Goal: Task Accomplishment & Management: Complete application form

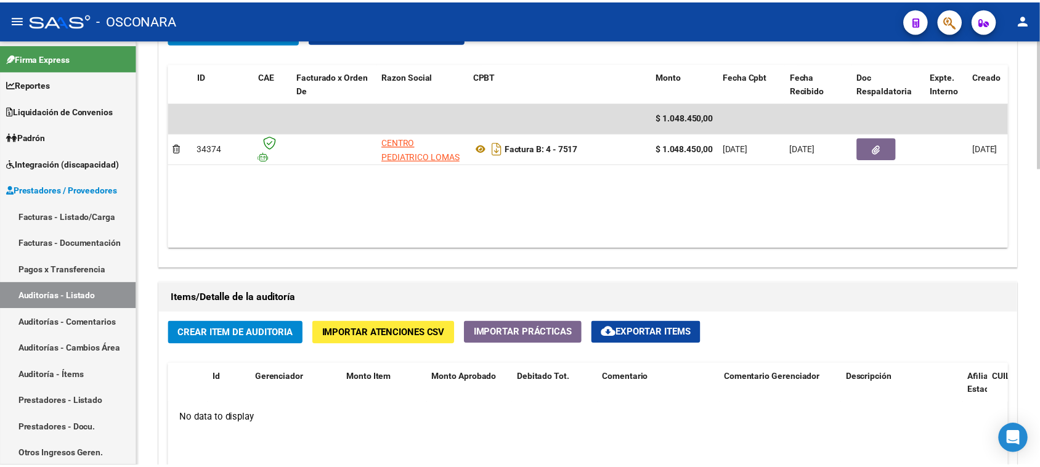
scroll to position [693, 0]
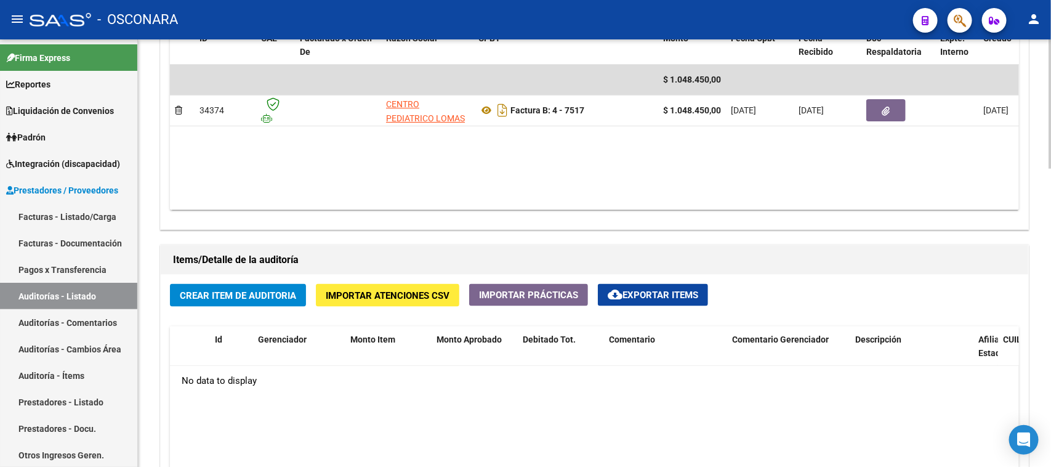
click at [253, 297] on span "Crear Item de Auditoria" at bounding box center [238, 295] width 116 height 11
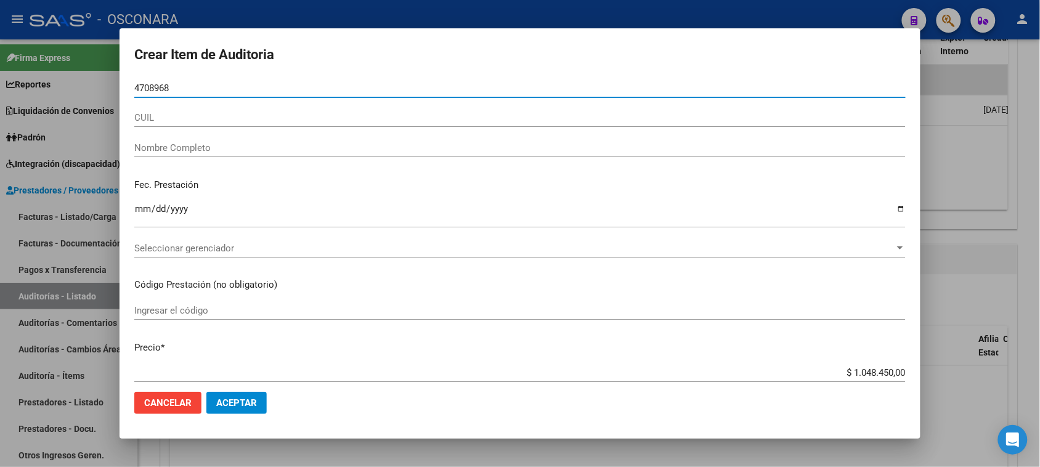
type input "47089685"
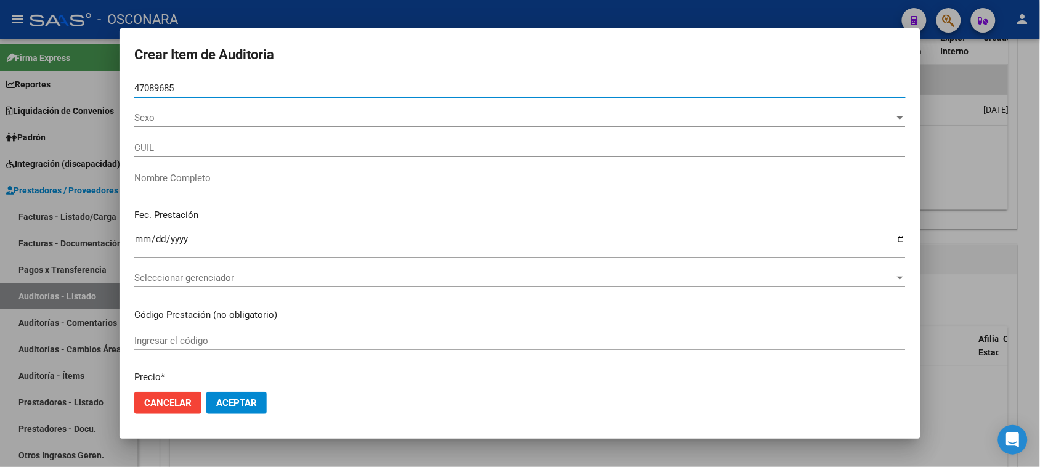
type input "20470896850"
type input "[PERSON_NAME]"
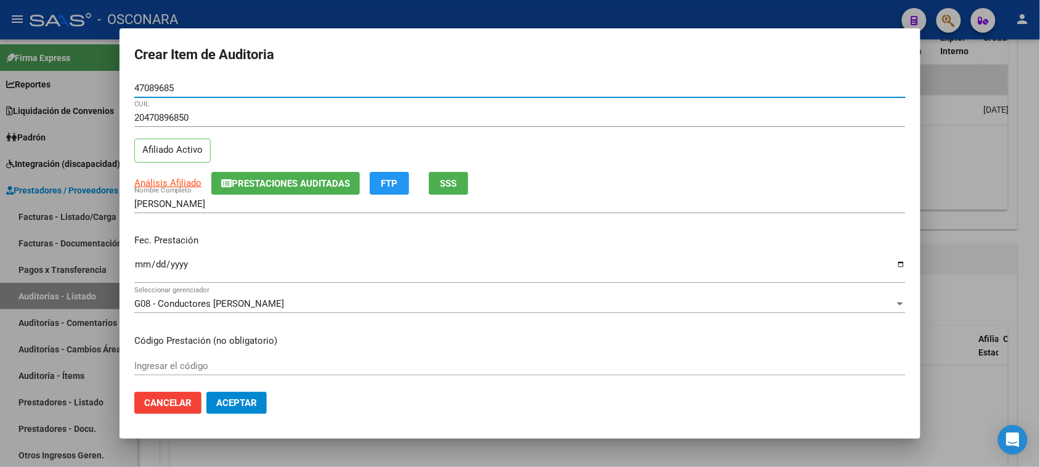
type input "47089685"
click at [139, 268] on input "Ingresar la fecha" at bounding box center [519, 269] width 771 height 20
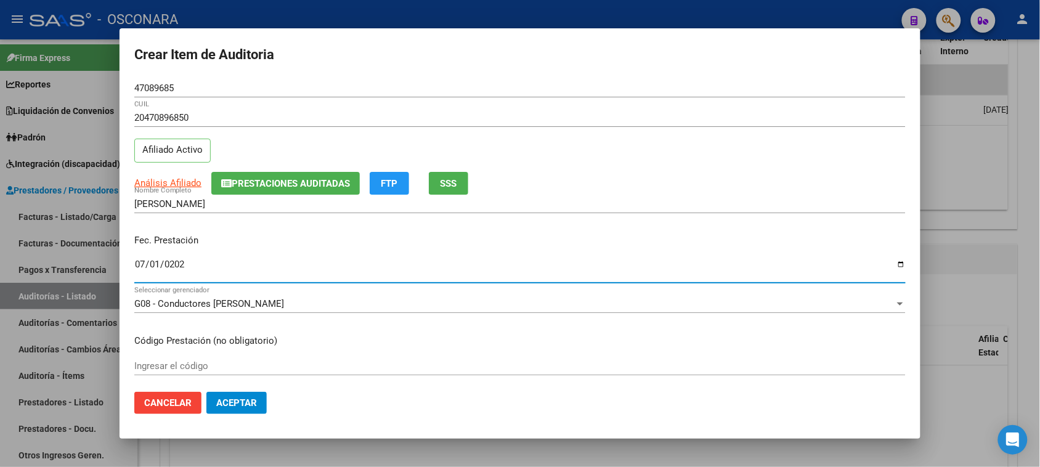
type input "[DATE]"
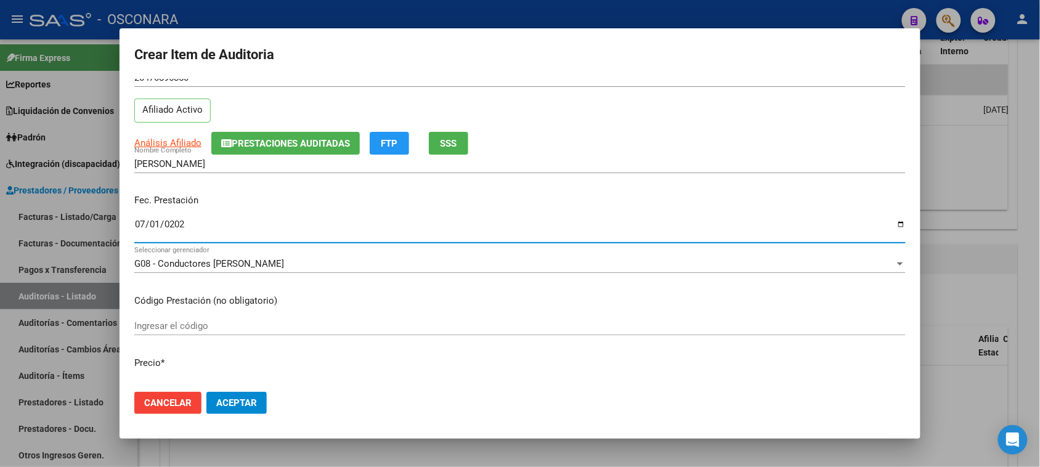
scroll to position [77, 0]
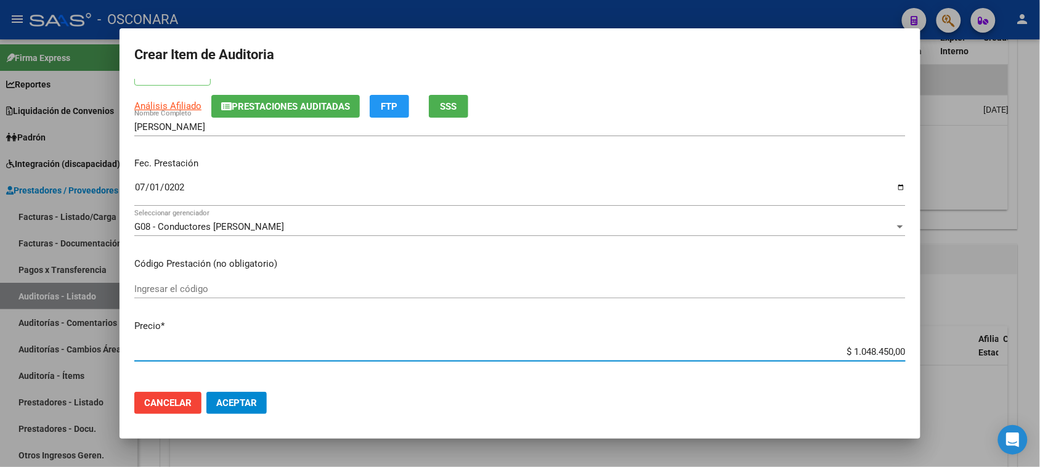
drag, startPoint x: 872, startPoint y: 351, endPoint x: 964, endPoint y: 344, distance: 92.1
click at [967, 347] on div "Crear Item de Auditoria 47089685 Nro Documento 20470896850 CUIL Afiliado Activo…" at bounding box center [520, 233] width 1040 height 467
type input "$ 0,01"
type input "$ 0,17"
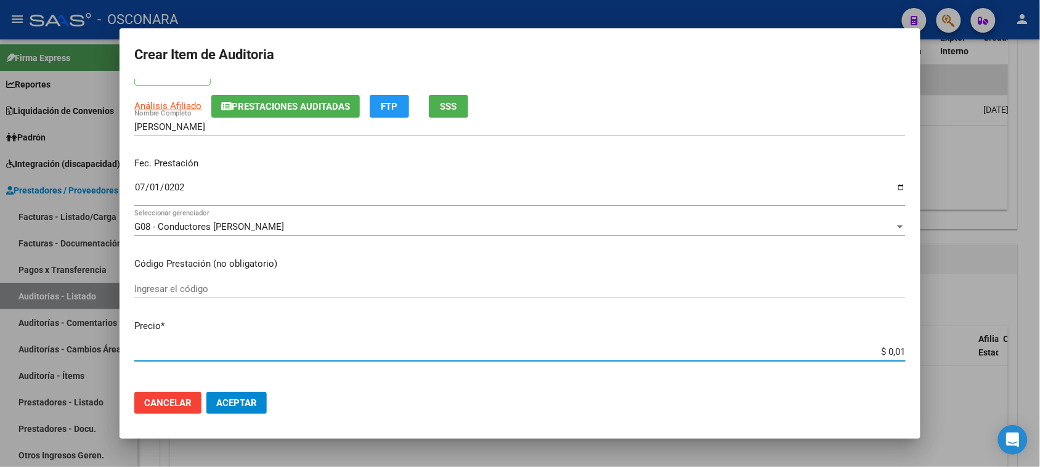
type input "$ 0,17"
type input "$ 1,75"
type input "$ 17,50"
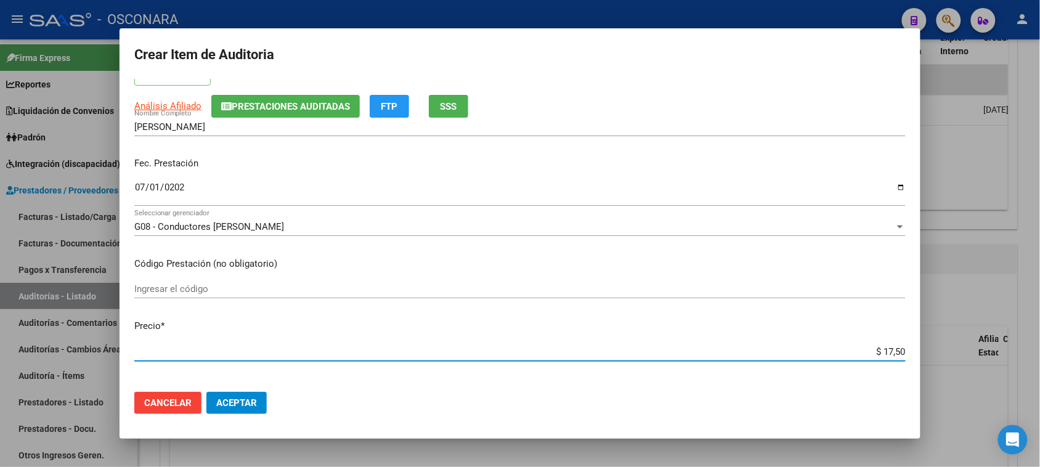
type input "$ 175,00"
type input "$ 1.750,00"
type input "$ 17.500,00"
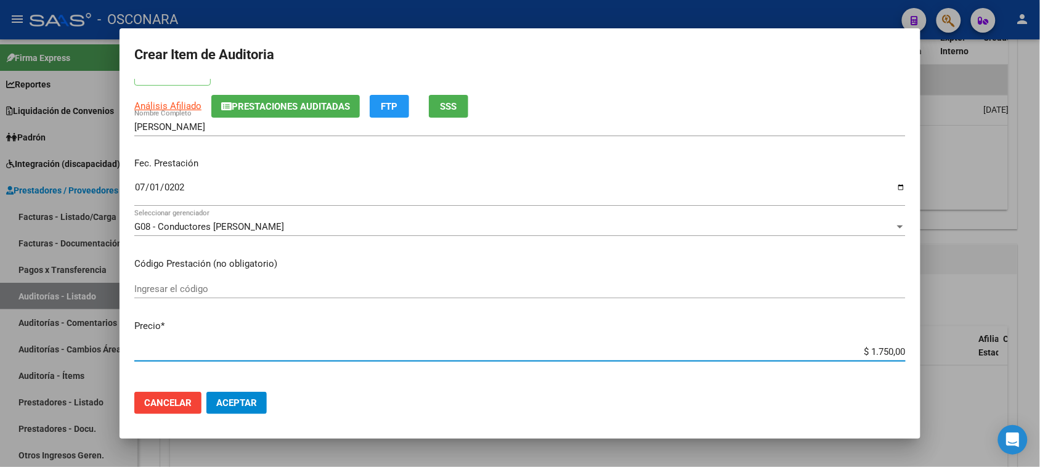
type input "$ 17.500,00"
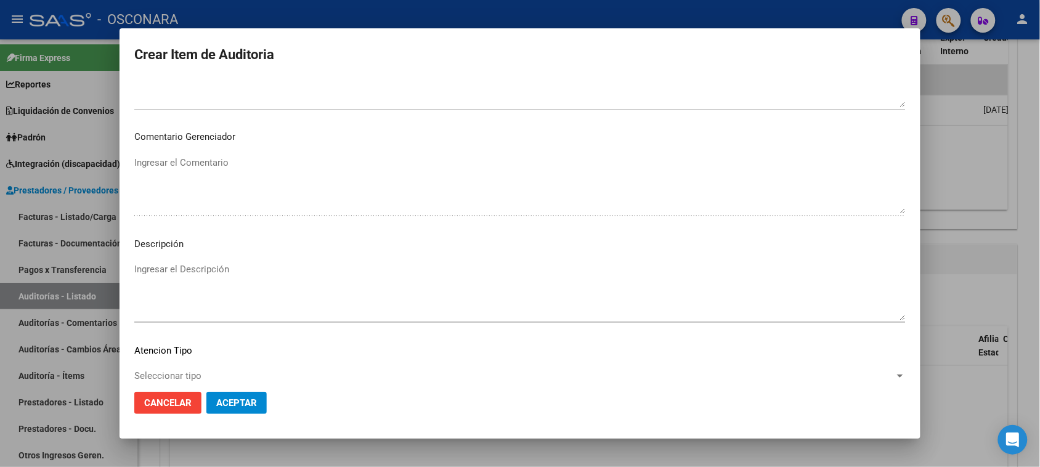
scroll to position [698, 0]
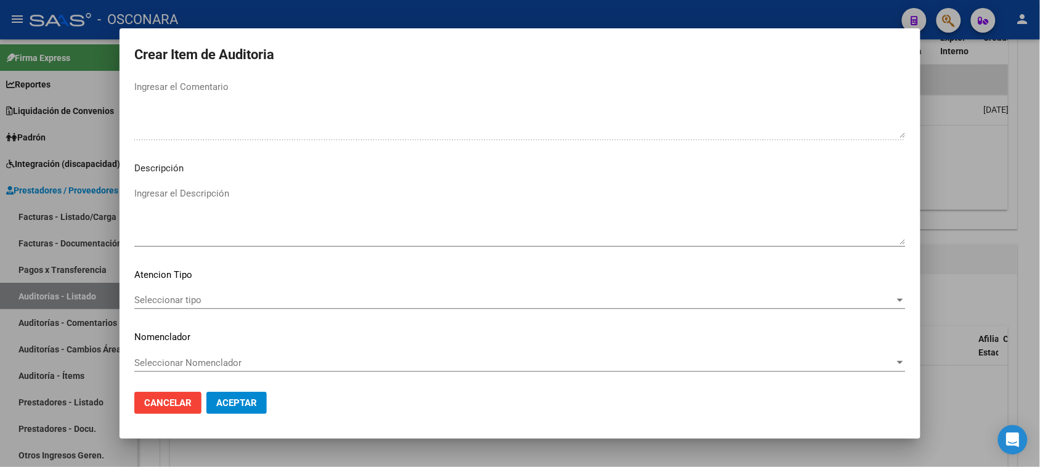
click at [220, 207] on textarea "Ingresar el Descripción" at bounding box center [519, 216] width 771 height 58
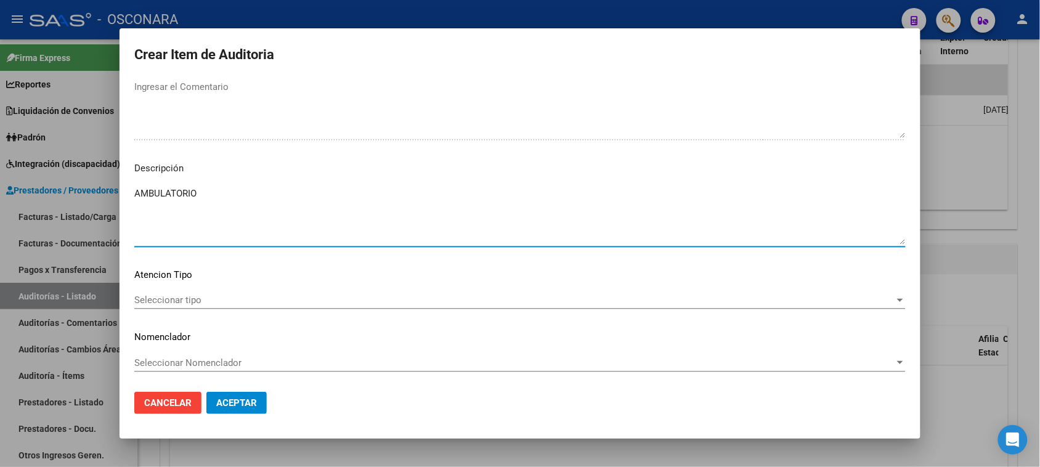
type textarea "AMBULATORIO"
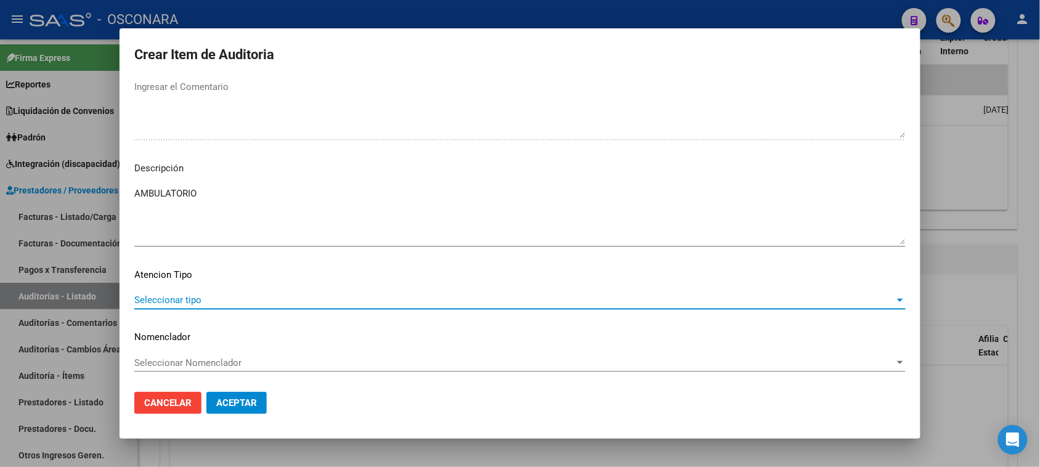
click at [177, 300] on span "Seleccionar tipo" at bounding box center [514, 299] width 760 height 11
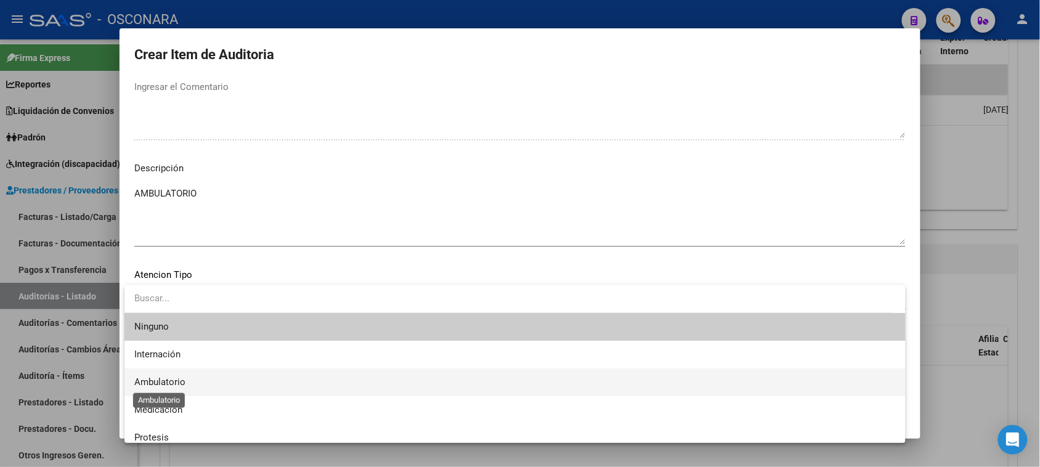
click at [179, 385] on span "Ambulatorio" at bounding box center [159, 381] width 51 height 11
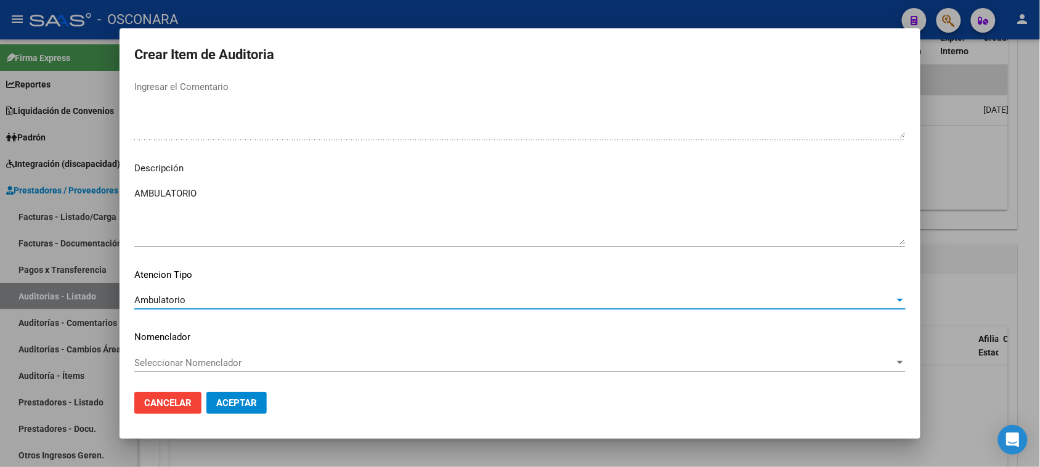
click at [227, 411] on button "Aceptar" at bounding box center [236, 403] width 60 height 22
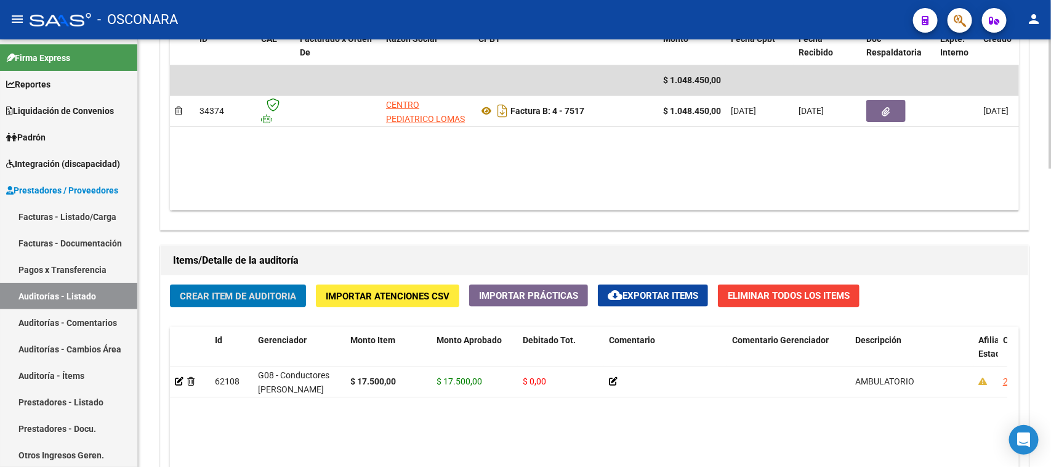
click at [232, 299] on span "Crear Item de Auditoria" at bounding box center [238, 296] width 116 height 11
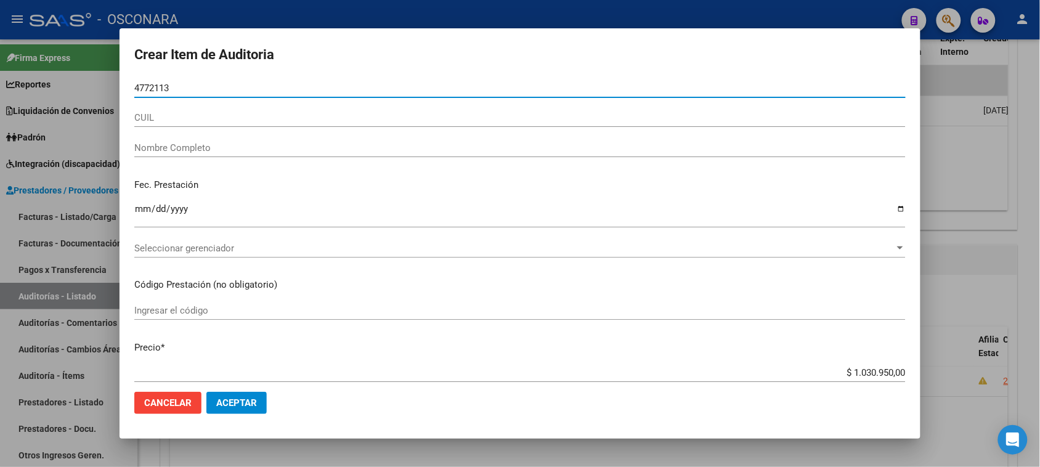
type input "47721130"
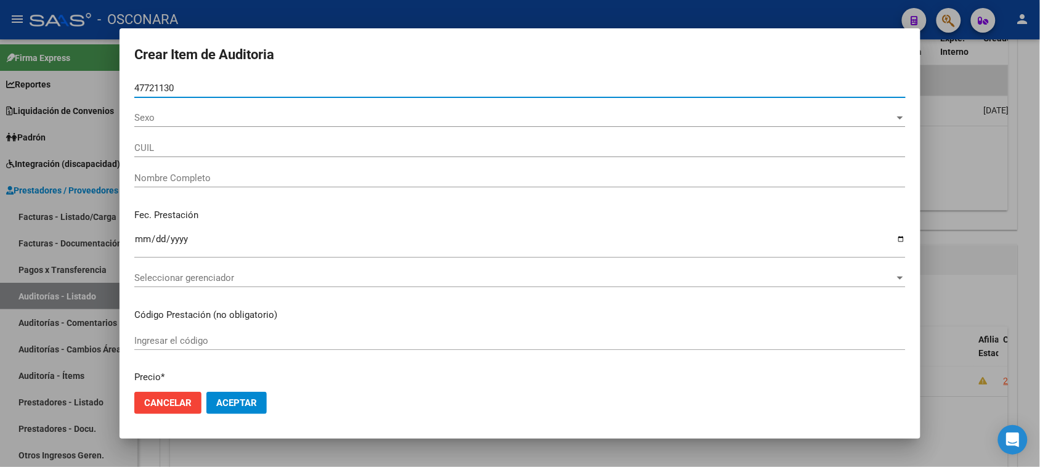
type input "20477211306"
type input "[PERSON_NAME]"
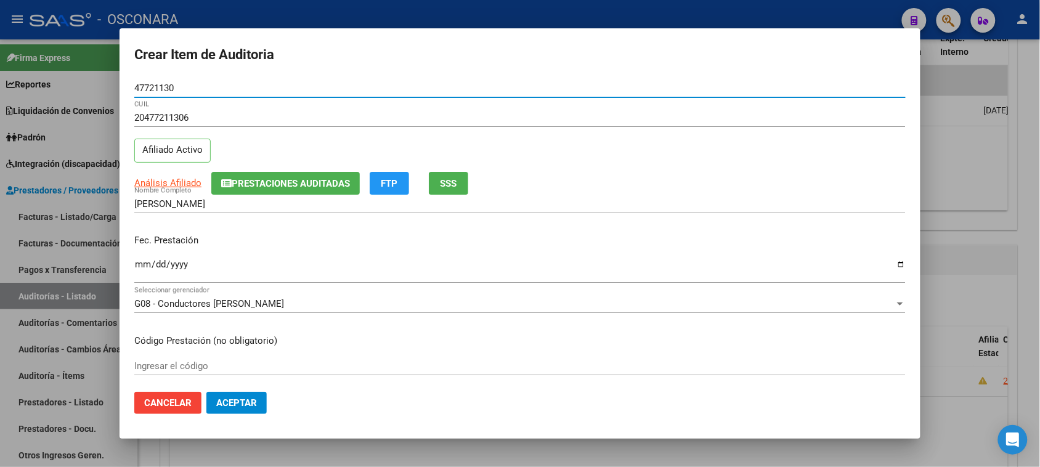
type input "47721130"
click at [140, 269] on input "Ingresar la fecha" at bounding box center [519, 269] width 771 height 20
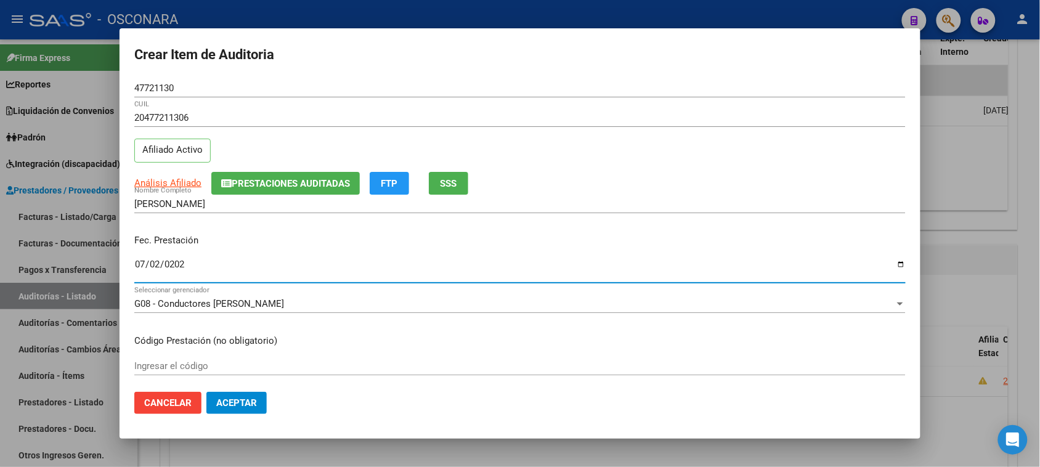
type input "[DATE]"
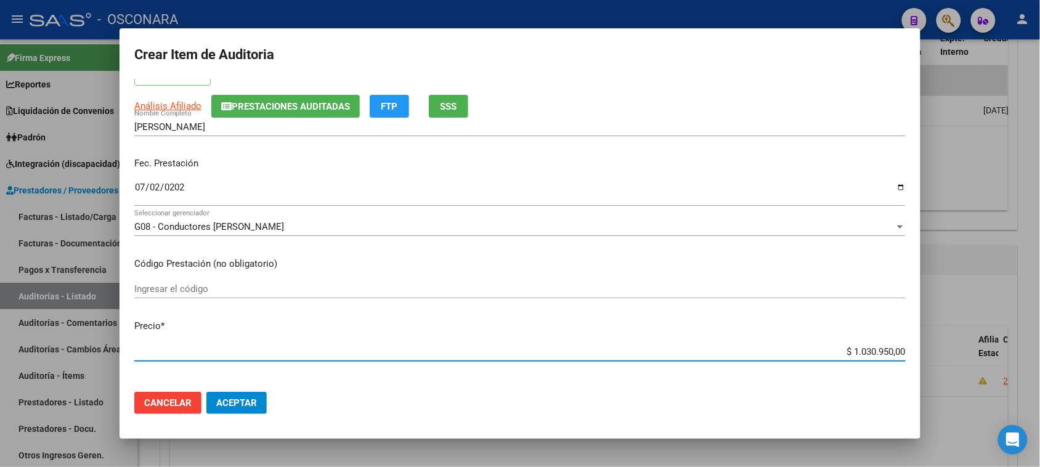
drag, startPoint x: 844, startPoint y: 349, endPoint x: 988, endPoint y: 327, distance: 145.8
click at [990, 333] on div "Crear Item de Auditoria 47721130 Nro Documento 20477211306 CUIL Afiliado Activo…" at bounding box center [520, 233] width 1040 height 467
type input "$ 0,09"
type input "$ 0,97"
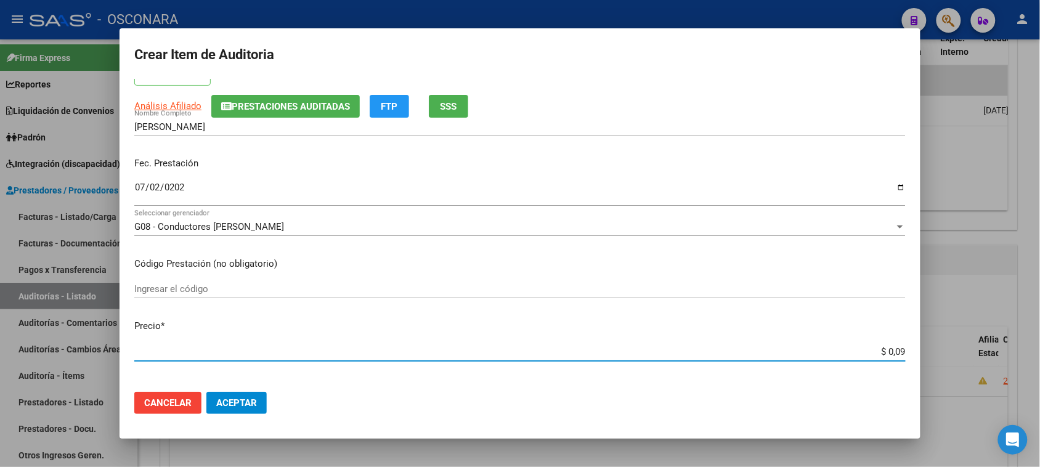
type input "$ 0,97"
type input "$ 9,77"
type input "$ 97,75"
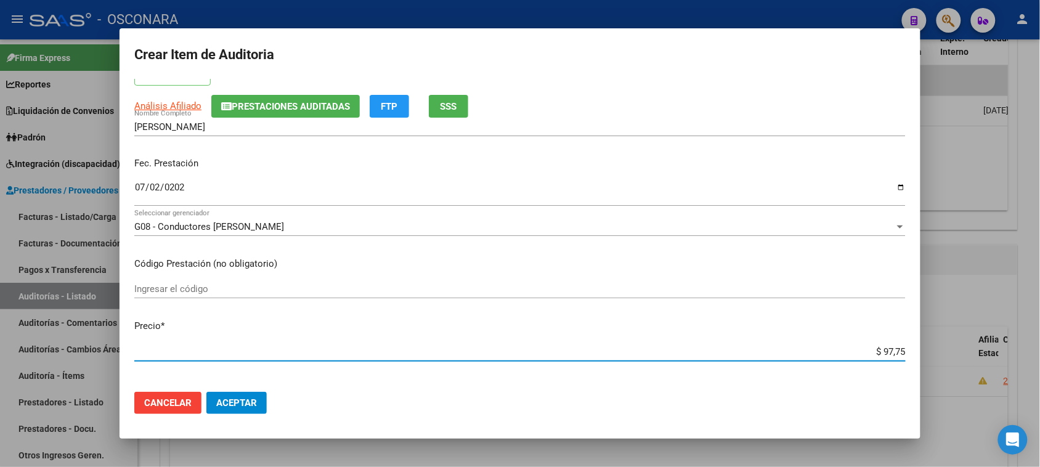
type input "$ 977,50"
type input "$ 9.775,00"
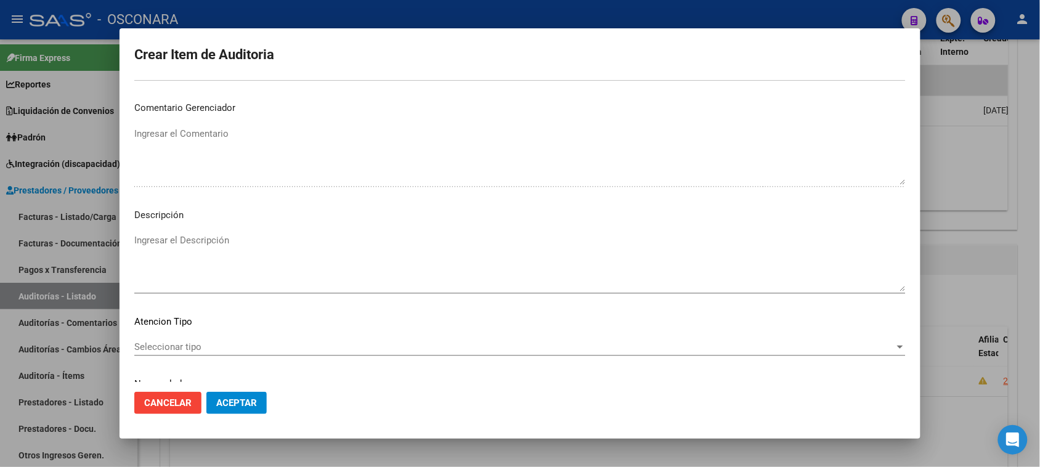
scroll to position [698, 0]
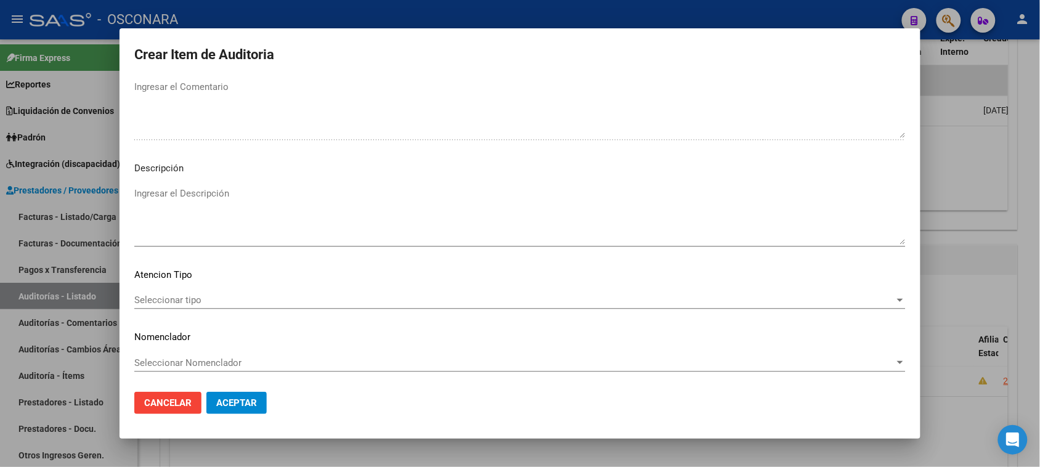
click at [251, 207] on textarea "Ingresar el Descripción" at bounding box center [519, 216] width 771 height 58
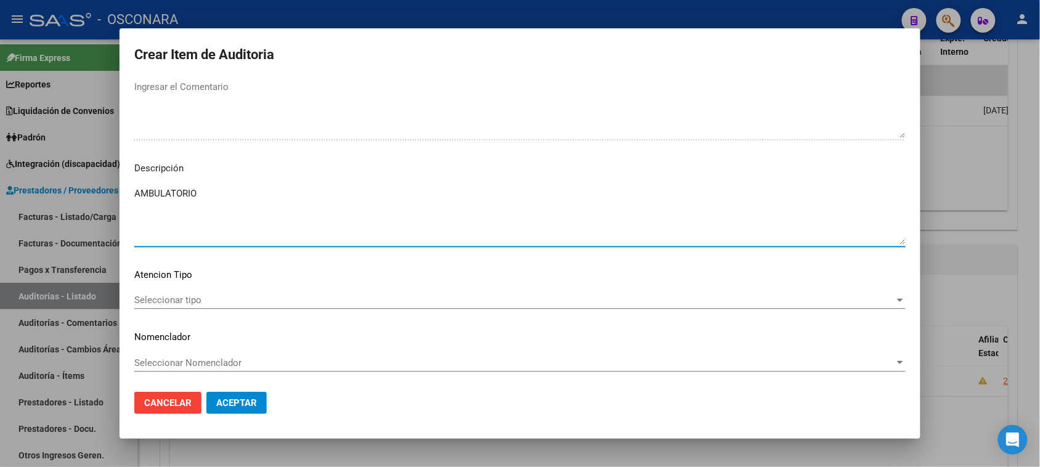
type textarea "AMBULATORIO"
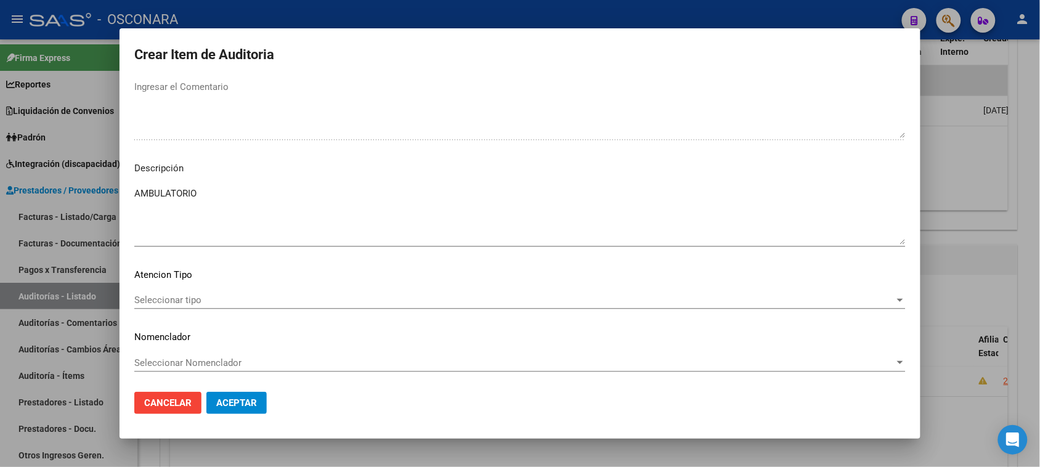
click at [225, 307] on div "Seleccionar tipo Seleccionar tipo" at bounding box center [519, 300] width 771 height 18
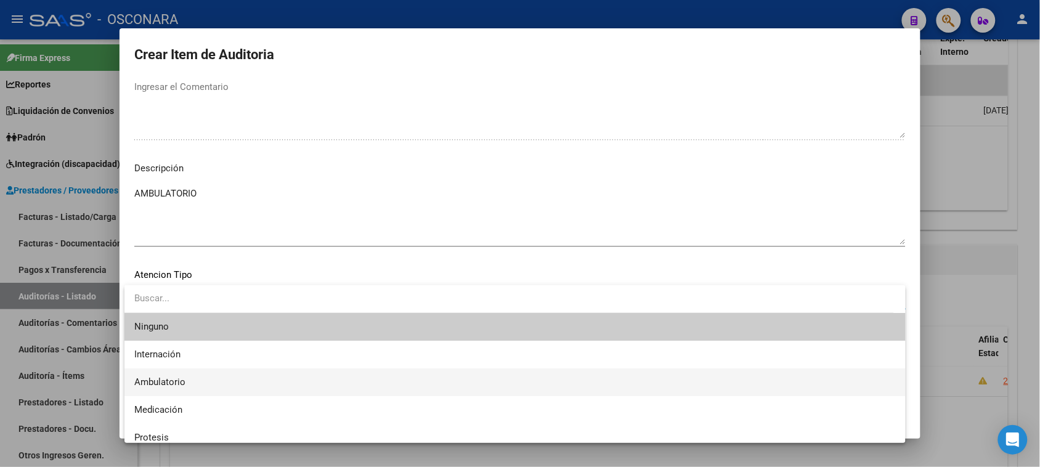
click at [177, 389] on span "Ambulatorio" at bounding box center [514, 382] width 761 height 28
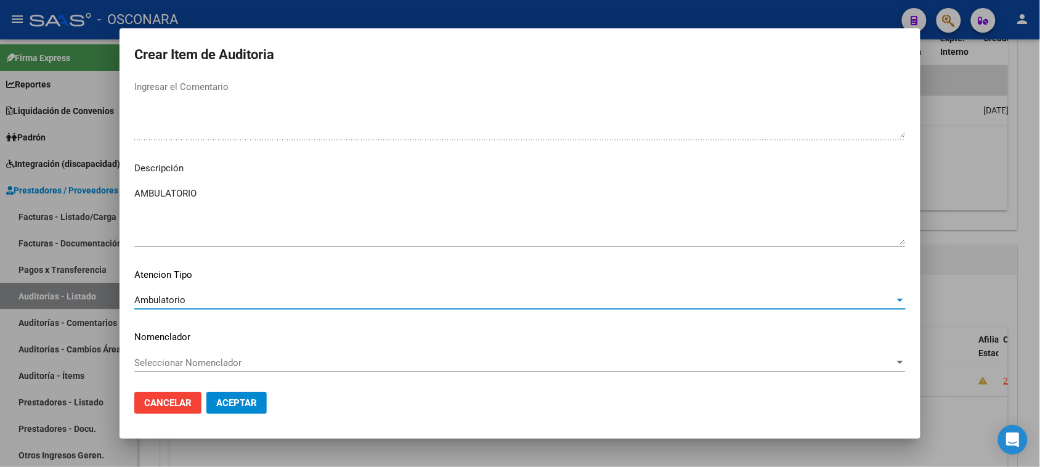
click at [231, 407] on span "Aceptar" at bounding box center [236, 402] width 41 height 11
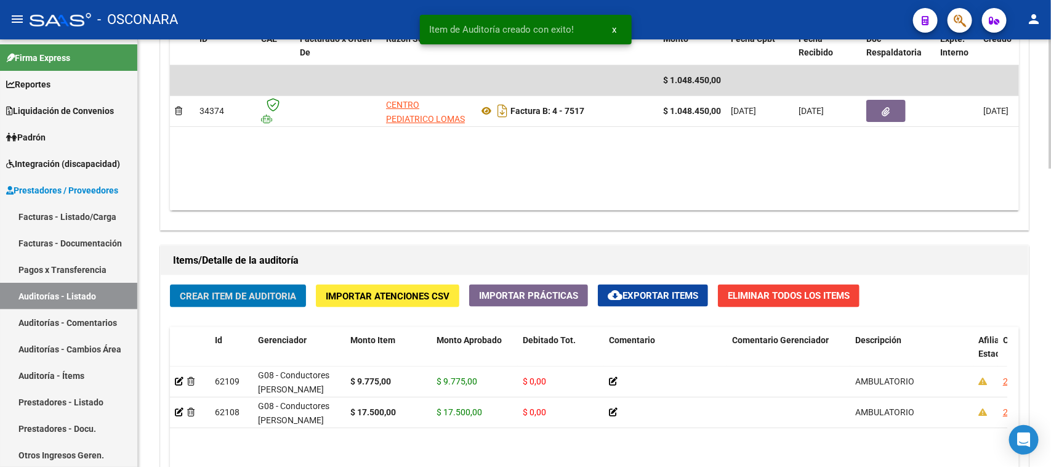
click at [242, 293] on span "Crear Item de Auditoria" at bounding box center [238, 296] width 116 height 11
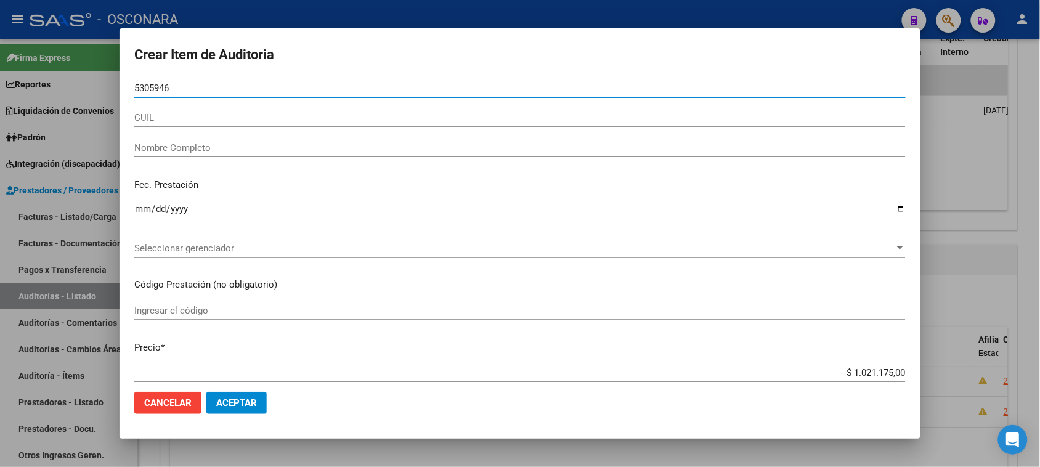
type input "53059469"
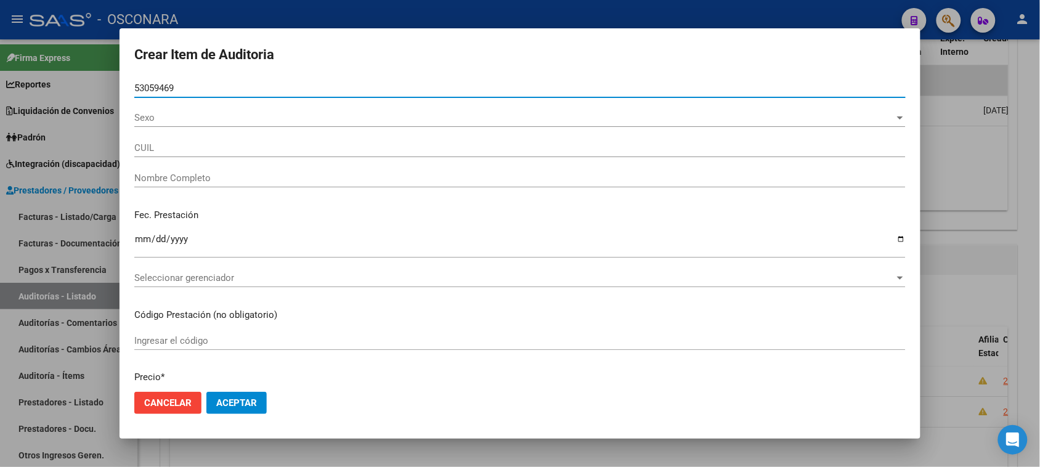
type input "20530594697"
type input "[PERSON_NAME]"
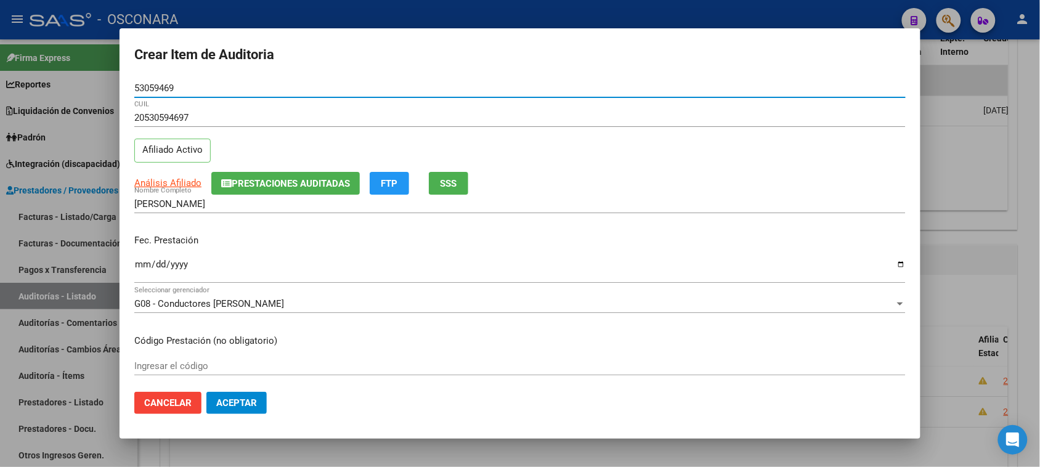
type input "53059469"
click at [142, 268] on input "Ingresar la fecha" at bounding box center [519, 269] width 771 height 20
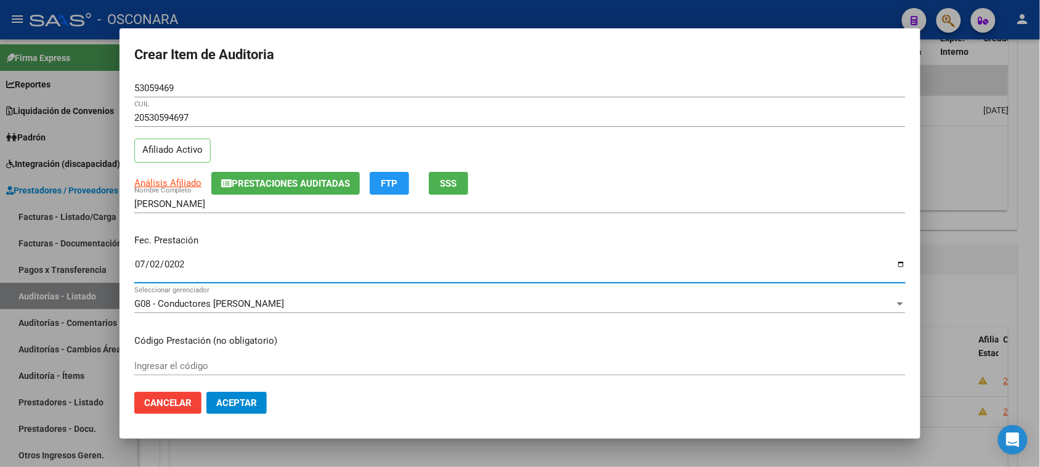
type input "[DATE]"
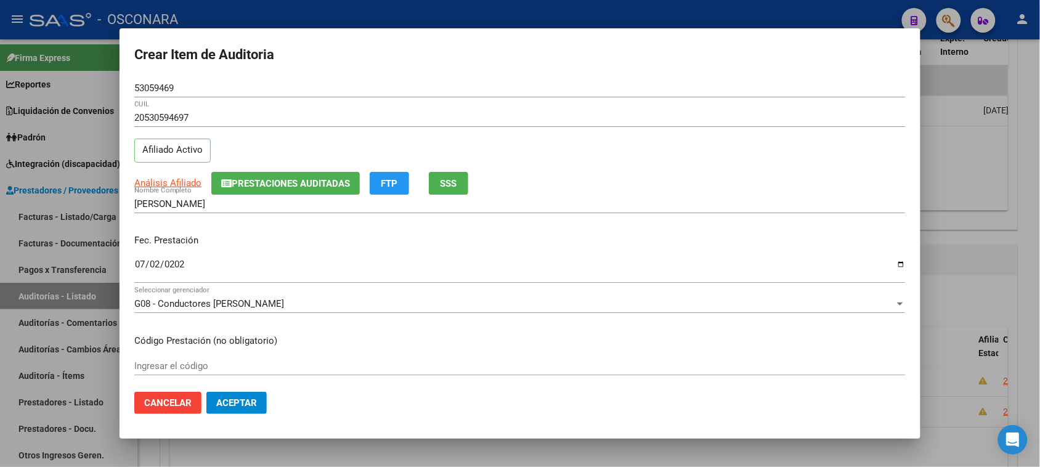
scroll to position [77, 0]
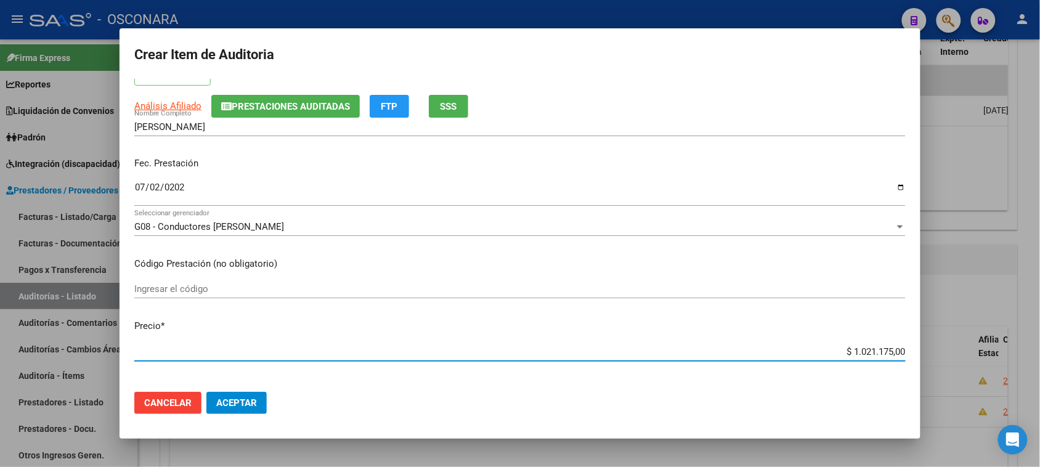
drag, startPoint x: 845, startPoint y: 345, endPoint x: 1051, endPoint y: 329, distance: 206.3
click at [1040, 330] on html "menu - OSCONARA person Firma Express Reportes Padrón Traspasos x O.S. Traspasos…" at bounding box center [520, 233] width 1040 height 467
type input "$ 0,01"
type input "$ 0,09"
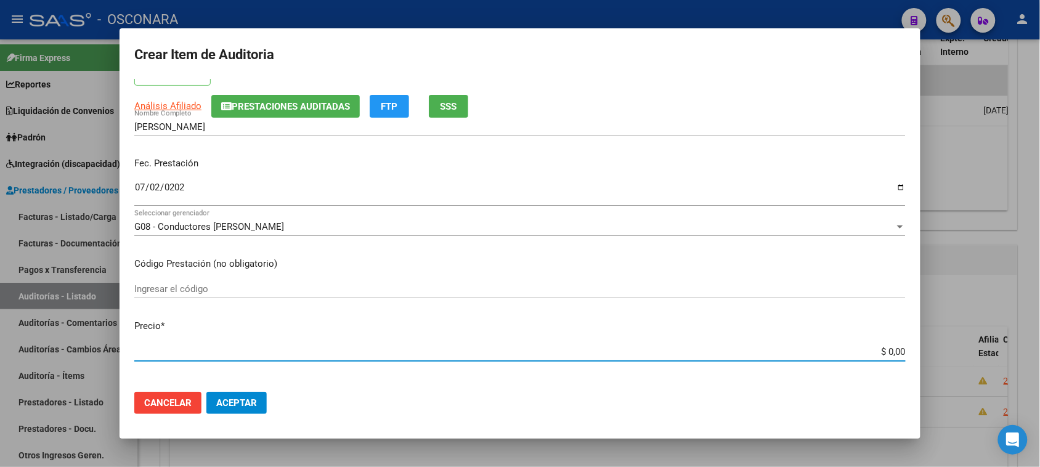
type input "$ 0,09"
type input "$ 0,97"
type input "$ 9,77"
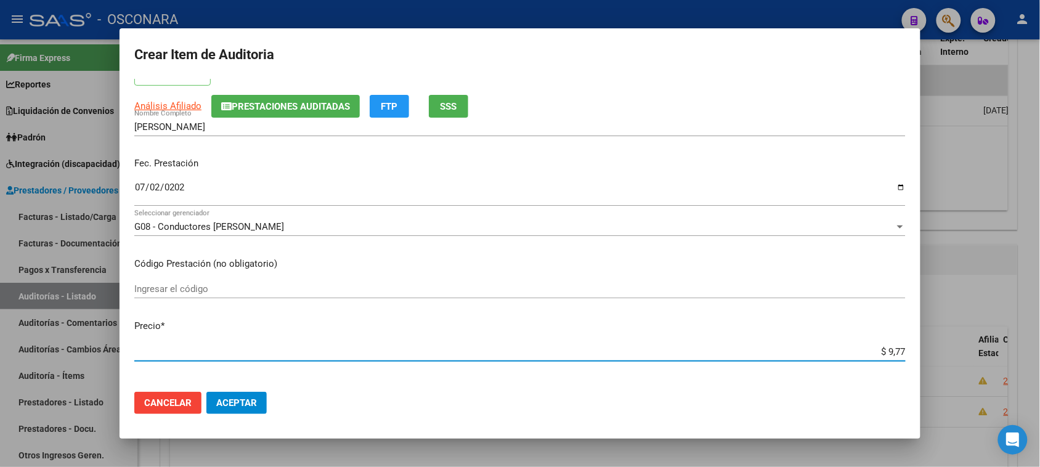
type input "$ 97,75"
type input "$ 977,50"
type input "$ 9.775,00"
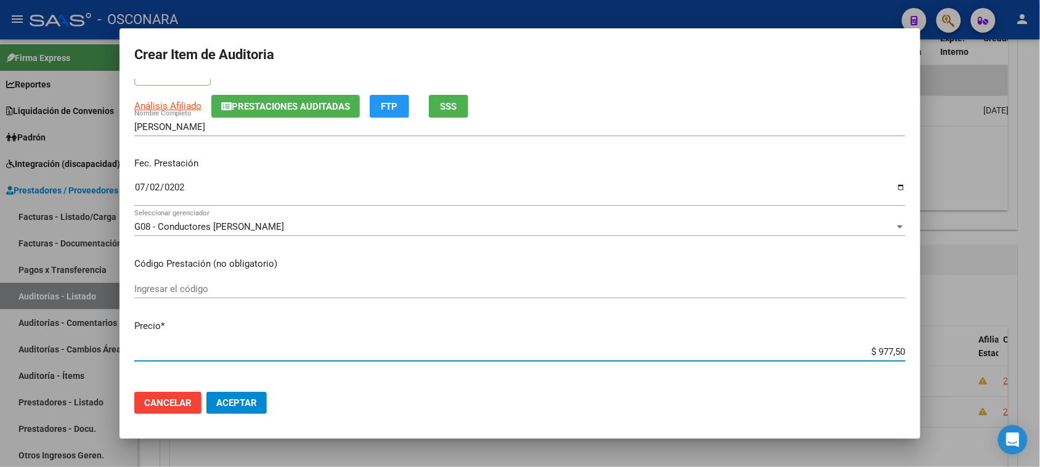
type input "$ 9.775,00"
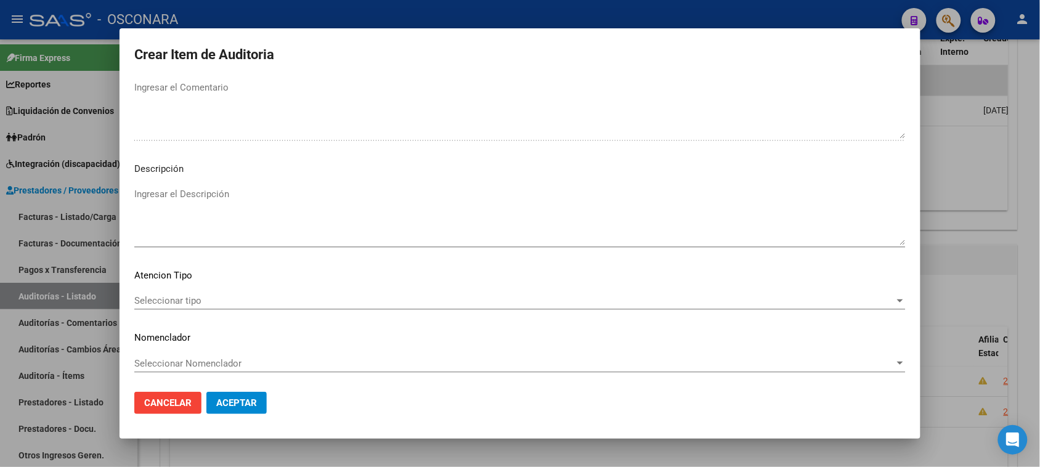
scroll to position [698, 0]
click at [192, 228] on textarea "Ingresar el Descripción" at bounding box center [519, 216] width 771 height 58
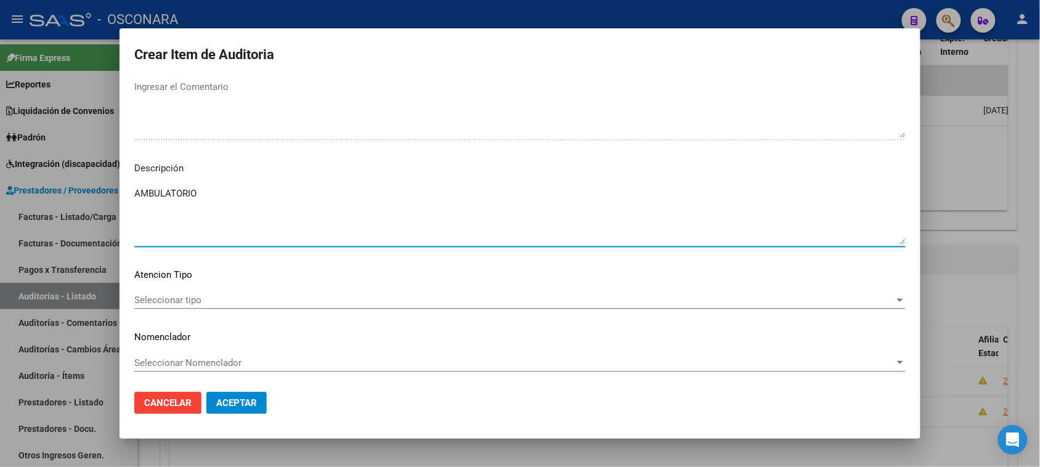
type textarea "AMBULATORIO"
click at [162, 315] on div "Seleccionar tipo Seleccionar tipo" at bounding box center [519, 306] width 771 height 30
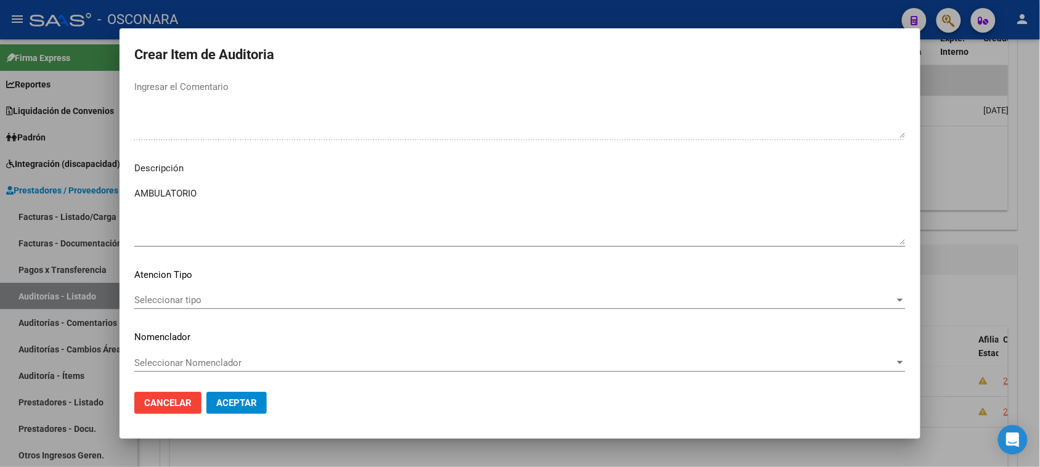
click at [161, 302] on span "Seleccionar tipo" at bounding box center [514, 299] width 760 height 11
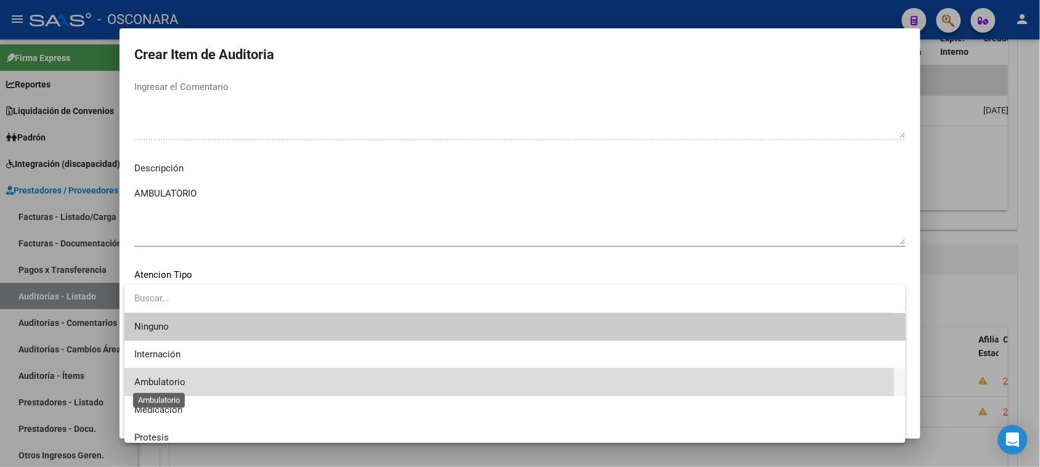
click at [169, 381] on span "Ambulatorio" at bounding box center [159, 381] width 51 height 11
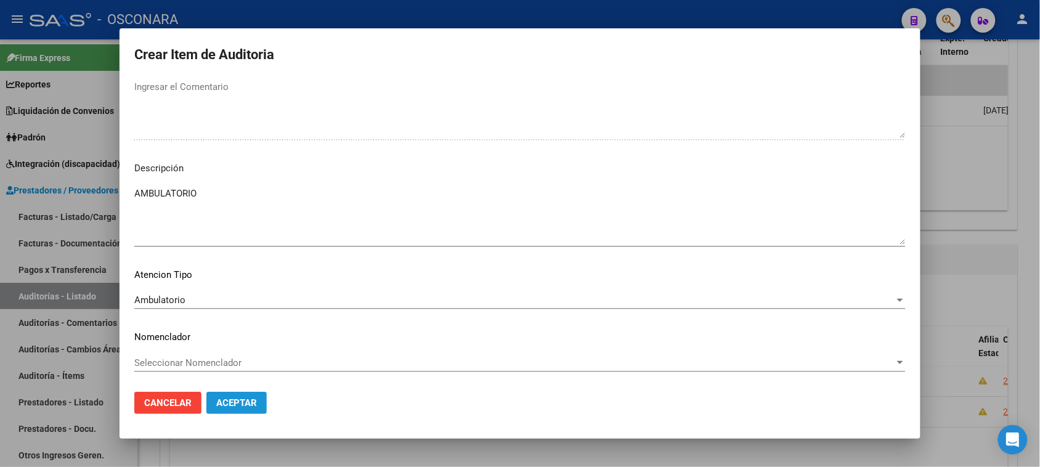
click at [237, 404] on span "Aceptar" at bounding box center [236, 402] width 41 height 11
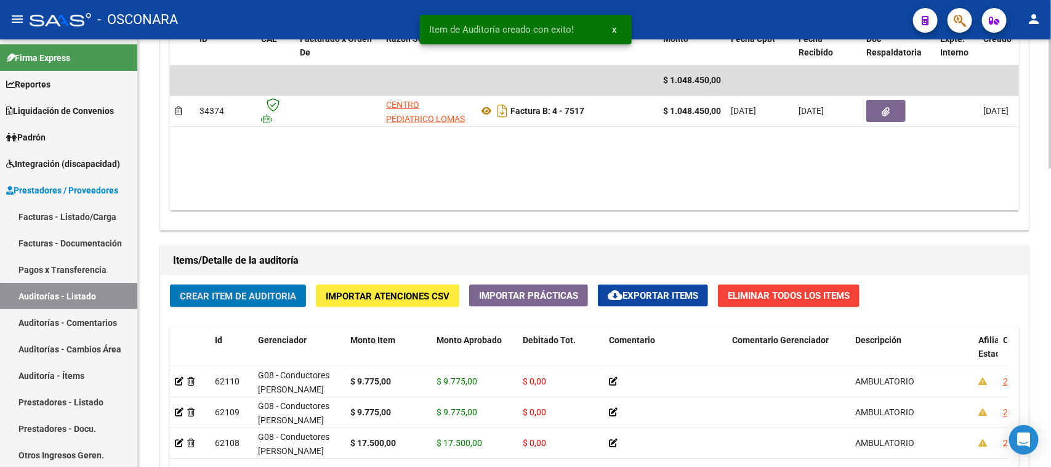
click at [216, 291] on span "Crear Item de Auditoria" at bounding box center [238, 296] width 116 height 11
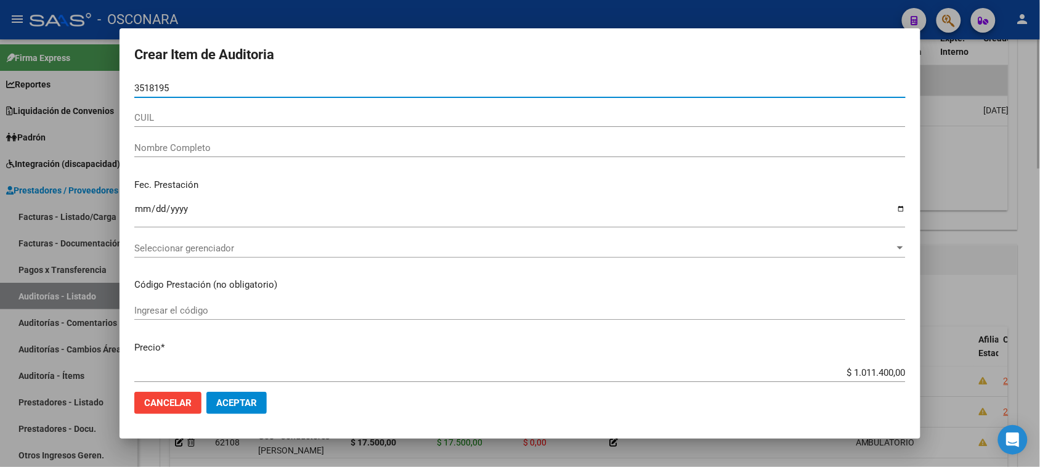
type input "35181953"
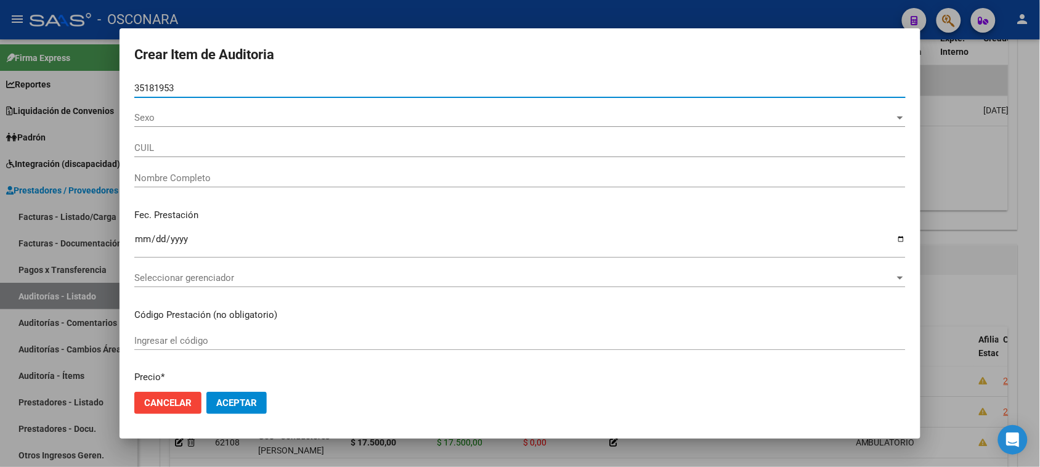
type input "27351819532"
type input "[DEMOGRAPHIC_DATA][PERSON_NAME] [PERSON_NAME]"
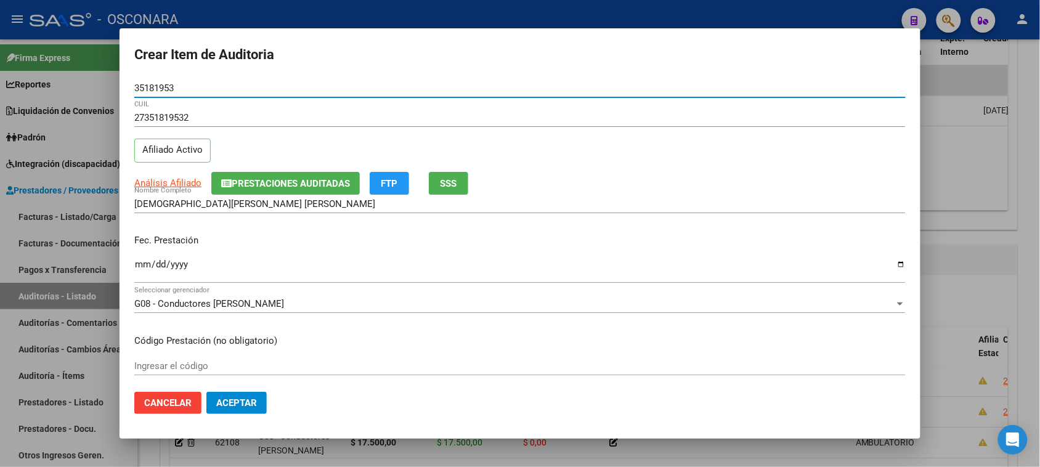
type input "35181953"
click at [140, 269] on input "Ingresar la fecha" at bounding box center [519, 269] width 771 height 20
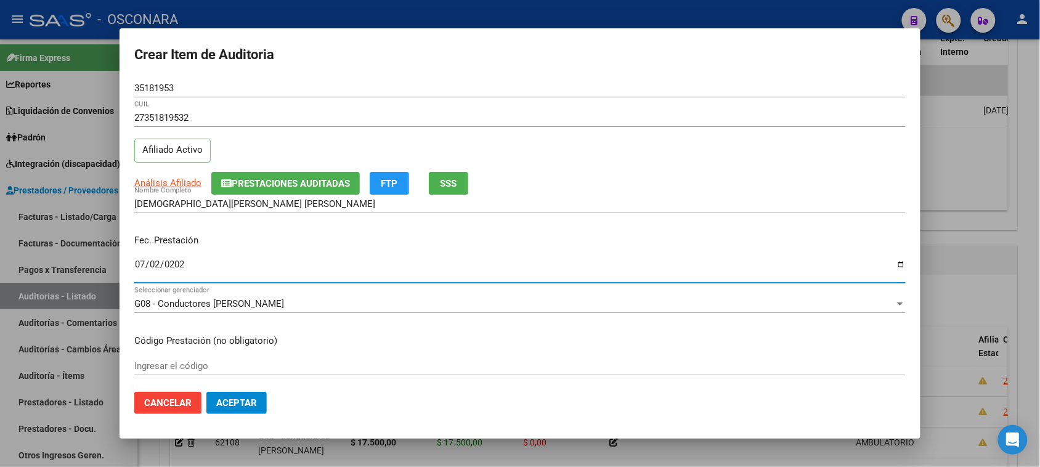
type input "[DATE]"
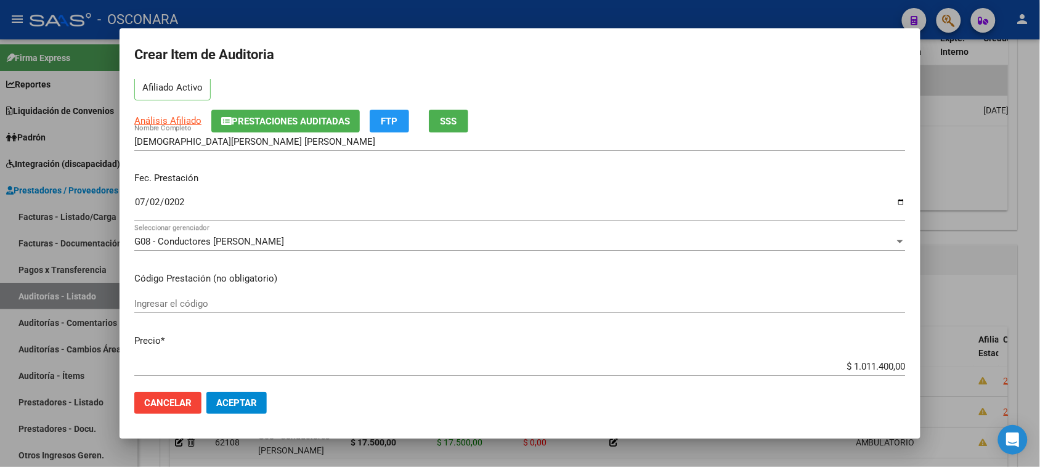
scroll to position [77, 0]
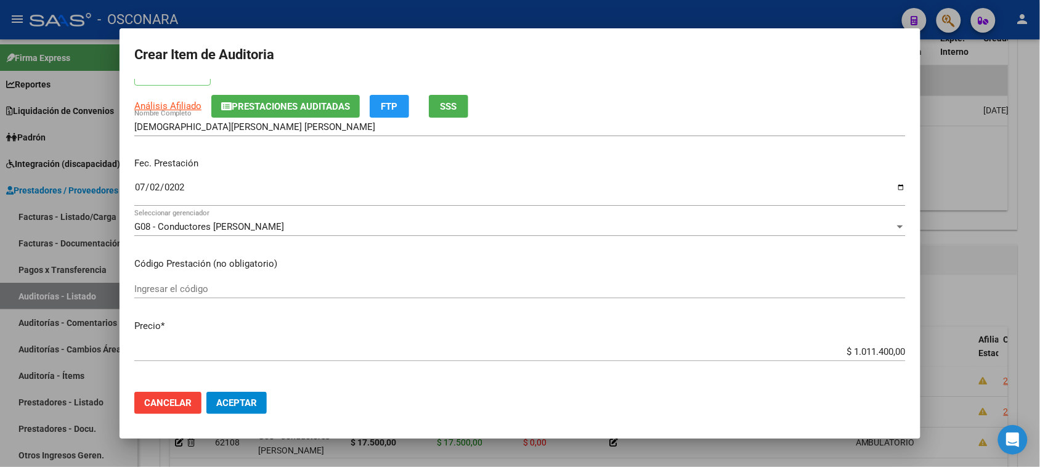
drag, startPoint x: 841, startPoint y: 351, endPoint x: 1007, endPoint y: 334, distance: 166.6
click at [1007, 334] on div "Crear Item de Auditoria 35181953 Nro Documento 27351819532 CUIL Afiliado Activo…" at bounding box center [520, 233] width 1040 height 467
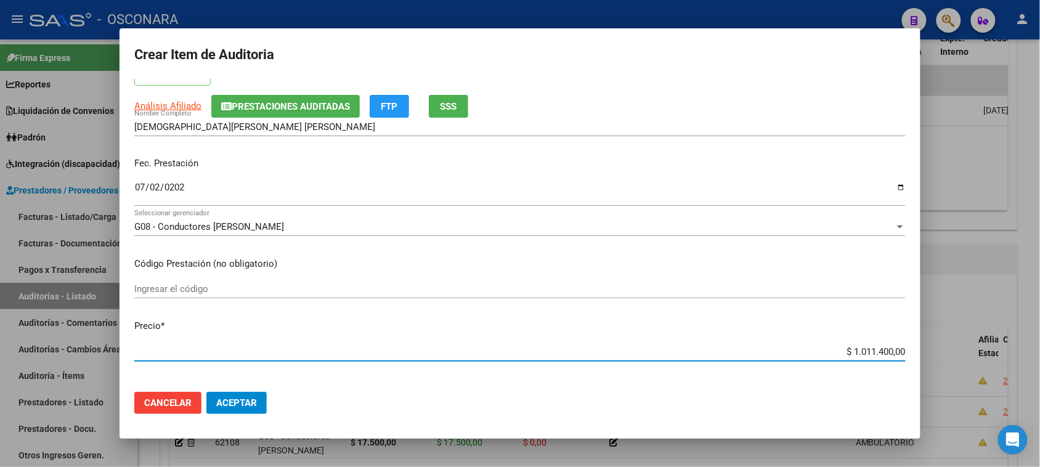
type input "$ 0,01"
type input "$ 0,17"
type input "$ 1,75"
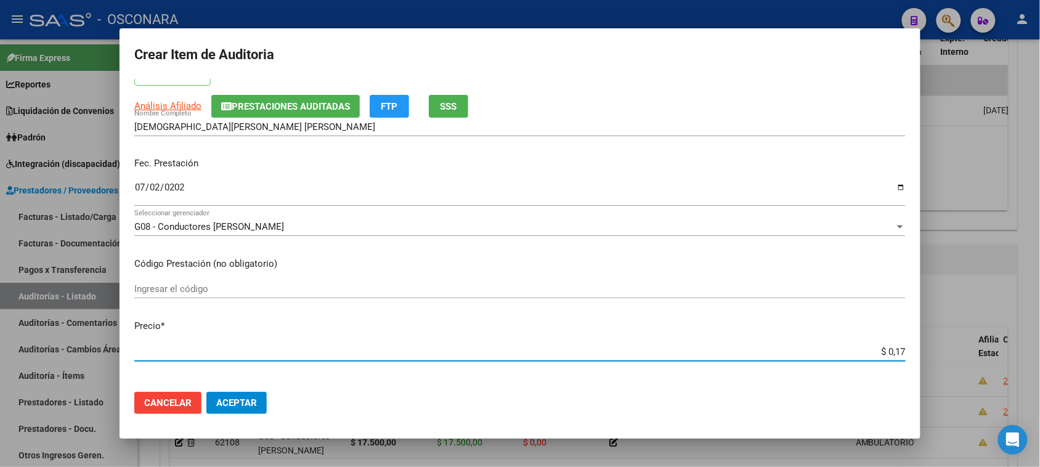
type input "$ 1,75"
type input "$ 17,50"
type input "$ 175,00"
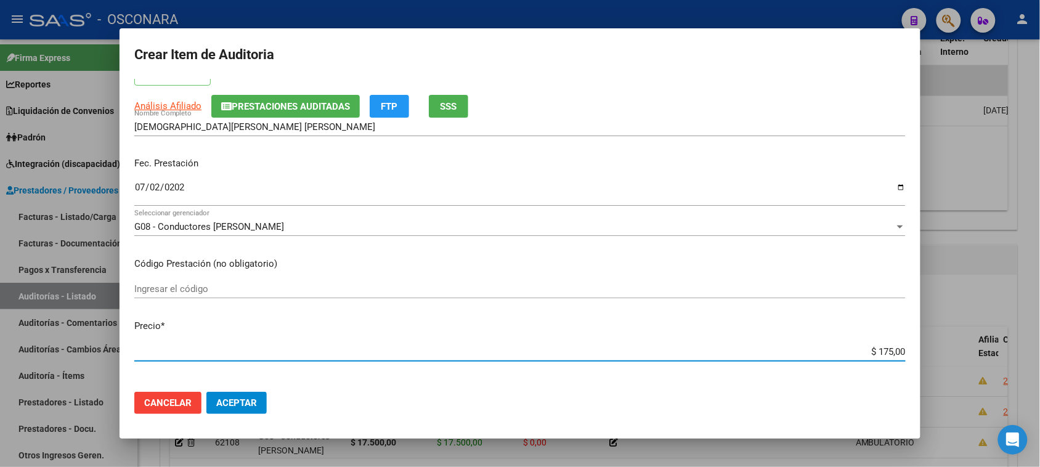
type input "$ 1.750,00"
type input "$ 17.500,00"
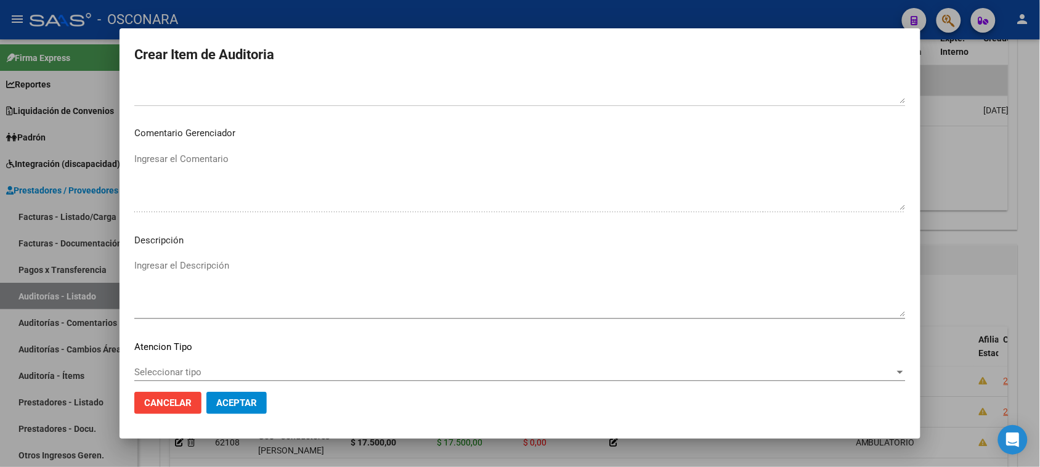
scroll to position [698, 0]
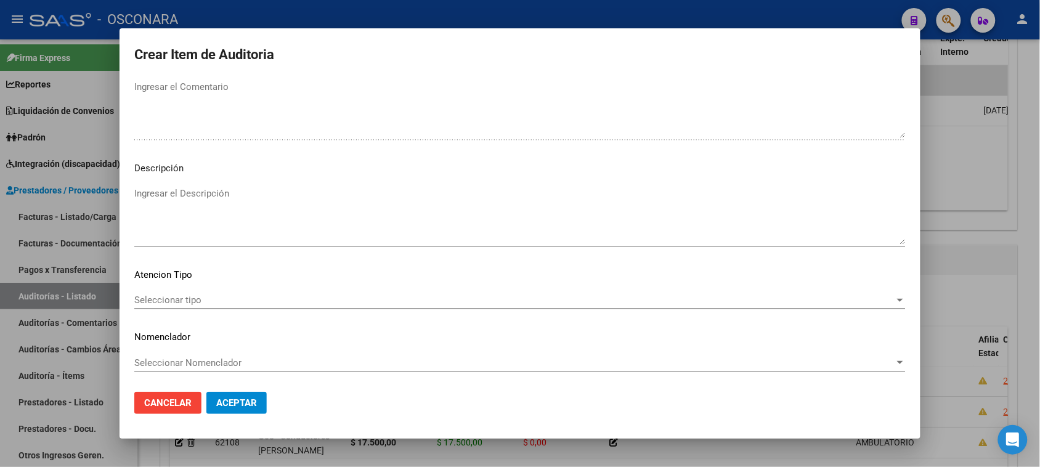
click at [227, 208] on textarea "Ingresar el Descripción" at bounding box center [519, 216] width 771 height 58
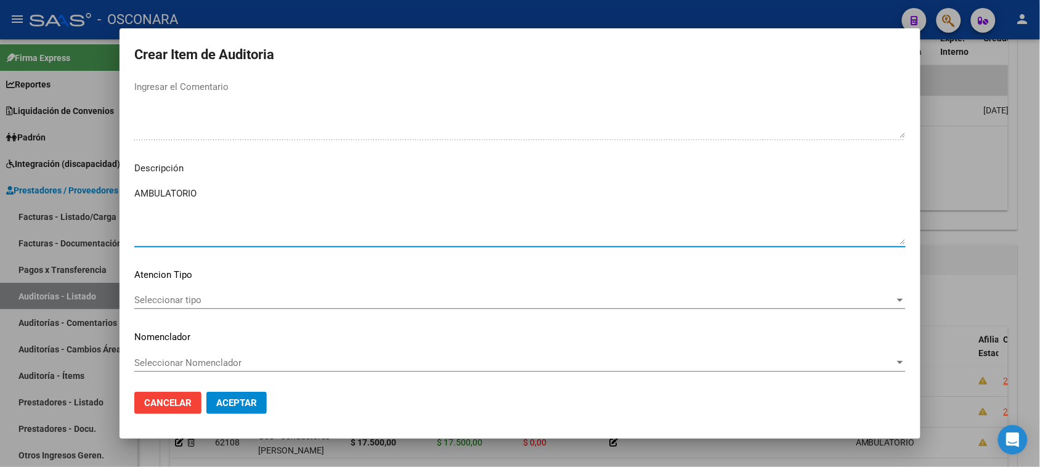
type textarea "AMBULATORIO"
click at [204, 296] on span "Seleccionar tipo" at bounding box center [514, 299] width 760 height 11
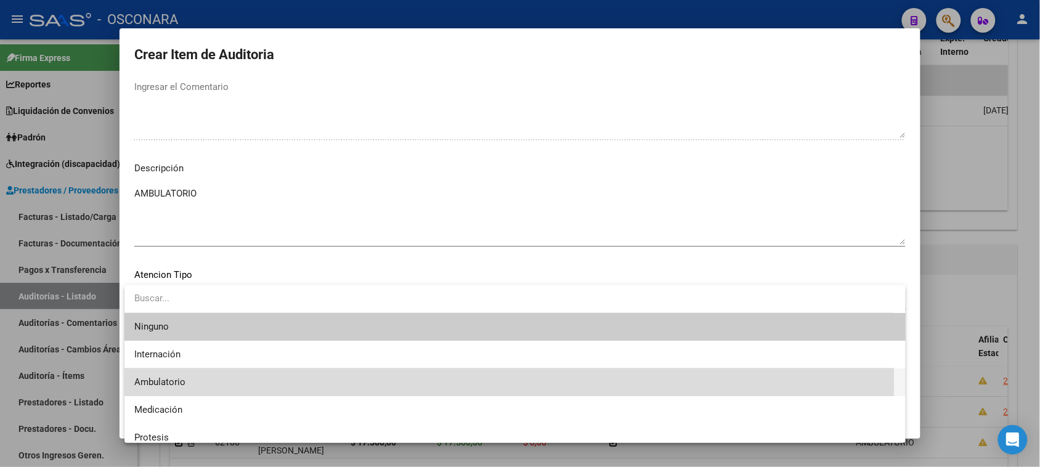
click at [201, 386] on span "Ambulatorio" at bounding box center [514, 382] width 761 height 28
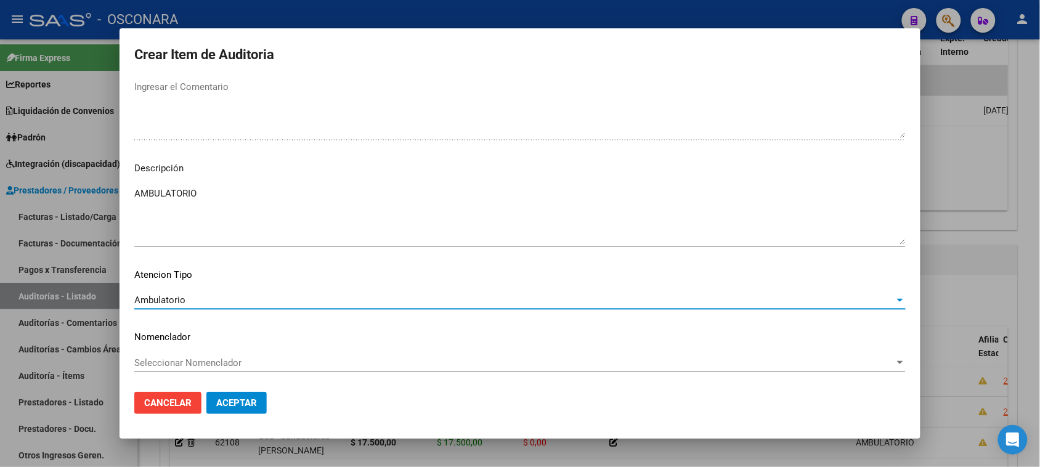
click at [241, 398] on span "Aceptar" at bounding box center [236, 402] width 41 height 11
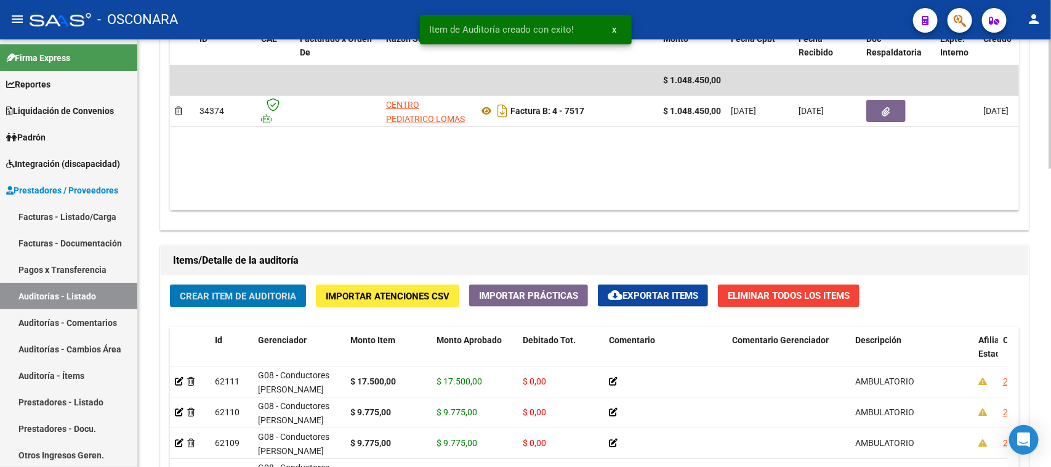
click at [235, 291] on span "Crear Item de Auditoria" at bounding box center [238, 296] width 116 height 11
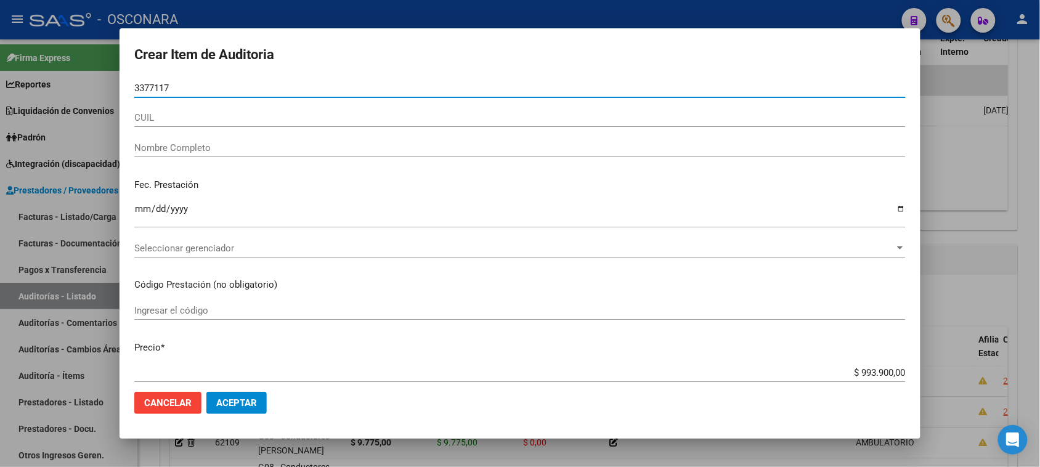
type input "33771176"
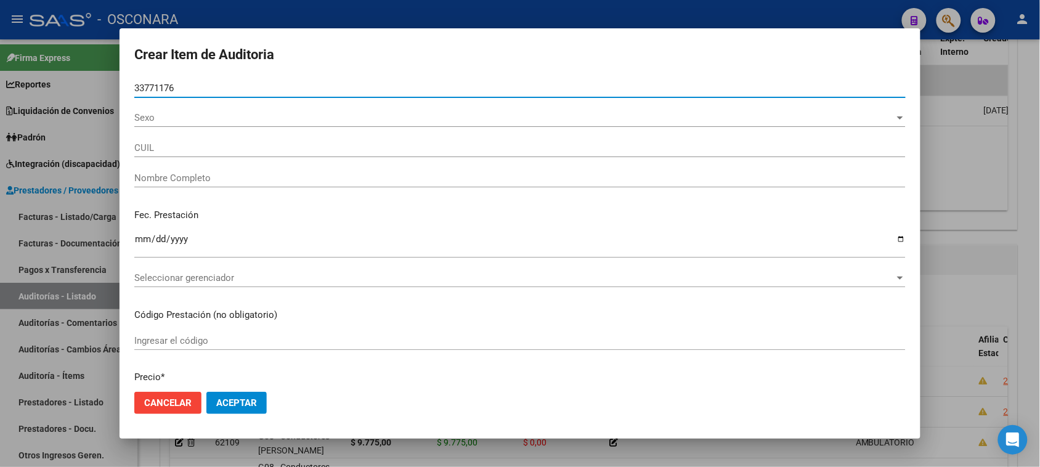
type input "27337711761"
type input "[PERSON_NAME] [PERSON_NAME]"
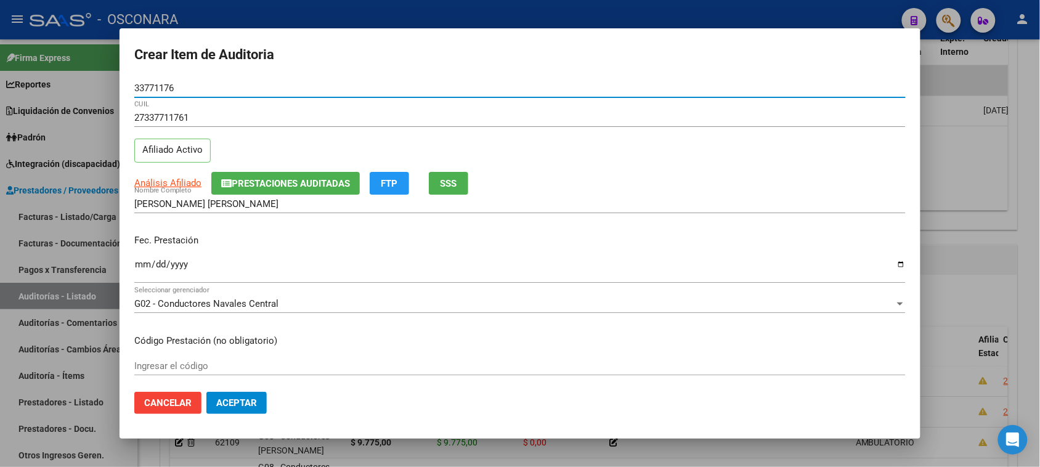
type input "33771176"
click at [140, 272] on input "Ingresar la fecha" at bounding box center [519, 269] width 771 height 20
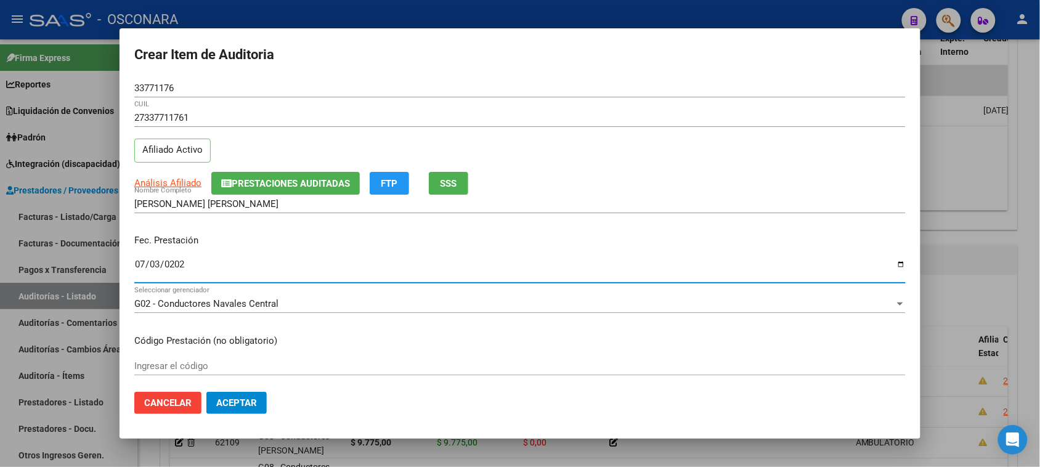
type input "[DATE]"
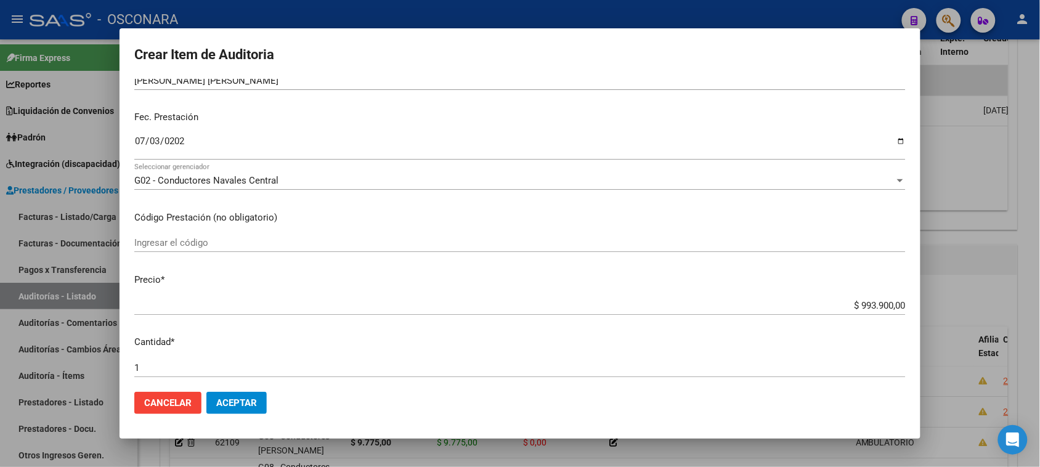
scroll to position [154, 0]
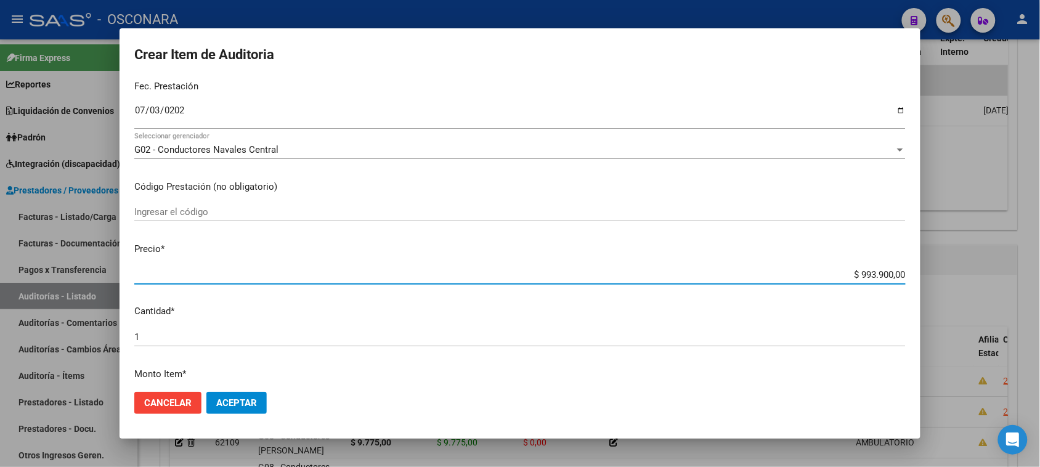
drag, startPoint x: 850, startPoint y: 270, endPoint x: 1038, endPoint y: 259, distance: 188.2
click at [1038, 259] on div "Crear Item de Auditoria 33771176 Nro Documento 27337711761 CUIL Afiliado Activo…" at bounding box center [520, 233] width 1040 height 467
type input "$ 0,01"
type input "$ 0,17"
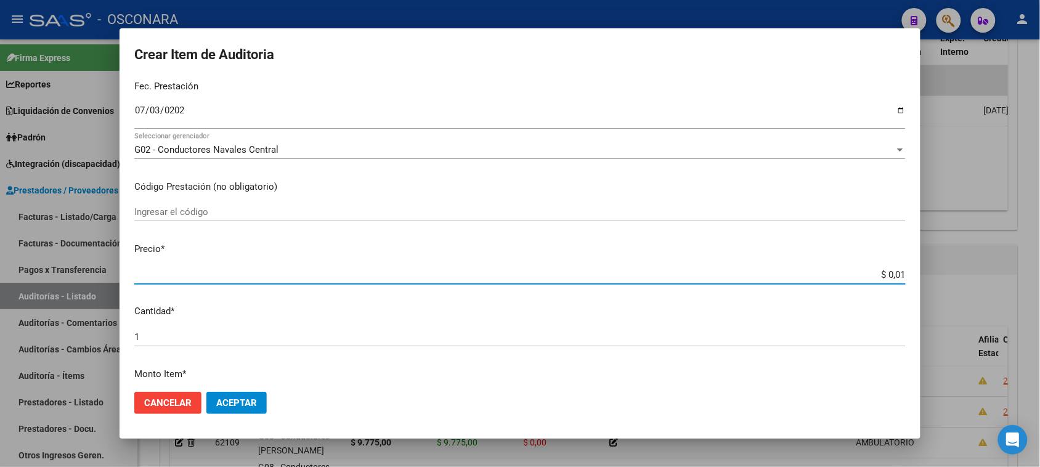
type input "$ 0,17"
type input "$ 1,75"
type input "$ 17,50"
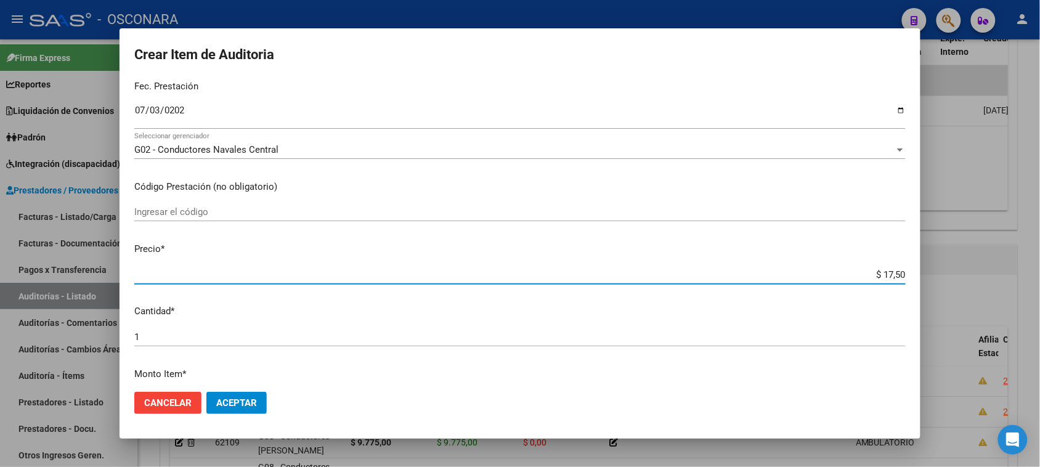
type input "$ 175,00"
type input "$ 1.750,00"
type input "$ 17.500,00"
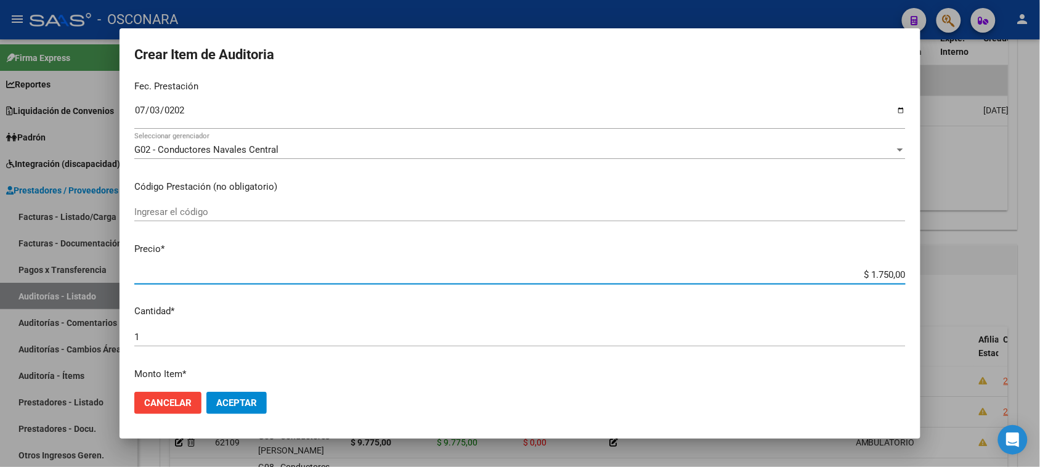
type input "$ 17.500,00"
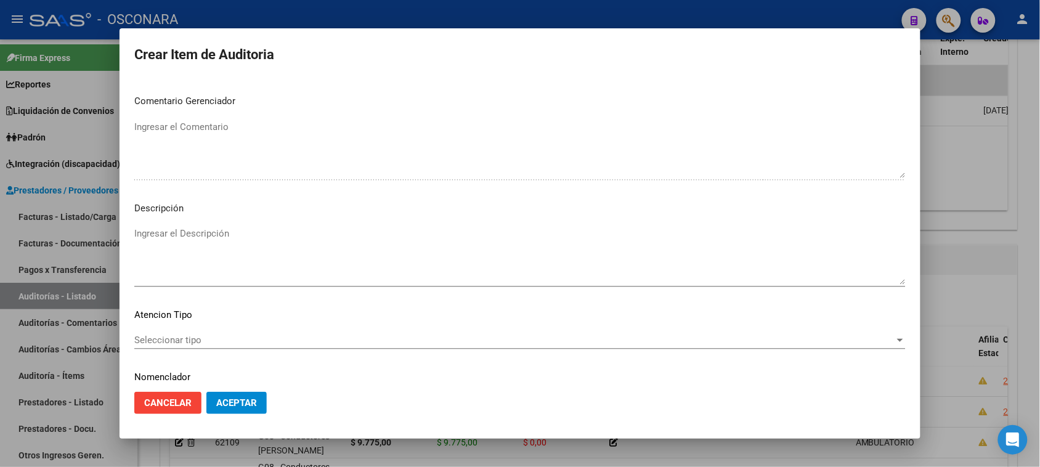
scroll to position [698, 0]
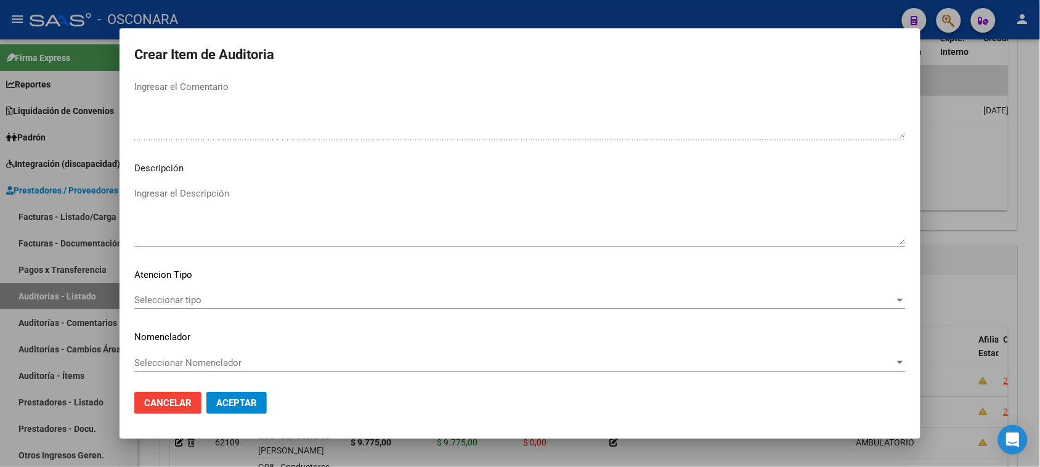
click at [296, 234] on textarea "Ingresar el Descripción" at bounding box center [519, 216] width 771 height 58
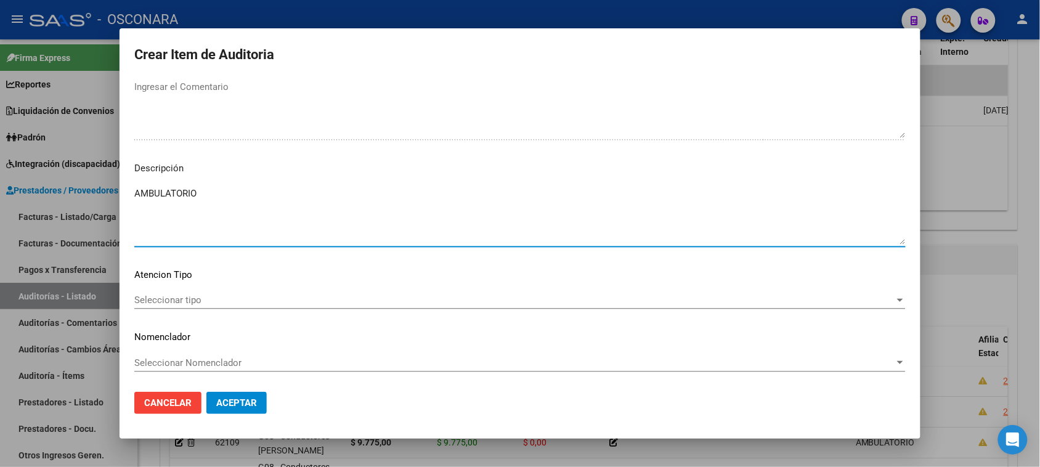
type textarea "AMBULATORIO"
click at [214, 294] on span "Seleccionar tipo" at bounding box center [514, 299] width 760 height 11
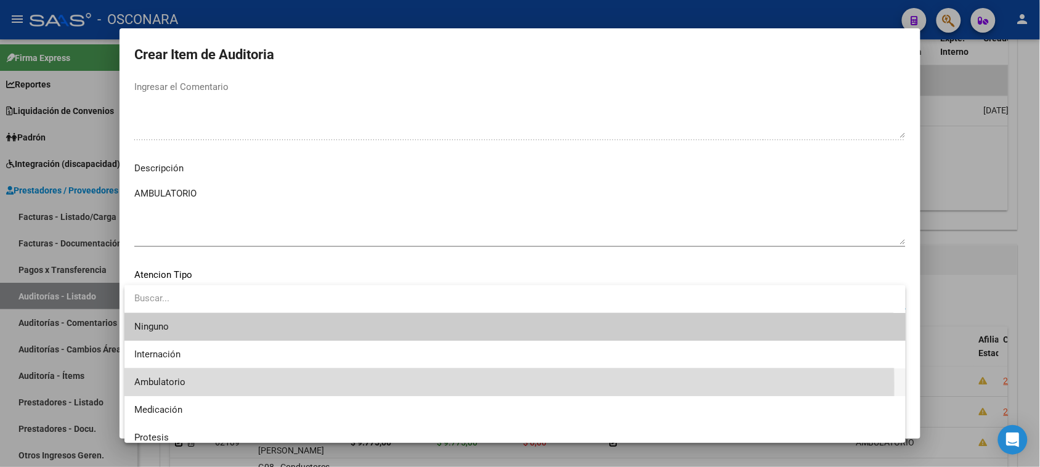
click at [203, 386] on span "Ambulatorio" at bounding box center [514, 382] width 761 height 28
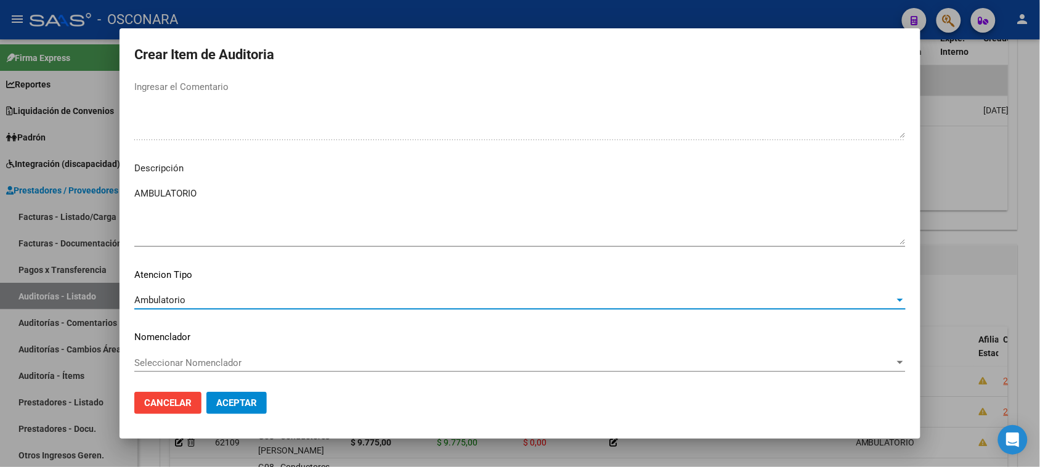
click at [248, 408] on span "Aceptar" at bounding box center [236, 402] width 41 height 11
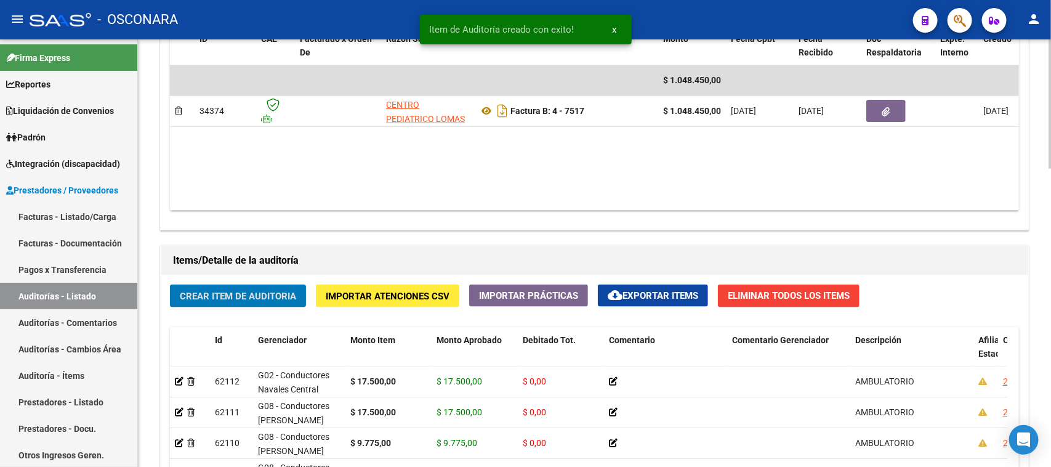
click at [257, 291] on span "Crear Item de Auditoria" at bounding box center [238, 296] width 116 height 11
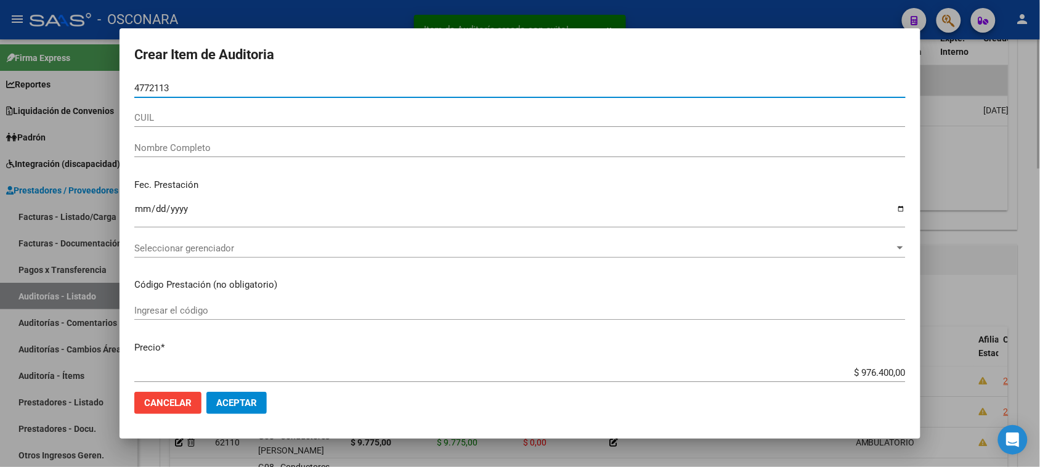
type input "47721130"
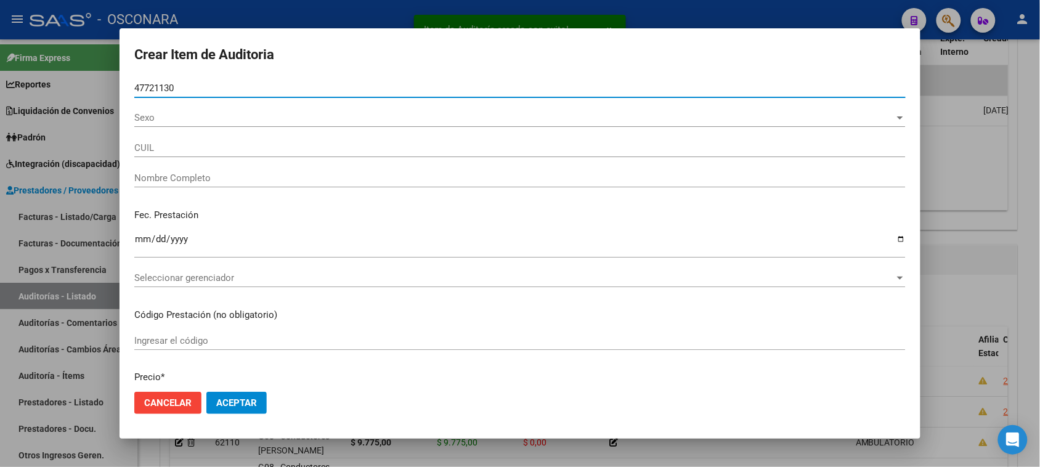
type input "20477211306"
type input "[PERSON_NAME]"
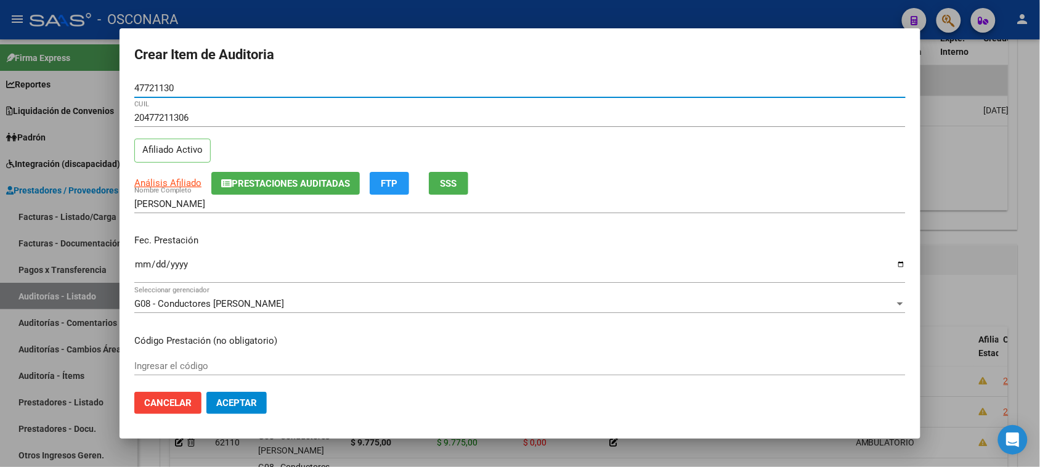
type input "47721130"
click at [143, 266] on input "Ingresar la fecha" at bounding box center [519, 269] width 771 height 20
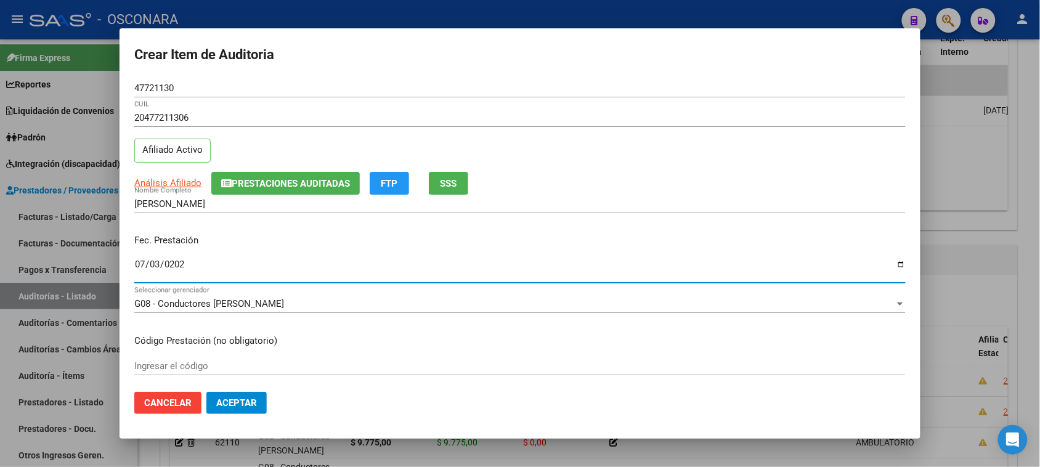
type input "[DATE]"
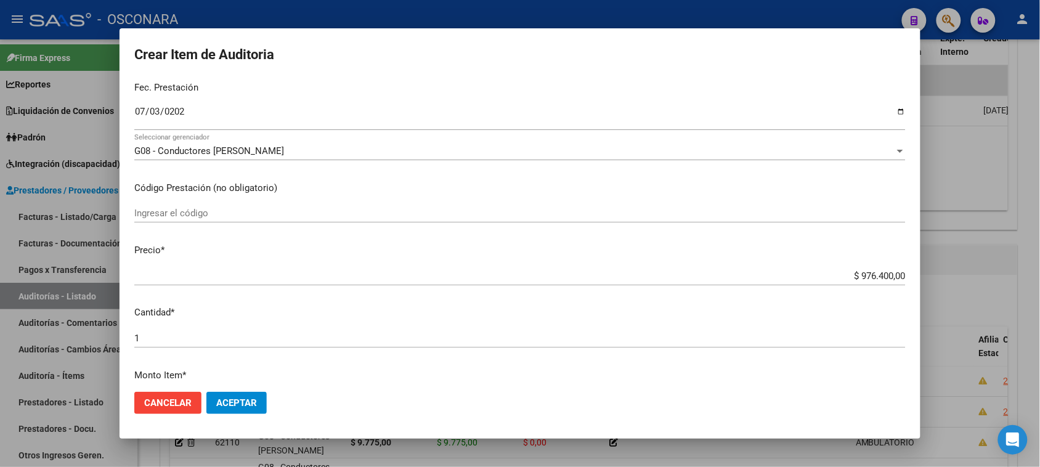
scroll to position [154, 0]
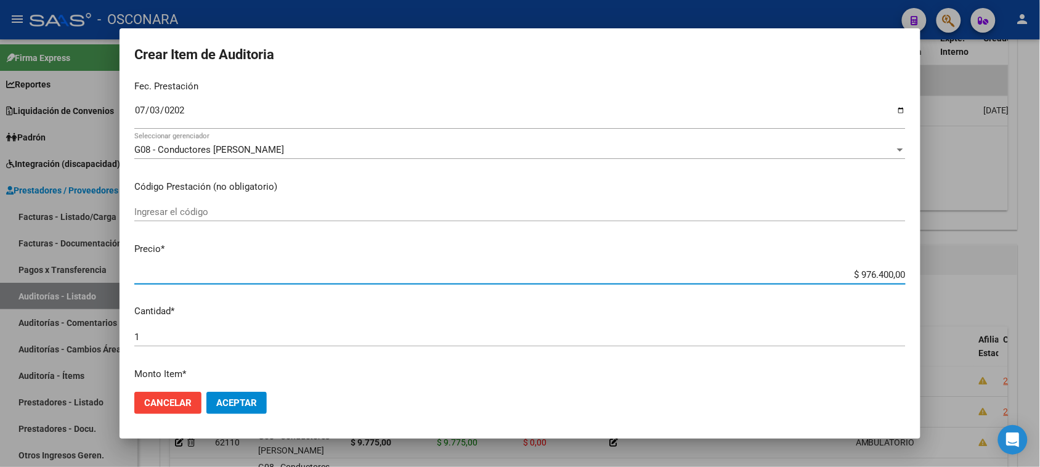
drag, startPoint x: 854, startPoint y: 271, endPoint x: 953, endPoint y: 267, distance: 99.2
click at [965, 269] on div "Crear Item de Auditoria 47721130 Nro Documento 20477211306 CUIL Afiliado Activo…" at bounding box center [520, 233] width 1040 height 467
type input "$ 0,09"
type input "$ 0,01"
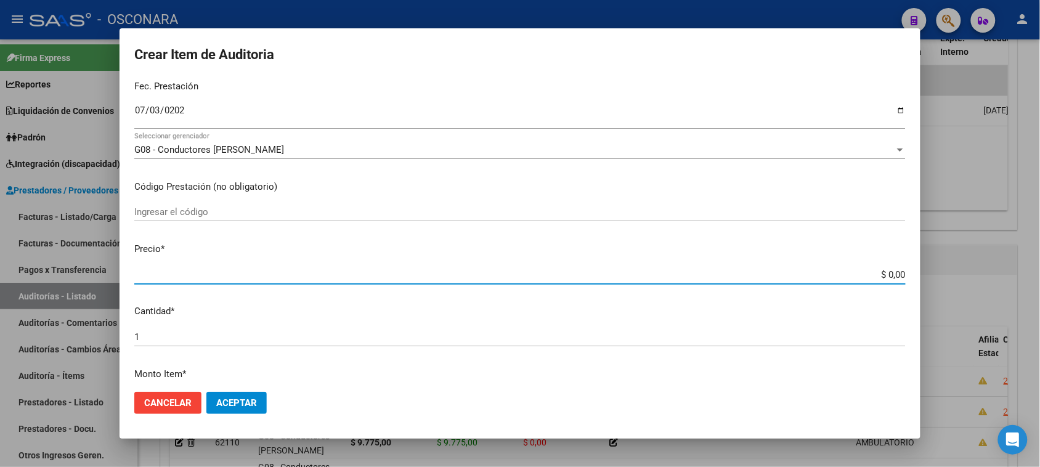
type input "$ 0,01"
type input "$ 0,17"
type input "$ 1,75"
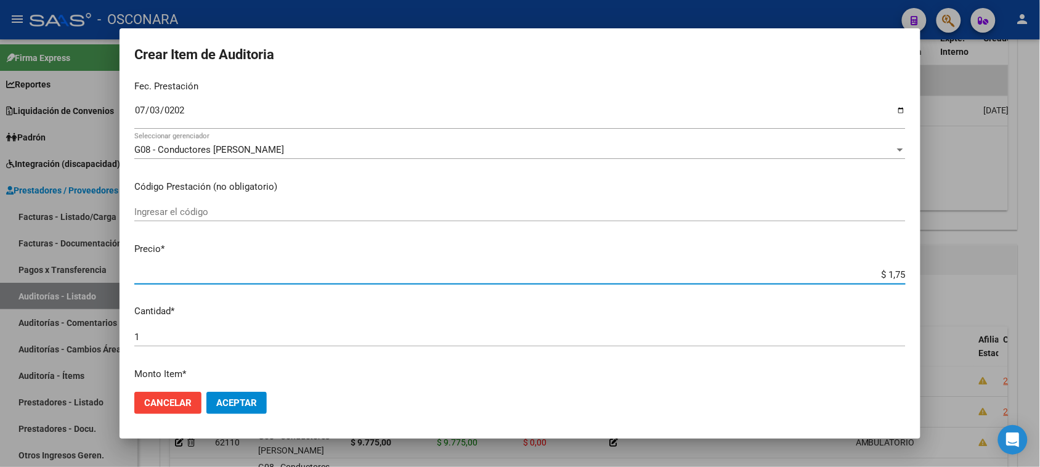
type input "$ 17,50"
type input "$ 175,00"
type input "$ 1.750,00"
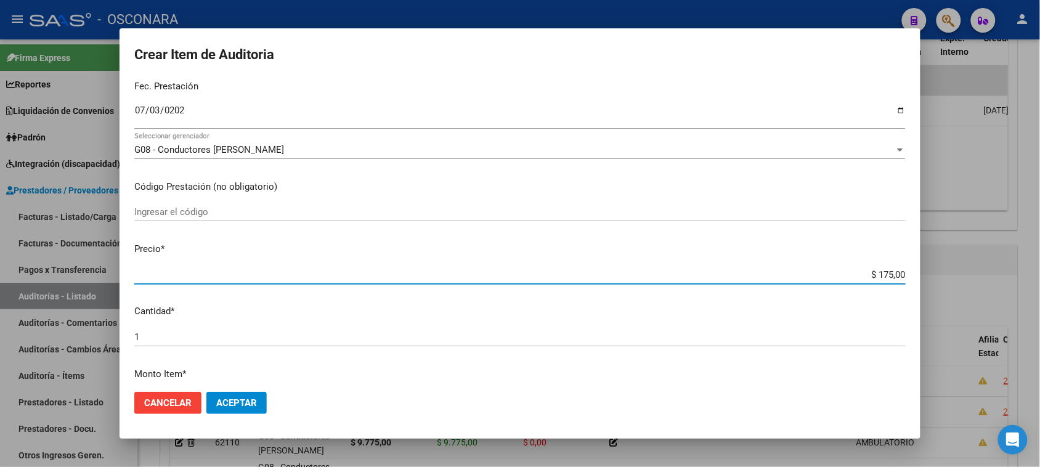
type input "$ 1.750,00"
type input "$ 17.500,00"
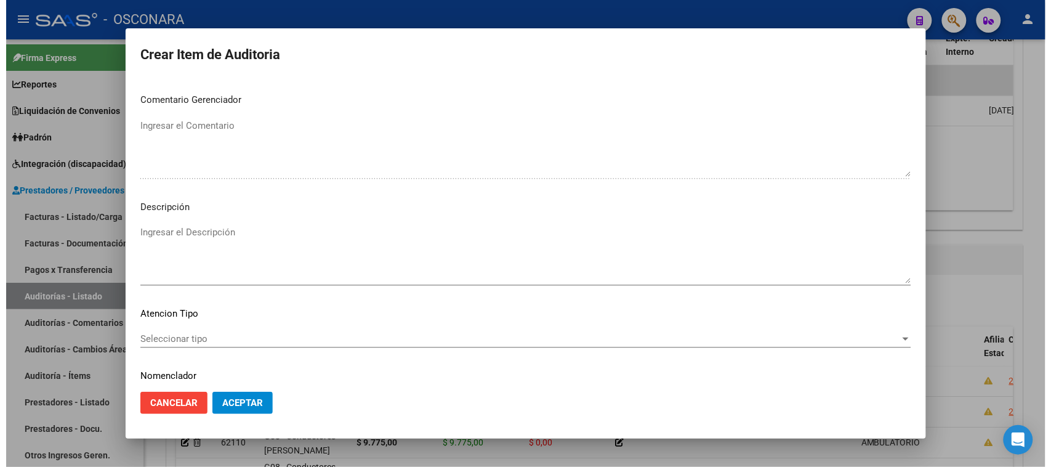
scroll to position [698, 0]
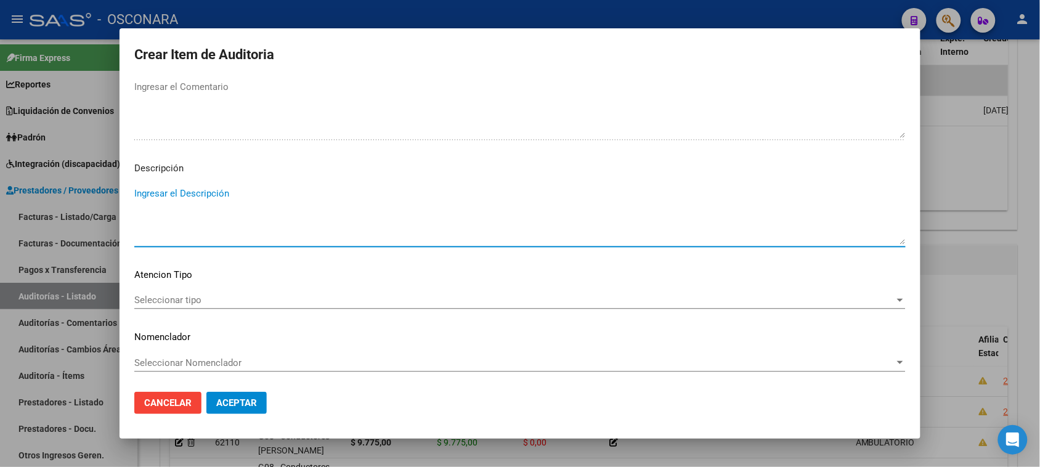
click at [188, 236] on textarea "Ingresar el Descripción" at bounding box center [519, 216] width 771 height 58
type textarea "AMBULATORIO"
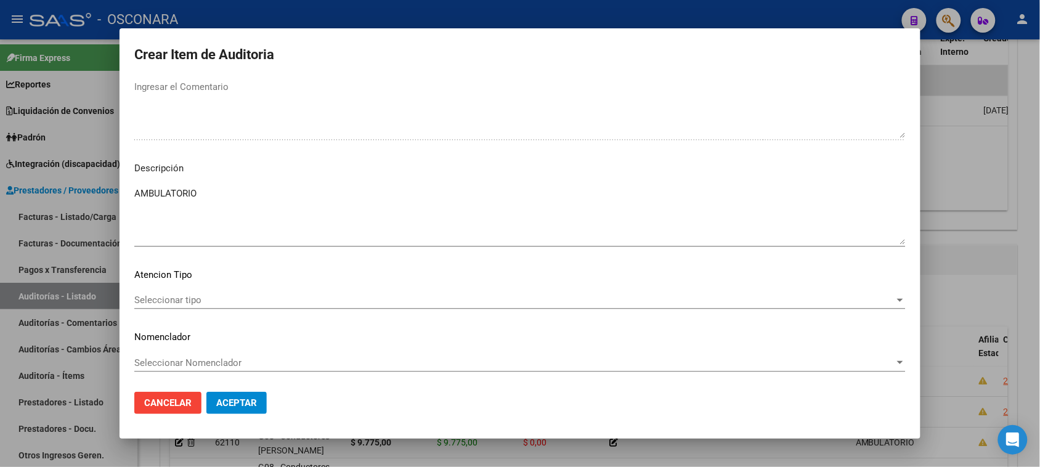
click at [168, 306] on div "Seleccionar tipo Seleccionar tipo" at bounding box center [519, 300] width 771 height 18
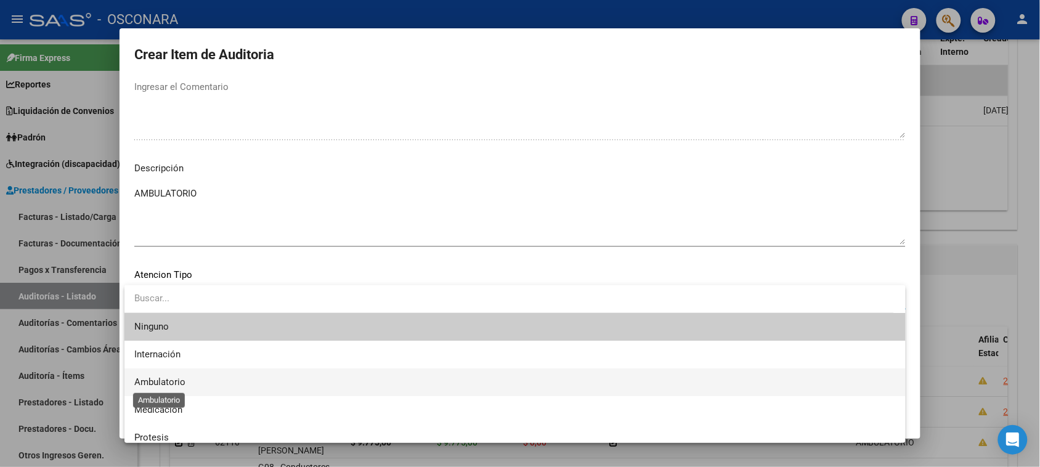
drag, startPoint x: 177, startPoint y: 386, endPoint x: 228, endPoint y: 395, distance: 52.1
click at [177, 386] on span "Ambulatorio" at bounding box center [159, 381] width 51 height 11
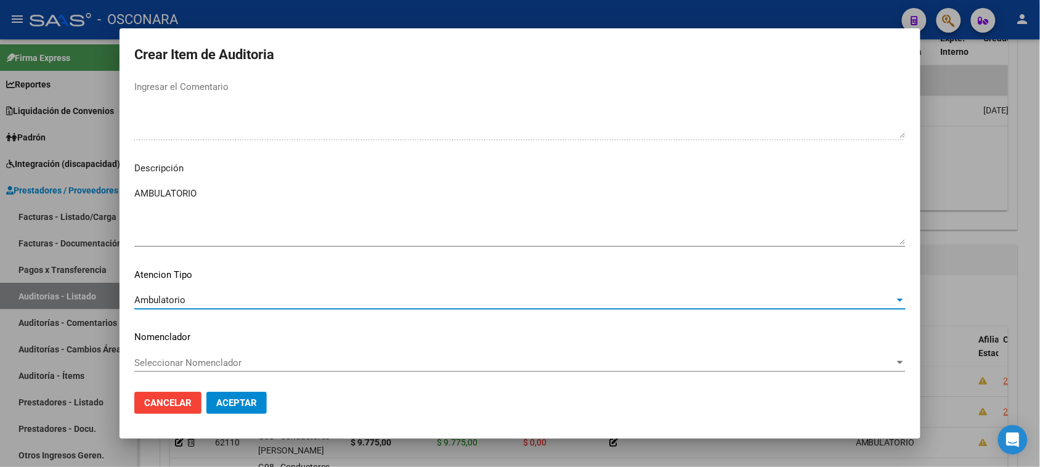
click at [232, 395] on button "Aceptar" at bounding box center [236, 403] width 60 height 22
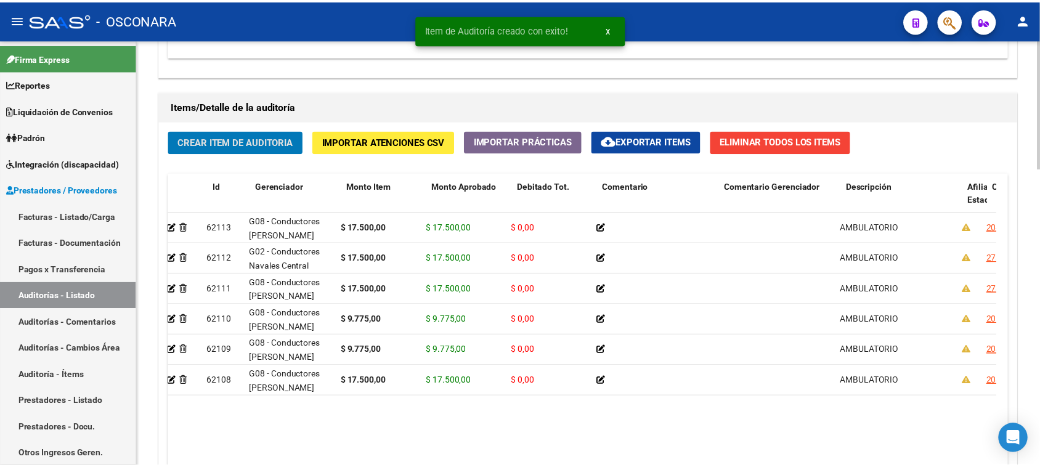
scroll to position [0, 0]
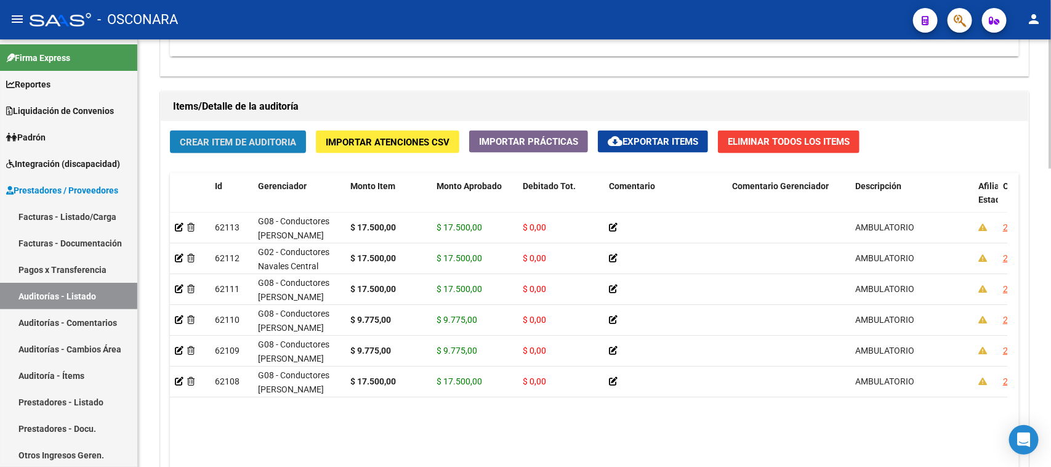
click at [225, 132] on button "Crear Item de Auditoria" at bounding box center [238, 142] width 136 height 23
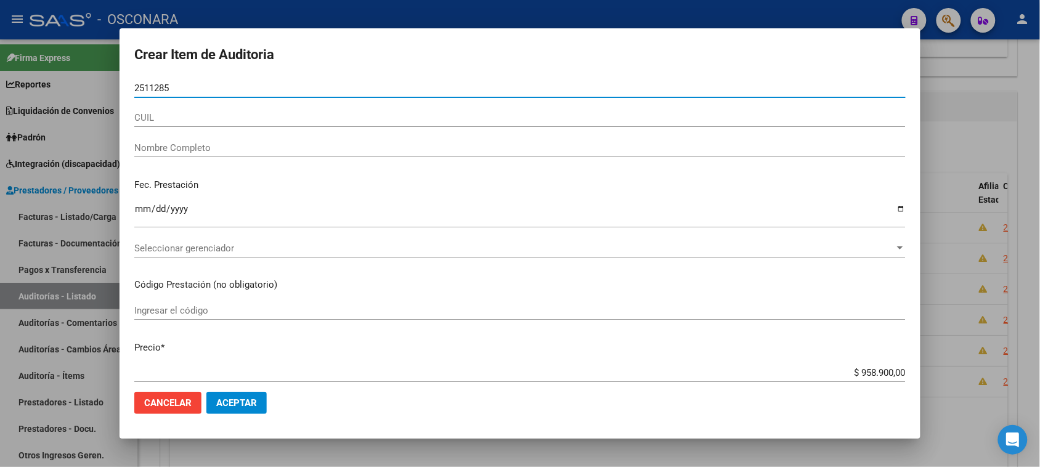
type input "25112852"
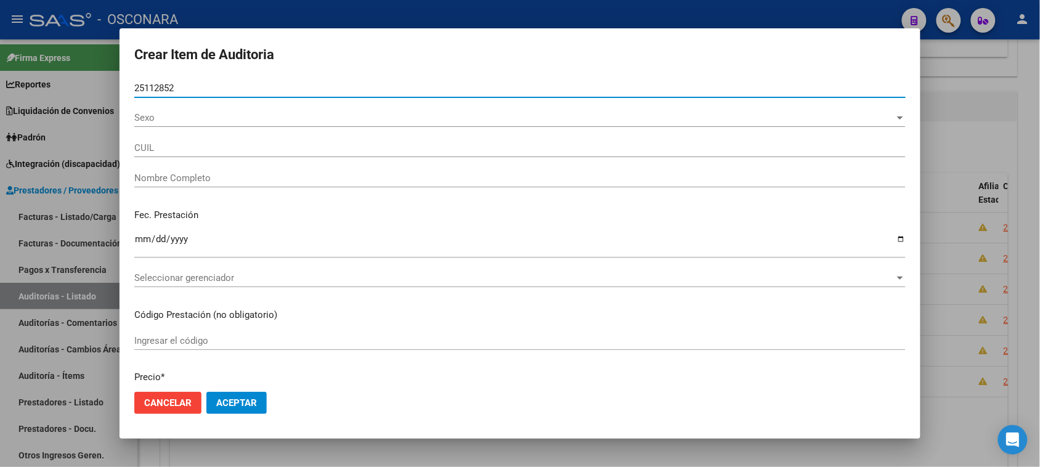
type input "27251128524"
type input "[PERSON_NAME]"
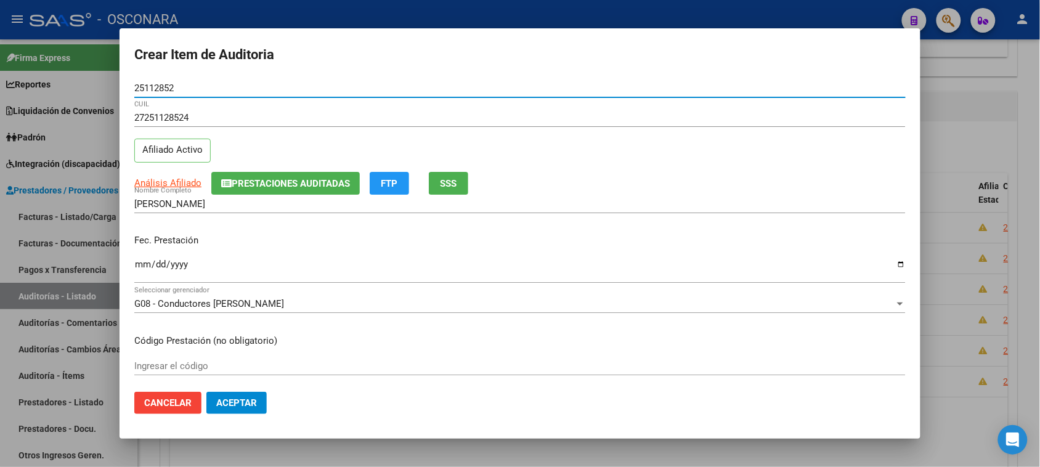
type input "25112852"
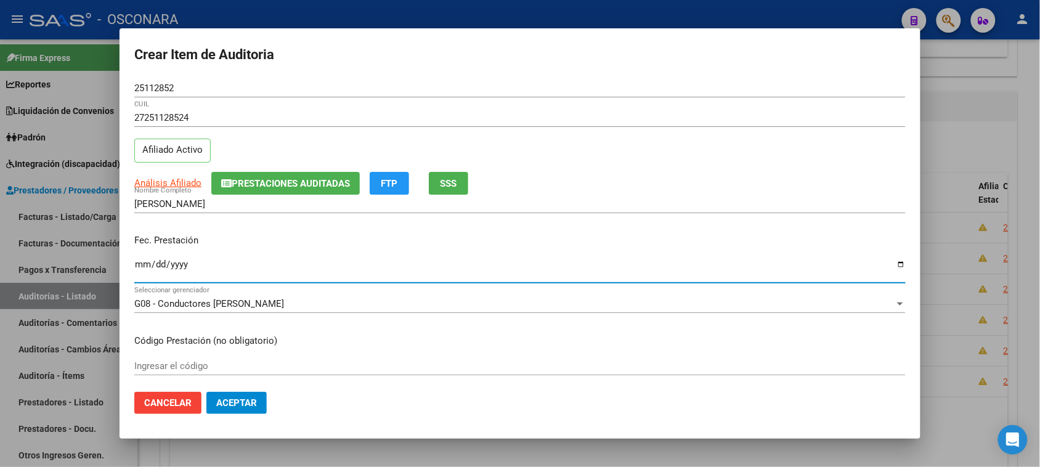
click at [143, 265] on input "Ingresar la fecha" at bounding box center [519, 269] width 771 height 20
type input "[DATE]"
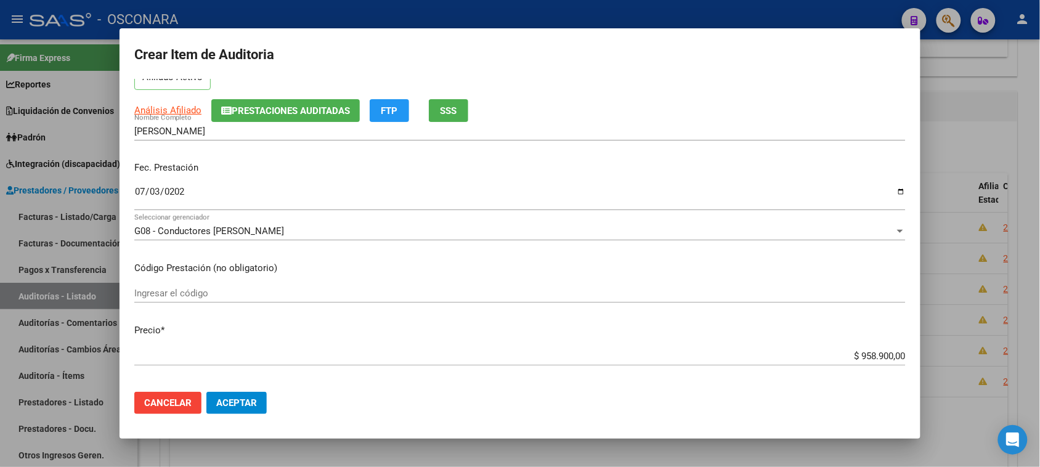
scroll to position [154, 0]
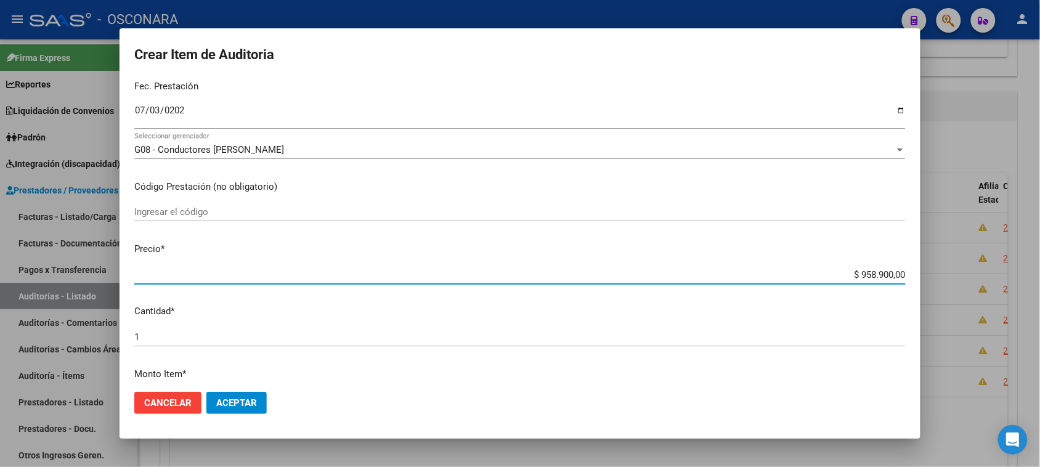
drag, startPoint x: 850, startPoint y: 274, endPoint x: 1044, endPoint y: 251, distance: 195.9
click at [1040, 254] on html "menu - OSCONARA person Firma Express Reportes Padrón Traspasos x O.S. Traspasos…" at bounding box center [520, 233] width 1040 height 467
type input "$ 0,01"
type input "$ 0,17"
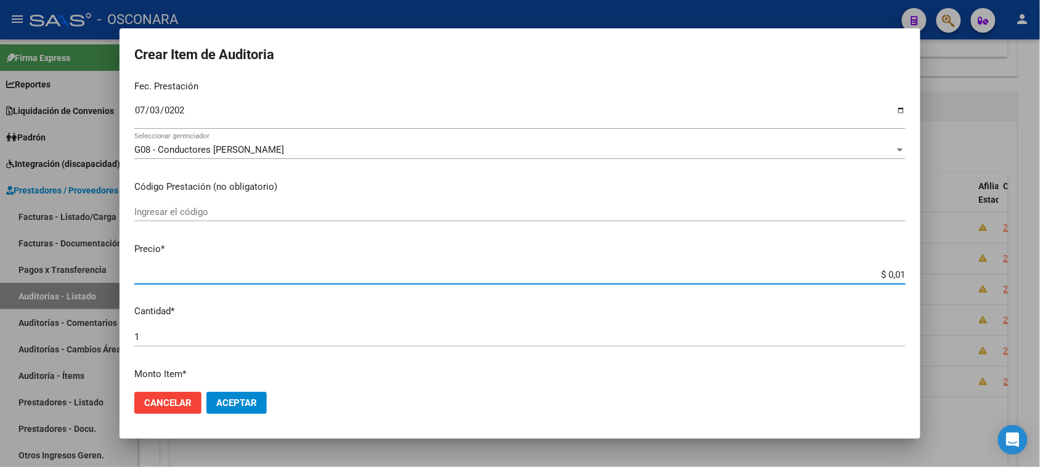
type input "$ 0,17"
type input "$ 1,75"
type input "$ 17,50"
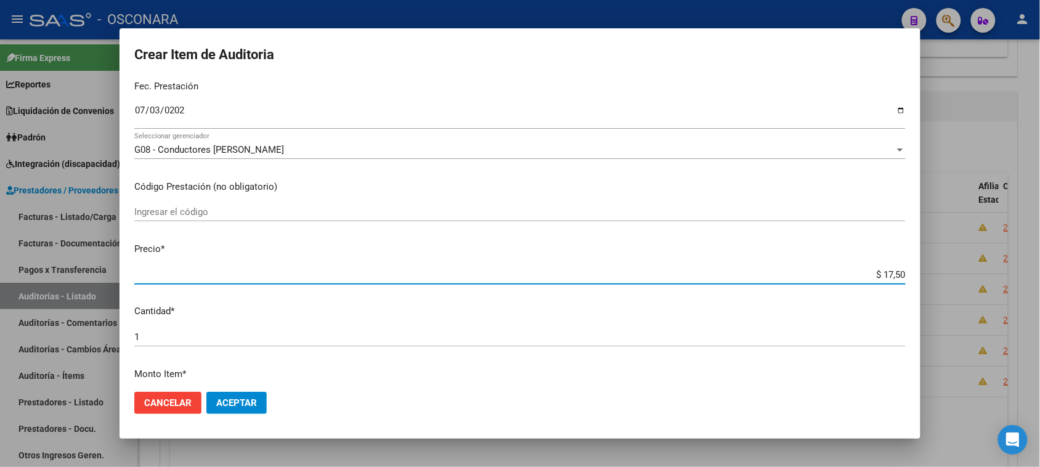
type input "$ 175,00"
type input "$ 1.750,00"
type input "$ 17.500,00"
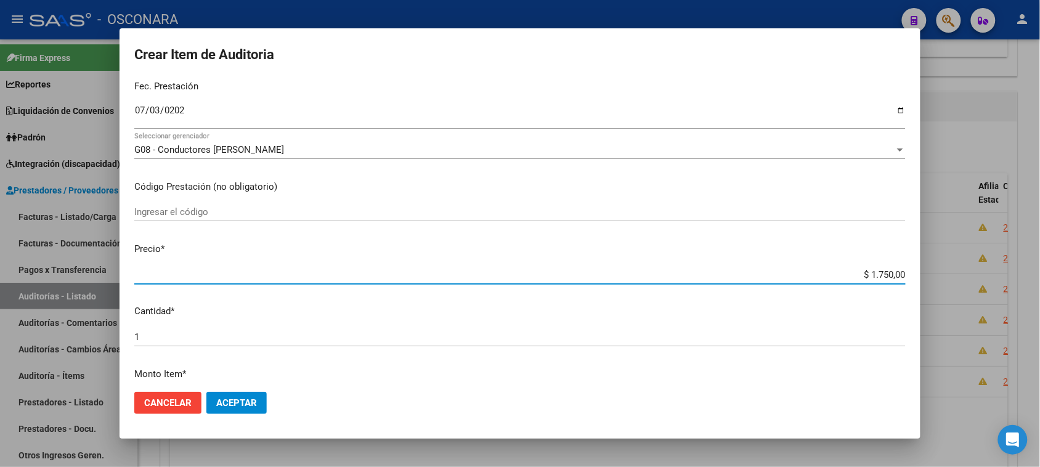
type input "$ 17.500,00"
type input "$ 175.000,00"
type input "$ 17.500,00"
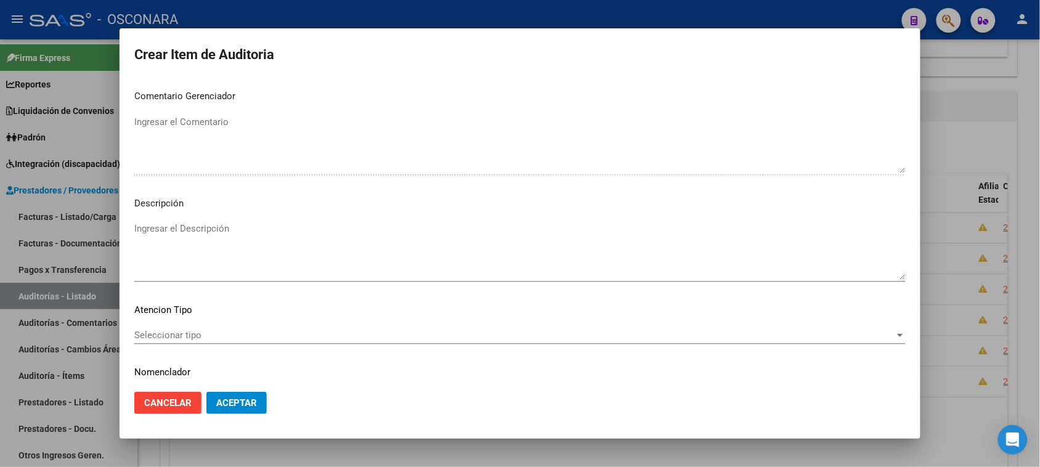
scroll to position [698, 0]
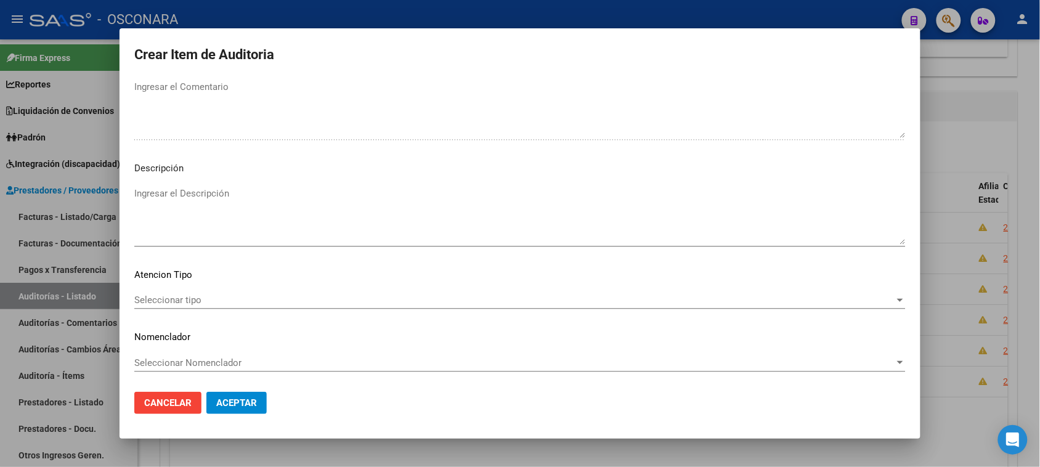
click at [226, 191] on textarea "Ingresar el Descripción" at bounding box center [519, 216] width 771 height 58
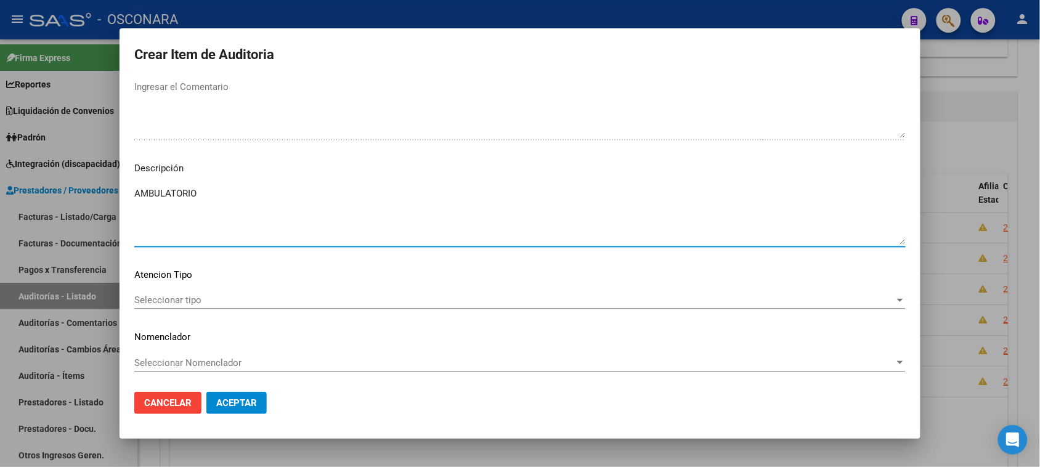
type textarea "AMBULATORIO"
click at [186, 296] on span "Seleccionar tipo" at bounding box center [514, 299] width 760 height 11
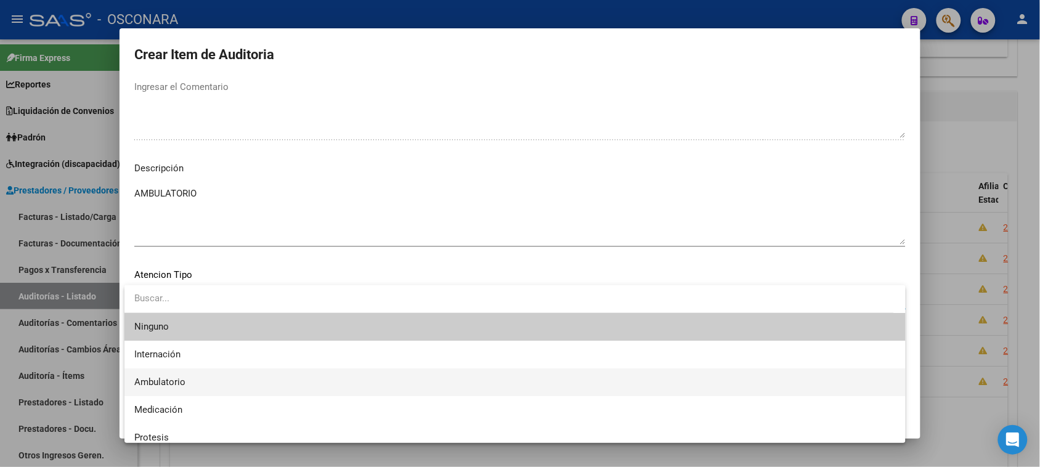
click at [186, 382] on span "Ambulatorio" at bounding box center [514, 382] width 761 height 28
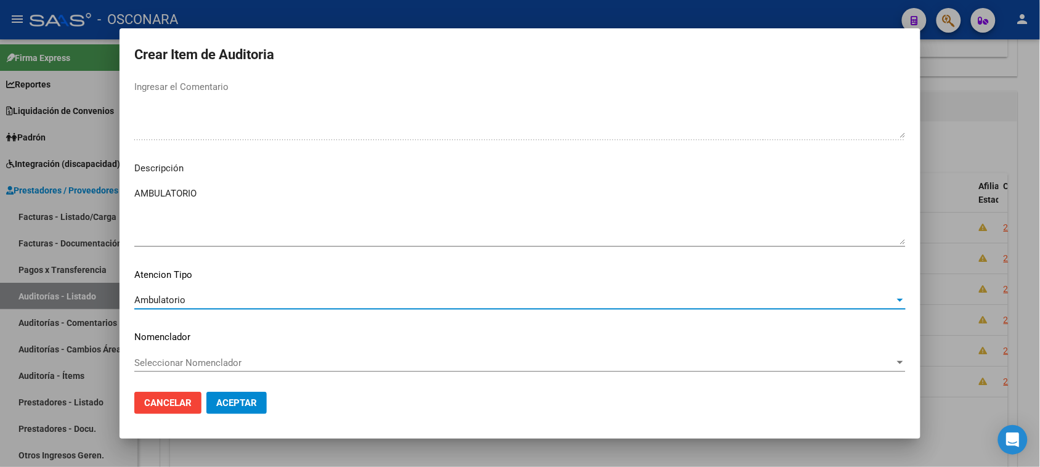
click at [244, 405] on span "Aceptar" at bounding box center [236, 402] width 41 height 11
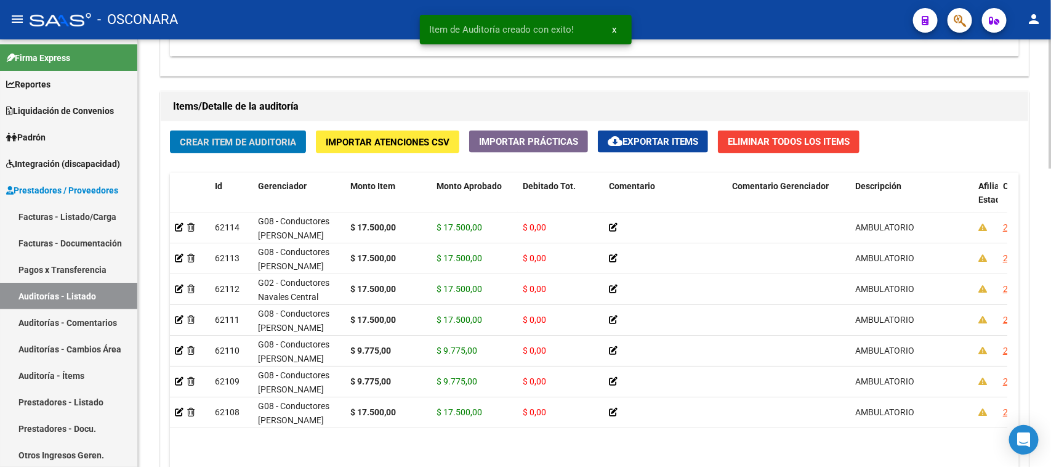
click at [247, 152] on div "Crear Item de Auditoria Importar Atenciones CSV Importar Prácticas cloud_downlo…" at bounding box center [595, 320] width 868 height 398
click at [236, 145] on span "Crear Item de Auditoria" at bounding box center [238, 142] width 116 height 11
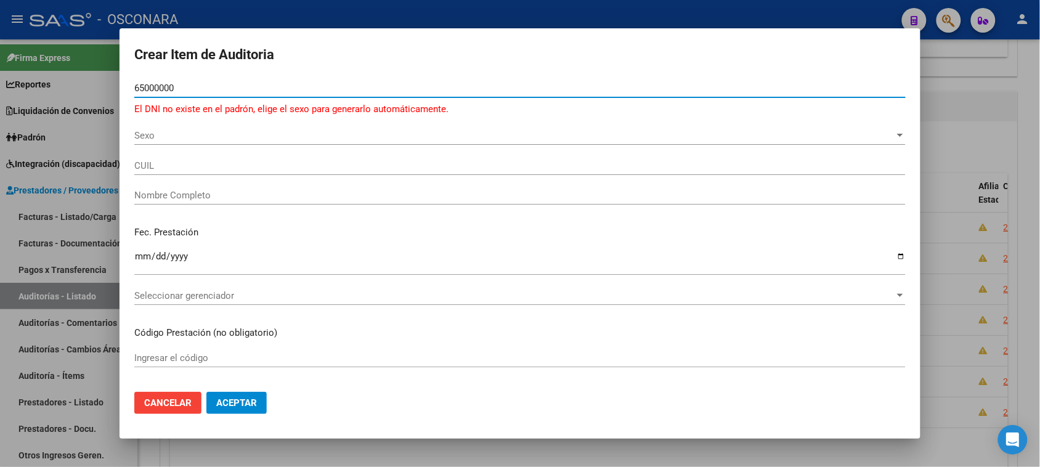
type input "65000000"
click at [986, 111] on div at bounding box center [520, 233] width 1040 height 467
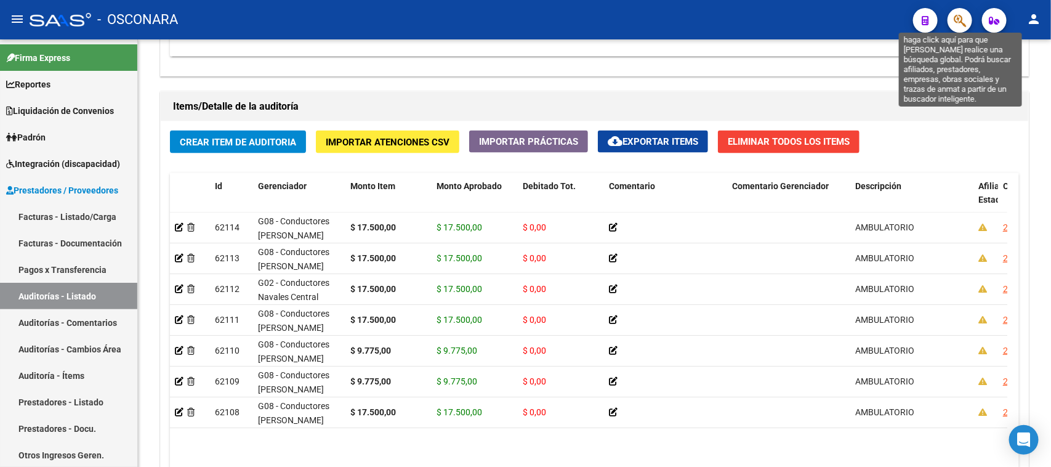
click at [964, 25] on icon "button" at bounding box center [960, 21] width 12 height 14
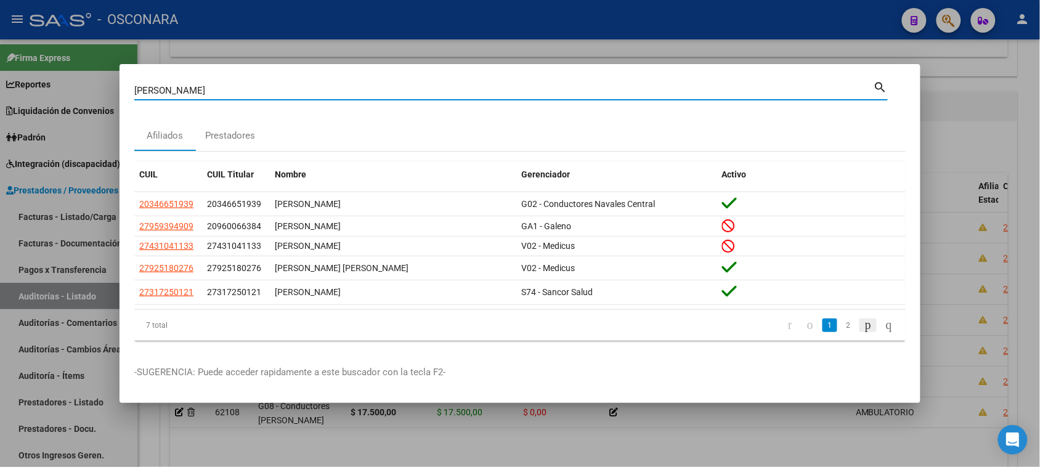
click at [863, 322] on icon "go to next page" at bounding box center [868, 324] width 10 height 15
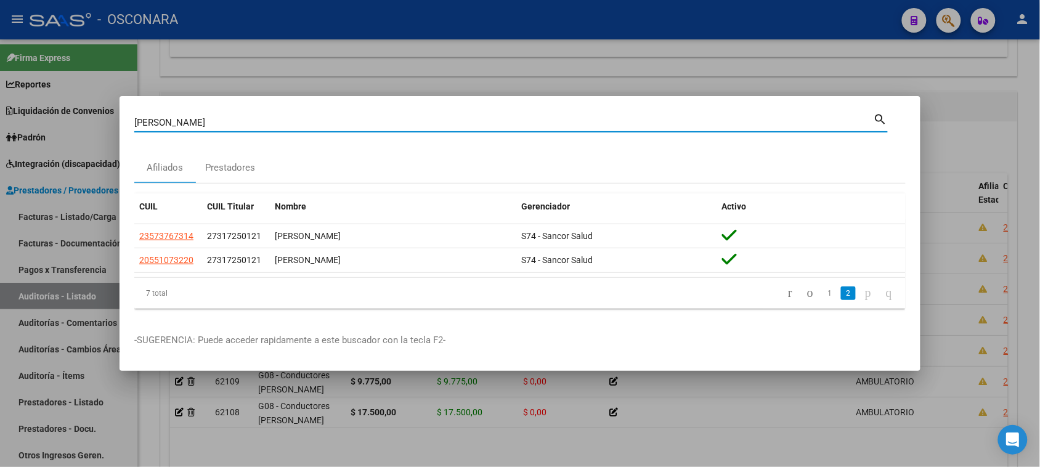
click at [219, 121] on input "[PERSON_NAME]" at bounding box center [503, 122] width 739 height 11
type input "[PERSON_NAME]"
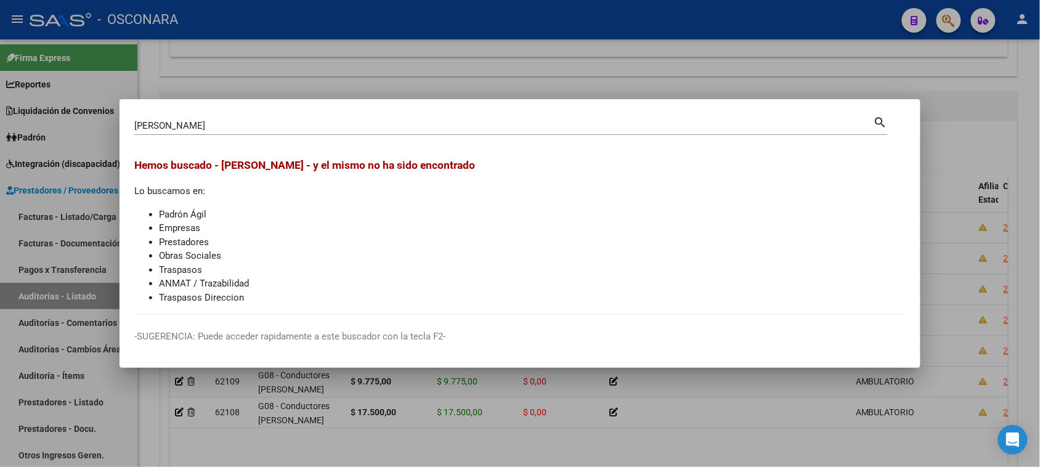
click at [937, 140] on div at bounding box center [520, 233] width 1040 height 467
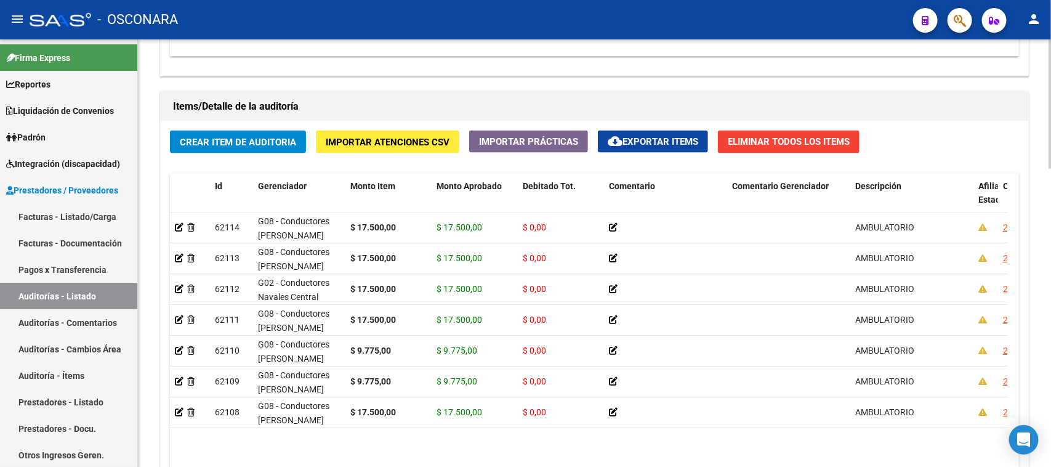
click at [236, 139] on span "Crear Item de Auditoria" at bounding box center [238, 142] width 116 height 11
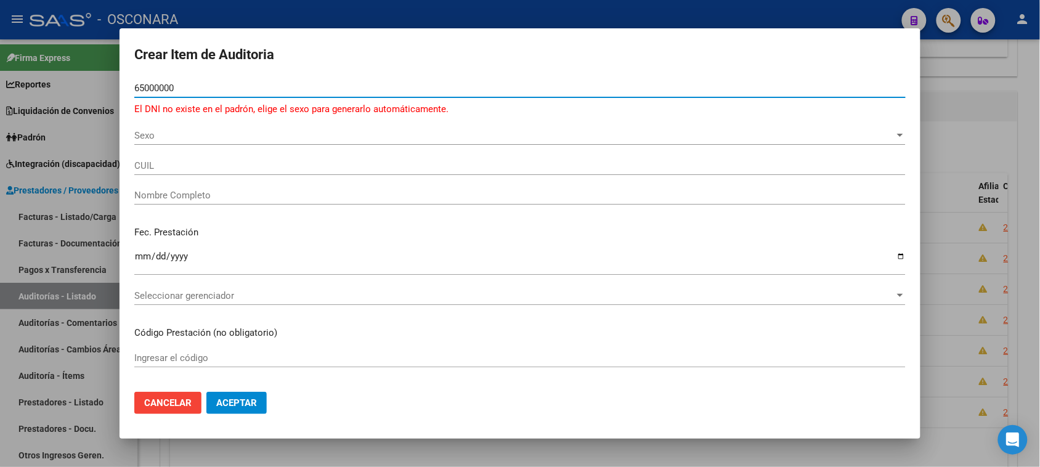
type input "65000000"
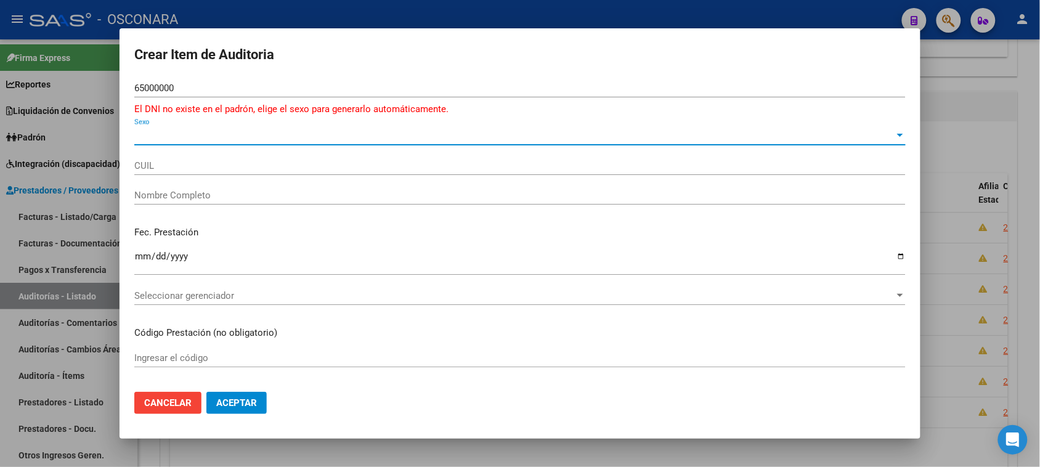
click at [150, 137] on span "Sexo" at bounding box center [514, 135] width 760 height 11
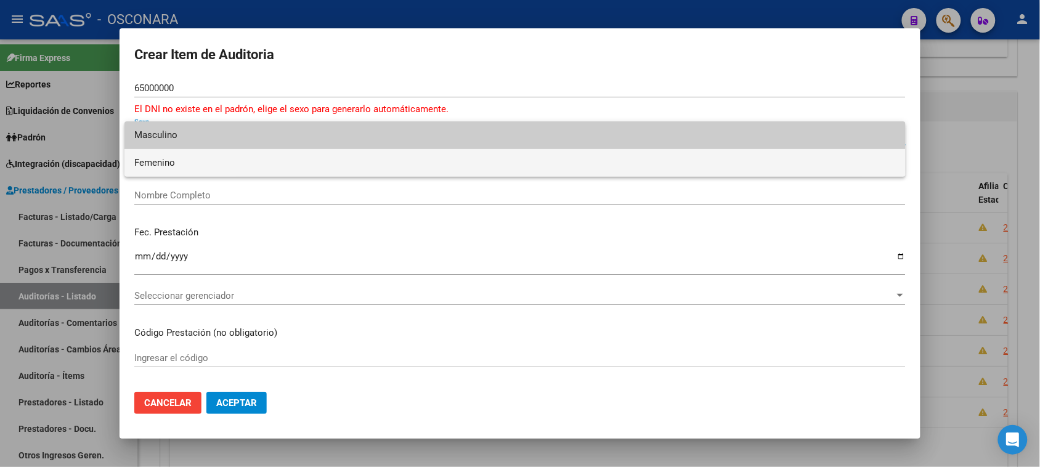
click at [164, 166] on span "Femenino" at bounding box center [514, 163] width 761 height 28
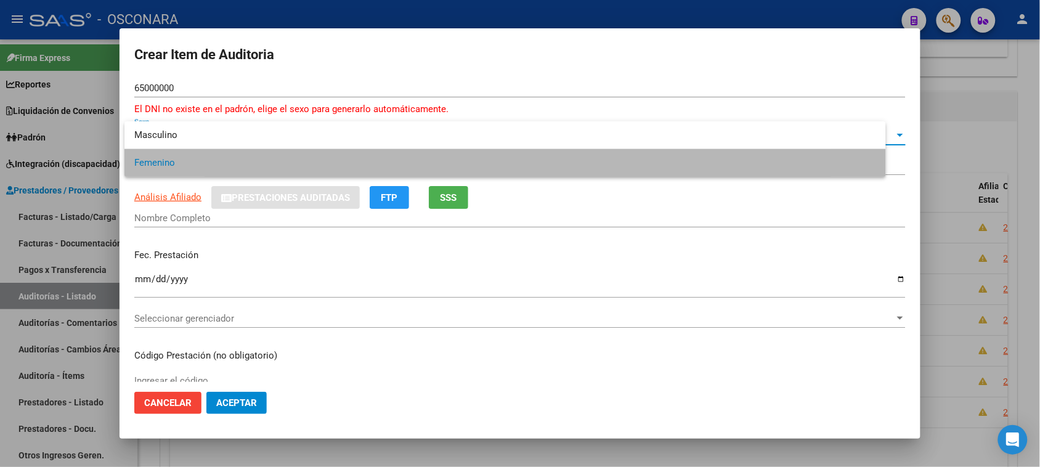
type input "27650000000"
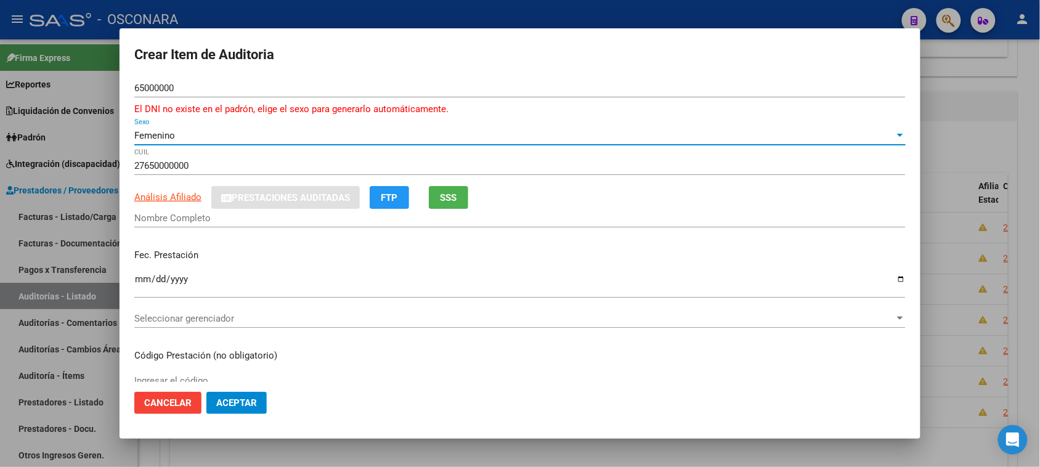
click at [161, 219] on input "Nombre Completo" at bounding box center [519, 217] width 771 height 11
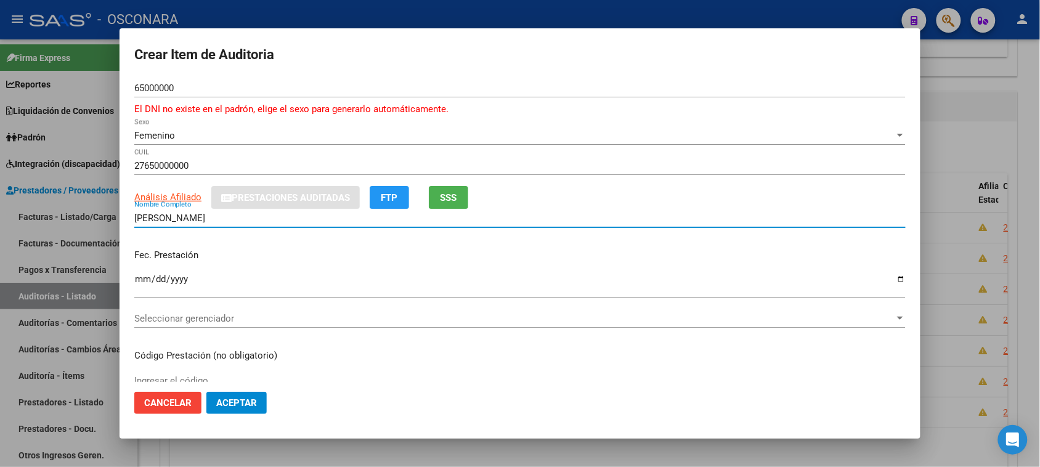
type input "[PERSON_NAME]"
click at [137, 280] on input "Ingresar la fecha" at bounding box center [519, 284] width 771 height 20
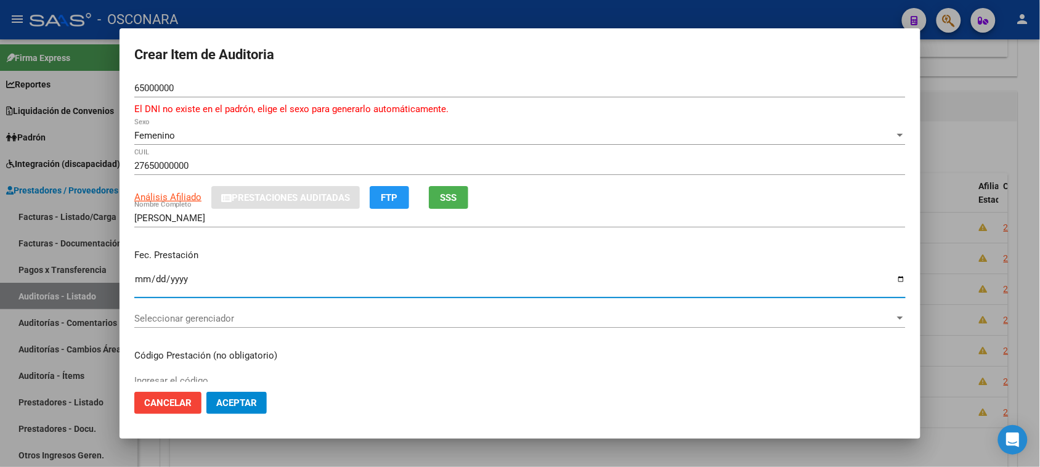
click at [152, 275] on input "Ingresar la fecha" at bounding box center [519, 284] width 771 height 20
type input "[DATE]"
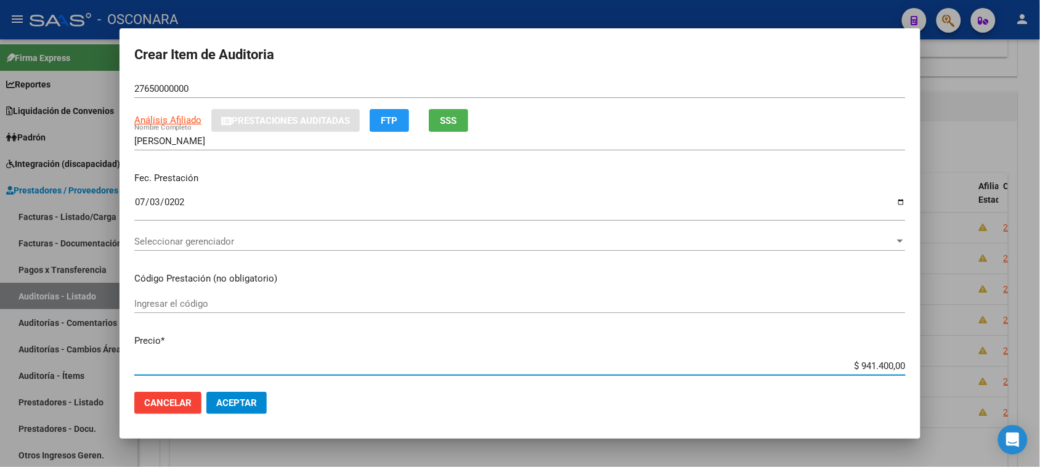
scroll to position [100, 0]
drag, startPoint x: 849, startPoint y: 363, endPoint x: 1051, endPoint y: 355, distance: 202.2
click at [1040, 364] on html "menu - OSCONARA person Firma Express Reportes Padrón Traspasos x O.S. Traspasos…" at bounding box center [520, 233] width 1040 height 467
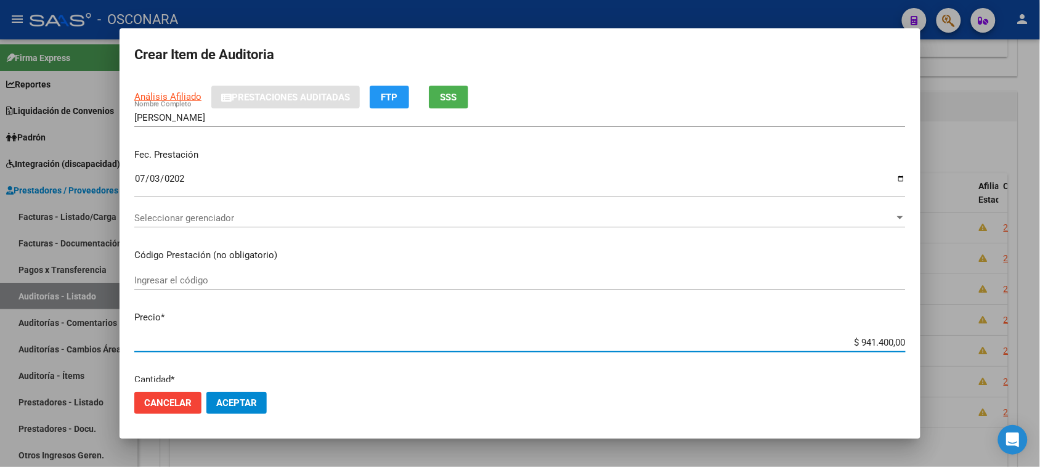
type input "$ 0,01"
type input "$ 0,17"
type input "$ 1,75"
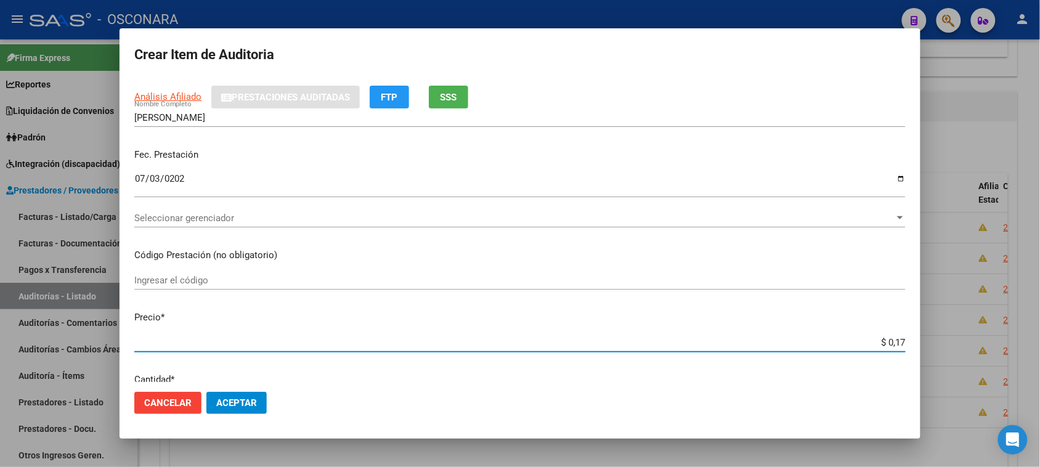
type input "$ 1,75"
type input "$ 17,50"
type input "$ 175,00"
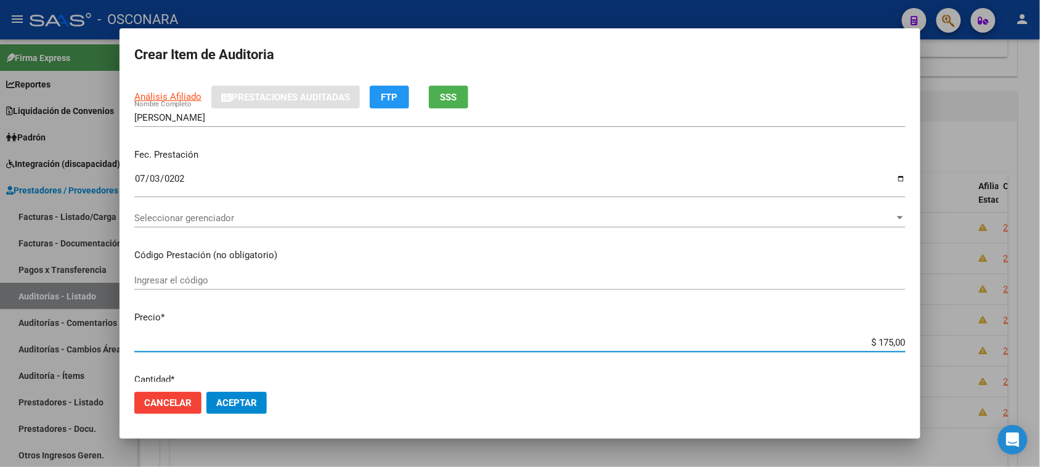
type input "$ 1.750,00"
type input "$ 17.500,00"
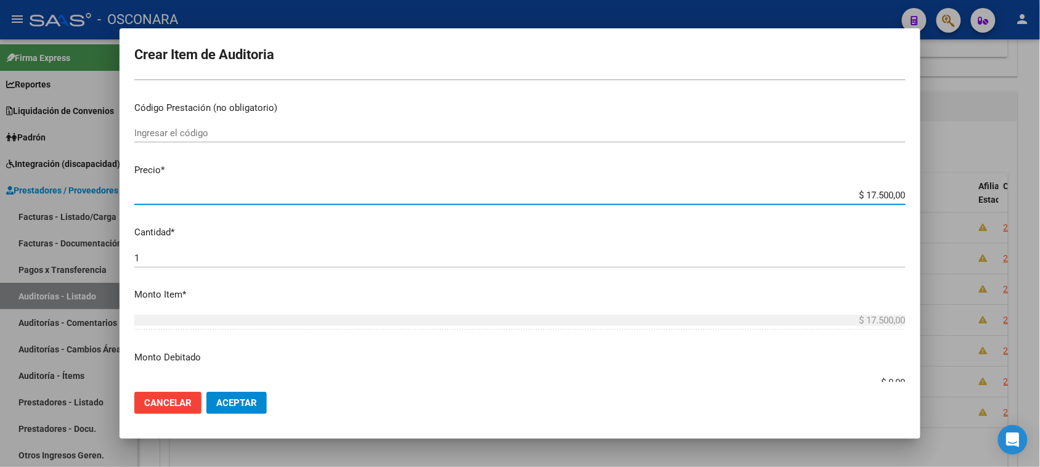
scroll to position [331, 0]
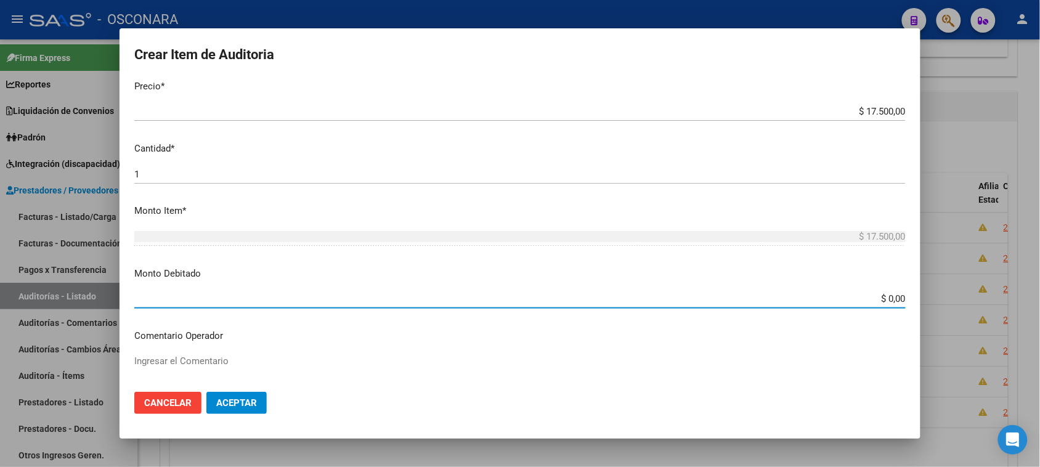
drag, startPoint x: 878, startPoint y: 294, endPoint x: 988, endPoint y: 297, distance: 110.3
click at [985, 296] on div "Crear Item de Auditoria 65000000 Nro Documento El DNI no existe en el padrón, e…" at bounding box center [520, 233] width 1040 height 467
type input "$ 17.500,00"
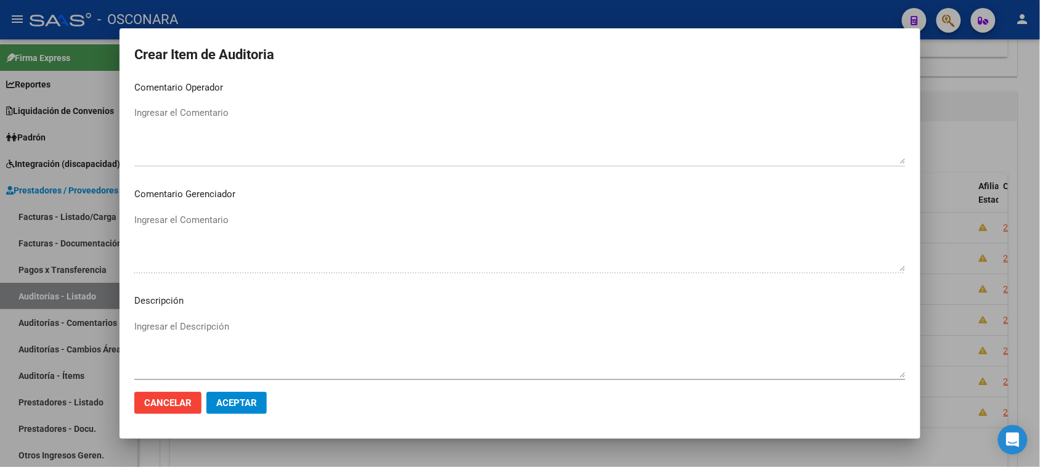
scroll to position [712, 0]
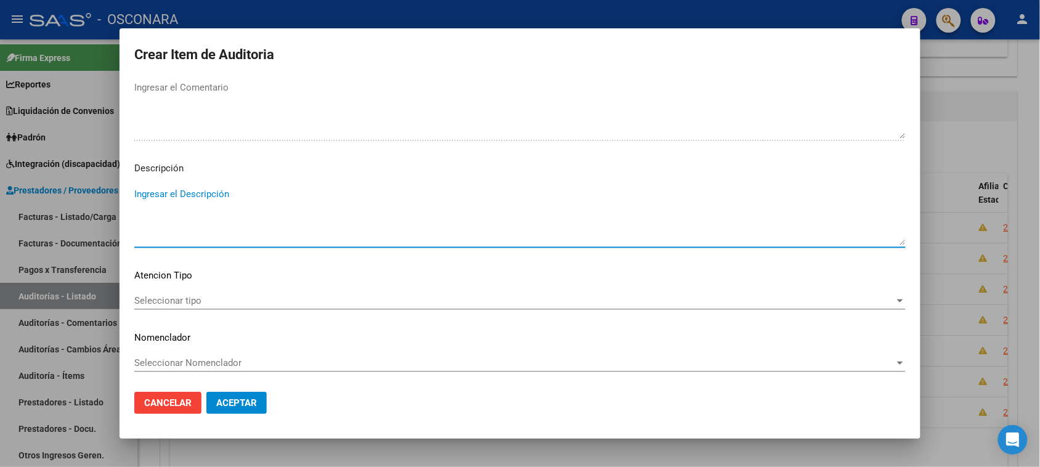
click at [182, 208] on textarea "Ingresar el Descripción" at bounding box center [519, 216] width 771 height 58
type textarea "SIN DNI, SIN DOCUMENTACION"
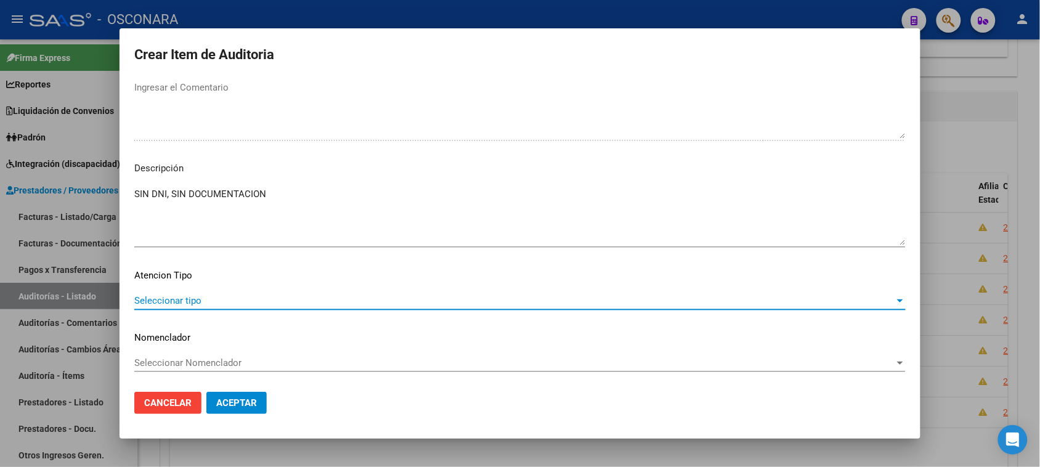
click at [177, 299] on span "Seleccionar tipo" at bounding box center [514, 300] width 760 height 11
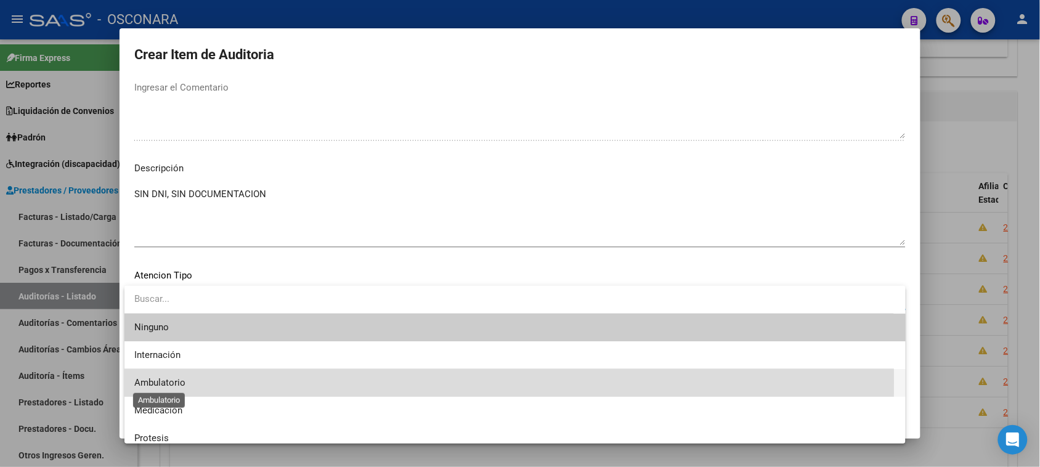
click at [174, 382] on span "Ambulatorio" at bounding box center [159, 382] width 51 height 11
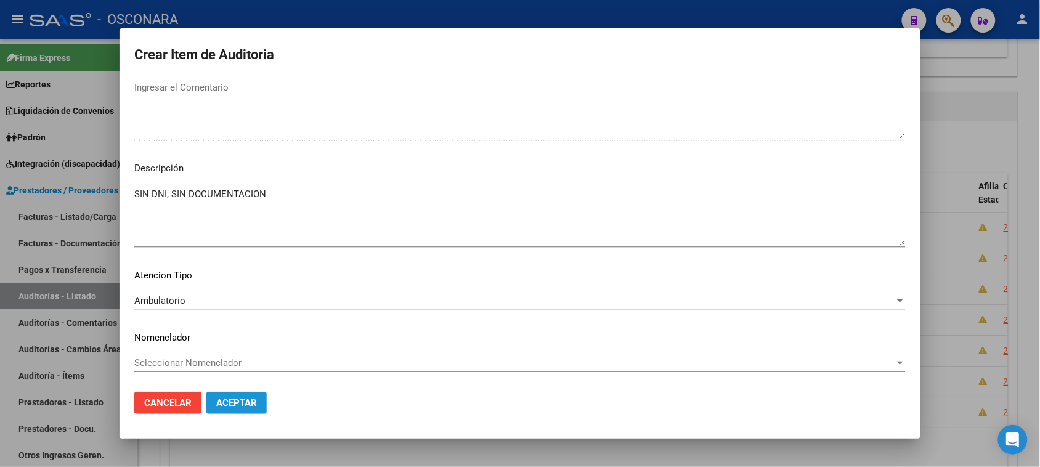
click at [230, 398] on span "Aceptar" at bounding box center [236, 402] width 41 height 11
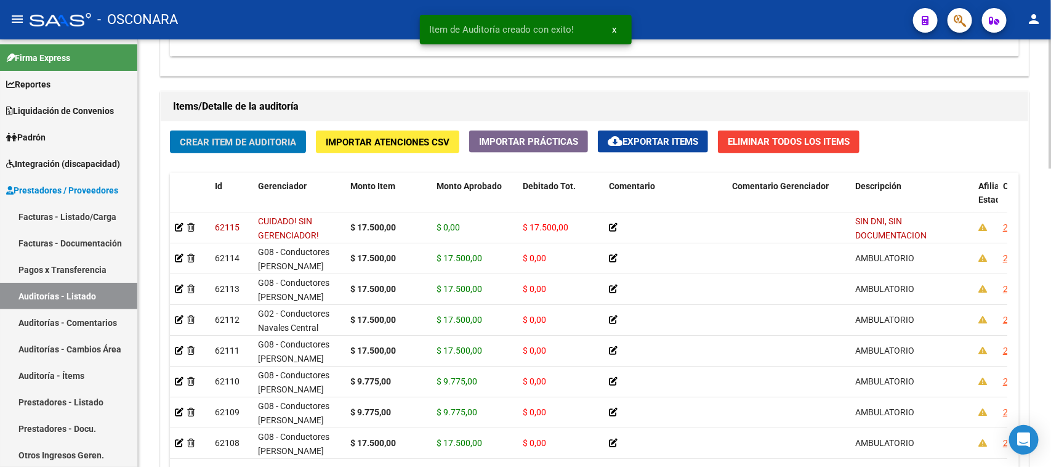
click at [222, 137] on span "Crear Item de Auditoria" at bounding box center [238, 142] width 116 height 11
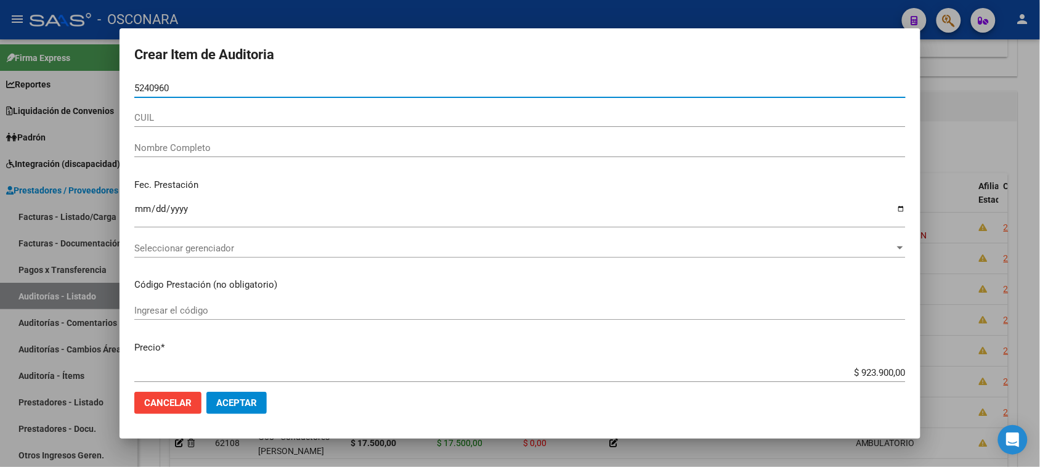
type input "52409603"
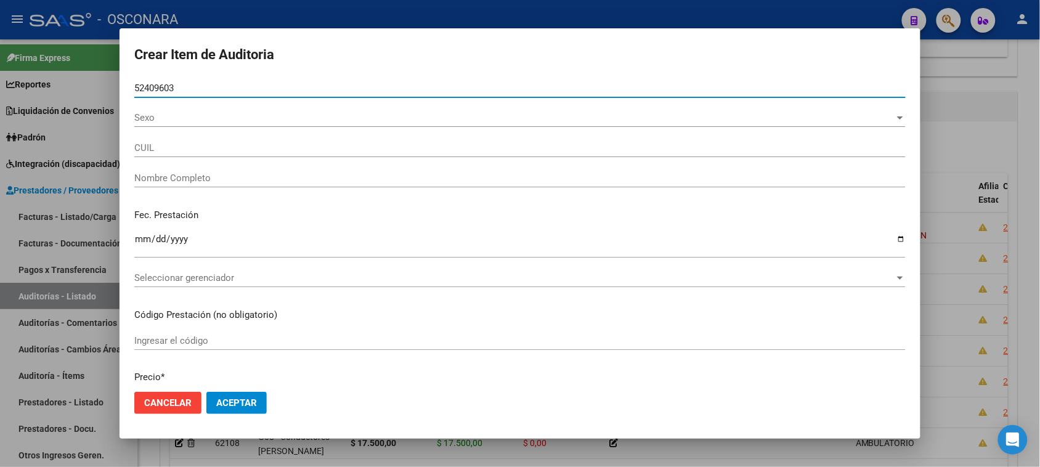
type input "27524096035"
type input "[PERSON_NAME]"
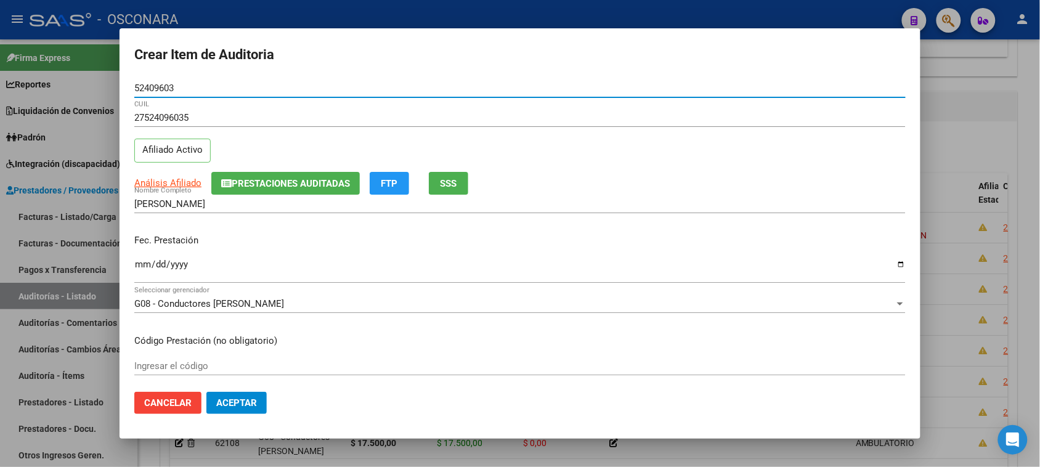
type input "52409603"
click at [143, 260] on input "Ingresar la fecha" at bounding box center [519, 269] width 771 height 20
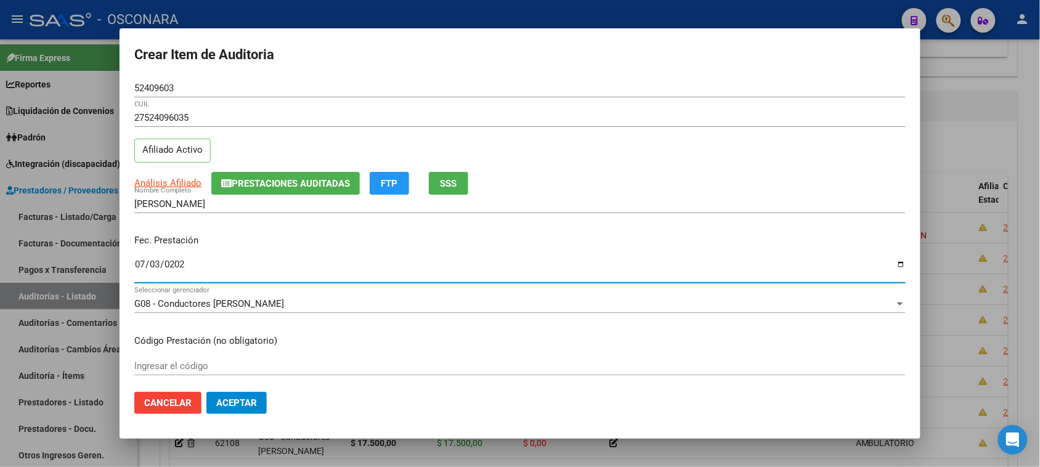
type input "[DATE]"
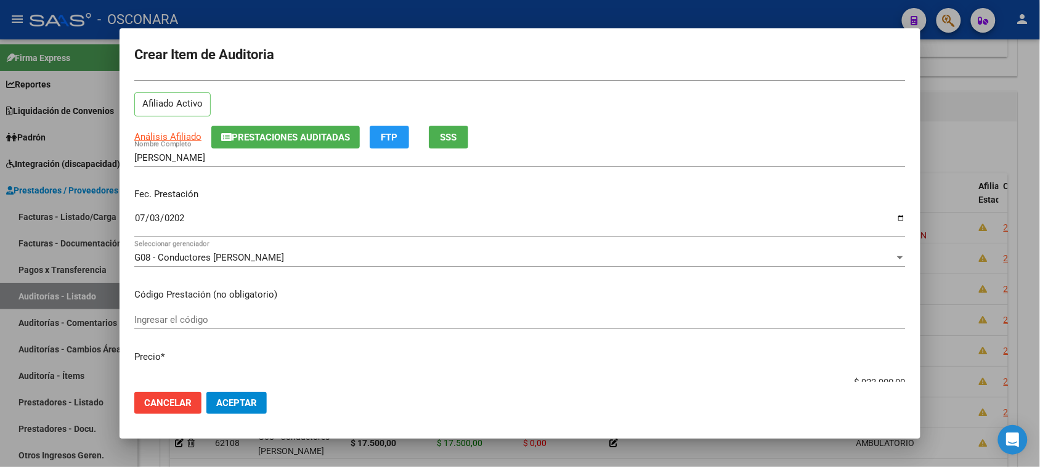
scroll to position [77, 0]
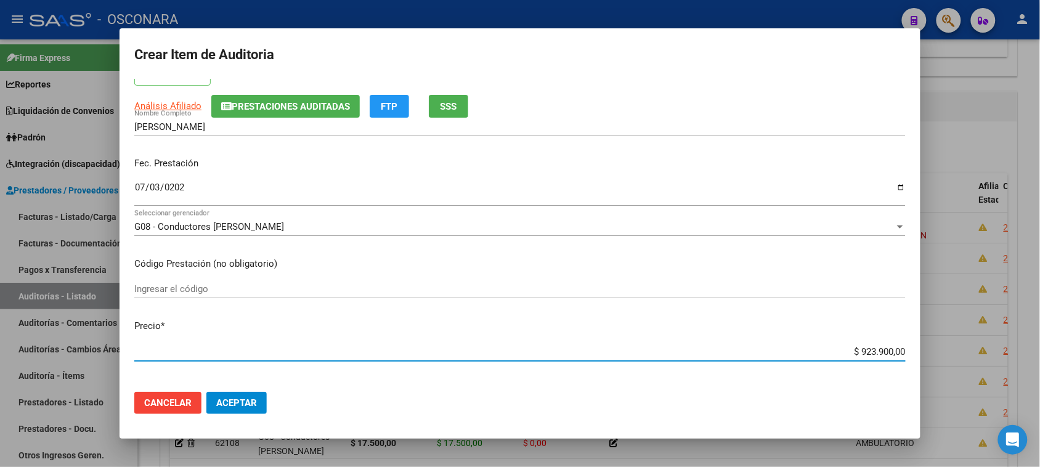
drag, startPoint x: 848, startPoint y: 351, endPoint x: 1048, endPoint y: 322, distance: 201.6
click at [1040, 326] on html "menu - OSCONARA person Firma Express Reportes Padrón Traspasos x O.S. Traspasos…" at bounding box center [520, 233] width 1040 height 467
type input "$ 0,01"
type input "$ 0,17"
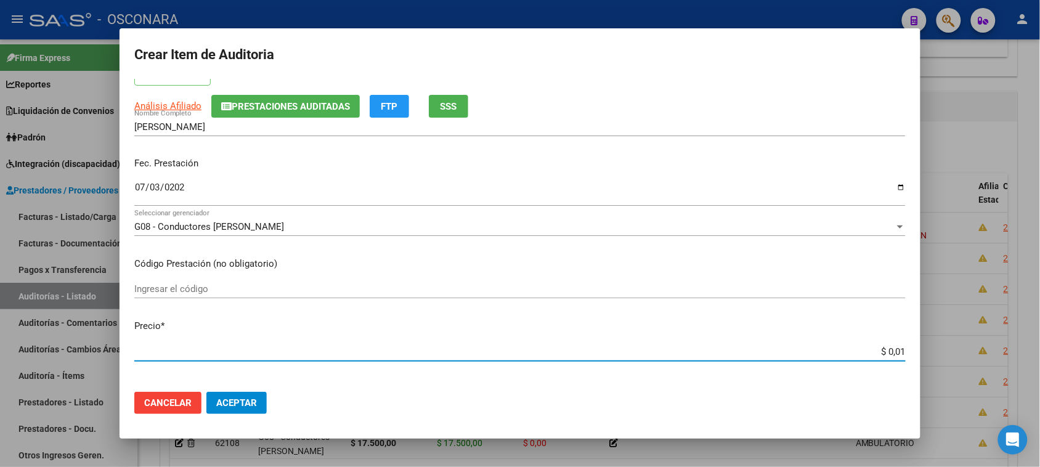
type input "$ 0,17"
type input "$ 1,75"
type input "$ 17,50"
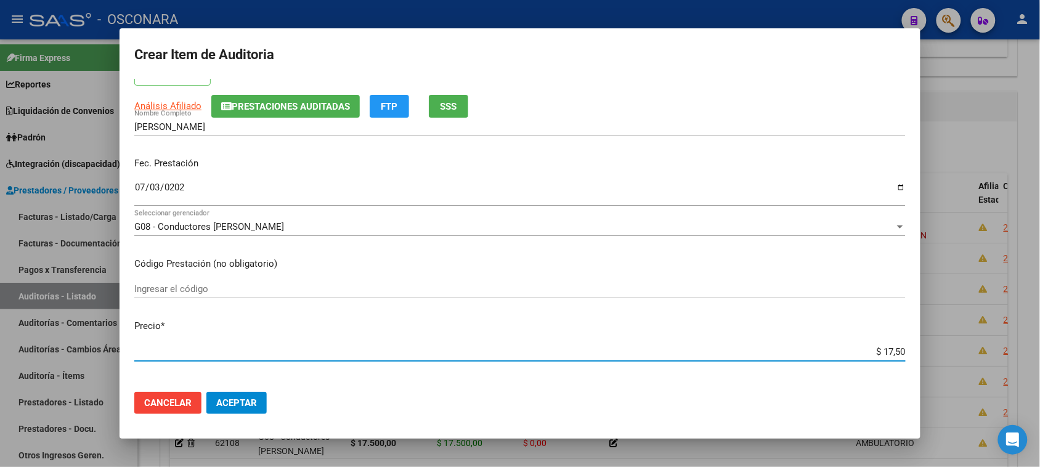
type input "$ 175,00"
type input "$ 1.750,00"
type input "$ 17.500,00"
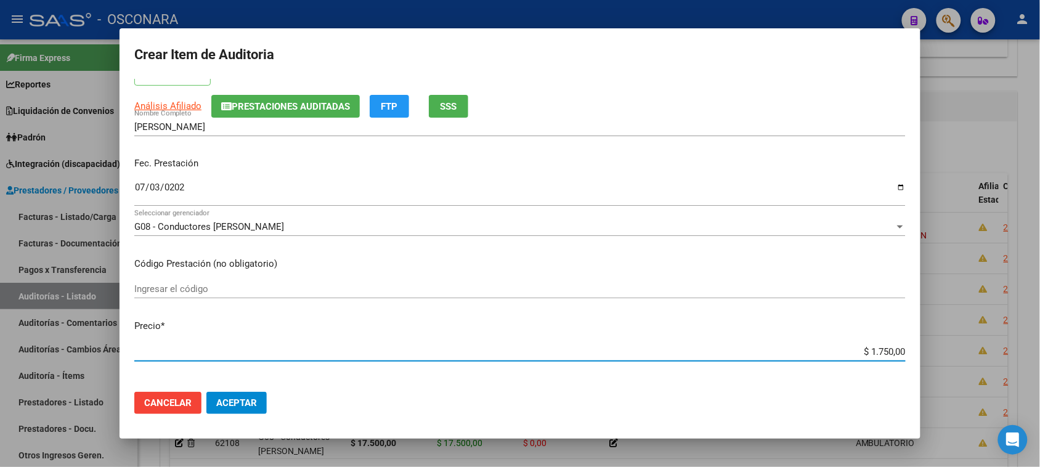
type input "$ 17.500,00"
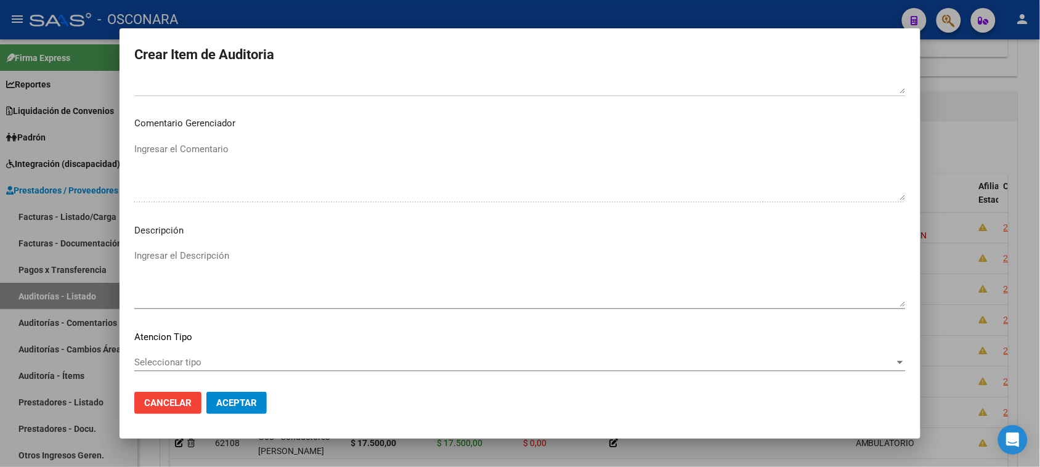
scroll to position [698, 0]
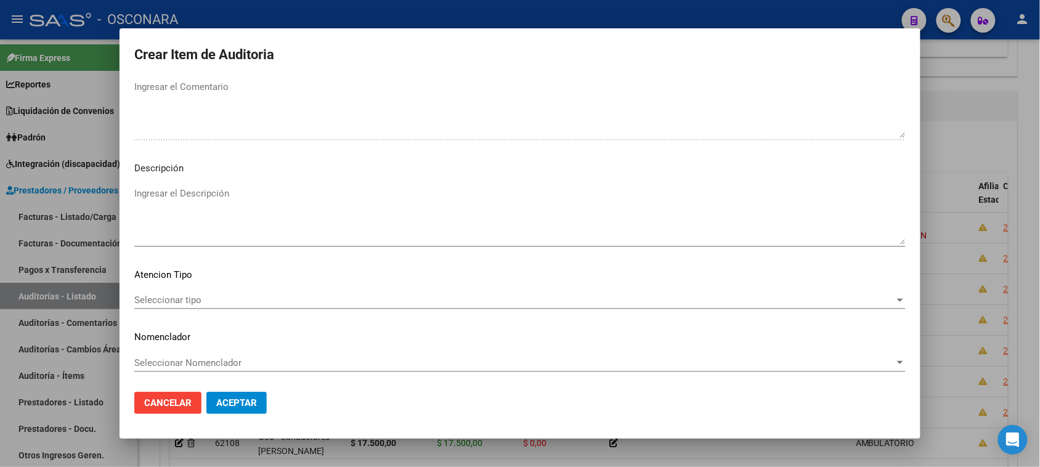
click at [188, 244] on div "Ingresar el Descripción" at bounding box center [519, 215] width 771 height 63
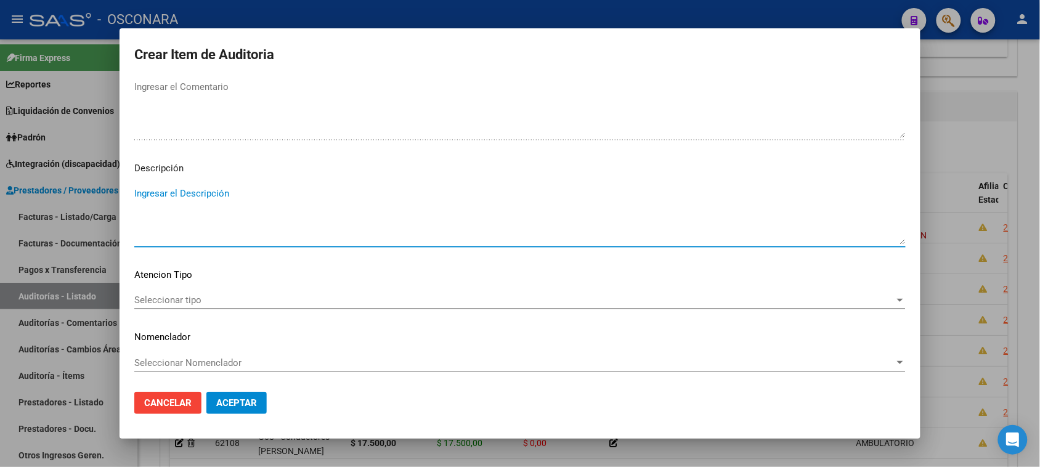
click at [199, 226] on textarea "Ingresar el Descripción" at bounding box center [519, 216] width 771 height 58
type textarea "AMBULATORIO"
click at [161, 294] on span "Seleccionar tipo" at bounding box center [514, 299] width 760 height 11
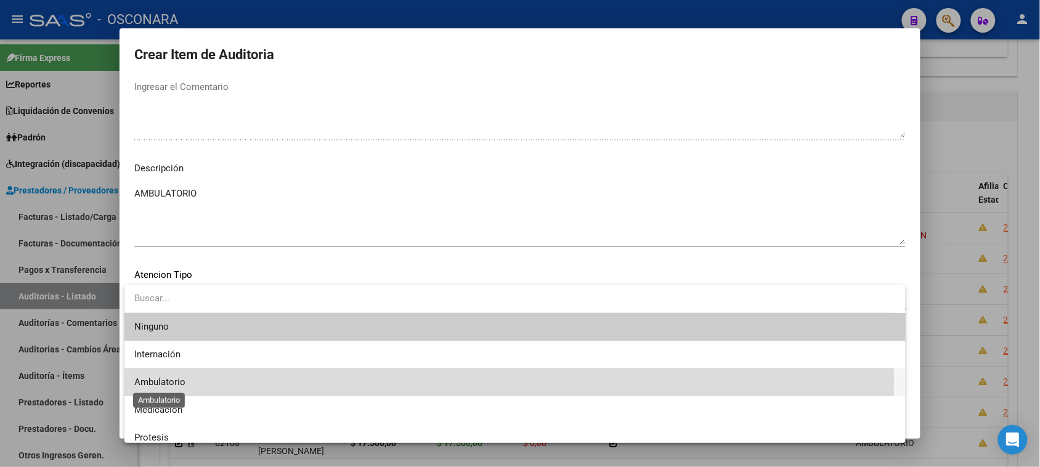
click at [183, 381] on span "Ambulatorio" at bounding box center [159, 381] width 51 height 11
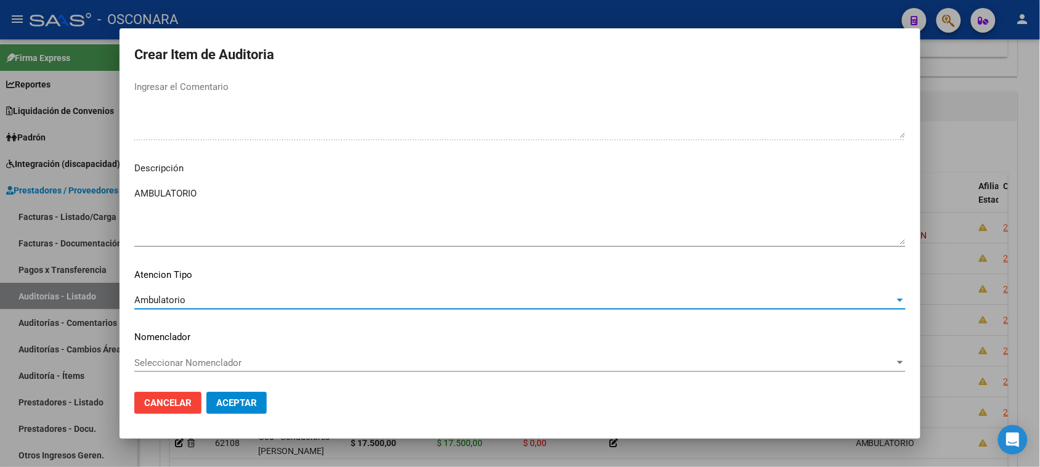
click at [235, 402] on span "Aceptar" at bounding box center [236, 402] width 41 height 11
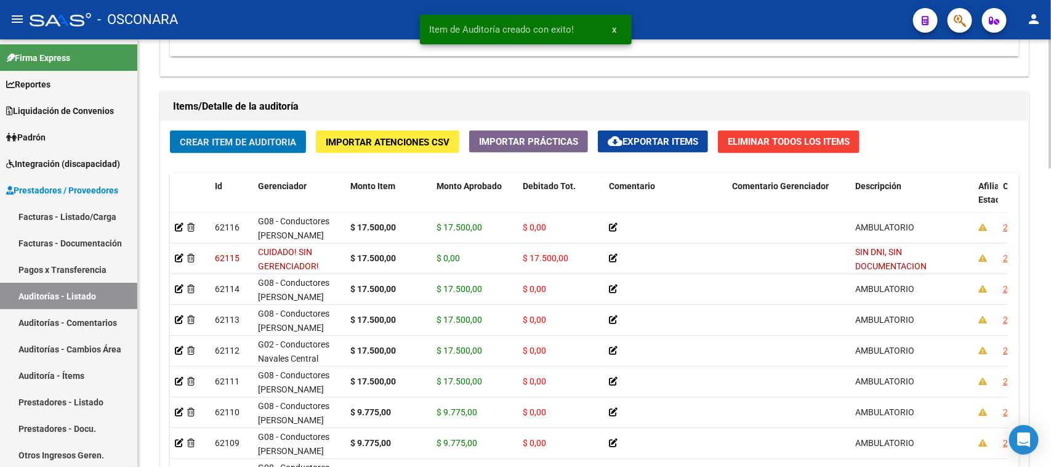
click at [228, 137] on span "Crear Item de Auditoria" at bounding box center [238, 142] width 116 height 11
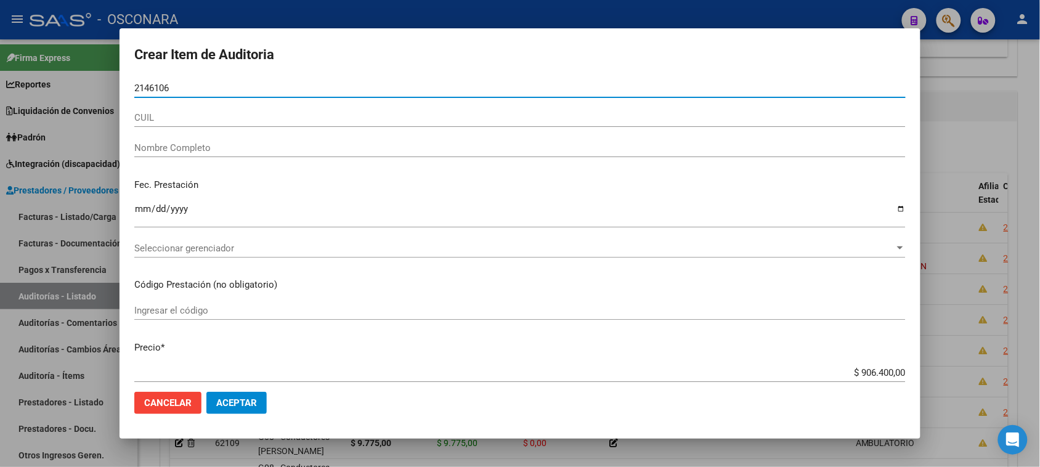
type input "21461066"
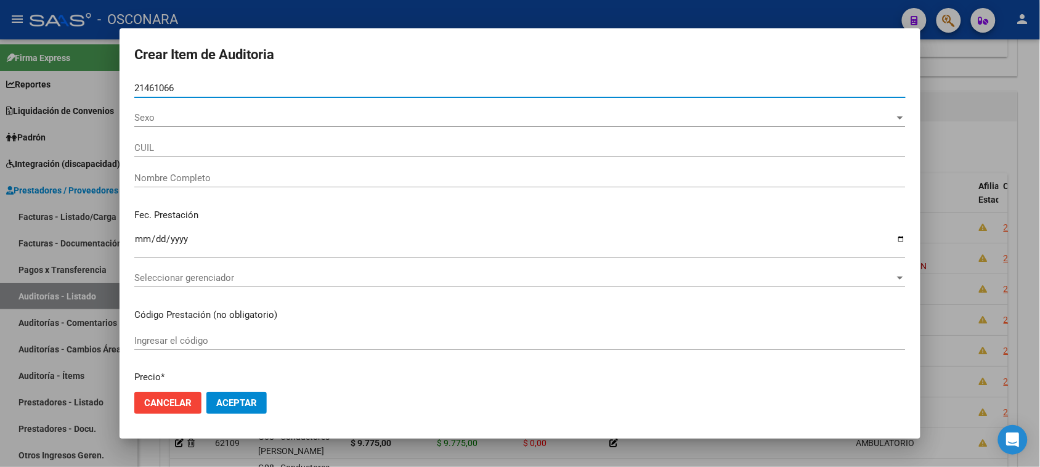
type input "20214610664"
type input "[PERSON_NAME] [PERSON_NAME]"
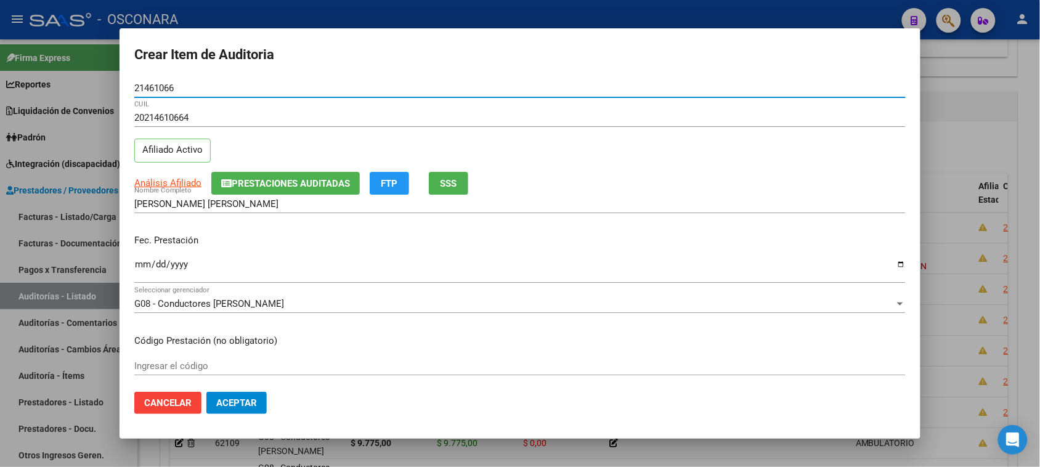
type input "21461066"
click at [140, 265] on input "Ingresar la fecha" at bounding box center [519, 269] width 771 height 20
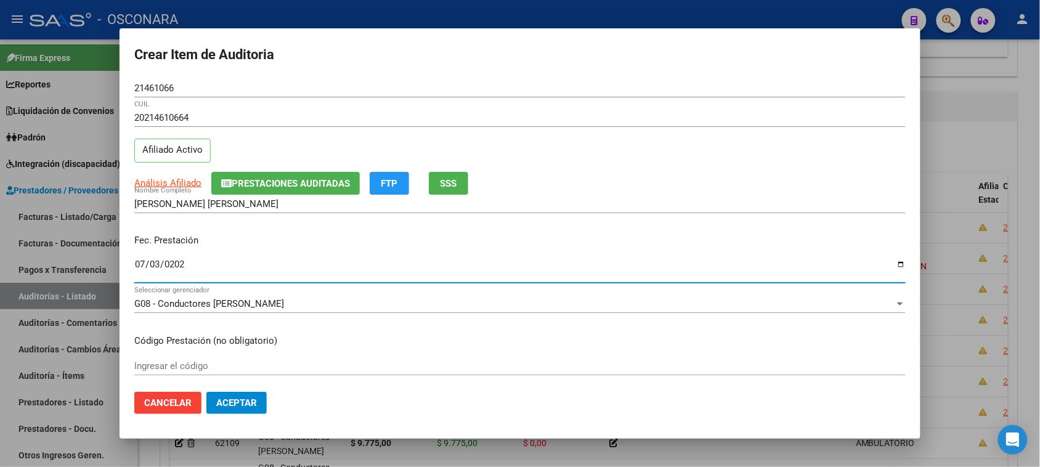
type input "[DATE]"
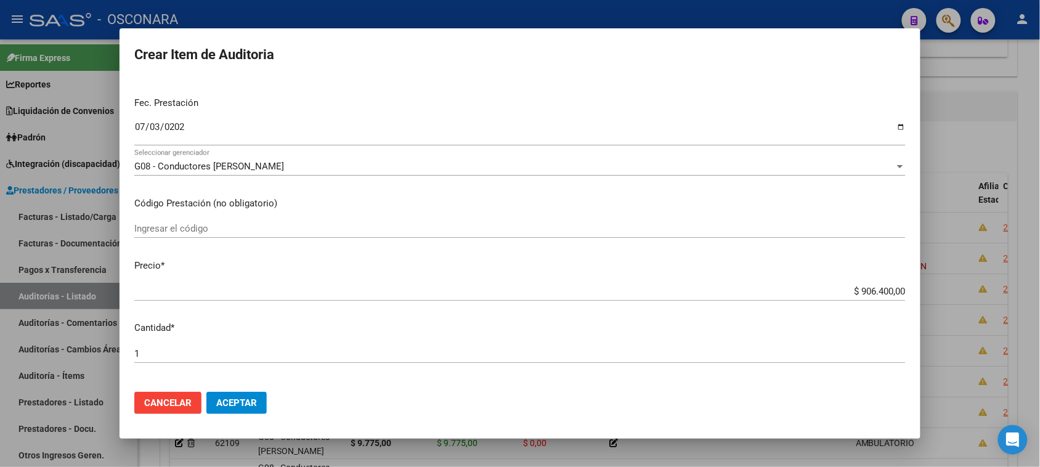
scroll to position [154, 0]
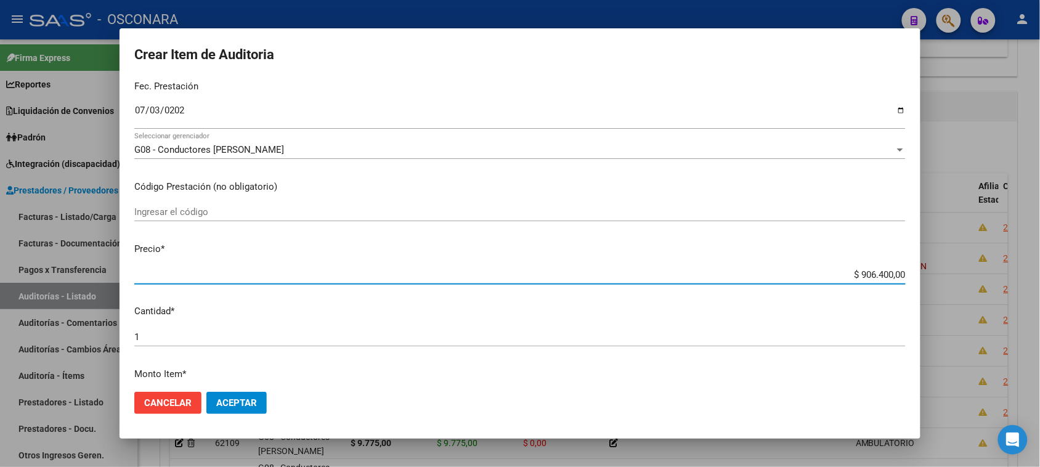
drag, startPoint x: 867, startPoint y: 275, endPoint x: 967, endPoint y: 276, distance: 100.4
click at [956, 277] on div "Crear Item de Auditoria 21461066 Nro Documento 20214610664 CUIL Afiliado Activo…" at bounding box center [520, 233] width 1040 height 467
type input "$ 0,01"
type input "$ 0,17"
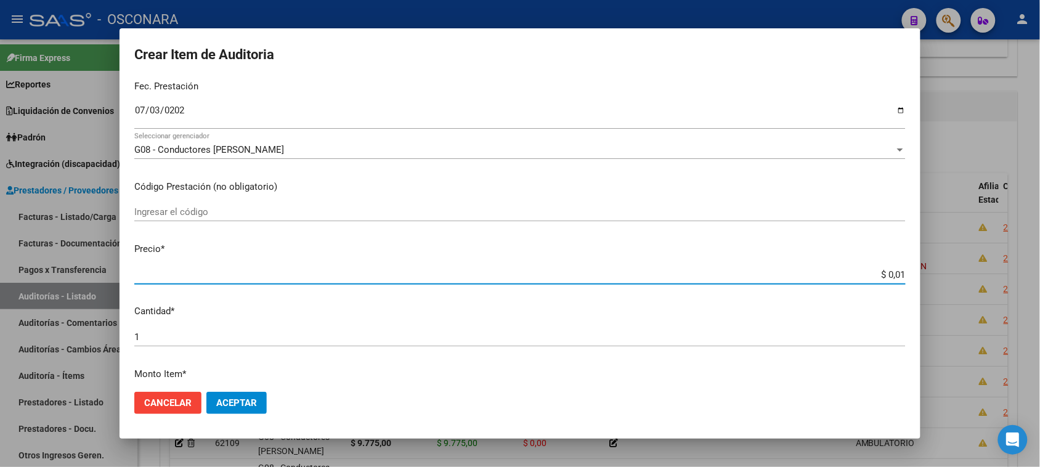
type input "$ 0,17"
type input "$ 1,75"
type input "$ 17,50"
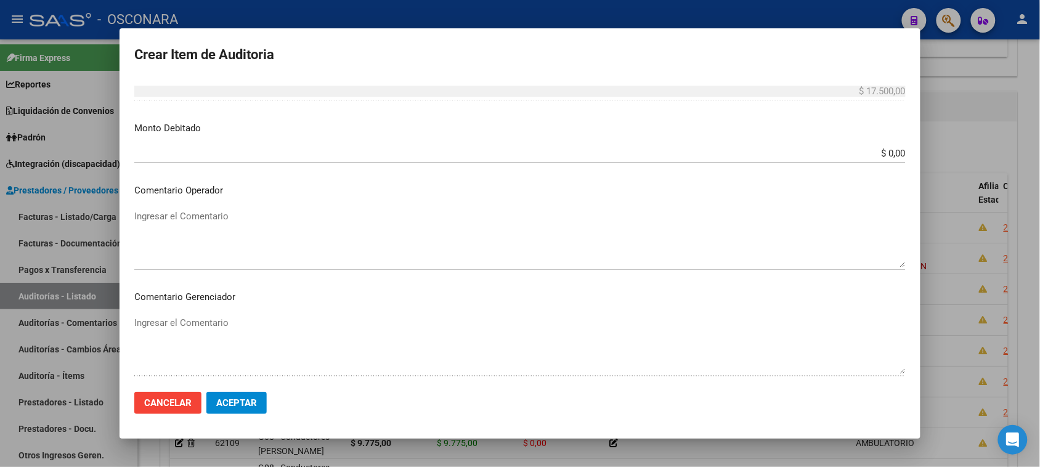
scroll to position [693, 0]
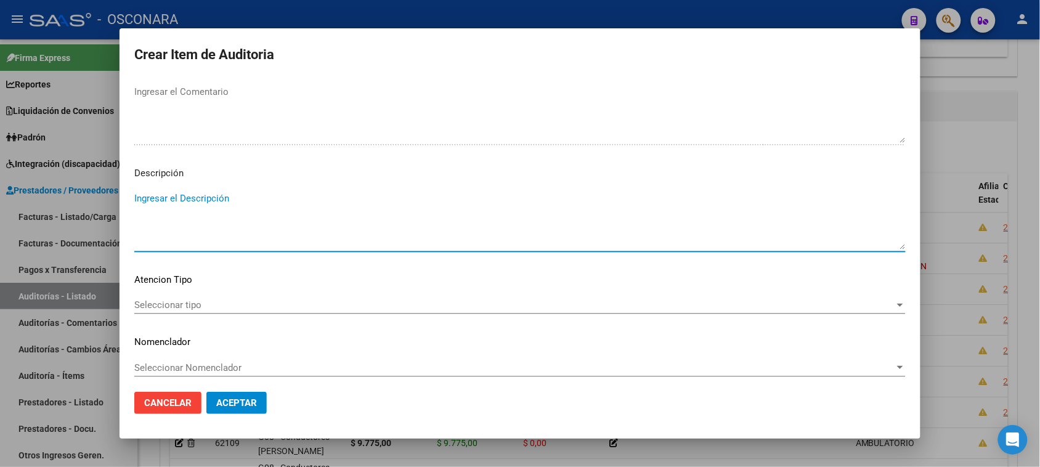
click at [236, 228] on textarea "Ingresar el Descripción" at bounding box center [519, 221] width 771 height 58
click at [208, 303] on span "Seleccionar tipo" at bounding box center [514, 304] width 760 height 11
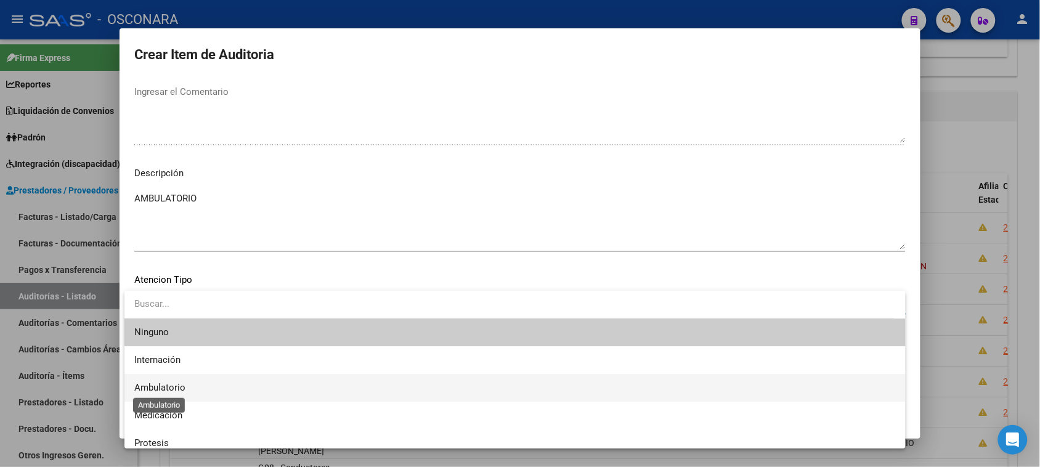
click at [182, 388] on span "Ambulatorio" at bounding box center [159, 387] width 51 height 11
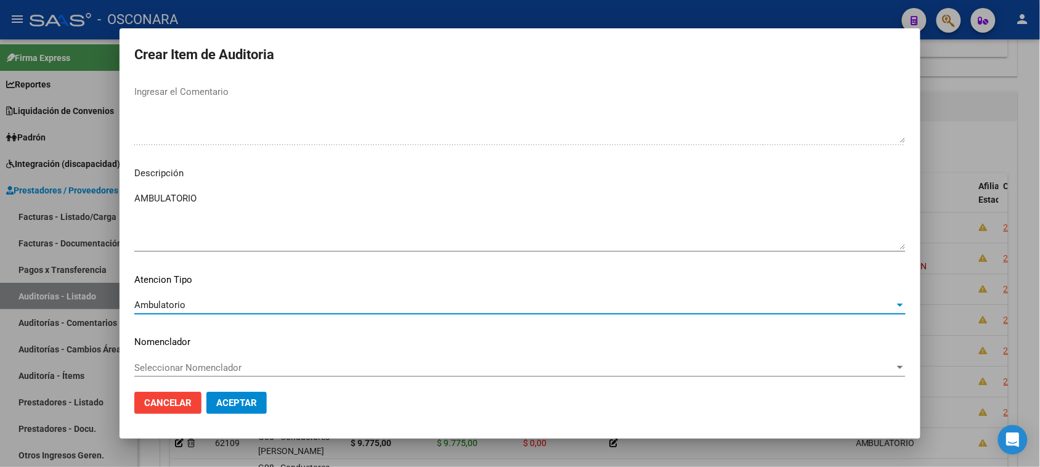
click at [230, 408] on span "Aceptar" at bounding box center [236, 402] width 41 height 11
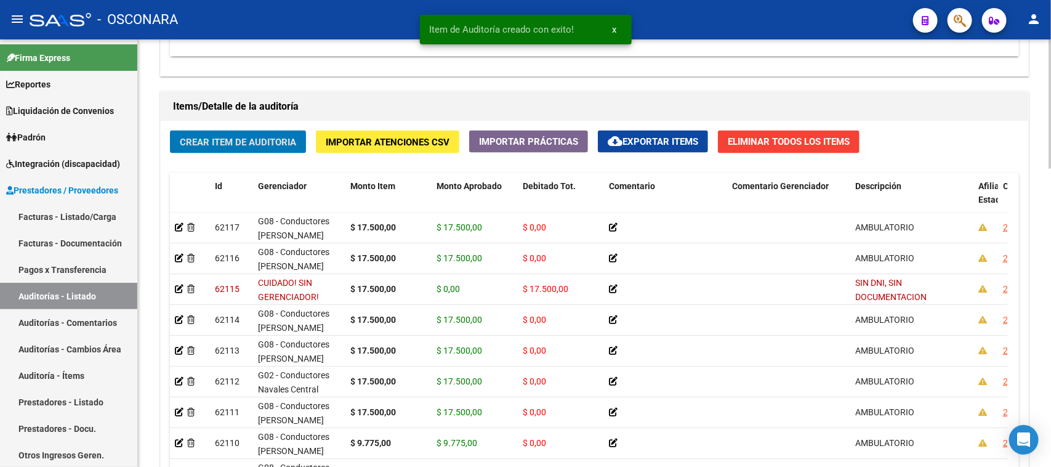
click at [248, 137] on span "Crear Item de Auditoria" at bounding box center [238, 142] width 116 height 11
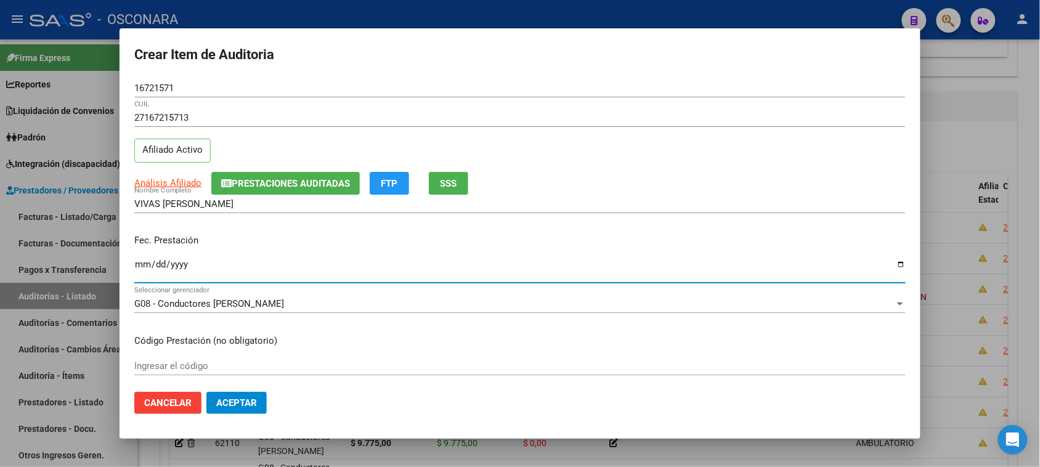
click at [140, 265] on input "Ingresar la fecha" at bounding box center [519, 269] width 771 height 20
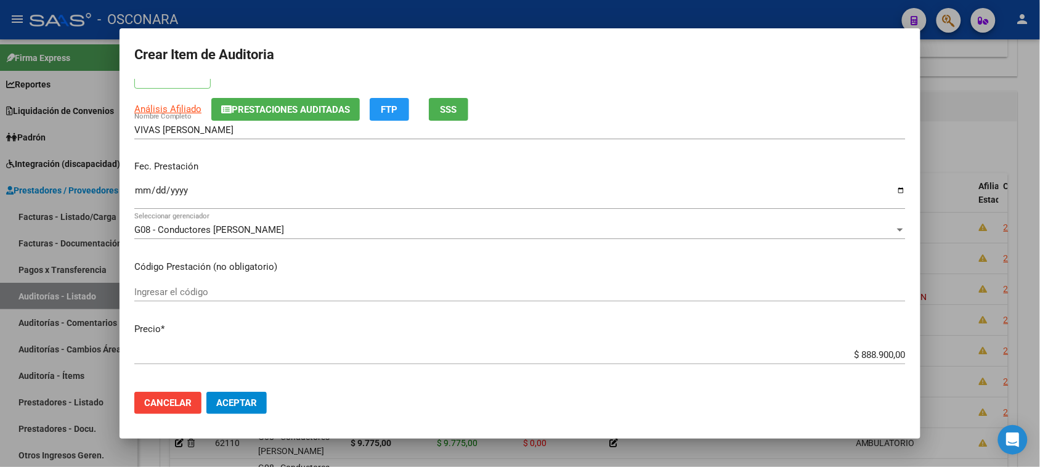
scroll to position [154, 0]
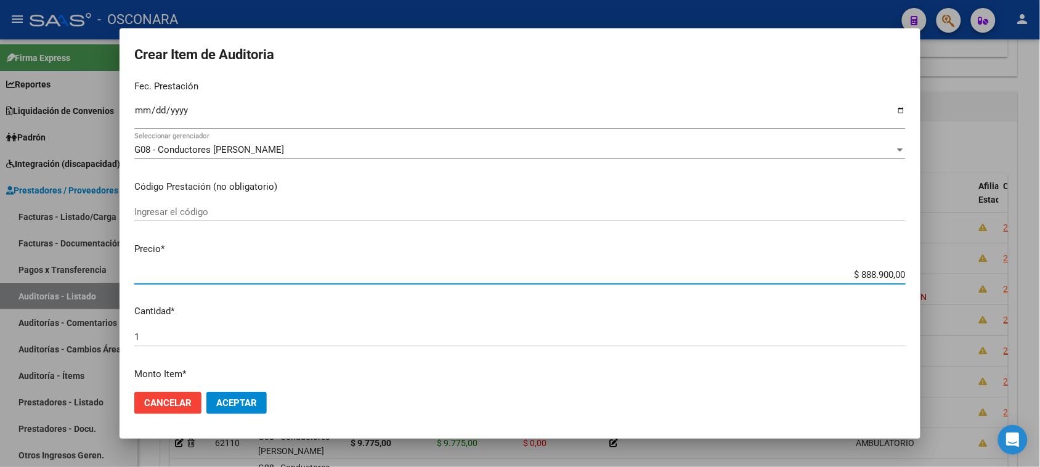
drag, startPoint x: 850, startPoint y: 272, endPoint x: 1051, endPoint y: 242, distance: 203.0
click at [1040, 257] on html "menu - OSCONARA person Firma Express Reportes Padrón Traspasos x O.S. Traspasos…" at bounding box center [520, 233] width 1040 height 467
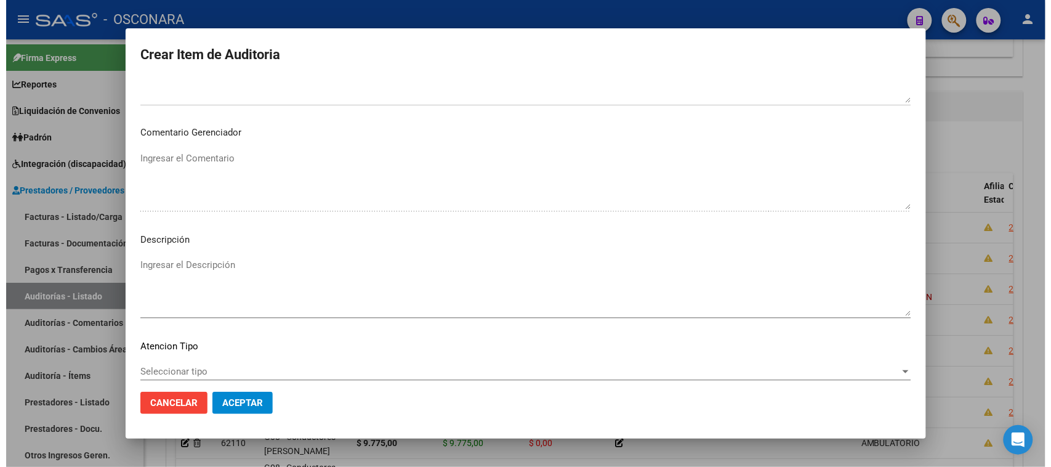
scroll to position [698, 0]
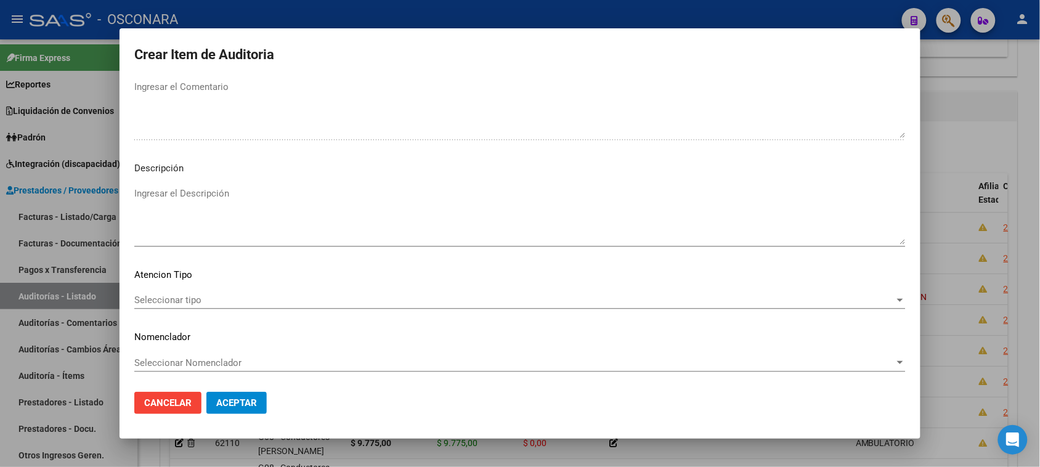
click at [205, 216] on textarea "Ingresar el Descripción" at bounding box center [519, 216] width 771 height 58
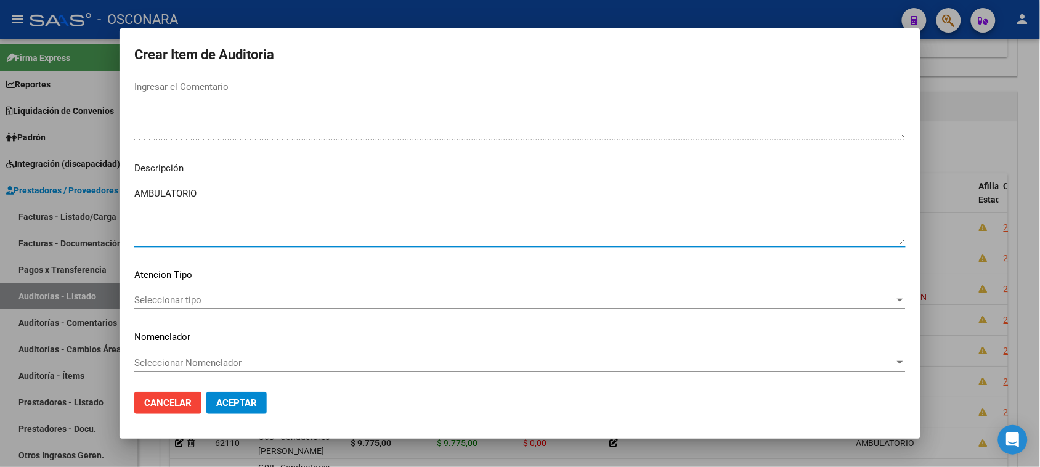
click at [176, 300] on span "Seleccionar tipo" at bounding box center [514, 299] width 760 height 11
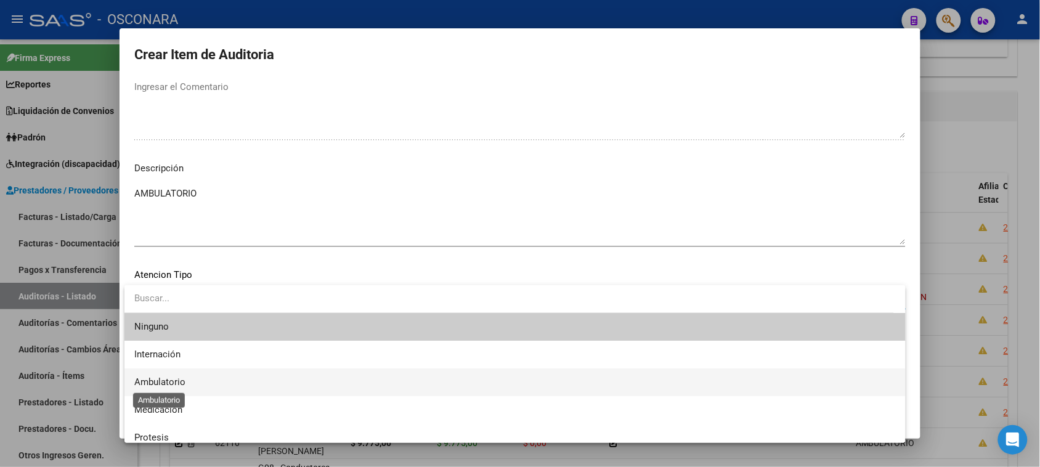
click at [170, 382] on span "Ambulatorio" at bounding box center [159, 381] width 51 height 11
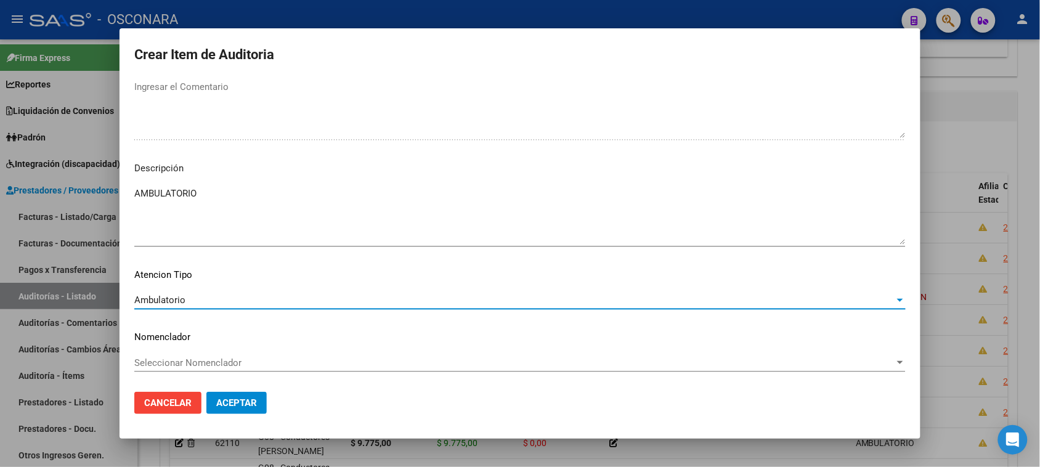
click at [238, 402] on span "Aceptar" at bounding box center [236, 402] width 41 height 11
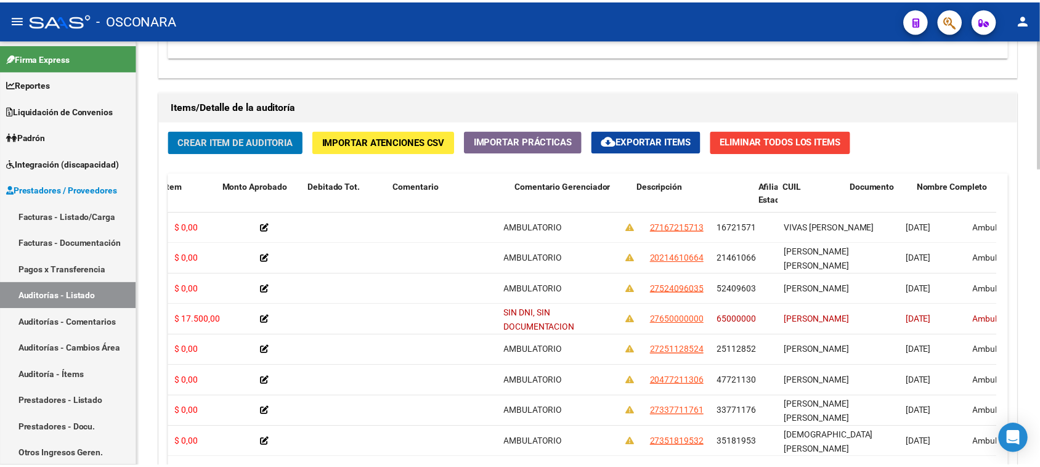
scroll to position [0, 0]
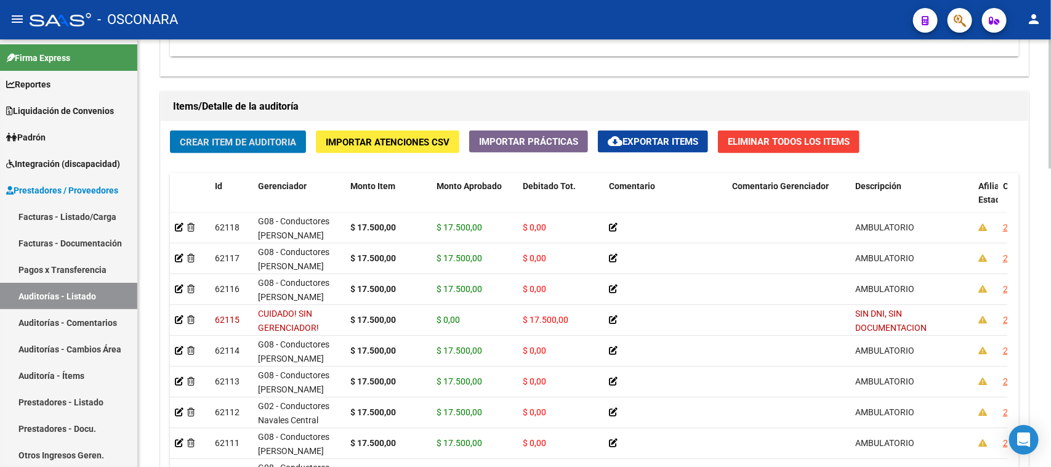
click at [202, 137] on button "Crear Item de Auditoria" at bounding box center [238, 142] width 136 height 23
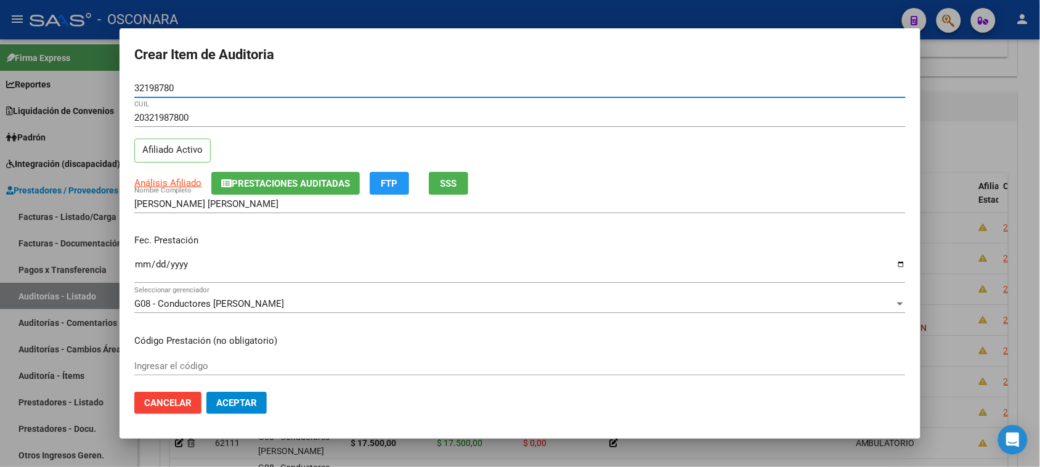
click at [140, 264] on input "Ingresar la fecha" at bounding box center [519, 269] width 771 height 20
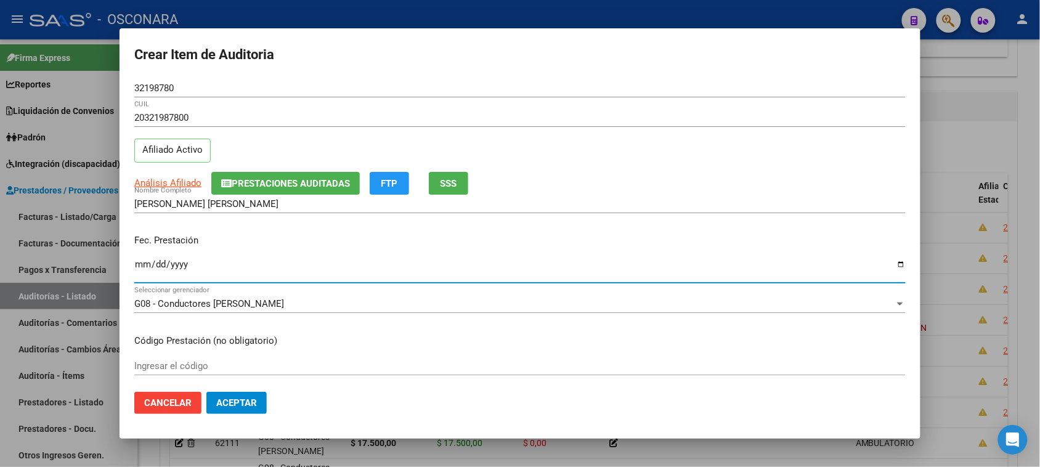
scroll to position [77, 0]
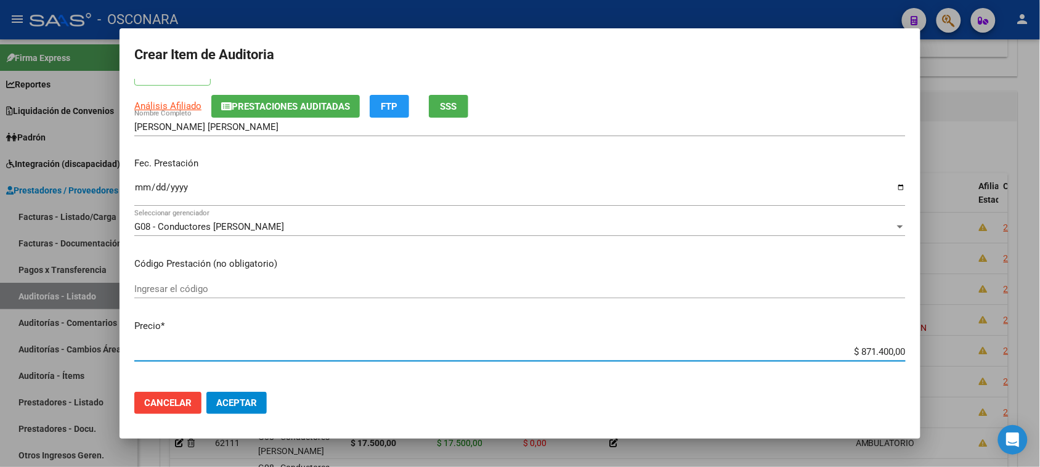
drag, startPoint x: 850, startPoint y: 349, endPoint x: 977, endPoint y: 348, distance: 126.9
click at [975, 349] on div "Crear Item de Auditoria 32198780 Nro Documento 20321987800 CUIL Afiliado Activo…" at bounding box center [520, 233] width 1040 height 467
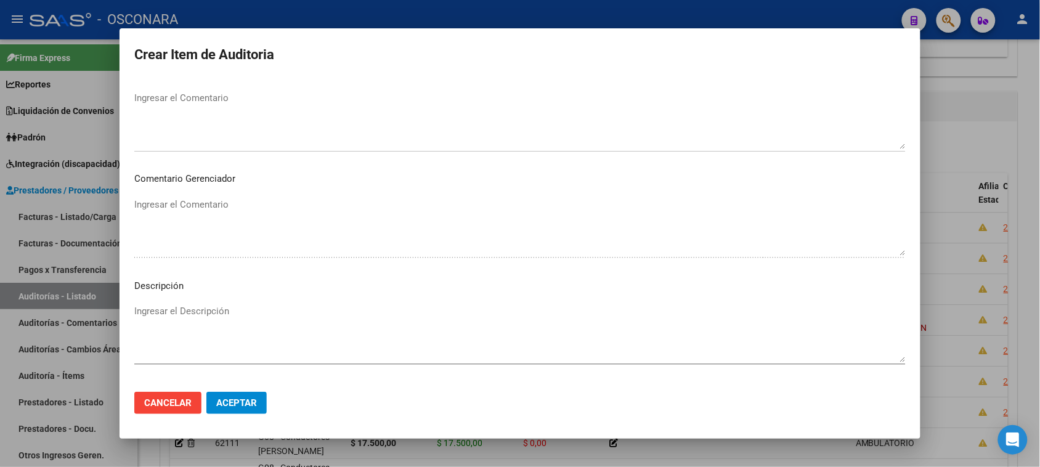
scroll to position [693, 0]
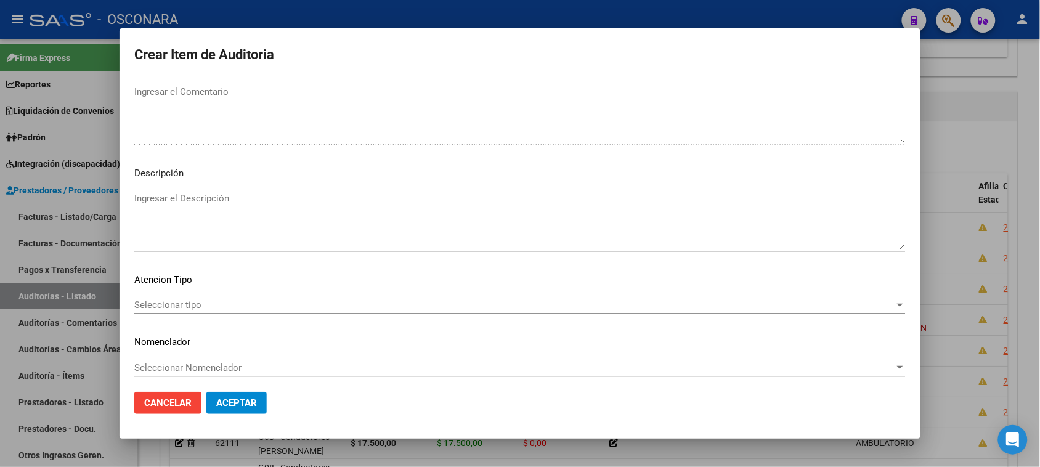
click at [278, 228] on textarea "Ingresar el Descripción" at bounding box center [519, 221] width 771 height 58
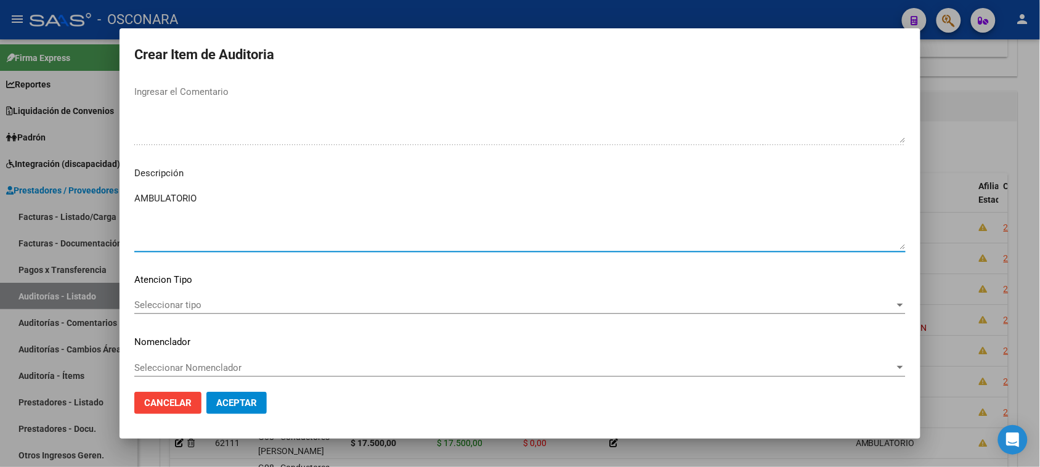
click at [188, 303] on span "Seleccionar tipo" at bounding box center [514, 304] width 760 height 11
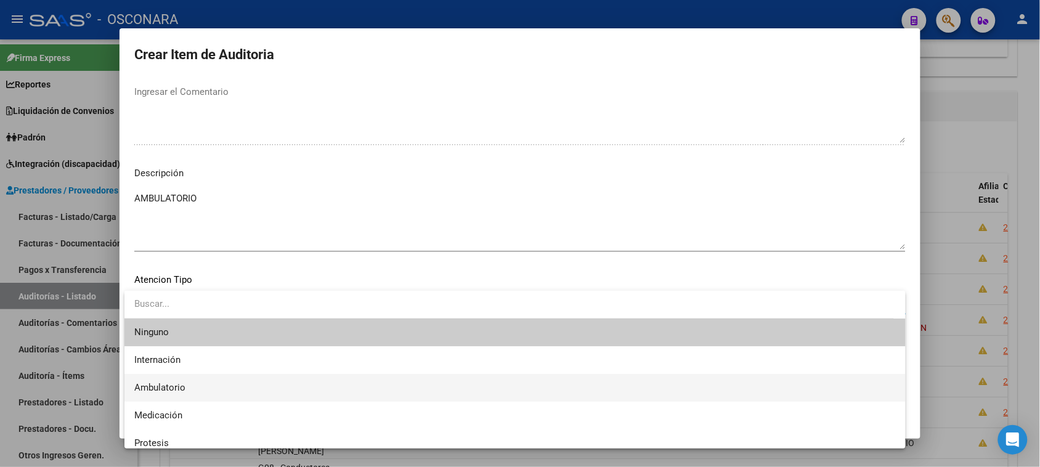
click at [186, 389] on span "Ambulatorio" at bounding box center [514, 388] width 761 height 28
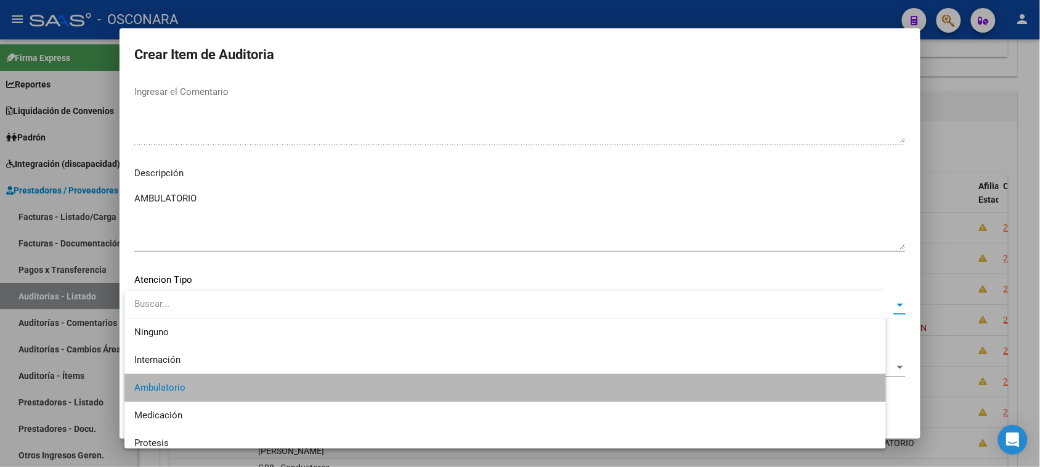
click at [232, 404] on span "Aceptar" at bounding box center [236, 402] width 41 height 11
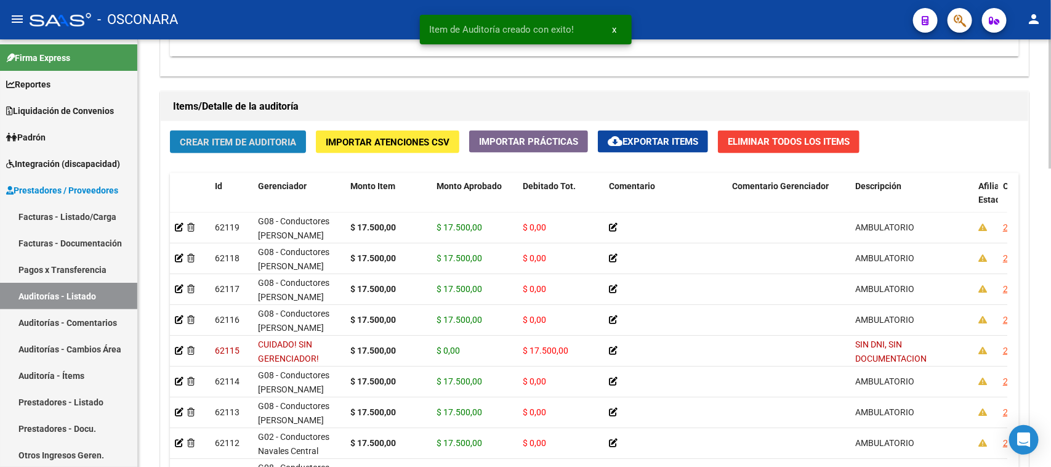
click at [230, 133] on button "Crear Item de Auditoria" at bounding box center [238, 142] width 136 height 23
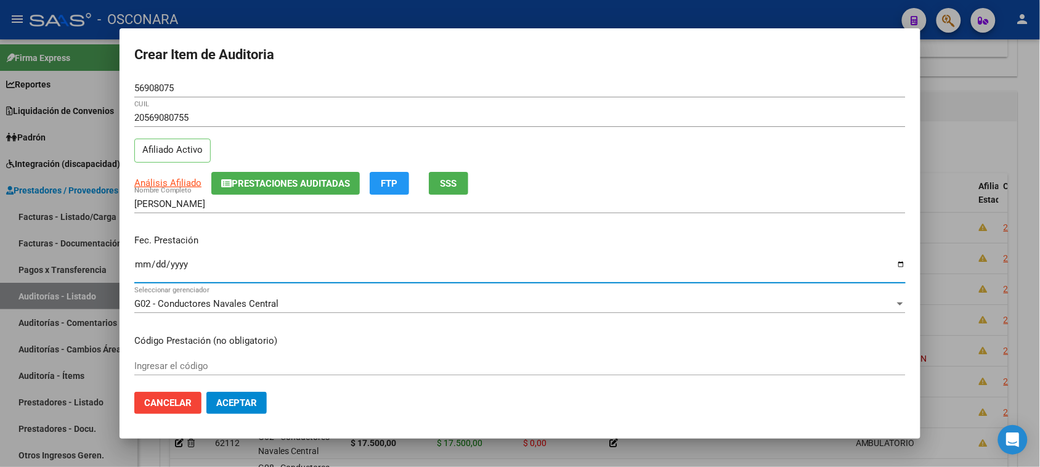
click at [142, 263] on input "Ingresar la fecha" at bounding box center [519, 269] width 771 height 20
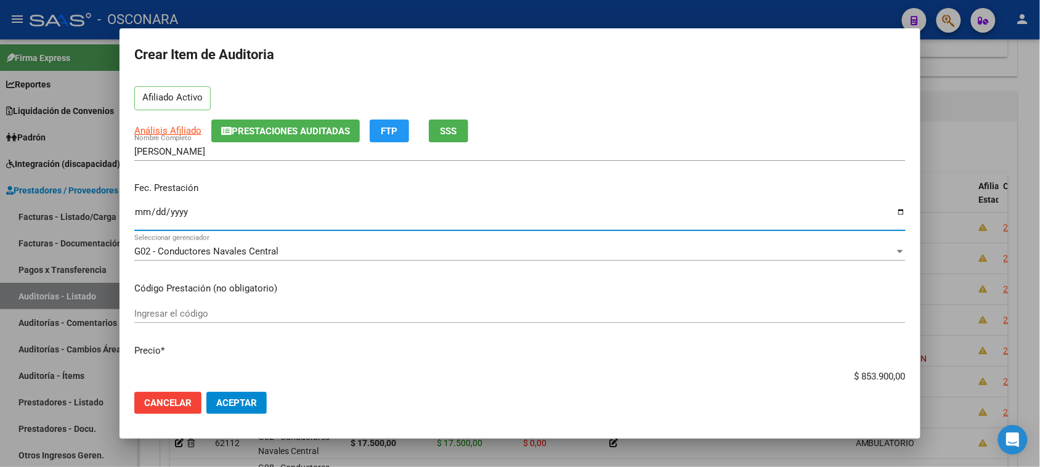
scroll to position [77, 0]
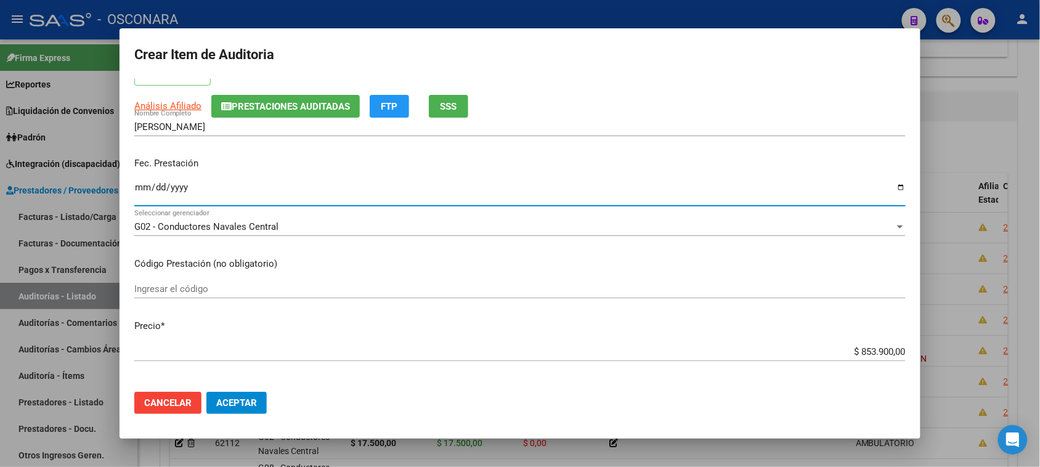
drag, startPoint x: 847, startPoint y: 348, endPoint x: 1007, endPoint y: 339, distance: 159.7
click at [1007, 339] on div "Crear Item de Auditoria 56908075 Nro Documento 20569080755 CUIL Afiliado Activo…" at bounding box center [520, 233] width 1040 height 467
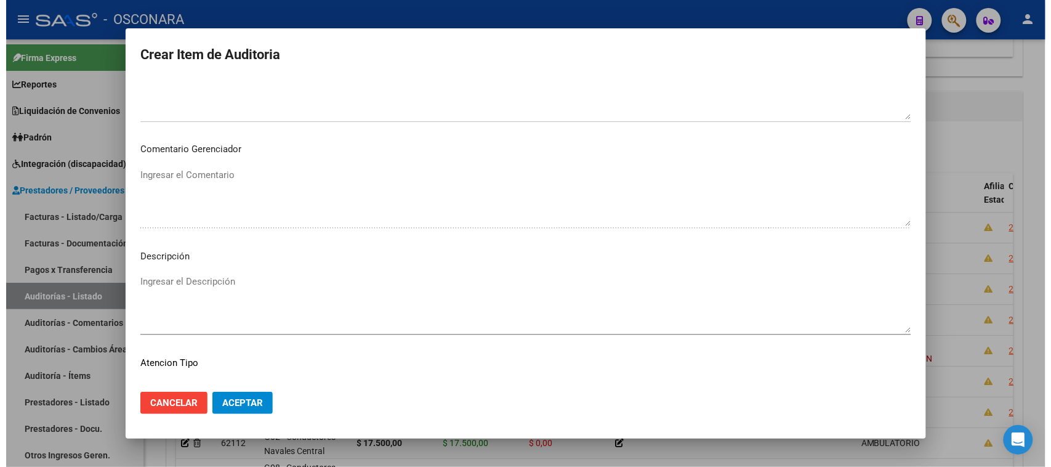
scroll to position [693, 0]
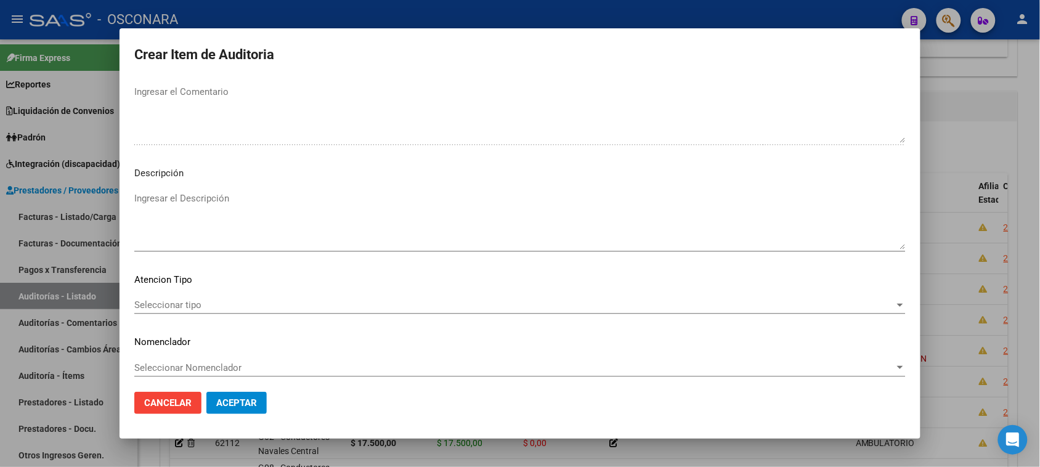
click at [244, 229] on textarea "Ingresar el Descripción" at bounding box center [519, 221] width 771 height 58
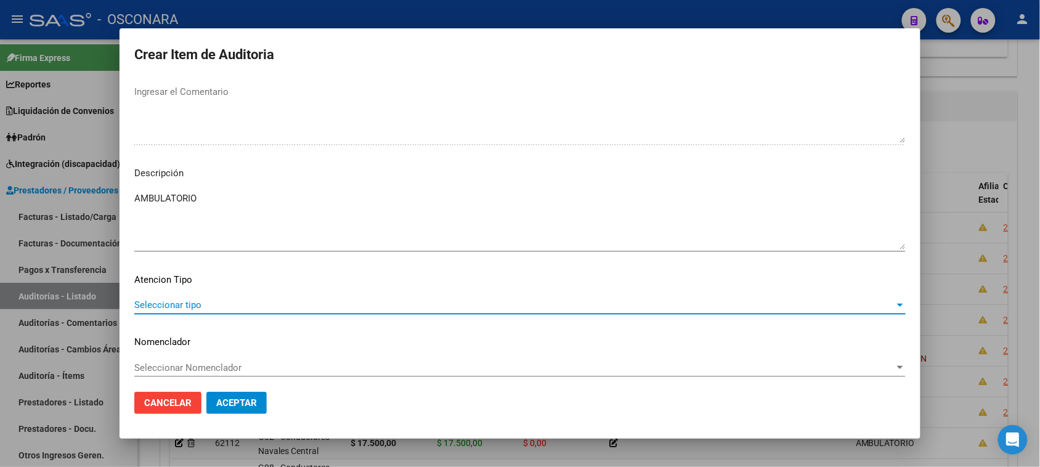
click at [186, 302] on span "Seleccionar tipo" at bounding box center [514, 304] width 760 height 11
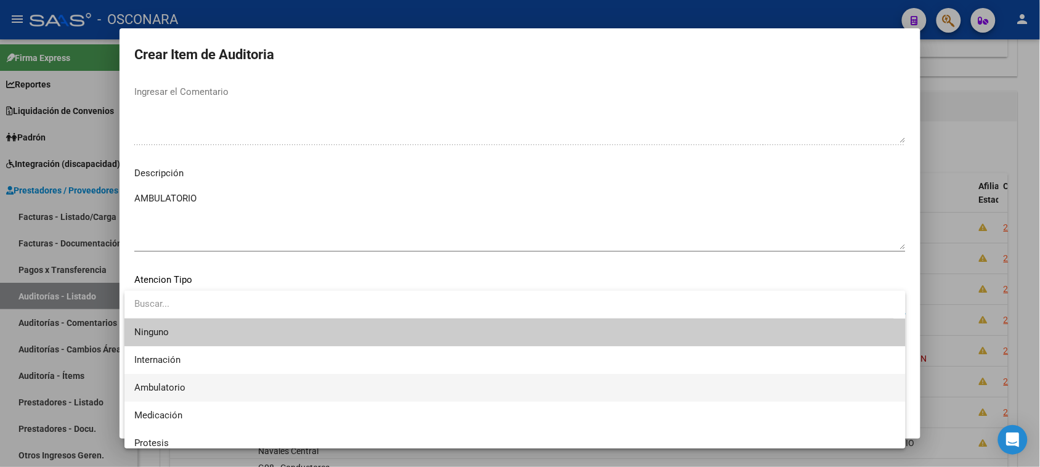
click at [194, 384] on span "Ambulatorio" at bounding box center [514, 388] width 761 height 28
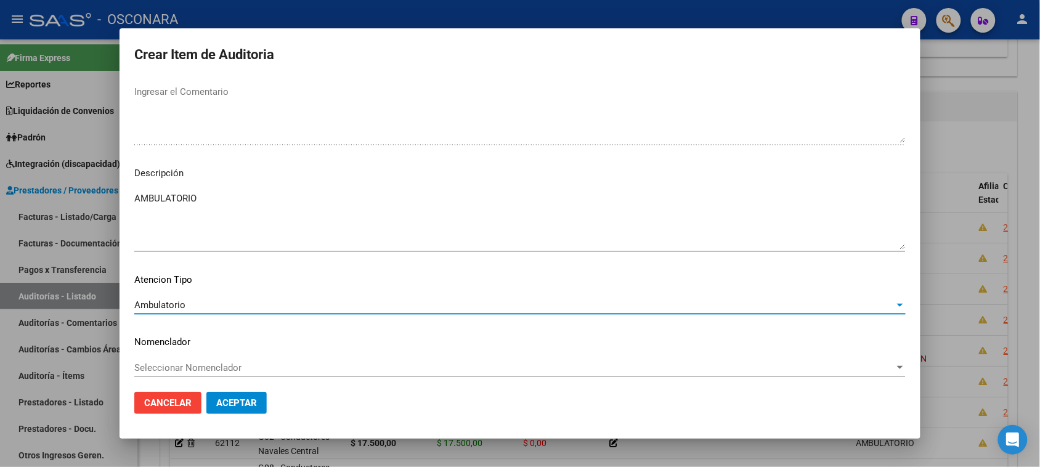
click at [254, 405] on span "Aceptar" at bounding box center [236, 402] width 41 height 11
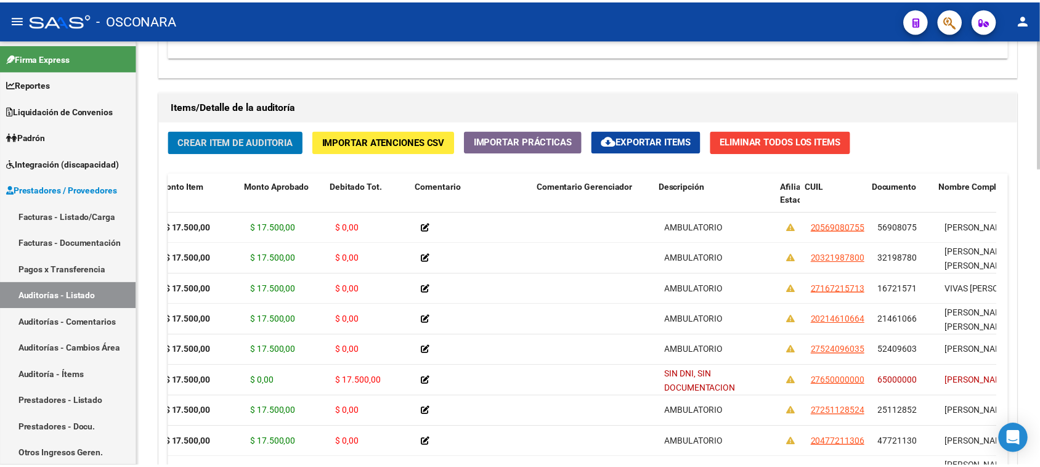
scroll to position [0, 192]
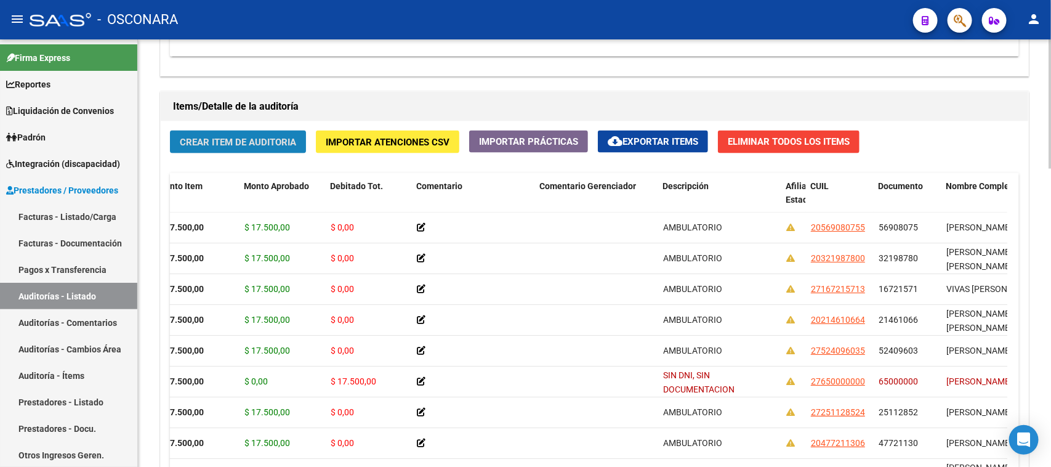
click at [223, 145] on span "Crear Item de Auditoria" at bounding box center [238, 142] width 116 height 11
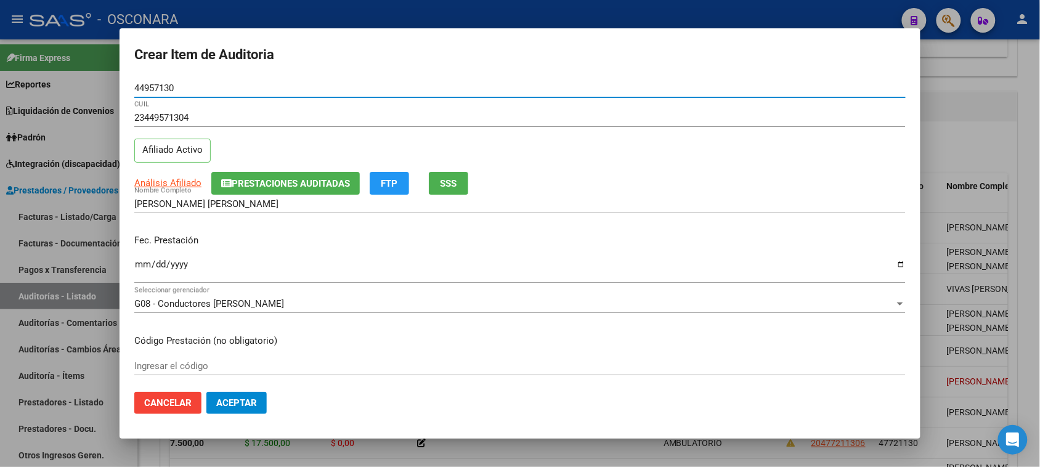
click at [139, 266] on input "Ingresar la fecha" at bounding box center [519, 269] width 771 height 20
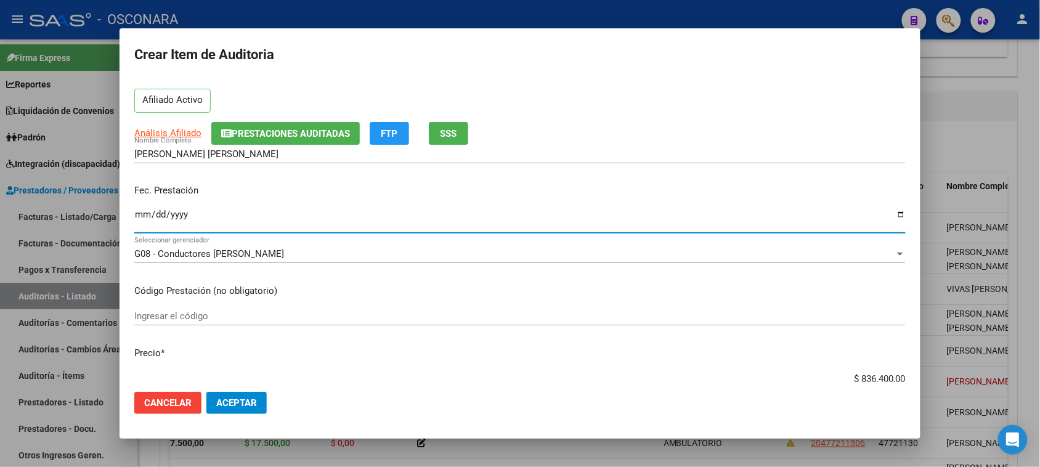
scroll to position [77, 0]
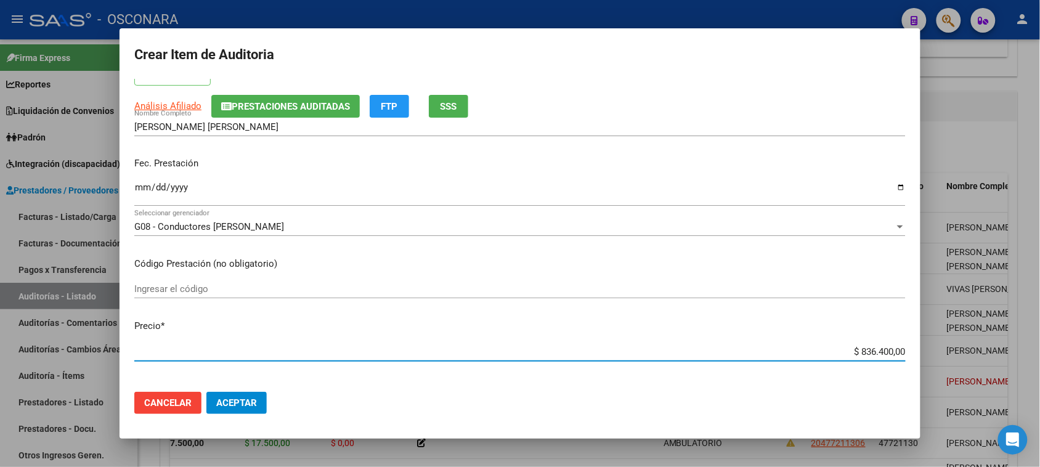
drag, startPoint x: 848, startPoint y: 349, endPoint x: 1006, endPoint y: 342, distance: 157.8
click at [1006, 343] on div "Crear Item de Auditoria 44957130 Nro Documento 23449571304 CUIL Afiliado Activo…" at bounding box center [520, 233] width 1040 height 467
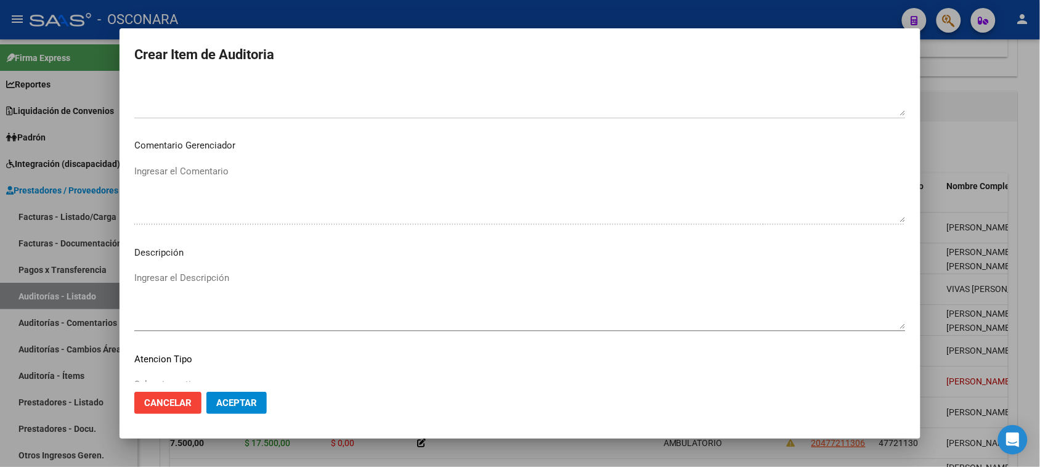
scroll to position [698, 0]
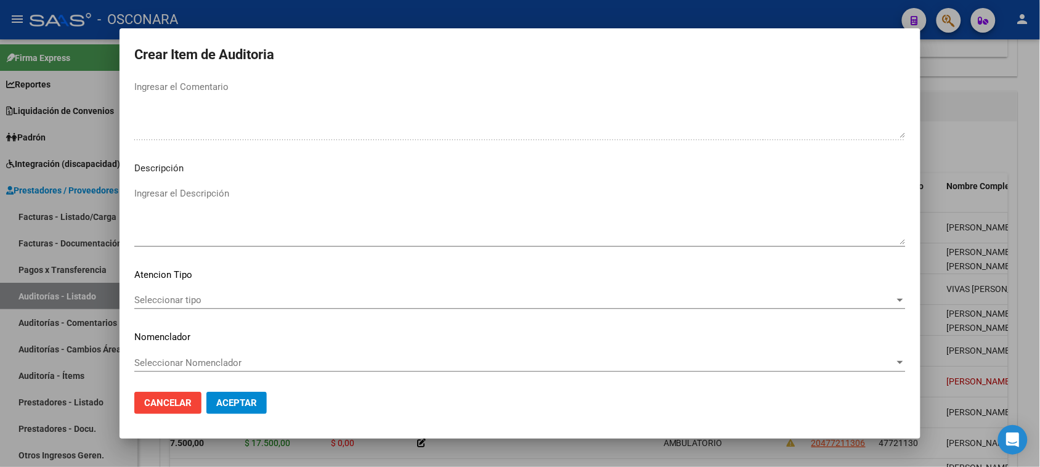
click at [225, 228] on textarea "Ingresar el Descripción" at bounding box center [519, 216] width 771 height 58
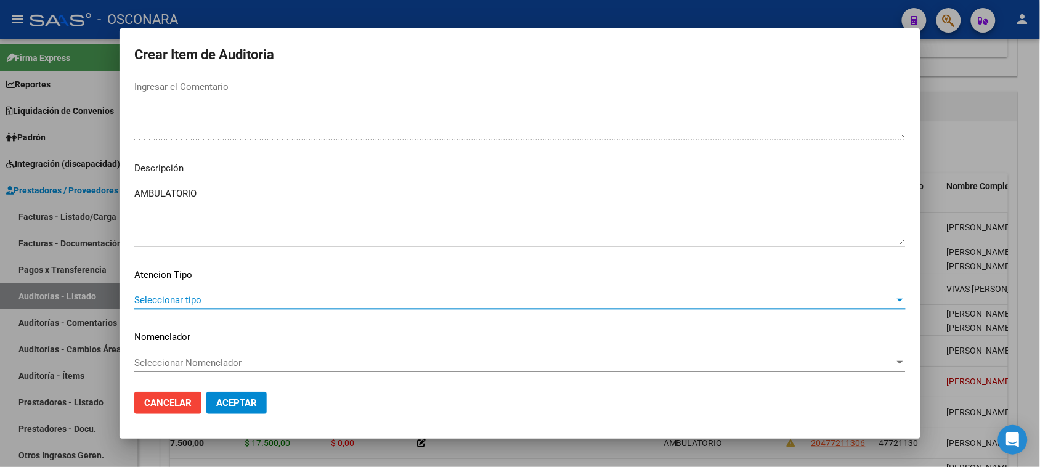
click at [182, 294] on span "Seleccionar tipo" at bounding box center [514, 299] width 760 height 11
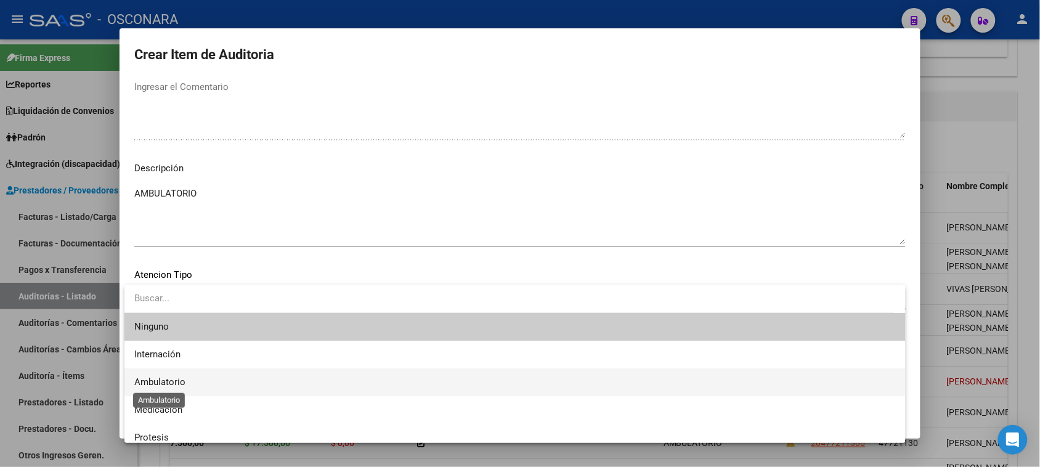
click at [172, 376] on span "Ambulatorio" at bounding box center [159, 381] width 51 height 11
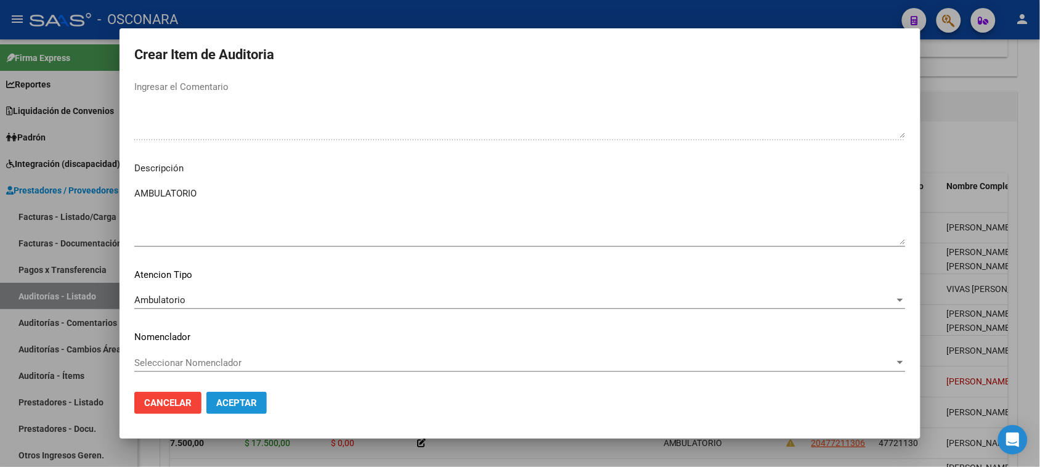
click at [226, 400] on span "Aceptar" at bounding box center [236, 402] width 41 height 11
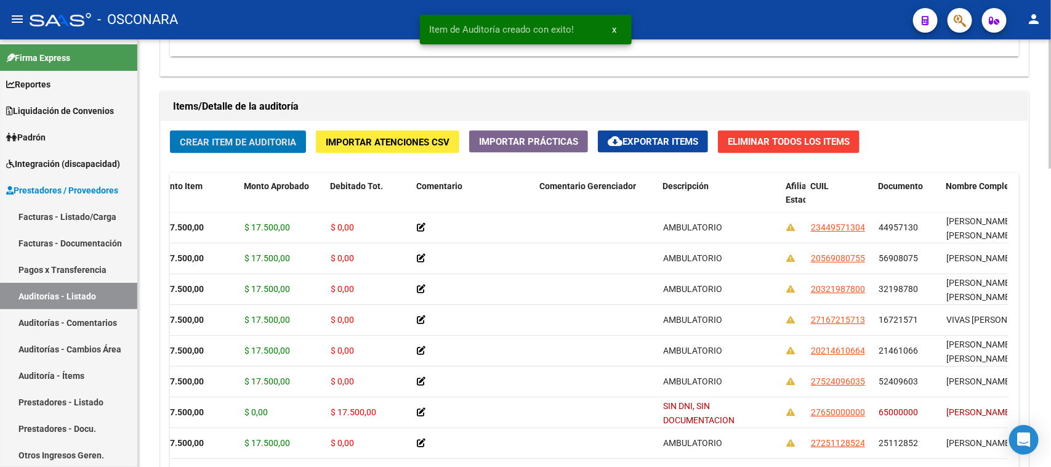
click at [248, 142] on span "Crear Item de Auditoria" at bounding box center [238, 142] width 116 height 11
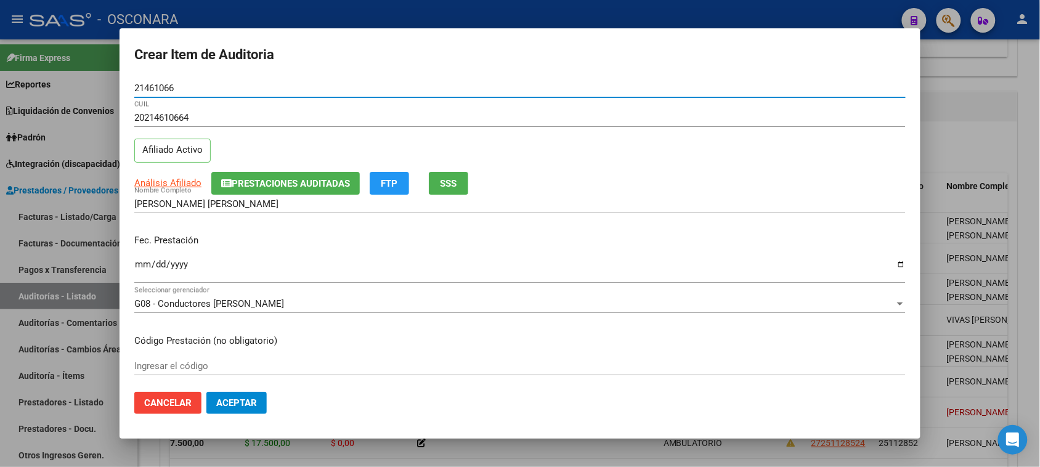
click at [137, 271] on input "Ingresar la fecha" at bounding box center [519, 269] width 771 height 20
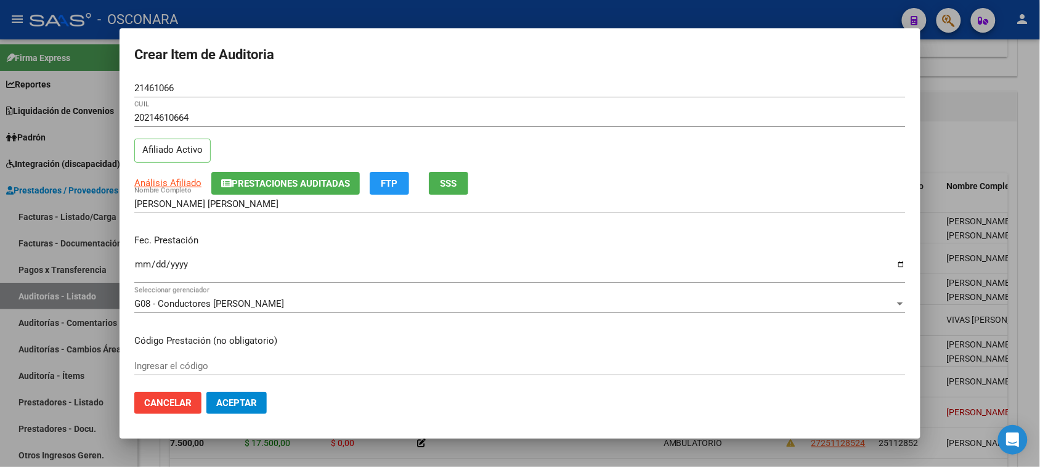
scroll to position [154, 0]
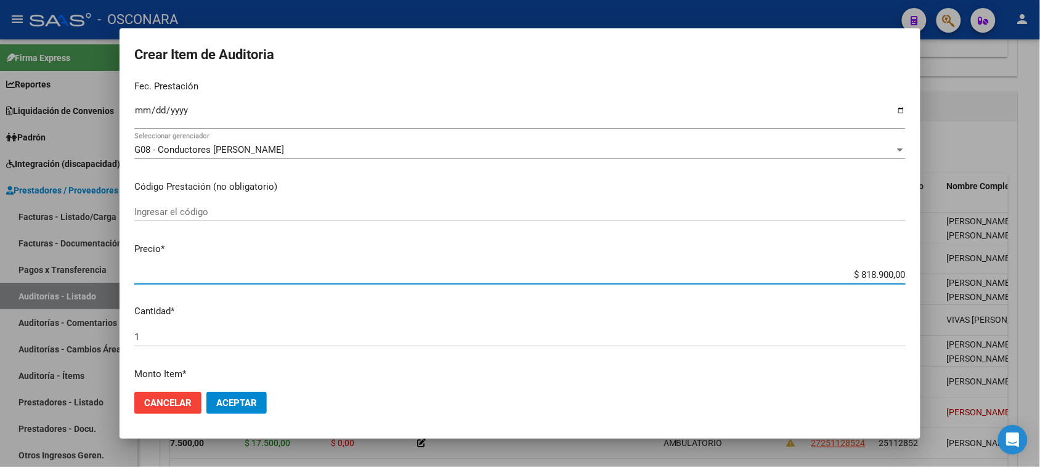
drag, startPoint x: 848, startPoint y: 272, endPoint x: 1050, endPoint y: 251, distance: 203.1
click at [1040, 254] on html "menu - OSCONARA person Firma Express Reportes Padrón Traspasos x O.S. Traspasos…" at bounding box center [520, 233] width 1040 height 467
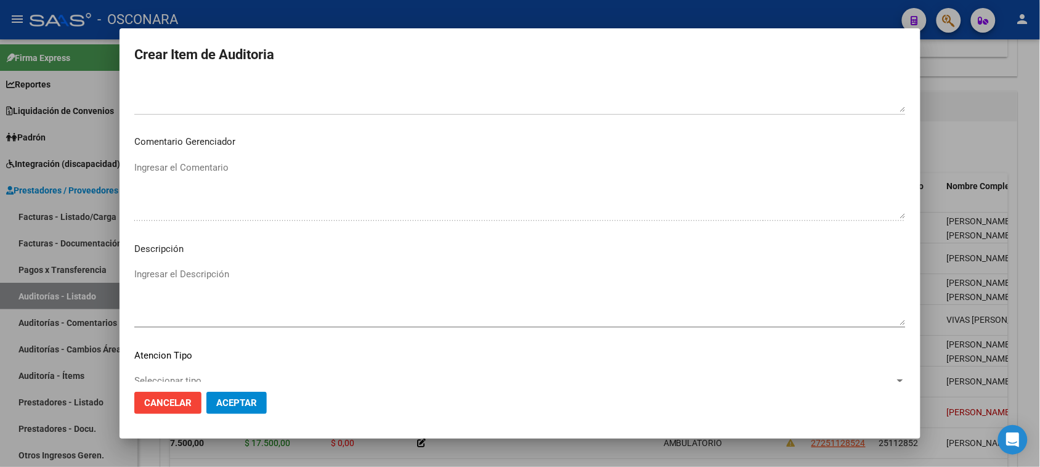
scroll to position [698, 0]
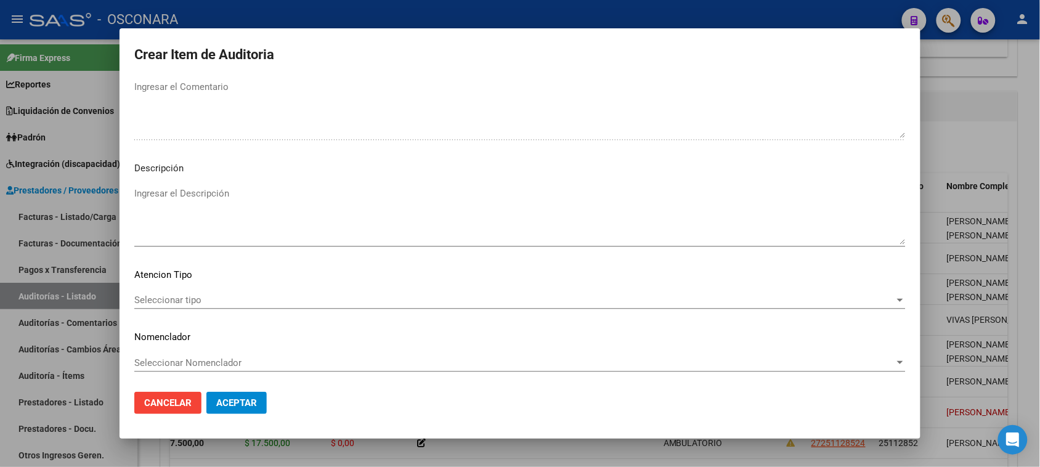
click at [238, 231] on textarea "Ingresar el Descripción" at bounding box center [519, 216] width 771 height 58
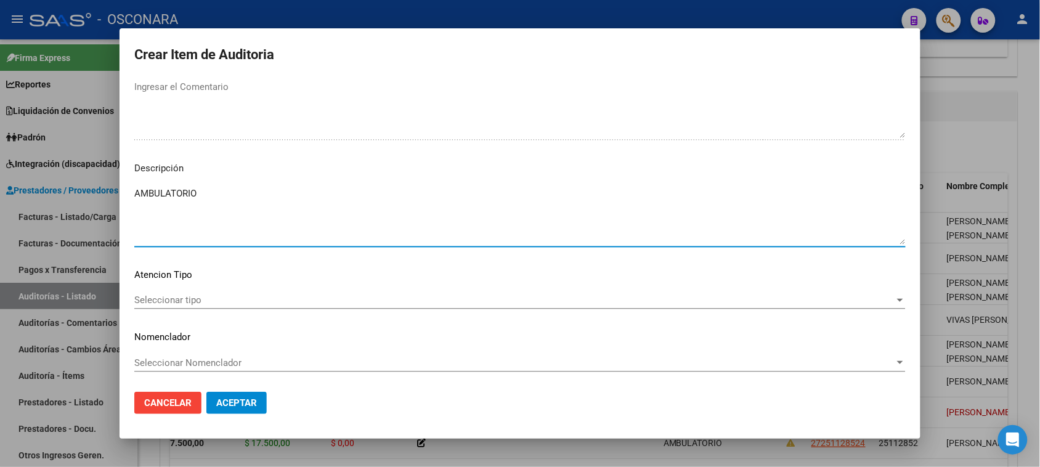
click at [189, 302] on span "Seleccionar tipo" at bounding box center [514, 299] width 760 height 11
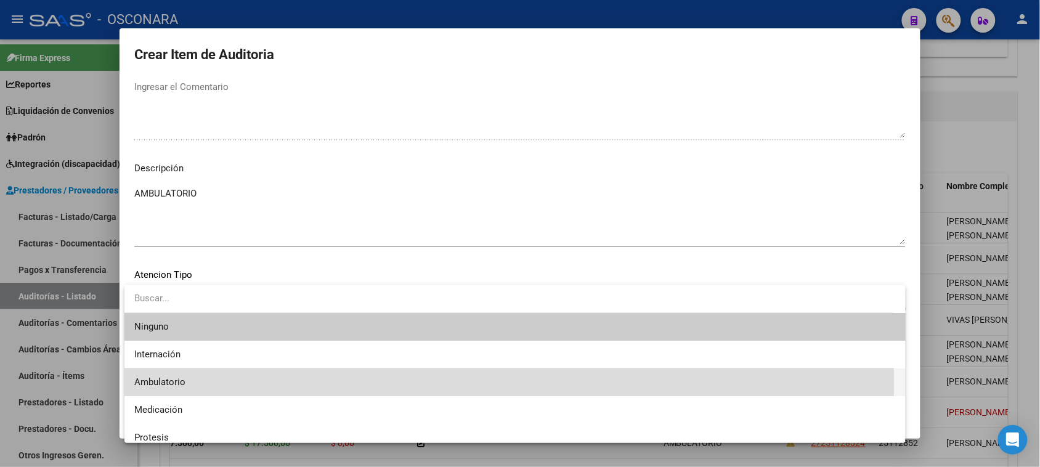
drag, startPoint x: 191, startPoint y: 384, endPoint x: 237, endPoint y: 397, distance: 48.1
click at [192, 384] on span "Ambulatorio" at bounding box center [514, 382] width 761 height 28
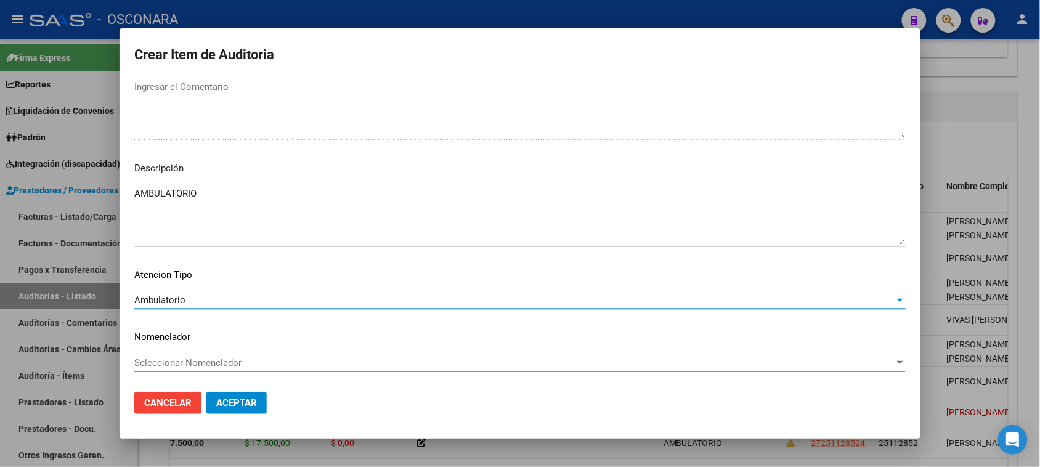
click at [246, 401] on span "Aceptar" at bounding box center [236, 402] width 41 height 11
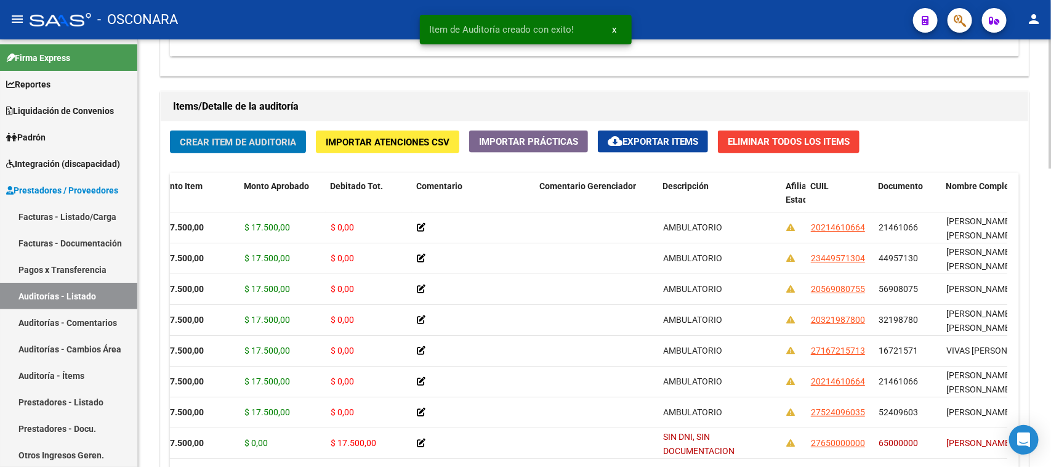
click at [228, 142] on span "Crear Item de Auditoria" at bounding box center [238, 142] width 116 height 11
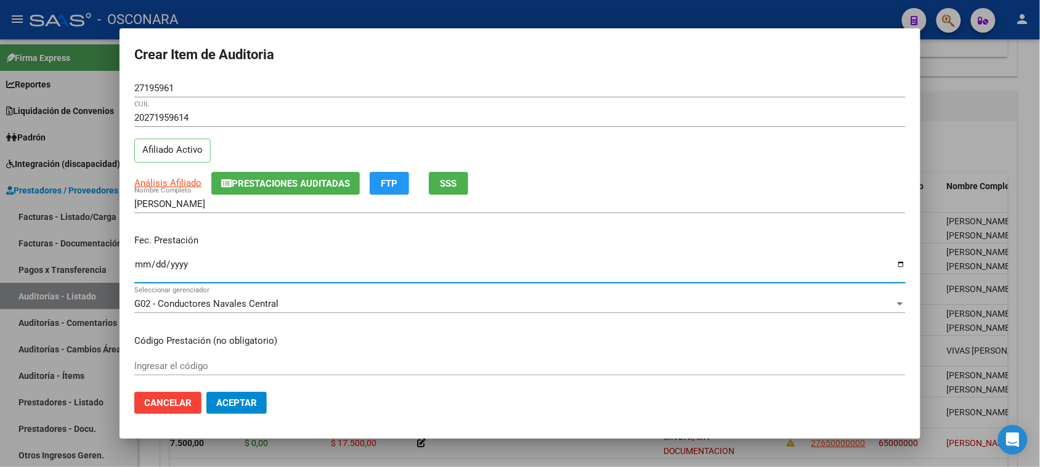
click at [142, 266] on input "Ingresar la fecha" at bounding box center [519, 269] width 771 height 20
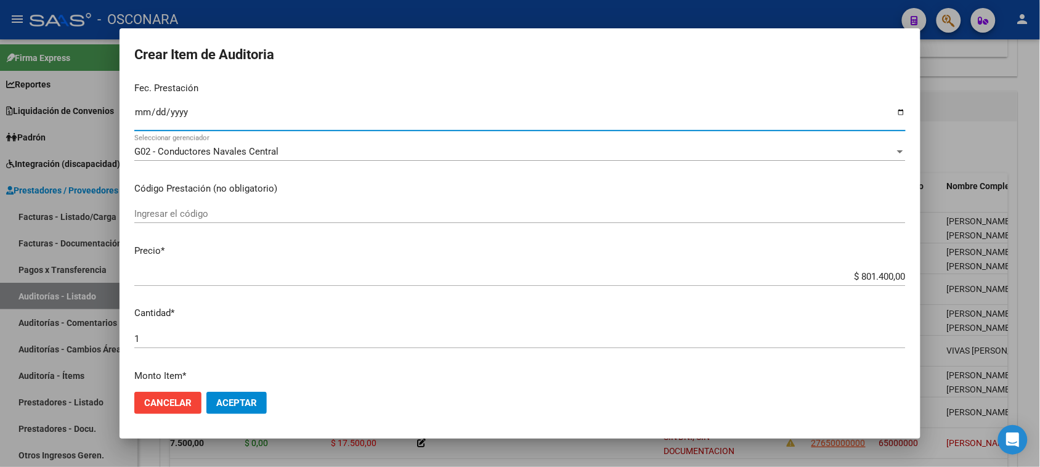
scroll to position [154, 0]
drag, startPoint x: 848, startPoint y: 274, endPoint x: 1051, endPoint y: 244, distance: 204.8
click at [1040, 244] on html "menu - OSCONARA person Firma Express Reportes Padrón Traspasos x O.S. Traspasos…" at bounding box center [520, 233] width 1040 height 467
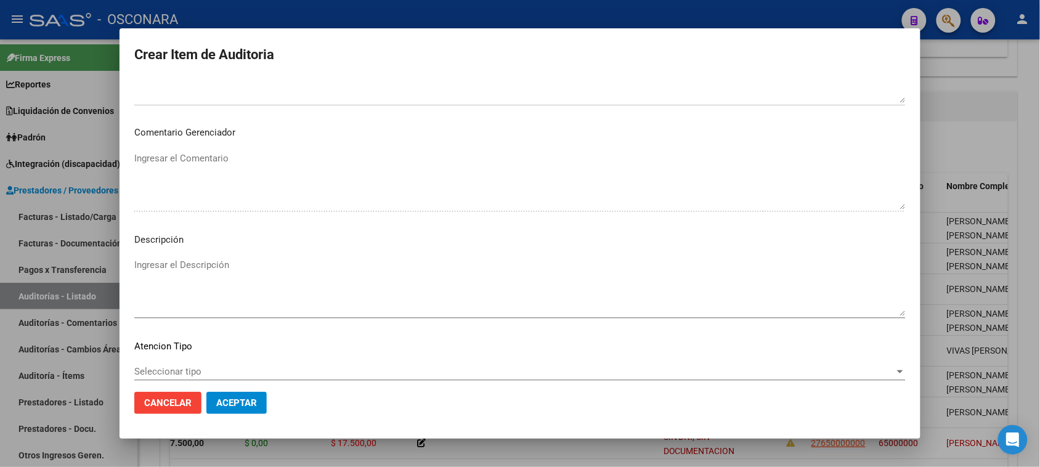
scroll to position [698, 0]
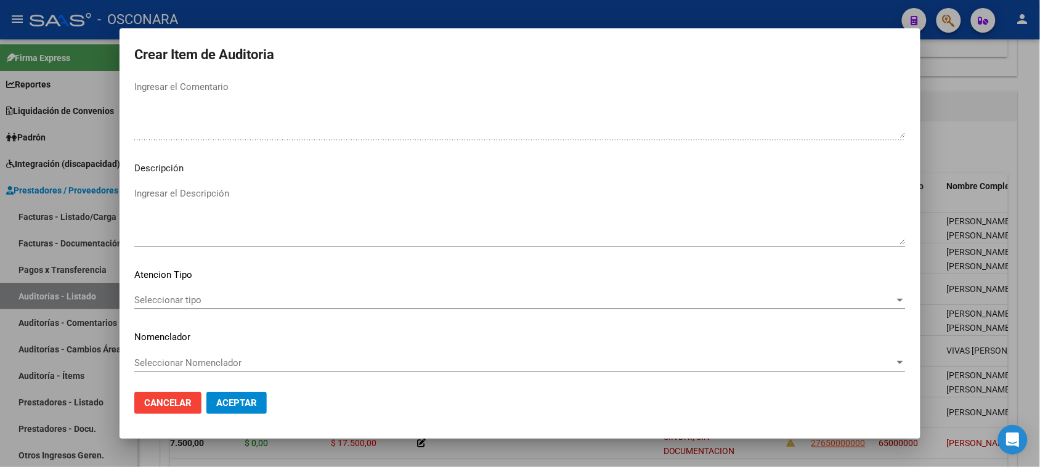
click at [219, 225] on textarea "Ingresar el Descripción" at bounding box center [519, 216] width 771 height 58
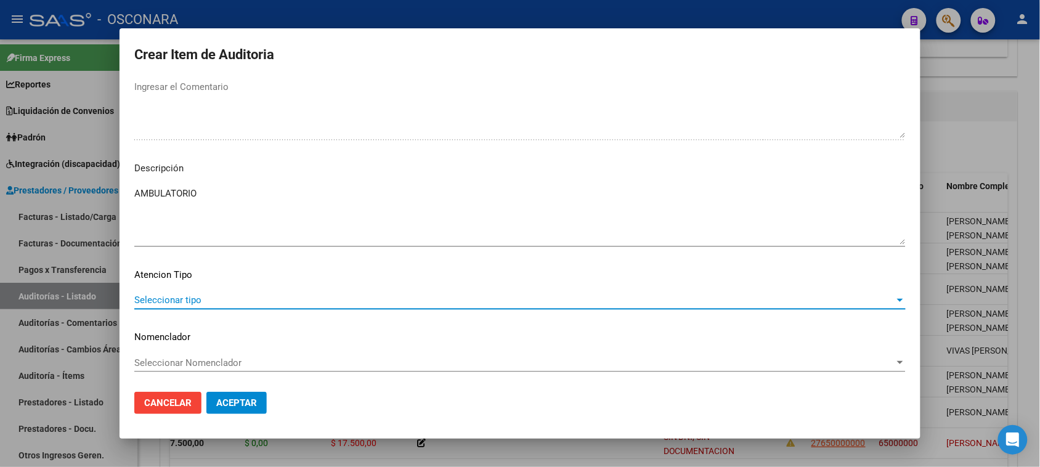
click at [172, 300] on span "Seleccionar tipo" at bounding box center [514, 299] width 760 height 11
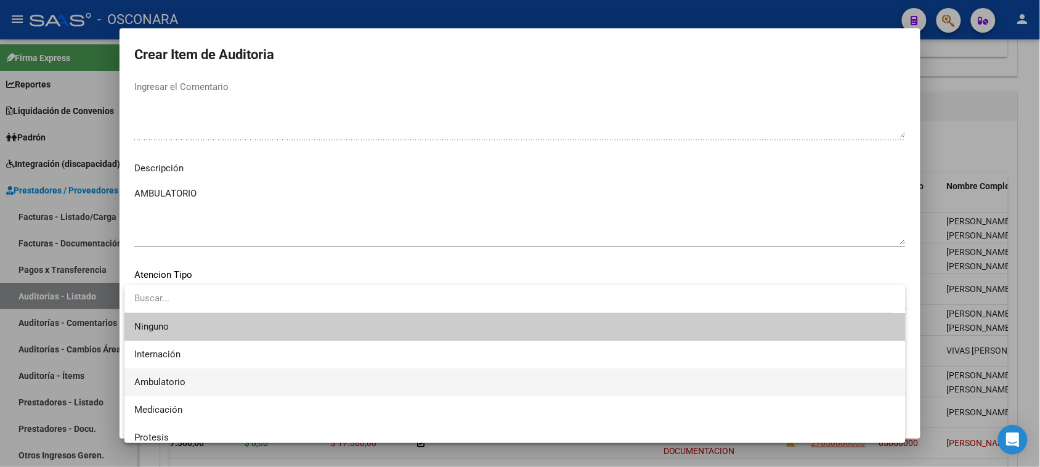
click at [174, 383] on span "Ambulatorio" at bounding box center [159, 381] width 51 height 11
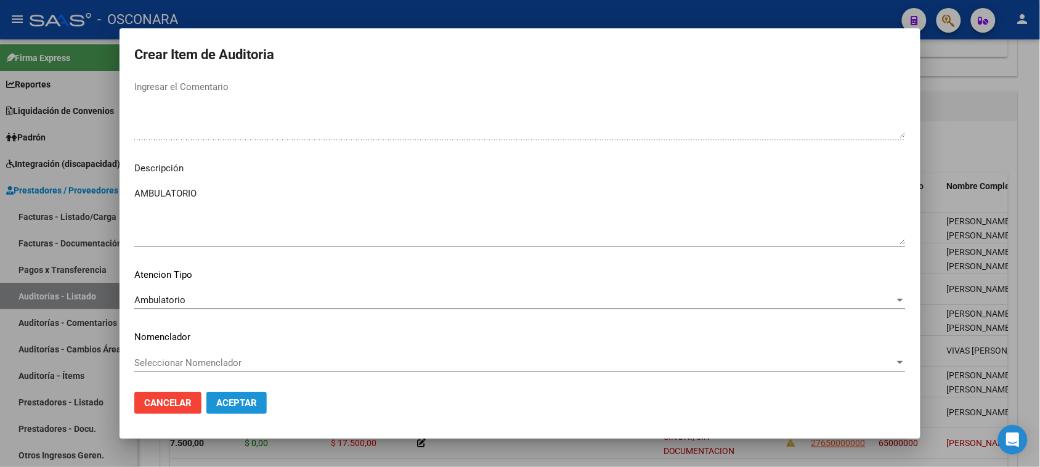
click at [225, 402] on span "Aceptar" at bounding box center [236, 402] width 41 height 11
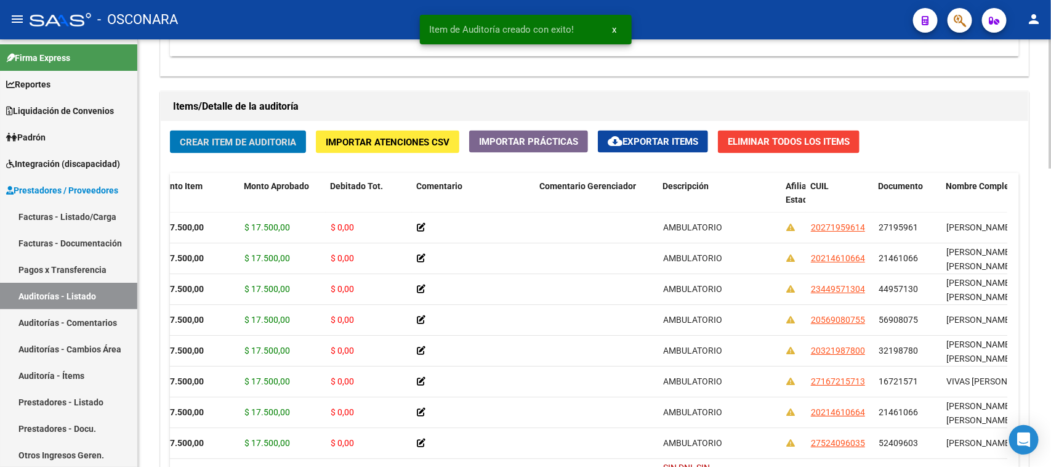
click at [235, 131] on button "Crear Item de Auditoria" at bounding box center [238, 142] width 136 height 23
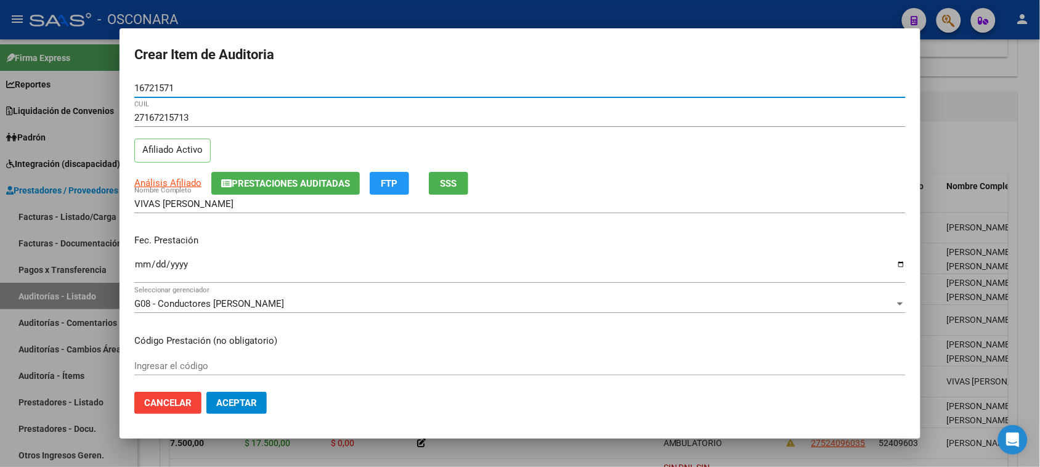
click at [145, 262] on input "Ingresar la fecha" at bounding box center [519, 269] width 771 height 20
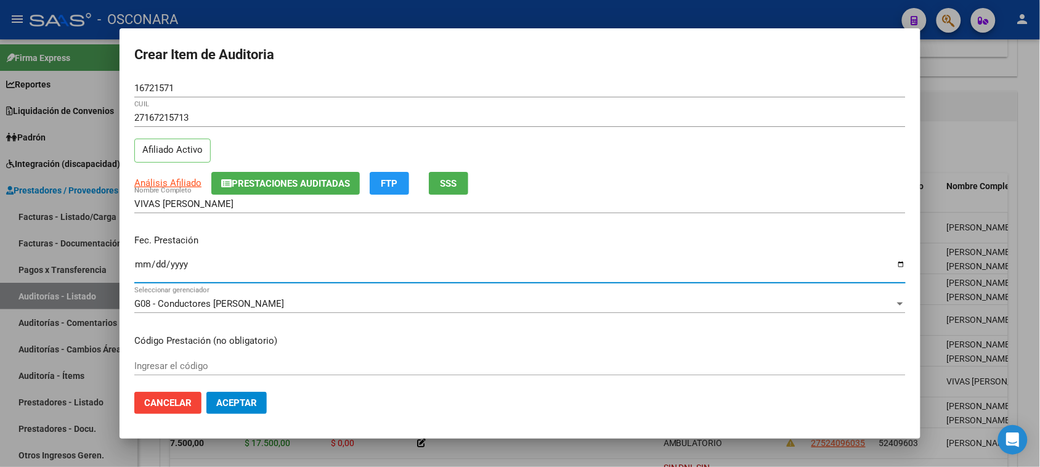
scroll to position [77, 0]
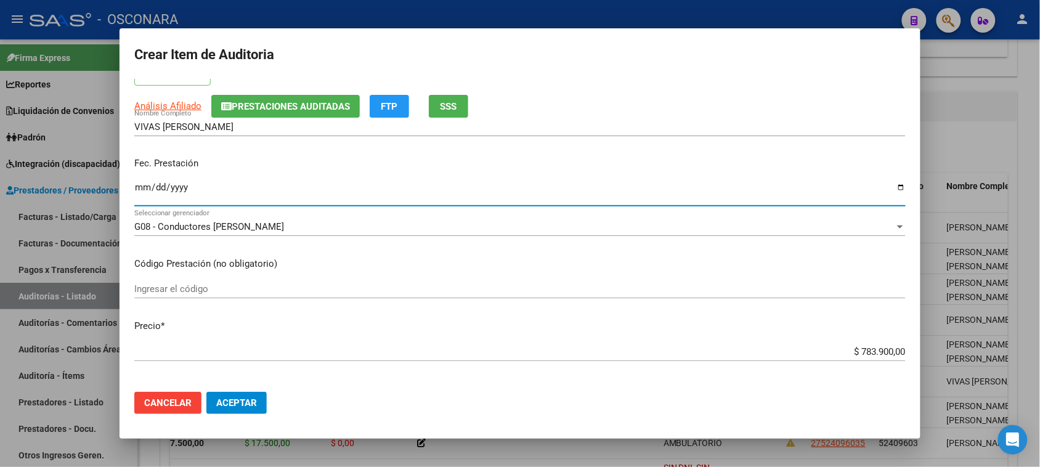
drag, startPoint x: 852, startPoint y: 348, endPoint x: 961, endPoint y: 333, distance: 110.0
click at [958, 342] on div "Crear Item de Auditoria 16721571 Nro Documento 27167215713 CUIL Afiliado Activo…" at bounding box center [520, 233] width 1040 height 467
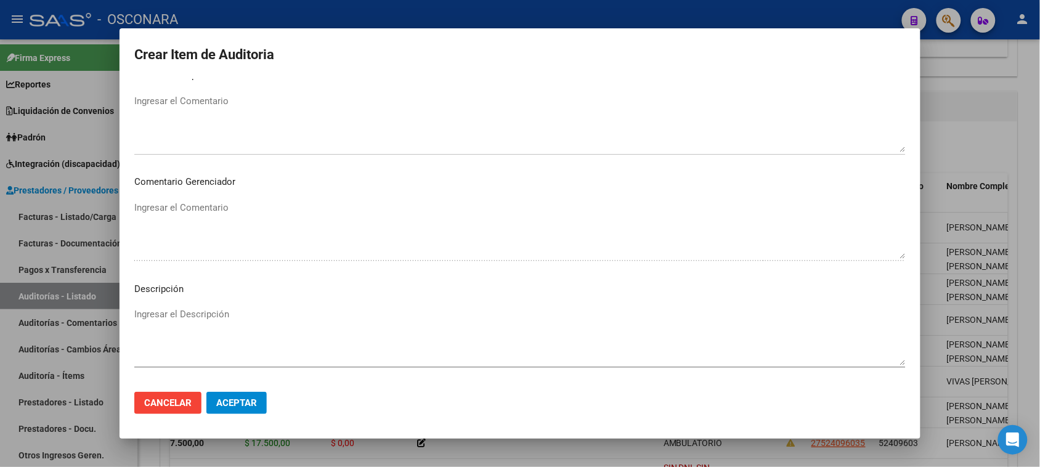
scroll to position [698, 0]
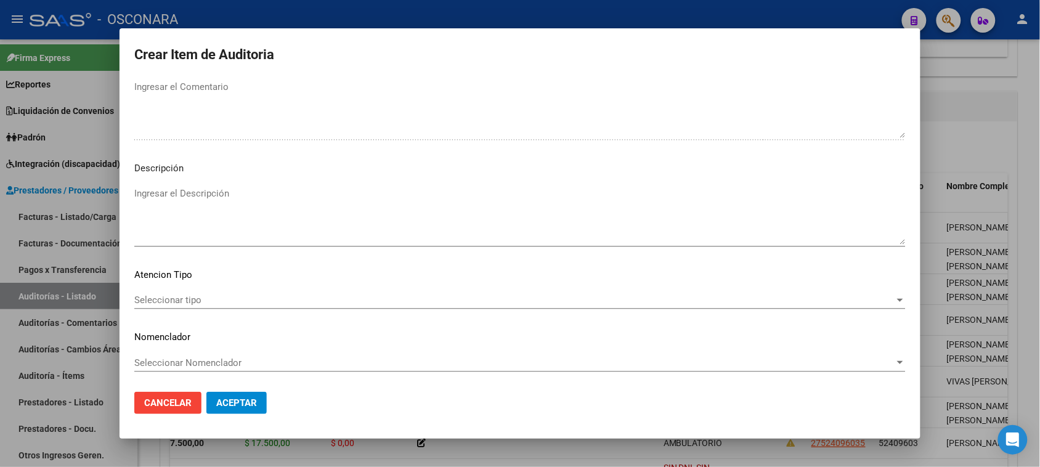
click at [253, 214] on textarea "Ingresar el Descripción" at bounding box center [519, 216] width 771 height 58
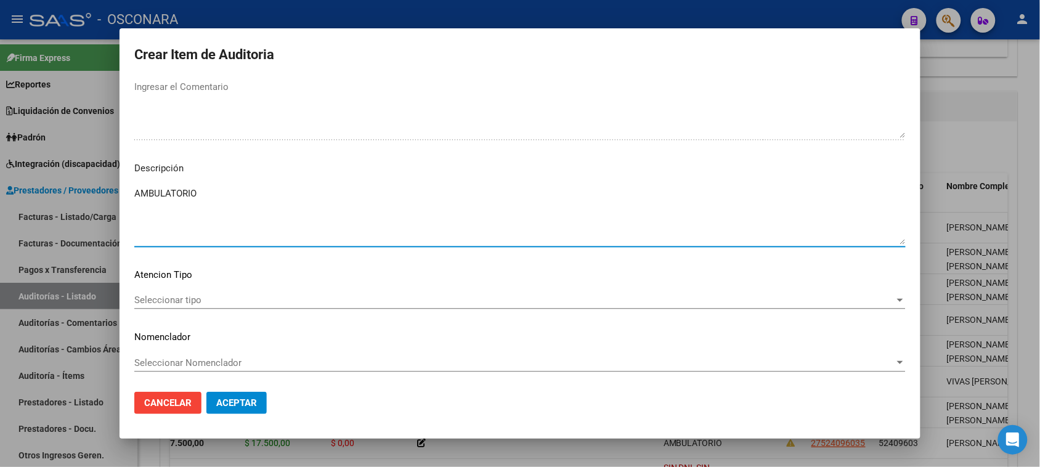
click at [169, 300] on span "Seleccionar tipo" at bounding box center [514, 299] width 760 height 11
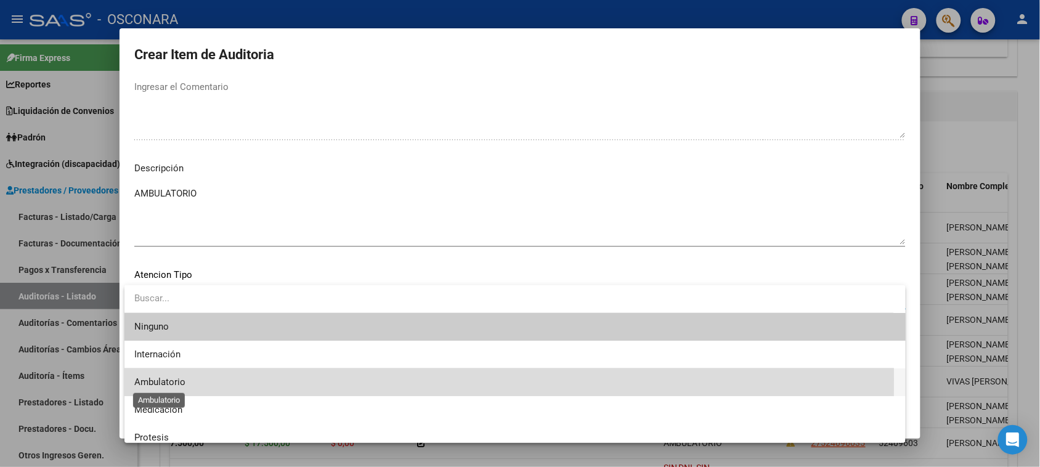
click at [171, 379] on span "Ambulatorio" at bounding box center [159, 381] width 51 height 11
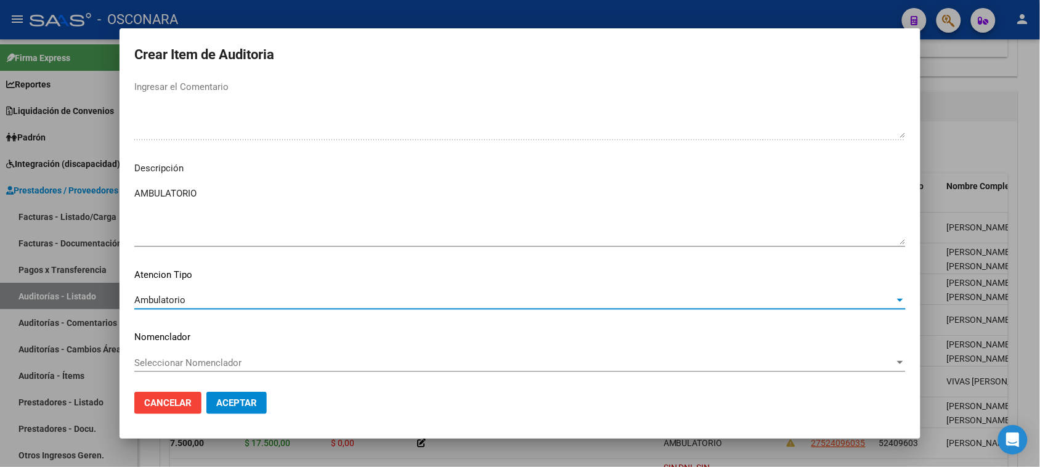
click at [259, 399] on button "Aceptar" at bounding box center [236, 403] width 60 height 22
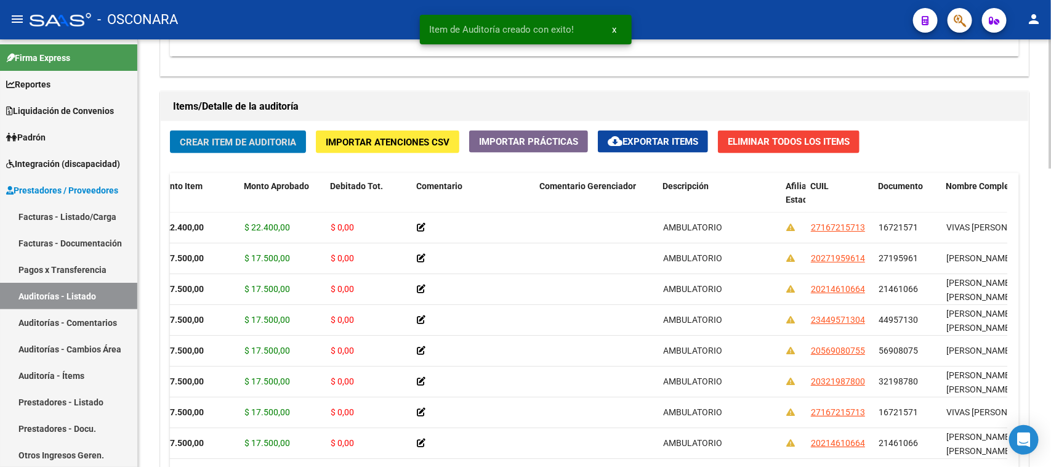
click at [226, 134] on button "Crear Item de Auditoria" at bounding box center [238, 142] width 136 height 23
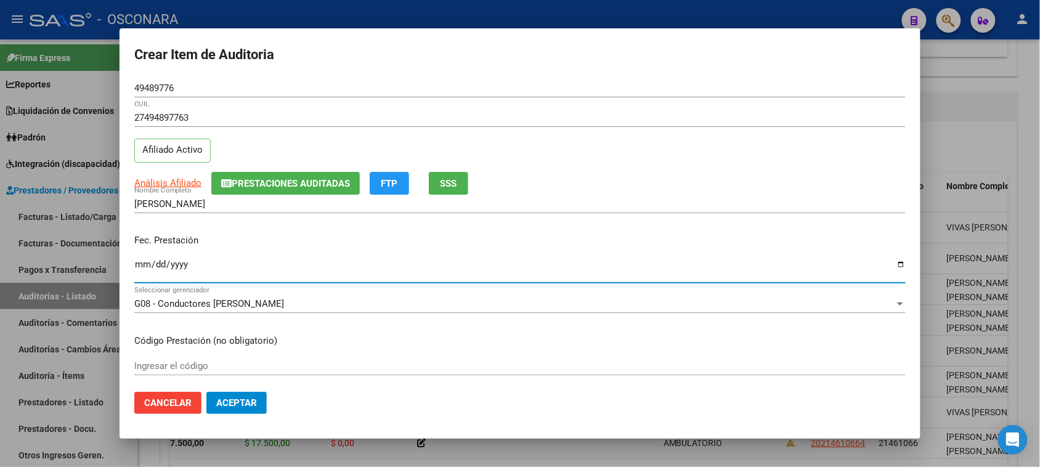
click at [140, 259] on input "Ingresar la fecha" at bounding box center [519, 269] width 771 height 20
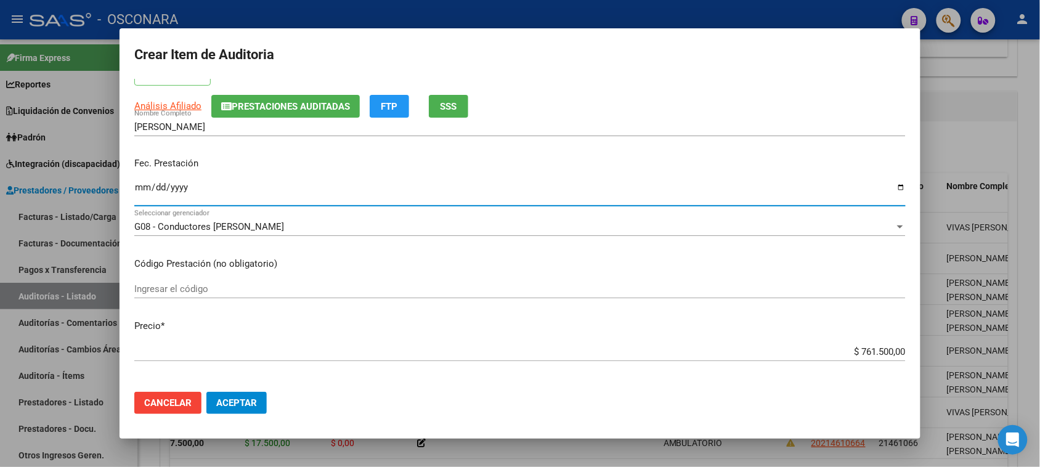
drag, startPoint x: 895, startPoint y: 348, endPoint x: 996, endPoint y: 325, distance: 103.7
click at [968, 342] on div "Crear Item de Auditoria 49489776 Nro Documento 27494897763 CUIL Afiliado Activo…" at bounding box center [520, 233] width 1040 height 467
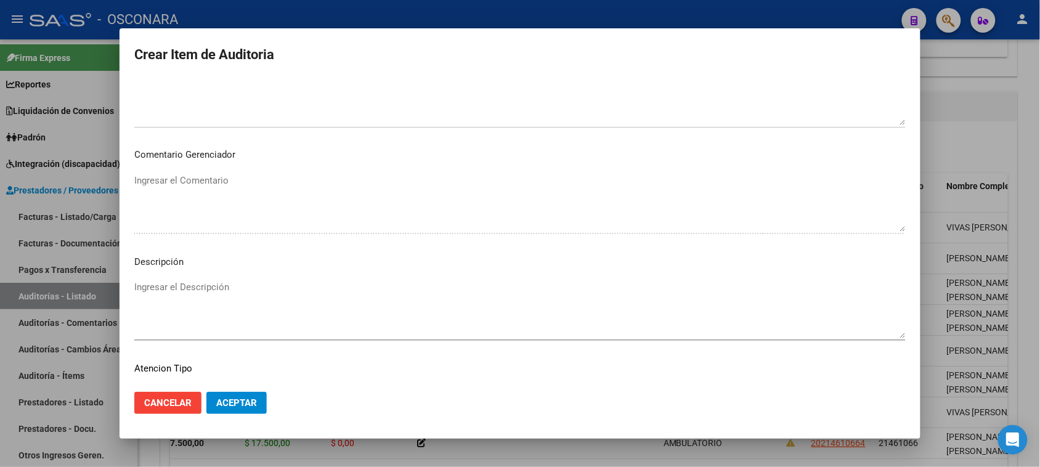
scroll to position [698, 0]
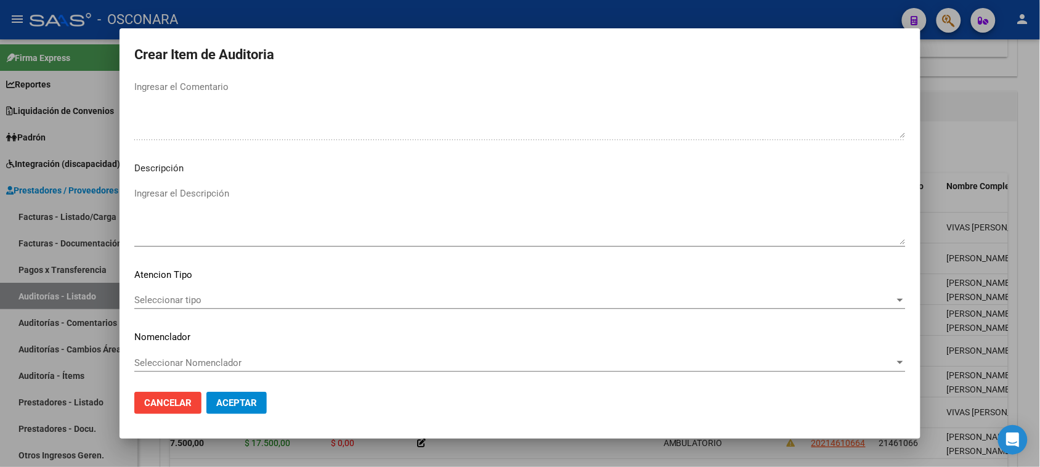
click at [281, 217] on textarea "Ingresar el Descripción" at bounding box center [519, 216] width 771 height 58
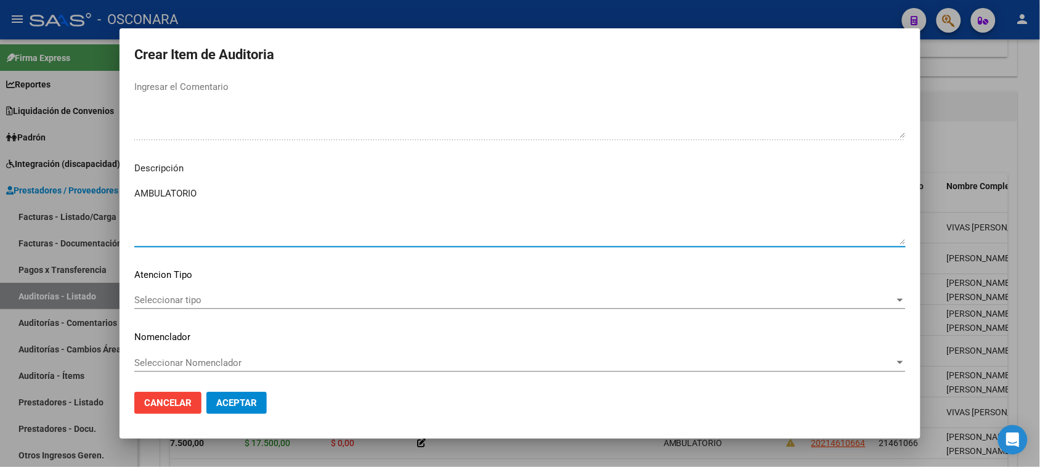
click at [189, 299] on span "Seleccionar tipo" at bounding box center [514, 299] width 760 height 11
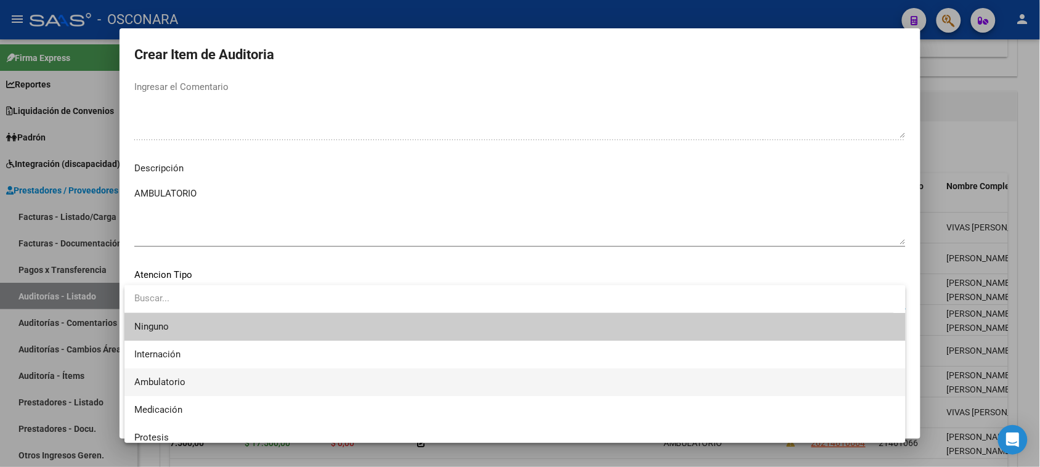
click at [190, 380] on span "Ambulatorio" at bounding box center [514, 382] width 761 height 28
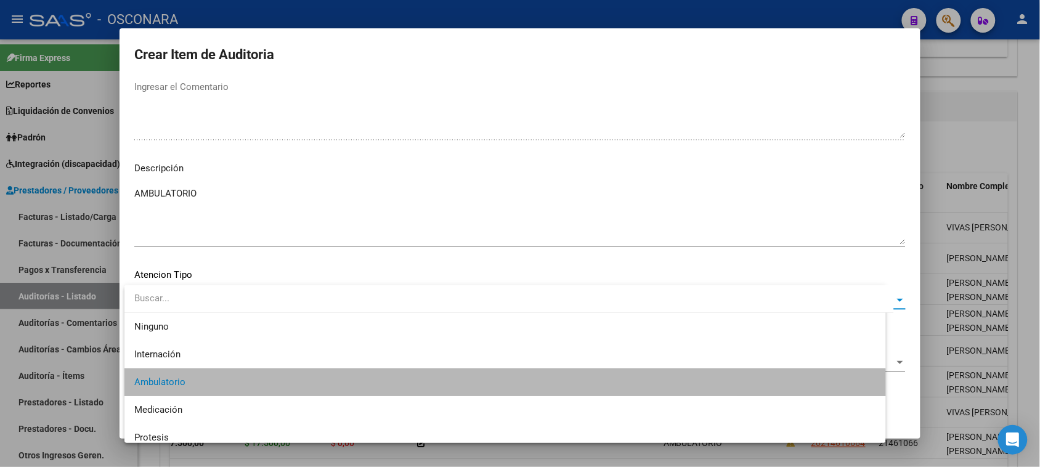
click at [239, 393] on button "Aceptar" at bounding box center [236, 403] width 60 height 22
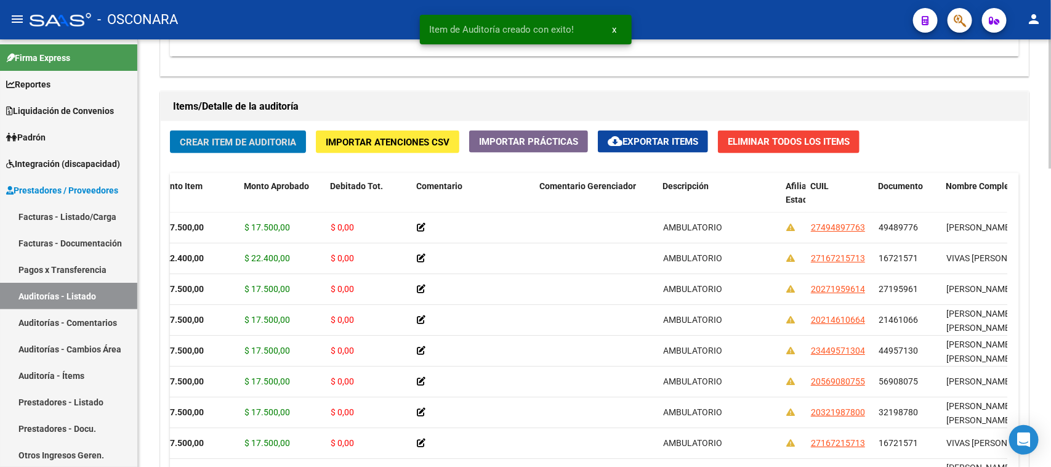
click at [235, 143] on span "Crear Item de Auditoria" at bounding box center [238, 142] width 116 height 11
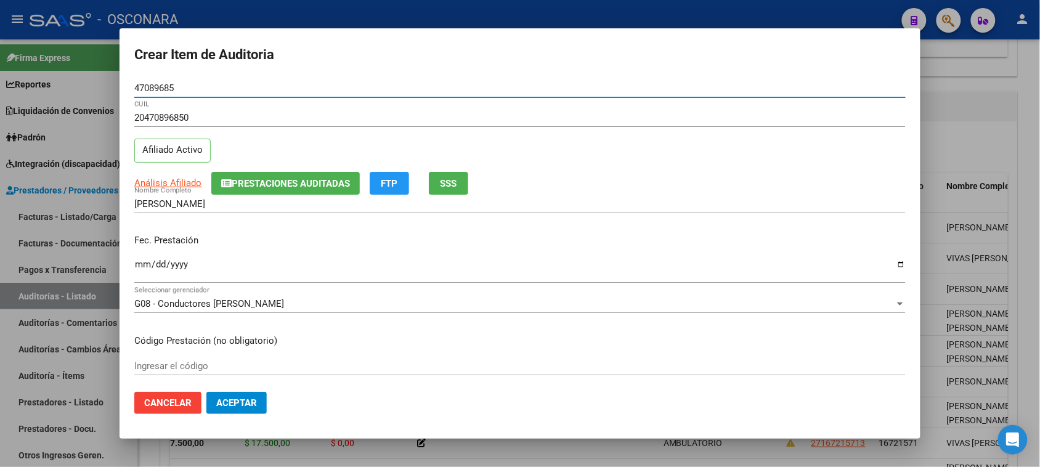
click at [143, 263] on input "Ingresar la fecha" at bounding box center [519, 269] width 771 height 20
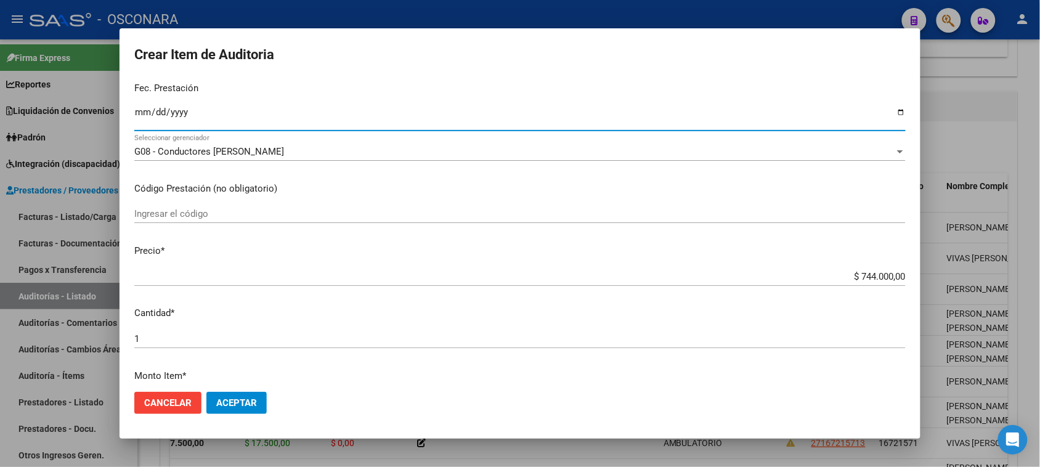
scroll to position [154, 0]
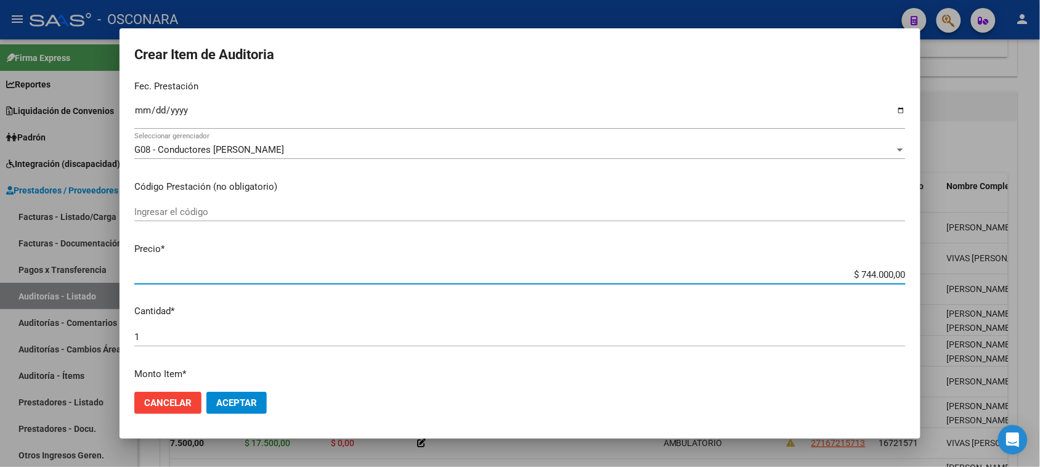
drag, startPoint x: 850, startPoint y: 275, endPoint x: 959, endPoint y: 263, distance: 110.2
click at [956, 264] on div "Crear Item de Auditoria 47089685 Nro Documento 20470896850 CUIL Afiliado Activo…" at bounding box center [520, 233] width 1040 height 467
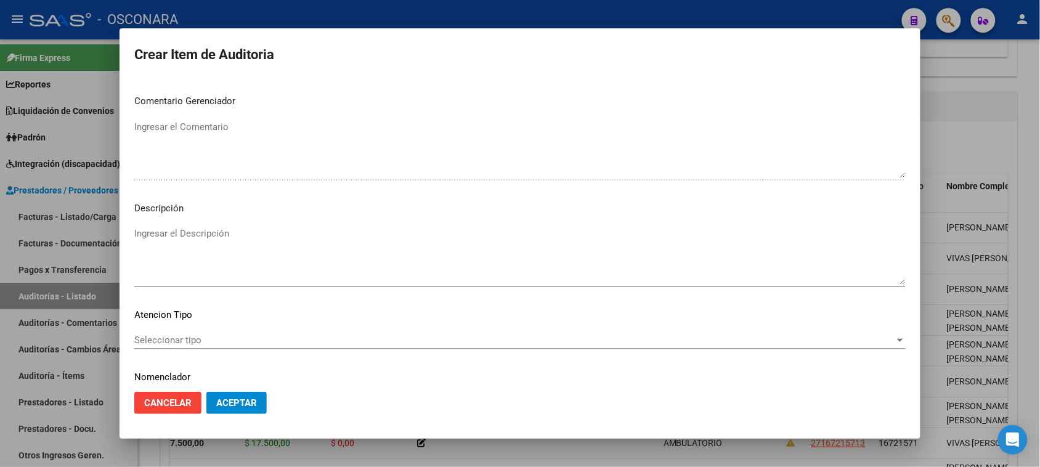
scroll to position [698, 0]
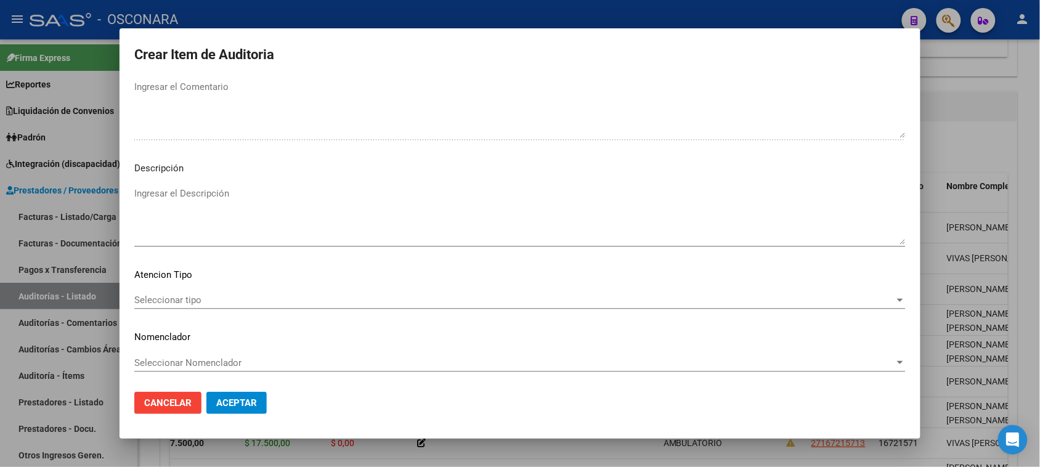
click at [253, 201] on textarea "Ingresar el Descripción" at bounding box center [519, 216] width 771 height 58
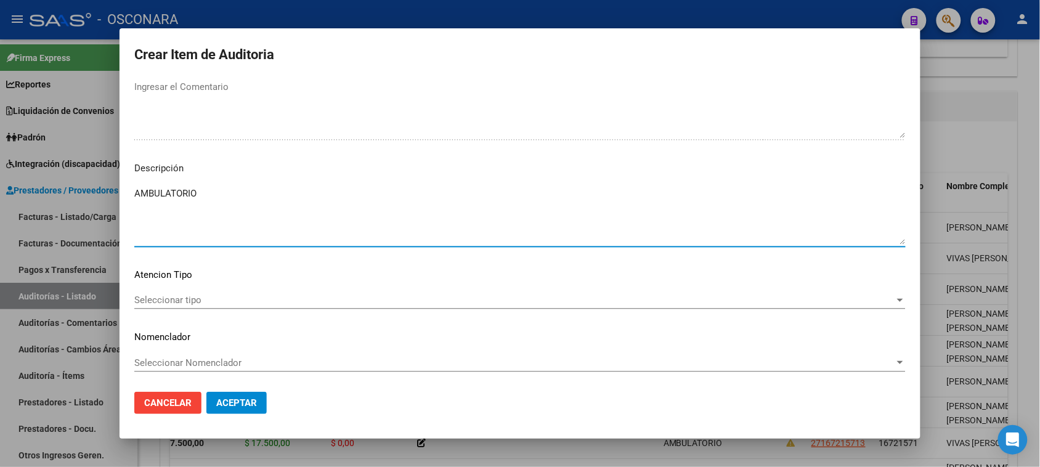
click at [159, 294] on span "Seleccionar tipo" at bounding box center [514, 299] width 760 height 11
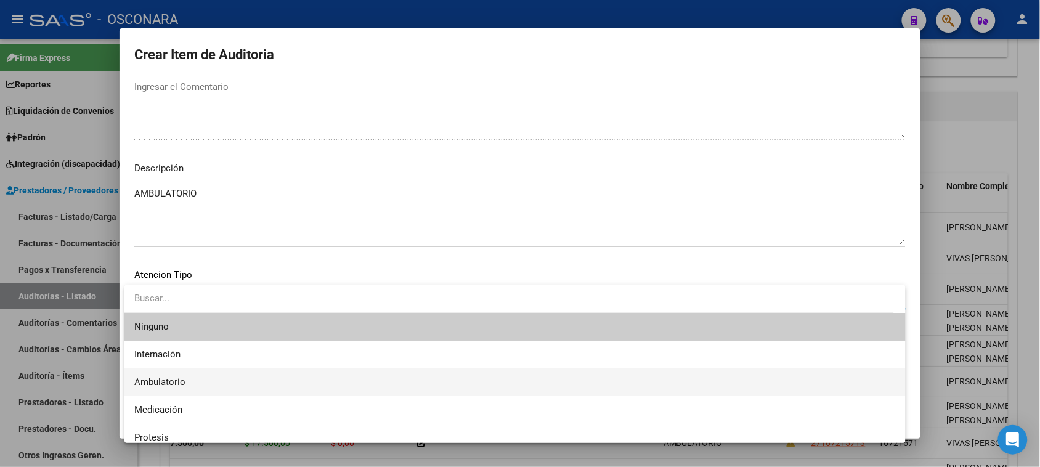
click at [194, 379] on span "Ambulatorio" at bounding box center [514, 382] width 761 height 28
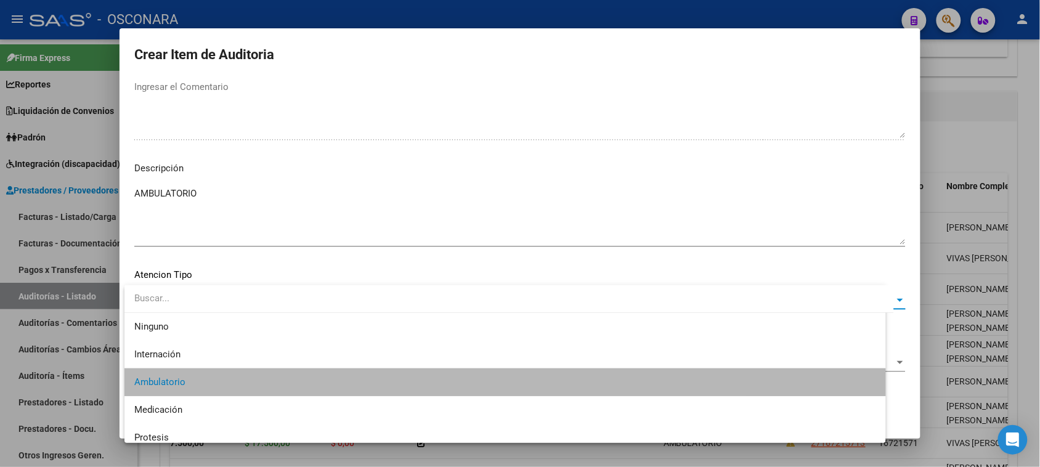
click at [243, 397] on span "Aceptar" at bounding box center [236, 402] width 41 height 11
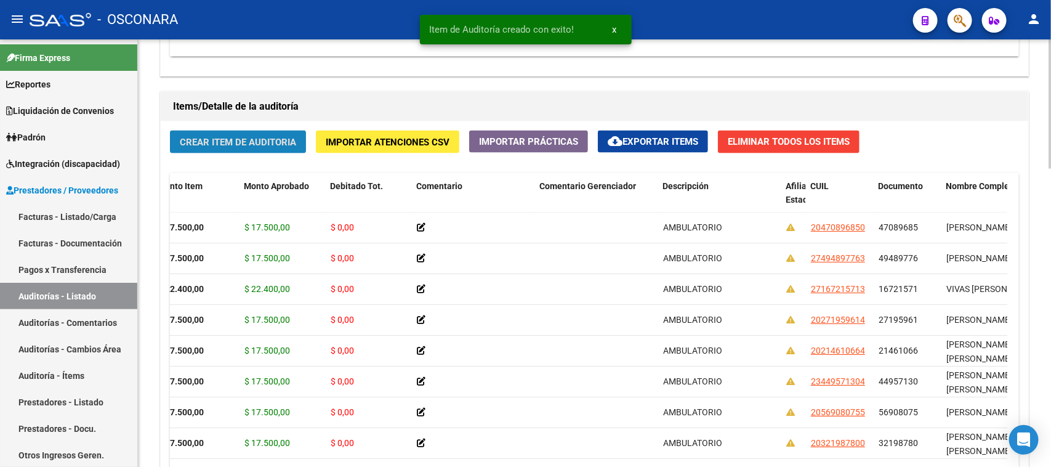
click at [256, 142] on span "Crear Item de Auditoria" at bounding box center [238, 142] width 116 height 11
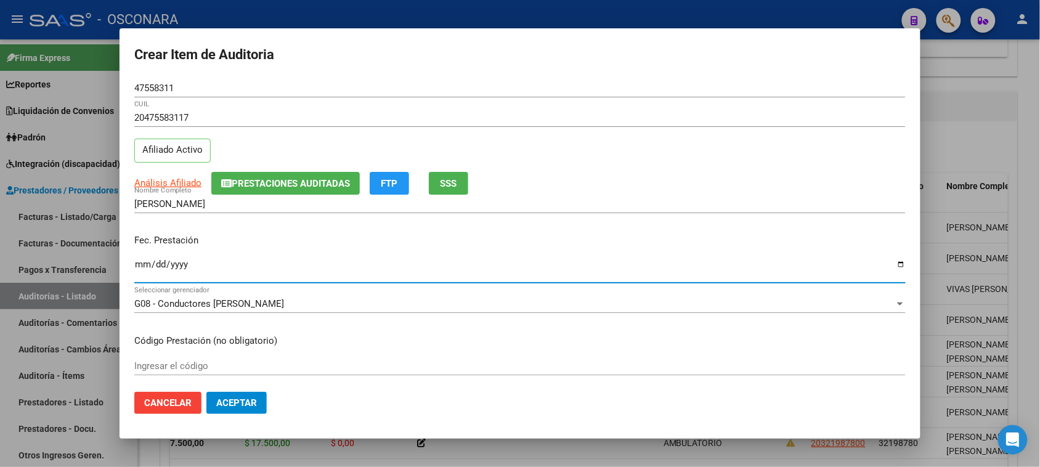
click at [140, 264] on input "Ingresar la fecha" at bounding box center [519, 269] width 771 height 20
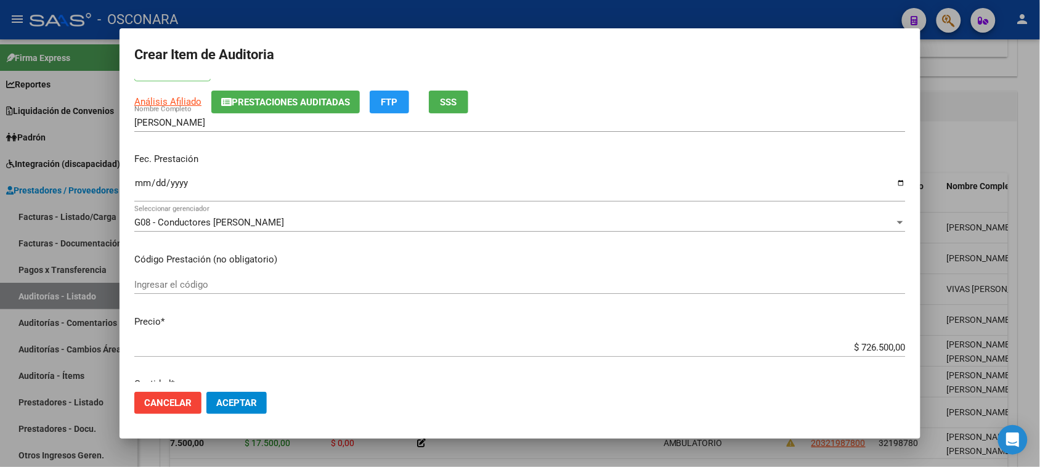
scroll to position [154, 0]
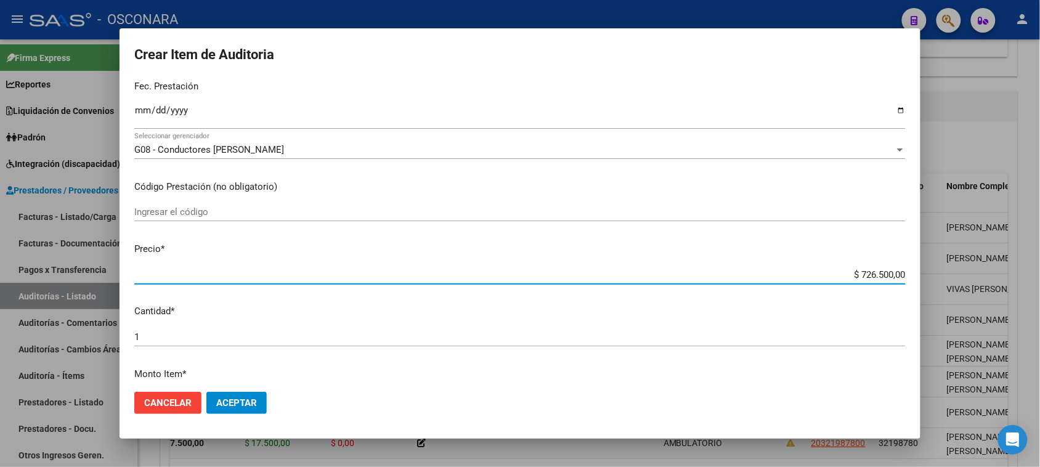
drag, startPoint x: 850, startPoint y: 276, endPoint x: 1020, endPoint y: 259, distance: 170.2
click at [1016, 259] on div "Crear Item de Auditoria 47558311 Nro Documento 20475583117 CUIL Afiliado Activo…" at bounding box center [520, 233] width 1040 height 467
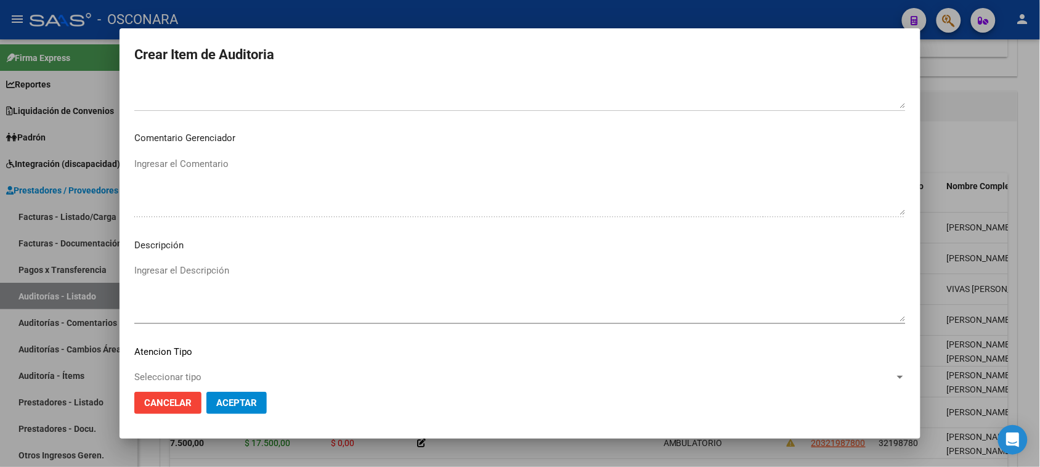
scroll to position [698, 0]
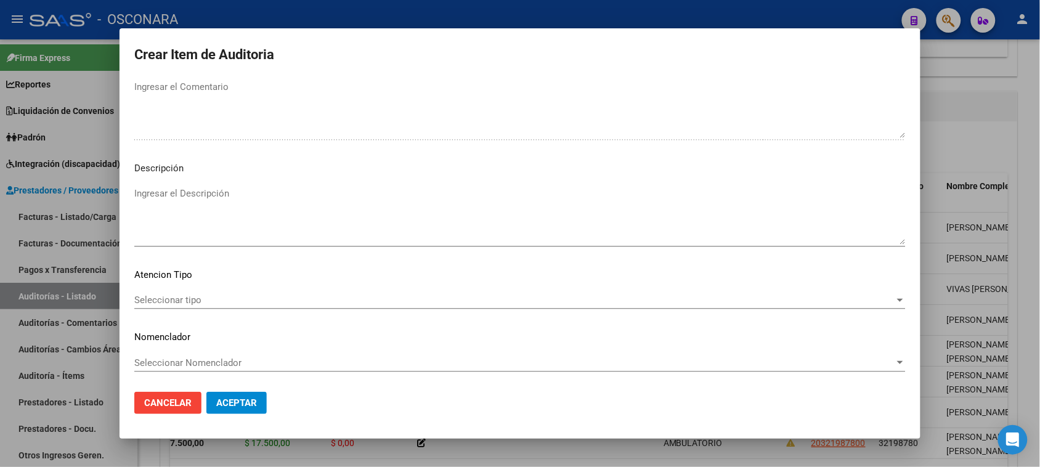
click at [225, 213] on textarea "Ingresar el Descripción" at bounding box center [519, 216] width 771 height 58
click at [164, 293] on div "Seleccionar tipo Seleccionar tipo" at bounding box center [519, 300] width 771 height 18
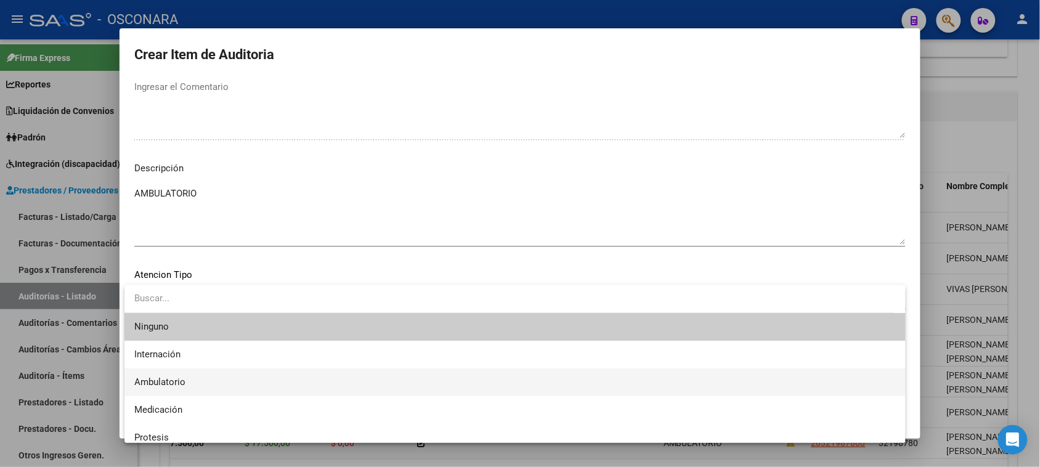
click at [195, 378] on span "Ambulatorio" at bounding box center [514, 382] width 761 height 28
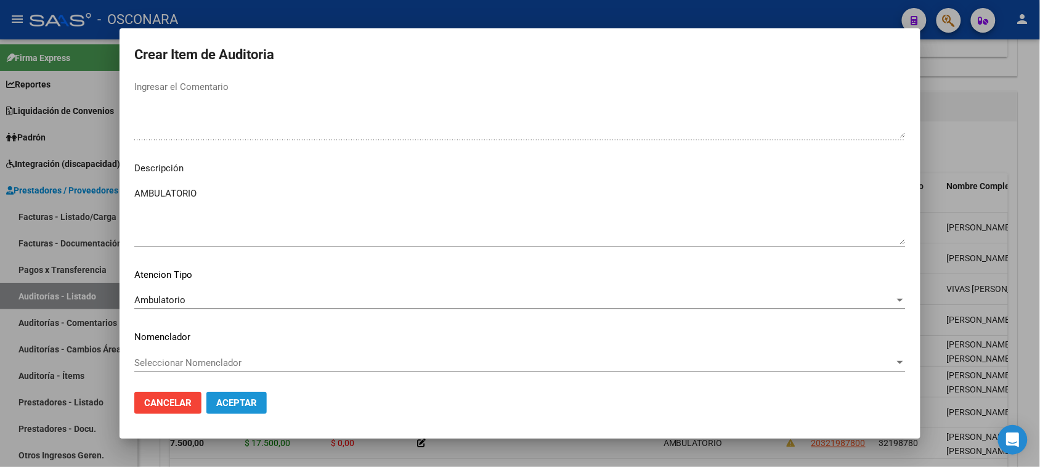
click at [246, 393] on button "Aceptar" at bounding box center [236, 403] width 60 height 22
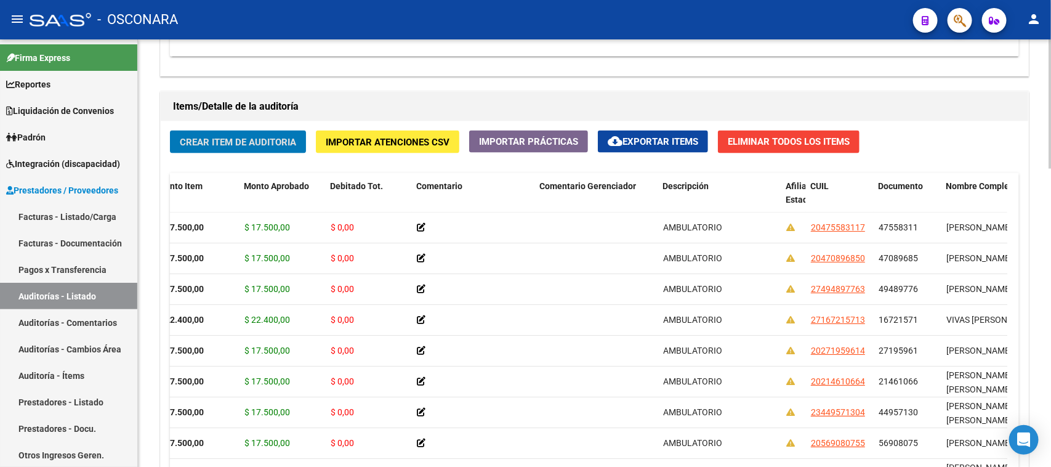
click at [247, 140] on span "Crear Item de Auditoria" at bounding box center [238, 142] width 116 height 11
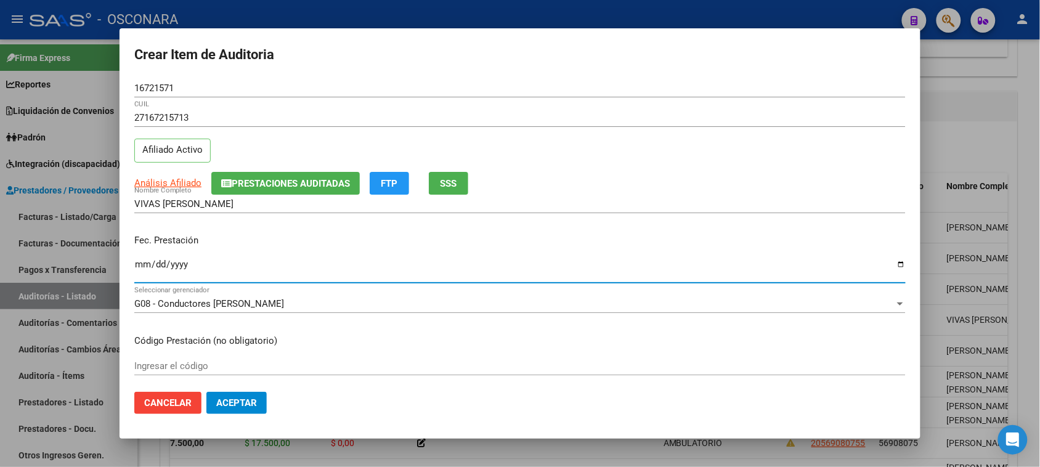
click at [139, 267] on input "Ingresar la fecha" at bounding box center [519, 269] width 771 height 20
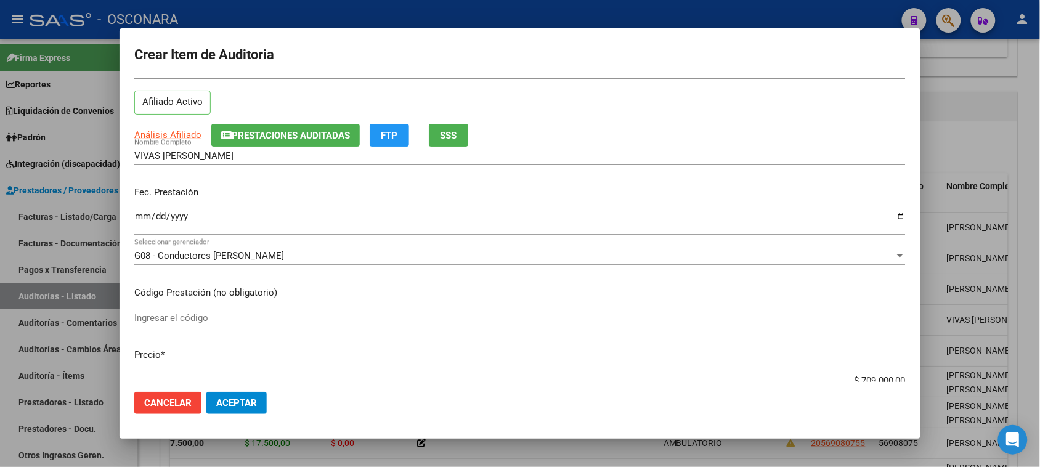
scroll to position [77, 0]
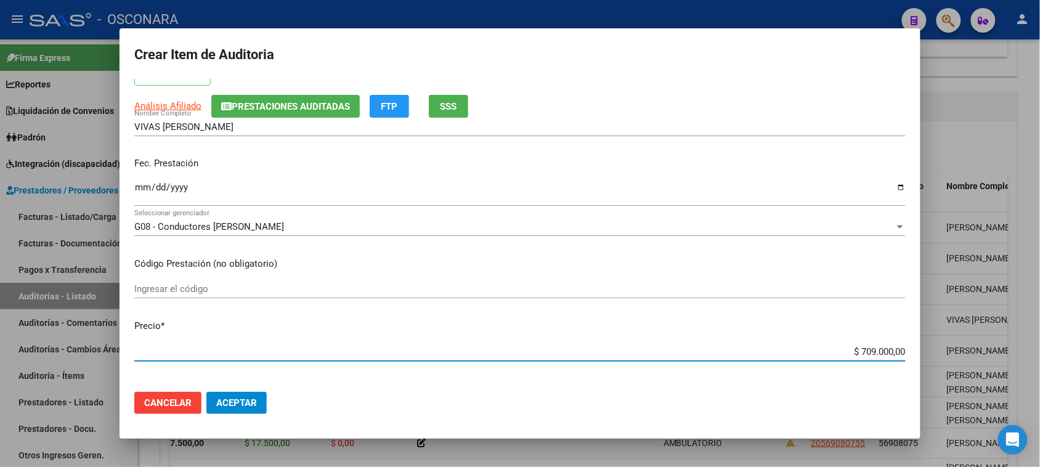
drag, startPoint x: 857, startPoint y: 352, endPoint x: 1001, endPoint y: 305, distance: 150.9
click at [993, 321] on div "Crear Item de Auditoria 16721571 Nro Documento 27167215713 CUIL Afiliado Activo…" at bounding box center [520, 233] width 1040 height 467
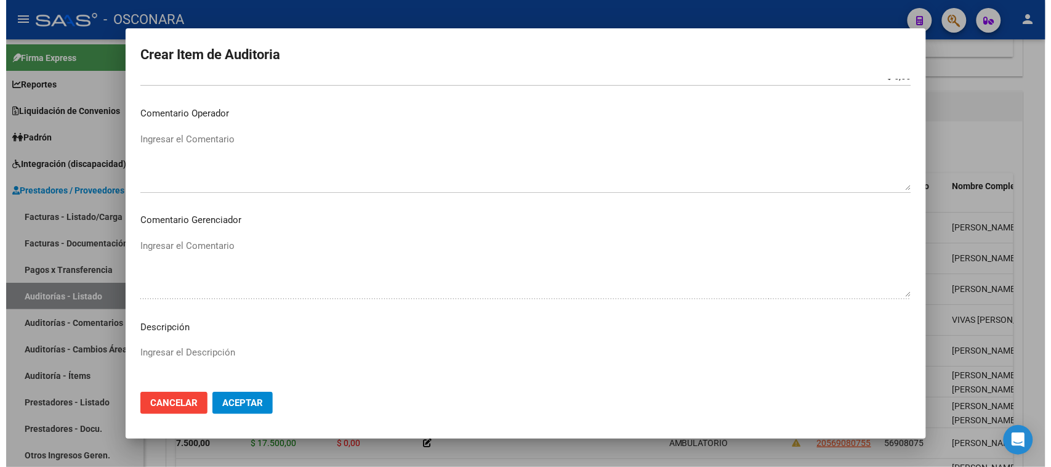
scroll to position [698, 0]
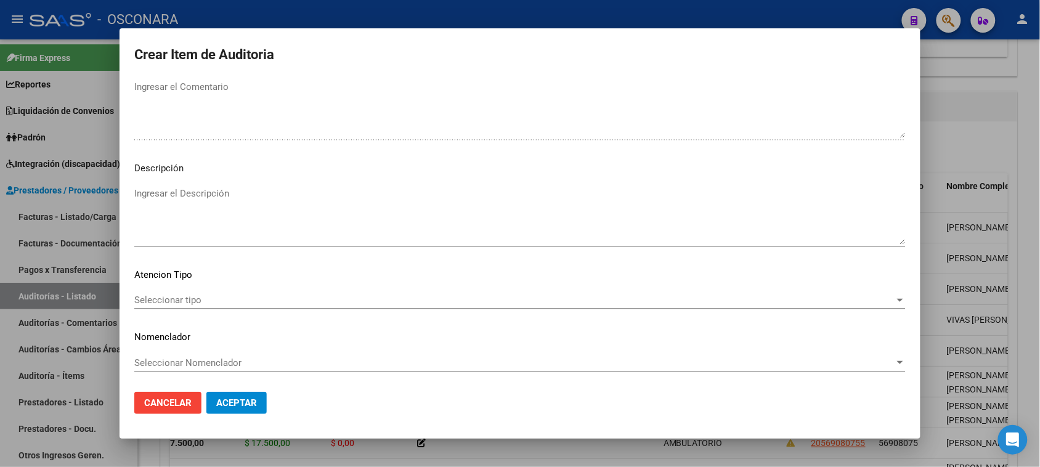
click at [241, 222] on textarea "Ingresar el Descripción" at bounding box center [519, 216] width 771 height 58
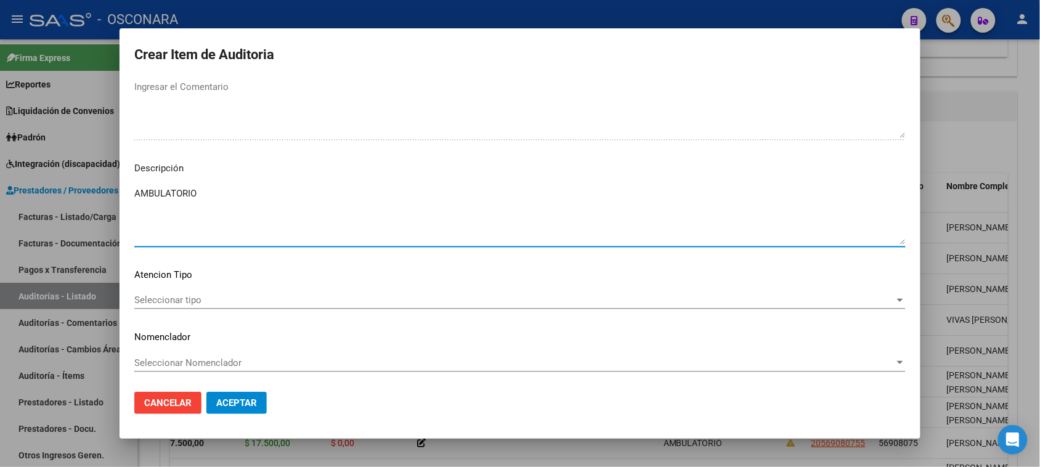
click at [168, 305] on span "Seleccionar tipo" at bounding box center [514, 299] width 760 height 11
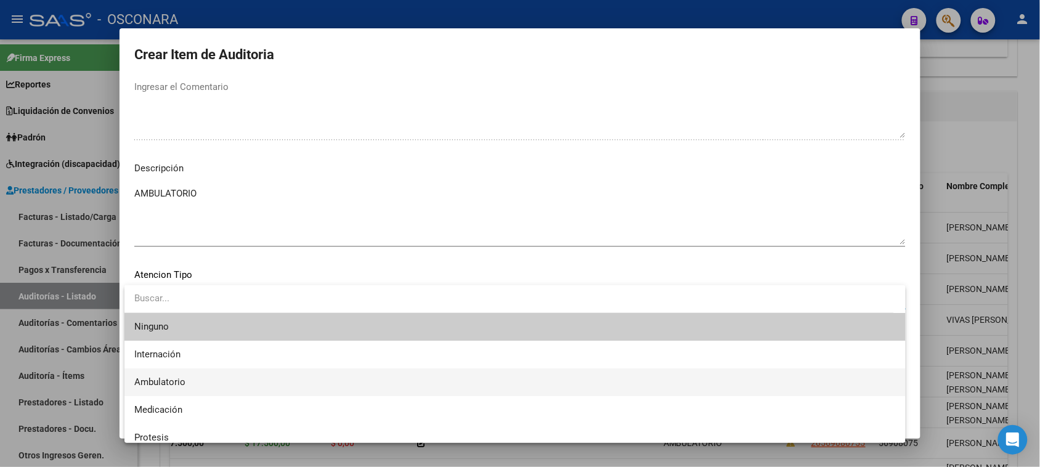
click at [158, 374] on span "Ambulatorio" at bounding box center [514, 382] width 761 height 28
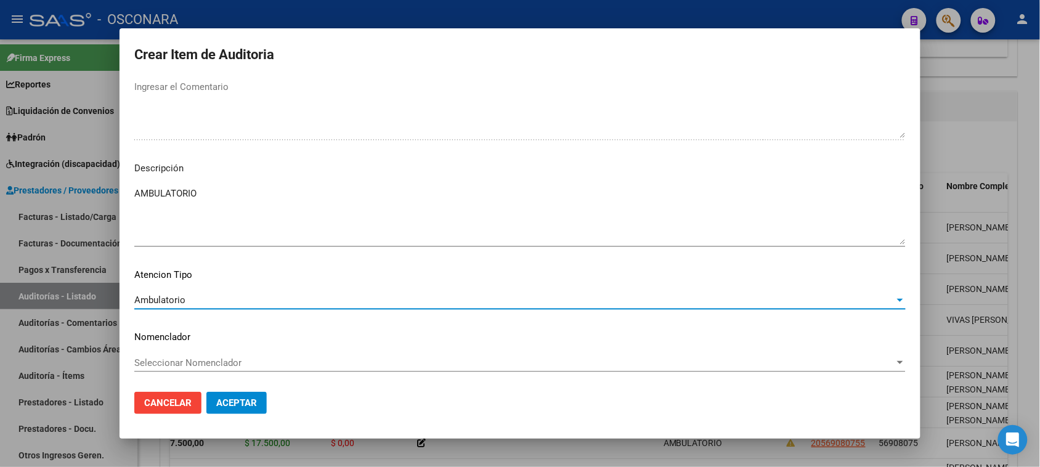
click at [240, 404] on span "Aceptar" at bounding box center [236, 402] width 41 height 11
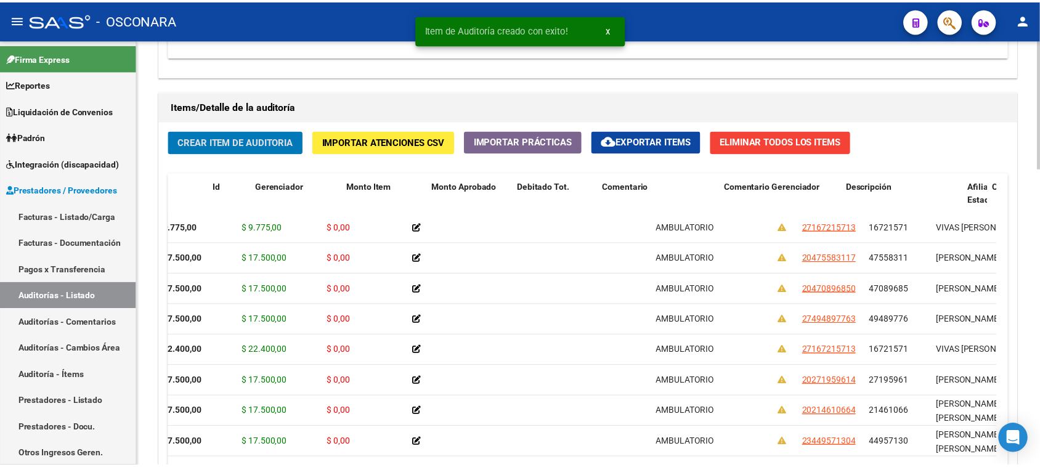
scroll to position [0, 0]
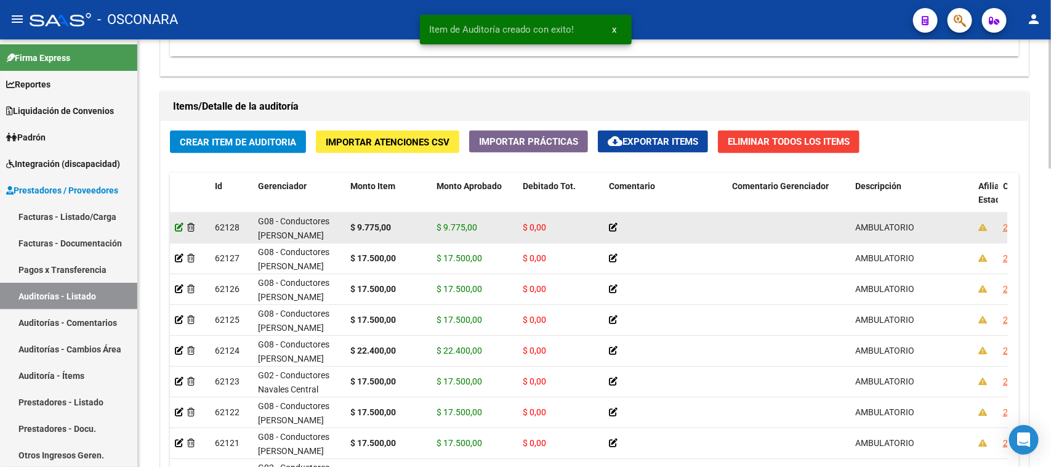
click at [176, 225] on icon at bounding box center [179, 227] width 9 height 9
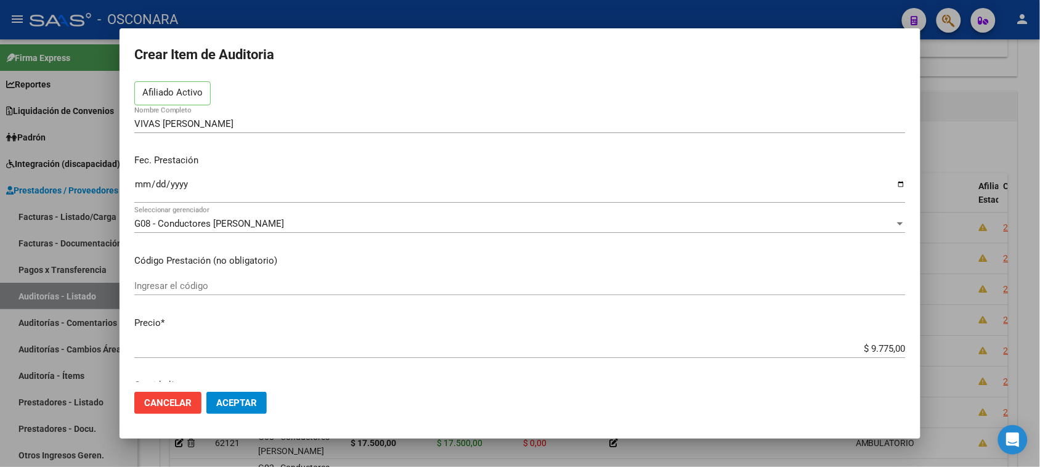
scroll to position [154, 0]
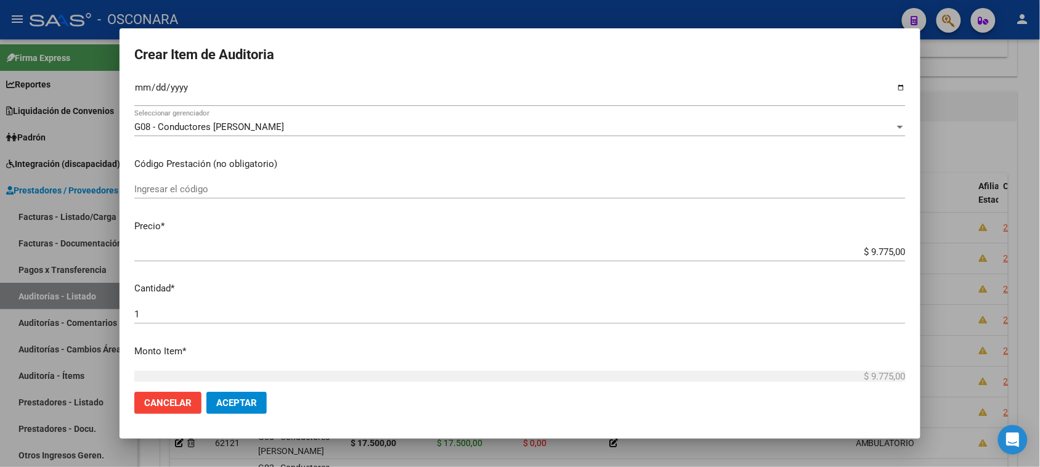
click at [155, 321] on div "1 Ingresar la cantidad" at bounding box center [519, 314] width 771 height 18
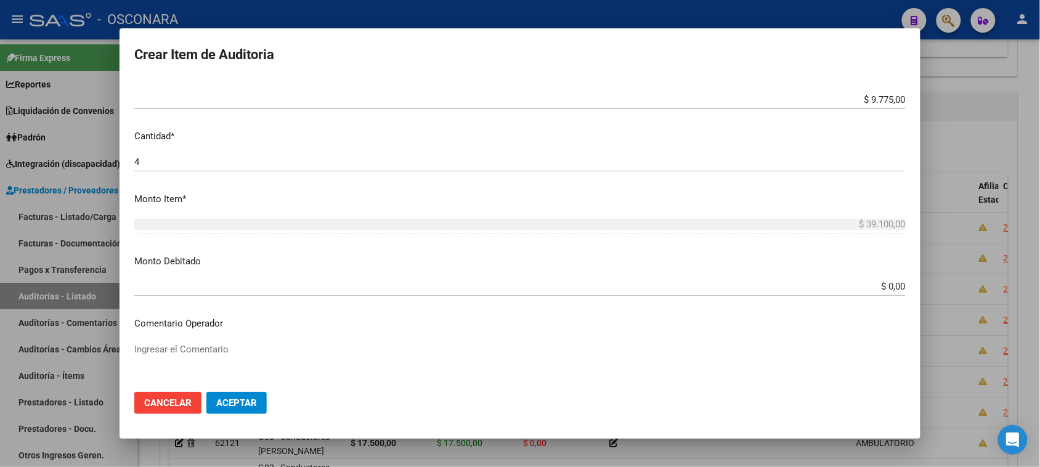
scroll to position [308, 0]
click at [225, 405] on span "Aceptar" at bounding box center [236, 402] width 41 height 11
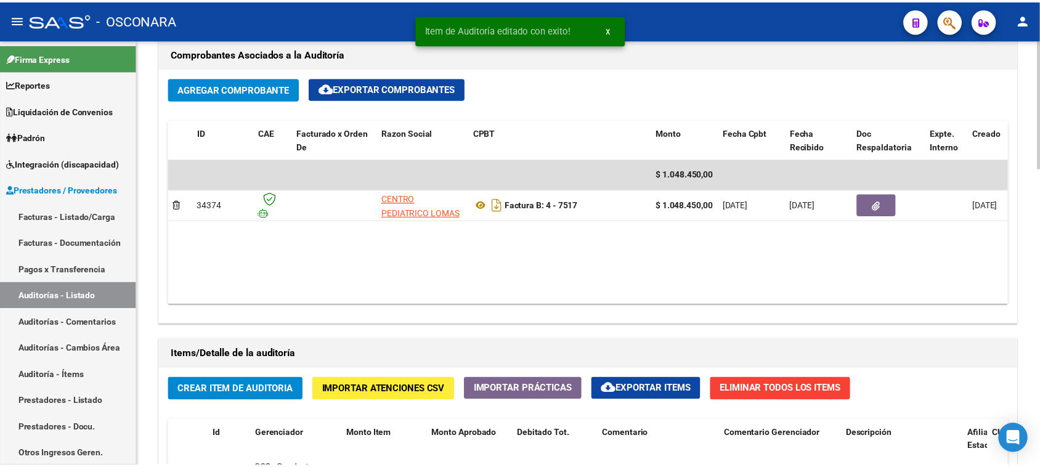
scroll to position [693, 0]
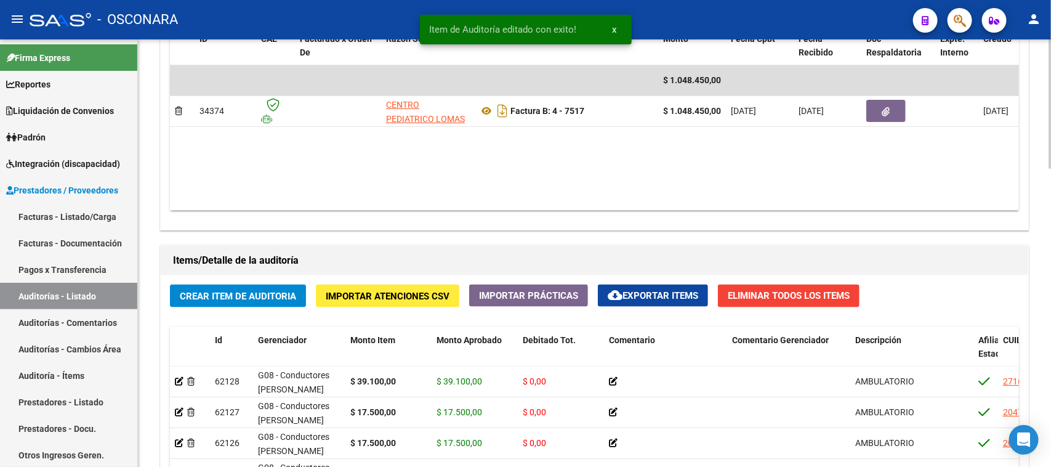
click at [254, 299] on span "Crear Item de Auditoria" at bounding box center [238, 296] width 116 height 11
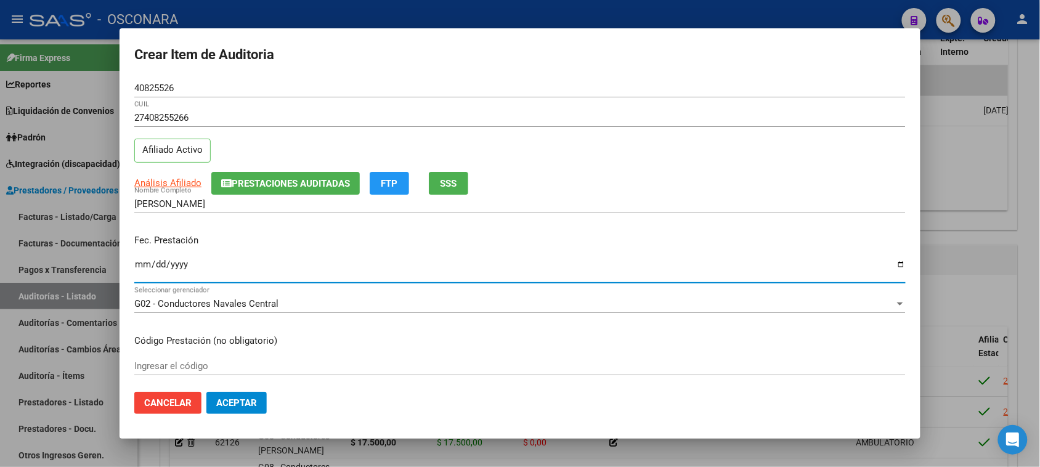
click at [135, 265] on input "Ingresar la fecha" at bounding box center [519, 269] width 771 height 20
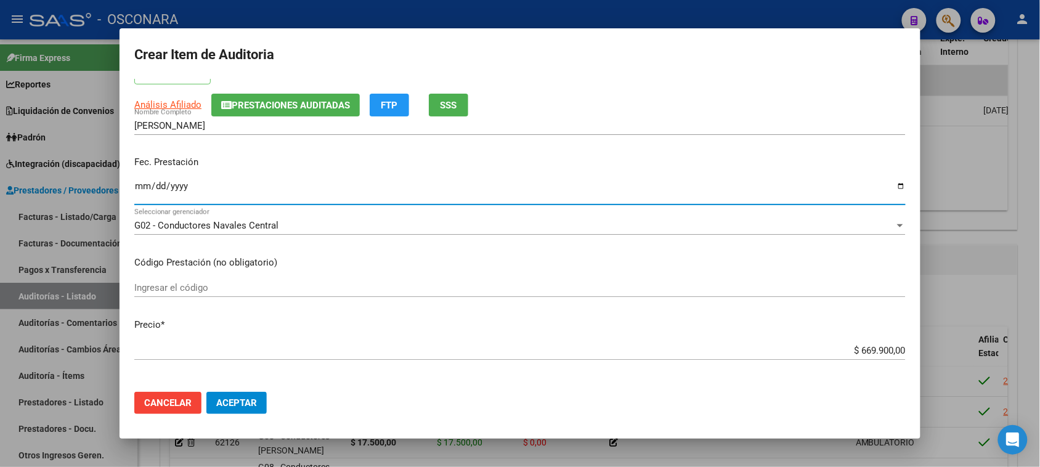
scroll to position [154, 0]
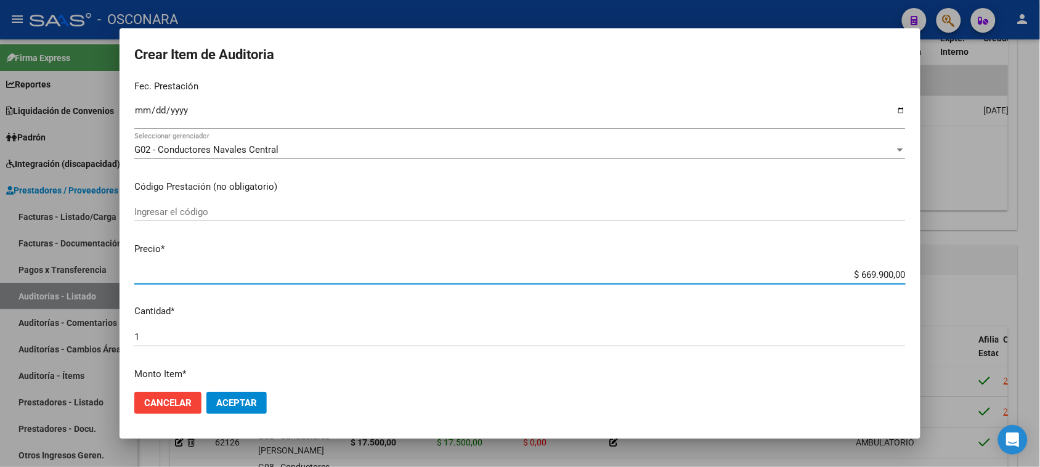
drag, startPoint x: 847, startPoint y: 274, endPoint x: 986, endPoint y: 257, distance: 140.2
click at [986, 257] on div "Crear Item de Auditoria 40825526 Nro Documento 27408255266 CUIL Afiliado Activo…" at bounding box center [520, 233] width 1040 height 467
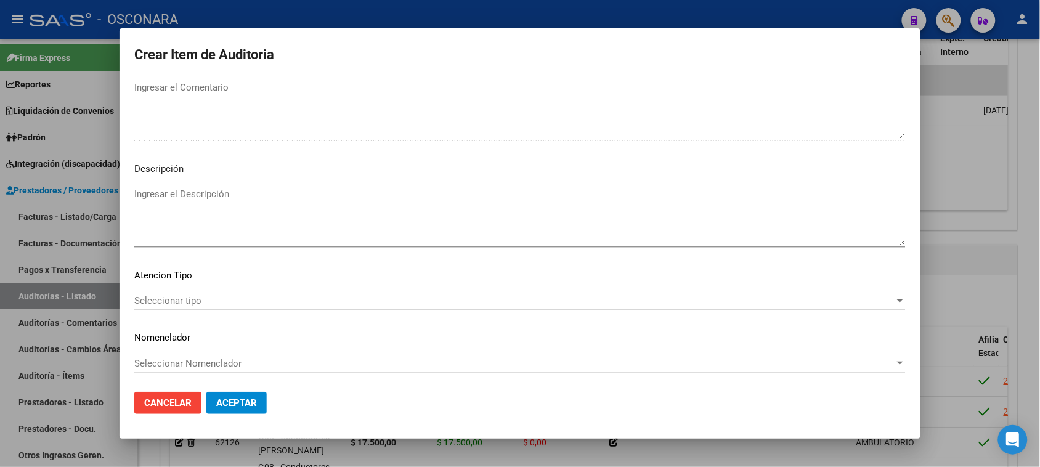
scroll to position [698, 0]
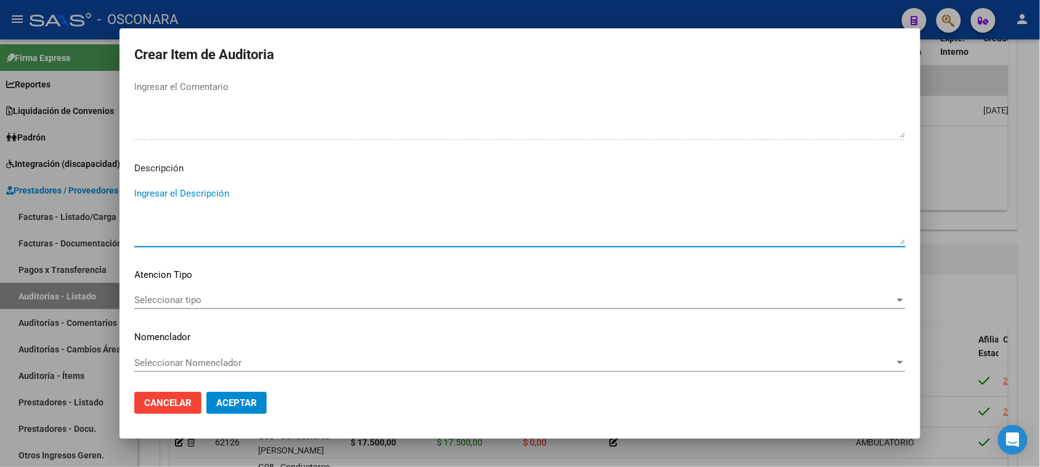
click at [197, 230] on textarea "Ingresar el Descripción" at bounding box center [519, 216] width 771 height 58
click at [160, 307] on div "Seleccionar tipo Seleccionar tipo" at bounding box center [519, 300] width 771 height 18
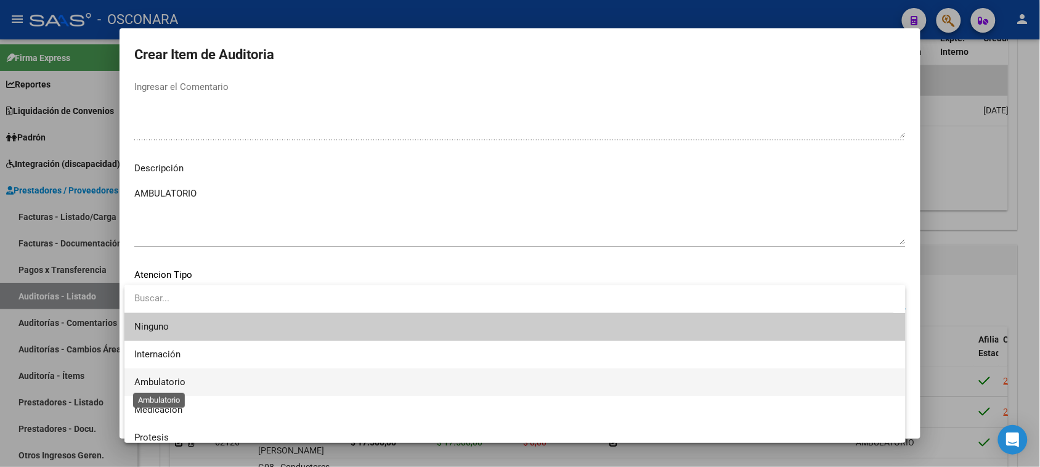
click at [163, 386] on span "Ambulatorio" at bounding box center [159, 381] width 51 height 11
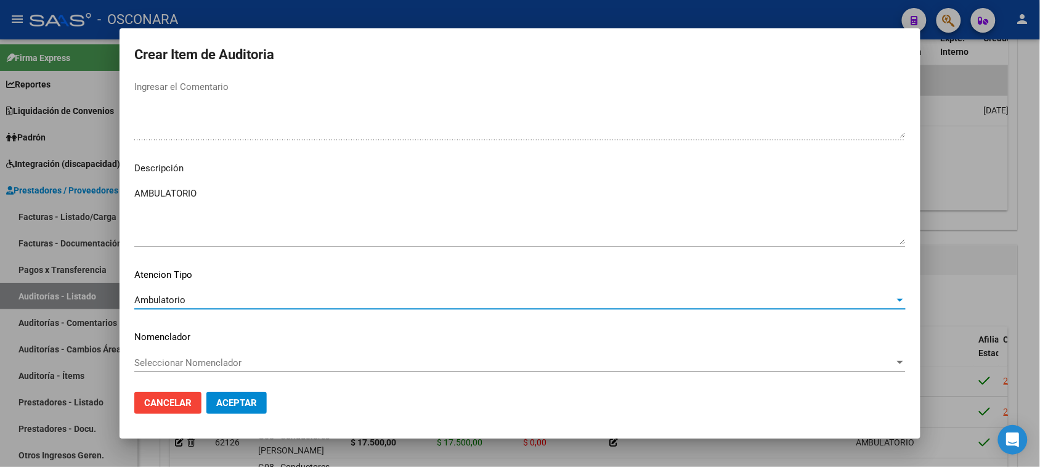
click at [220, 402] on span "Aceptar" at bounding box center [236, 402] width 41 height 11
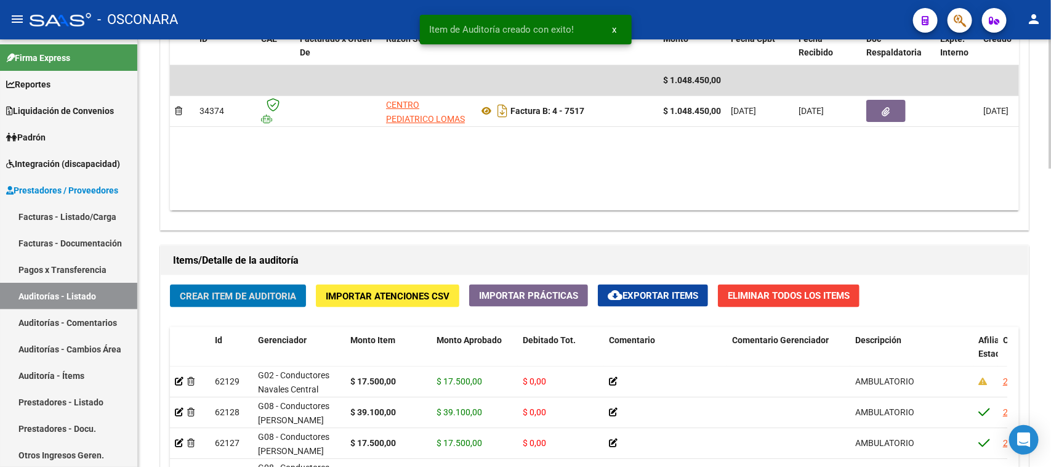
click at [267, 285] on button "Crear Item de Auditoria" at bounding box center [238, 296] width 136 height 23
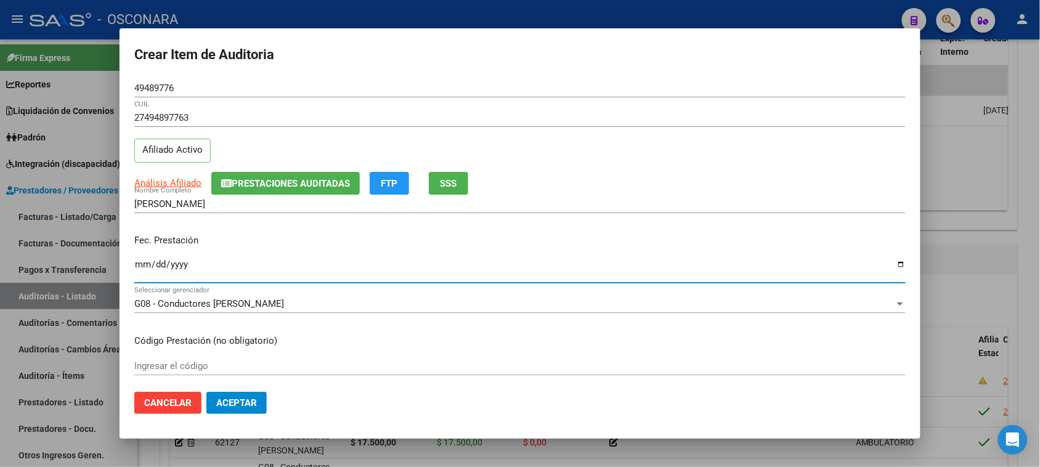
click at [134, 266] on input "Ingresar la fecha" at bounding box center [519, 269] width 771 height 20
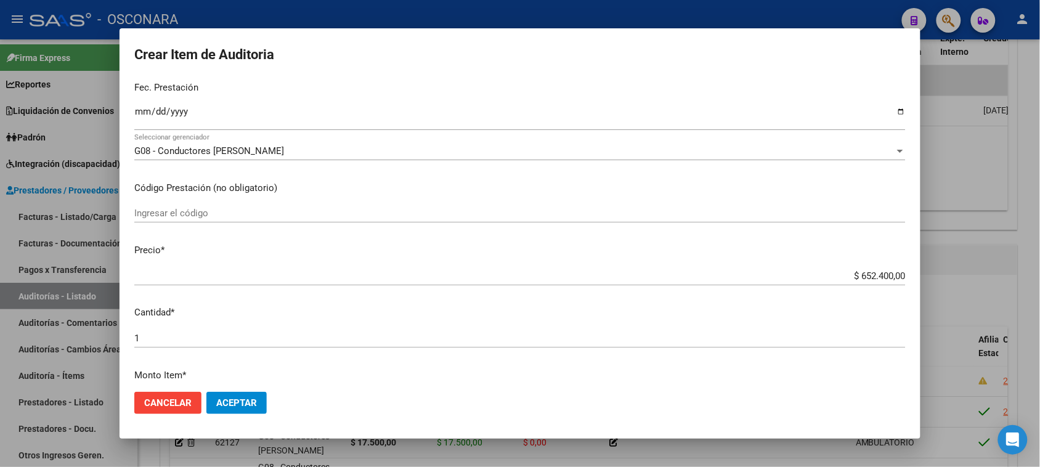
scroll to position [154, 0]
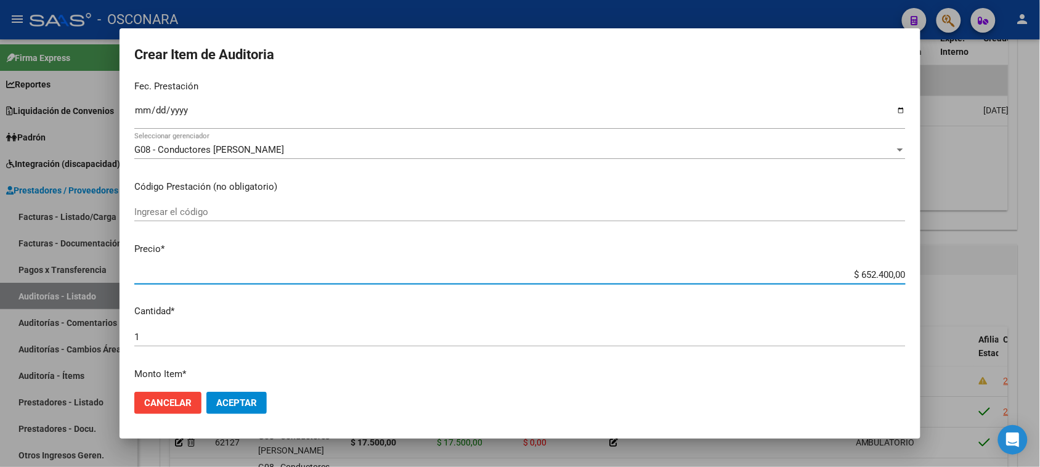
drag, startPoint x: 901, startPoint y: 272, endPoint x: 1020, endPoint y: 248, distance: 121.1
click at [1017, 250] on div "Crear Item de Auditoria 49489776 Nro Documento 27494897763 CUIL Afiliado Activo…" at bounding box center [520, 233] width 1040 height 467
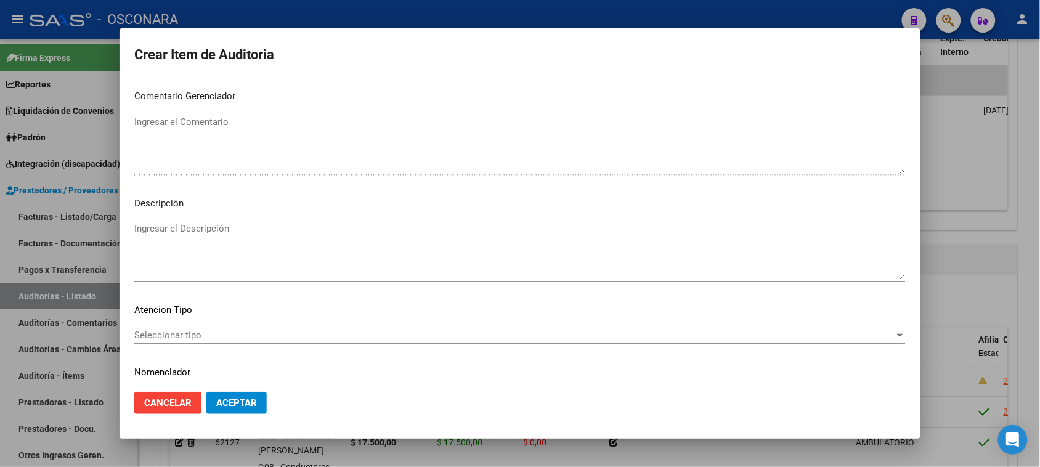
scroll to position [698, 0]
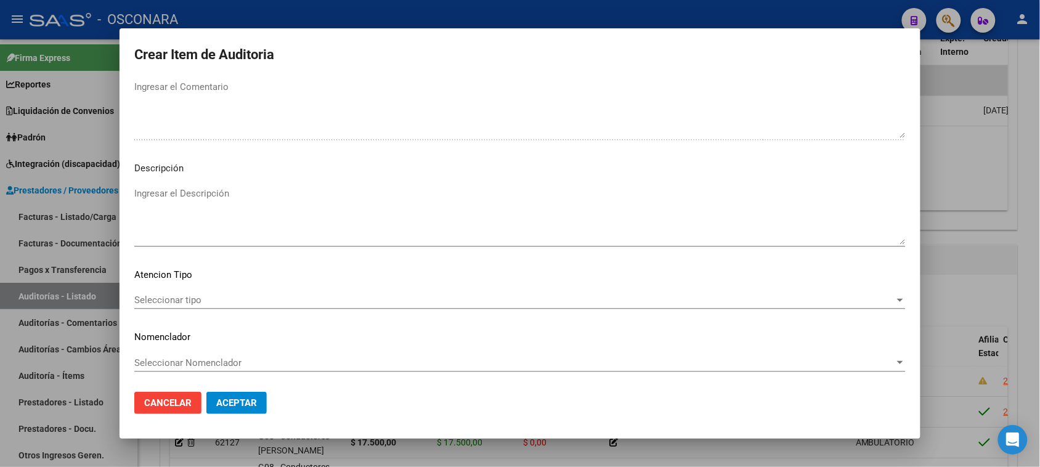
click at [160, 234] on textarea "Ingresar el Descripción" at bounding box center [519, 216] width 771 height 58
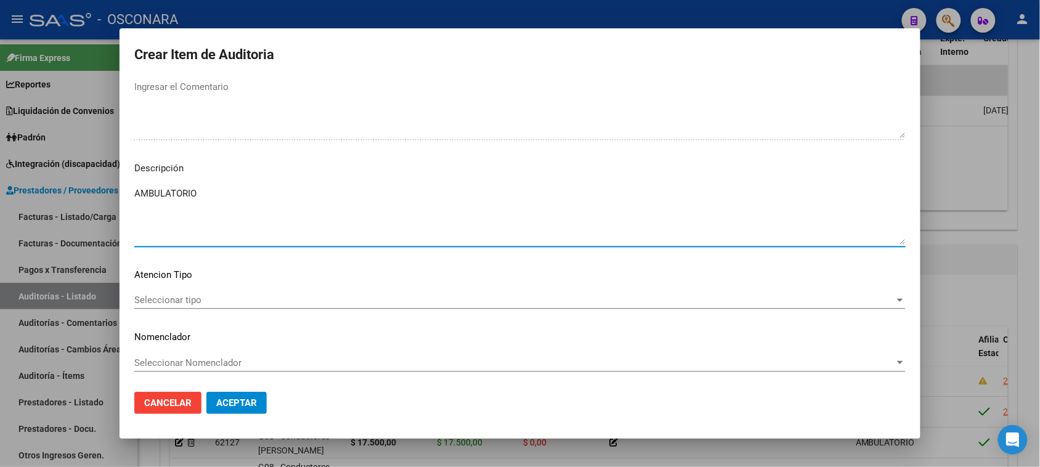
click at [167, 304] on span "Seleccionar tipo" at bounding box center [514, 299] width 760 height 11
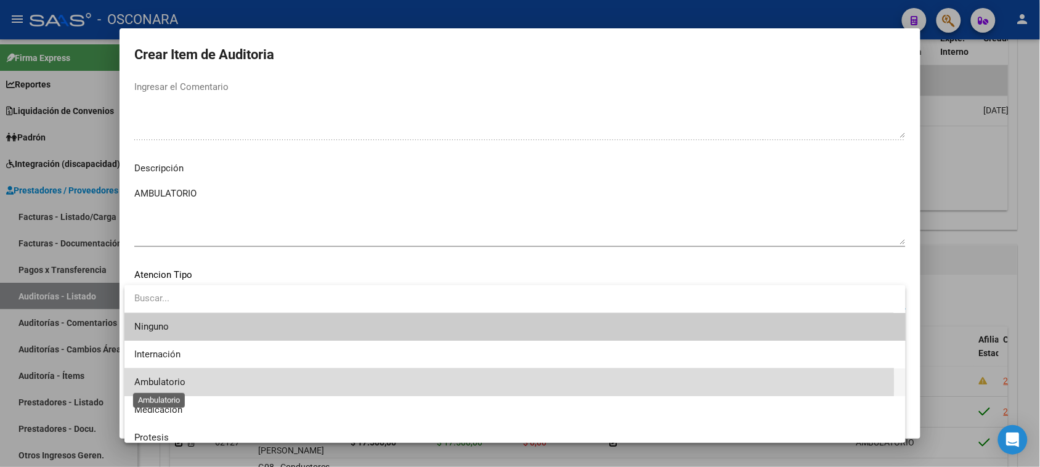
click at [170, 383] on span "Ambulatorio" at bounding box center [159, 381] width 51 height 11
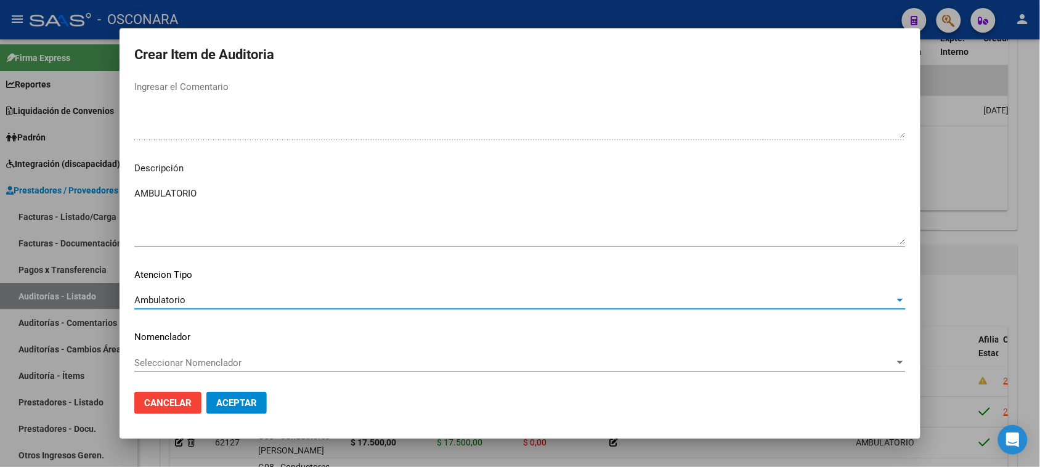
click at [233, 407] on span "Aceptar" at bounding box center [236, 402] width 41 height 11
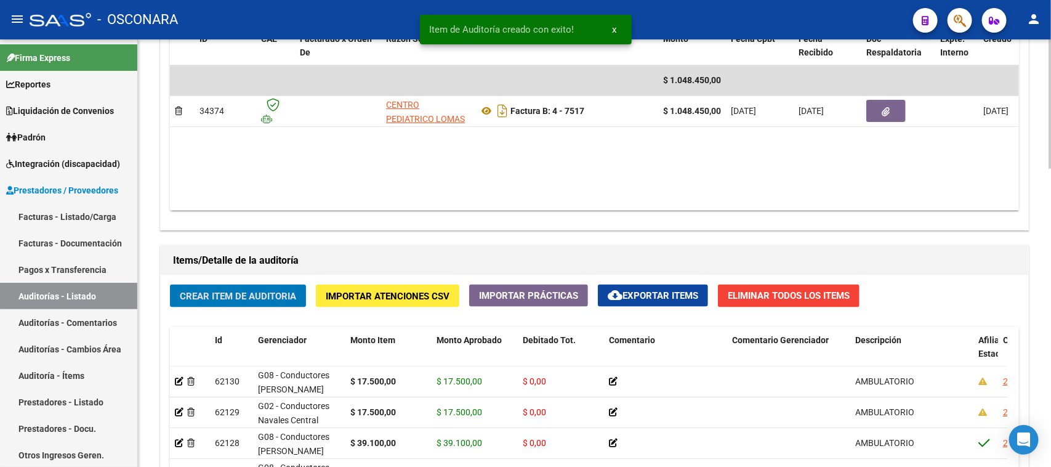
click at [254, 291] on span "Crear Item de Auditoria" at bounding box center [238, 296] width 116 height 11
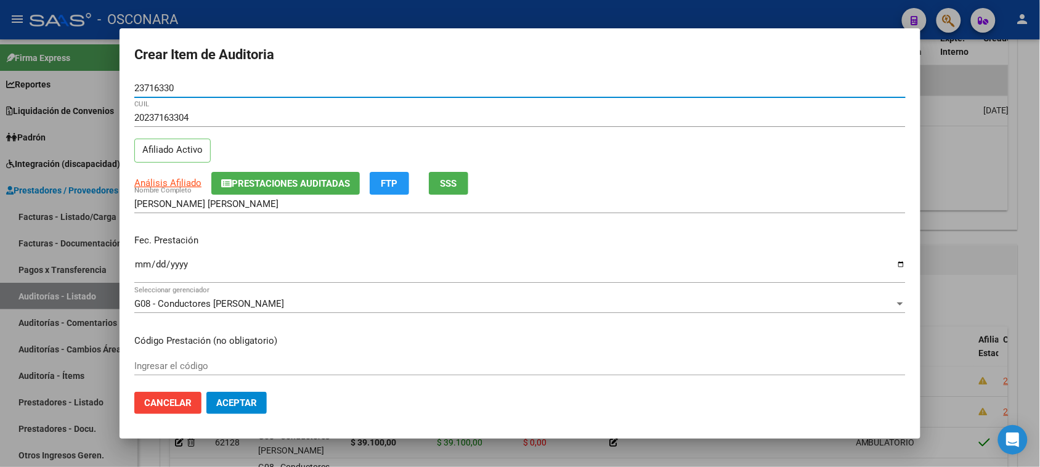
click at [140, 269] on input "Ingresar la fecha" at bounding box center [519, 269] width 771 height 20
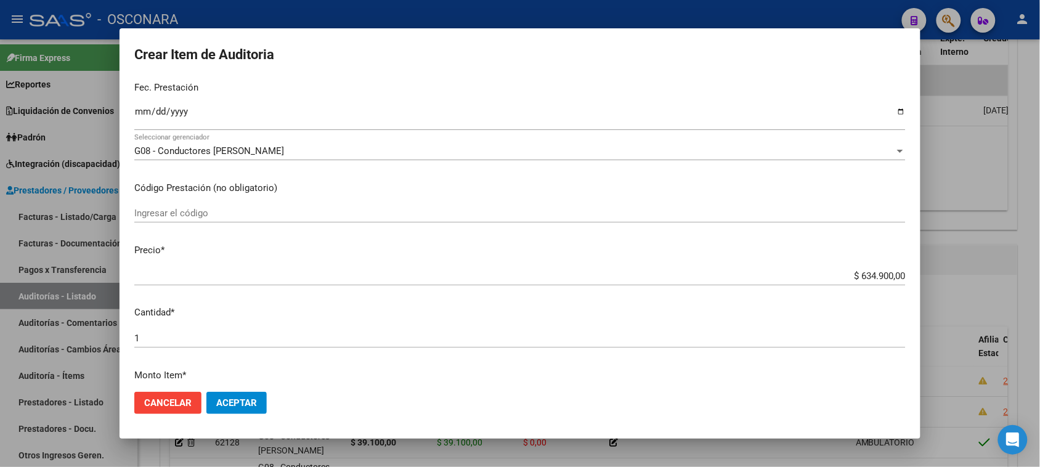
scroll to position [154, 0]
drag, startPoint x: 848, startPoint y: 275, endPoint x: 1051, endPoint y: 269, distance: 202.7
click at [1040, 272] on html "menu - OSCONARA person Firma Express Reportes Padrón Traspasos x O.S. Traspasos…" at bounding box center [520, 233] width 1040 height 467
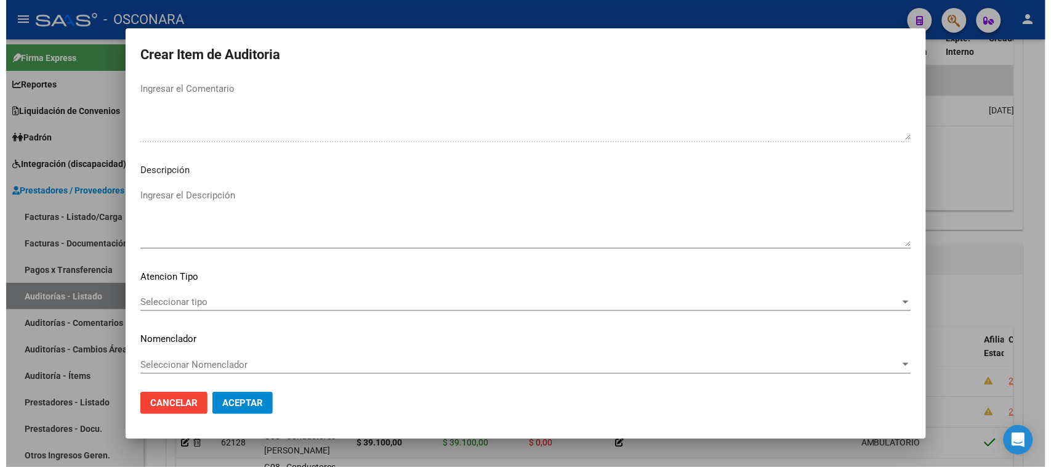
scroll to position [698, 0]
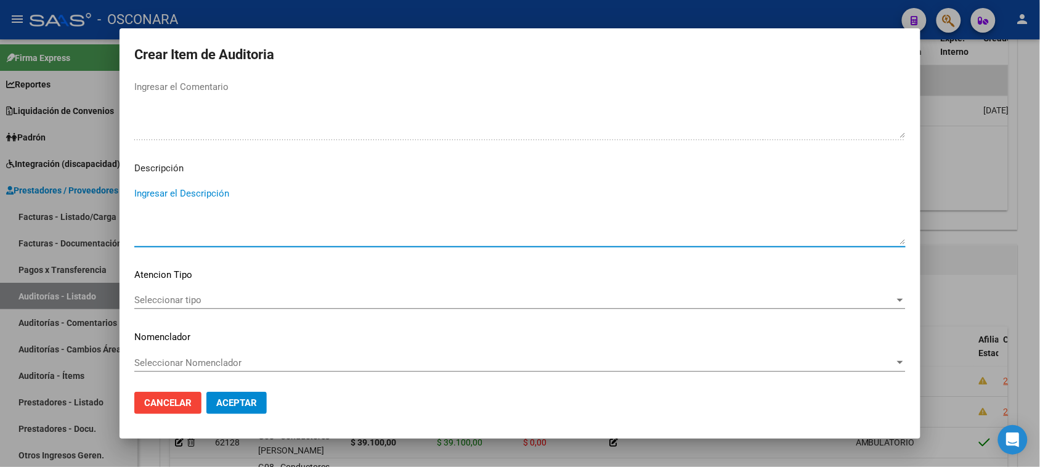
click at [195, 222] on textarea "Ingresar el Descripción" at bounding box center [519, 216] width 771 height 58
click at [171, 296] on span "Seleccionar tipo" at bounding box center [514, 299] width 760 height 11
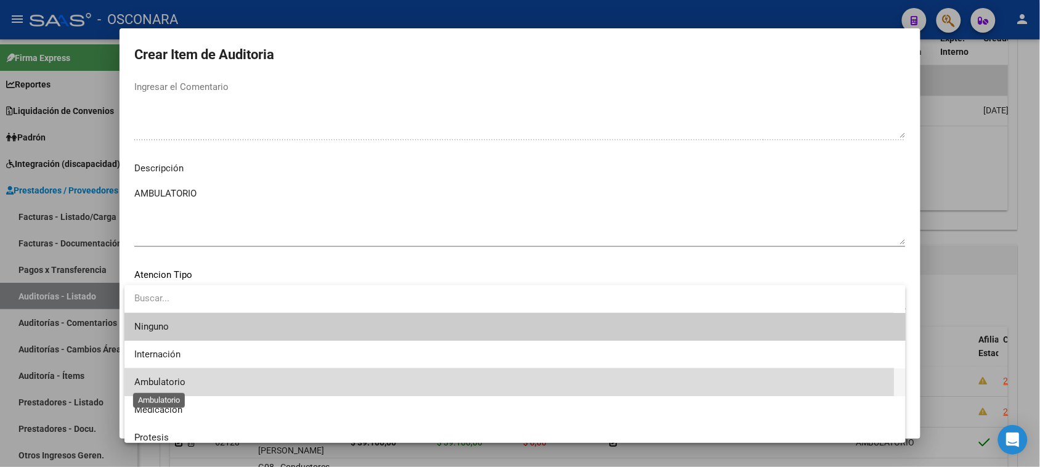
click at [168, 378] on span "Ambulatorio" at bounding box center [159, 381] width 51 height 11
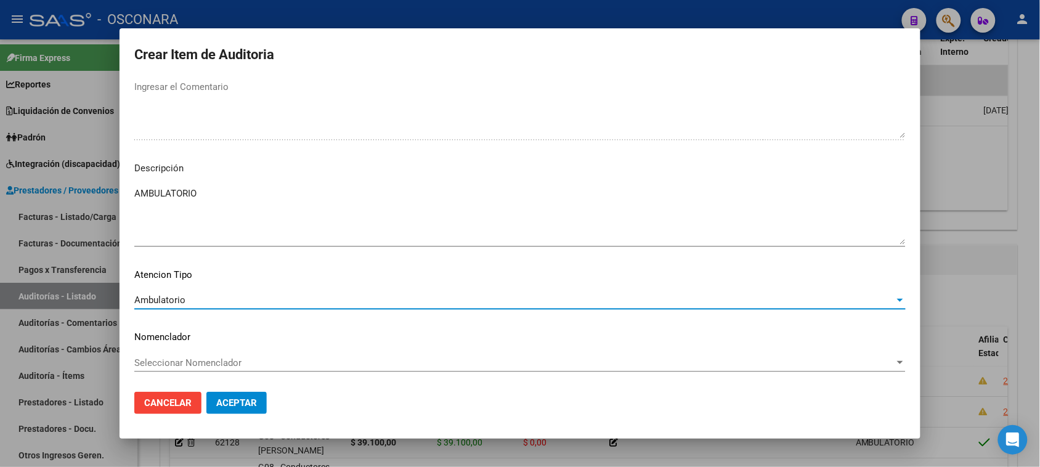
click at [224, 399] on span "Aceptar" at bounding box center [236, 402] width 41 height 11
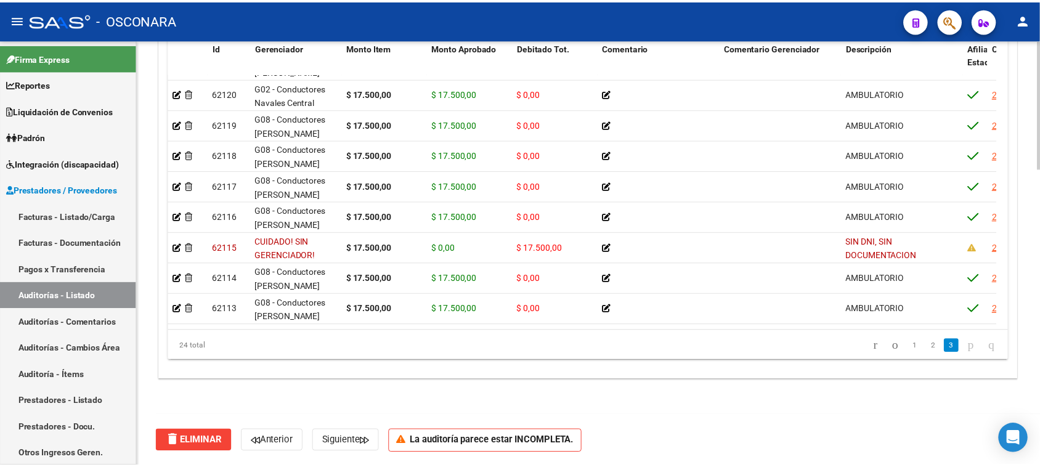
scroll to position [349, 0]
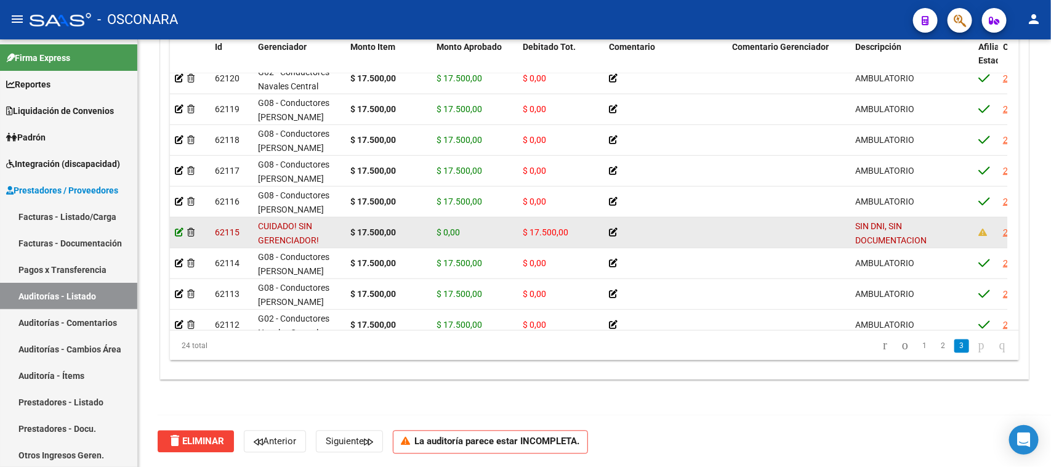
click at [177, 232] on icon at bounding box center [179, 232] width 9 height 9
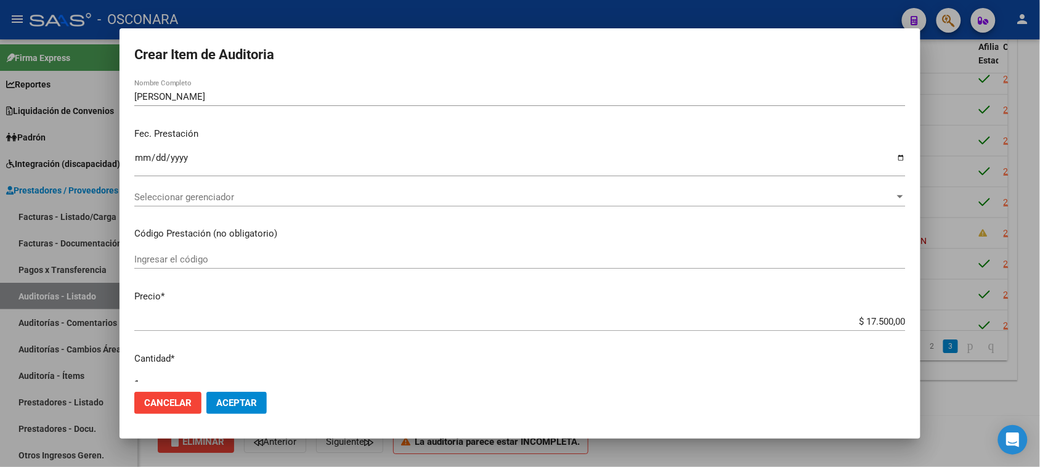
scroll to position [77, 0]
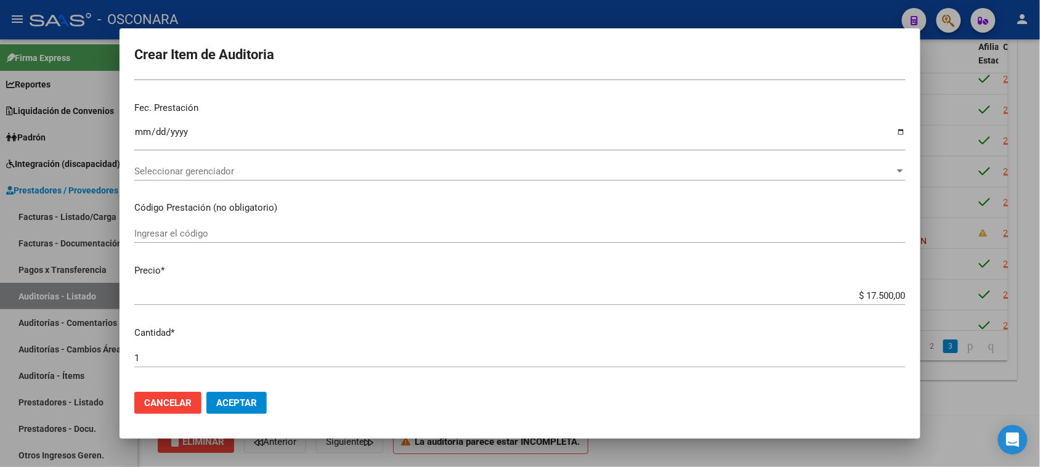
click at [148, 351] on div "1 Ingresar la cantidad" at bounding box center [519, 358] width 771 height 18
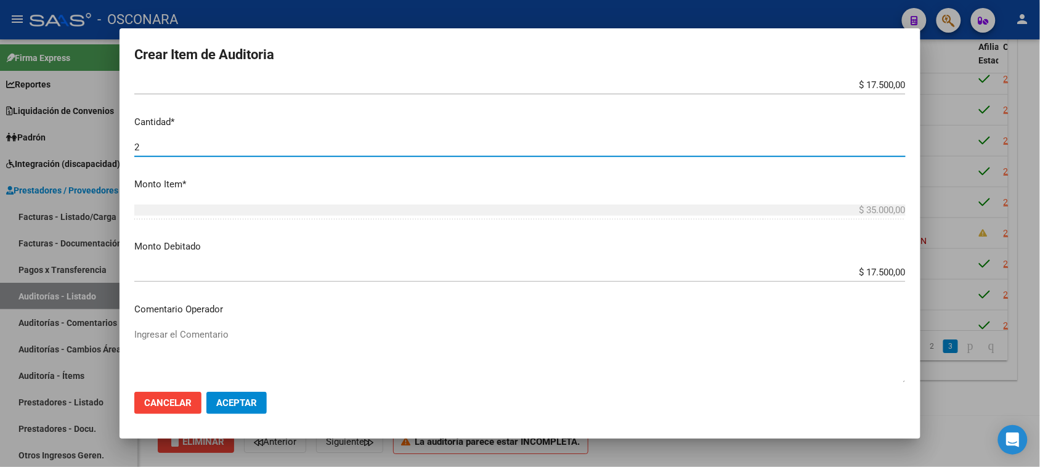
scroll to position [308, 0]
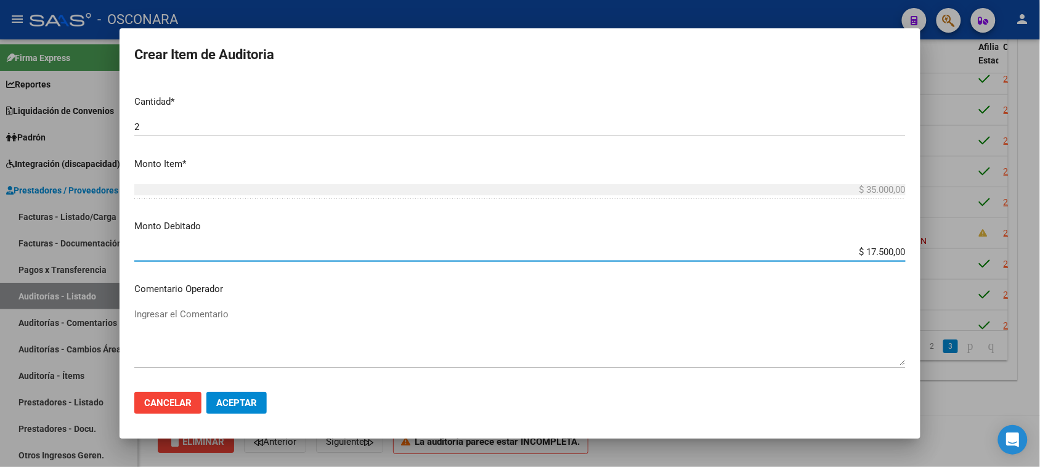
drag, startPoint x: 856, startPoint y: 248, endPoint x: 923, endPoint y: 245, distance: 66.6
click at [923, 245] on div "Crear Item de Auditoria 65000000 Nro Documento 27650000000 CUIL [PERSON_NAME] N…" at bounding box center [520, 233] width 1040 height 467
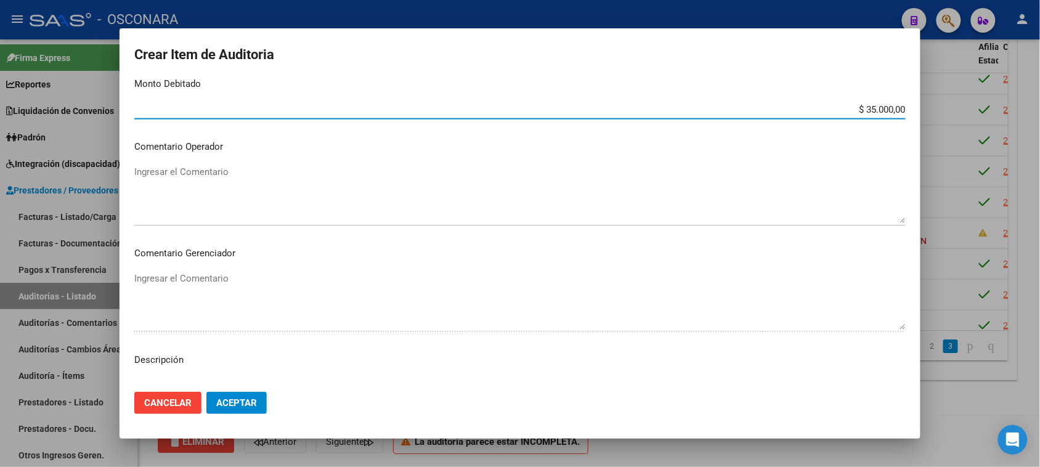
scroll to position [642, 0]
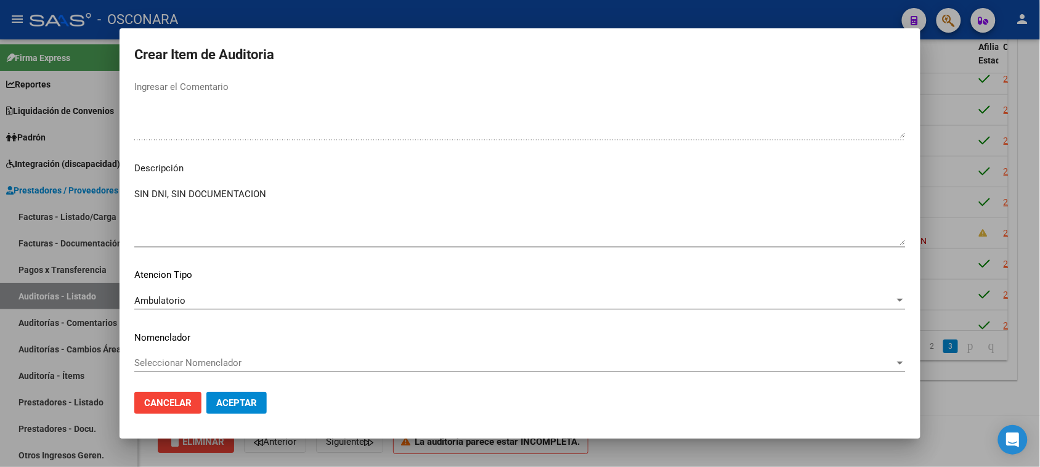
click at [245, 402] on span "Aceptar" at bounding box center [236, 402] width 41 height 11
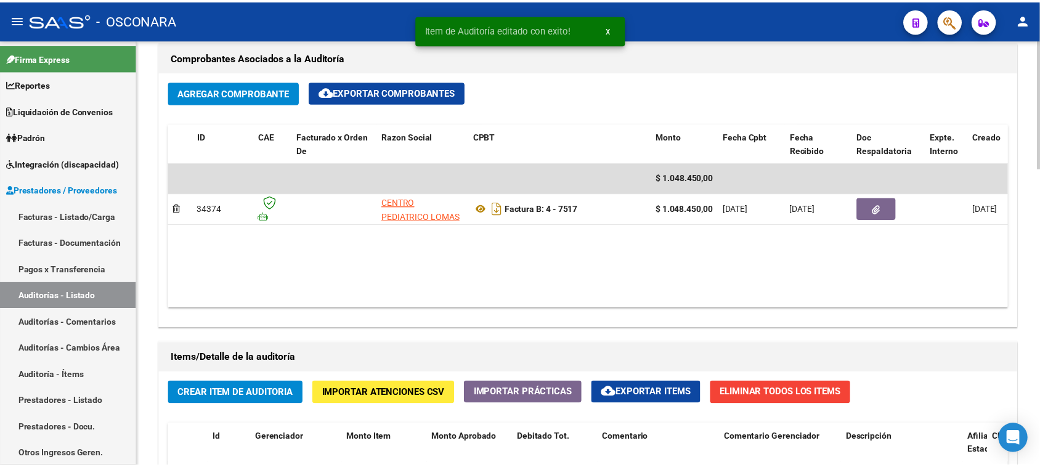
scroll to position [616, 0]
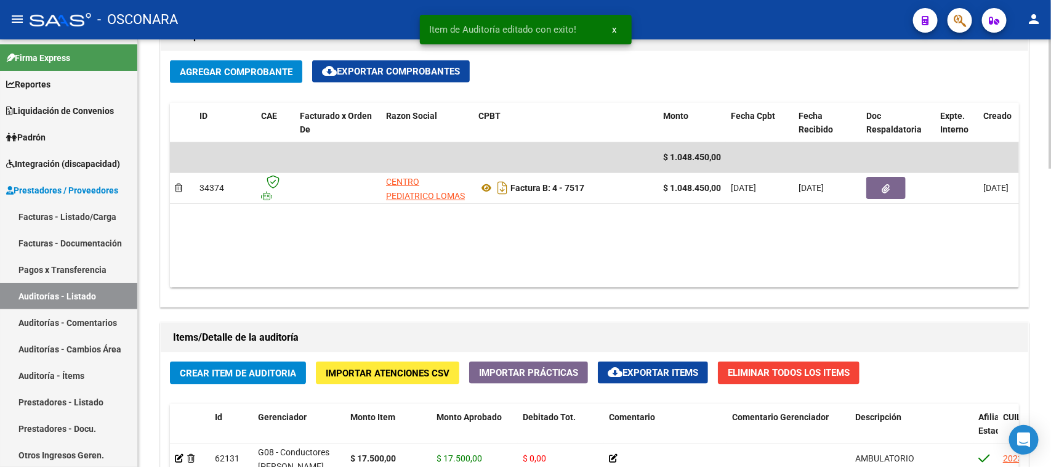
click at [235, 374] on span "Crear Item de Auditoria" at bounding box center [238, 373] width 116 height 11
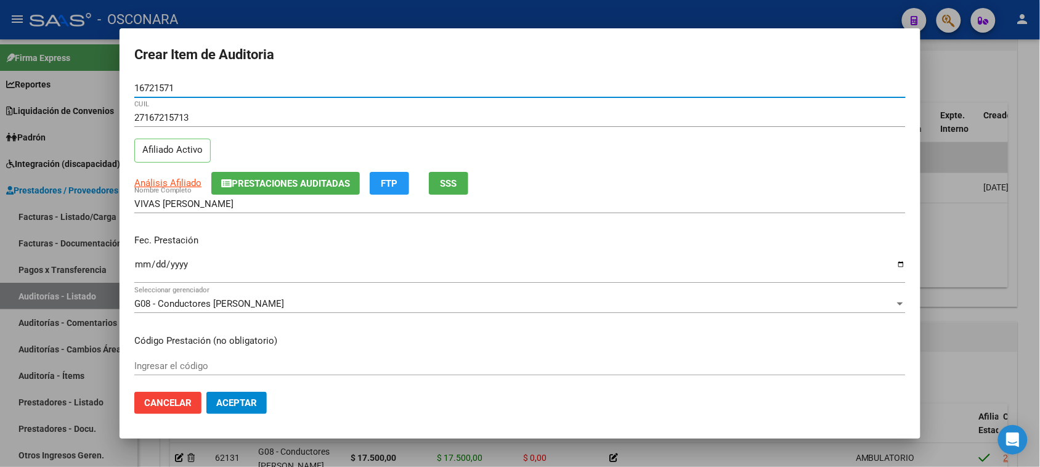
click at [140, 265] on input "Ingresar la fecha" at bounding box center [519, 269] width 771 height 20
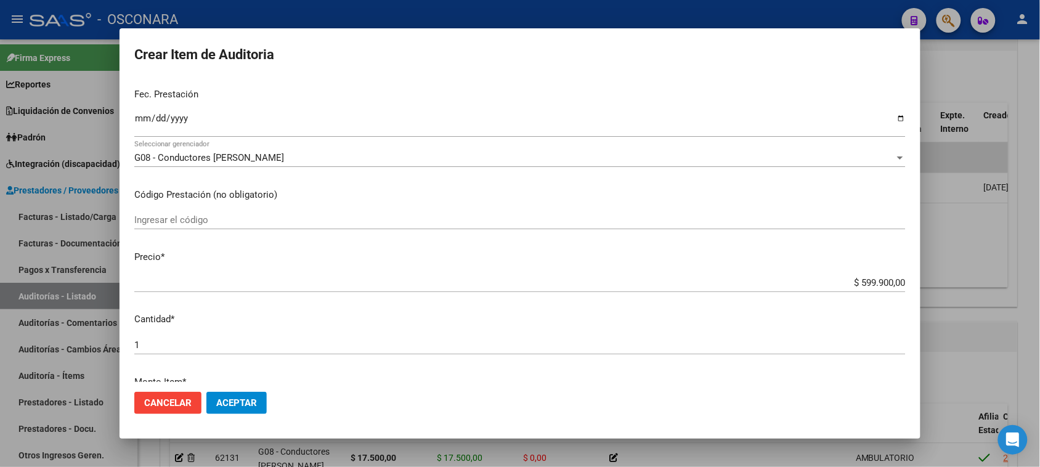
scroll to position [154, 0]
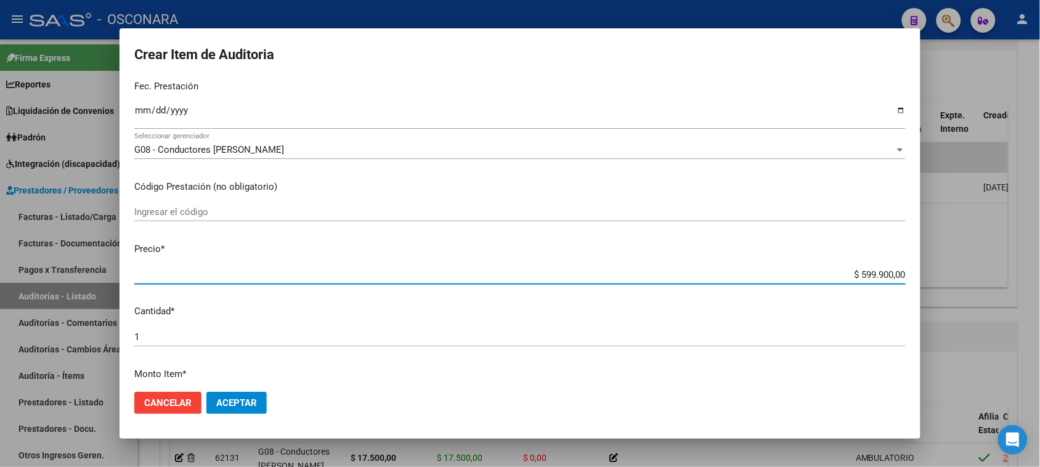
drag, startPoint x: 850, startPoint y: 273, endPoint x: 1051, endPoint y: 247, distance: 201.8
click at [1040, 256] on html "menu - OSCONARA person Firma Express Reportes Padrón Traspasos x O.S. Traspasos…" at bounding box center [520, 233] width 1040 height 467
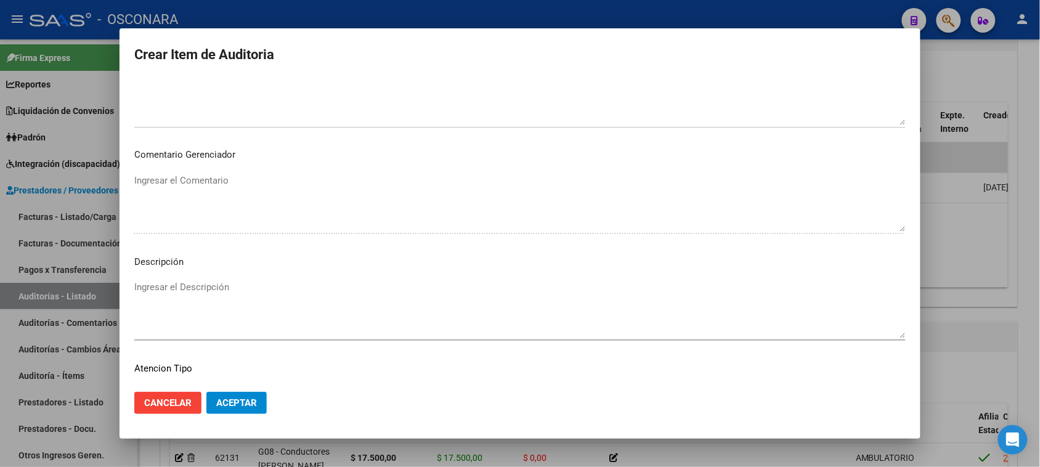
scroll to position [698, 0]
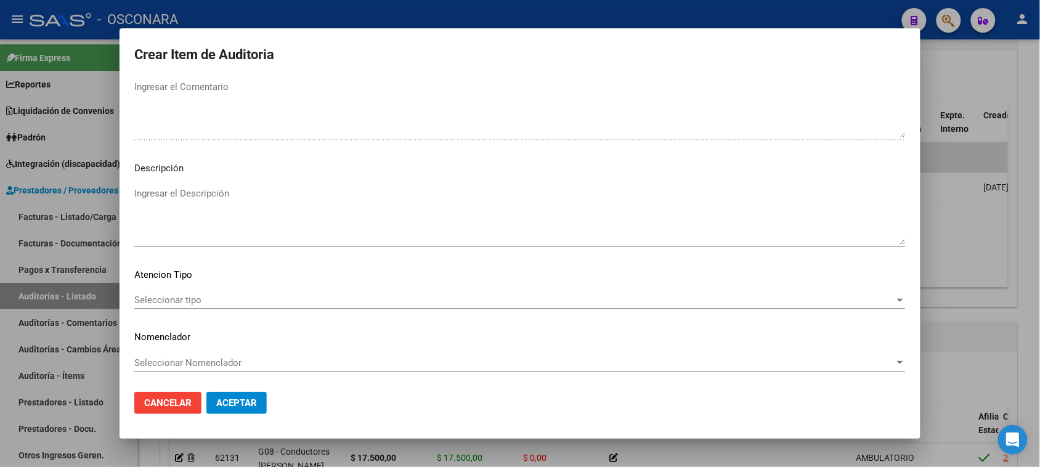
click at [172, 201] on textarea "Ingresar el Descripción" at bounding box center [519, 216] width 771 height 58
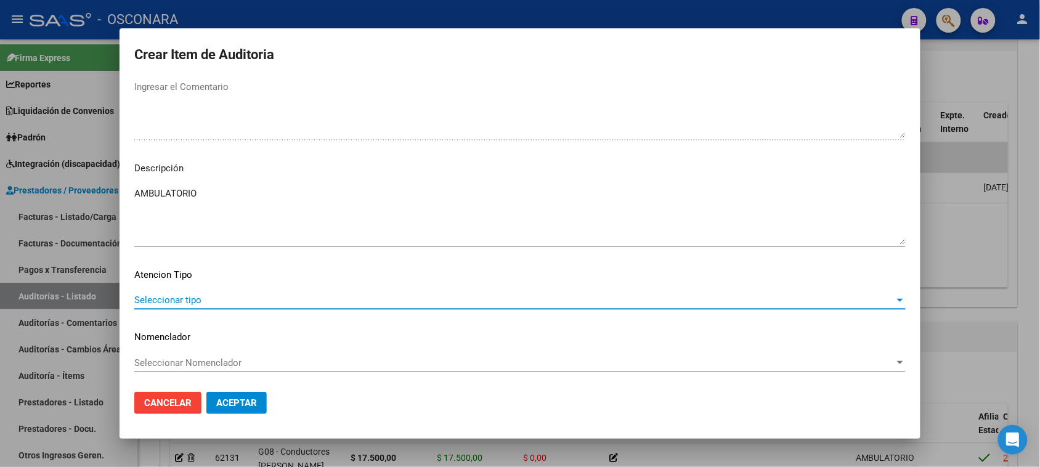
click at [164, 296] on span "Seleccionar tipo" at bounding box center [514, 299] width 760 height 11
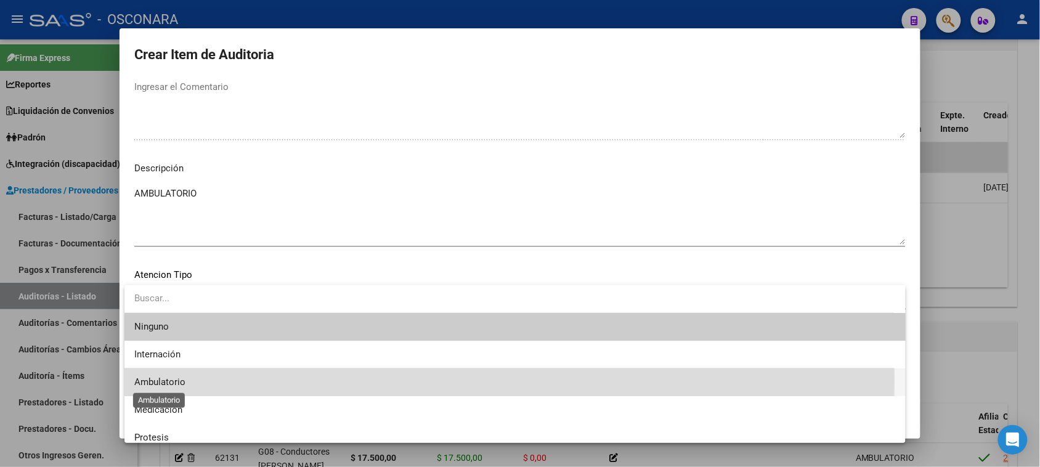
drag, startPoint x: 151, startPoint y: 381, endPoint x: 244, endPoint y: 430, distance: 105.2
click at [151, 381] on span "Ambulatorio" at bounding box center [159, 381] width 51 height 11
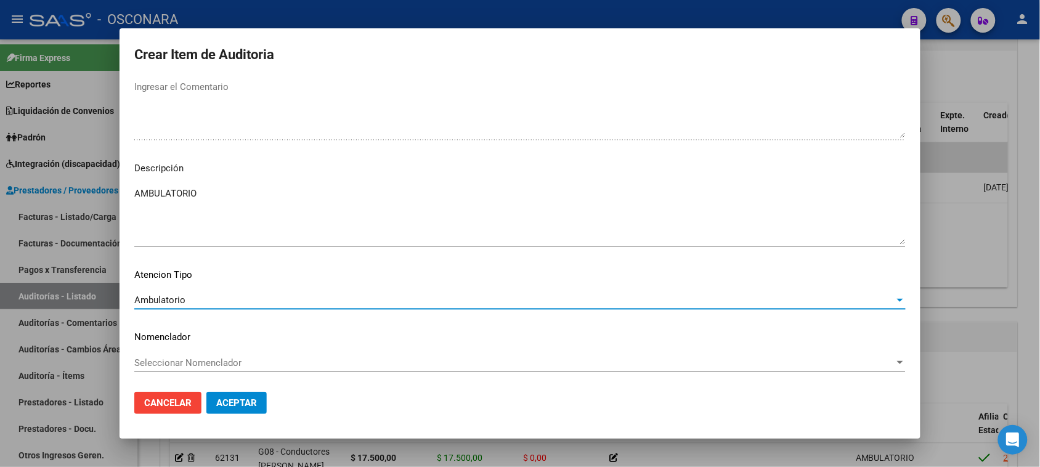
click at [244, 402] on span "Aceptar" at bounding box center [236, 402] width 41 height 11
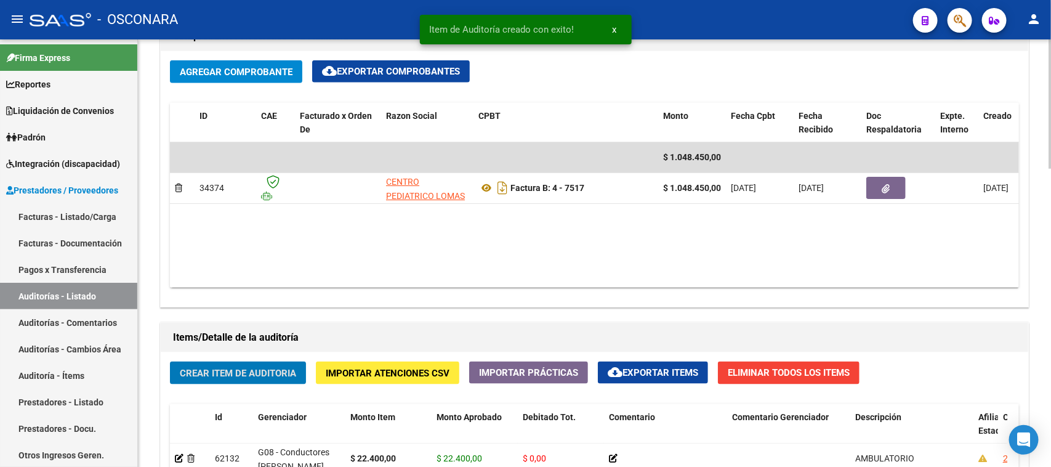
click at [231, 370] on span "Crear Item de Auditoria" at bounding box center [238, 373] width 116 height 11
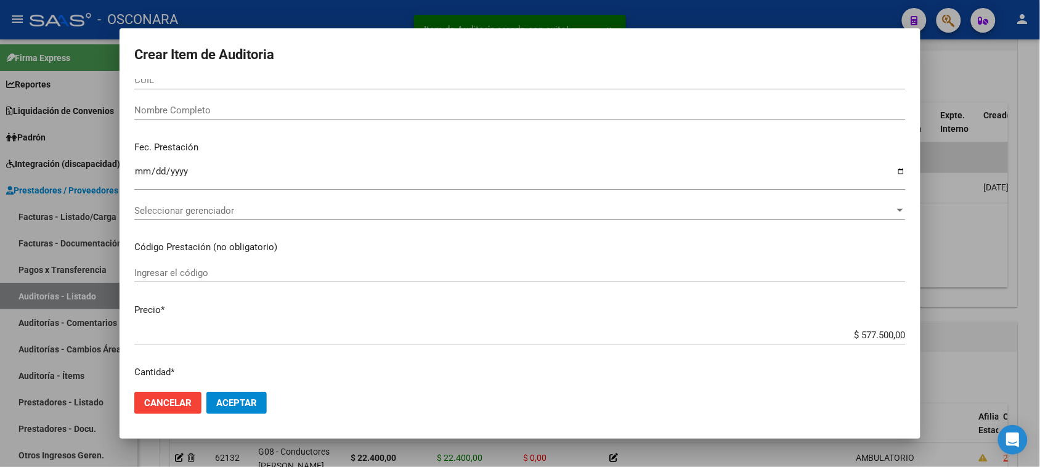
scroll to position [0, 0]
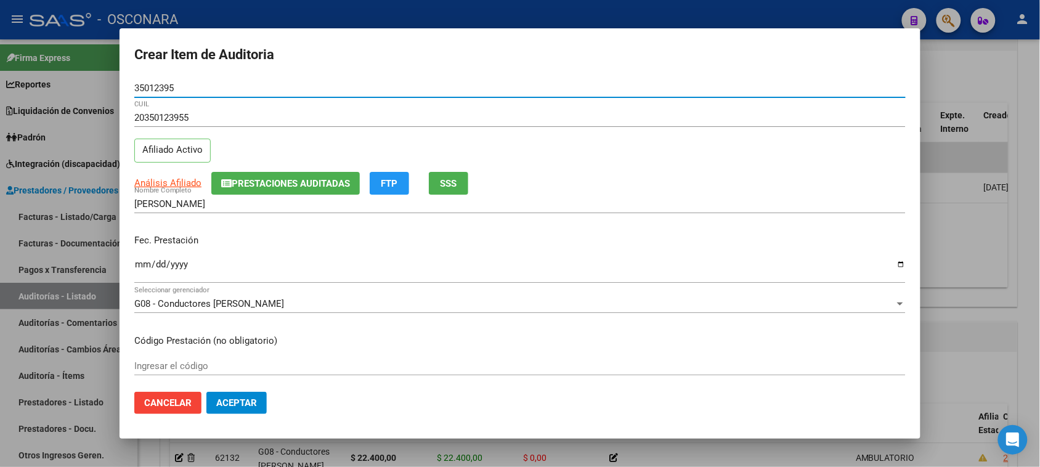
click at [139, 267] on input "Ingresar la fecha" at bounding box center [519, 269] width 771 height 20
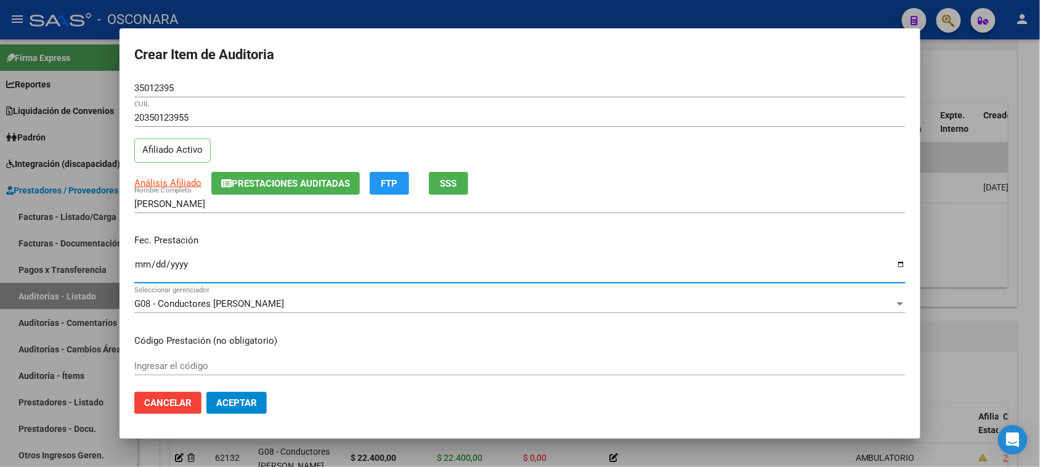
scroll to position [77, 0]
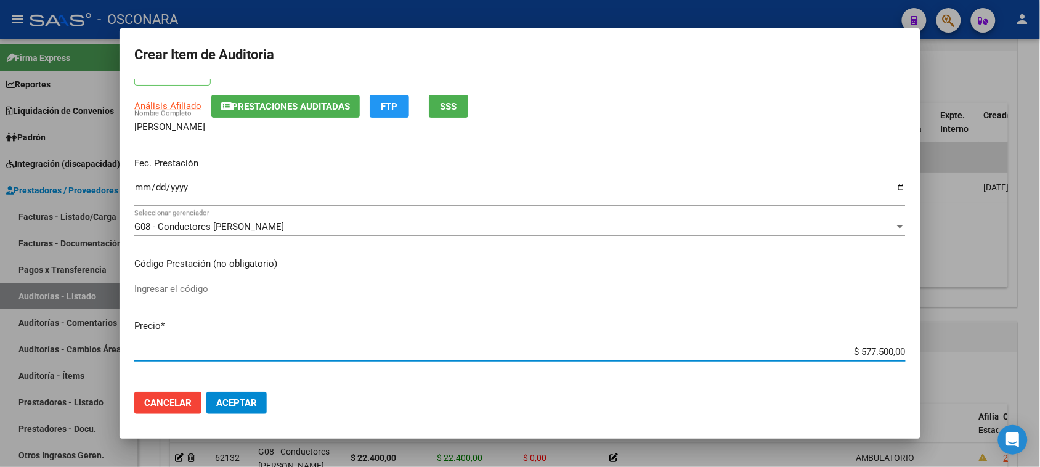
drag, startPoint x: 850, startPoint y: 350, endPoint x: 980, endPoint y: 347, distance: 130.0
click at [978, 348] on div "Crear Item de Auditoria 35012395 Nro Documento 20350123955 CUIL Afiliado Activo…" at bounding box center [520, 233] width 1040 height 467
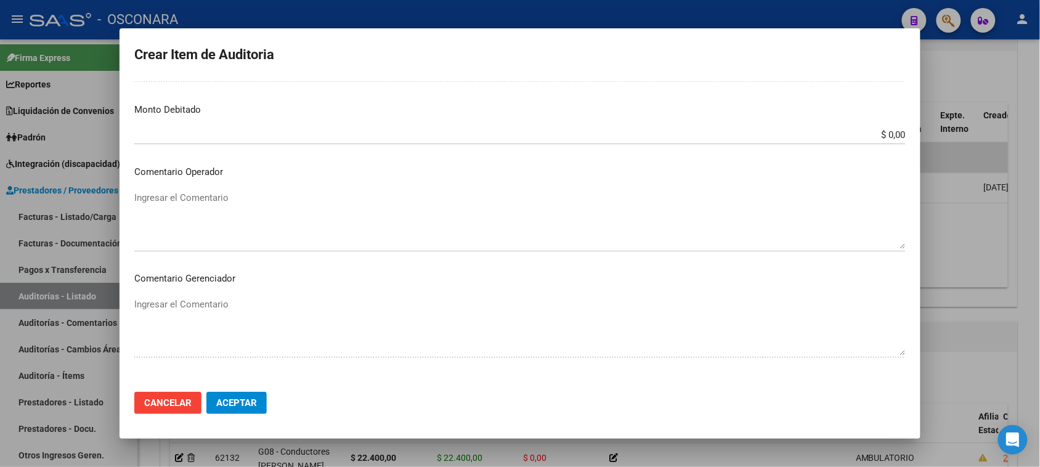
scroll to position [698, 0]
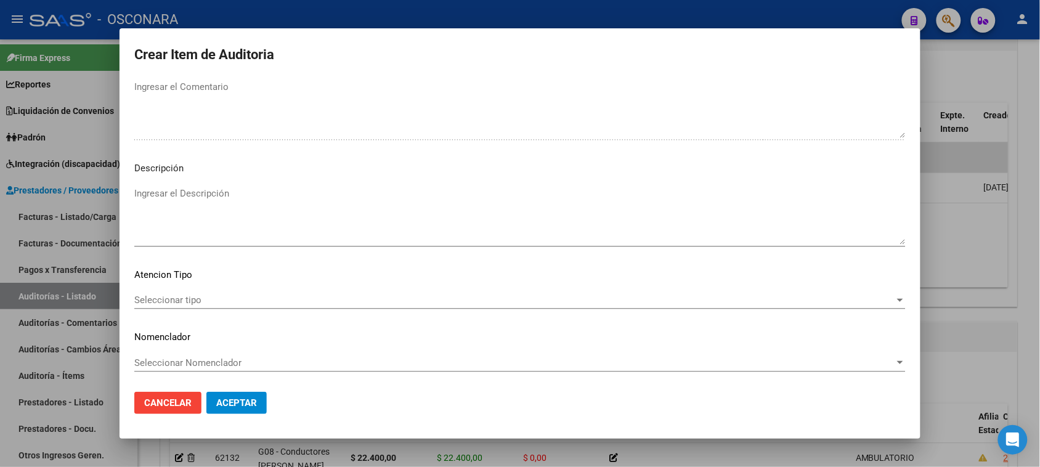
click at [166, 205] on textarea "Ingresar el Descripción" at bounding box center [519, 216] width 771 height 58
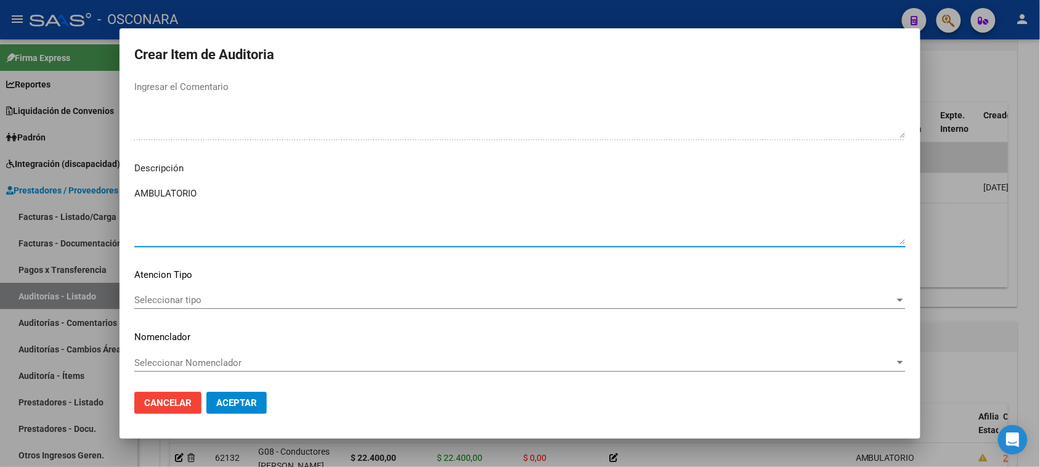
click at [169, 296] on span "Seleccionar tipo" at bounding box center [514, 299] width 760 height 11
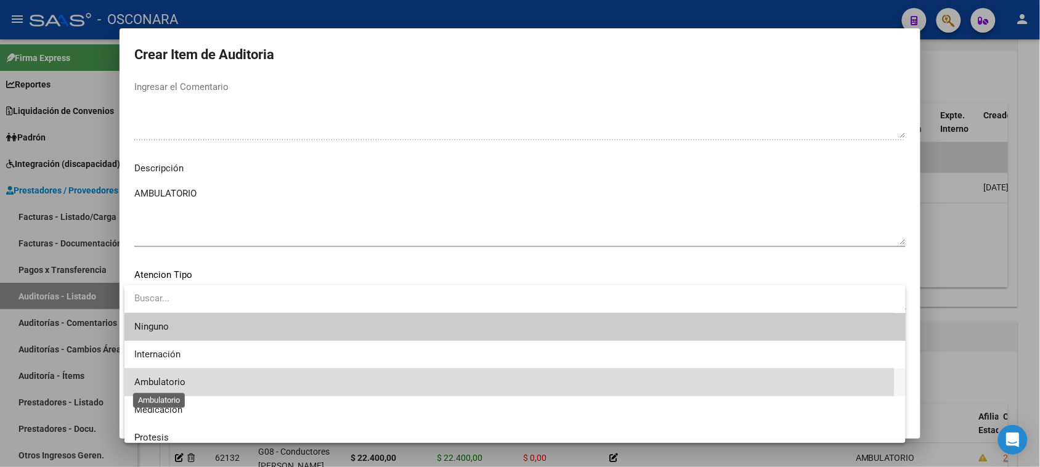
click at [171, 380] on span "Ambulatorio" at bounding box center [159, 381] width 51 height 11
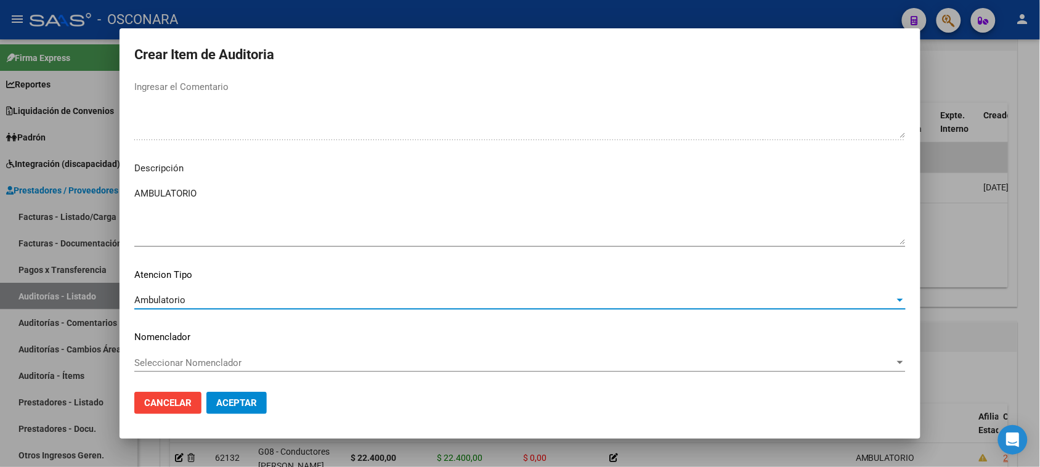
click at [225, 405] on span "Aceptar" at bounding box center [236, 402] width 41 height 11
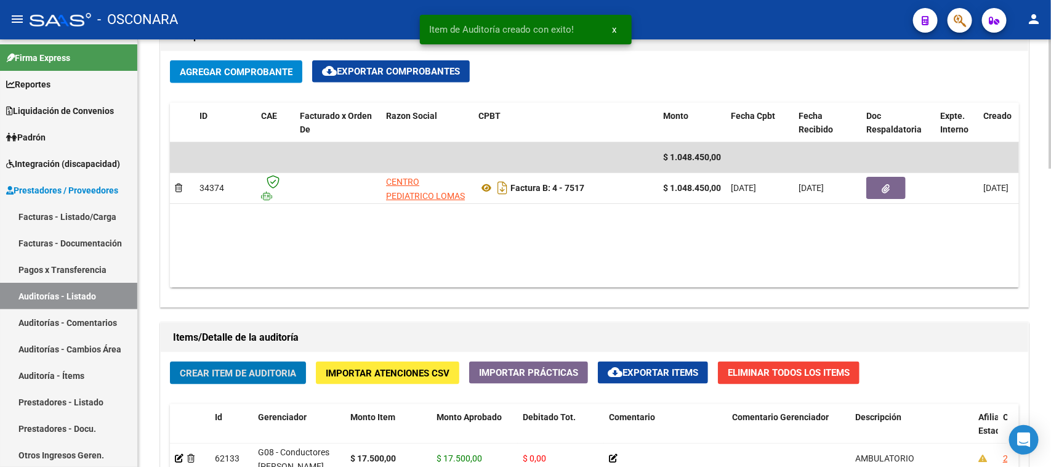
click at [223, 361] on button "Crear Item de Auditoria" at bounding box center [238, 372] width 136 height 23
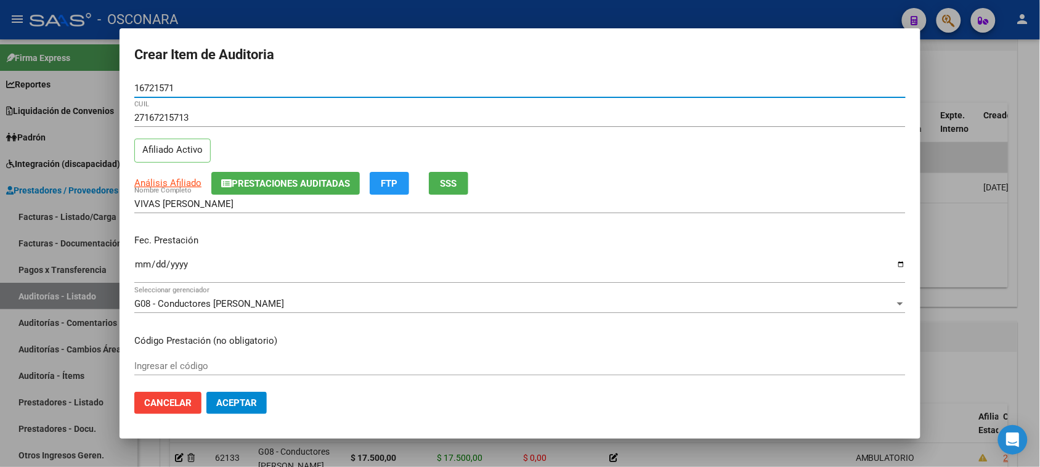
click at [148, 259] on div "Ingresar la fecha" at bounding box center [519, 270] width 771 height 26
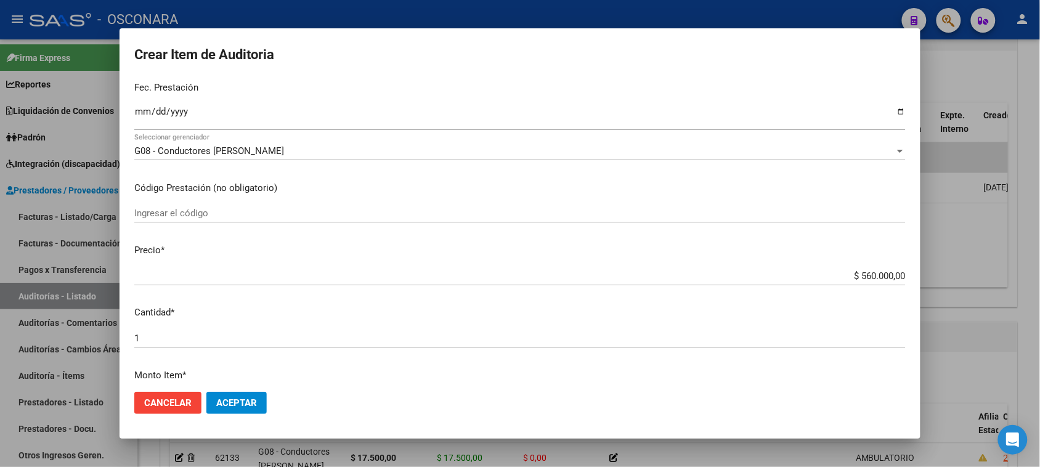
scroll to position [154, 0]
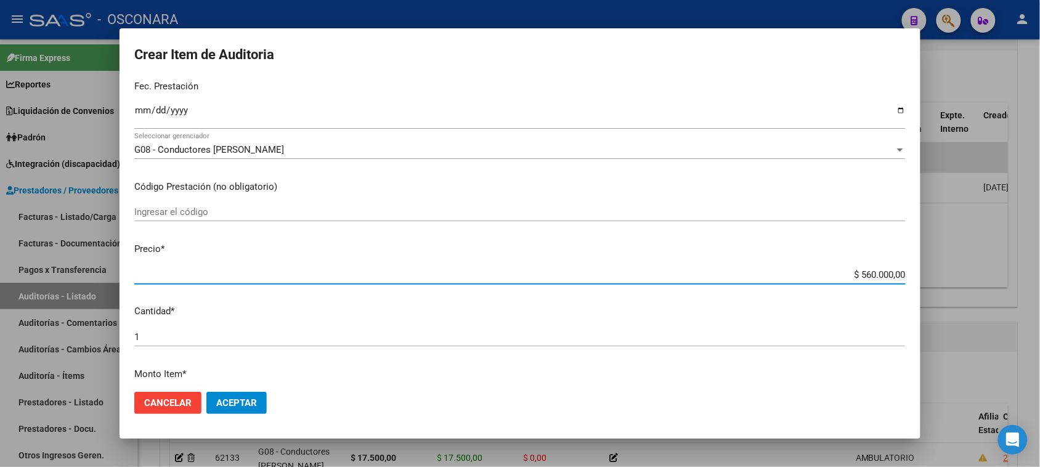
drag, startPoint x: 851, startPoint y: 274, endPoint x: 968, endPoint y: 265, distance: 117.3
click at [958, 267] on div "Crear Item de Auditoria 16721571 Nro Documento 27167215713 CUIL Afiliado Activo…" at bounding box center [520, 233] width 1040 height 467
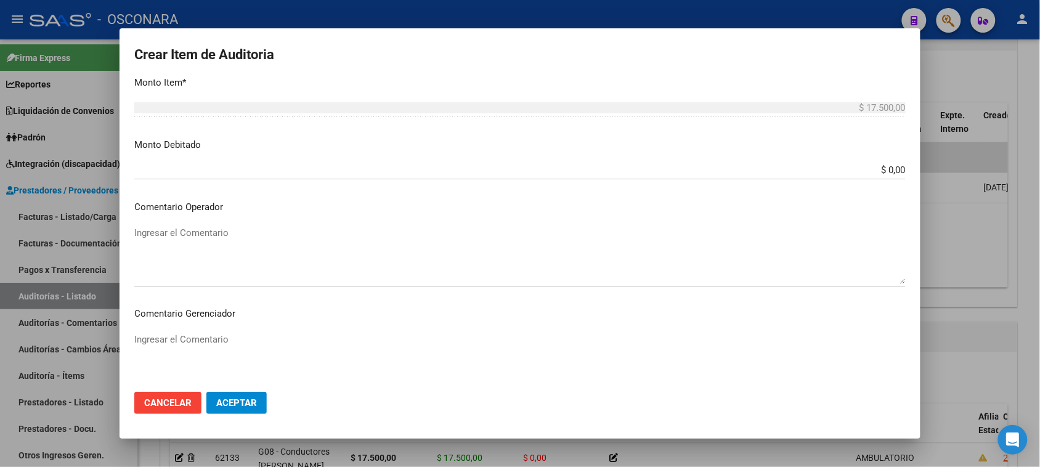
scroll to position [693, 0]
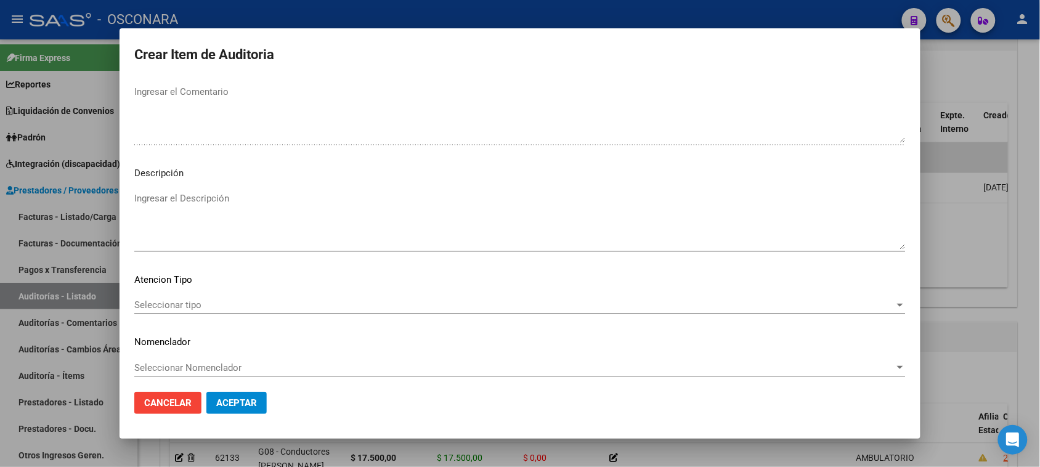
click at [158, 232] on textarea "Ingresar el Descripción" at bounding box center [519, 221] width 771 height 58
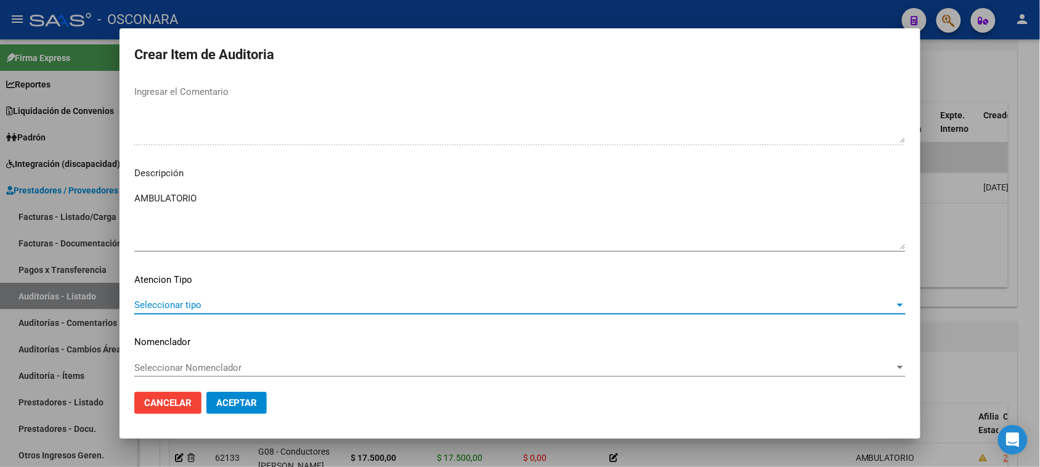
click at [145, 305] on span "Seleccionar tipo" at bounding box center [514, 304] width 760 height 11
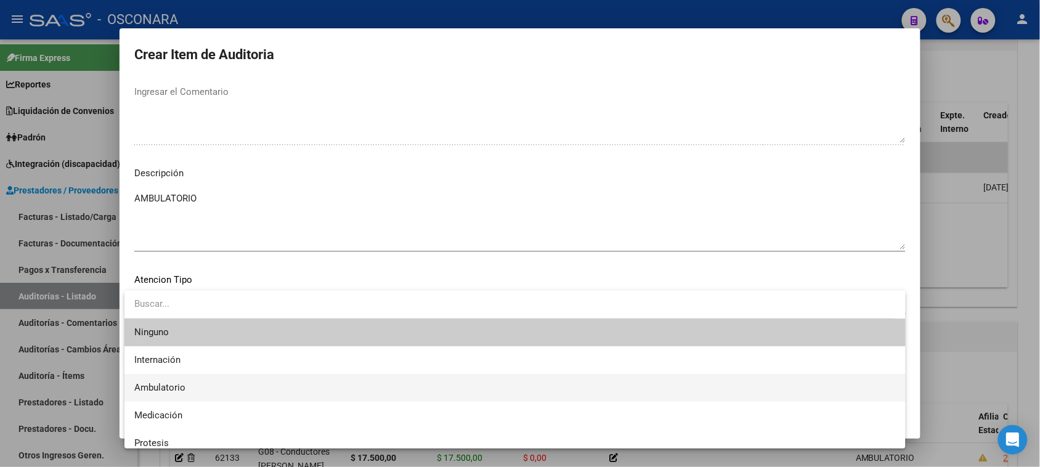
click at [170, 386] on span "Ambulatorio" at bounding box center [159, 387] width 51 height 11
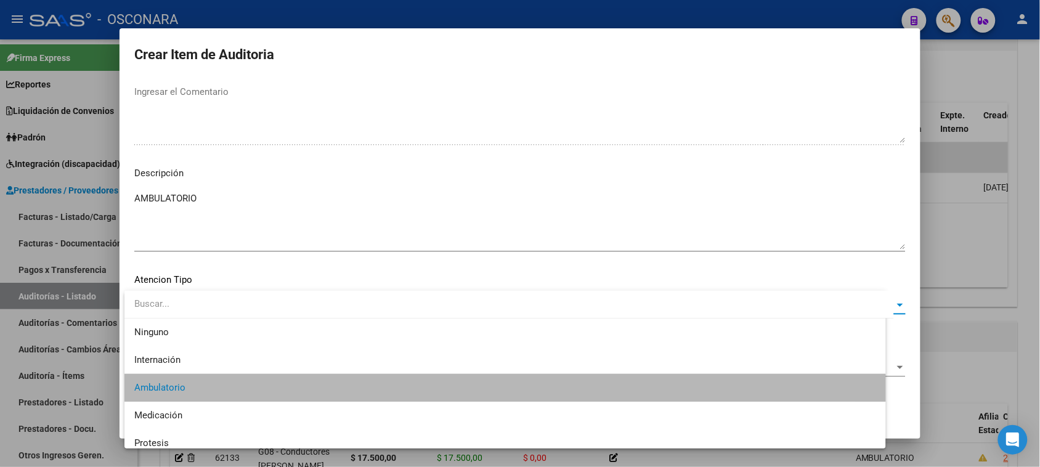
click at [230, 408] on span "Aceptar" at bounding box center [236, 402] width 41 height 11
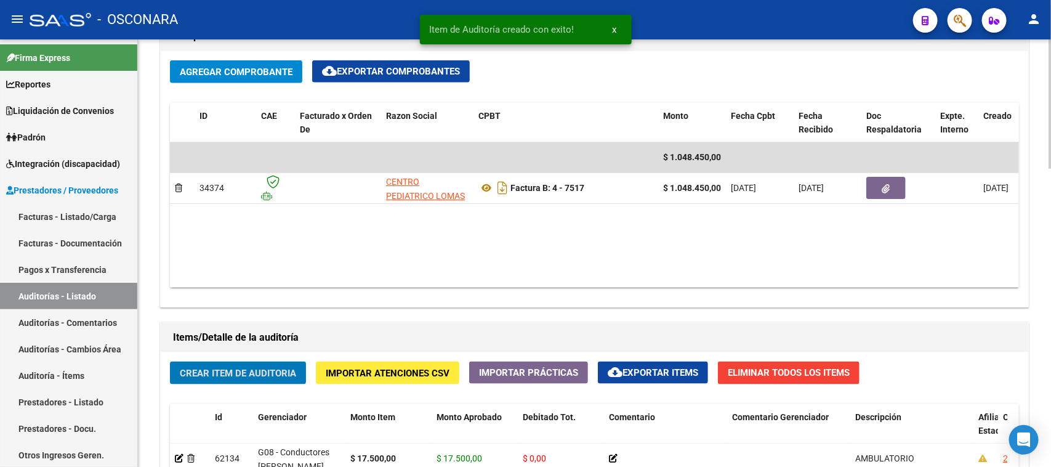
click at [229, 374] on span "Crear Item de Auditoria" at bounding box center [238, 373] width 116 height 11
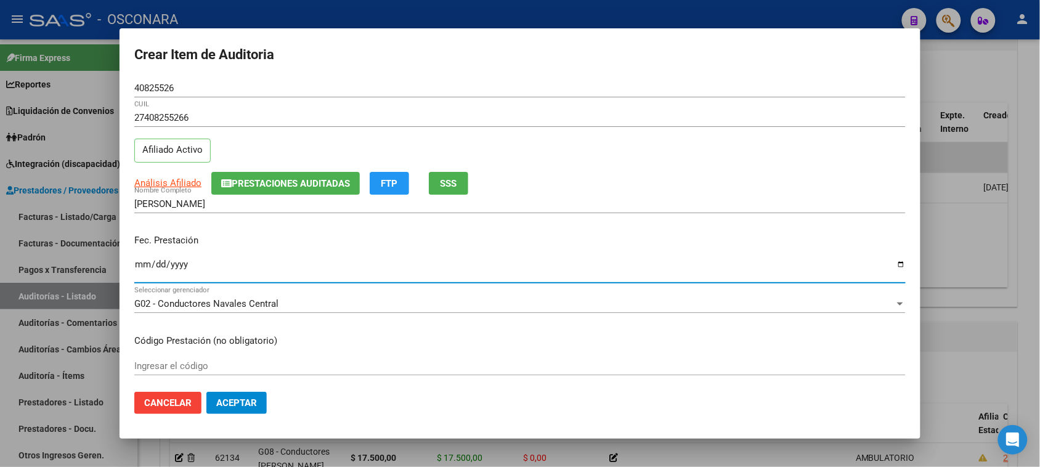
click at [143, 267] on input "Ingresar la fecha" at bounding box center [519, 269] width 771 height 20
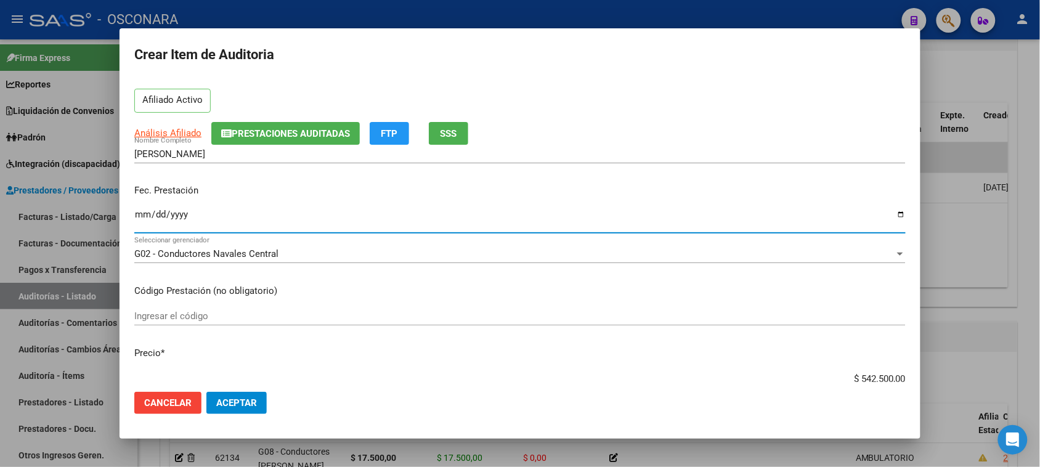
scroll to position [77, 0]
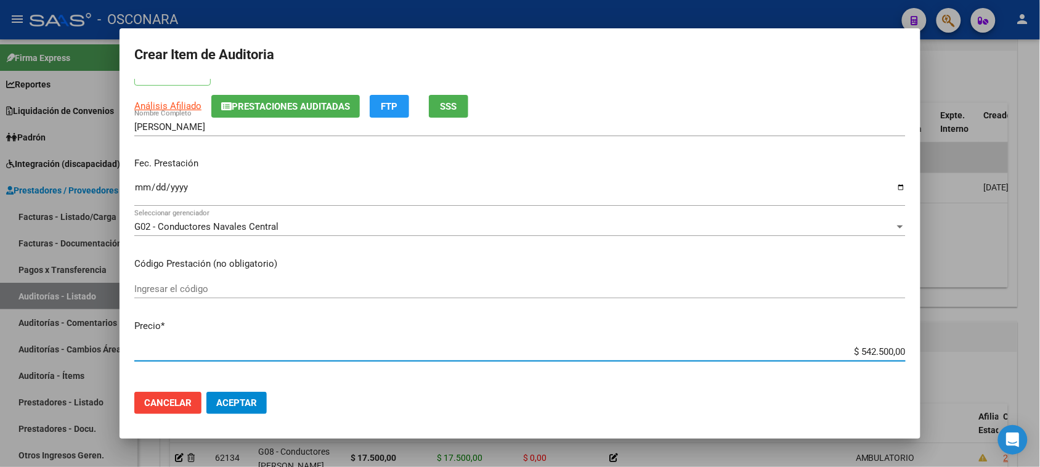
drag, startPoint x: 850, startPoint y: 349, endPoint x: 1038, endPoint y: 336, distance: 187.7
click at [1038, 336] on div "Crear Item de Auditoria 40825526 Nro Documento 27408255266 CUIL Afiliado Activo…" at bounding box center [520, 233] width 1040 height 467
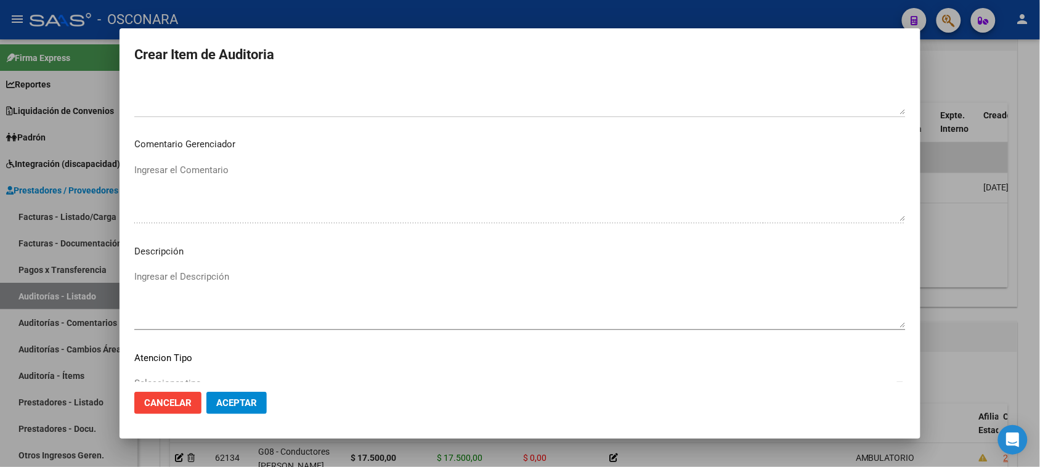
scroll to position [698, 0]
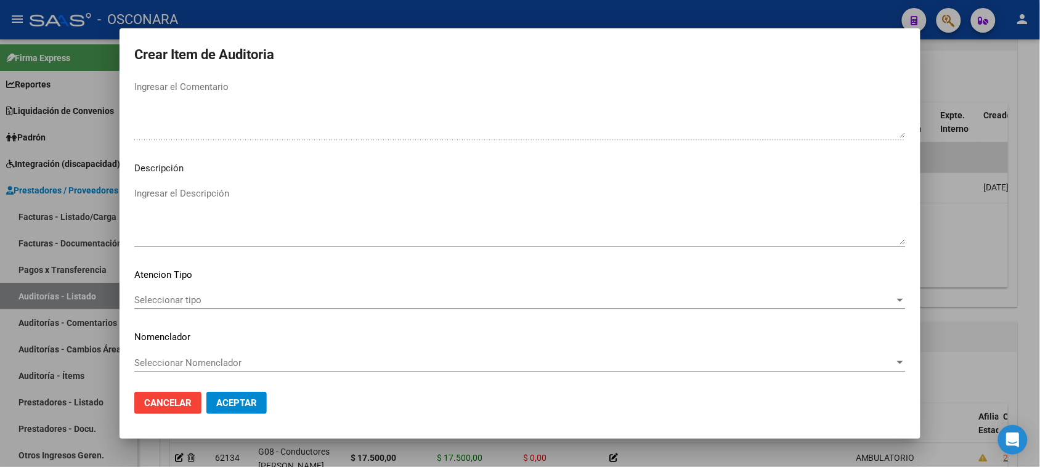
click at [190, 224] on textarea "Ingresar el Descripción" at bounding box center [519, 216] width 771 height 58
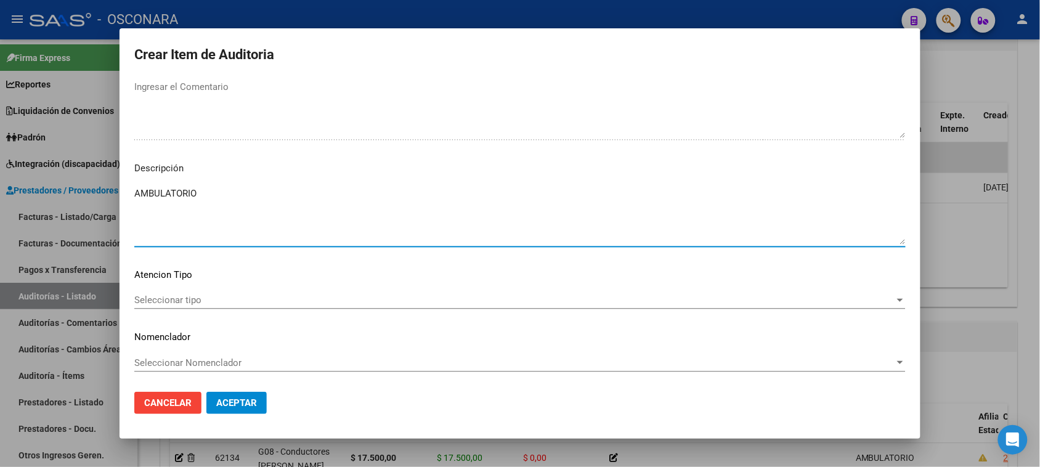
click at [164, 302] on span "Seleccionar tipo" at bounding box center [514, 299] width 760 height 11
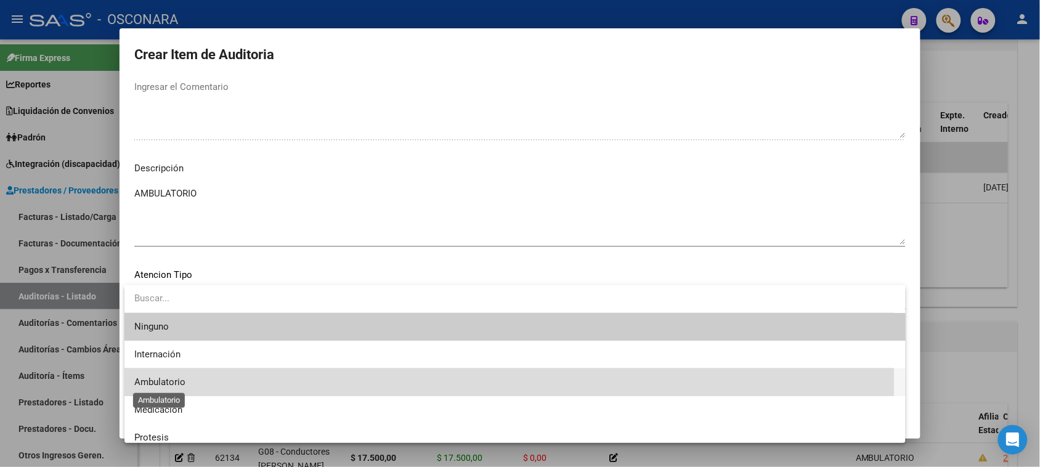
drag, startPoint x: 172, startPoint y: 385, endPoint x: 227, endPoint y: 398, distance: 55.9
click at [174, 385] on span "Ambulatorio" at bounding box center [159, 381] width 51 height 11
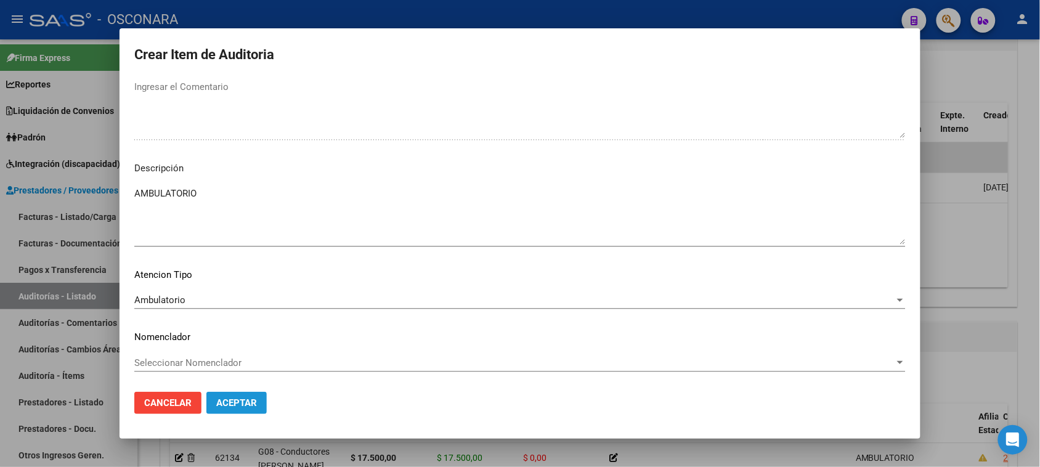
click at [232, 399] on span "Aceptar" at bounding box center [236, 402] width 41 height 11
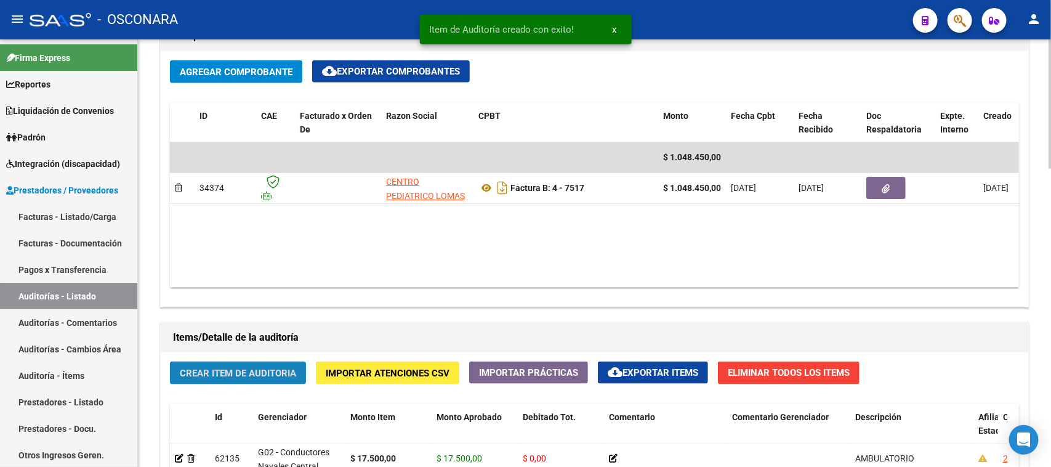
click at [238, 361] on button "Crear Item de Auditoria" at bounding box center [238, 372] width 136 height 23
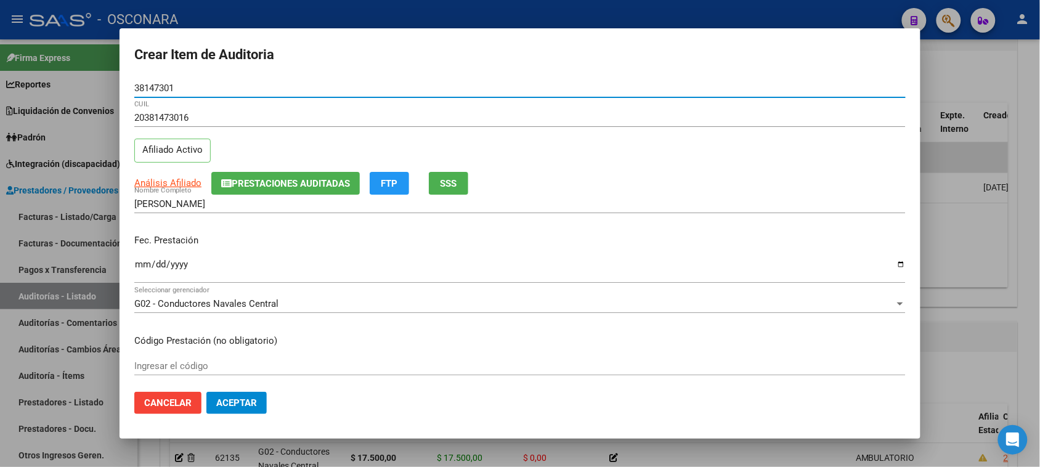
click at [143, 265] on input "Ingresar la fecha" at bounding box center [519, 269] width 771 height 20
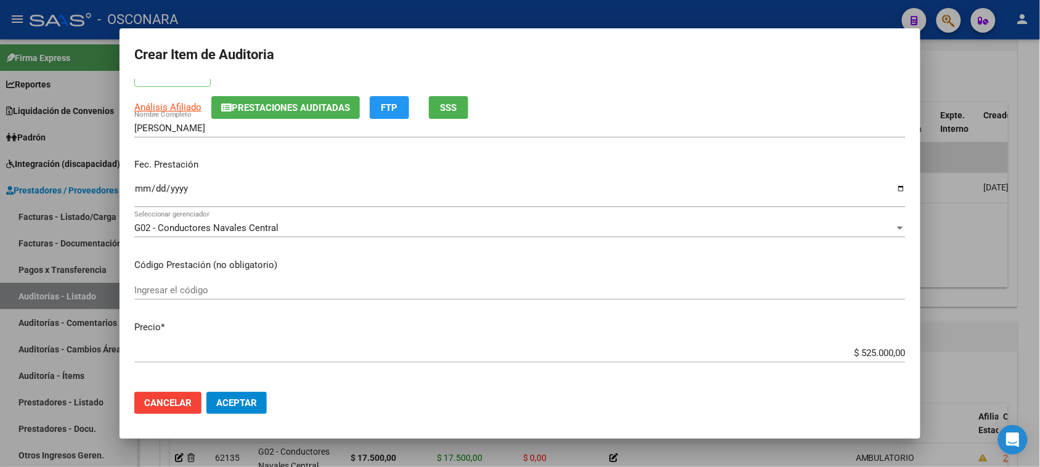
scroll to position [154, 0]
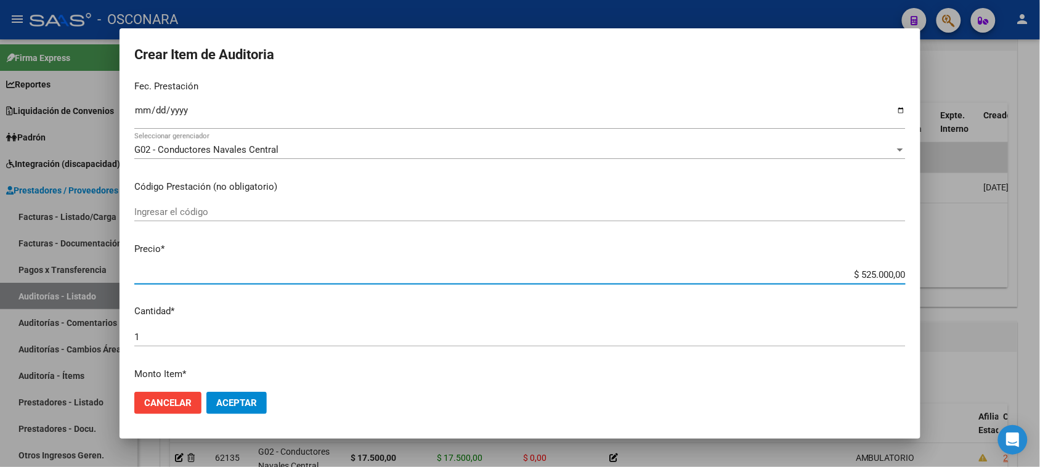
drag, startPoint x: 850, startPoint y: 272, endPoint x: 1011, endPoint y: 274, distance: 160.8
click at [998, 274] on div "Crear Item de Auditoria 38147301 Nro Documento 20381473016 CUIL Afiliado Activo…" at bounding box center [520, 233] width 1040 height 467
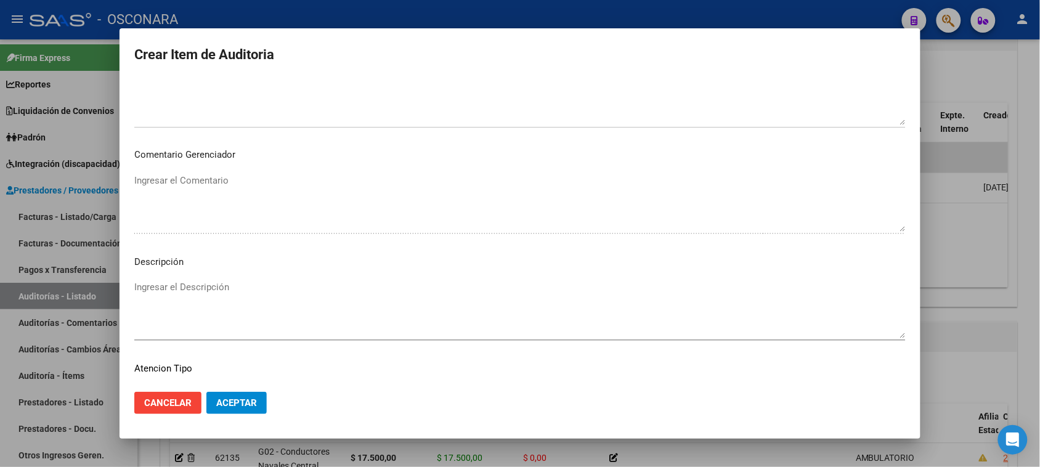
scroll to position [698, 0]
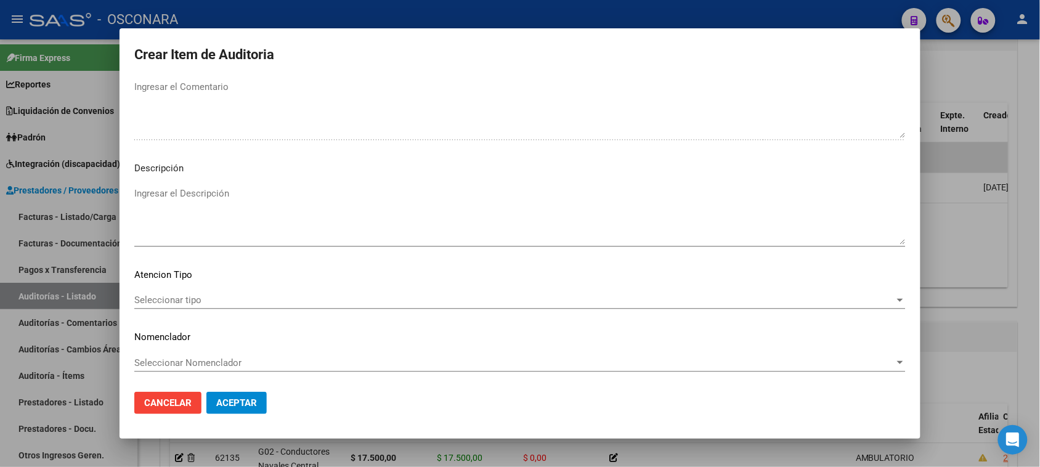
click at [176, 216] on textarea "Ingresar el Descripción" at bounding box center [519, 216] width 771 height 58
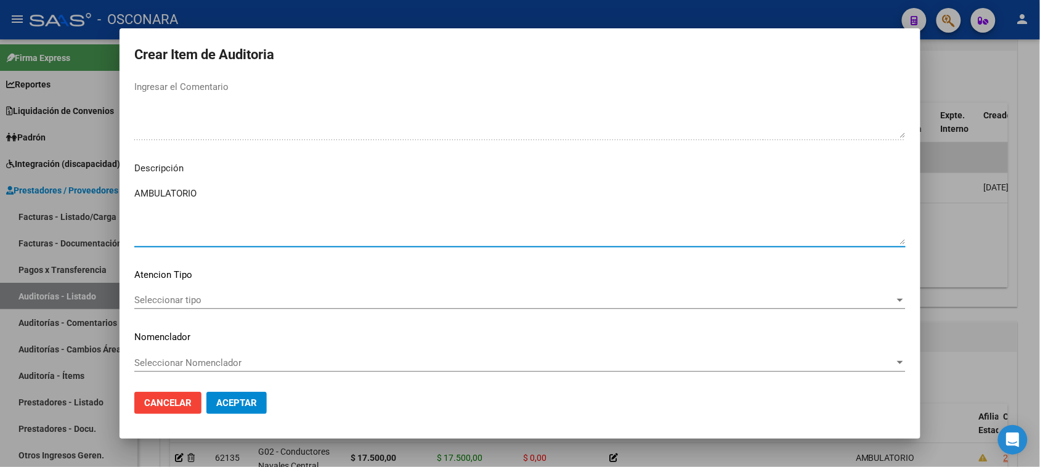
click at [163, 299] on span "Seleccionar tipo" at bounding box center [514, 299] width 760 height 11
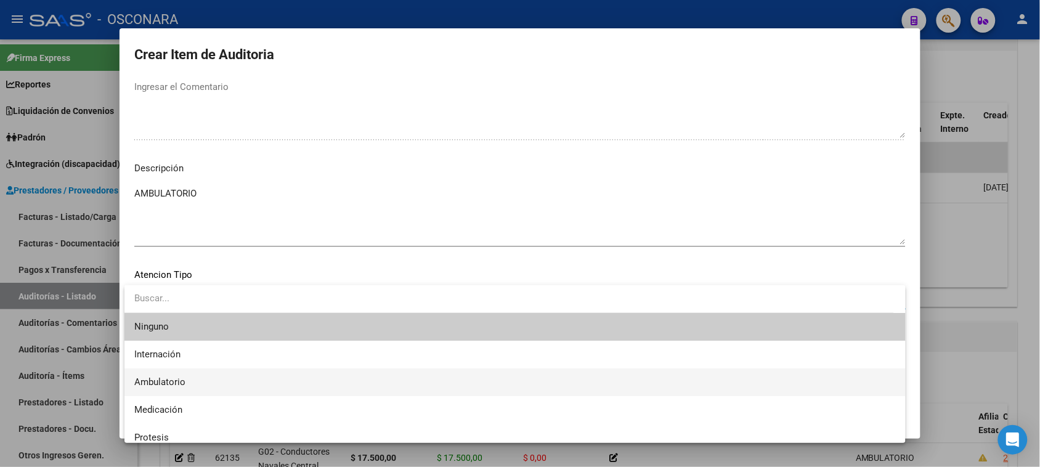
drag, startPoint x: 182, startPoint y: 376, endPoint x: 208, endPoint y: 397, distance: 33.7
click at [182, 377] on span "Ambulatorio" at bounding box center [514, 382] width 761 height 28
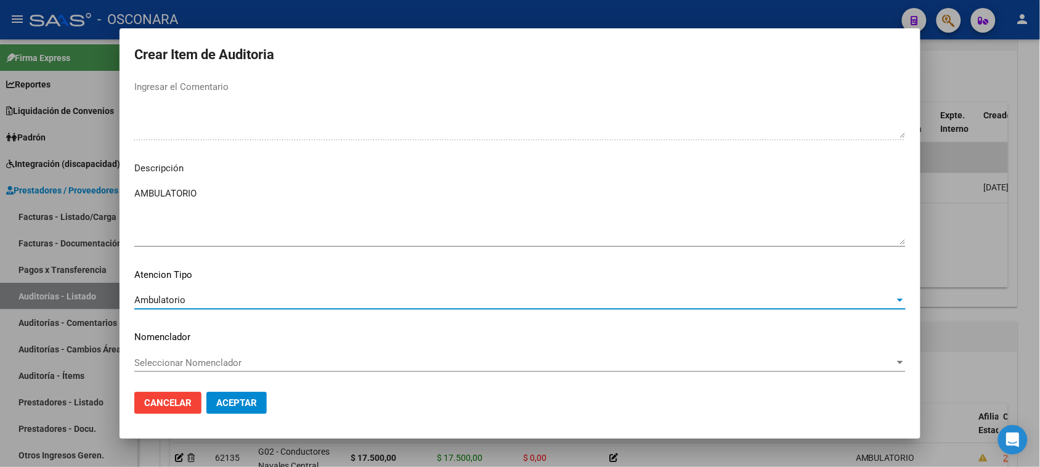
click at [236, 408] on button "Aceptar" at bounding box center [236, 403] width 60 height 22
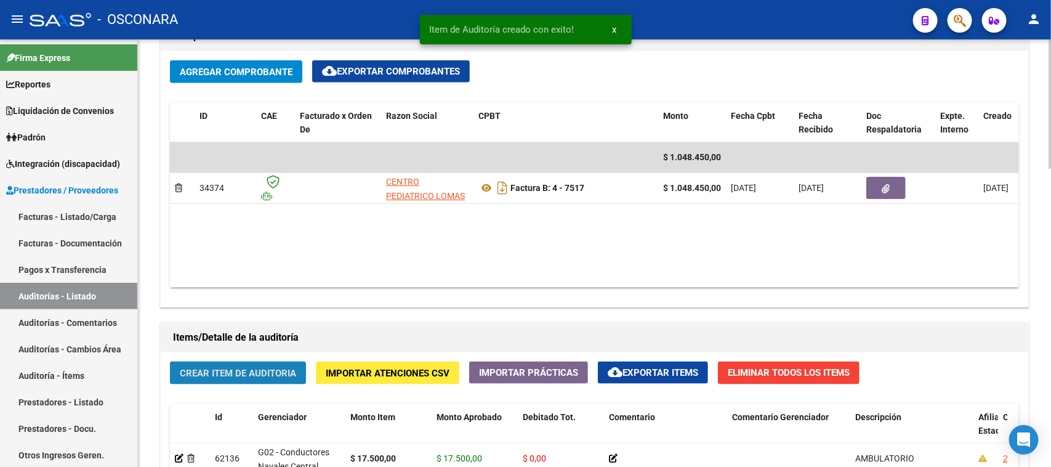
click at [220, 373] on span "Crear Item de Auditoria" at bounding box center [238, 373] width 116 height 11
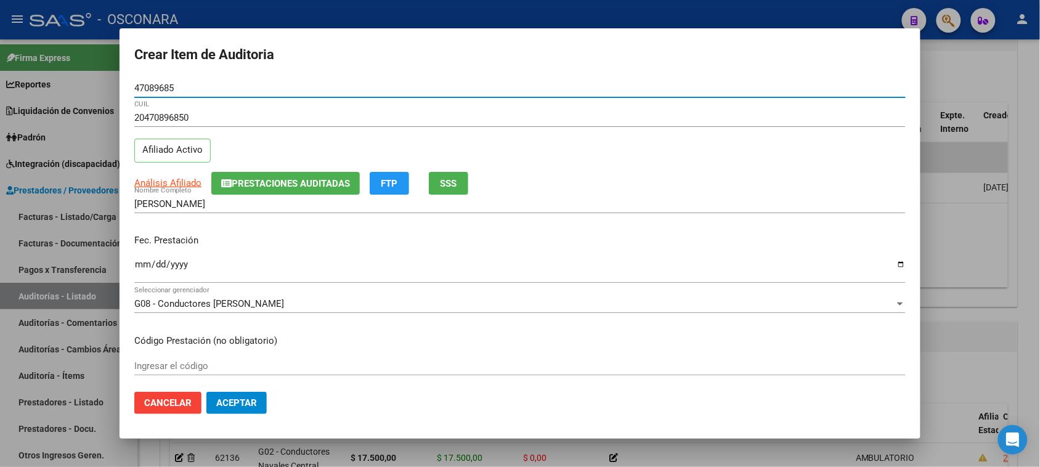
click at [140, 266] on input "Ingresar la fecha" at bounding box center [519, 269] width 771 height 20
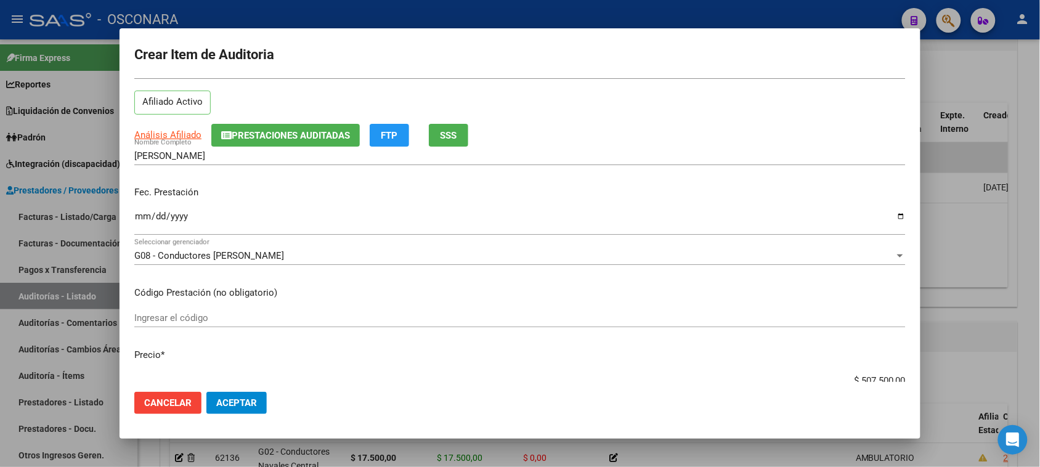
scroll to position [77, 0]
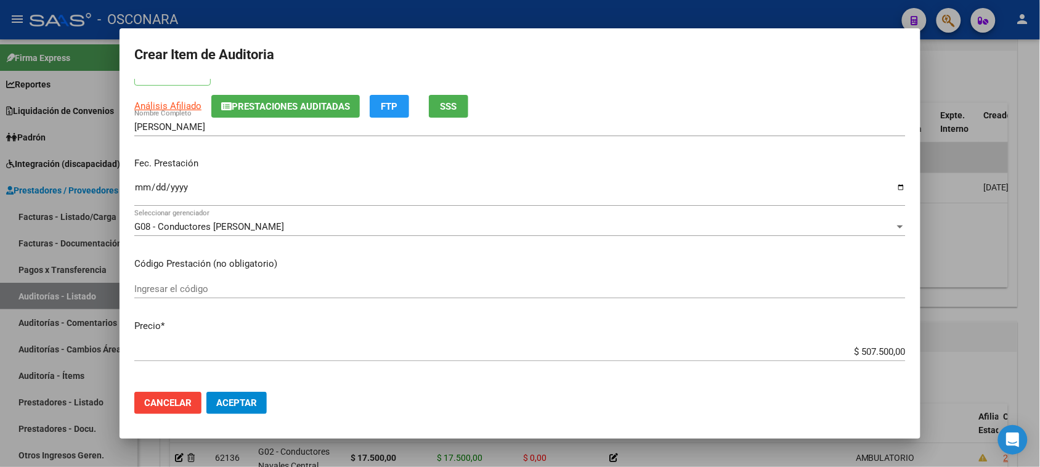
drag, startPoint x: 851, startPoint y: 349, endPoint x: 1004, endPoint y: 339, distance: 153.0
click at [988, 342] on div "Crear Item de Auditoria 47089685 Nro Documento 20470896850 CUIL Afiliado Activo…" at bounding box center [520, 233] width 1040 height 467
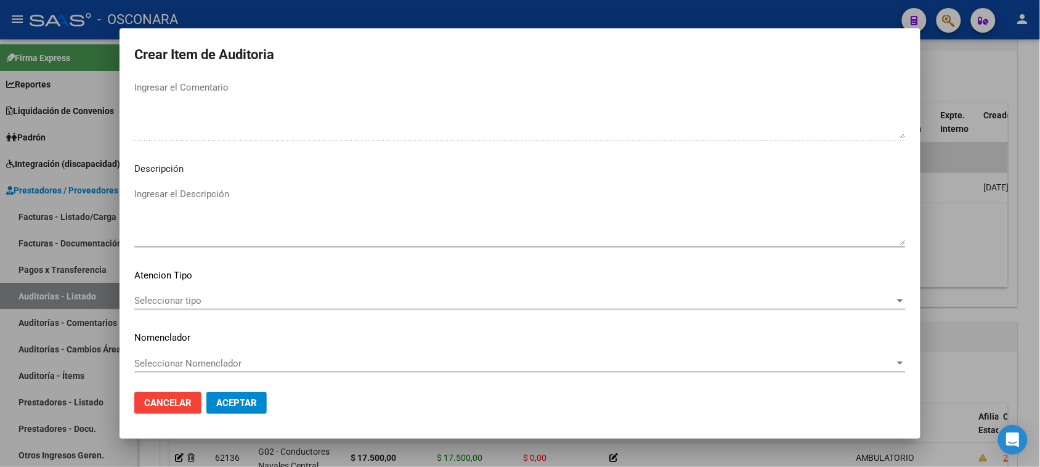
scroll to position [698, 0]
click at [260, 217] on textarea "Ingresar el Descripción" at bounding box center [519, 216] width 771 height 58
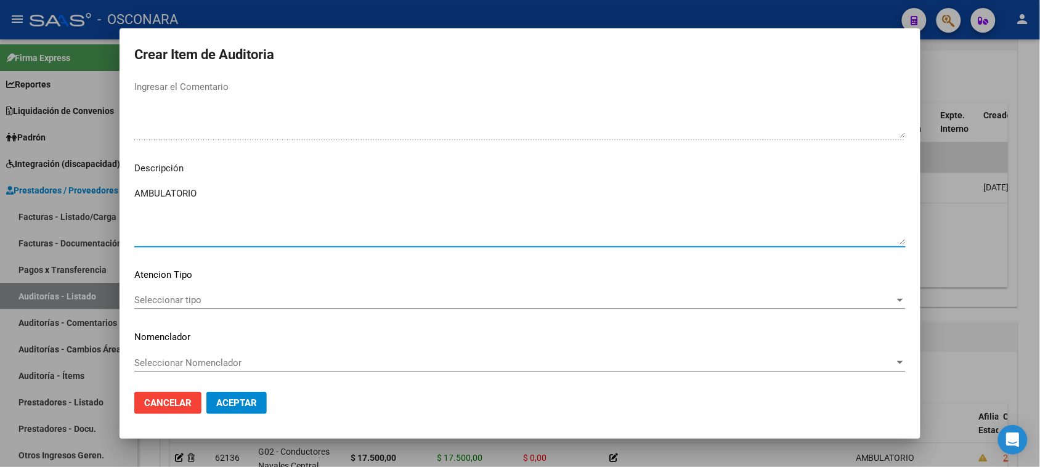
click at [164, 299] on span "Seleccionar tipo" at bounding box center [514, 299] width 760 height 11
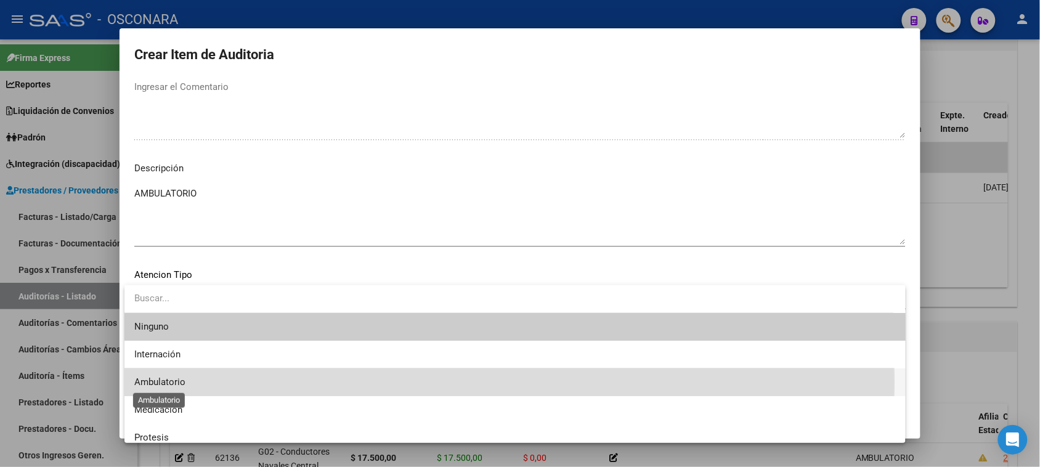
drag, startPoint x: 161, startPoint y: 382, endPoint x: 217, endPoint y: 407, distance: 60.9
click at [162, 382] on span "Ambulatorio" at bounding box center [159, 381] width 51 height 11
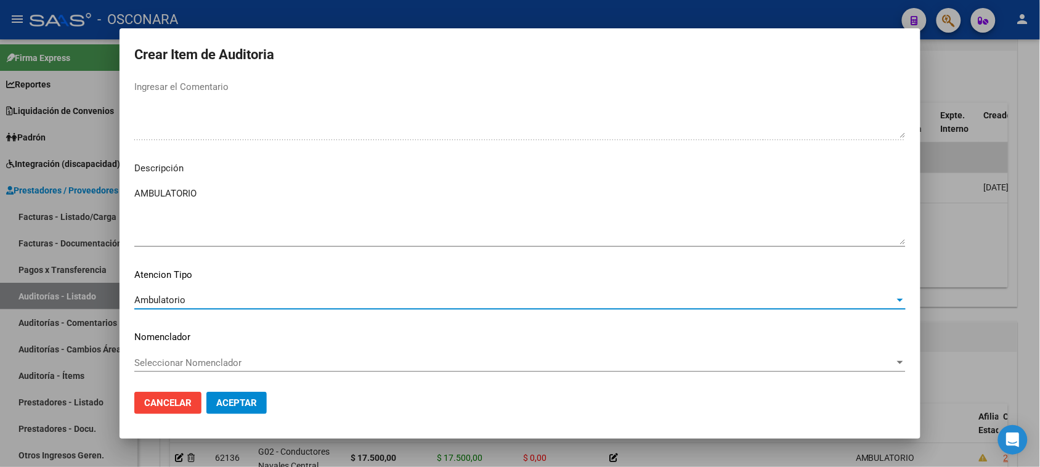
click at [224, 408] on button "Aceptar" at bounding box center [236, 403] width 60 height 22
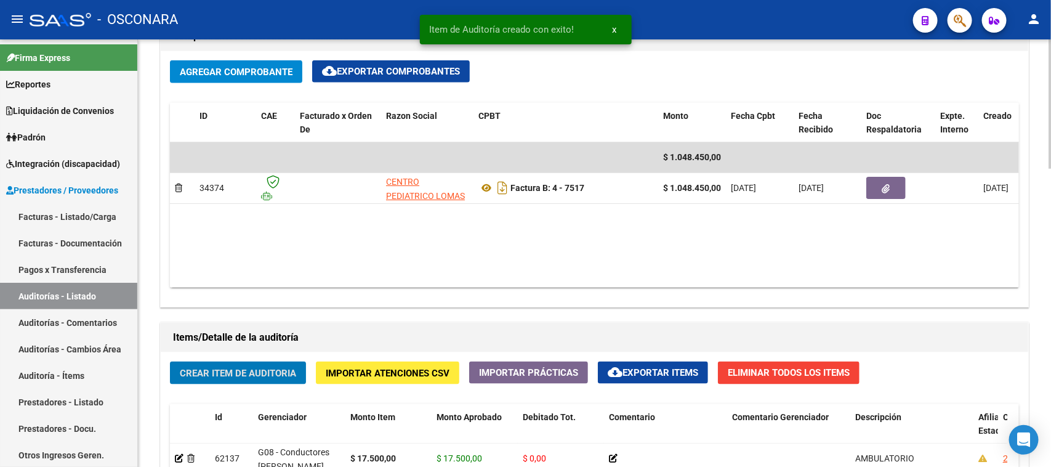
click at [230, 373] on span "Crear Item de Auditoria" at bounding box center [238, 373] width 116 height 11
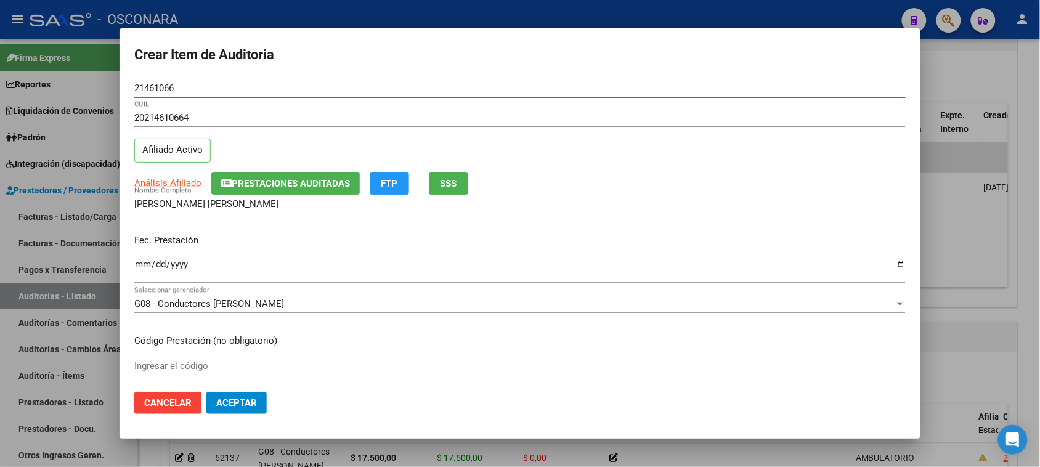
click at [142, 262] on input "Ingresar la fecha" at bounding box center [519, 269] width 771 height 20
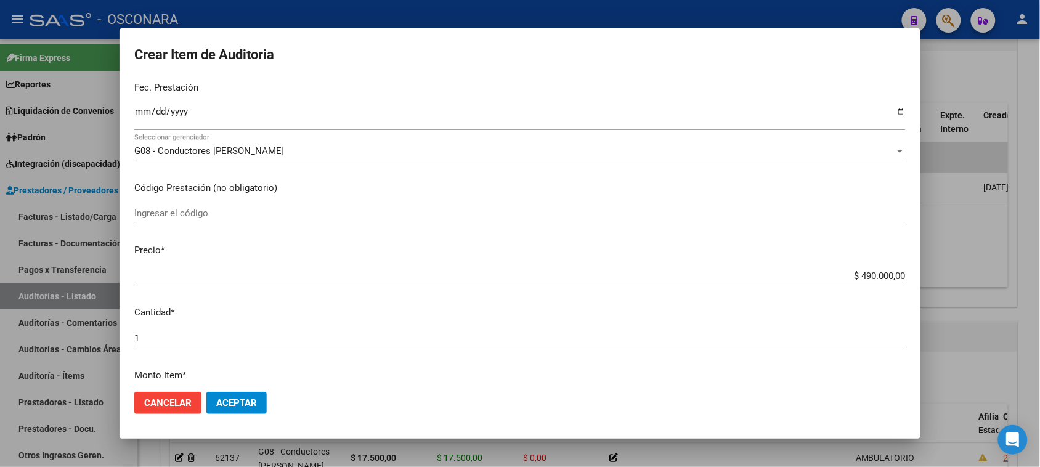
scroll to position [154, 0]
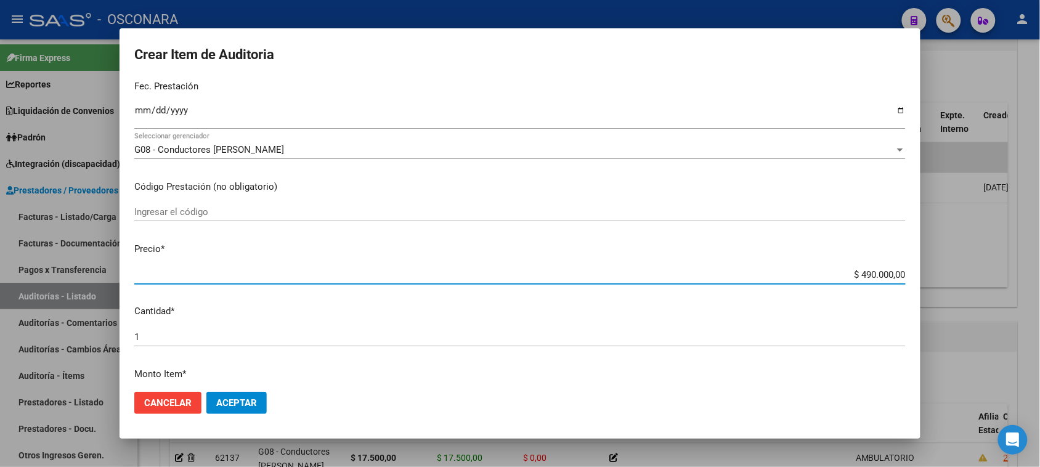
drag, startPoint x: 850, startPoint y: 275, endPoint x: 1048, endPoint y: 247, distance: 199.6
click at [1036, 249] on div "Crear Item de Auditoria 21461066 Nro Documento 20214610664 CUIL Afiliado Activo…" at bounding box center [520, 233] width 1040 height 467
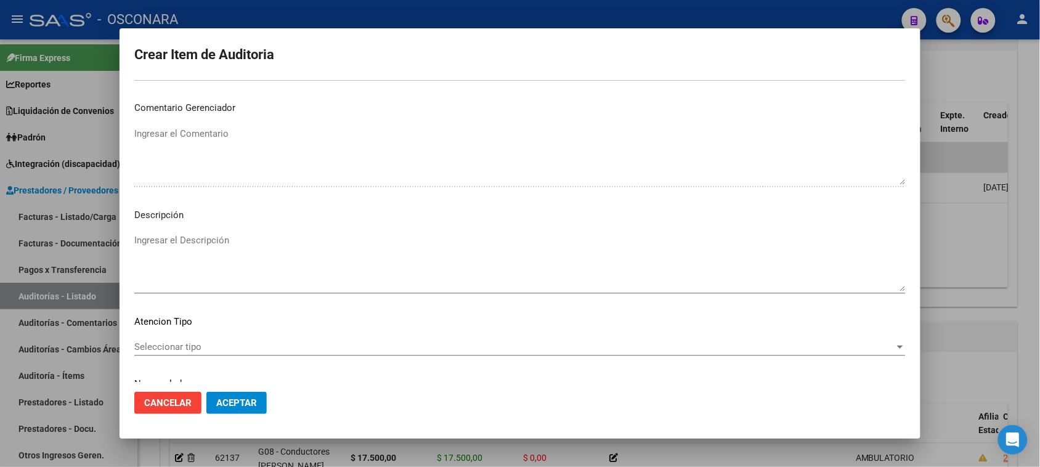
scroll to position [698, 0]
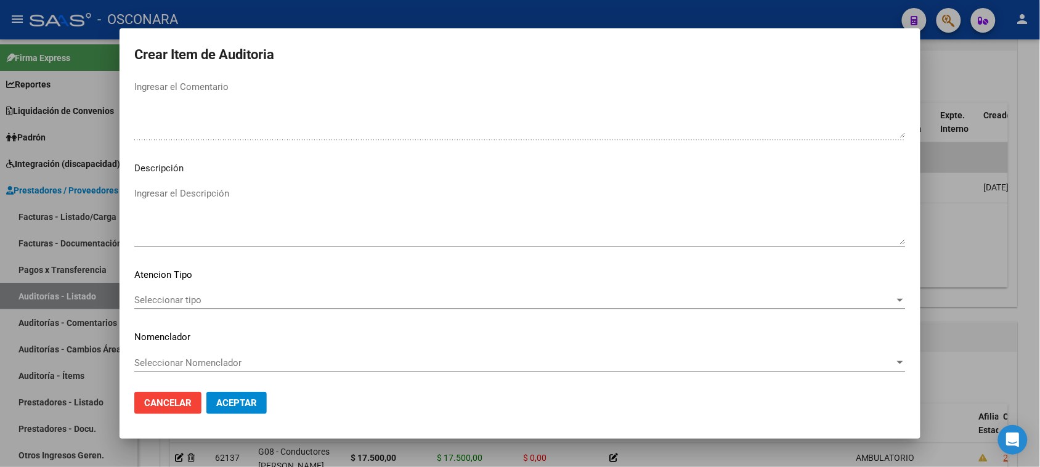
click at [204, 219] on textarea "Ingresar el Descripción" at bounding box center [519, 216] width 771 height 58
click at [156, 291] on div "Seleccionar tipo Seleccionar tipo" at bounding box center [519, 300] width 771 height 18
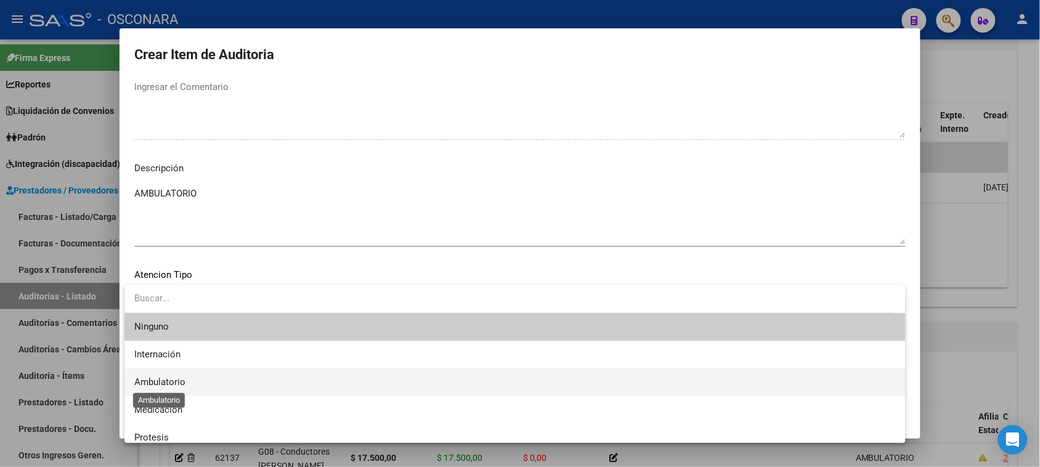
drag, startPoint x: 156, startPoint y: 381, endPoint x: 219, endPoint y: 393, distance: 64.6
click at [157, 381] on span "Ambulatorio" at bounding box center [159, 381] width 51 height 11
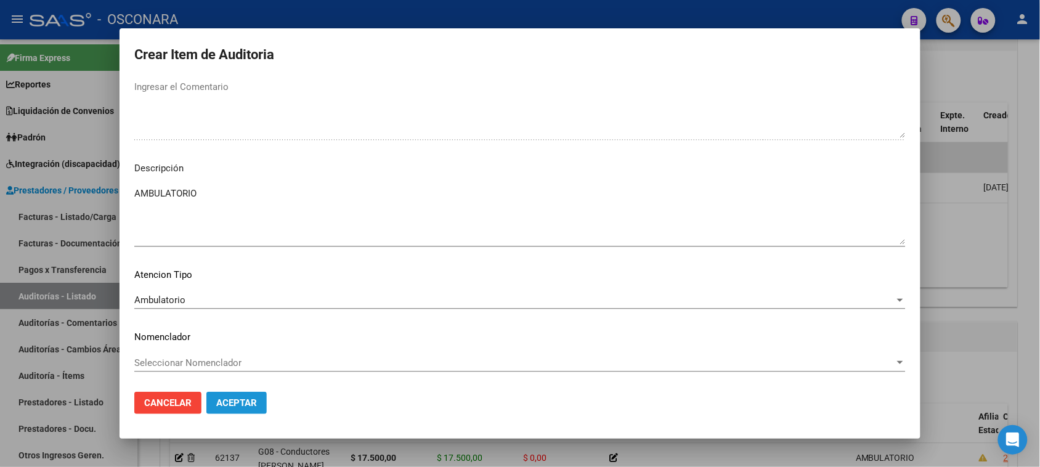
click at [224, 395] on button "Aceptar" at bounding box center [236, 403] width 60 height 22
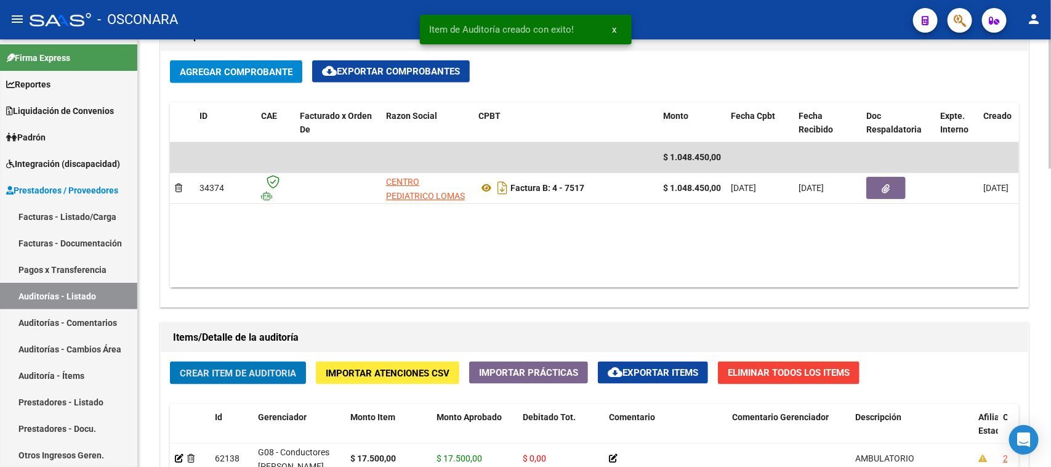
click at [217, 368] on span "Crear Item de Auditoria" at bounding box center [238, 373] width 116 height 11
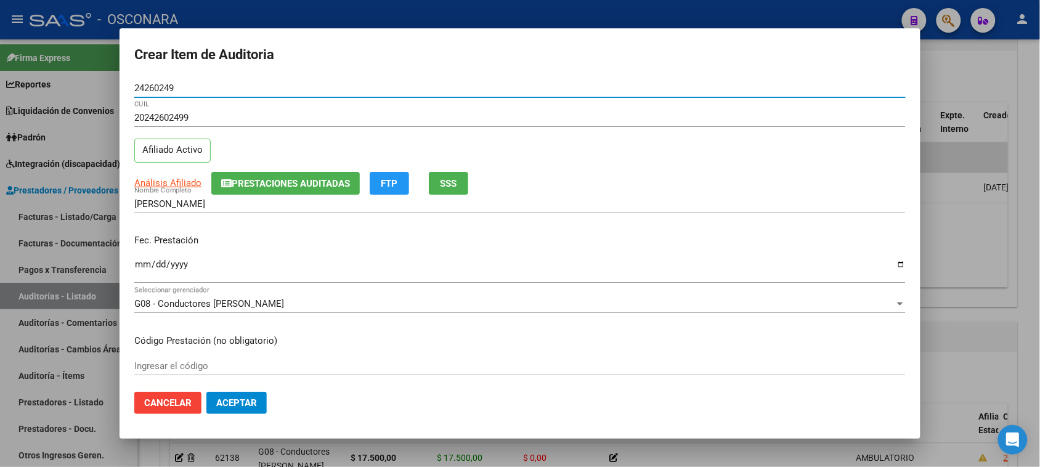
click at [143, 266] on input "Ingresar la fecha" at bounding box center [519, 269] width 771 height 20
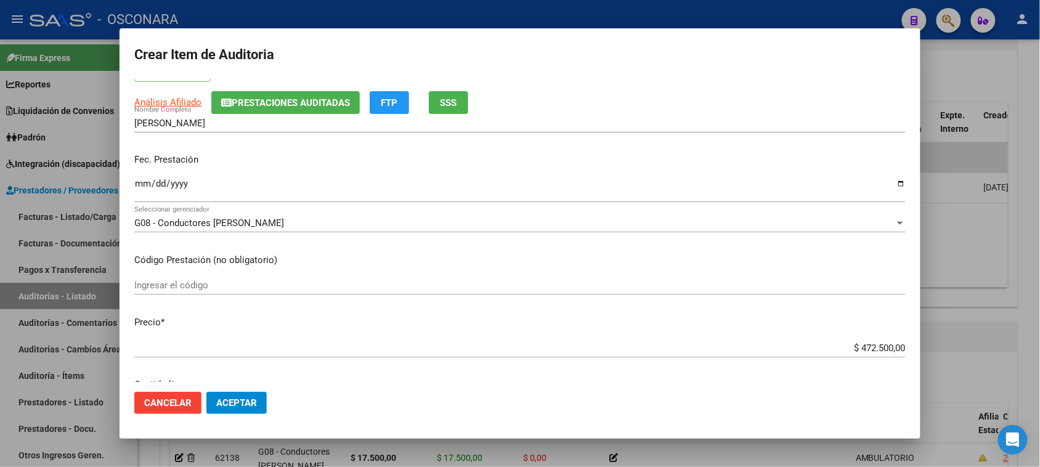
scroll to position [154, 0]
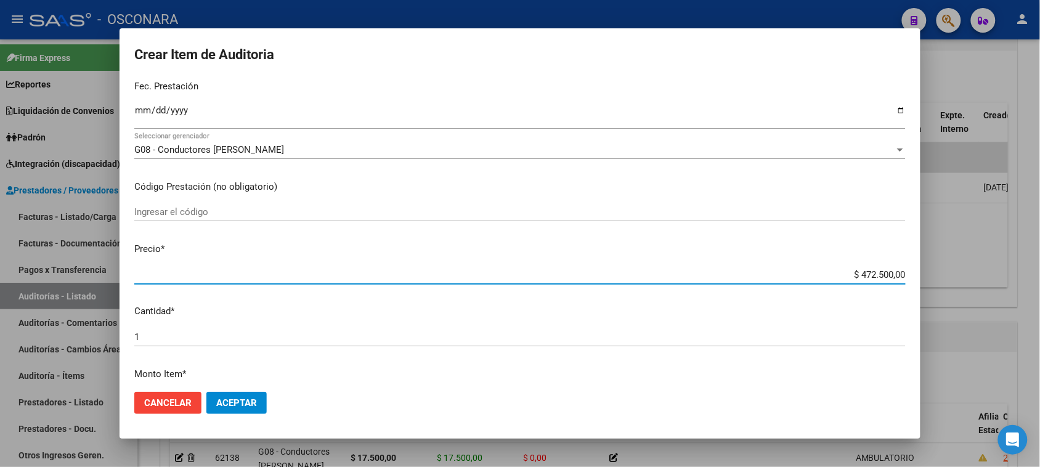
drag, startPoint x: 852, startPoint y: 273, endPoint x: 1051, endPoint y: 223, distance: 205.1
click at [1040, 228] on html "menu - OSCONARA person Firma Express Reportes Padrón Traspasos x O.S. Traspasos…" at bounding box center [520, 233] width 1040 height 467
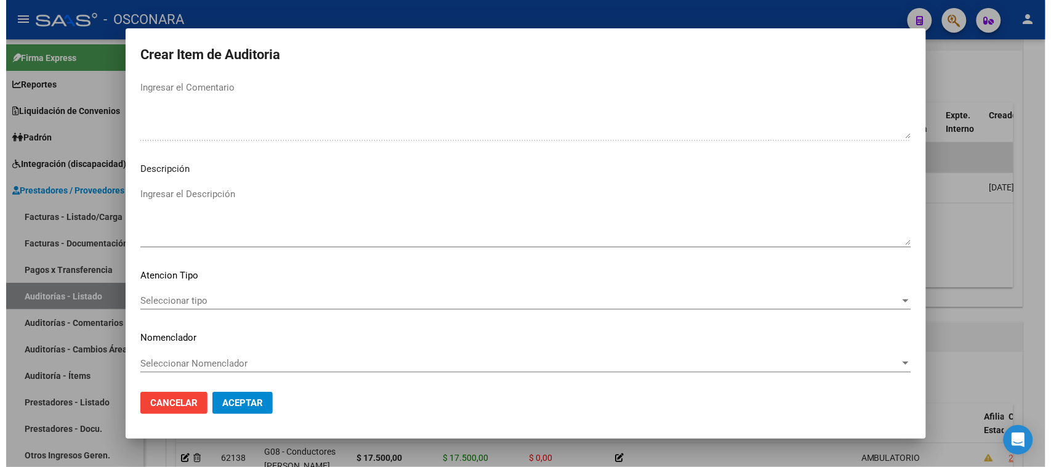
scroll to position [698, 0]
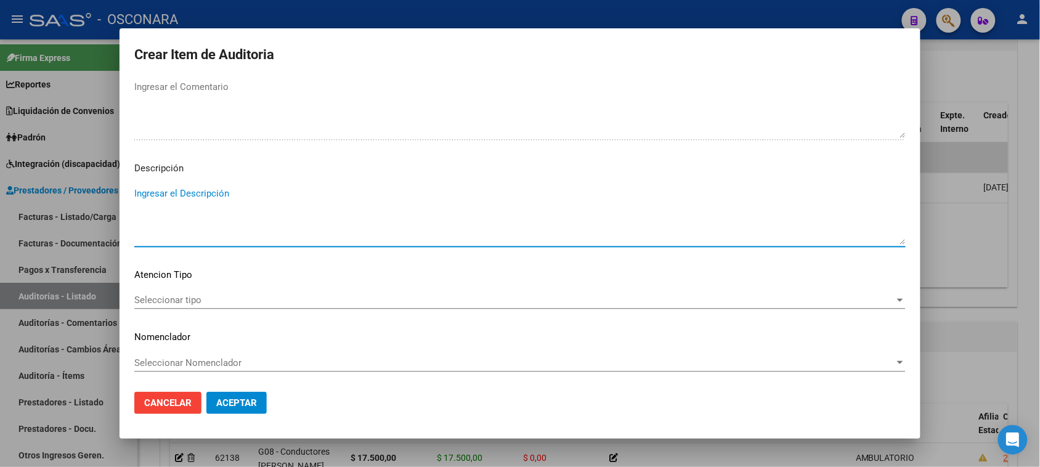
click at [204, 210] on textarea "Ingresar el Descripción" at bounding box center [519, 216] width 771 height 58
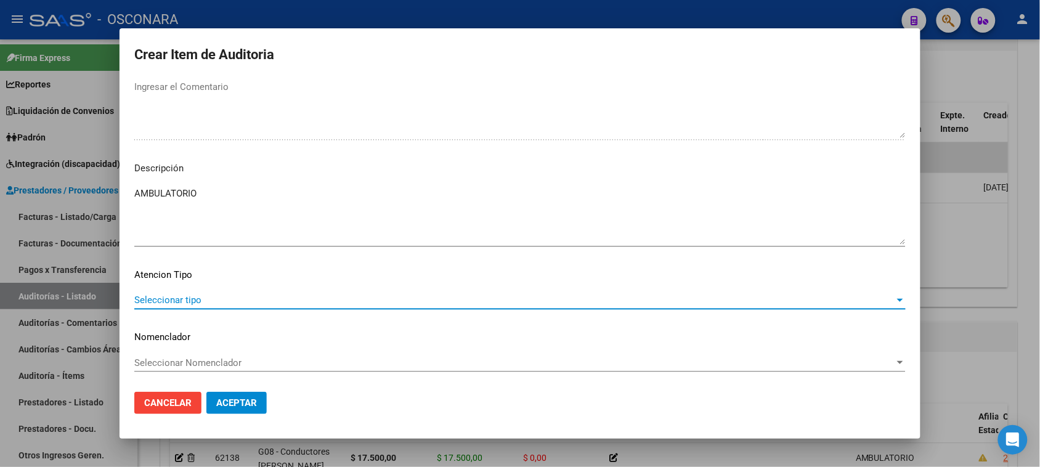
click at [155, 297] on span "Seleccionar tipo" at bounding box center [514, 299] width 760 height 11
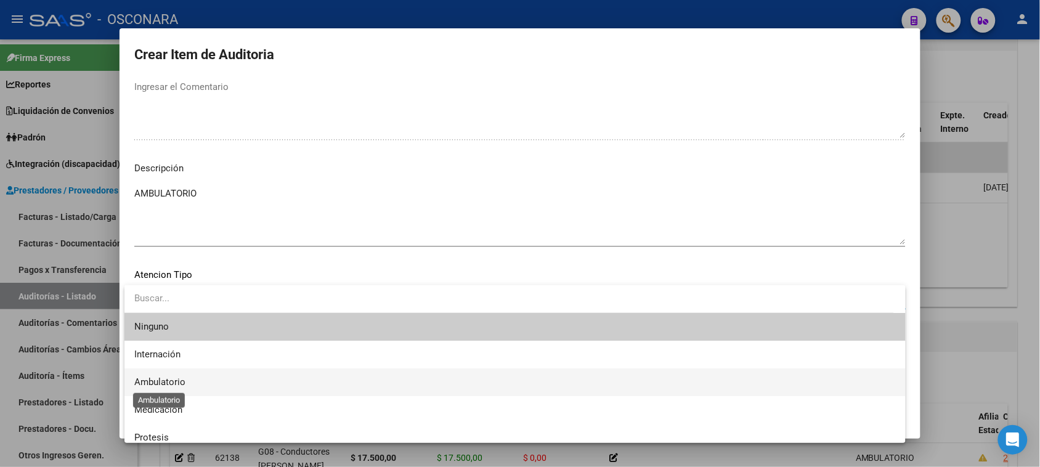
click at [174, 383] on span "Ambulatorio" at bounding box center [159, 381] width 51 height 11
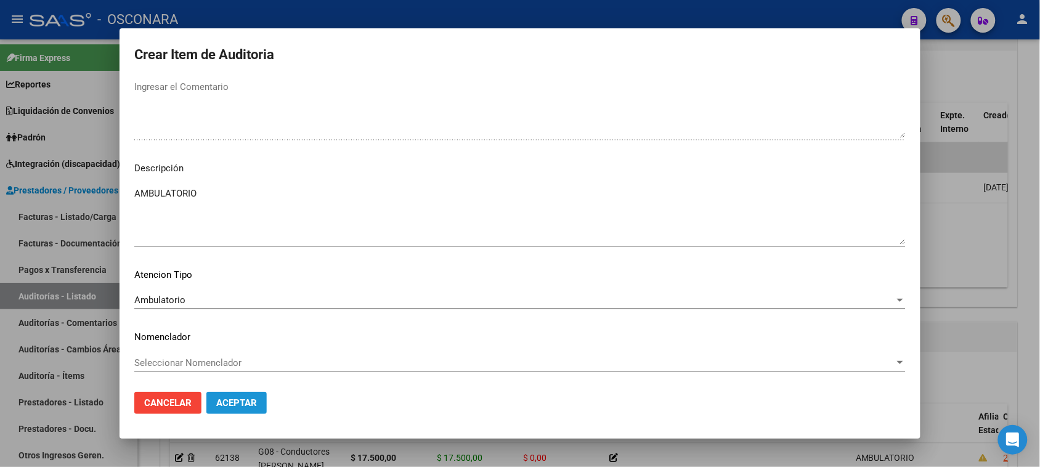
drag, startPoint x: 235, startPoint y: 408, endPoint x: 256, endPoint y: 411, distance: 21.3
click at [236, 408] on span "Aceptar" at bounding box center [236, 402] width 41 height 11
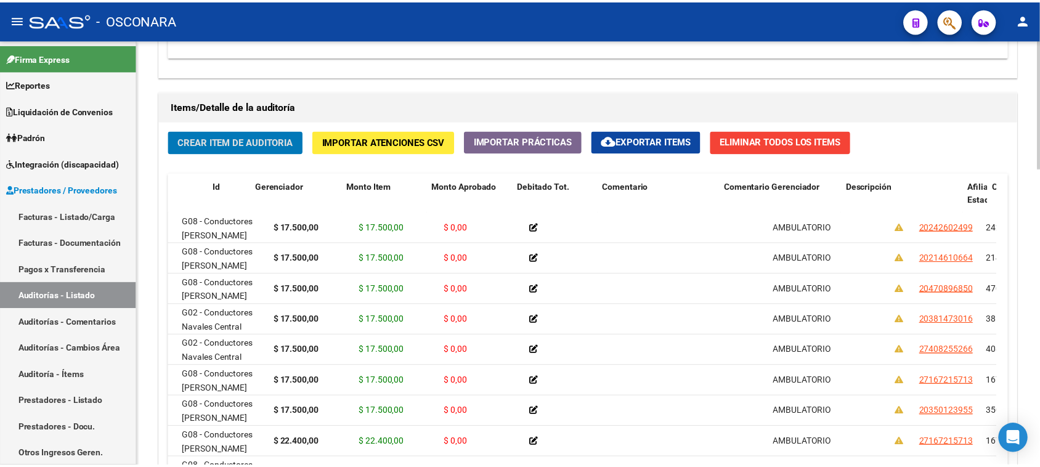
scroll to position [0, 0]
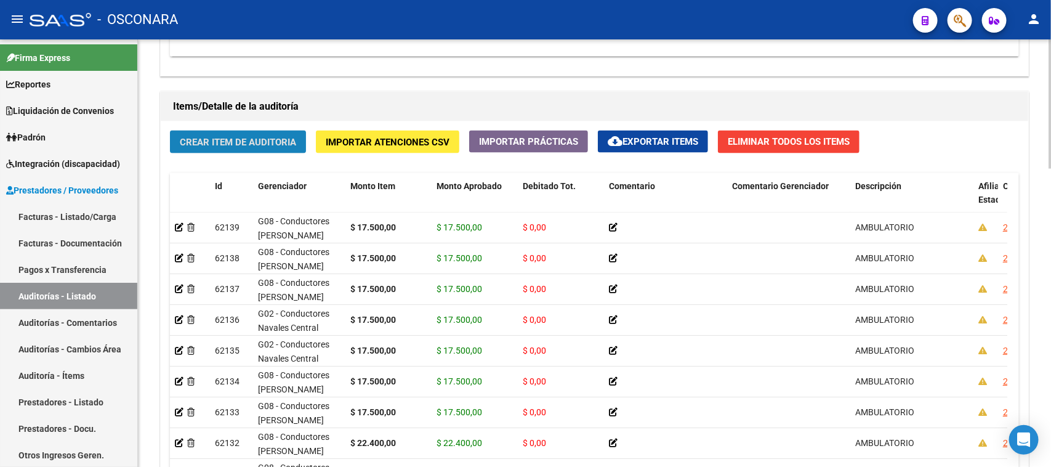
click at [219, 137] on span "Crear Item de Auditoria" at bounding box center [238, 142] width 116 height 11
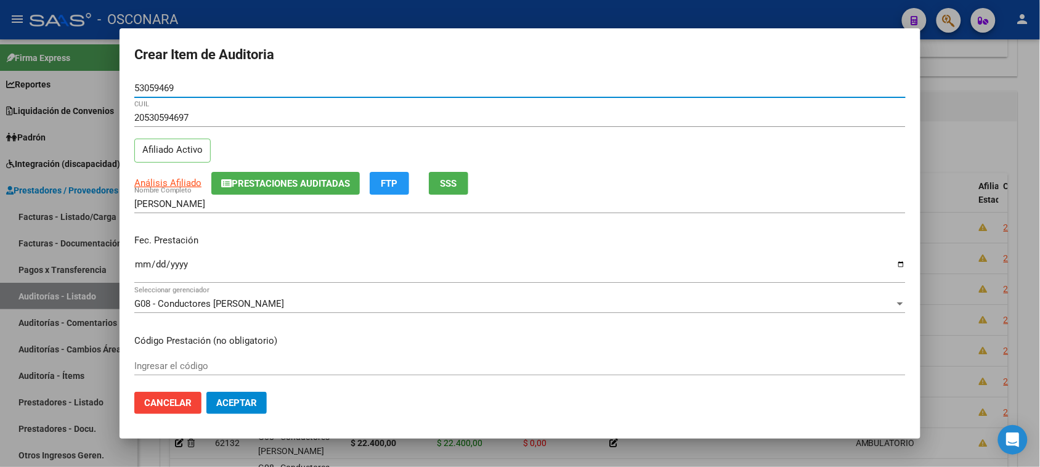
click at [140, 266] on input "Ingresar la fecha" at bounding box center [519, 269] width 771 height 20
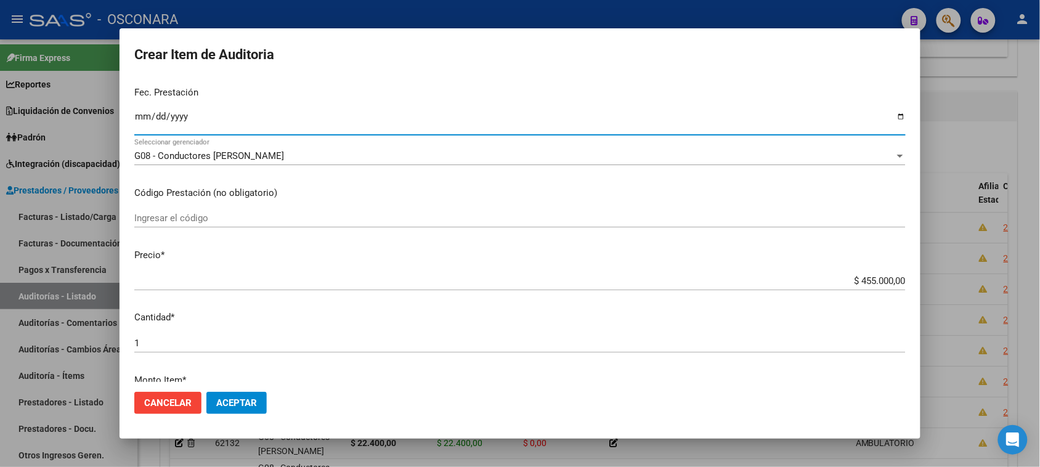
scroll to position [154, 0]
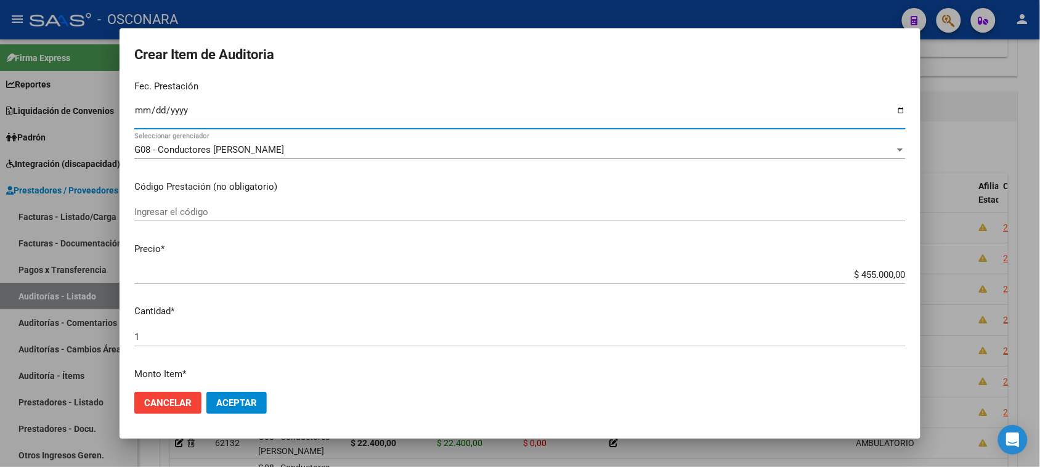
drag, startPoint x: 850, startPoint y: 275, endPoint x: 1038, endPoint y: 266, distance: 188.1
click at [1038, 266] on div "Crear Item de Auditoria 53059469 Nro Documento 20530594697 CUIL Afiliado Activo…" at bounding box center [520, 233] width 1040 height 467
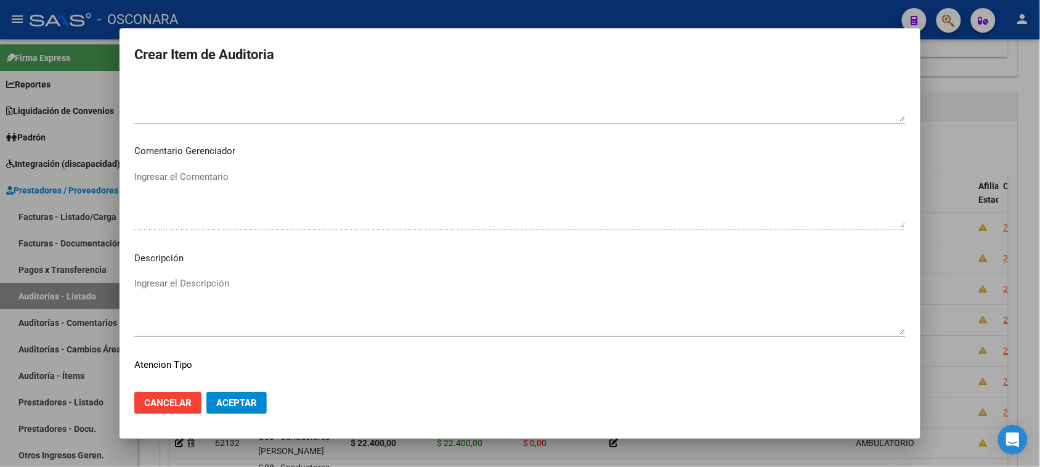
scroll to position [698, 0]
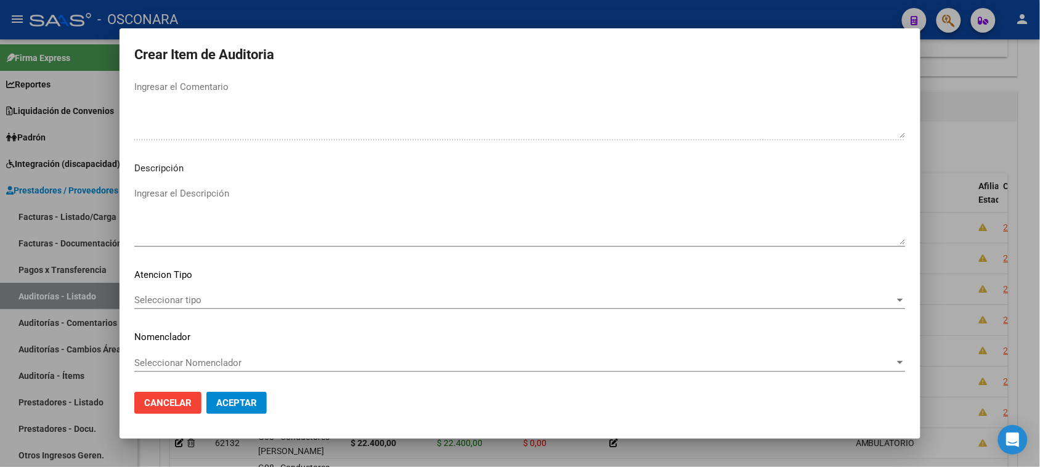
click at [250, 217] on textarea "Ingresar el Descripción" at bounding box center [519, 216] width 771 height 58
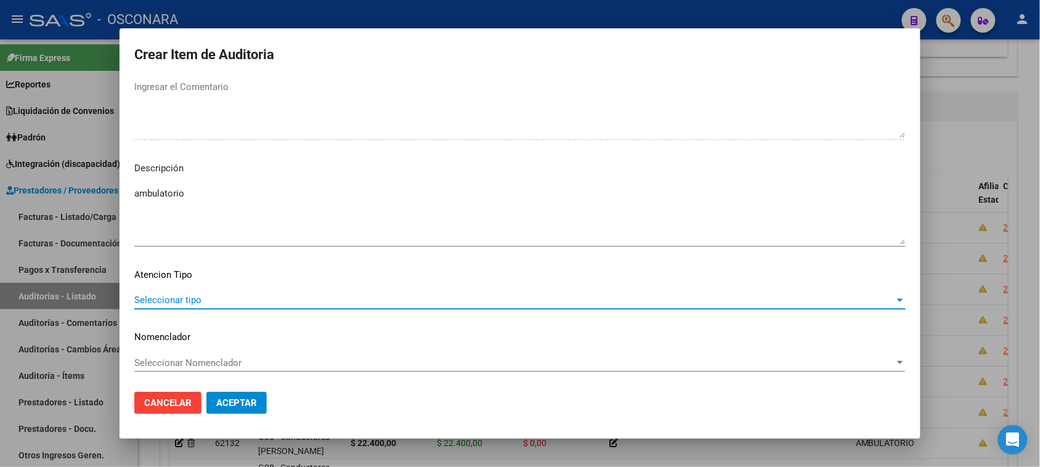
click at [193, 302] on span "Seleccionar tipo" at bounding box center [514, 299] width 760 height 11
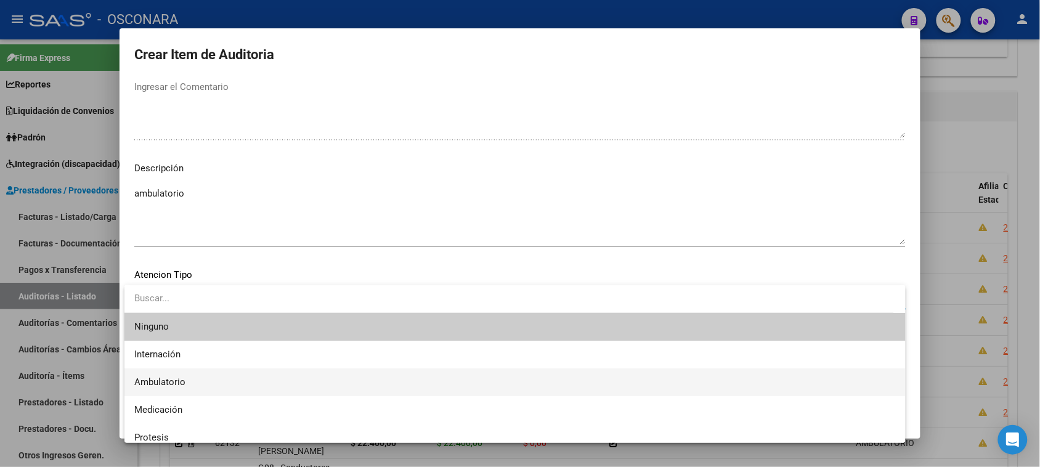
click at [186, 379] on span "Ambulatorio" at bounding box center [514, 382] width 761 height 28
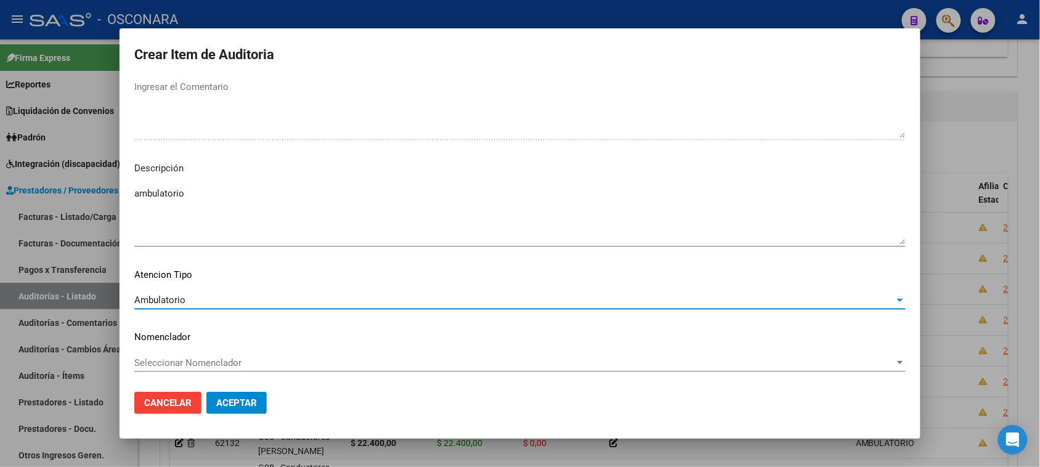
click at [252, 405] on span "Aceptar" at bounding box center [236, 402] width 41 height 11
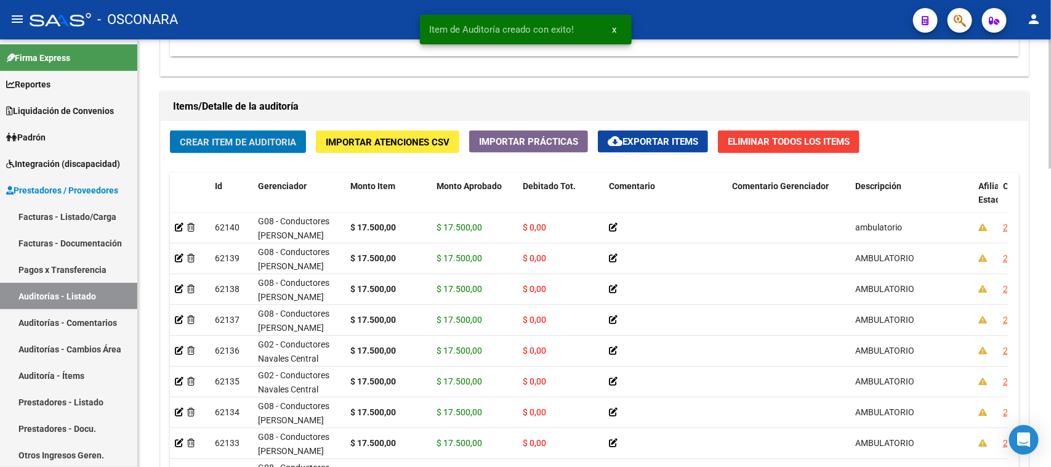
drag, startPoint x: 244, startPoint y: 152, endPoint x: 239, endPoint y: 140, distance: 12.7
click at [244, 149] on div "Crear Item de Auditoria Importar Atenciones CSV Importar Prácticas cloud_downlo…" at bounding box center [595, 320] width 868 height 398
click at [239, 140] on span "Crear Item de Auditoria" at bounding box center [238, 142] width 116 height 11
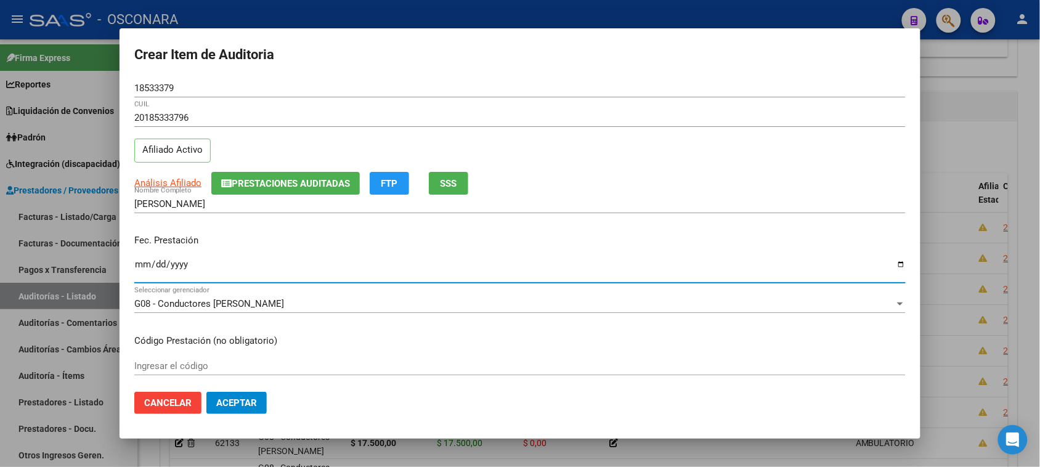
click at [142, 263] on input "Ingresar la fecha" at bounding box center [519, 269] width 771 height 20
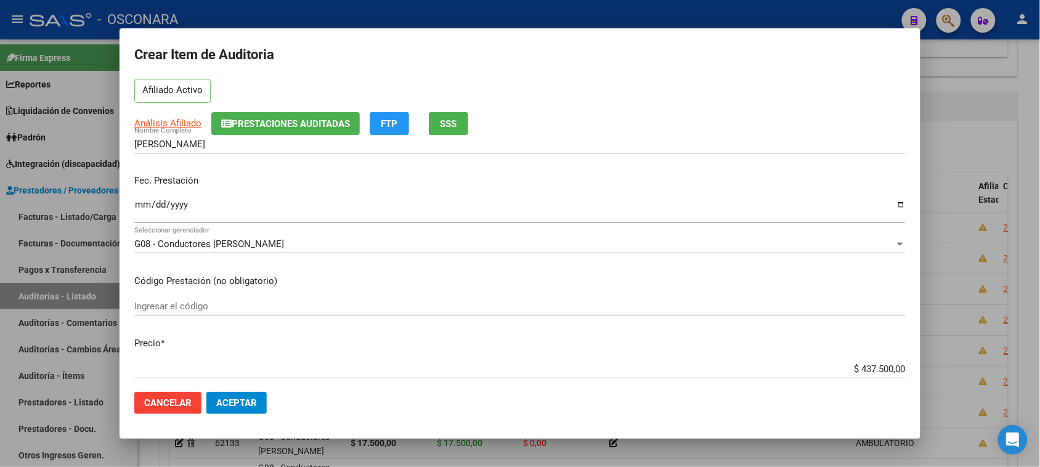
scroll to position [77, 0]
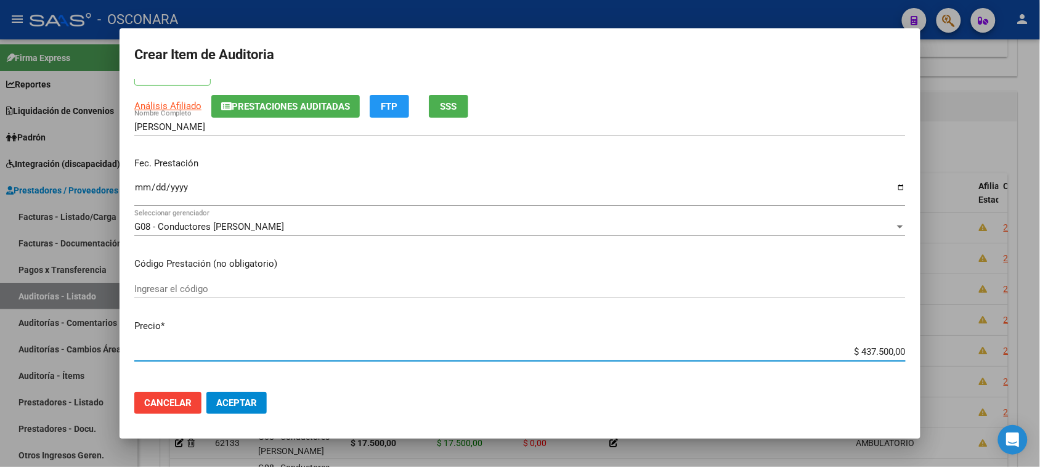
drag, startPoint x: 848, startPoint y: 347, endPoint x: 958, endPoint y: 334, distance: 110.4
click at [964, 339] on div "Crear Item de Auditoria 18533379 Nro Documento 20185333796 CUIL Afiliado Activo…" at bounding box center [520, 233] width 1040 height 467
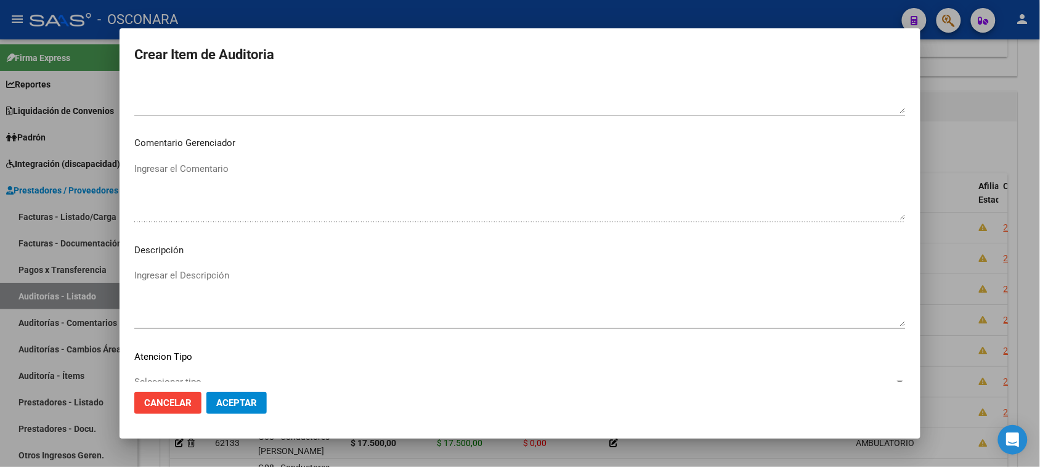
scroll to position [698, 0]
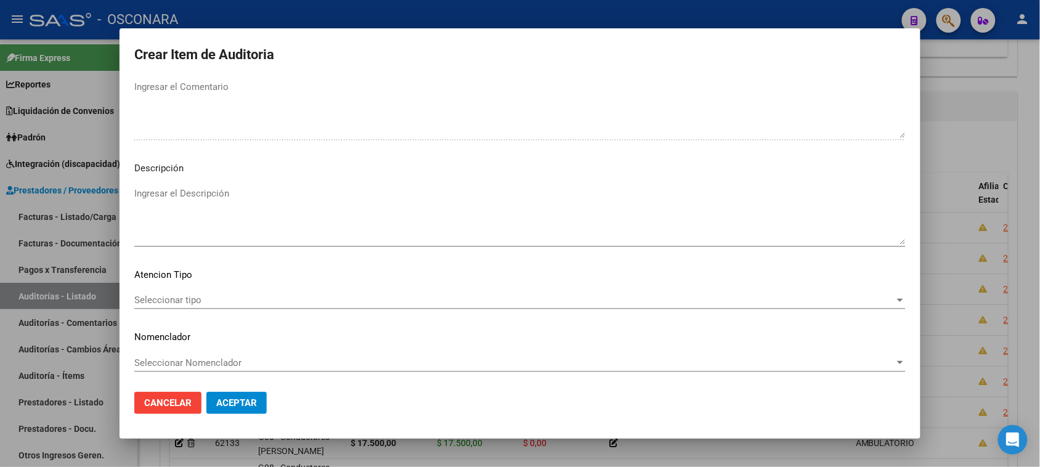
click at [214, 201] on textarea "Ingresar el Descripción" at bounding box center [519, 216] width 771 height 58
drag, startPoint x: 196, startPoint y: 183, endPoint x: 59, endPoint y: 198, distance: 137.6
click at [25, 193] on div "Crear Item de Auditoria 18533379 Nro Documento 20185333796 CUIL Afiliado Activo…" at bounding box center [520, 233] width 1040 height 467
click at [196, 195] on textarea "ambulatorio" at bounding box center [519, 216] width 771 height 58
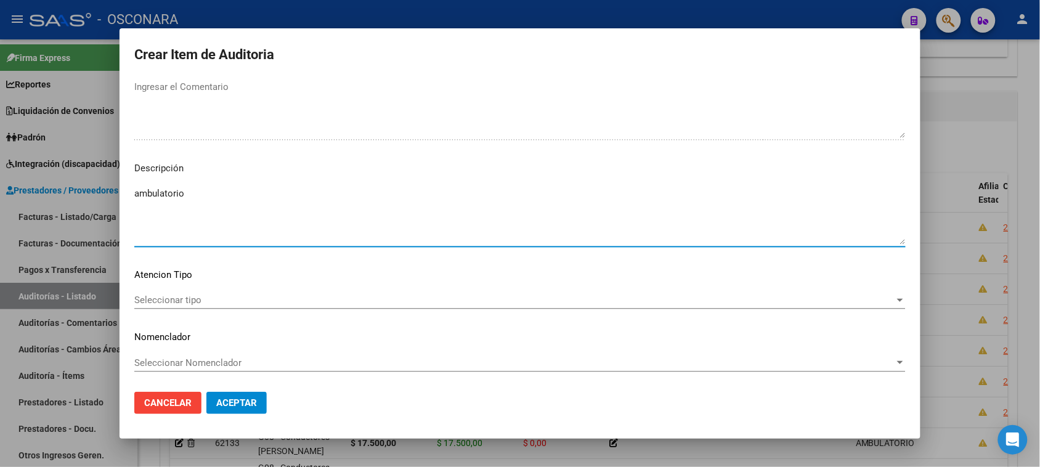
drag, startPoint x: 196, startPoint y: 195, endPoint x: 91, endPoint y: 196, distance: 105.3
click at [91, 195] on div "Crear Item de Auditoria 18533379 Nro Documento 20185333796 CUIL Afiliado Activo…" at bounding box center [520, 233] width 1040 height 467
click at [163, 296] on span "Seleccionar tipo" at bounding box center [514, 299] width 760 height 11
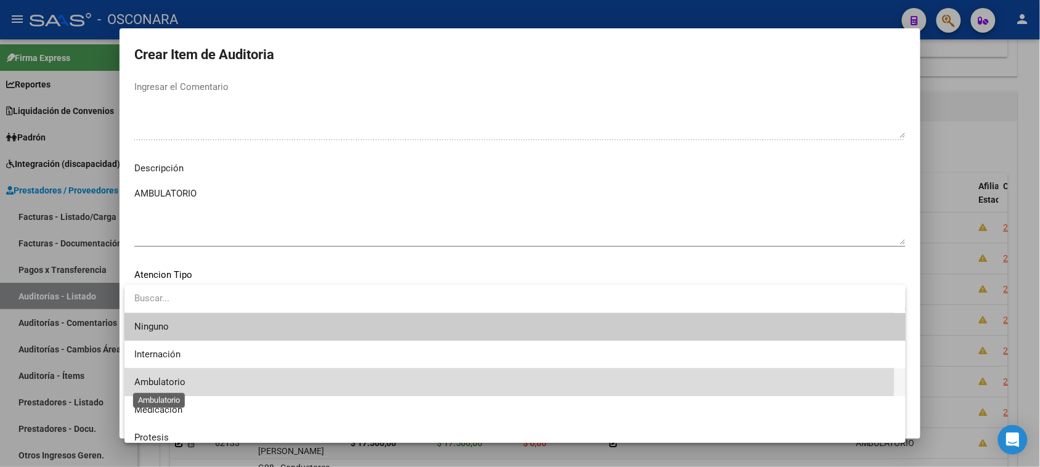
click at [176, 378] on span "Ambulatorio" at bounding box center [159, 381] width 51 height 11
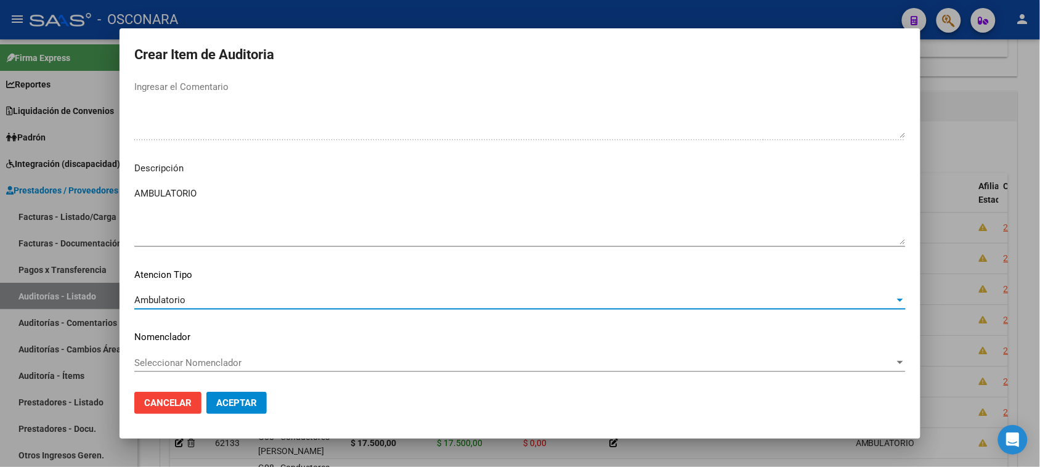
click at [237, 404] on span "Aceptar" at bounding box center [236, 402] width 41 height 11
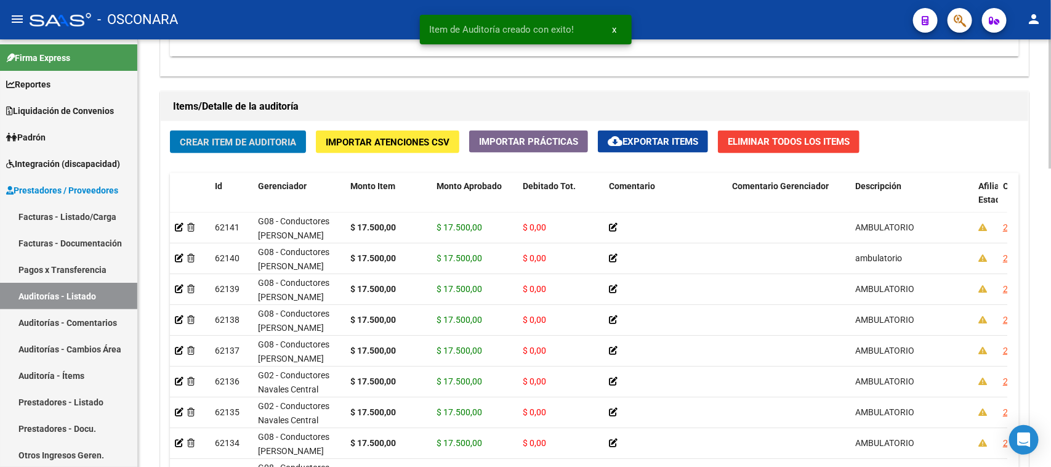
click at [237, 137] on span "Crear Item de Auditoria" at bounding box center [238, 142] width 116 height 11
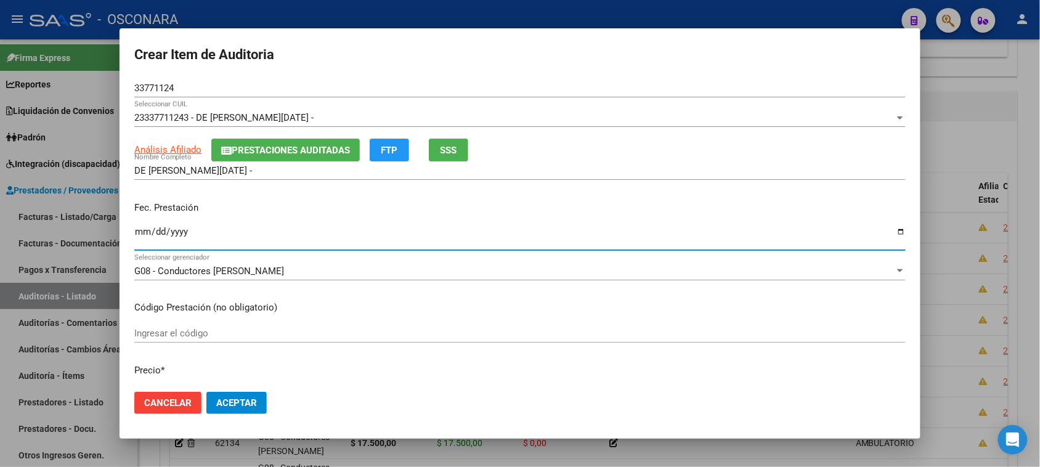
click at [137, 227] on input "Ingresar la fecha" at bounding box center [519, 237] width 771 height 20
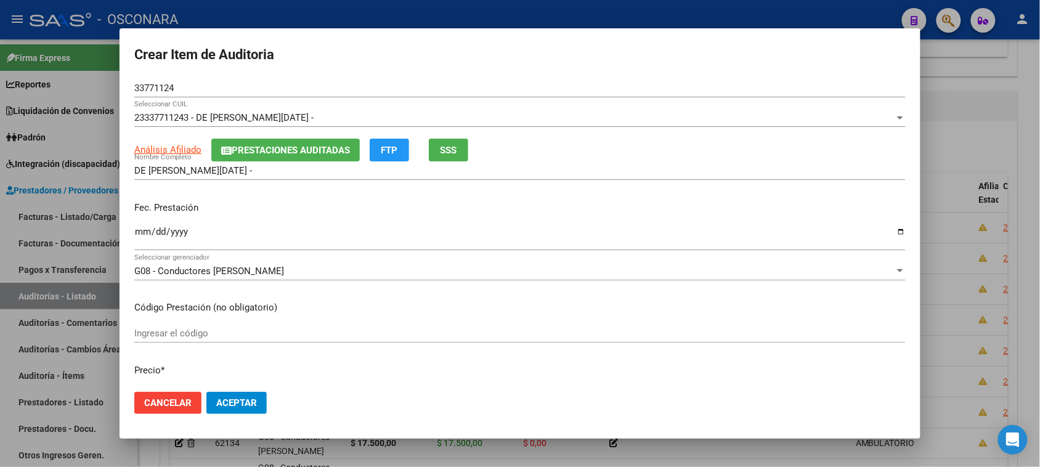
scroll to position [77, 0]
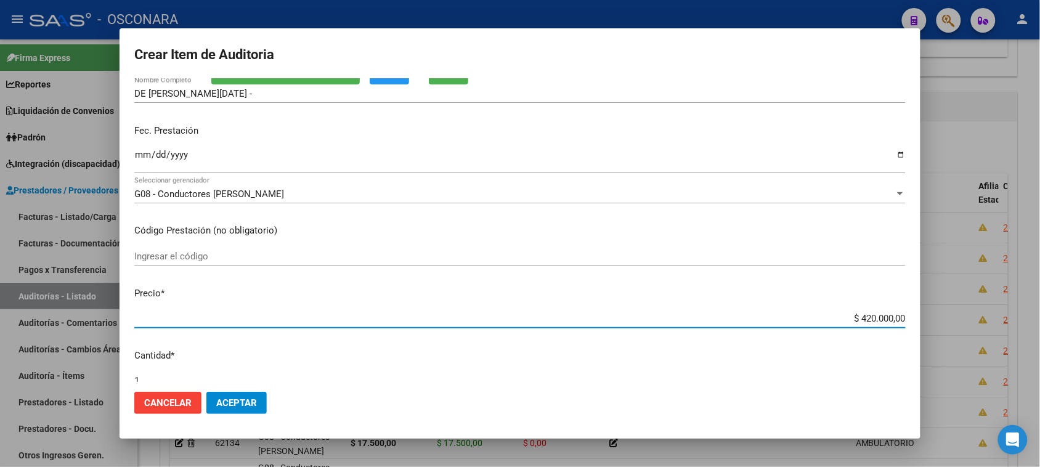
drag, startPoint x: 856, startPoint y: 316, endPoint x: 955, endPoint y: 302, distance: 99.5
click at [953, 303] on div "Crear Item de Auditoria 33771124 Nro Documento 23337711243 - DE [PERSON_NAME][D…" at bounding box center [520, 233] width 1040 height 467
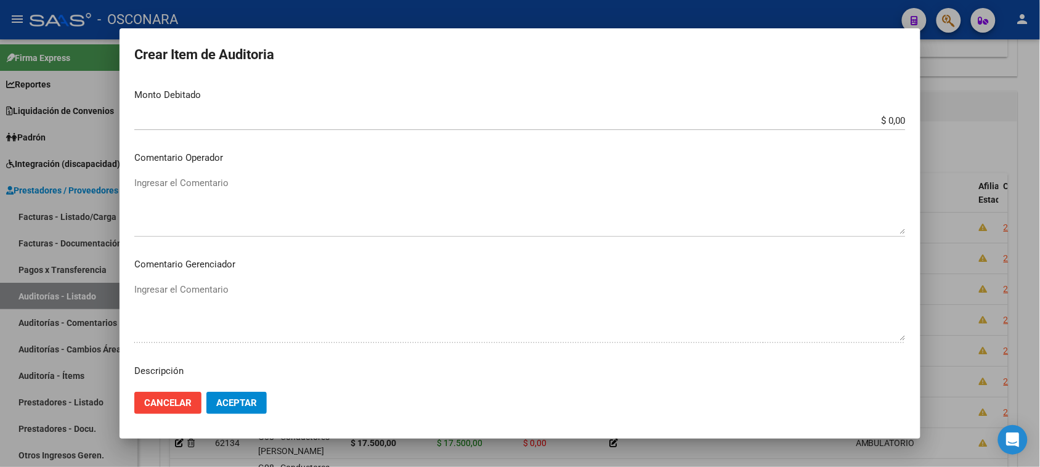
scroll to position [665, 0]
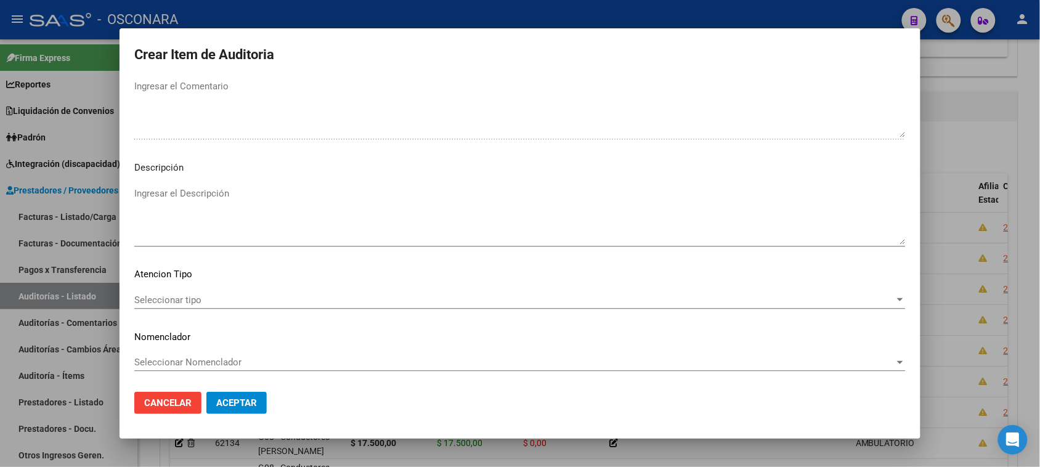
click at [217, 208] on textarea "Ingresar el Descripción" at bounding box center [519, 216] width 771 height 58
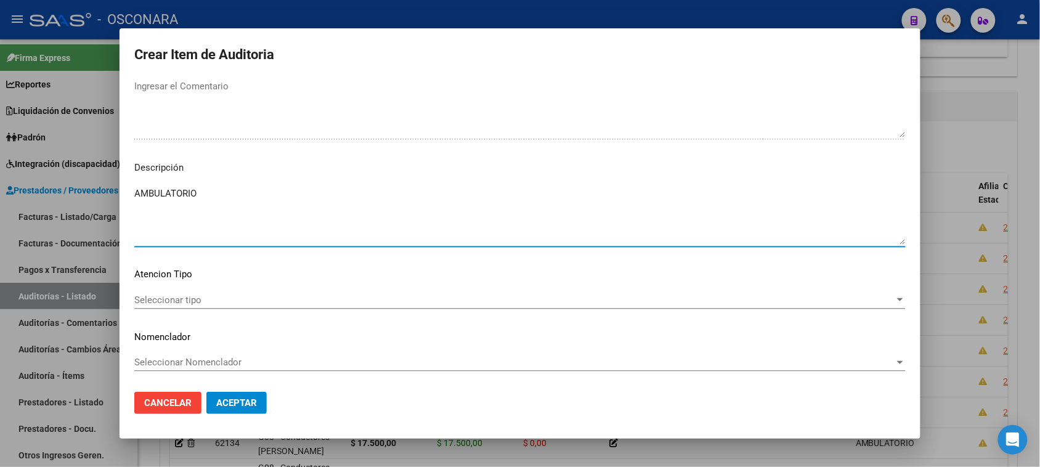
click at [177, 294] on span "Seleccionar tipo" at bounding box center [514, 299] width 760 height 11
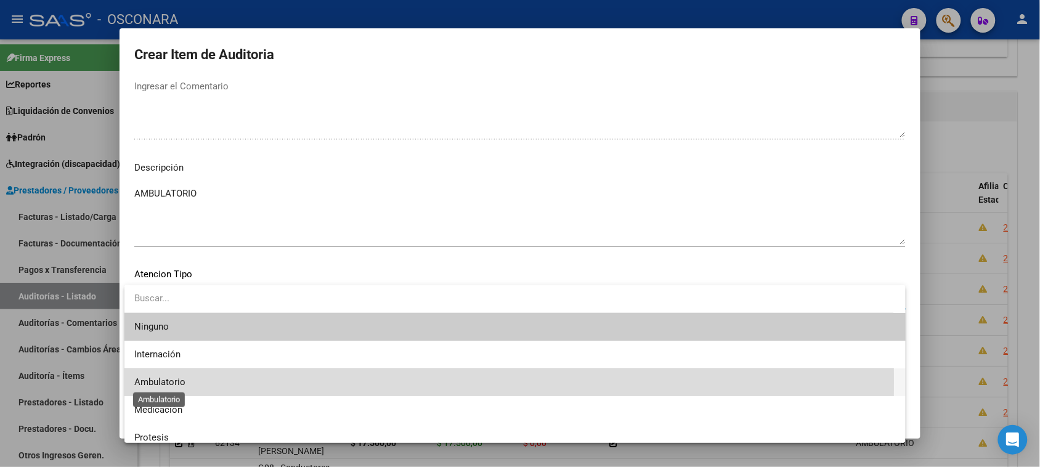
click at [174, 382] on span "Ambulatorio" at bounding box center [159, 381] width 51 height 11
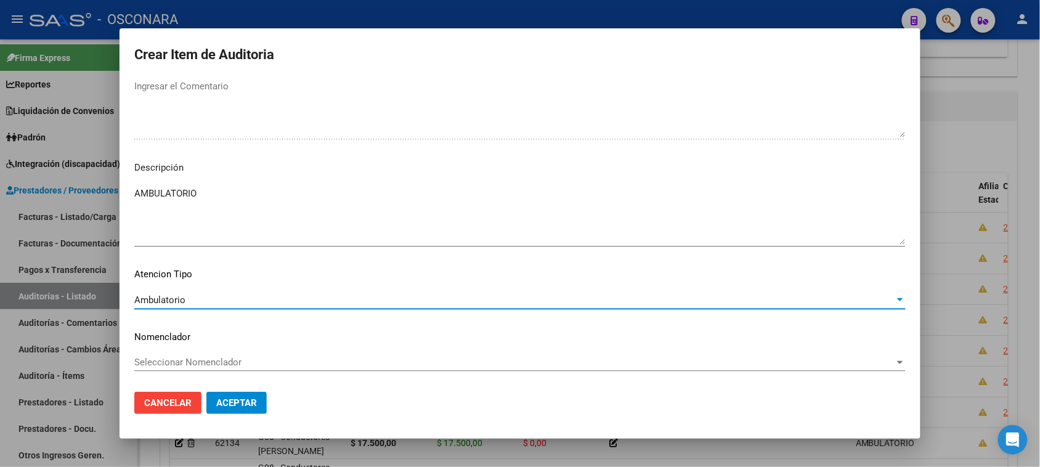
click at [244, 408] on span "Aceptar" at bounding box center [236, 402] width 41 height 11
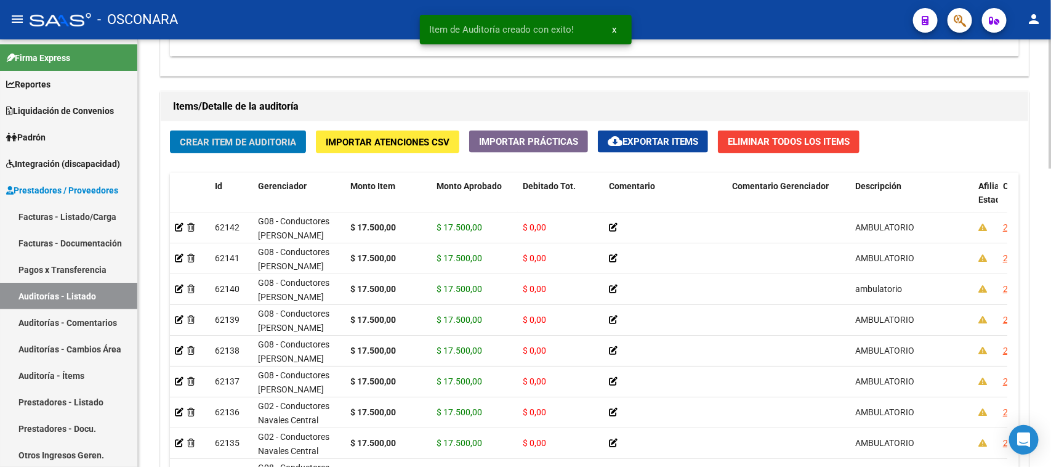
click at [238, 137] on span "Crear Item de Auditoria" at bounding box center [238, 142] width 116 height 11
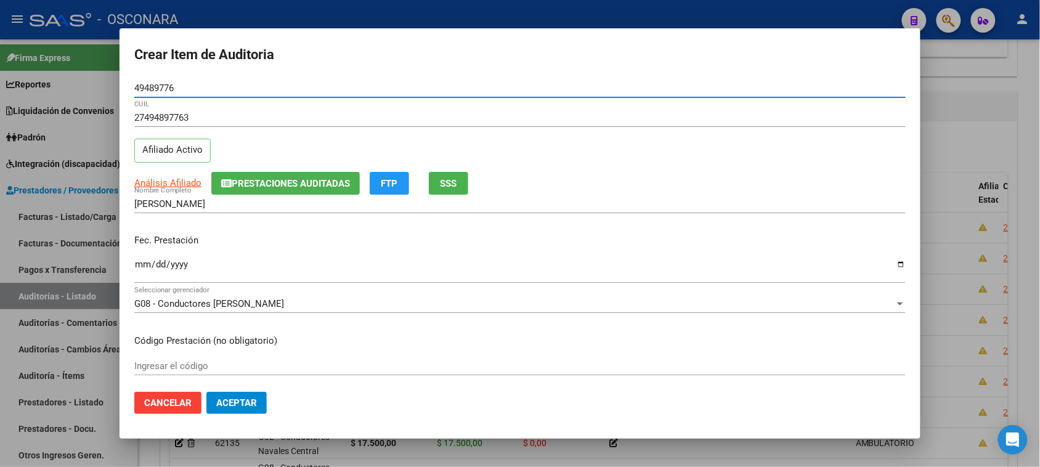
click at [139, 271] on input "Ingresar la fecha" at bounding box center [519, 269] width 771 height 20
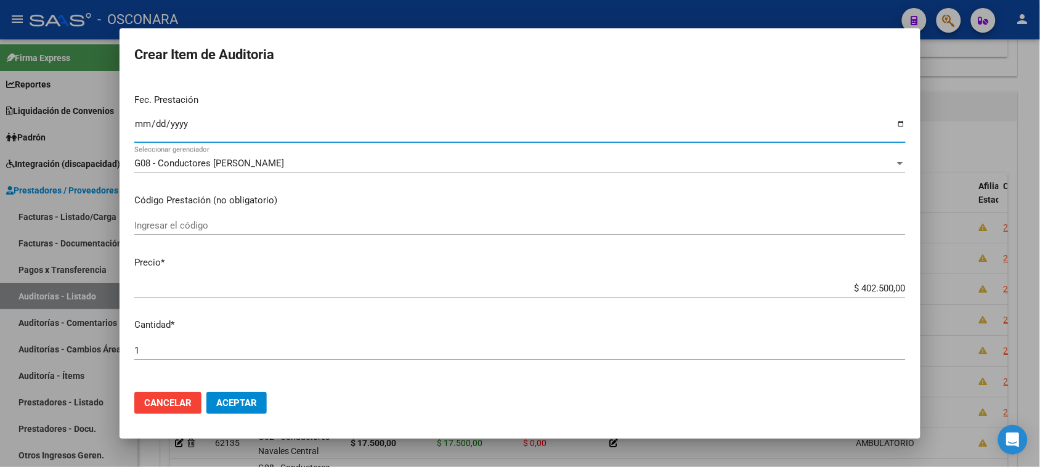
scroll to position [154, 0]
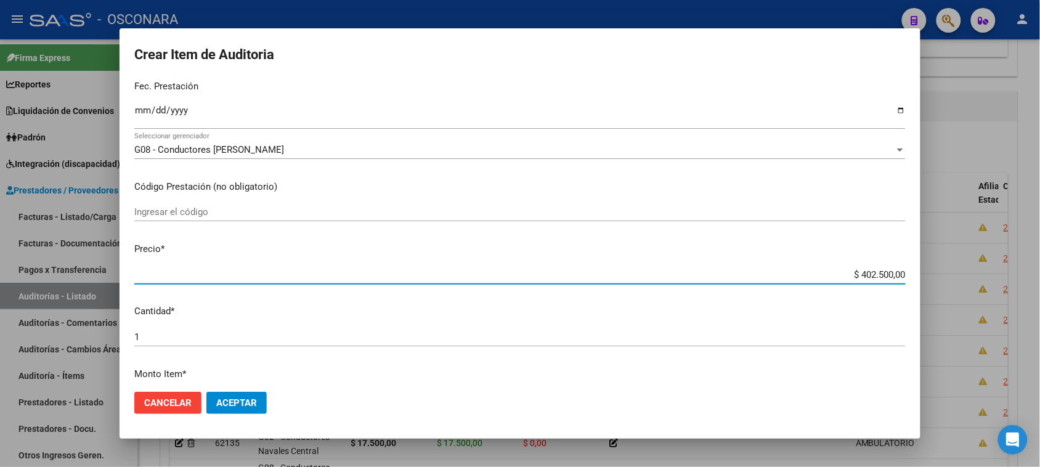
drag, startPoint x: 849, startPoint y: 272, endPoint x: 980, endPoint y: 264, distance: 132.1
click at [980, 264] on div "Crear Item de Auditoria 49489776 Nro Documento 27494897763 CUIL Afiliado Activo…" at bounding box center [520, 233] width 1040 height 467
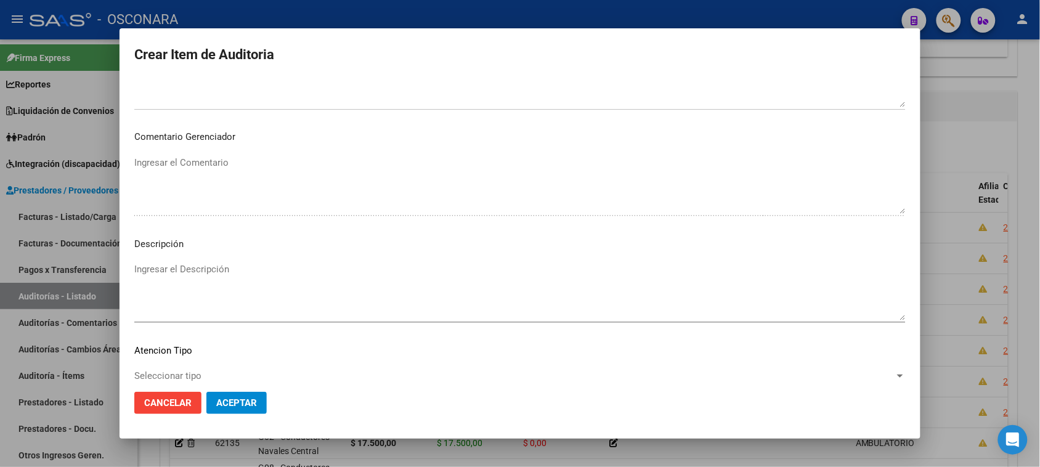
scroll to position [698, 0]
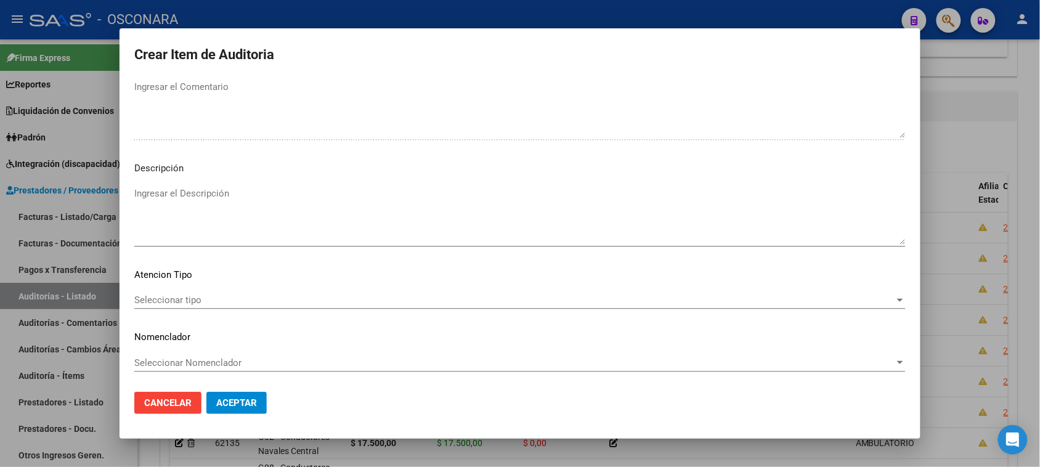
click at [201, 212] on textarea "Ingresar el Descripción" at bounding box center [519, 216] width 771 height 58
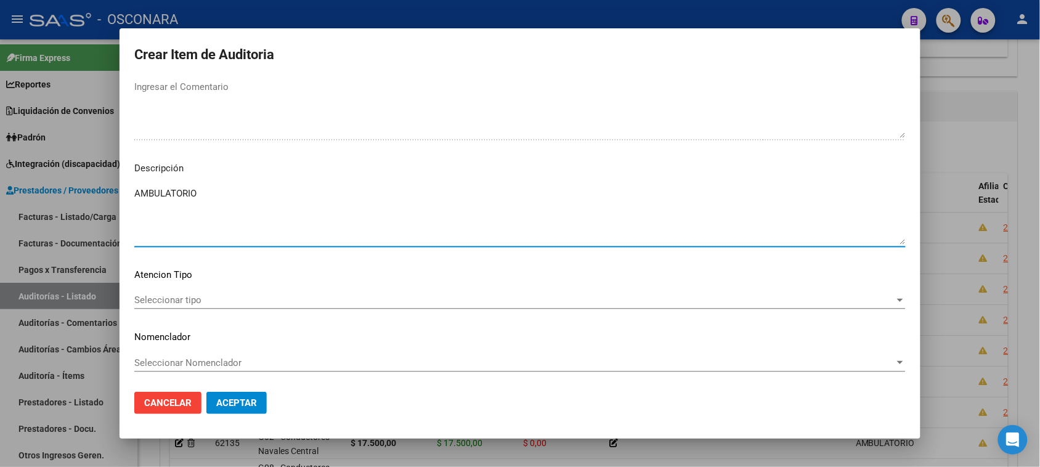
click at [179, 294] on span "Seleccionar tipo" at bounding box center [514, 299] width 760 height 11
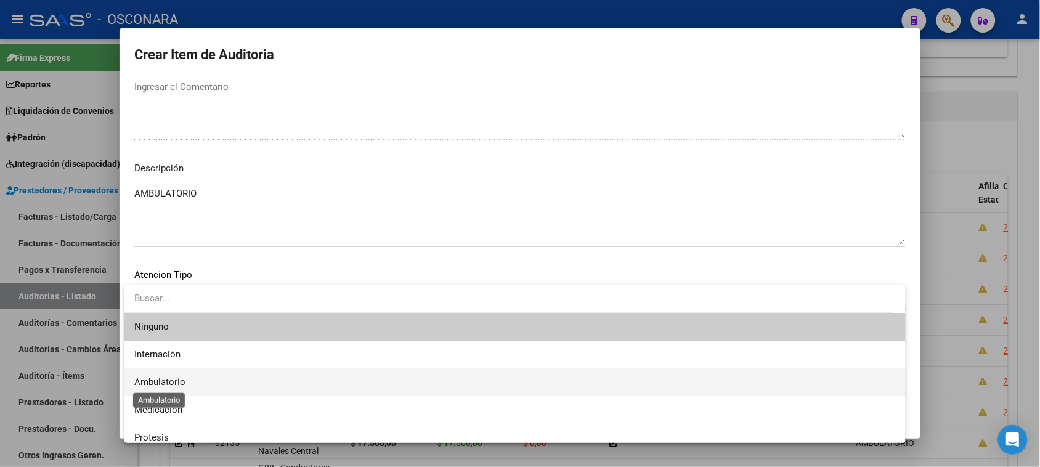
click at [176, 387] on span "Ambulatorio" at bounding box center [159, 381] width 51 height 11
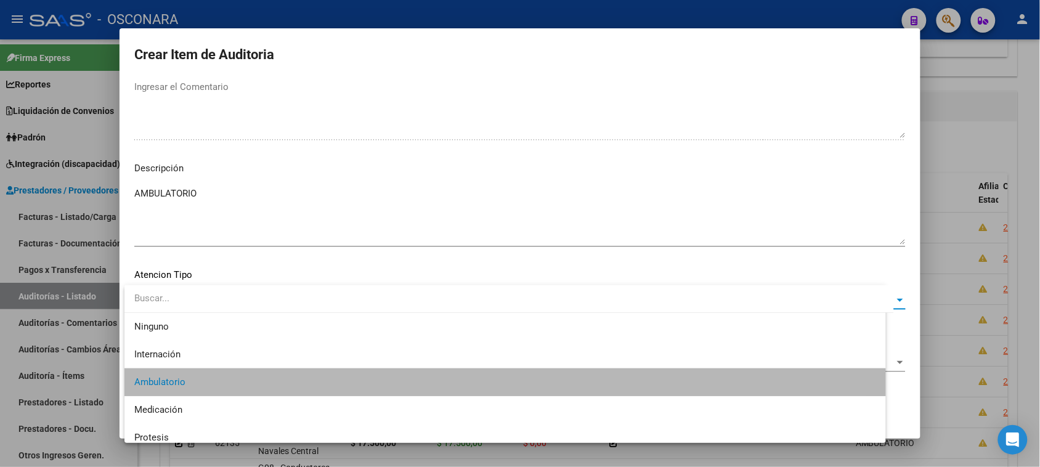
click at [216, 392] on button "Aceptar" at bounding box center [236, 403] width 60 height 22
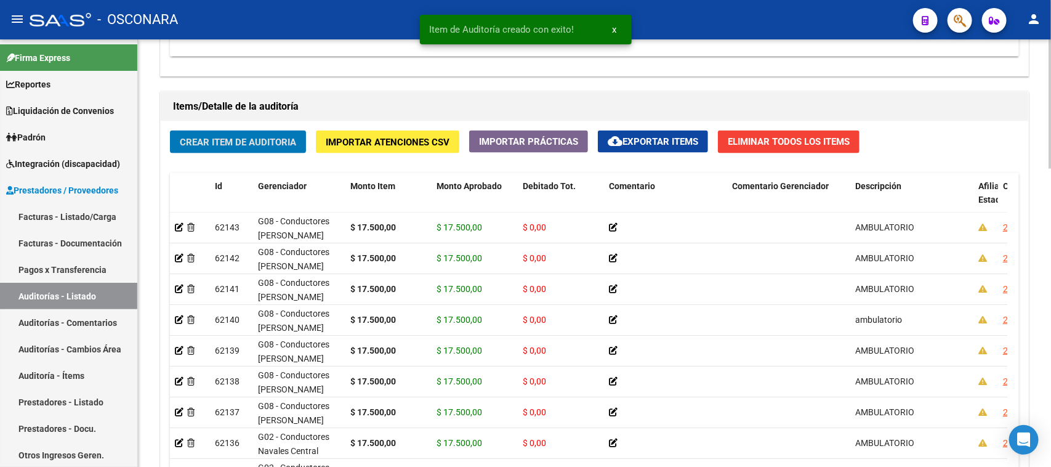
click at [248, 139] on span "Crear Item de Auditoria" at bounding box center [238, 142] width 116 height 11
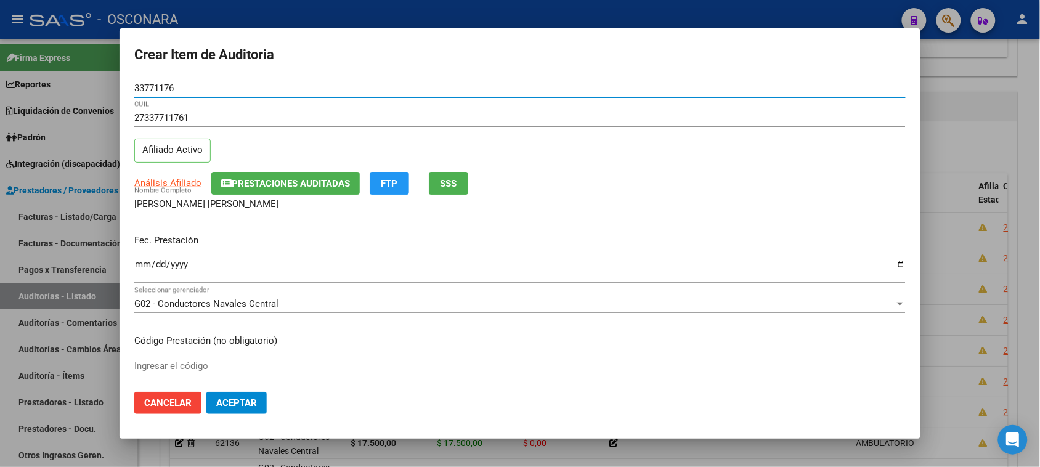
click at [145, 260] on input "Ingresar la fecha" at bounding box center [519, 269] width 771 height 20
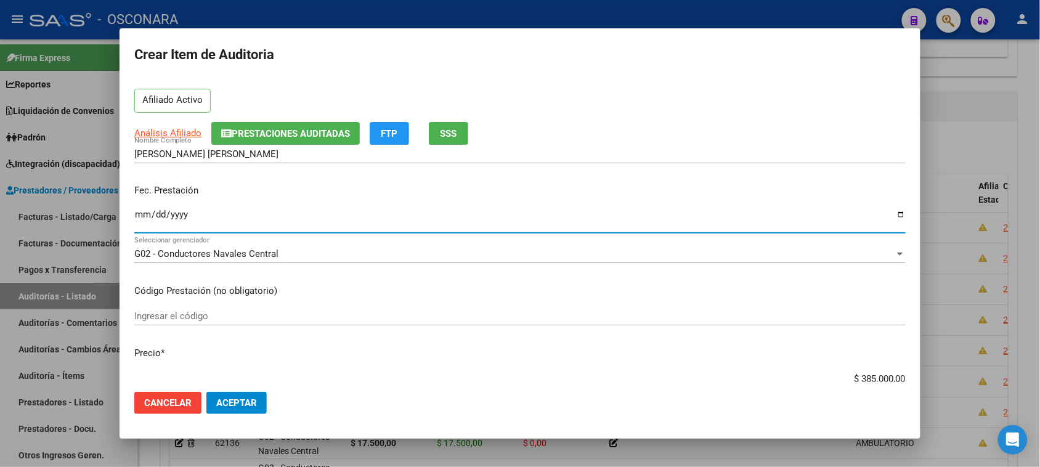
scroll to position [77, 0]
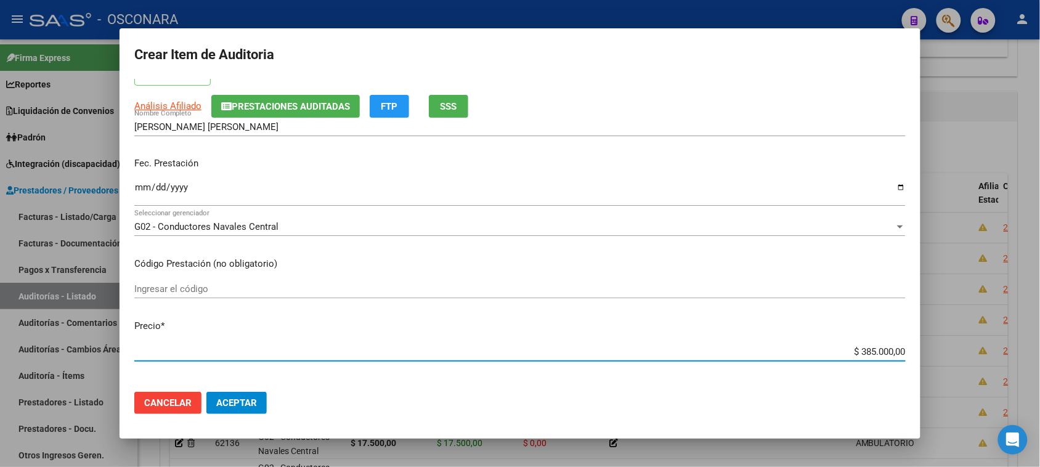
drag, startPoint x: 850, startPoint y: 349, endPoint x: 951, endPoint y: 341, distance: 101.4
click at [961, 347] on div "Crear Item de Auditoria 33771176 Nro Documento 27337711761 CUIL Afiliado Activo…" at bounding box center [520, 233] width 1040 height 467
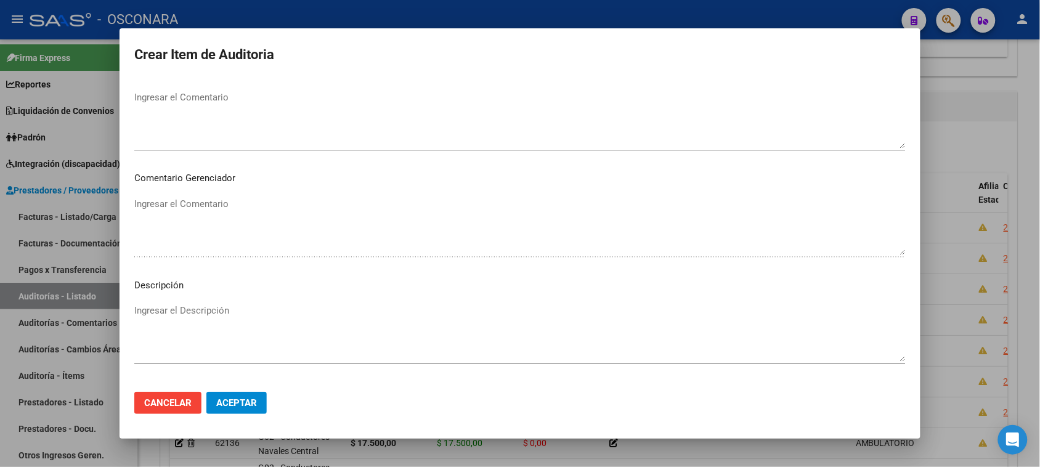
scroll to position [698, 0]
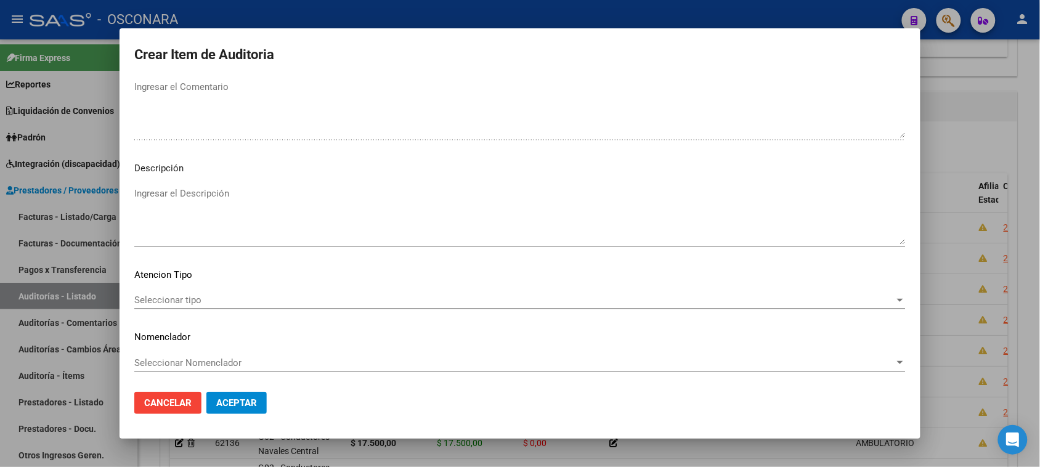
click at [279, 219] on textarea "Ingresar el Descripción" at bounding box center [519, 216] width 771 height 58
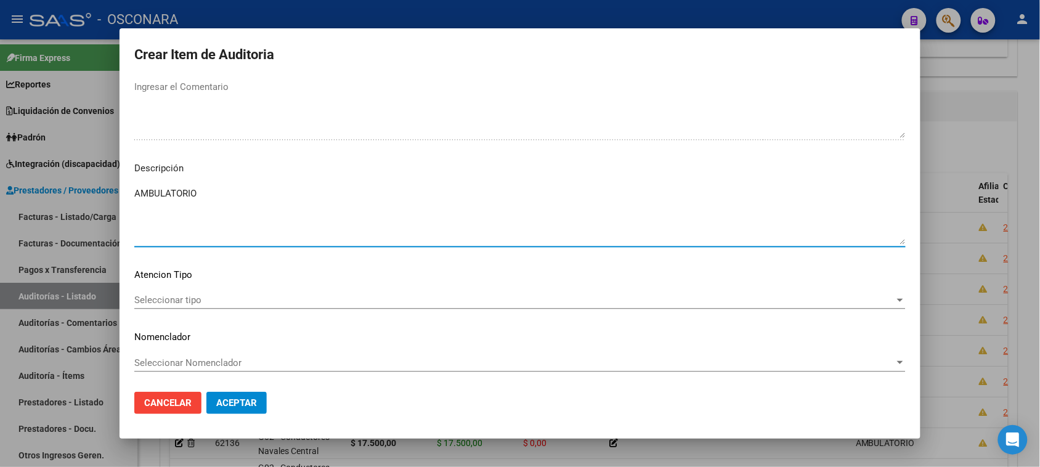
click at [198, 302] on span "Seleccionar tipo" at bounding box center [514, 299] width 760 height 11
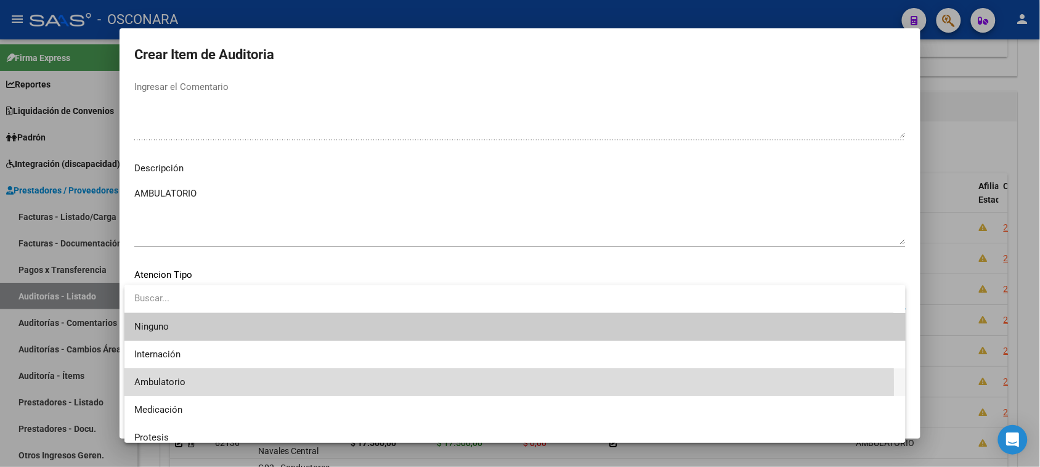
click at [180, 388] on span "Ambulatorio" at bounding box center [514, 382] width 761 height 28
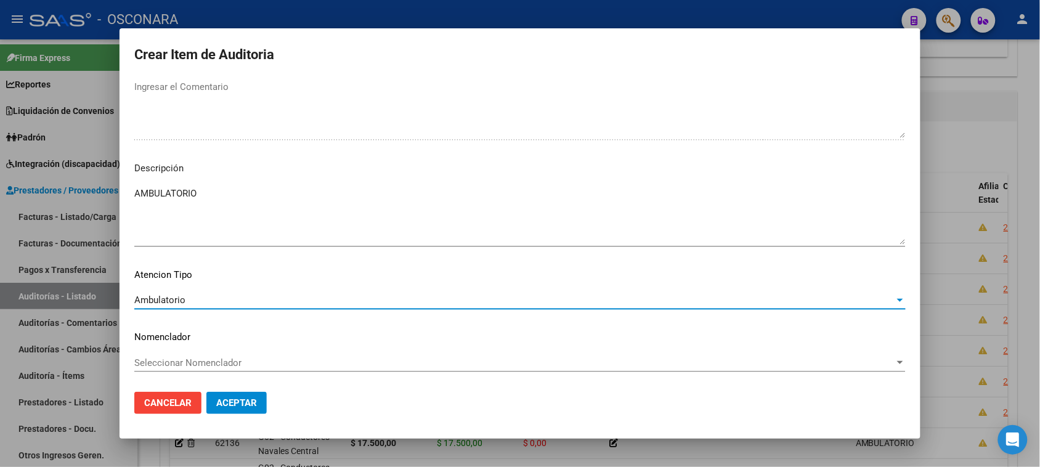
click at [243, 402] on span "Aceptar" at bounding box center [236, 402] width 41 height 11
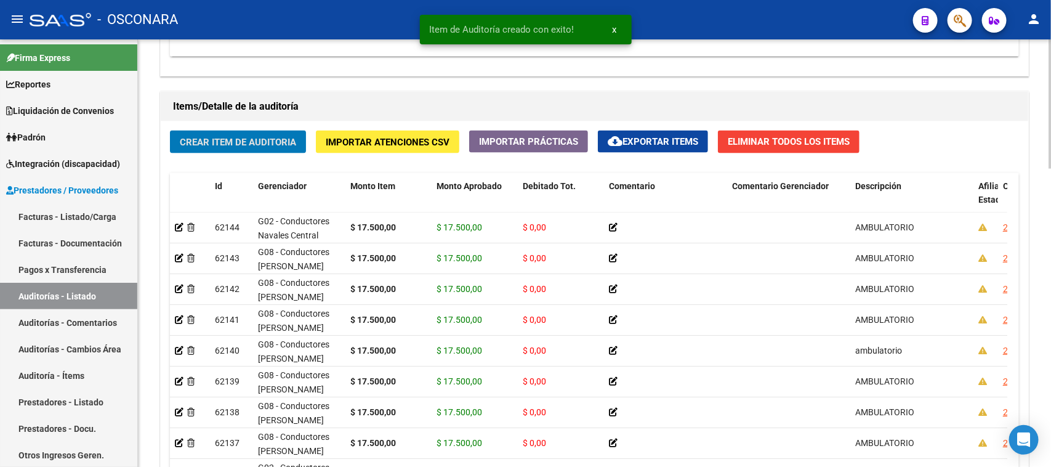
click at [227, 155] on div "Crear Item de Auditoria Importar Atenciones CSV Importar Prácticas cloud_downlo…" at bounding box center [595, 320] width 868 height 398
click at [225, 150] on button "Crear Item de Auditoria" at bounding box center [238, 142] width 136 height 23
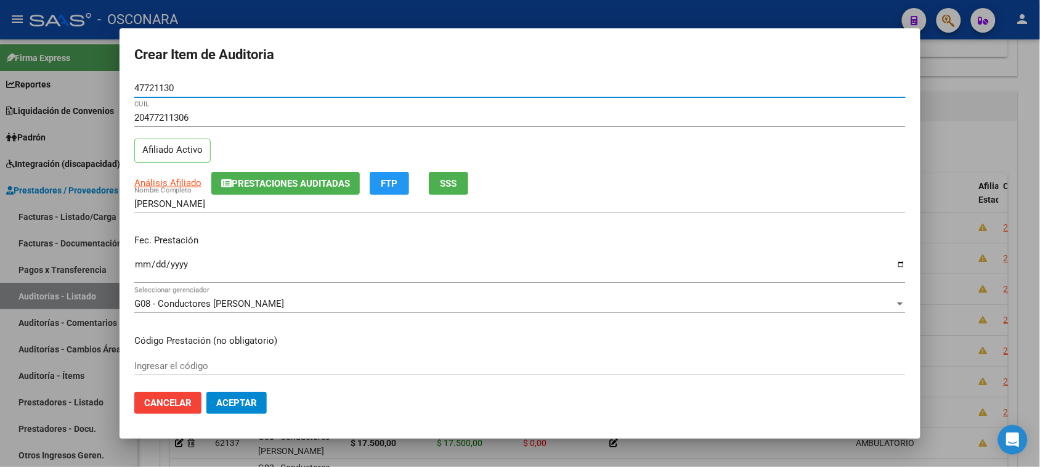
click at [147, 264] on input "Ingresar la fecha" at bounding box center [519, 269] width 771 height 20
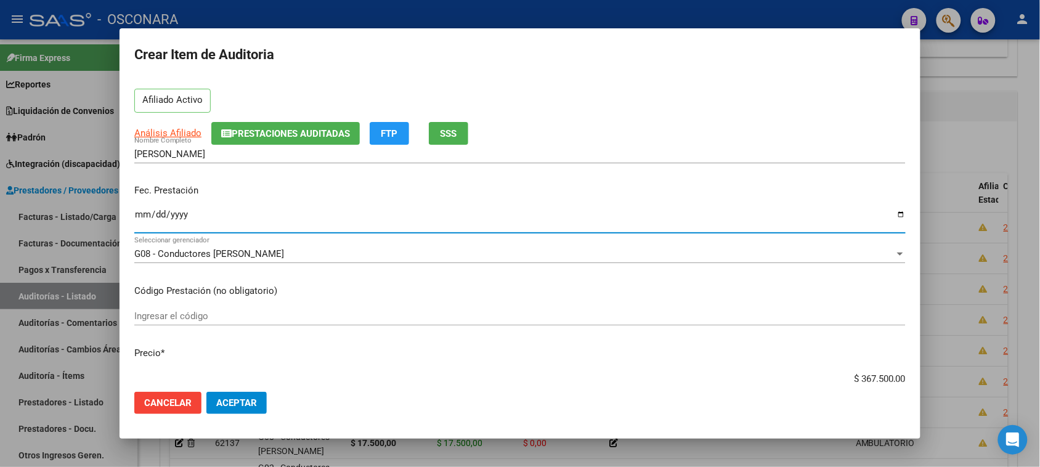
scroll to position [77, 0]
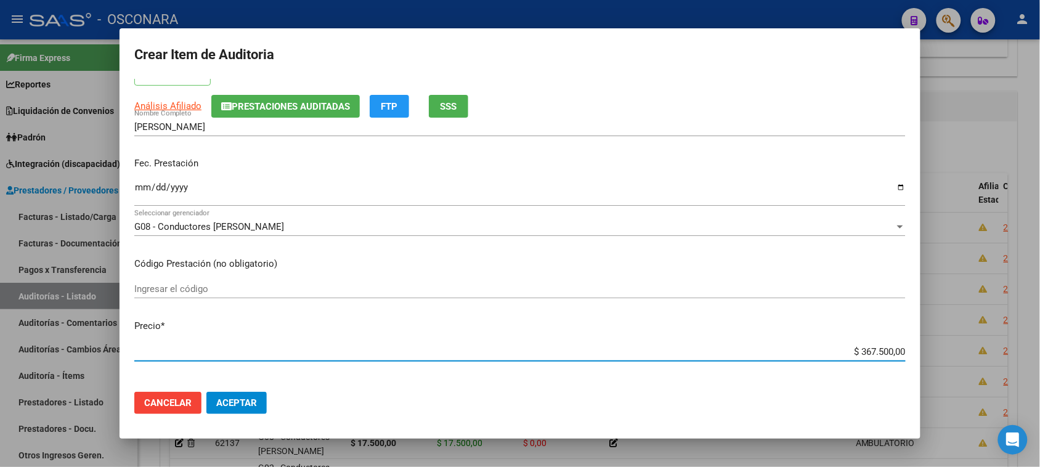
drag, startPoint x: 848, startPoint y: 350, endPoint x: 1051, endPoint y: 321, distance: 204.7
click at [1040, 329] on html "menu - OSCONARA person Firma Express Reportes Padrón Traspasos x O.S. Traspasos…" at bounding box center [520, 233] width 1040 height 467
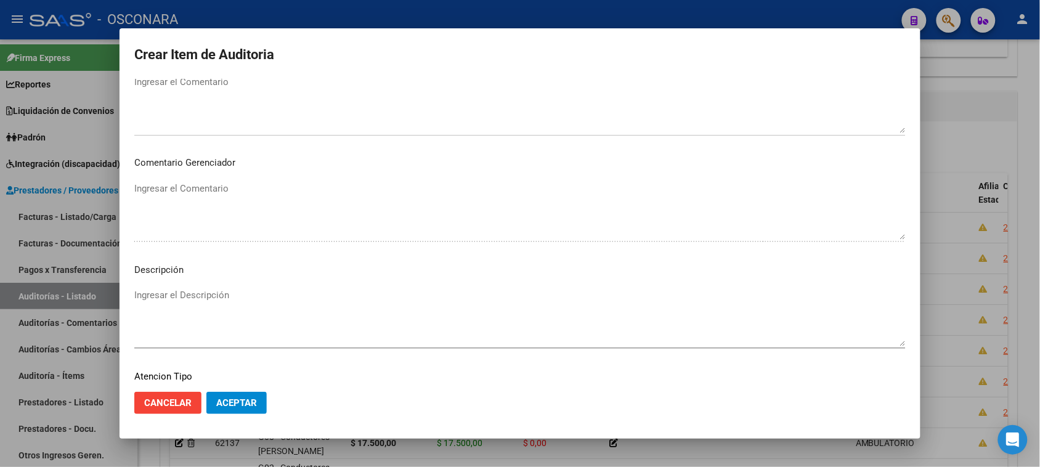
scroll to position [698, 0]
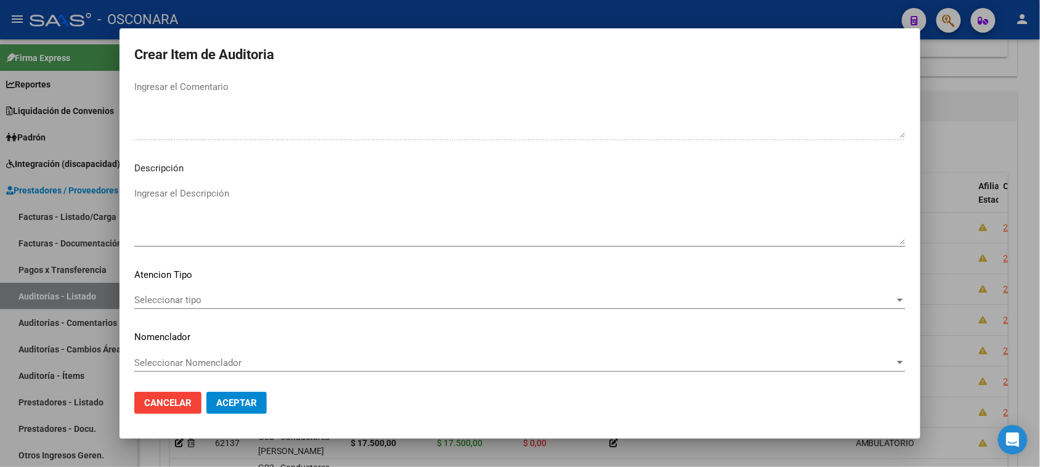
click at [282, 193] on textarea "Ingresar el Descripción" at bounding box center [519, 216] width 771 height 58
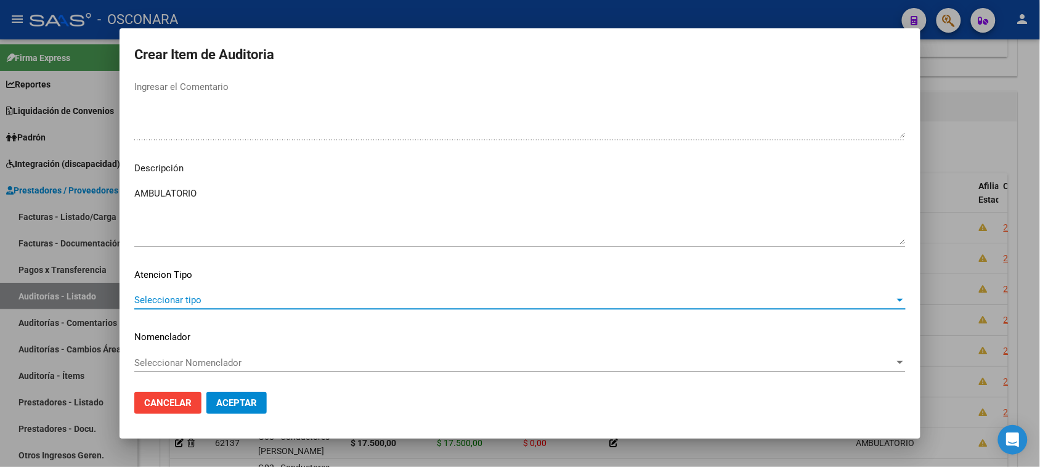
click at [192, 296] on span "Seleccionar tipo" at bounding box center [514, 299] width 760 height 11
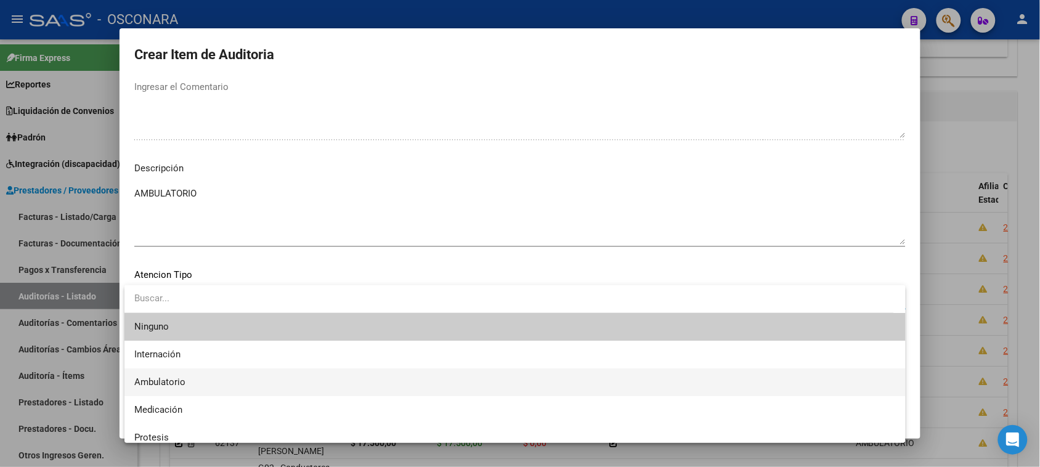
click at [207, 386] on span "Ambulatorio" at bounding box center [514, 382] width 761 height 28
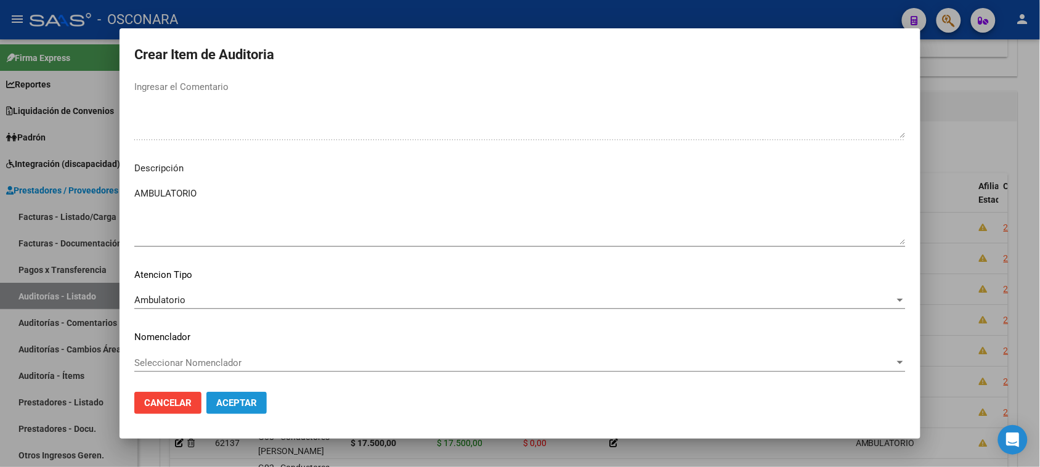
click at [257, 401] on span "Aceptar" at bounding box center [236, 402] width 41 height 11
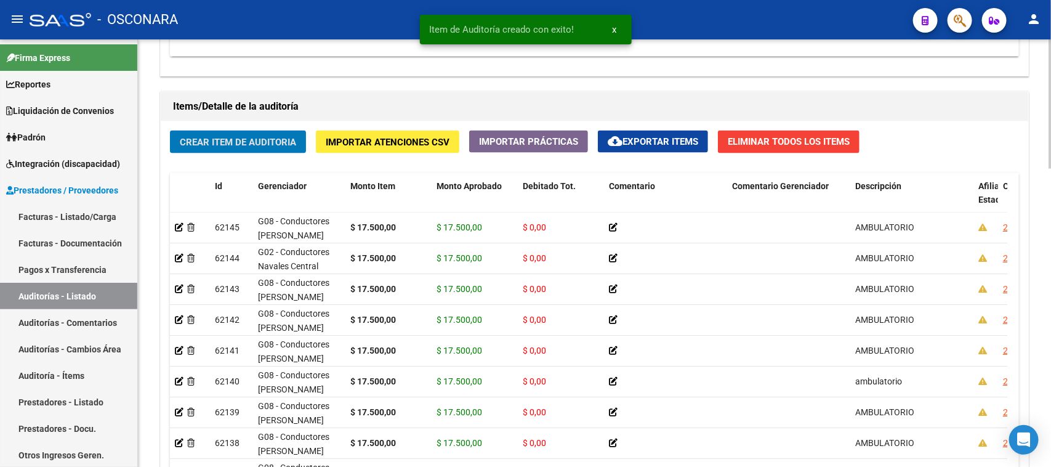
click at [220, 139] on span "Crear Item de Auditoria" at bounding box center [238, 142] width 116 height 11
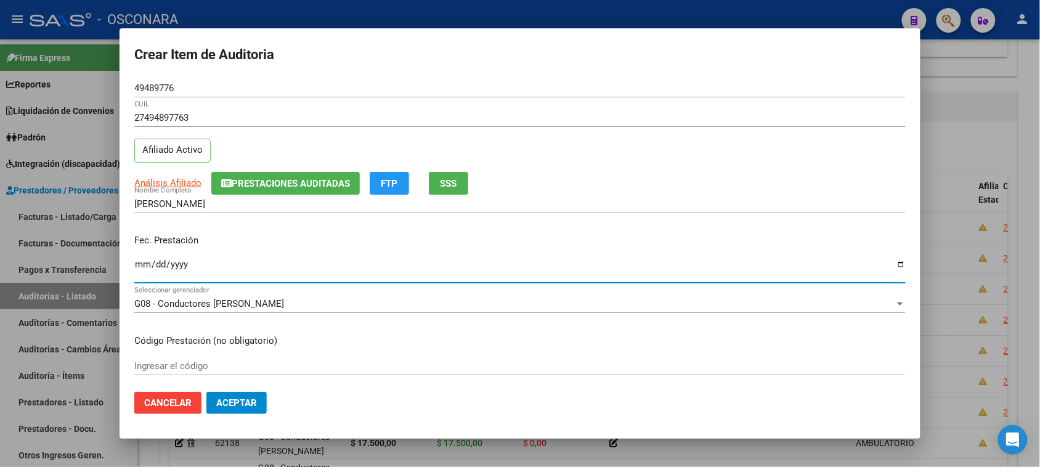
click at [135, 267] on input "Ingresar la fecha" at bounding box center [519, 269] width 771 height 20
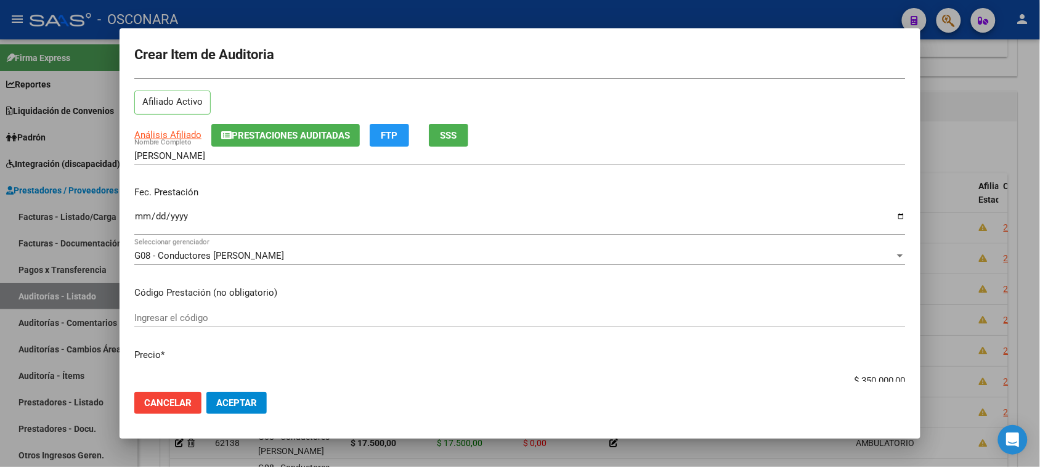
scroll to position [77, 0]
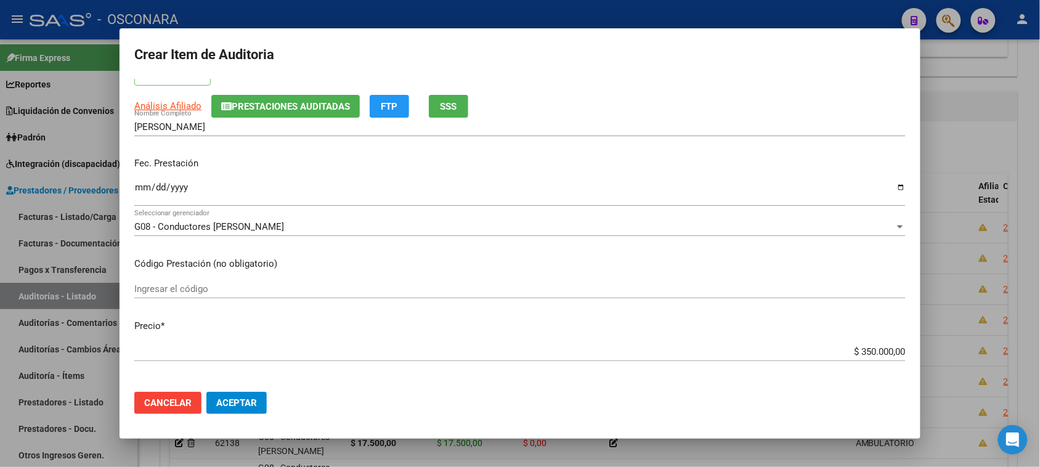
drag, startPoint x: 847, startPoint y: 350, endPoint x: 986, endPoint y: 337, distance: 139.1
click at [986, 337] on div "Crear Item de Auditoria 49489776 Nro Documento 27494897763 CUIL Afiliado Activo…" at bounding box center [520, 233] width 1040 height 467
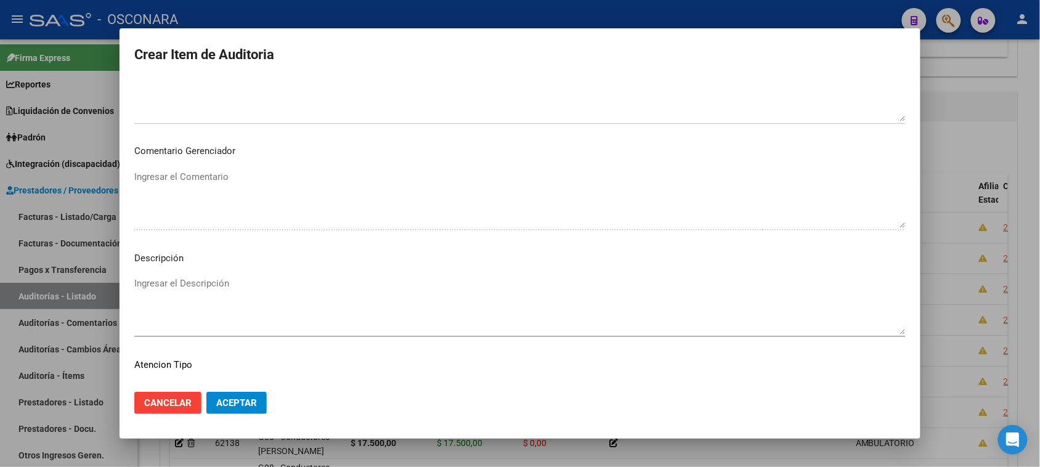
scroll to position [698, 0]
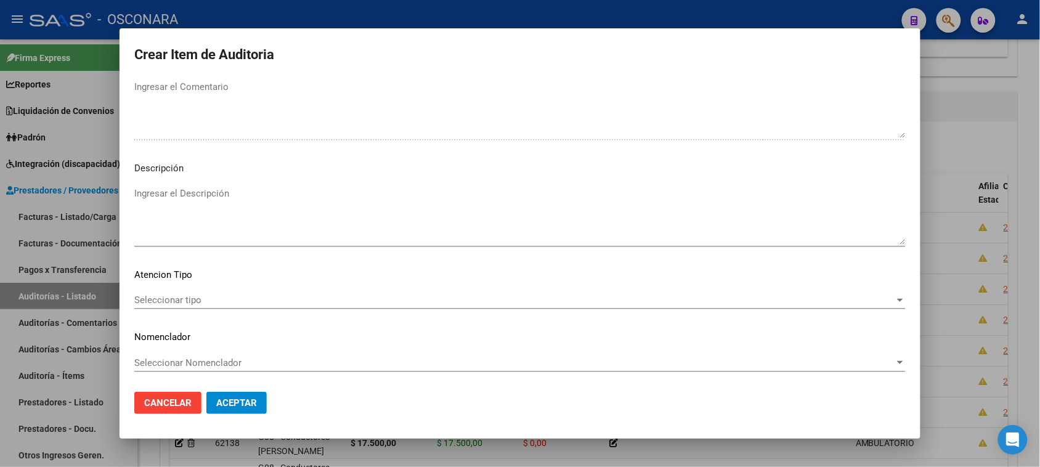
click at [270, 213] on textarea "Ingresar el Descripción" at bounding box center [519, 216] width 771 height 58
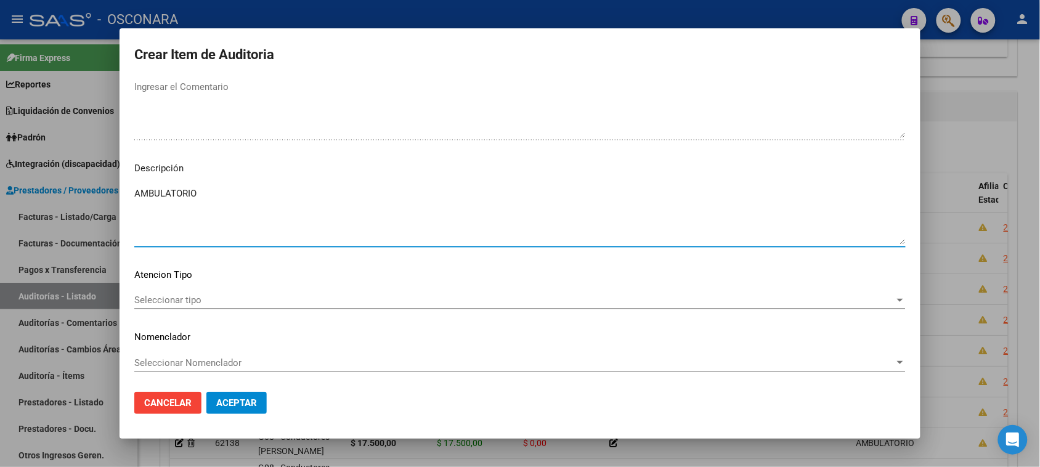
click at [188, 296] on span "Seleccionar tipo" at bounding box center [514, 299] width 760 height 11
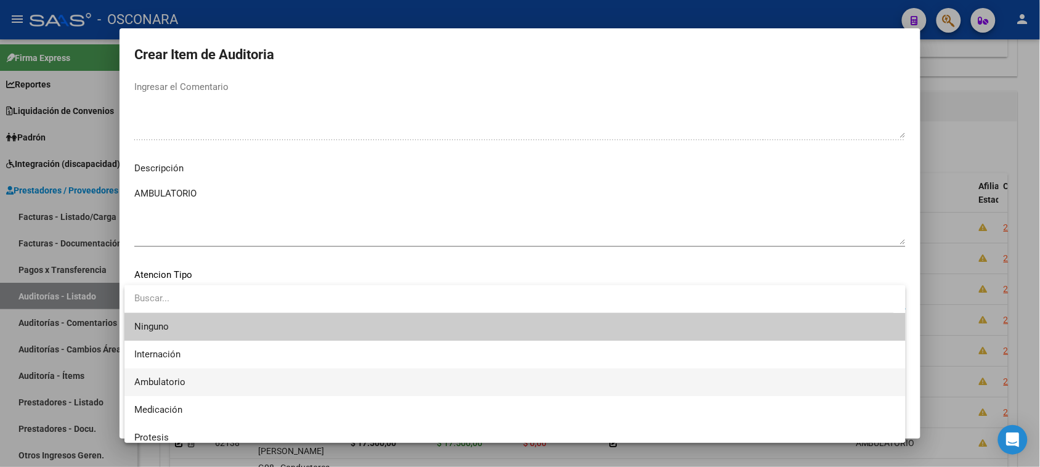
click at [184, 384] on span "Ambulatorio" at bounding box center [159, 381] width 51 height 11
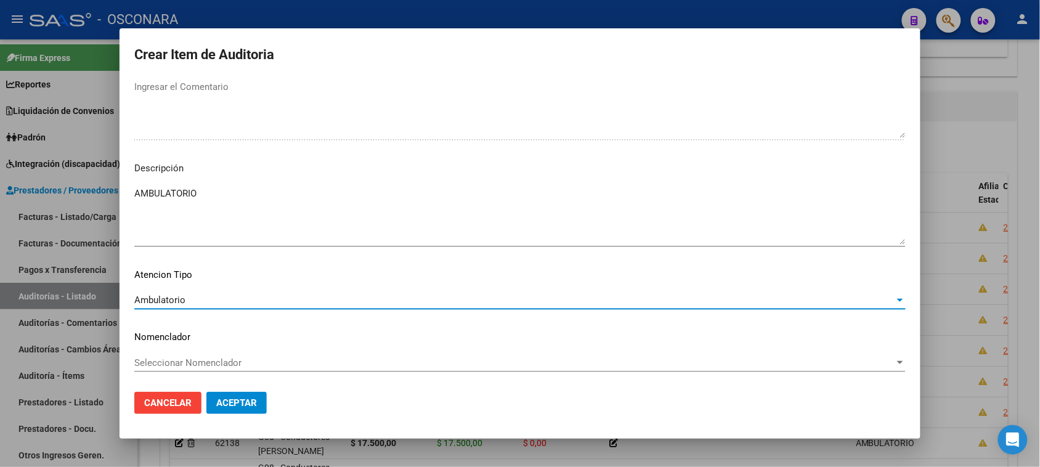
click at [234, 400] on span "Aceptar" at bounding box center [236, 402] width 41 height 11
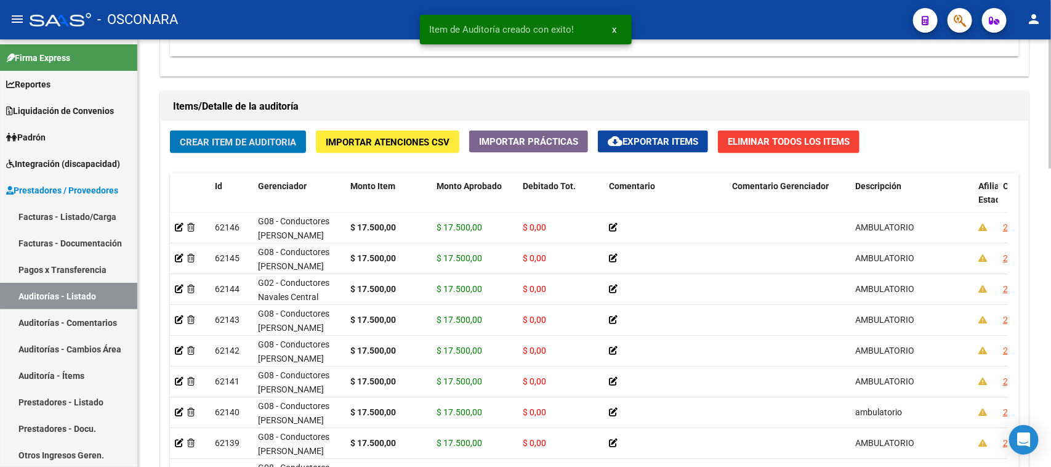
click at [237, 137] on span "Crear Item de Auditoria" at bounding box center [238, 142] width 116 height 11
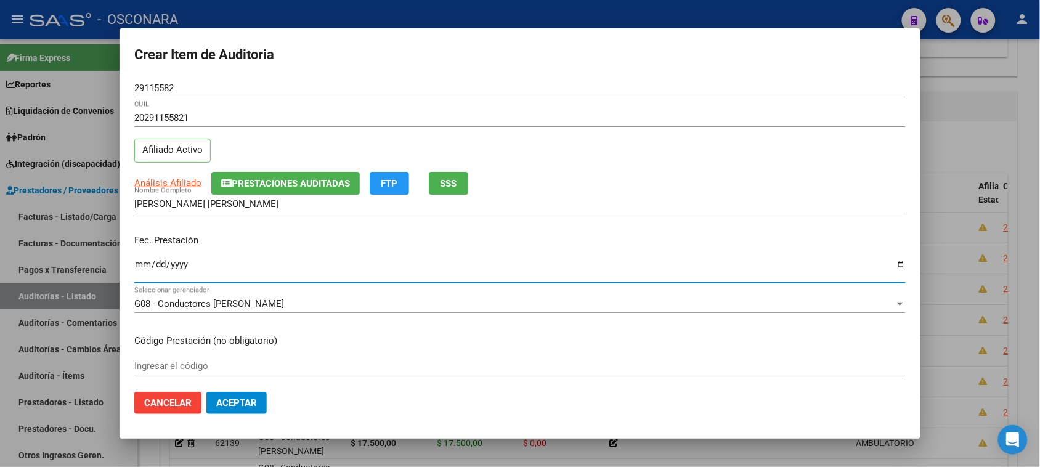
click at [142, 264] on input "Ingresar la fecha" at bounding box center [519, 269] width 771 height 20
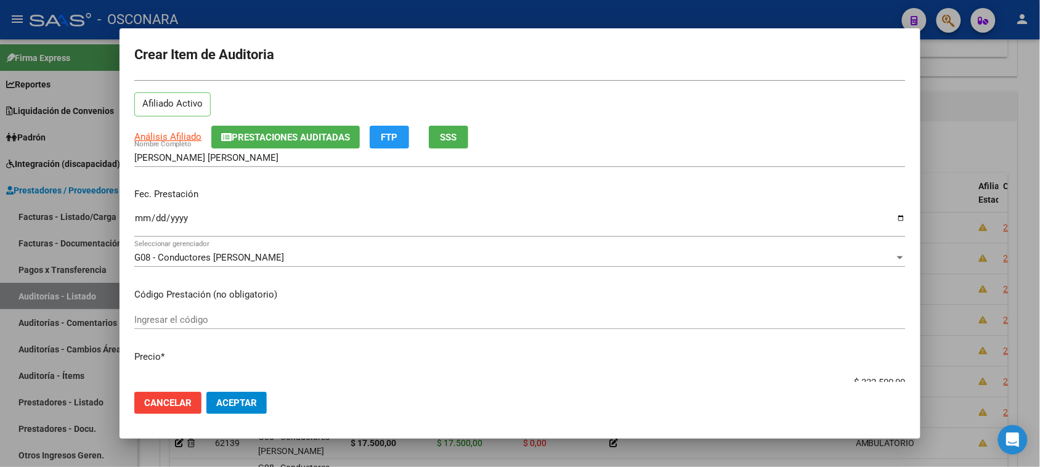
scroll to position [77, 0]
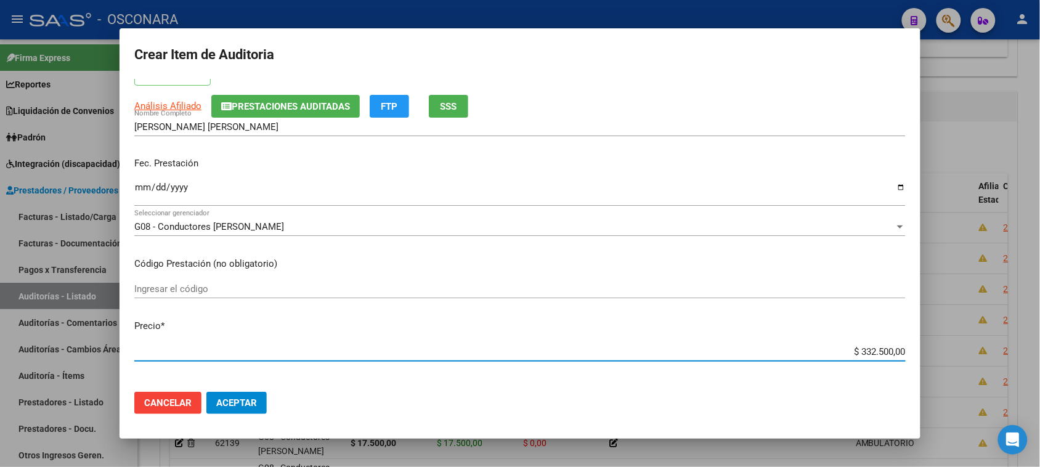
drag, startPoint x: 851, startPoint y: 349, endPoint x: 943, endPoint y: 341, distance: 92.7
click at [945, 337] on div "Crear Item de Auditoria 29115582 Nro Documento 20291155821 CUIL Afiliado Activo…" at bounding box center [520, 233] width 1040 height 467
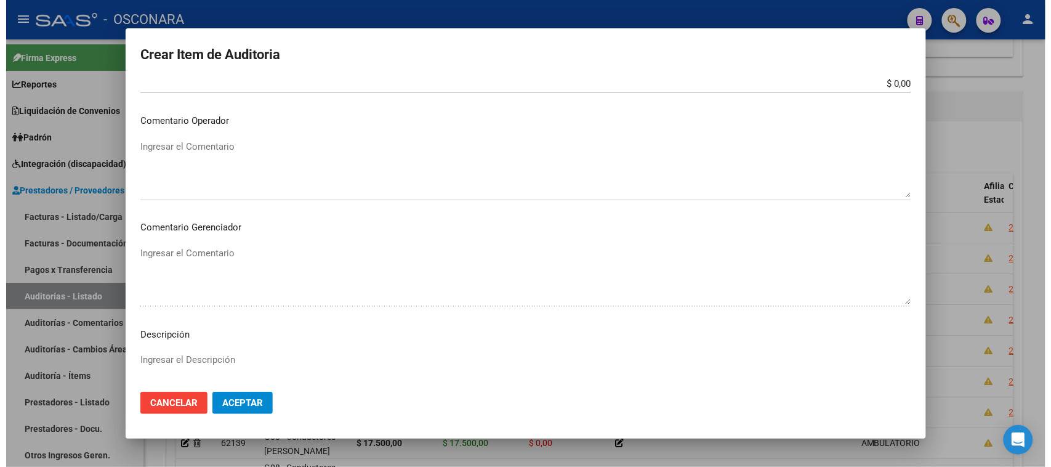
scroll to position [693, 0]
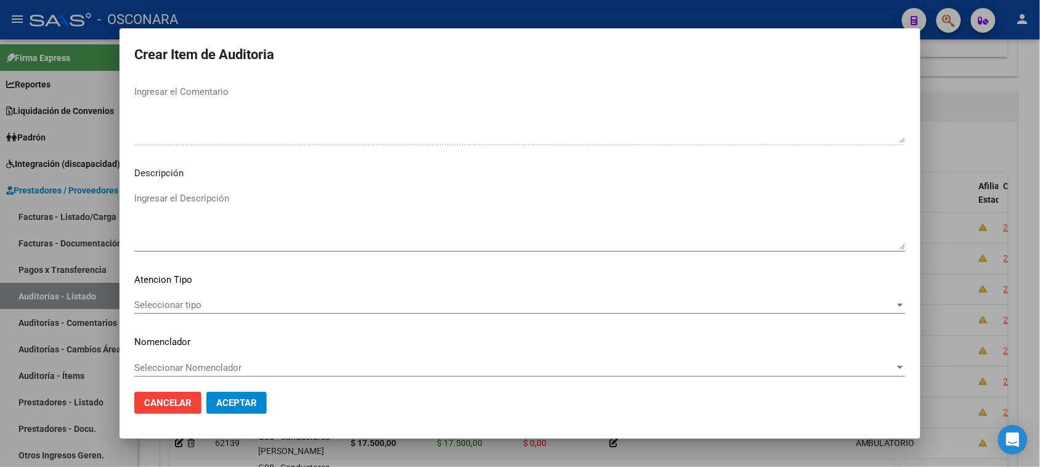
click at [225, 214] on textarea "Ingresar el Descripción" at bounding box center [519, 221] width 771 height 58
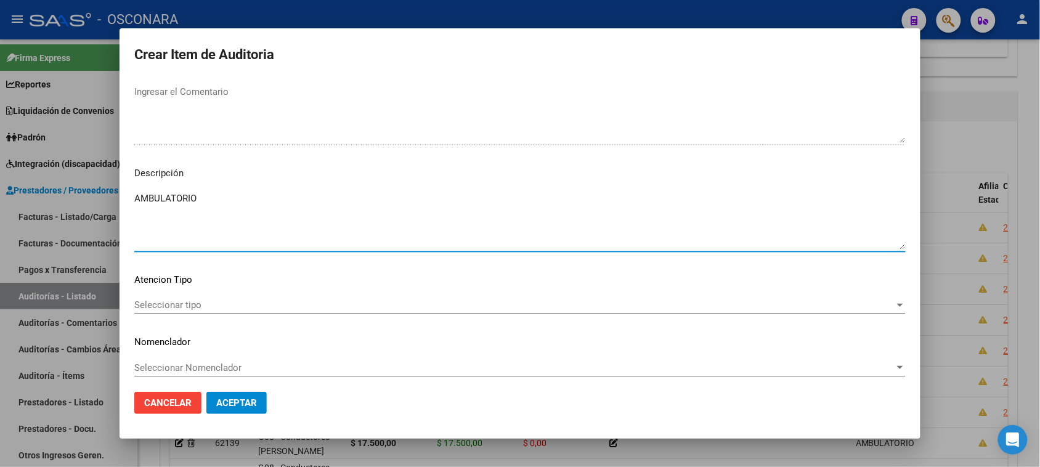
click at [183, 309] on span "Seleccionar tipo" at bounding box center [514, 304] width 760 height 11
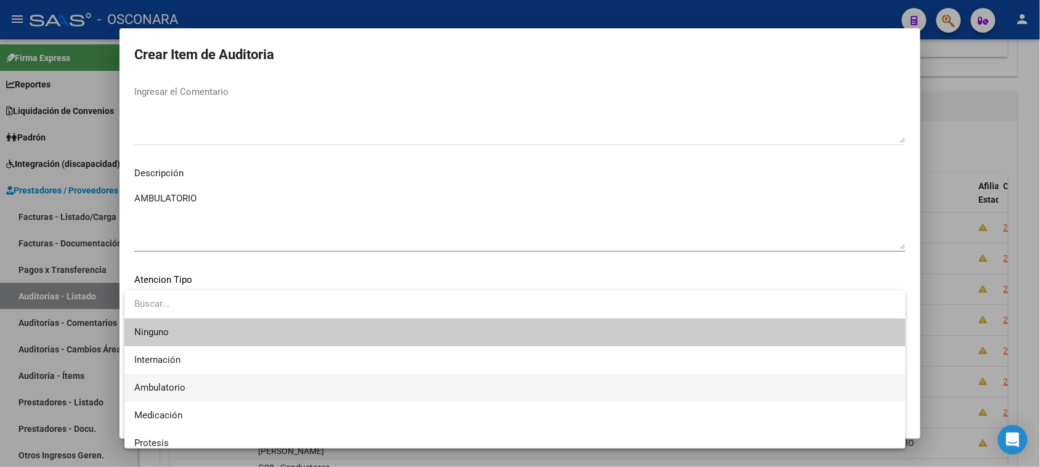
click at [199, 387] on span "Ambulatorio" at bounding box center [514, 388] width 761 height 28
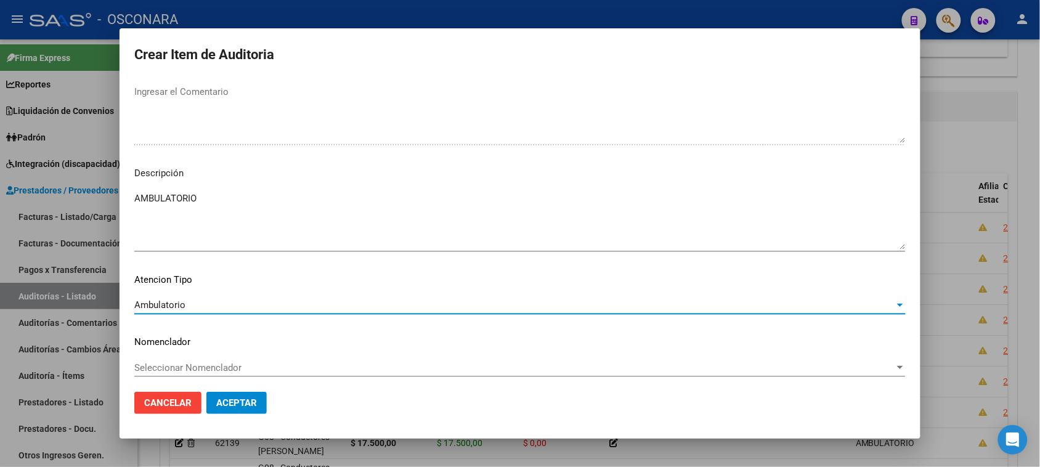
click at [248, 400] on span "Aceptar" at bounding box center [236, 402] width 41 height 11
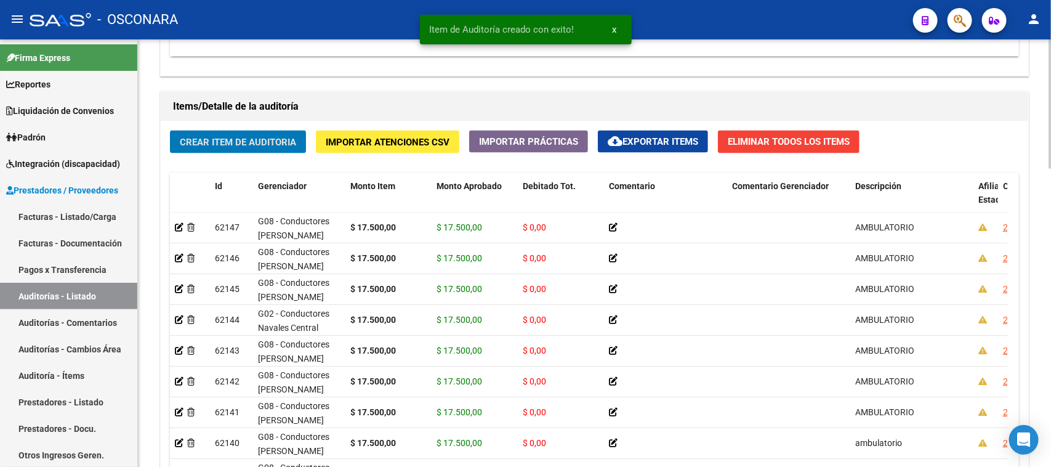
click at [220, 137] on span "Crear Item de Auditoria" at bounding box center [238, 142] width 116 height 11
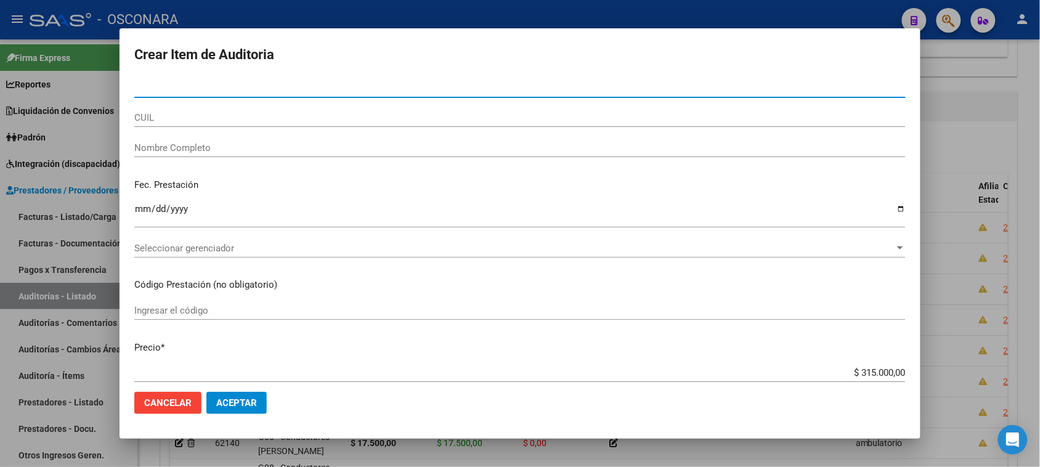
click at [187, 91] on input "Nro Documento" at bounding box center [519, 88] width 771 height 11
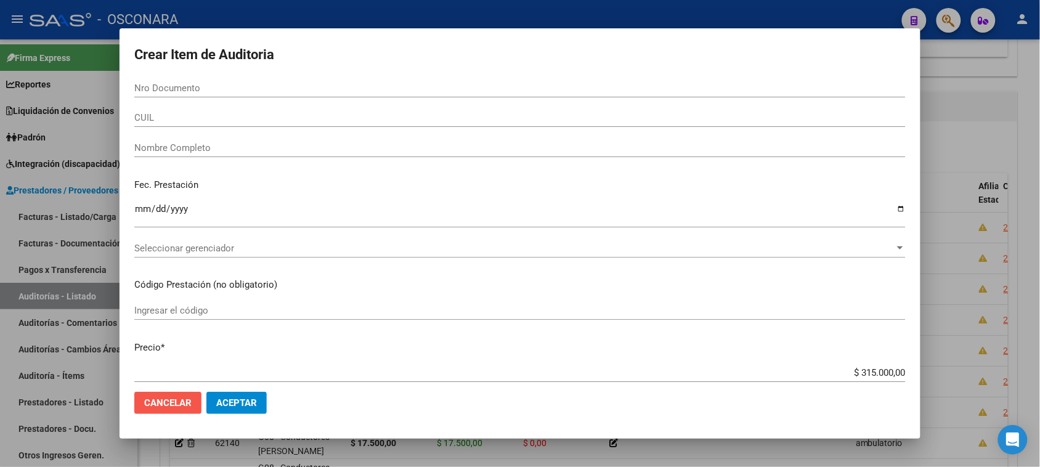
click at [180, 402] on span "Cancelar" at bounding box center [167, 402] width 47 height 11
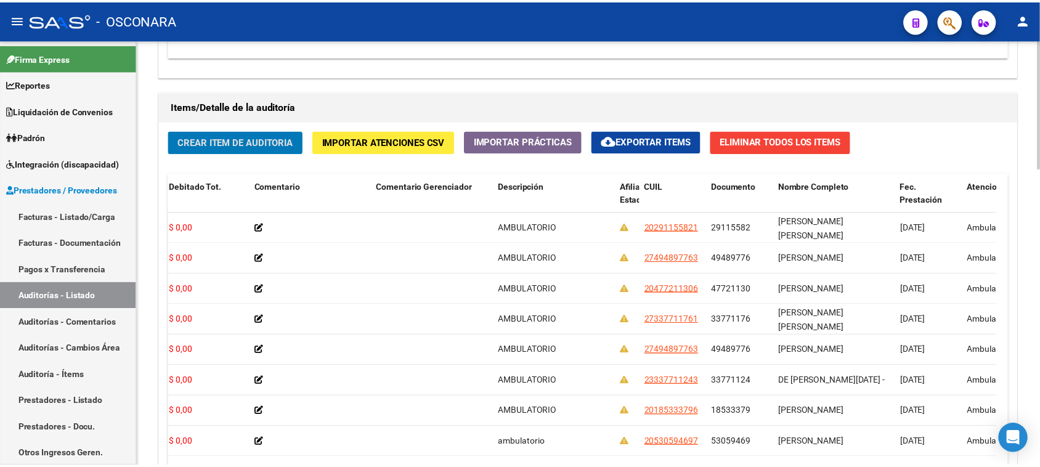
scroll to position [0, 0]
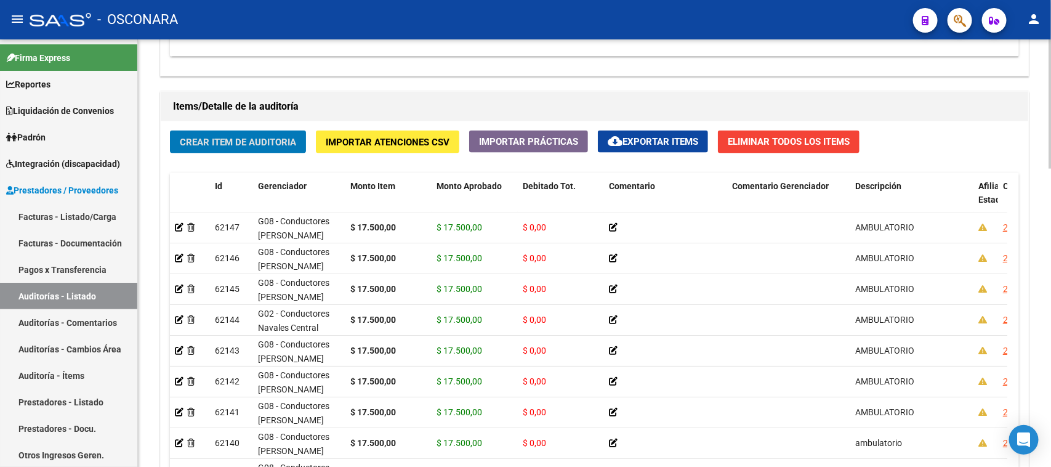
click at [216, 134] on button "Crear Item de Auditoria" at bounding box center [238, 142] width 136 height 23
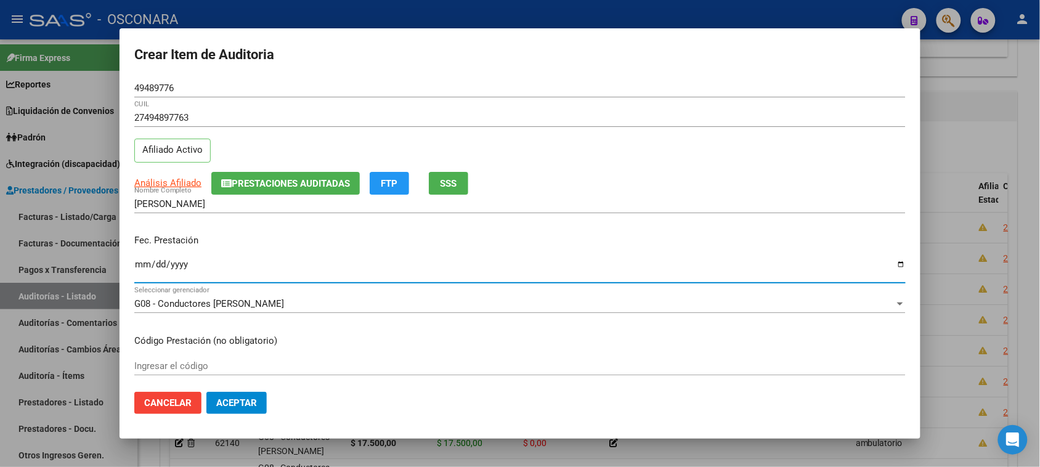
click at [139, 265] on input "Ingresar la fecha" at bounding box center [519, 269] width 771 height 20
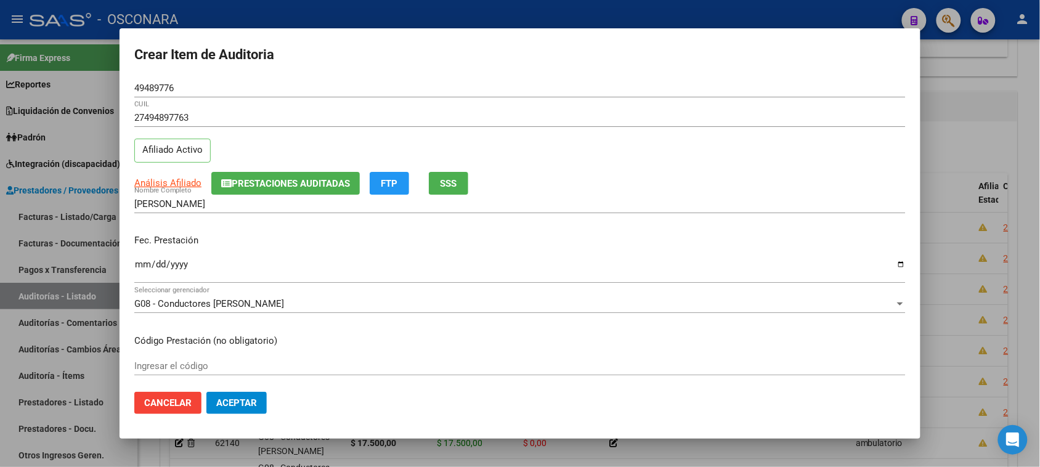
scroll to position [77, 0]
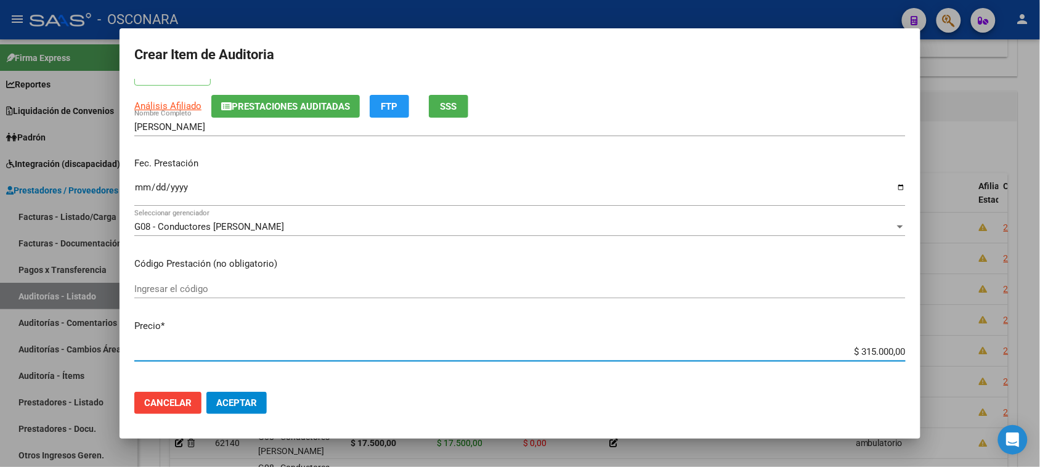
drag, startPoint x: 850, startPoint y: 350, endPoint x: 1027, endPoint y: 345, distance: 176.2
click at [1025, 349] on div "Crear Item de Auditoria 49489776 Nro Documento 27494897763 CUIL Afiliado Activo…" at bounding box center [520, 233] width 1040 height 467
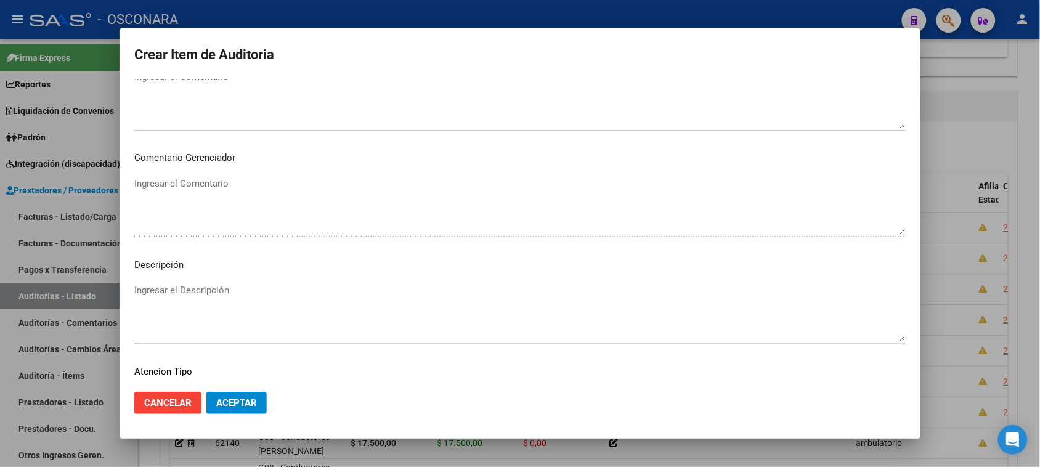
scroll to position [698, 0]
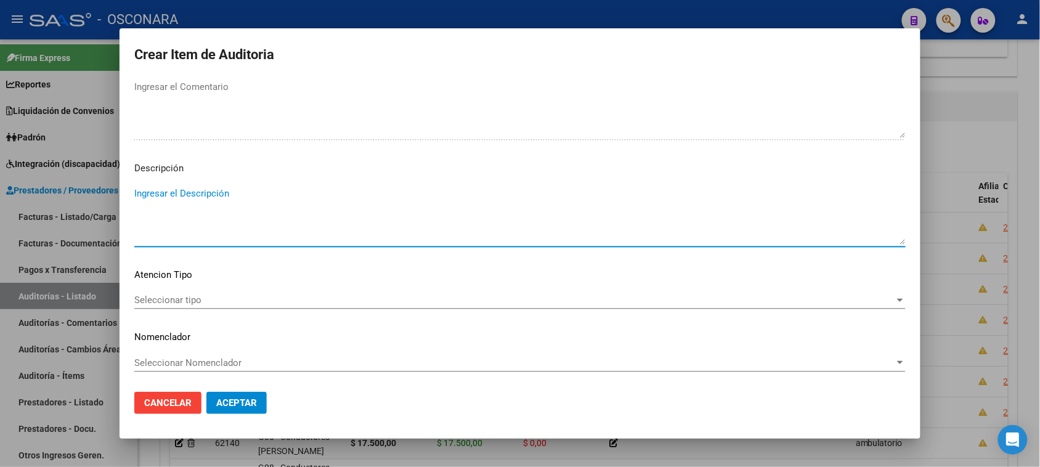
click at [249, 222] on textarea "Ingresar el Descripción" at bounding box center [519, 216] width 771 height 58
click at [204, 305] on div "Seleccionar tipo Seleccionar tipo" at bounding box center [519, 300] width 771 height 18
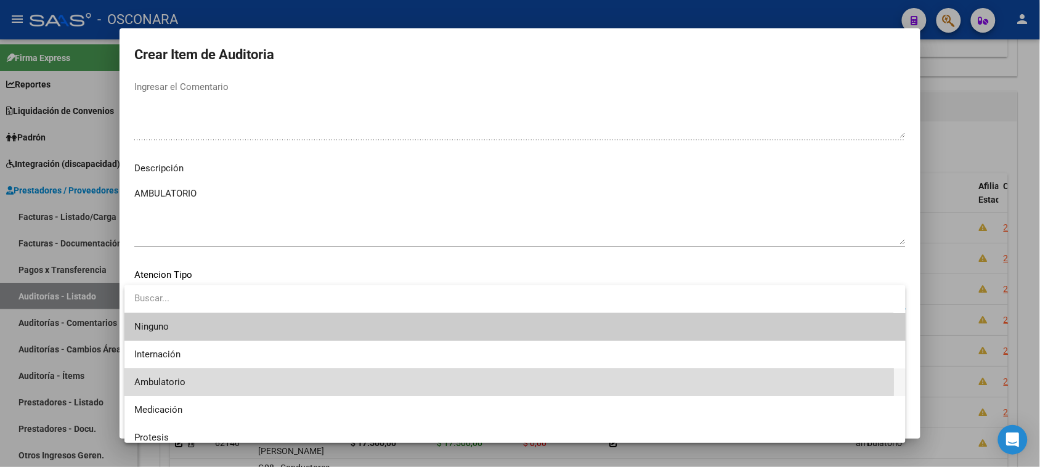
click at [195, 382] on span "Ambulatorio" at bounding box center [514, 382] width 761 height 28
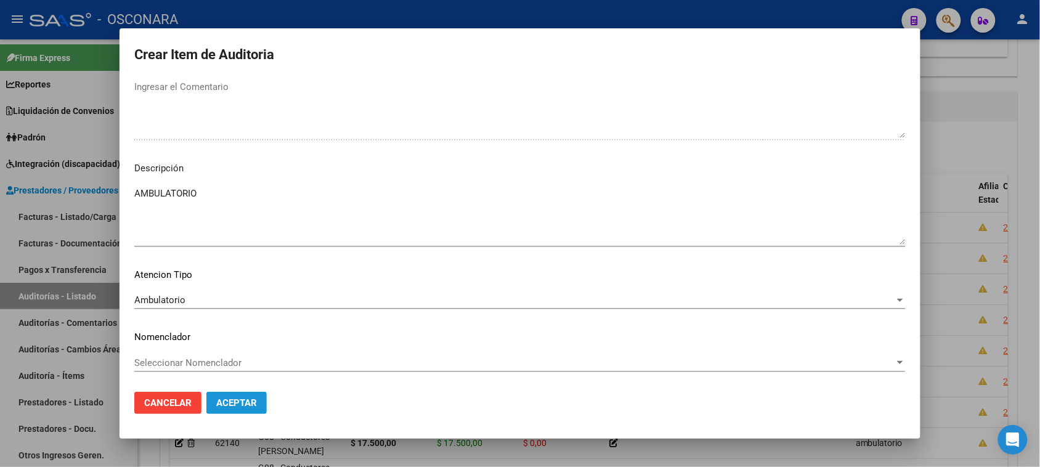
click at [238, 407] on span "Aceptar" at bounding box center [236, 402] width 41 height 11
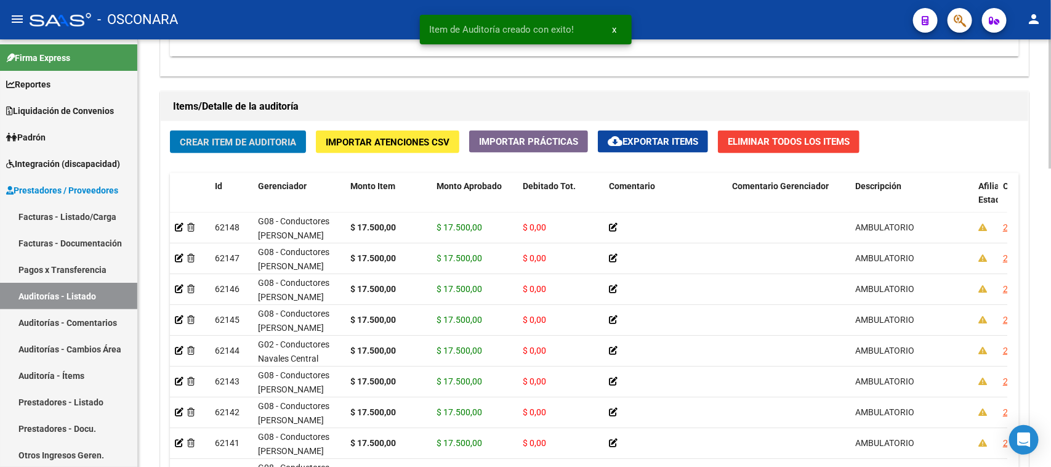
click at [209, 131] on button "Crear Item de Auditoria" at bounding box center [238, 142] width 136 height 23
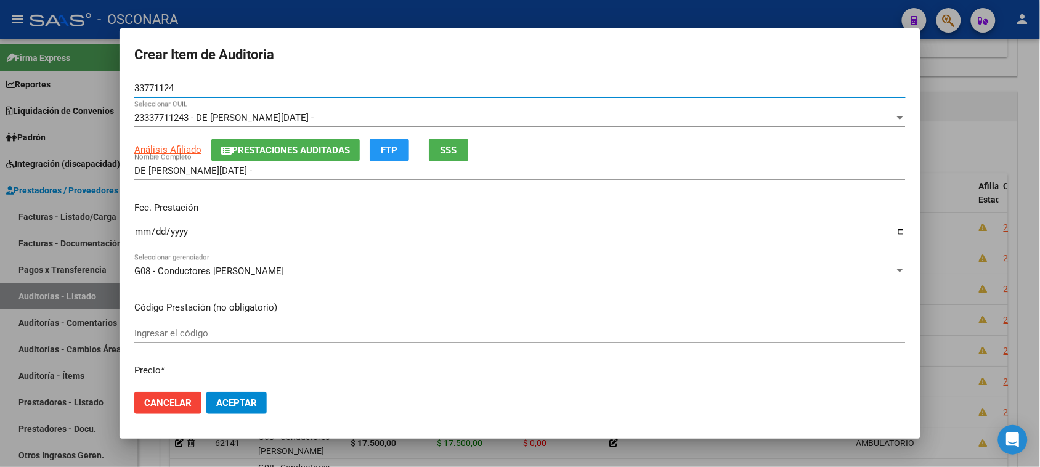
click at [139, 235] on input "Ingresar la fecha" at bounding box center [519, 237] width 771 height 20
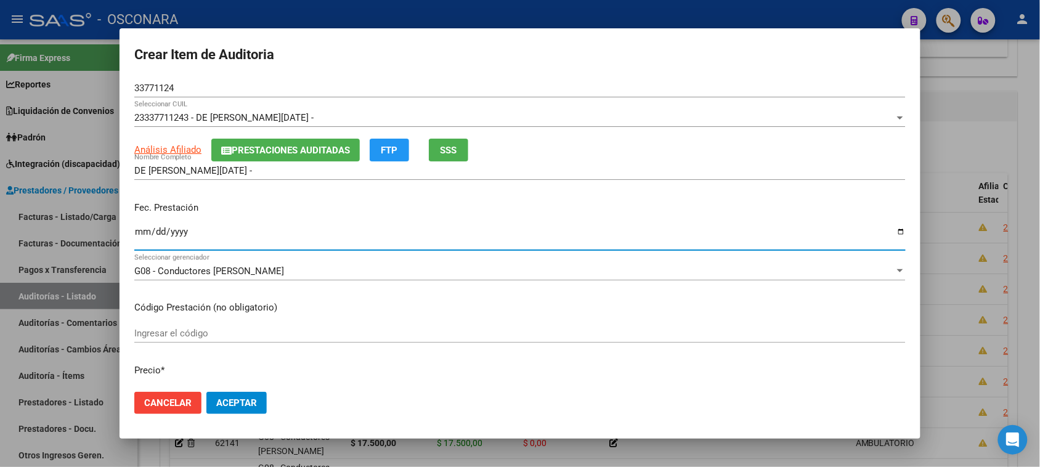
scroll to position [154, 0]
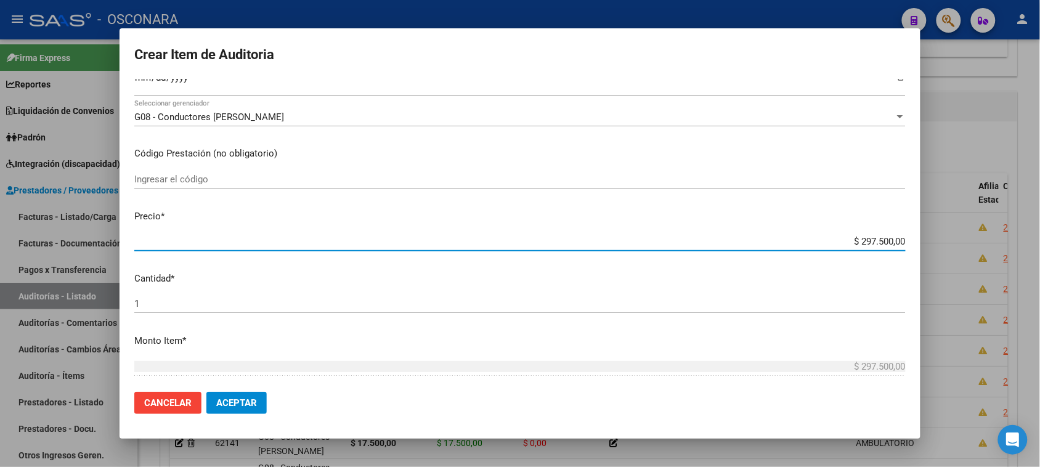
drag, startPoint x: 931, startPoint y: 238, endPoint x: 1051, endPoint y: 219, distance: 121.1
click at [1040, 224] on html "menu - OSCONARA person Firma Express Reportes Padrón Traspasos x O.S. Traspasos…" at bounding box center [520, 233] width 1040 height 467
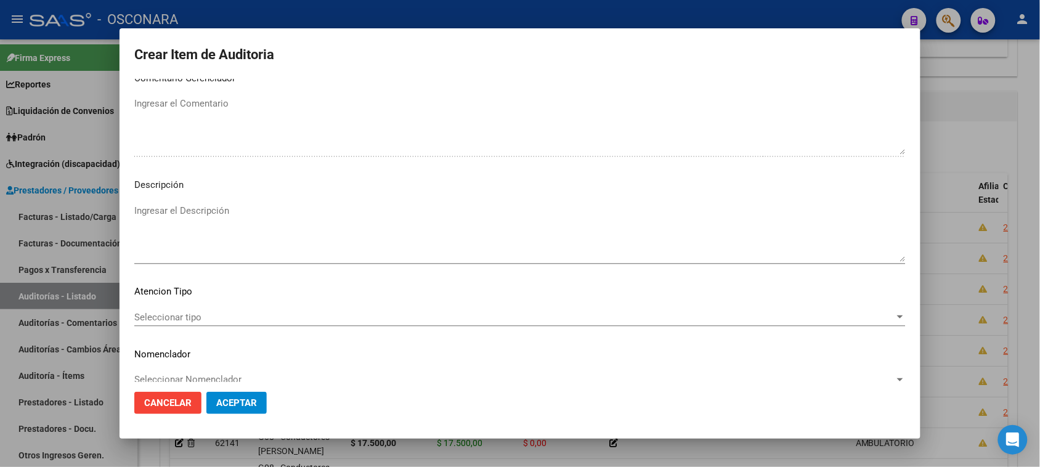
scroll to position [665, 0]
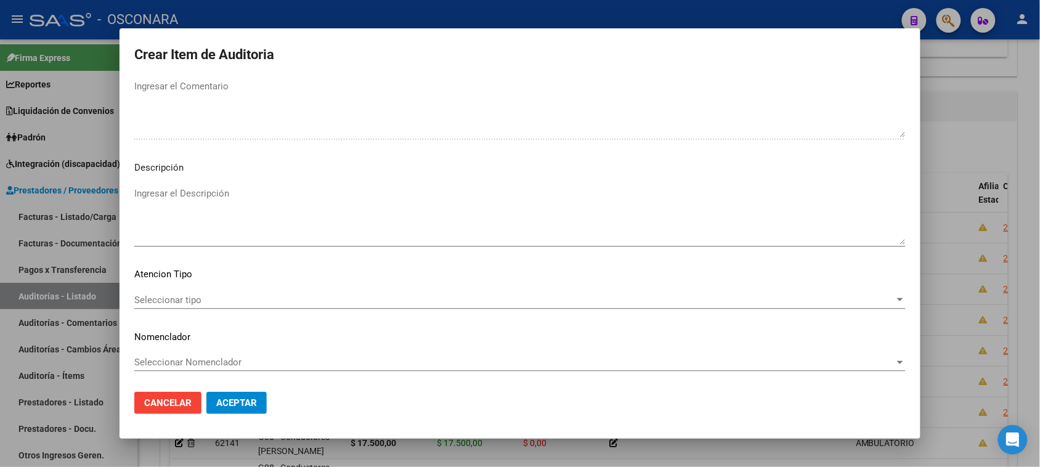
click at [195, 217] on textarea "Ingresar el Descripción" at bounding box center [519, 216] width 771 height 58
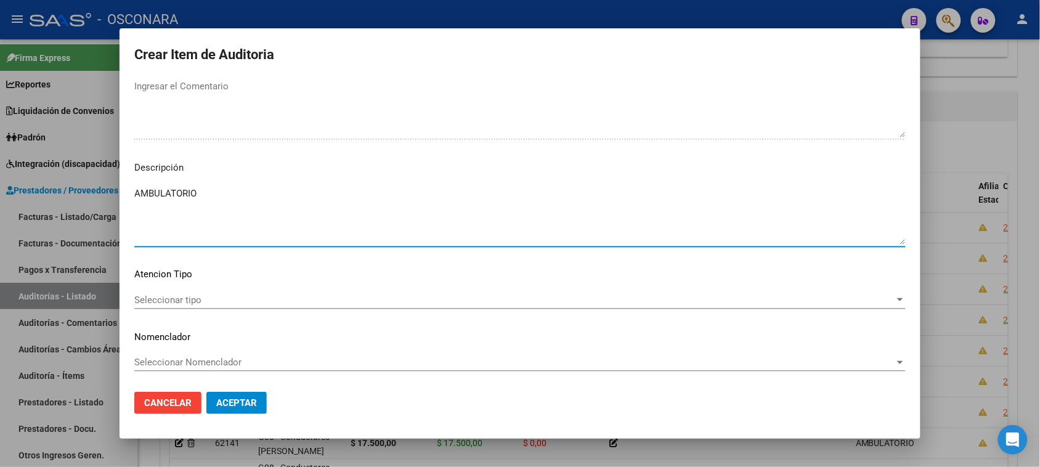
click at [147, 305] on div "Seleccionar tipo Seleccionar tipo" at bounding box center [519, 300] width 771 height 18
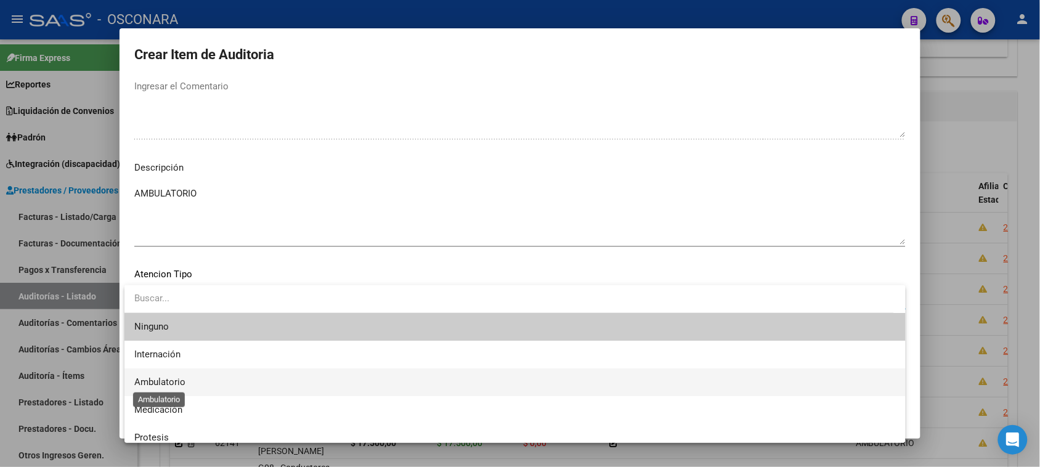
click at [168, 381] on span "Ambulatorio" at bounding box center [159, 381] width 51 height 11
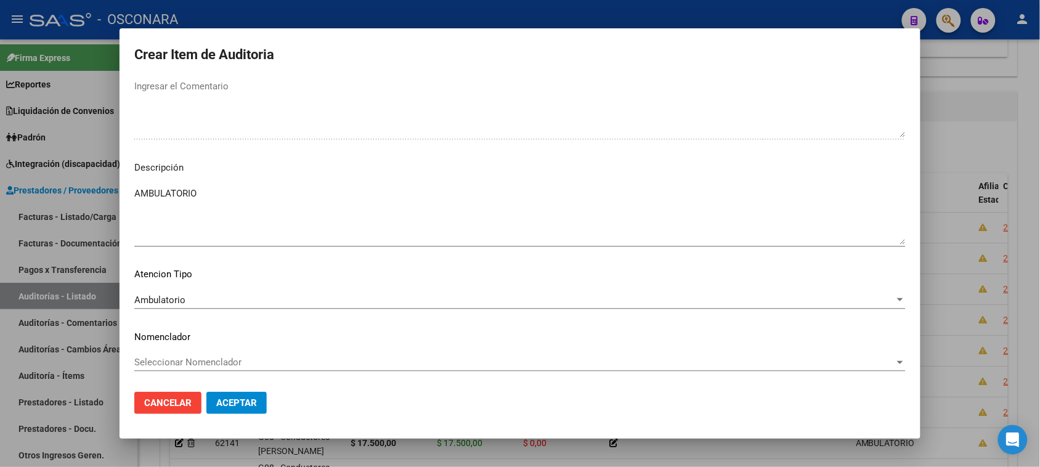
click at [223, 391] on mat-dialog-actions "Cancelar Aceptar" at bounding box center [519, 403] width 771 height 42
click at [227, 395] on button "Aceptar" at bounding box center [236, 403] width 60 height 22
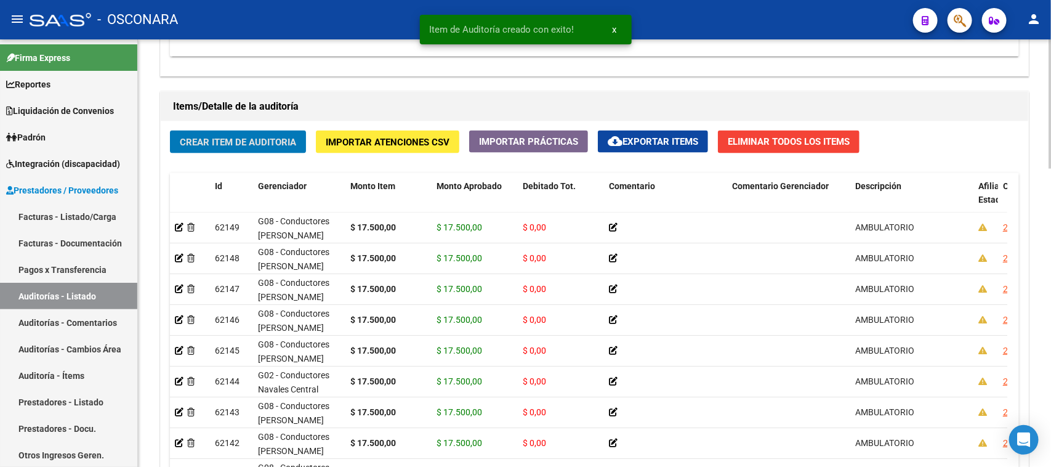
click at [227, 132] on button "Crear Item de Auditoria" at bounding box center [238, 142] width 136 height 23
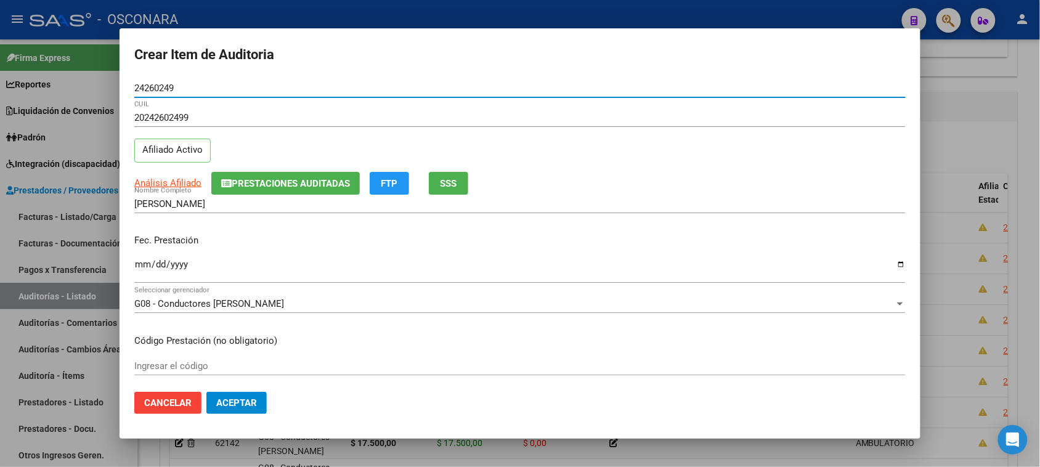
click at [140, 263] on input "Ingresar la fecha" at bounding box center [519, 269] width 771 height 20
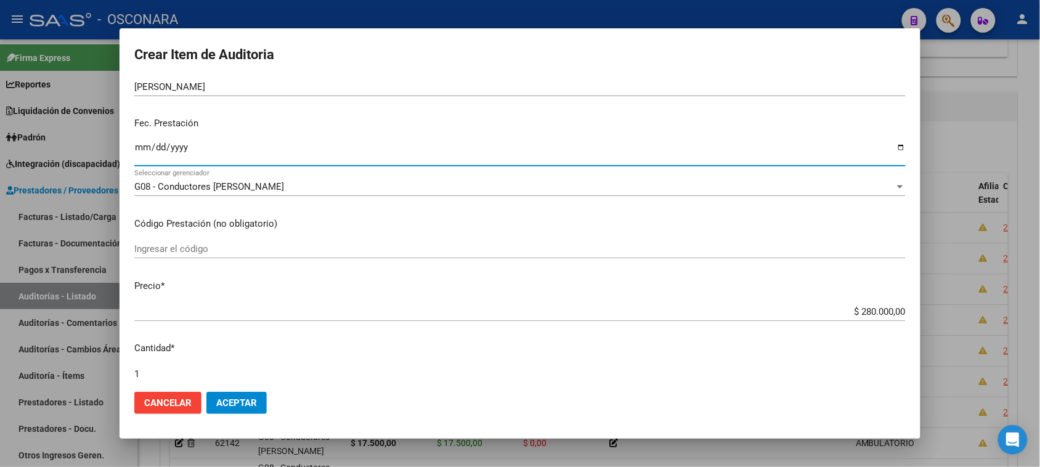
scroll to position [154, 0]
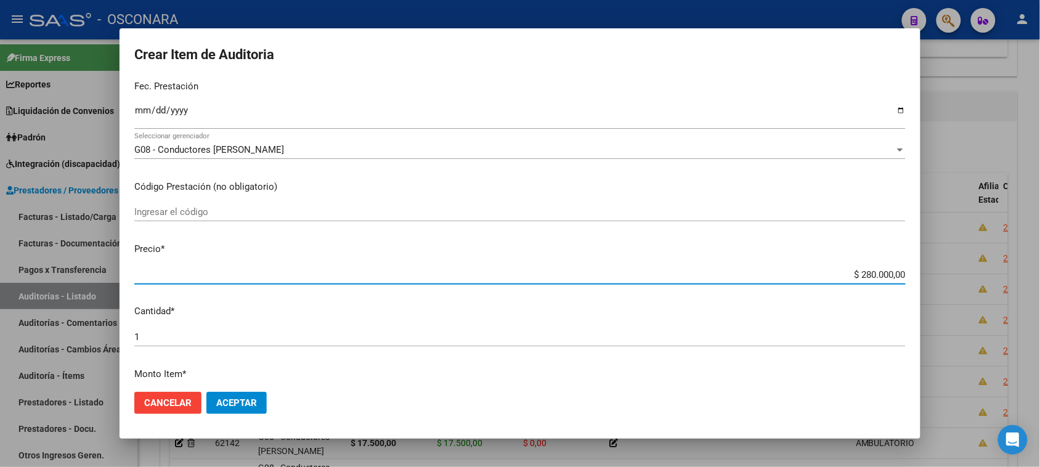
drag, startPoint x: 851, startPoint y: 272, endPoint x: 958, endPoint y: 273, distance: 106.5
click at [956, 273] on div "Crear Item de Auditoria 24260249 Nro Documento 20242602499 CUIL Afiliado Activo…" at bounding box center [520, 233] width 1040 height 467
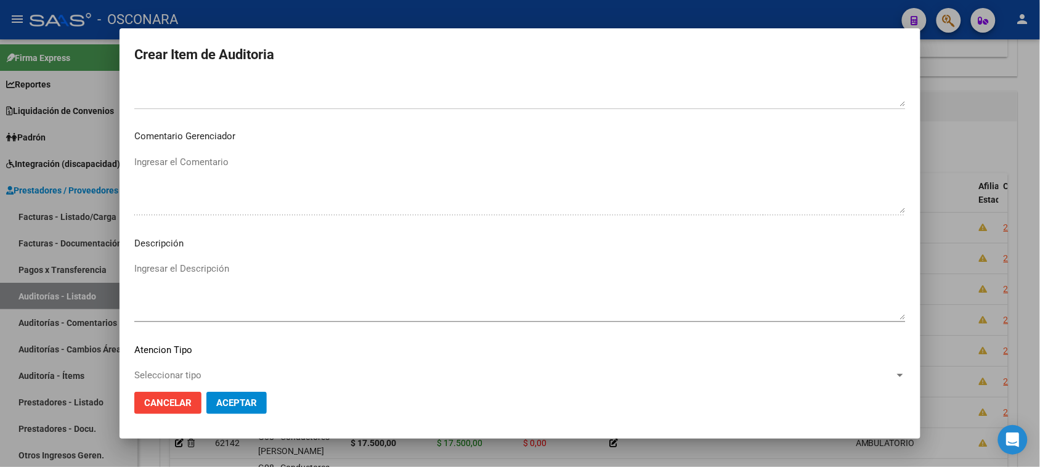
scroll to position [698, 0]
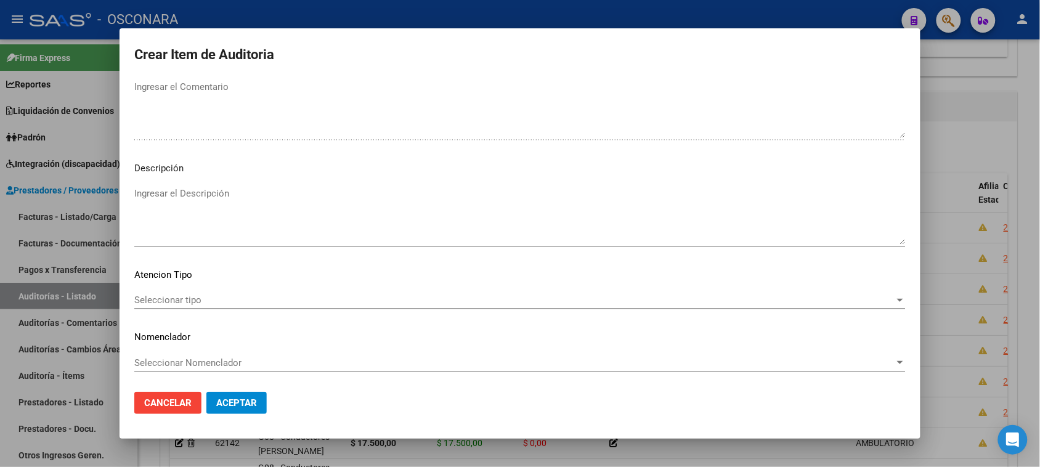
click at [198, 203] on textarea "Ingresar el Descripción" at bounding box center [519, 216] width 771 height 58
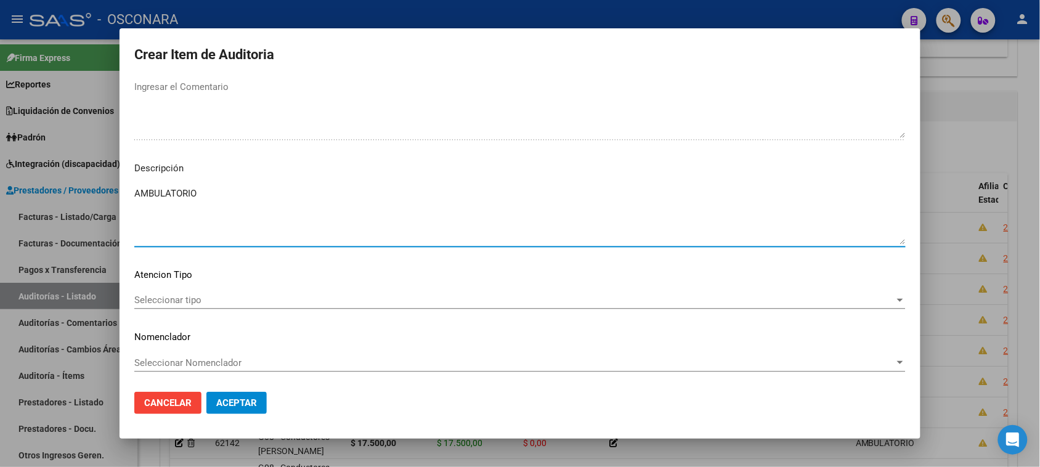
click at [168, 305] on span "Seleccionar tipo" at bounding box center [514, 299] width 760 height 11
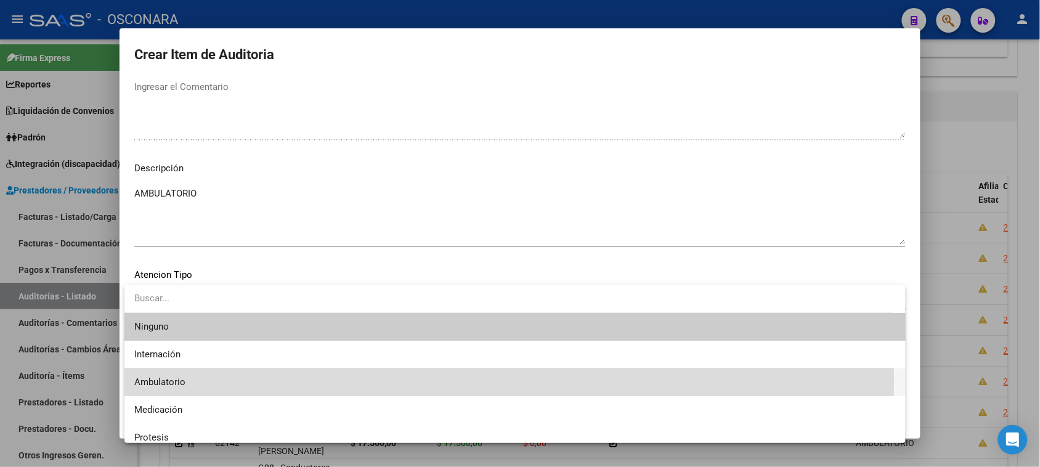
click at [194, 377] on span "Ambulatorio" at bounding box center [514, 382] width 761 height 28
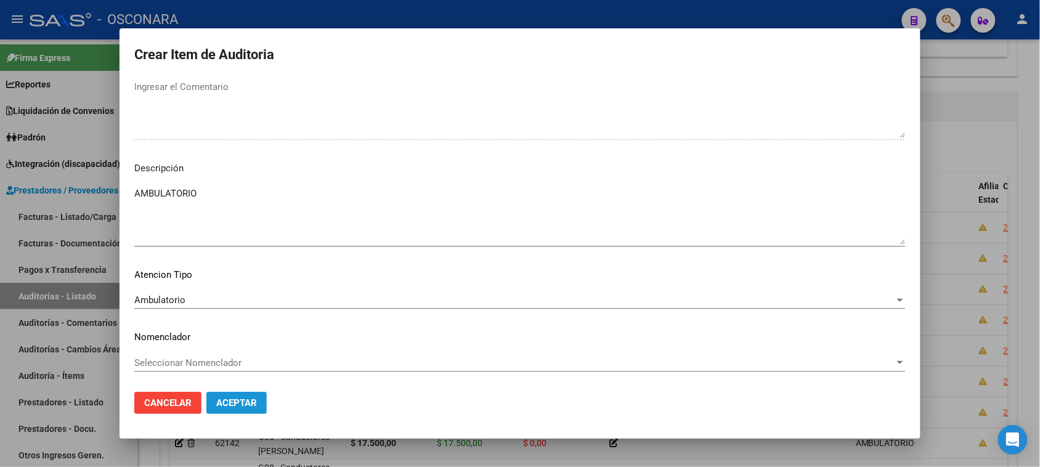
click at [244, 403] on span "Aceptar" at bounding box center [236, 402] width 41 height 11
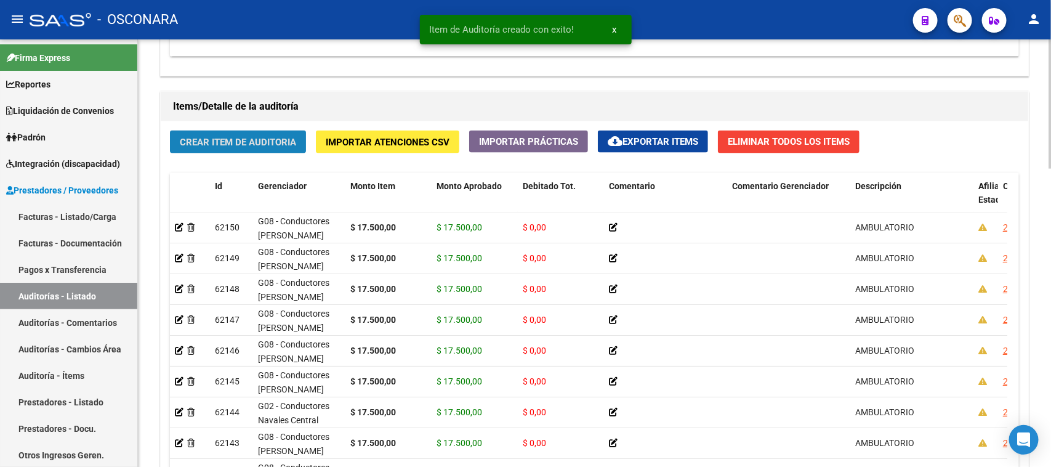
click at [251, 140] on span "Crear Item de Auditoria" at bounding box center [238, 142] width 116 height 11
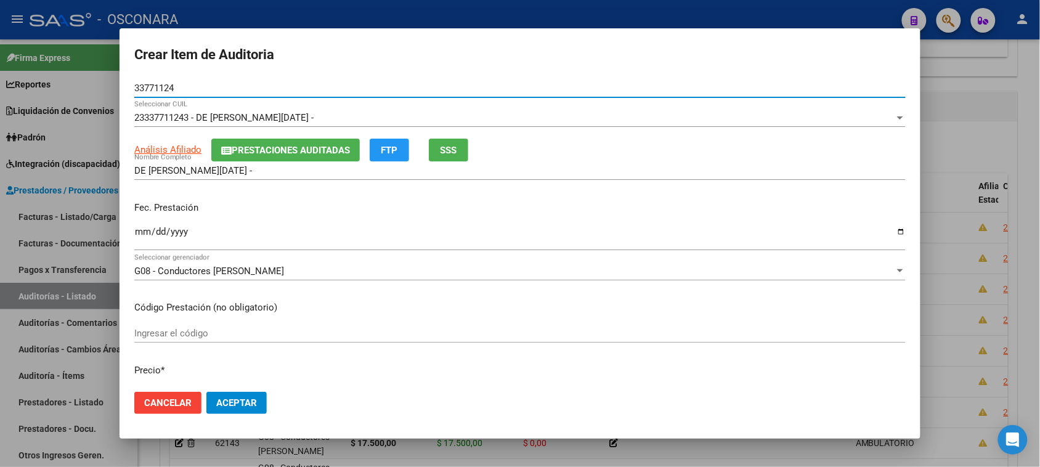
click at [142, 232] on input "Ingresar la fecha" at bounding box center [519, 237] width 771 height 20
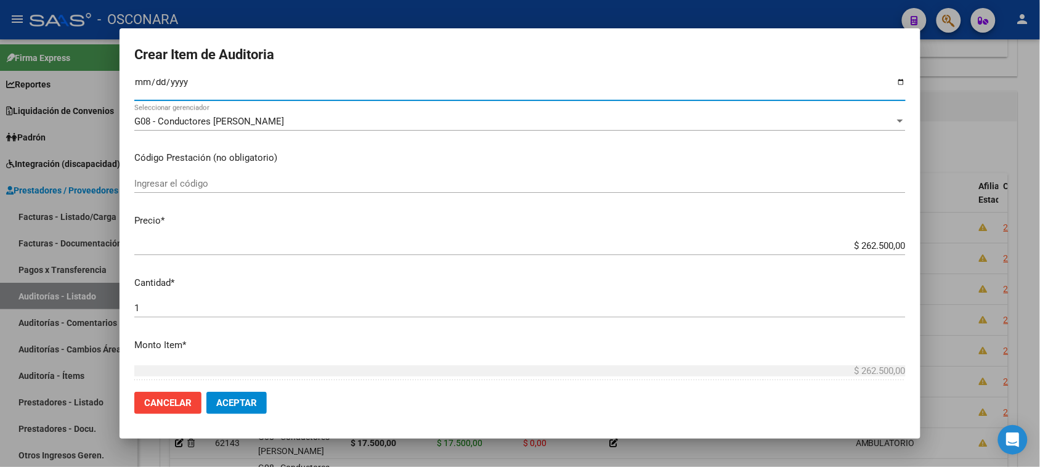
scroll to position [154, 0]
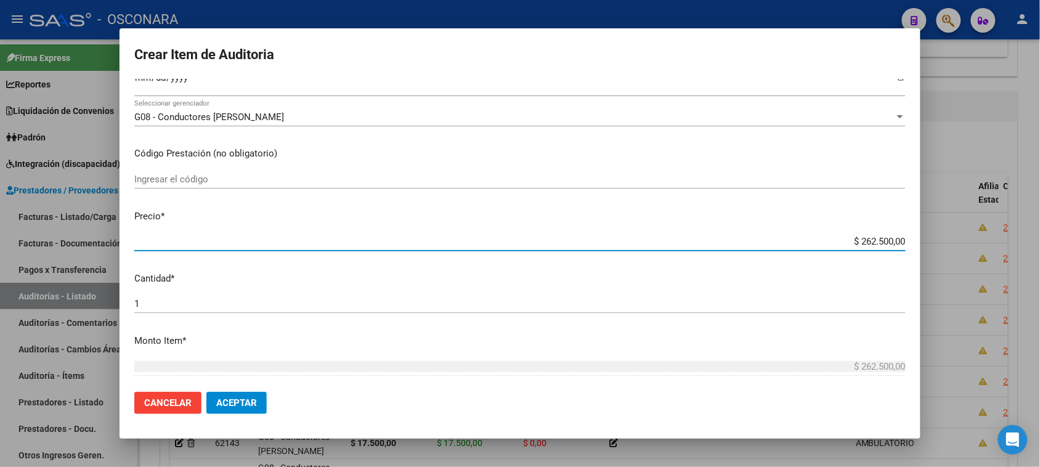
drag, startPoint x: 847, startPoint y: 241, endPoint x: 1032, endPoint y: 231, distance: 185.0
click at [1030, 232] on div "Crear Item de Auditoria 33771124 Nro Documento 23337711243 - DE [PERSON_NAME][D…" at bounding box center [520, 233] width 1040 height 467
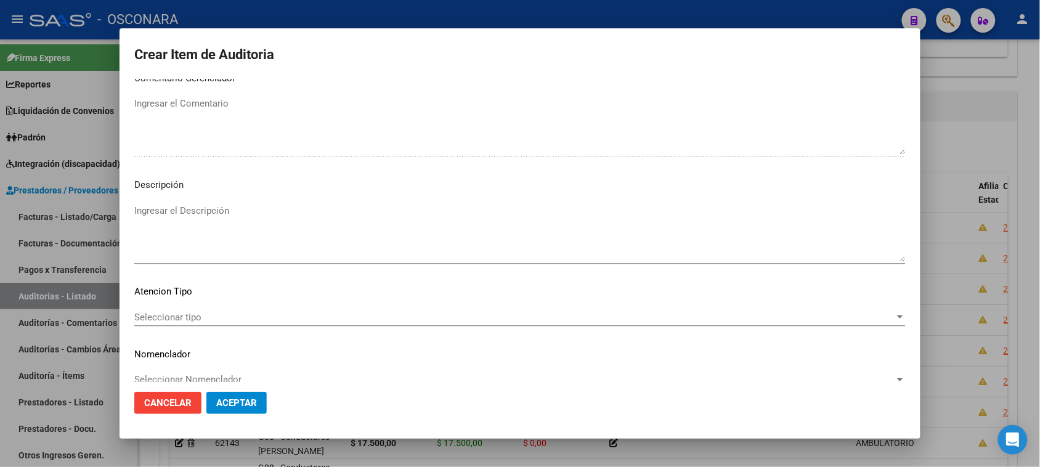
scroll to position [665, 0]
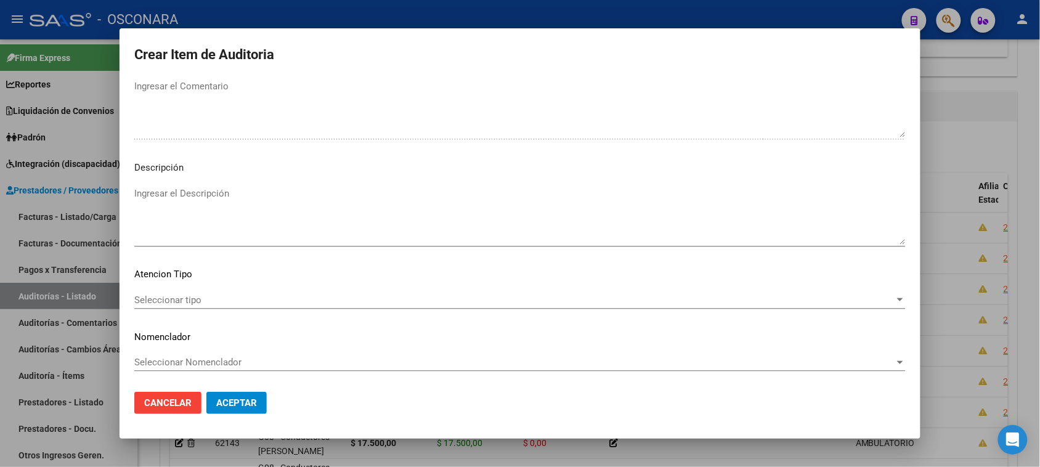
click at [245, 206] on textarea "Ingresar el Descripción" at bounding box center [519, 216] width 771 height 58
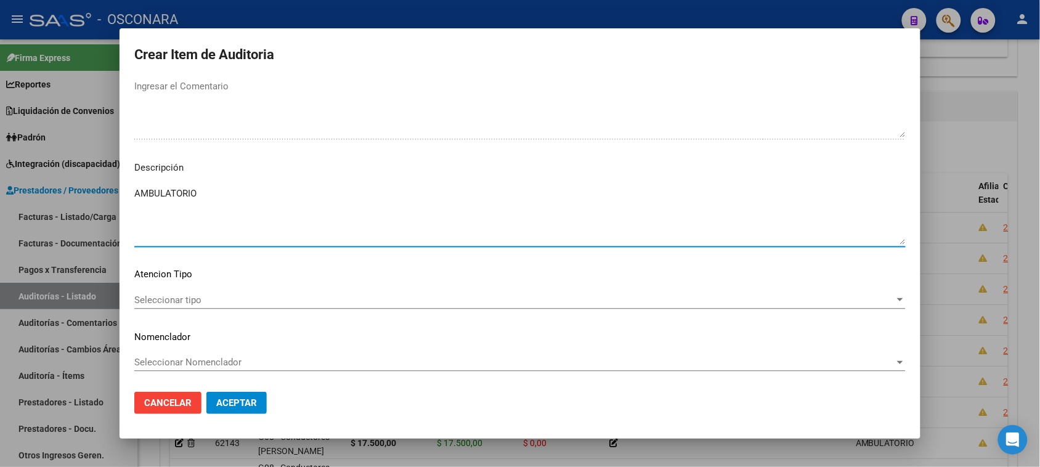
click at [169, 304] on span "Seleccionar tipo" at bounding box center [514, 299] width 760 height 11
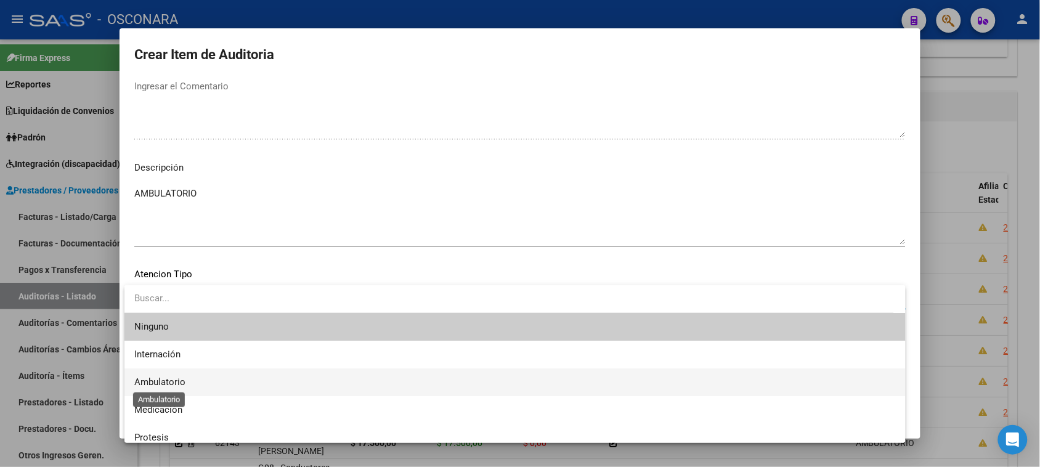
click at [185, 383] on span "Ambulatorio" at bounding box center [514, 382] width 761 height 28
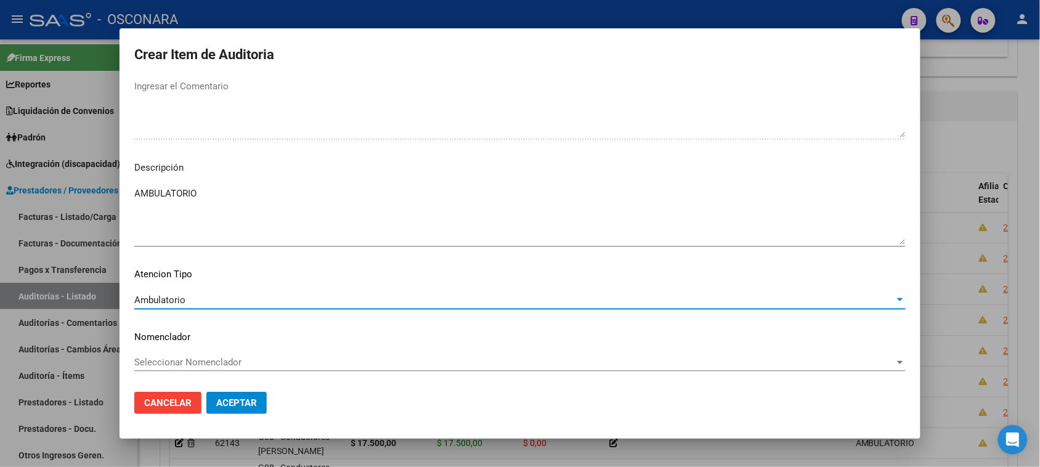
click at [248, 404] on span "Aceptar" at bounding box center [236, 402] width 41 height 11
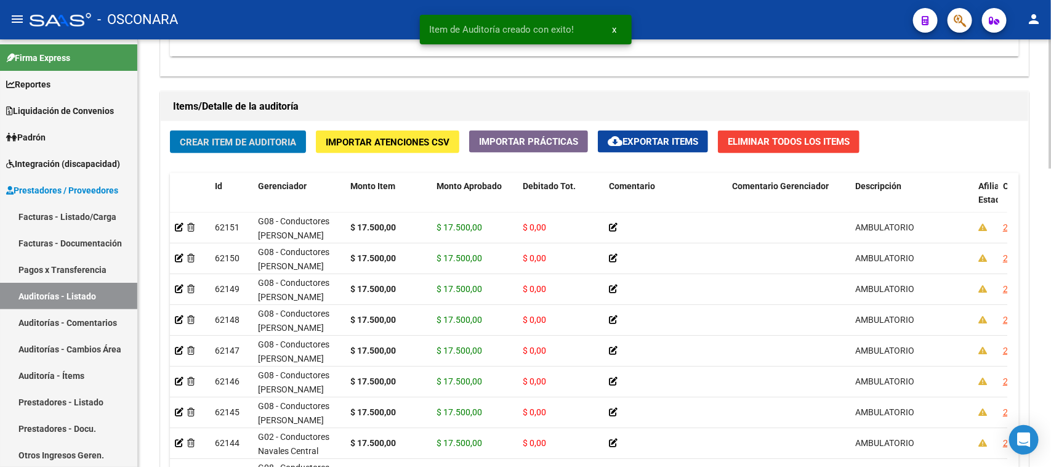
click at [235, 147] on button "Crear Item de Auditoria" at bounding box center [238, 142] width 136 height 23
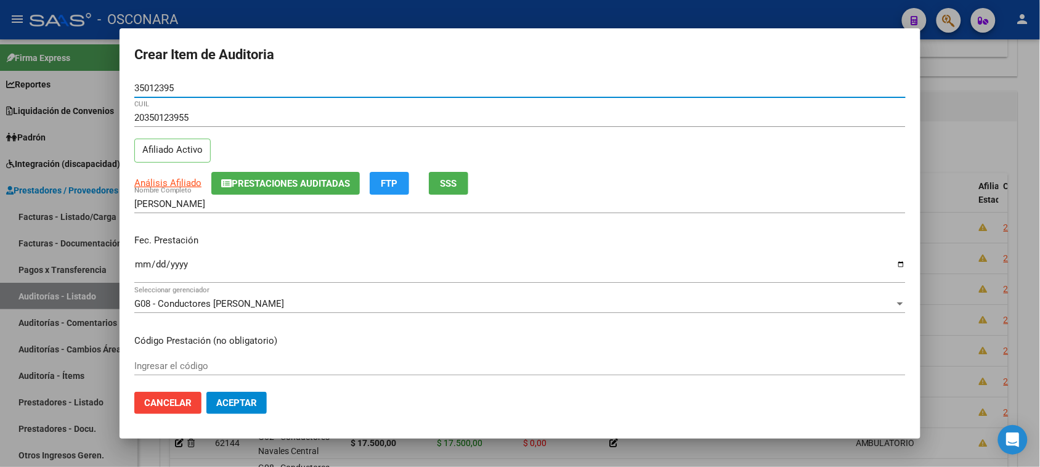
click at [139, 257] on div "Ingresar la fecha" at bounding box center [519, 270] width 771 height 26
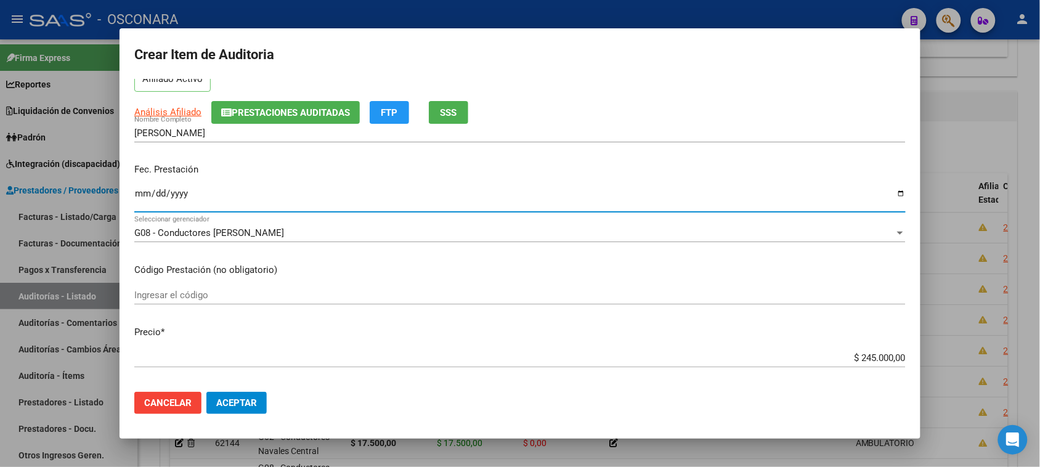
scroll to position [154, 0]
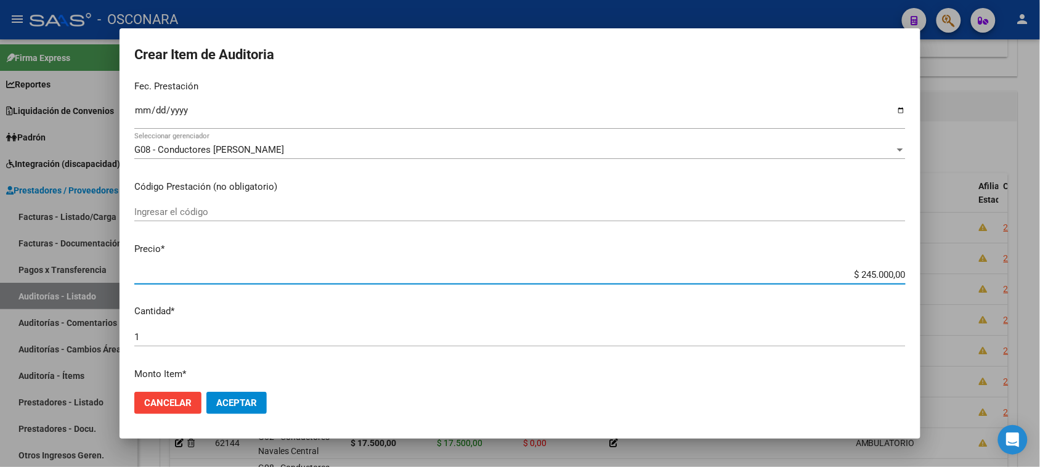
drag, startPoint x: 850, startPoint y: 273, endPoint x: 1050, endPoint y: 260, distance: 200.6
click at [1040, 260] on html "menu - OSCONARA person Firma Express Reportes Padrón Traspasos x O.S. Traspasos…" at bounding box center [520, 233] width 1040 height 467
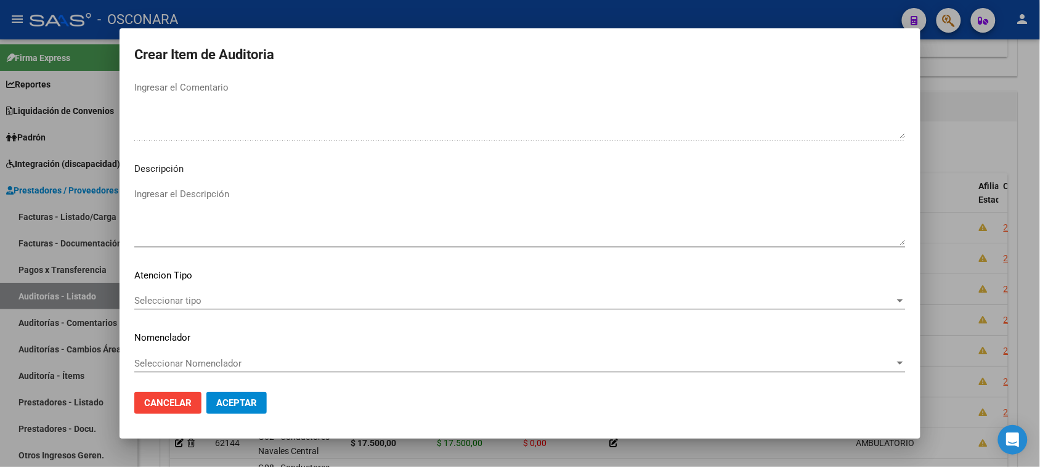
scroll to position [698, 0]
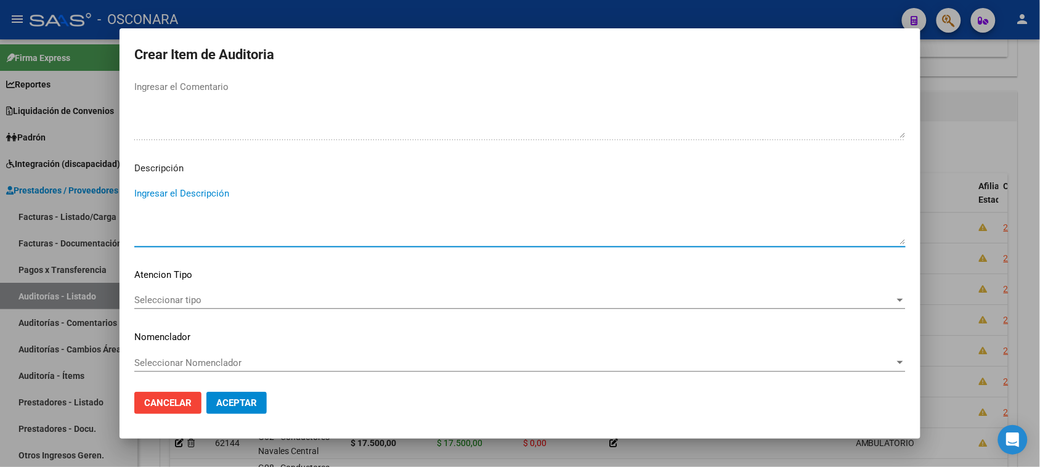
click at [235, 225] on textarea "Ingresar el Descripción" at bounding box center [519, 216] width 771 height 58
click at [205, 306] on div "Seleccionar tipo Seleccionar tipo" at bounding box center [519, 300] width 771 height 18
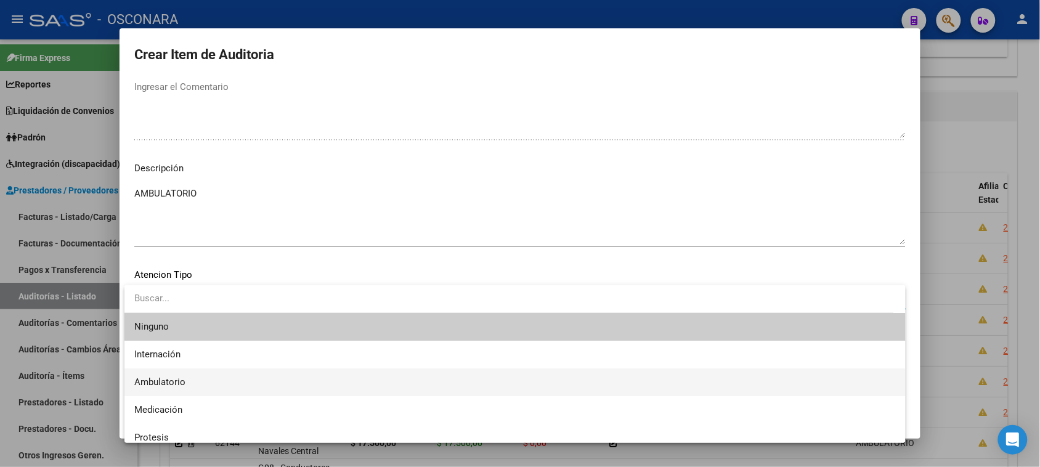
click at [199, 379] on span "Ambulatorio" at bounding box center [514, 382] width 761 height 28
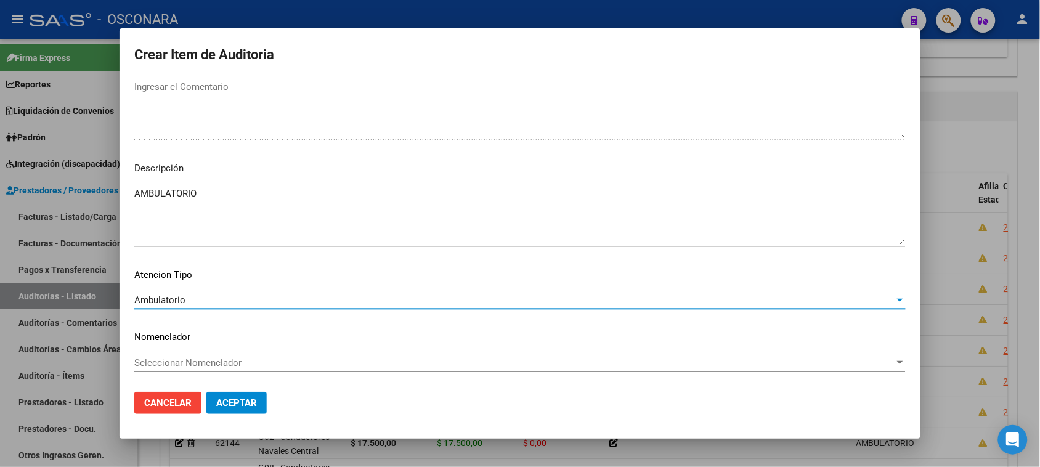
click at [249, 402] on span "Aceptar" at bounding box center [236, 402] width 41 height 11
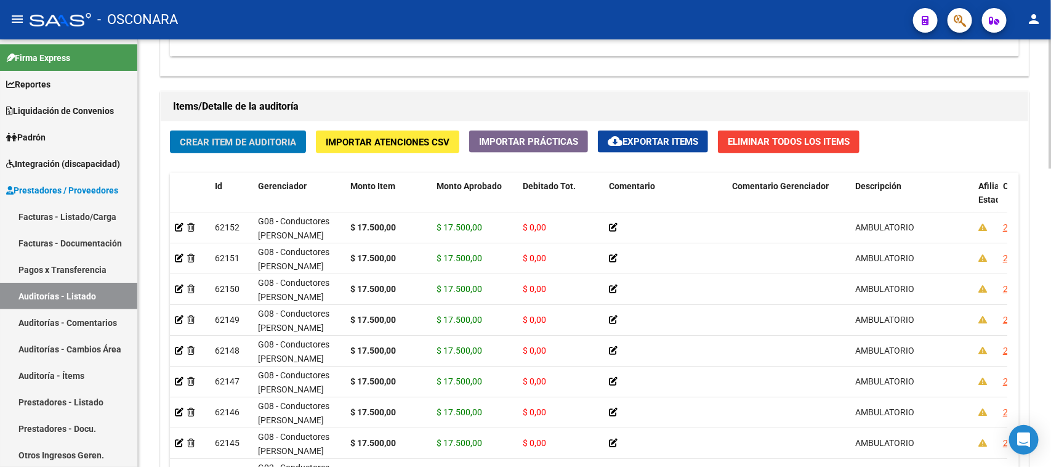
click at [238, 139] on span "Crear Item de Auditoria" at bounding box center [238, 142] width 116 height 11
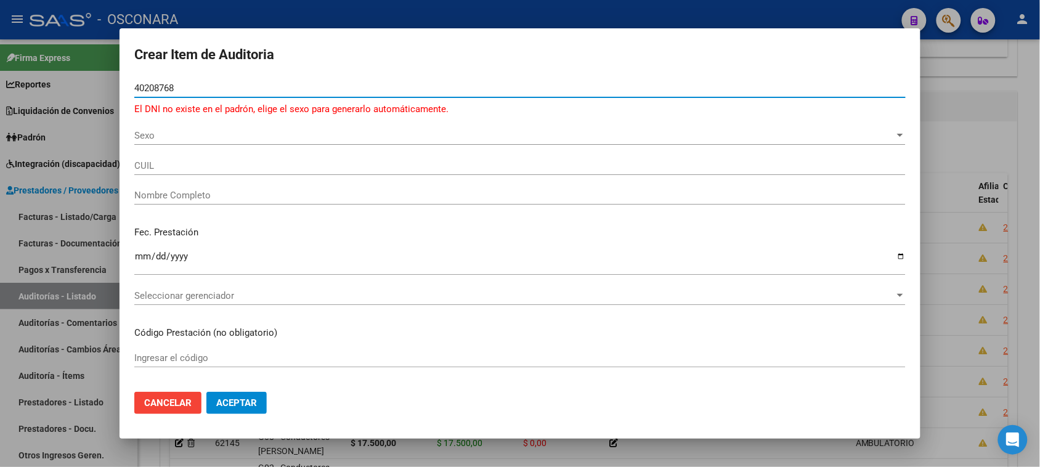
drag, startPoint x: 185, startPoint y: 87, endPoint x: 123, endPoint y: 89, distance: 61.6
click at [124, 89] on mat-dialog-content "40208768 Nro Documento El DNI no existe en el padrón, elige el sexo para genera…" at bounding box center [519, 231] width 801 height 304
click at [171, 143] on div "Sexo Sexo" at bounding box center [519, 135] width 771 height 18
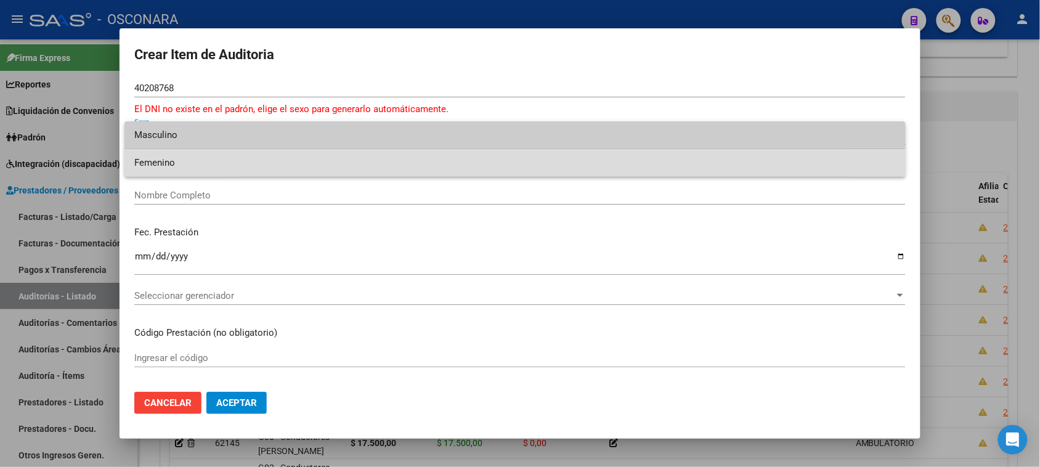
click at [174, 161] on span "Femenino" at bounding box center [514, 163] width 761 height 28
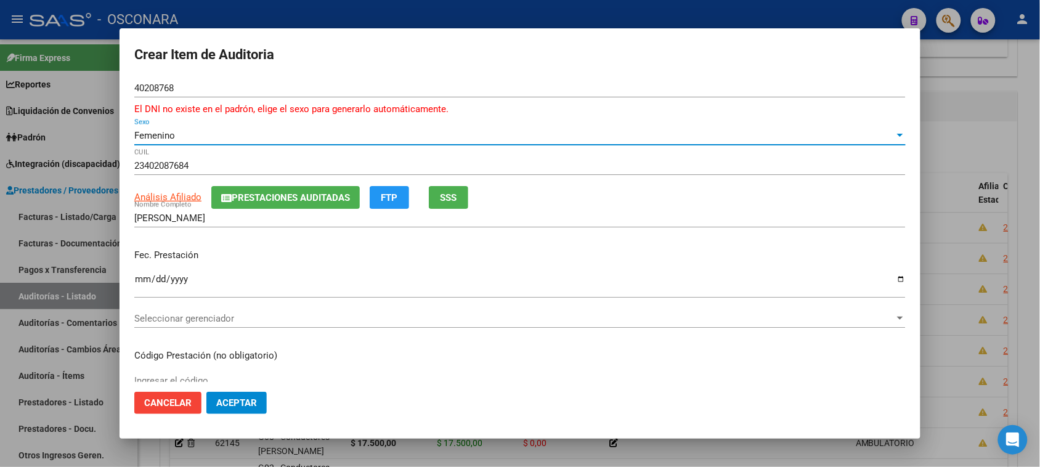
click at [450, 194] on span "SSS" at bounding box center [448, 197] width 17 height 11
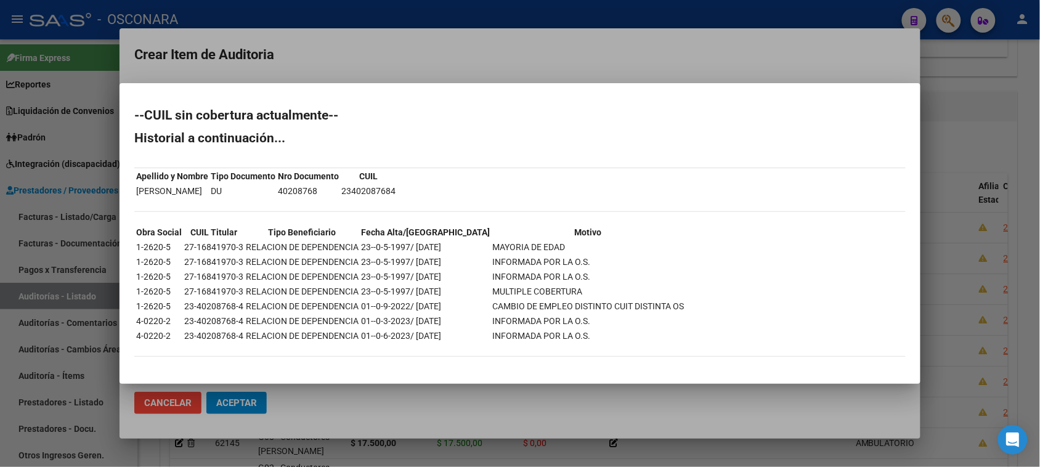
click at [958, 173] on div at bounding box center [520, 233] width 1040 height 467
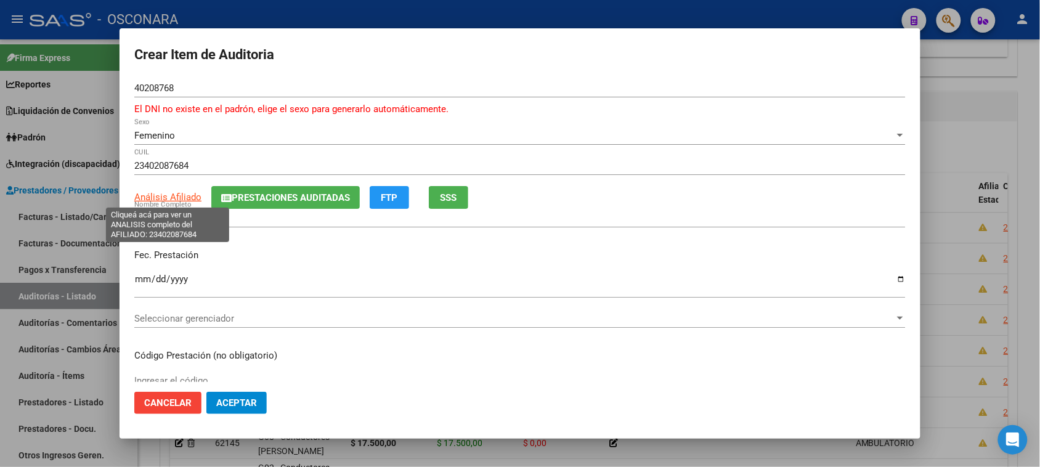
click at [176, 197] on span "Análisis Afiliado" at bounding box center [167, 197] width 67 height 11
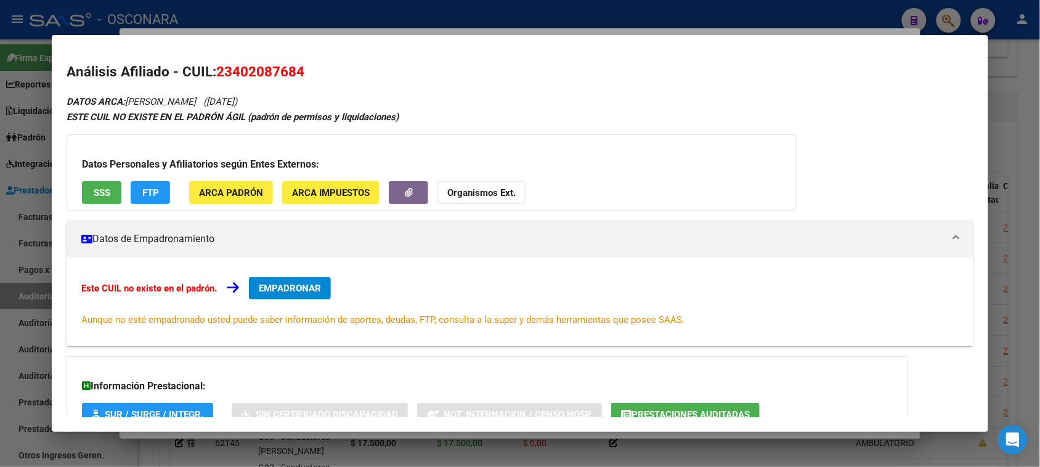
click at [89, 195] on button "SSS" at bounding box center [101, 192] width 39 height 23
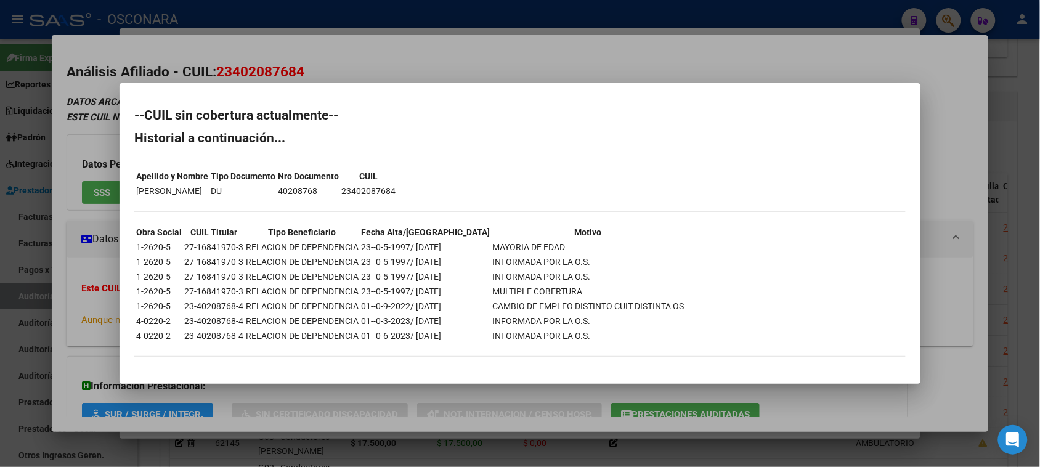
click at [1027, 96] on div at bounding box center [520, 233] width 1040 height 467
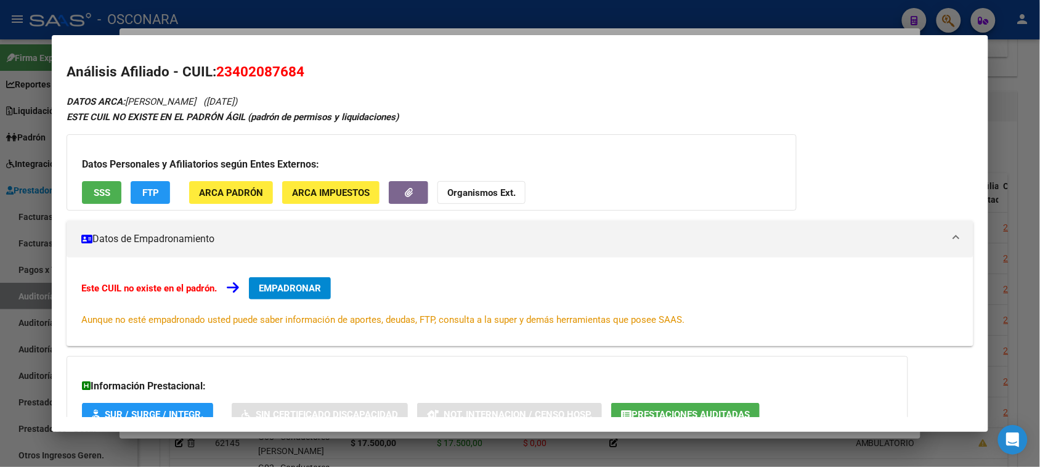
click at [1012, 96] on div at bounding box center [520, 233] width 1040 height 467
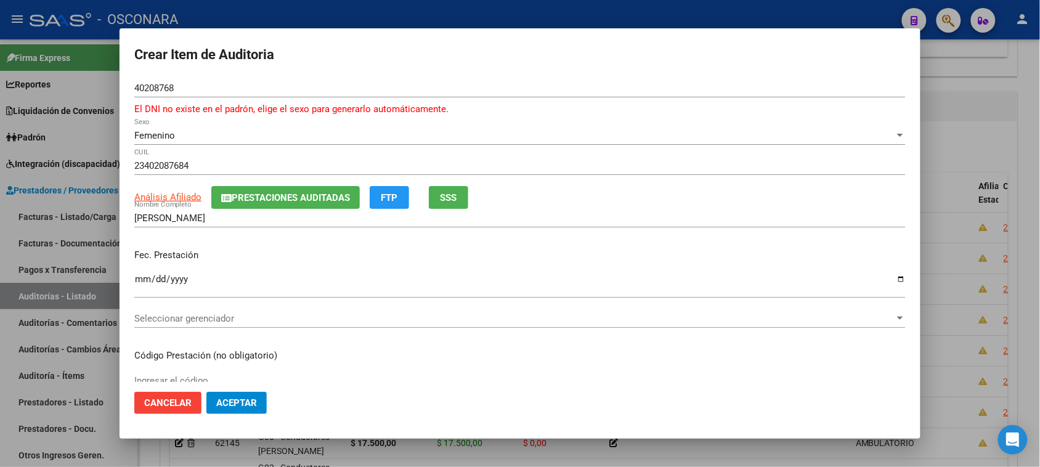
drag, startPoint x: 186, startPoint y: 91, endPoint x: 0, endPoint y: 87, distance: 186.0
click at [65, 84] on div "Crear Item de Auditoria 40208768 Nro Documento El DNI no existe en el padrón, e…" at bounding box center [520, 233] width 1040 height 467
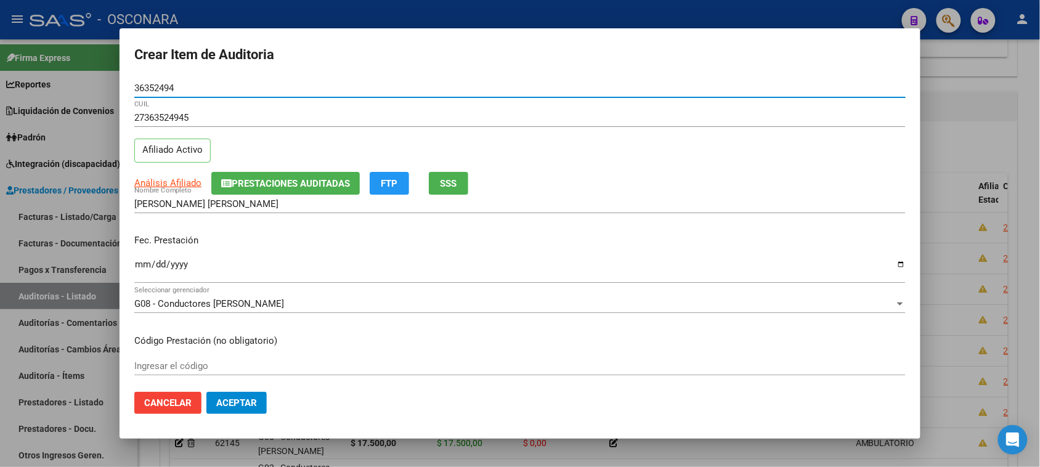
drag, startPoint x: 191, startPoint y: 408, endPoint x: 199, endPoint y: 399, distance: 12.2
click at [190, 407] on button "Cancelar" at bounding box center [167, 403] width 67 height 22
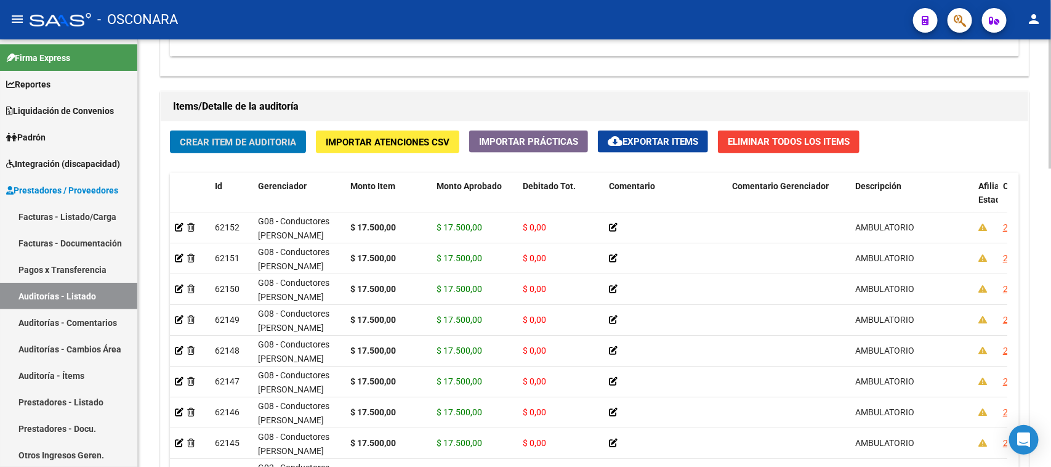
click at [251, 142] on span "Crear Item de Auditoria" at bounding box center [238, 142] width 116 height 11
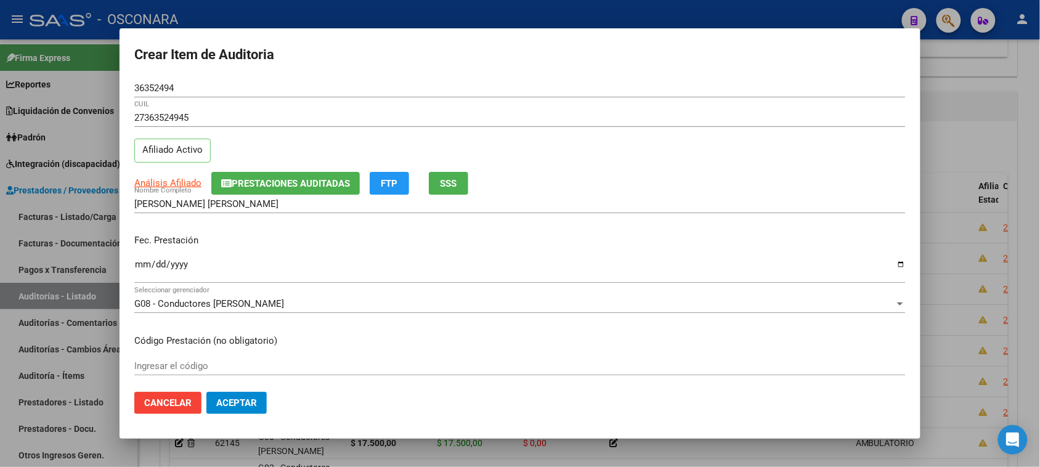
click at [143, 259] on div "Ingresar la fecha" at bounding box center [519, 270] width 771 height 26
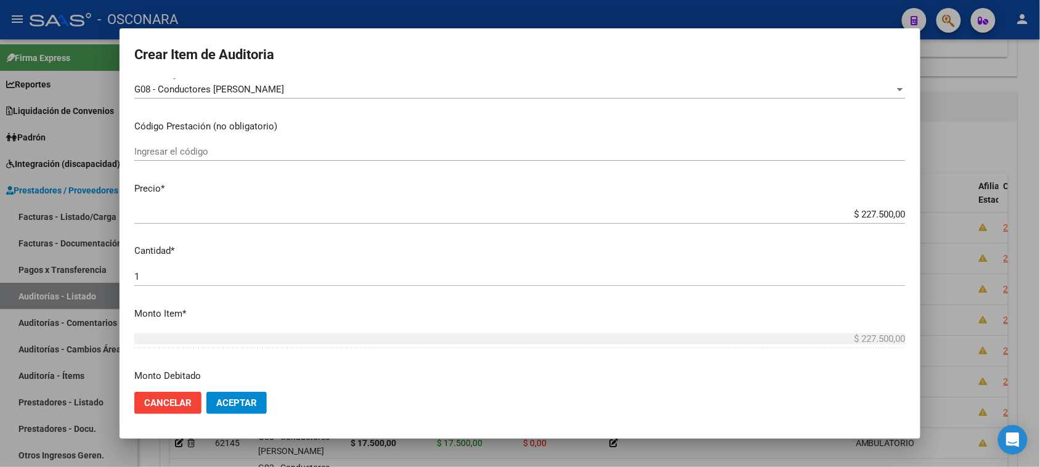
scroll to position [231, 0]
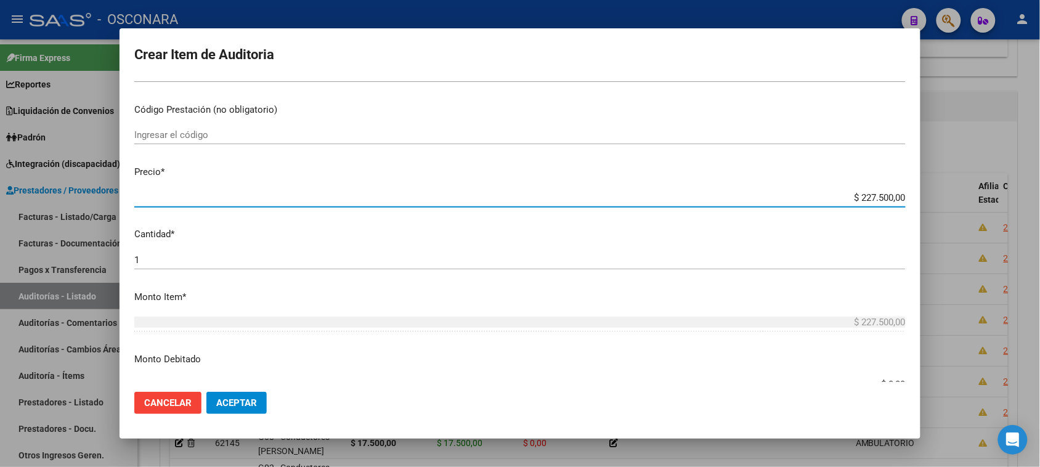
drag, startPoint x: 847, startPoint y: 198, endPoint x: 1012, endPoint y: 190, distance: 164.7
click at [1012, 191] on div "Crear Item de Auditoria 36352494 Nro Documento 27363524945 CUIL Afiliado Activo…" at bounding box center [520, 233] width 1040 height 467
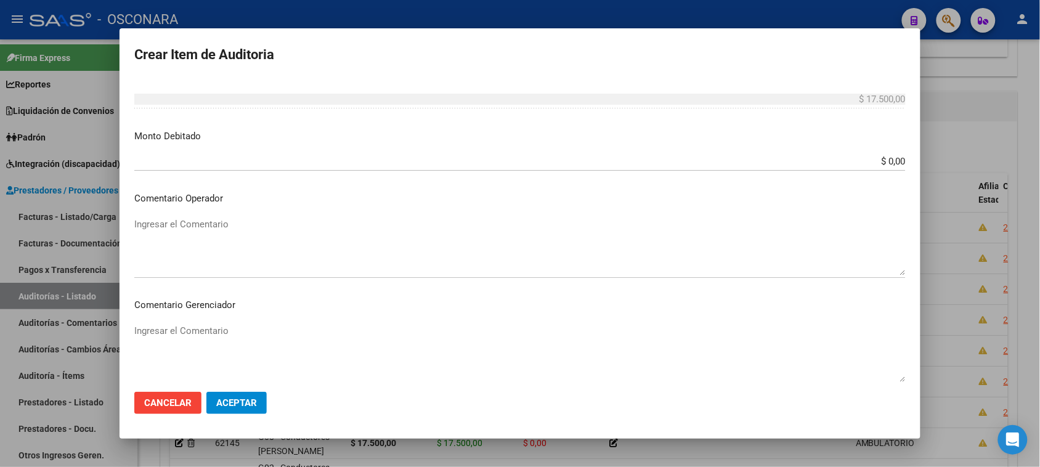
scroll to position [693, 0]
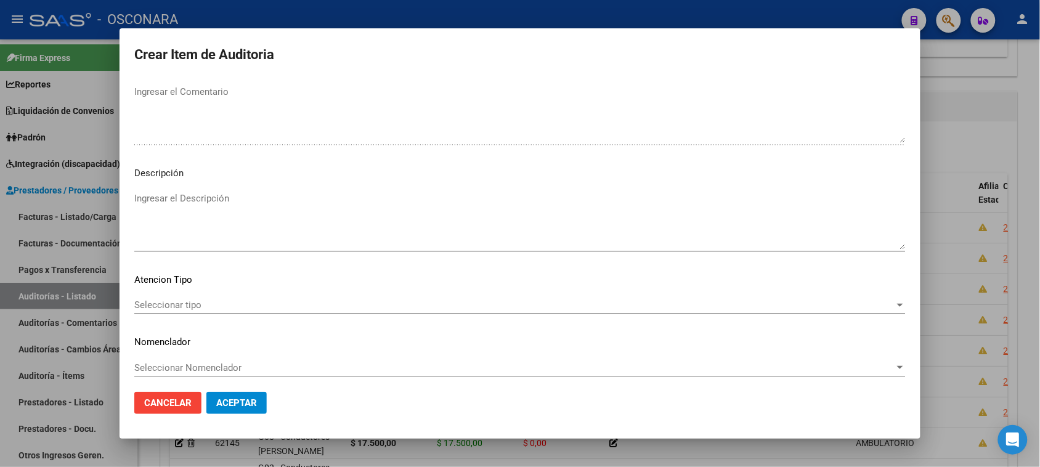
click at [170, 201] on textarea "Ingresar el Descripción" at bounding box center [519, 221] width 771 height 58
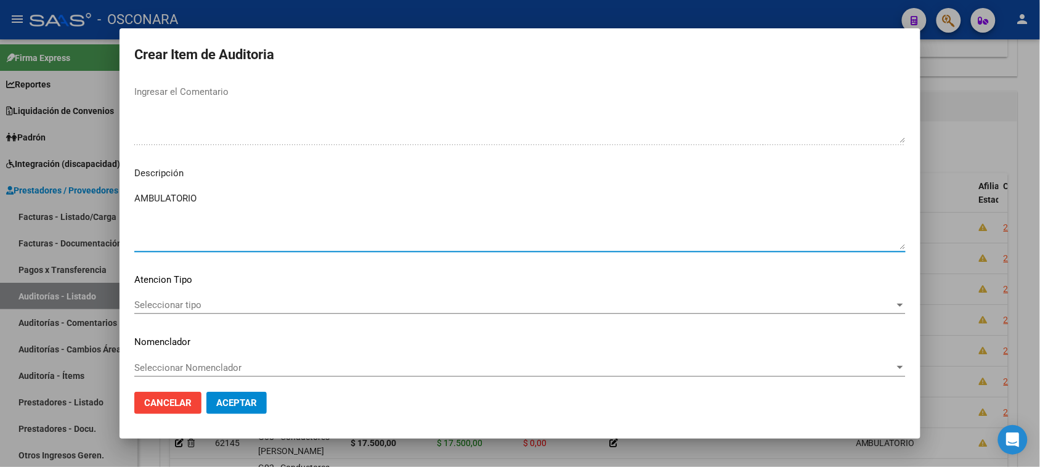
click at [163, 309] on span "Seleccionar tipo" at bounding box center [514, 304] width 760 height 11
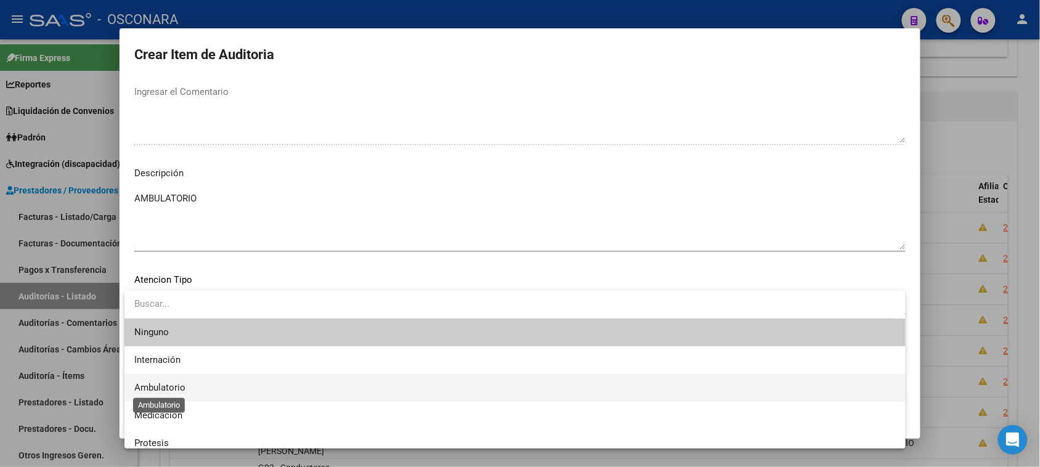
drag, startPoint x: 154, startPoint y: 385, endPoint x: 184, endPoint y: 408, distance: 37.7
click at [155, 385] on span "Ambulatorio" at bounding box center [159, 387] width 51 height 11
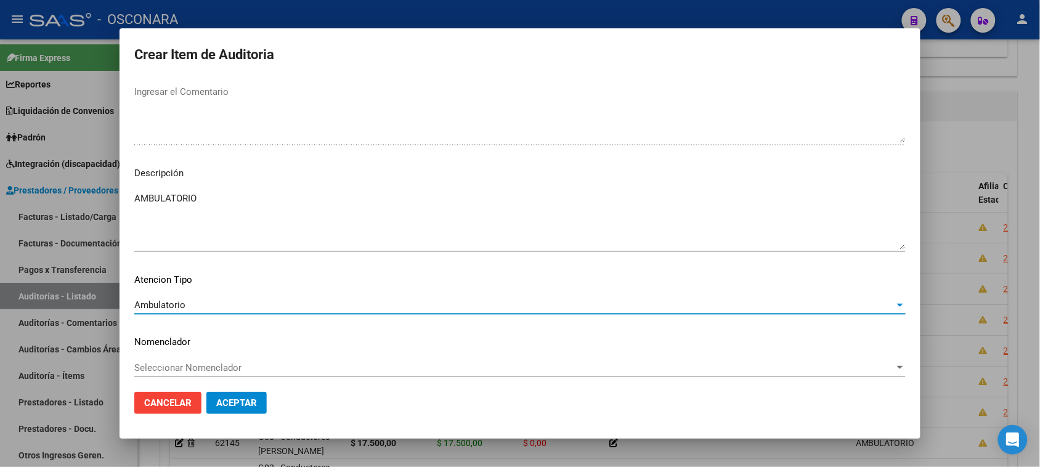
click at [227, 405] on span "Aceptar" at bounding box center [236, 402] width 41 height 11
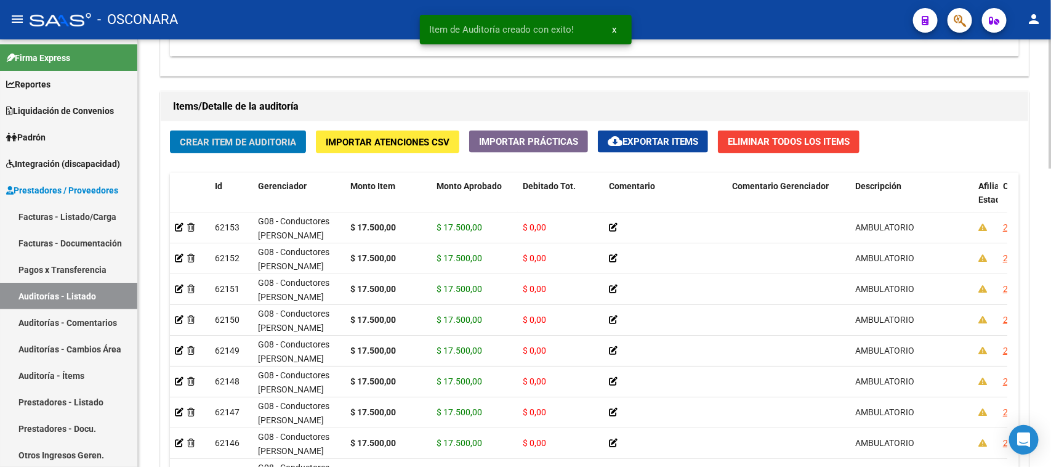
click at [220, 139] on span "Crear Item de Auditoria" at bounding box center [238, 142] width 116 height 11
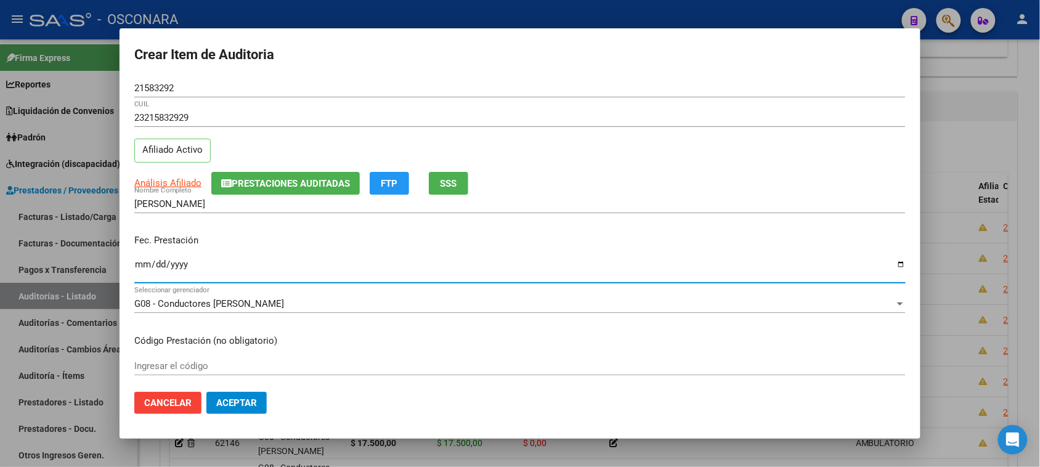
click at [137, 265] on input "Ingresar la fecha" at bounding box center [519, 269] width 771 height 20
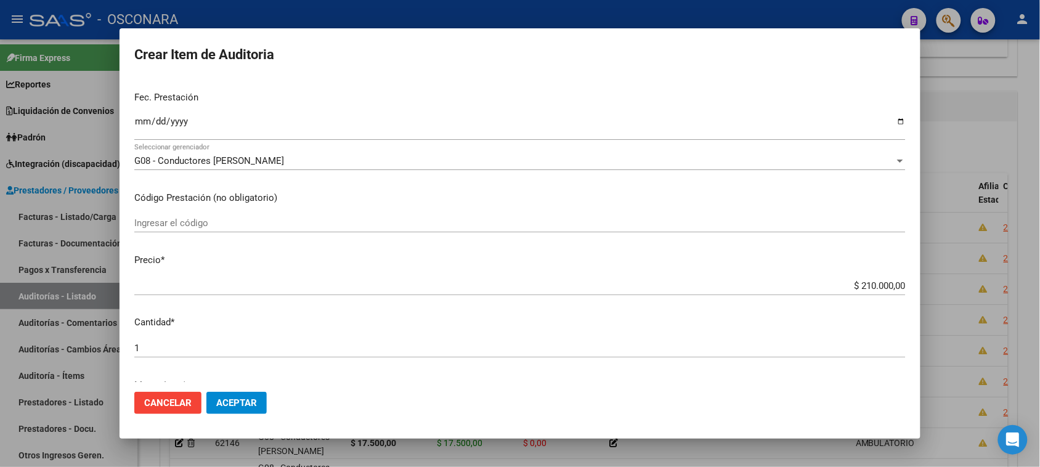
scroll to position [154, 0]
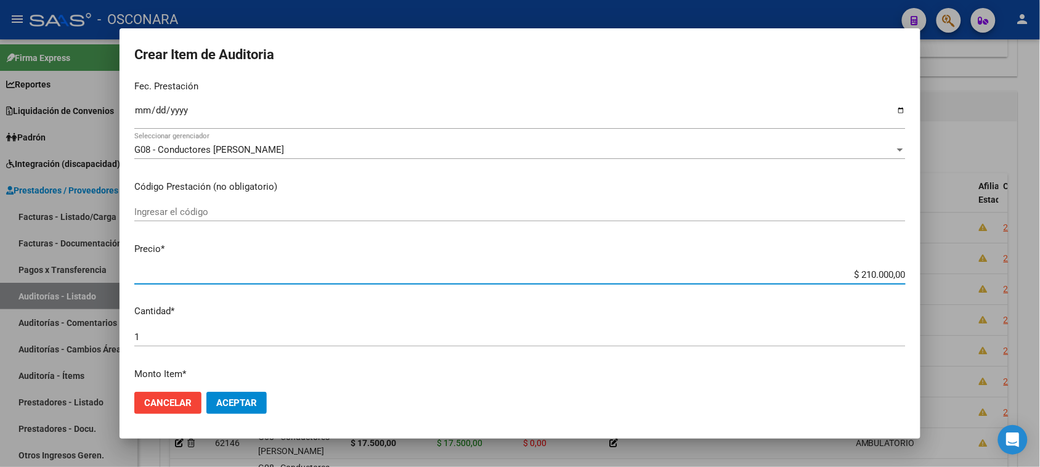
drag, startPoint x: 847, startPoint y: 272, endPoint x: 1040, endPoint y: 256, distance: 192.8
click at [1040, 257] on html "menu - OSCONARA person Firma Express Reportes Padrón Traspasos x O.S. Traspasos…" at bounding box center [520, 233] width 1040 height 467
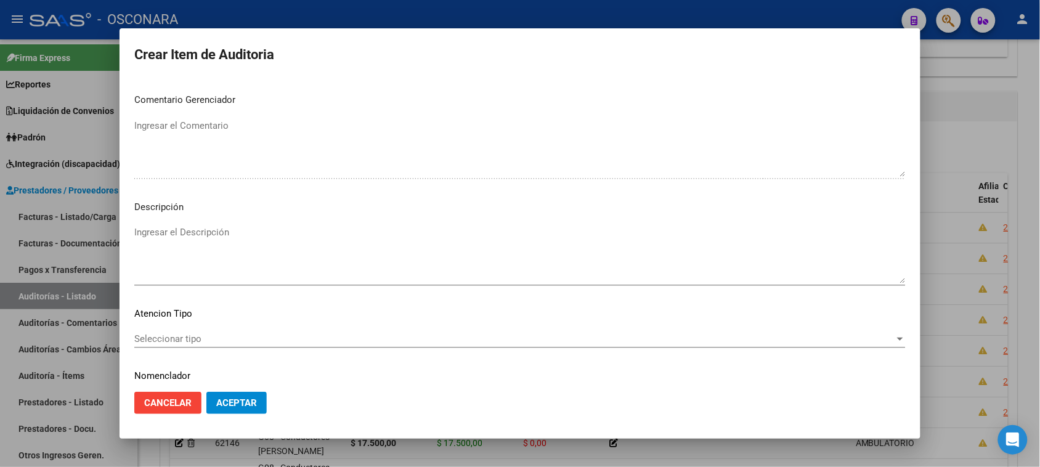
scroll to position [698, 0]
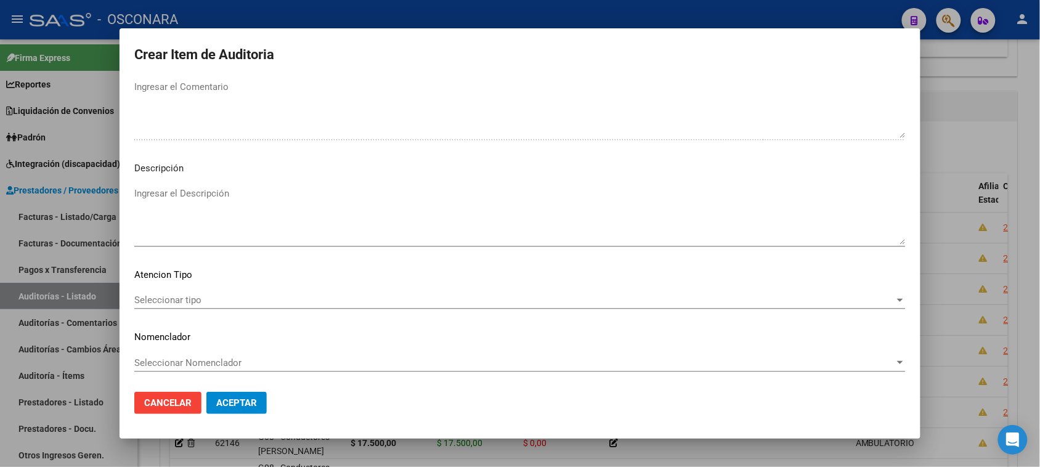
click at [206, 231] on textarea "Ingresar el Descripción" at bounding box center [519, 216] width 771 height 58
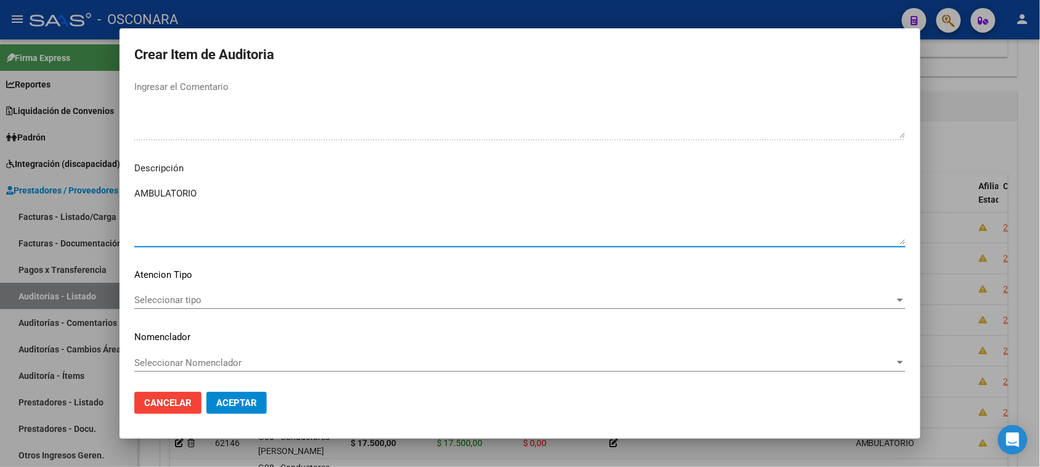
click at [169, 296] on span "Seleccionar tipo" at bounding box center [514, 299] width 760 height 11
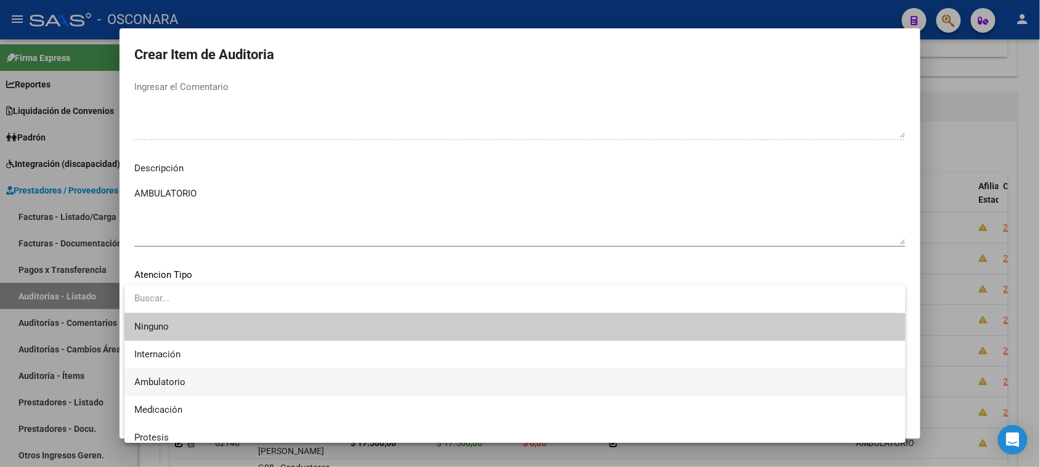
click at [197, 389] on span "Ambulatorio" at bounding box center [514, 382] width 761 height 28
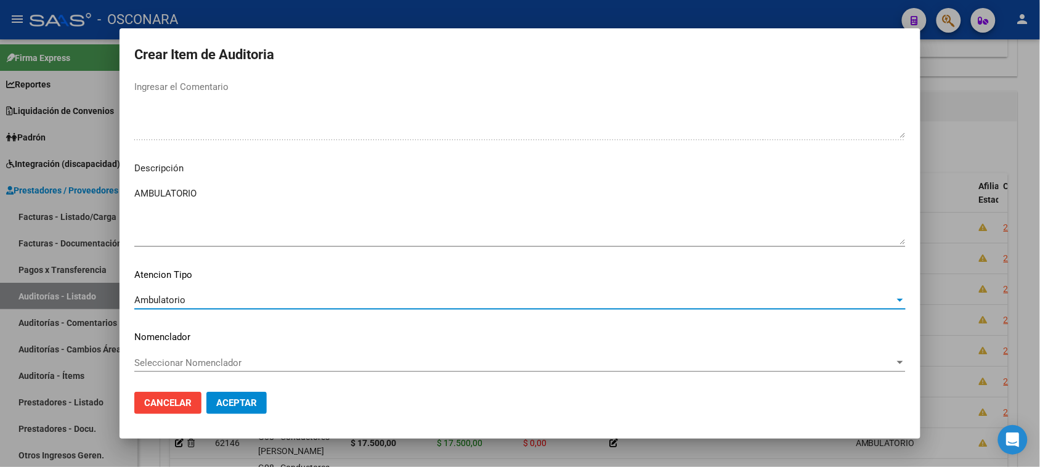
click at [222, 404] on span "Aceptar" at bounding box center [236, 402] width 41 height 11
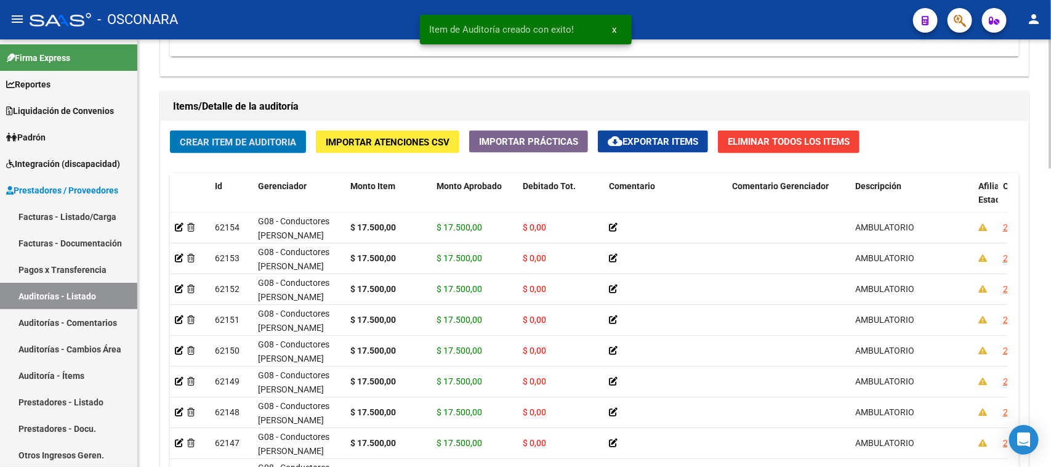
click at [211, 139] on span "Crear Item de Auditoria" at bounding box center [238, 142] width 116 height 11
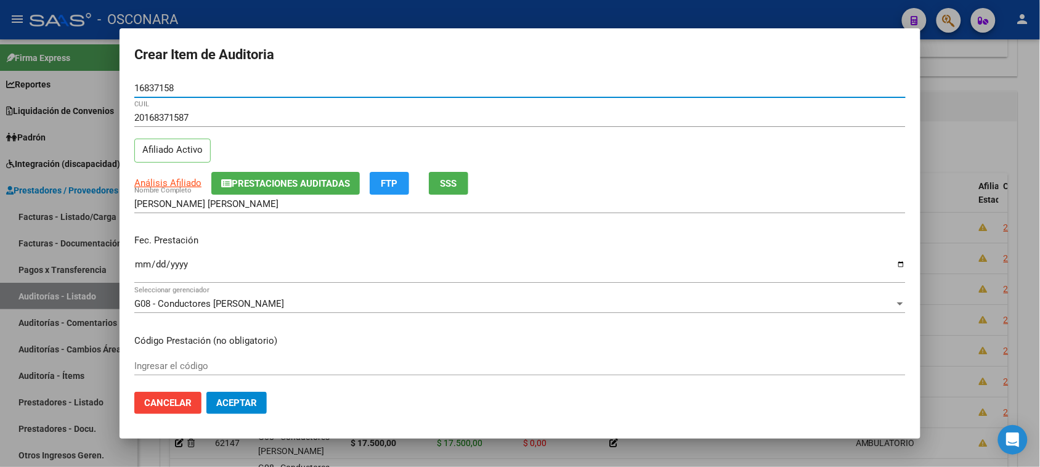
click at [140, 257] on div "Ingresar la fecha" at bounding box center [519, 270] width 771 height 26
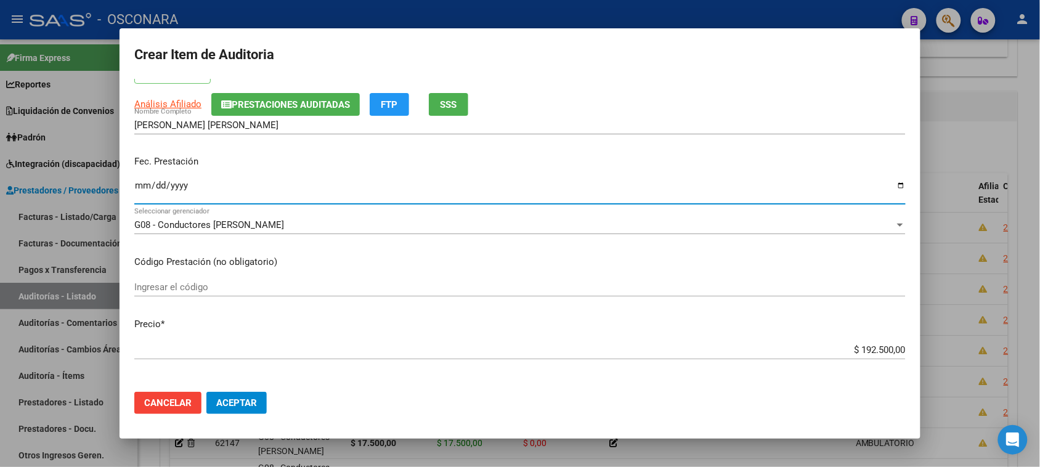
scroll to position [154, 0]
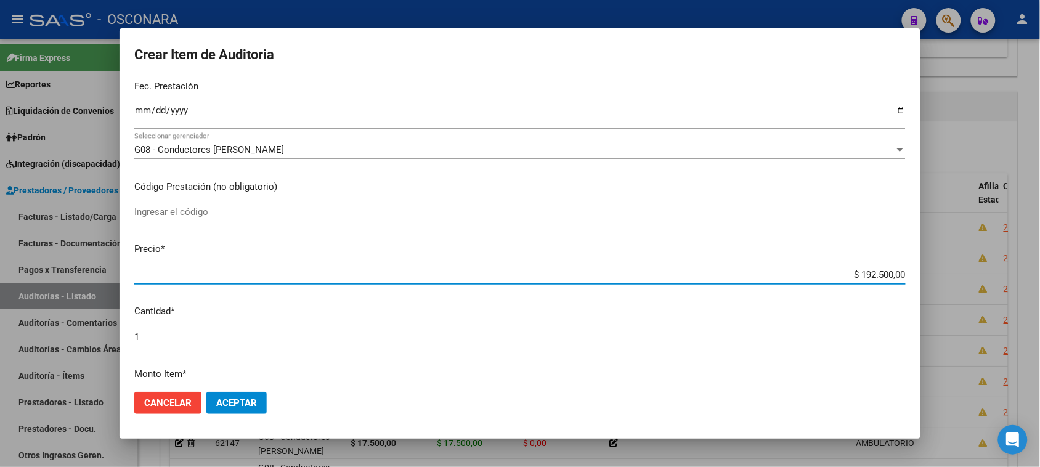
drag, startPoint x: 850, startPoint y: 272, endPoint x: 970, endPoint y: 259, distance: 120.2
click at [970, 259] on div "Crear Item de Auditoria 16837158 Nro Documento 20168371587 CUIL Afiliado Activo…" at bounding box center [520, 233] width 1040 height 467
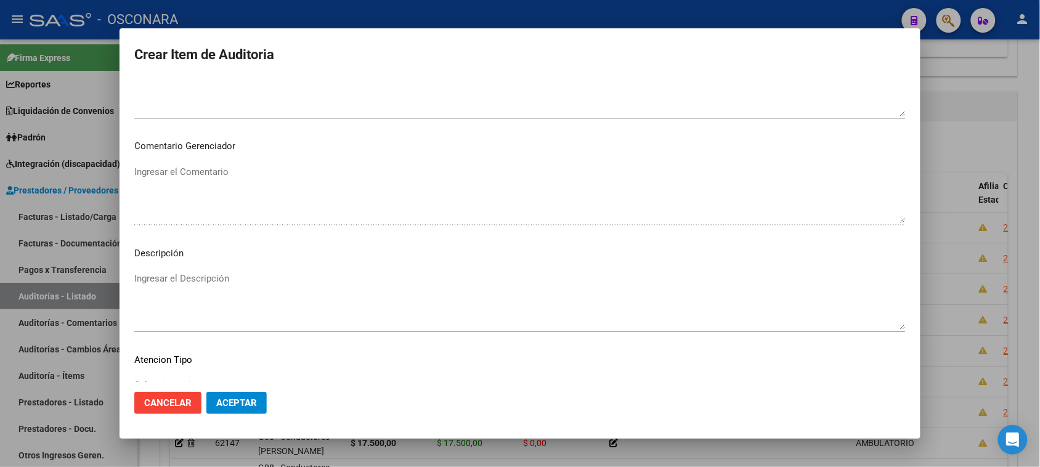
scroll to position [698, 0]
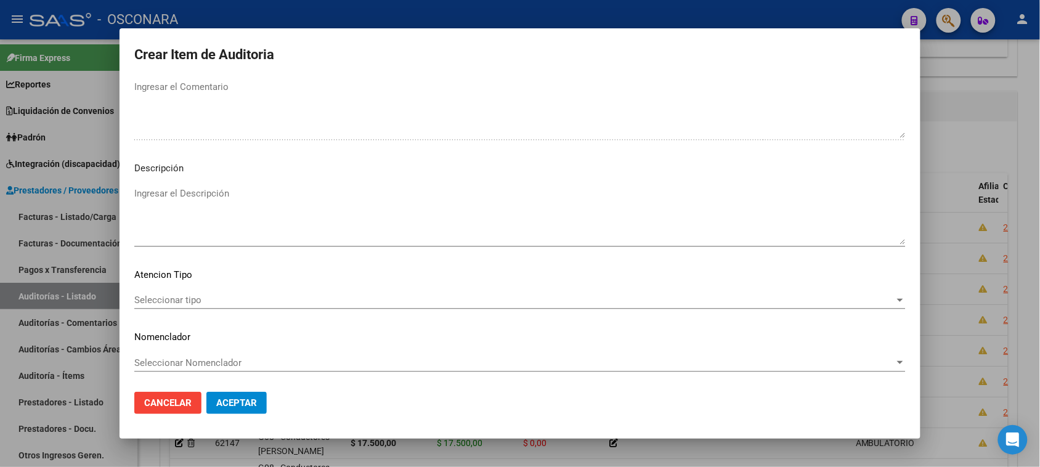
click at [187, 190] on mat-dialog-content "16837158 Nro Documento 20168371587 CUIL Afiliado Activo Análisis Afiliado Prest…" at bounding box center [519, 231] width 801 height 304
drag, startPoint x: 185, startPoint y: 190, endPoint x: 189, endPoint y: 197, distance: 8.3
click at [189, 197] on textarea "Ingresar el Descripción" at bounding box center [519, 216] width 771 height 58
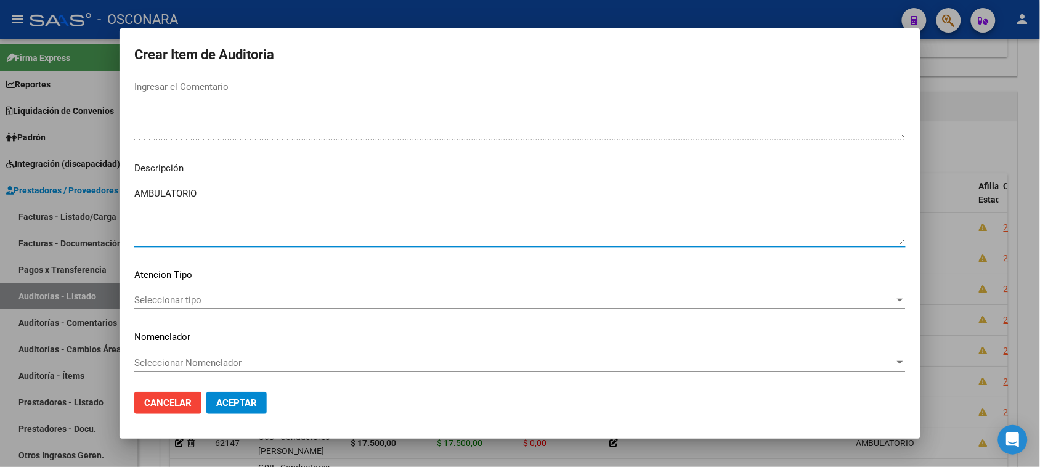
click at [185, 301] on span "Seleccionar tipo" at bounding box center [514, 299] width 760 height 11
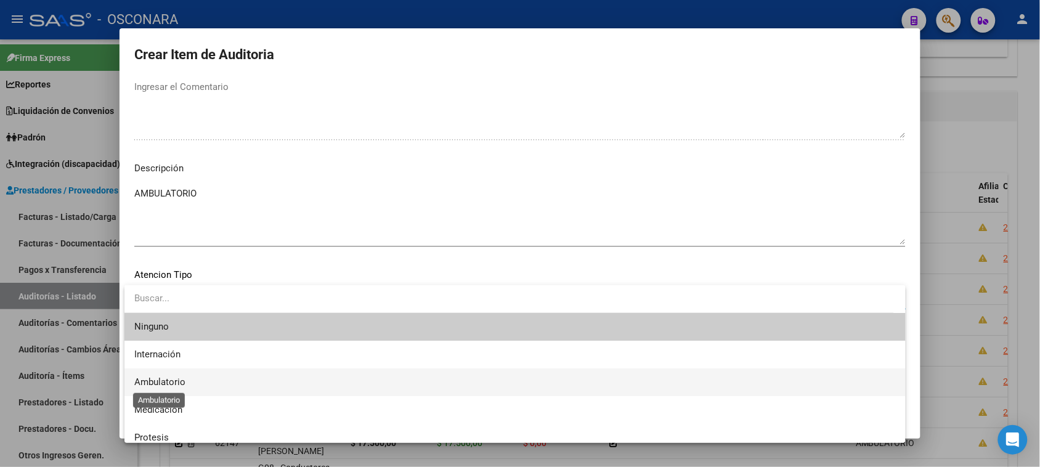
click at [185, 383] on span "Ambulatorio" at bounding box center [159, 381] width 51 height 11
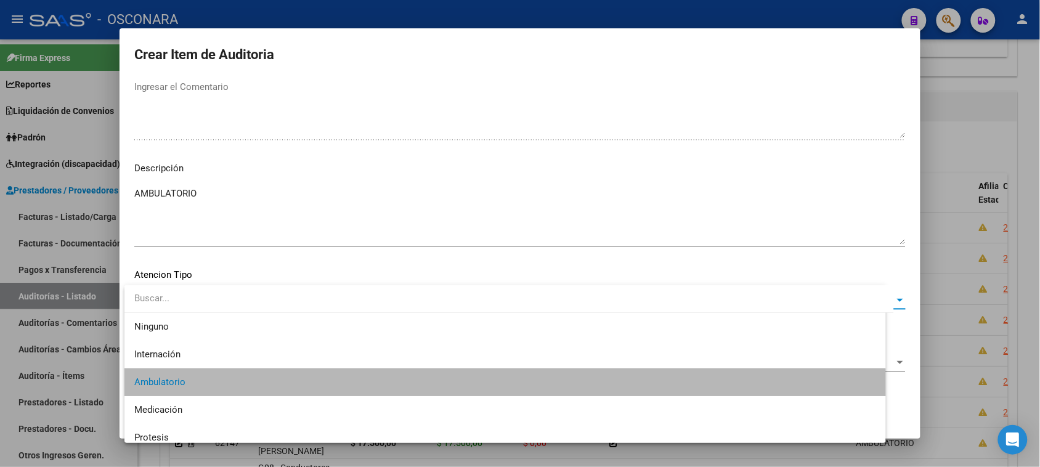
click at [246, 402] on span "Aceptar" at bounding box center [236, 402] width 41 height 11
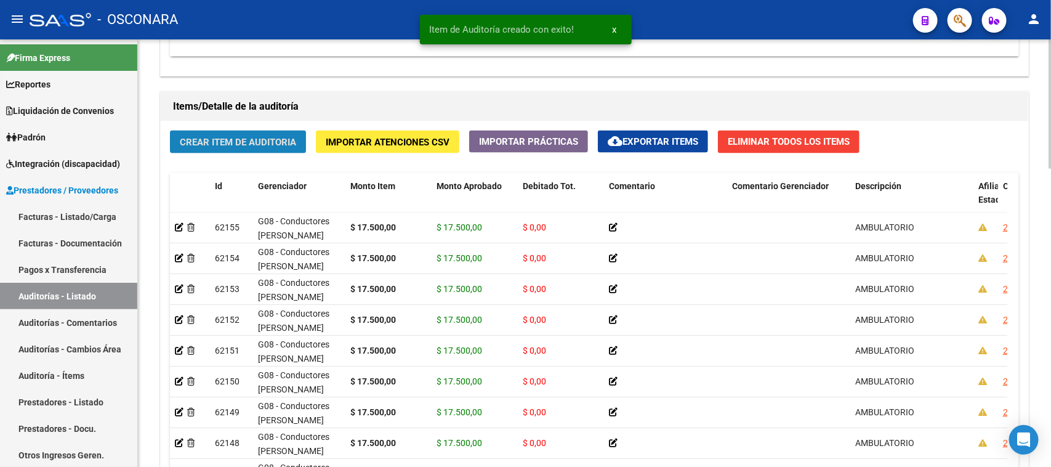
click at [219, 142] on span "Crear Item de Auditoria" at bounding box center [238, 142] width 116 height 11
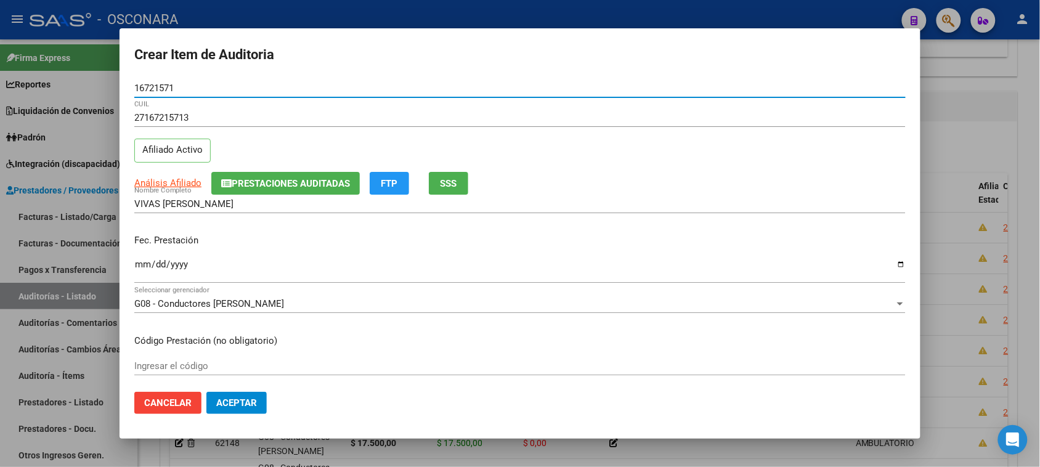
click at [139, 268] on input "Ingresar la fecha" at bounding box center [519, 269] width 771 height 20
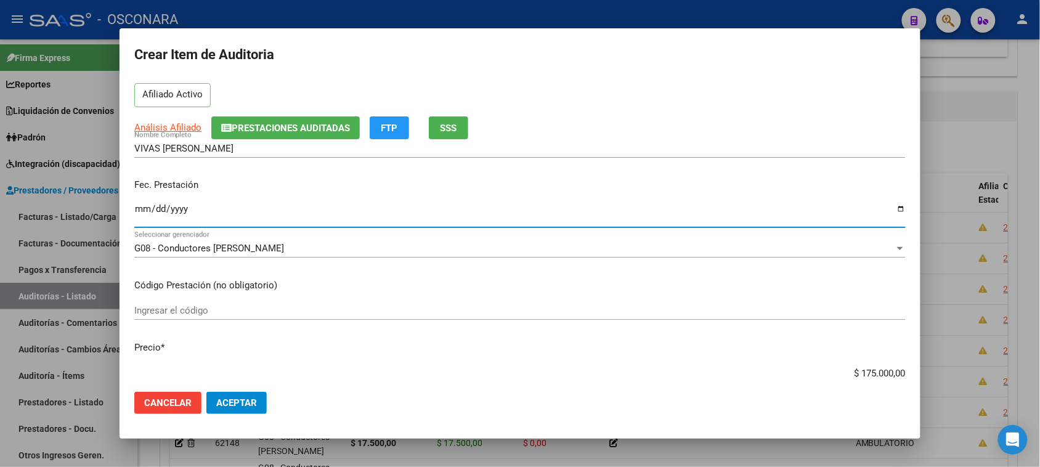
scroll to position [154, 0]
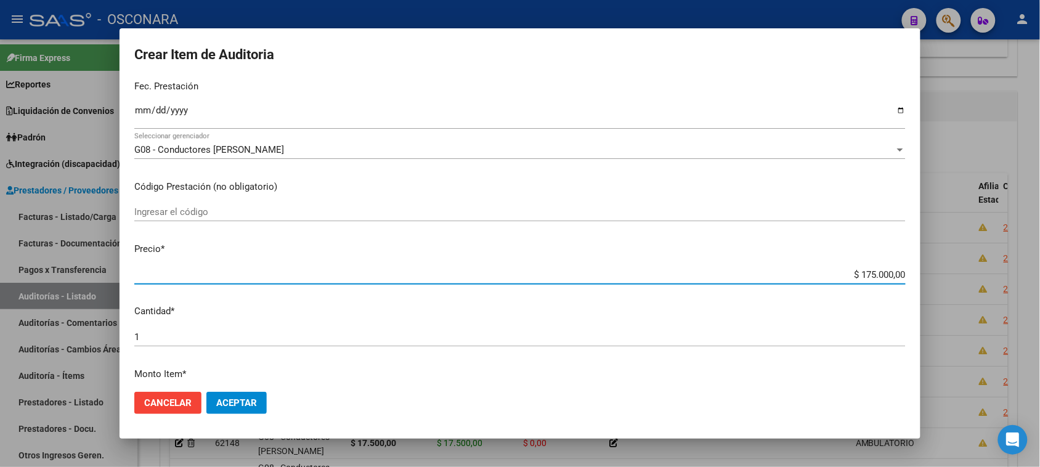
drag, startPoint x: 848, startPoint y: 273, endPoint x: 1024, endPoint y: 260, distance: 175.9
click at [1023, 260] on div "Crear Item de Auditoria 16721571 Nro Documento 27167215713 CUIL Afiliado Activo…" at bounding box center [520, 233] width 1040 height 467
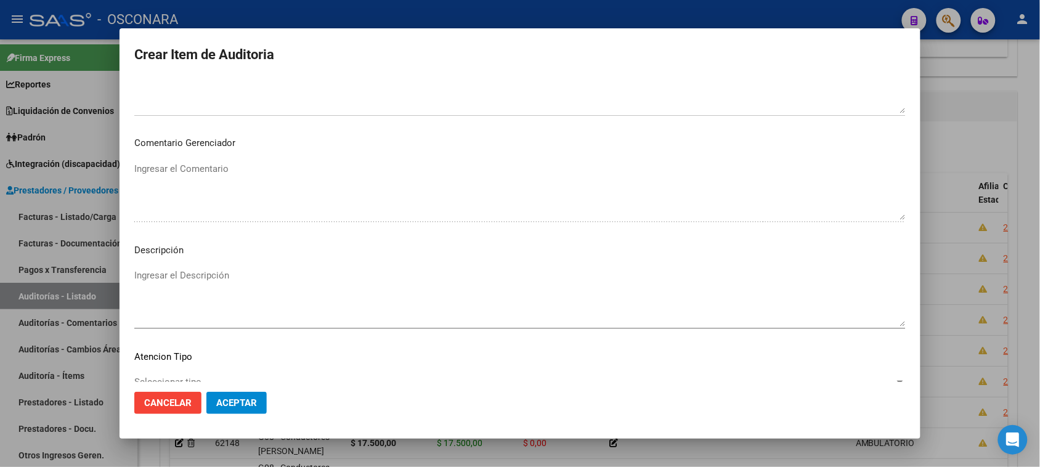
scroll to position [698, 0]
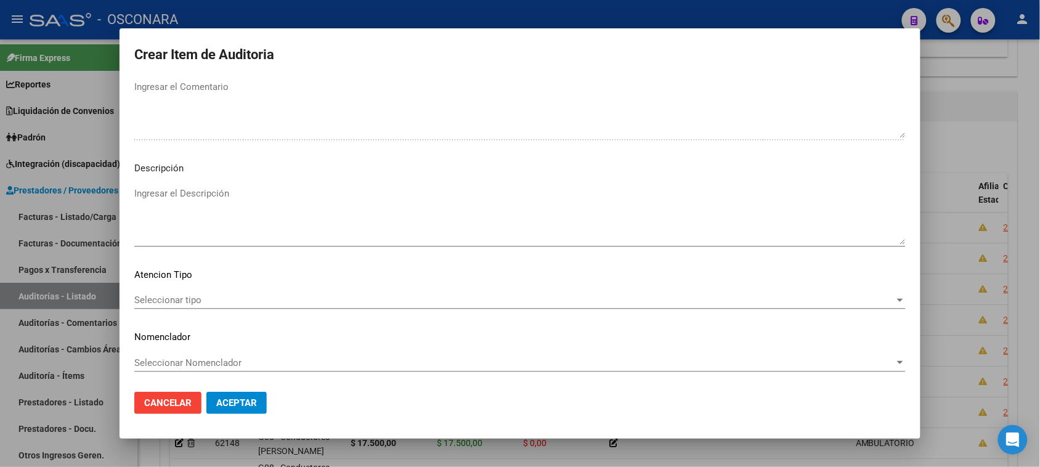
click at [200, 235] on textarea "Ingresar el Descripción" at bounding box center [519, 216] width 771 height 58
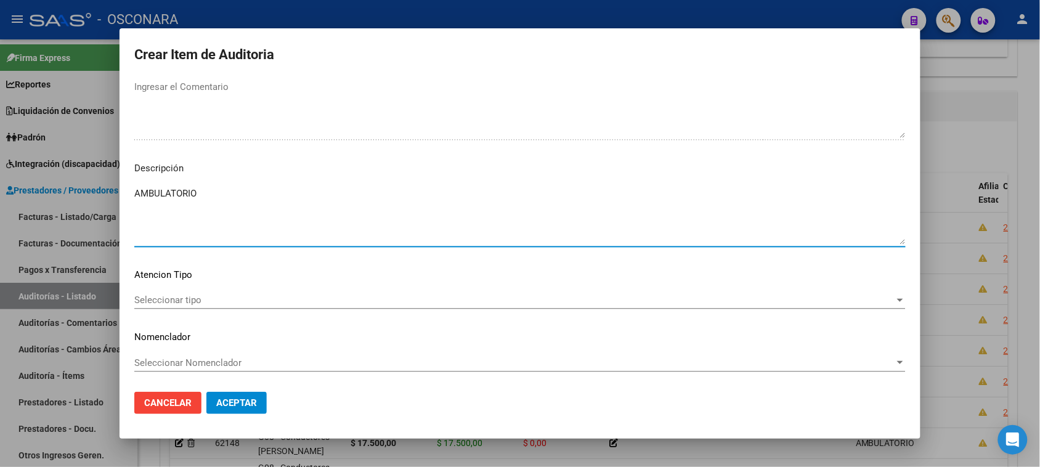
click at [171, 305] on div "Seleccionar tipo Seleccionar tipo" at bounding box center [519, 300] width 771 height 18
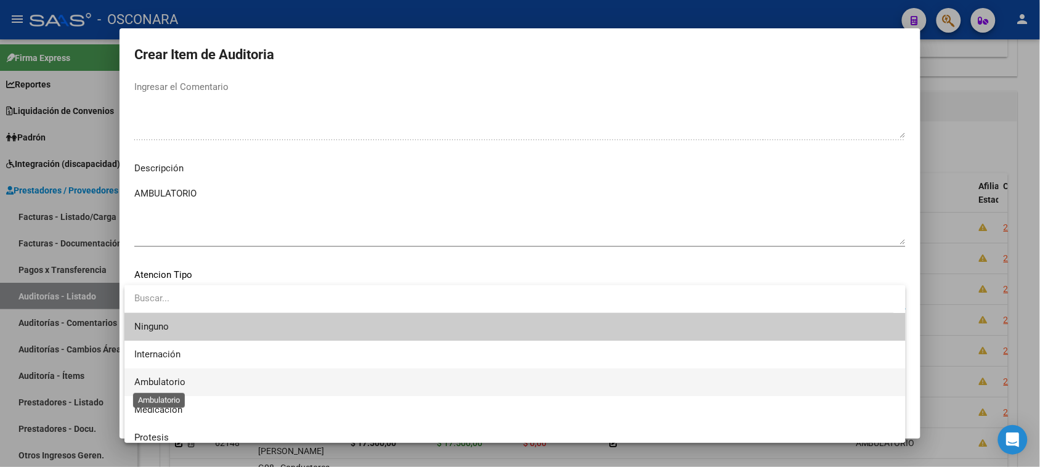
click at [169, 384] on span "Ambulatorio" at bounding box center [159, 381] width 51 height 11
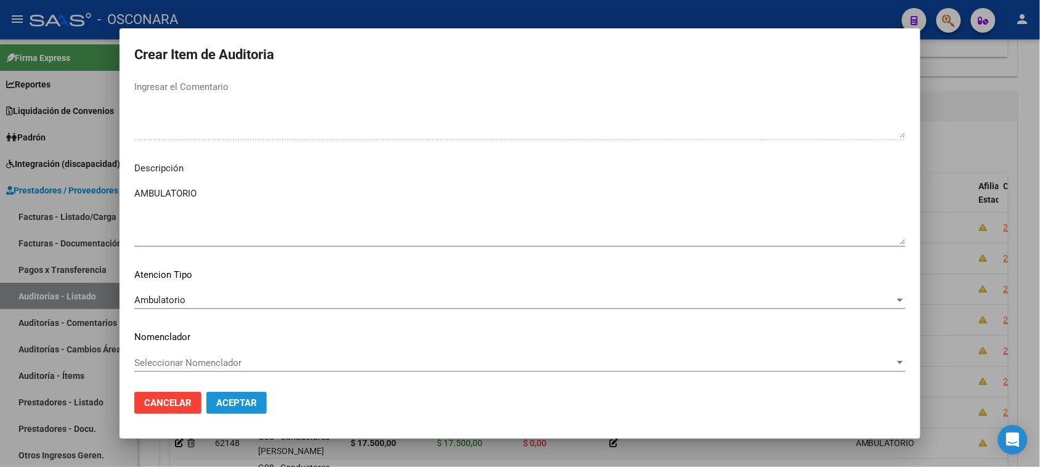
click at [251, 413] on button "Aceptar" at bounding box center [236, 403] width 60 height 22
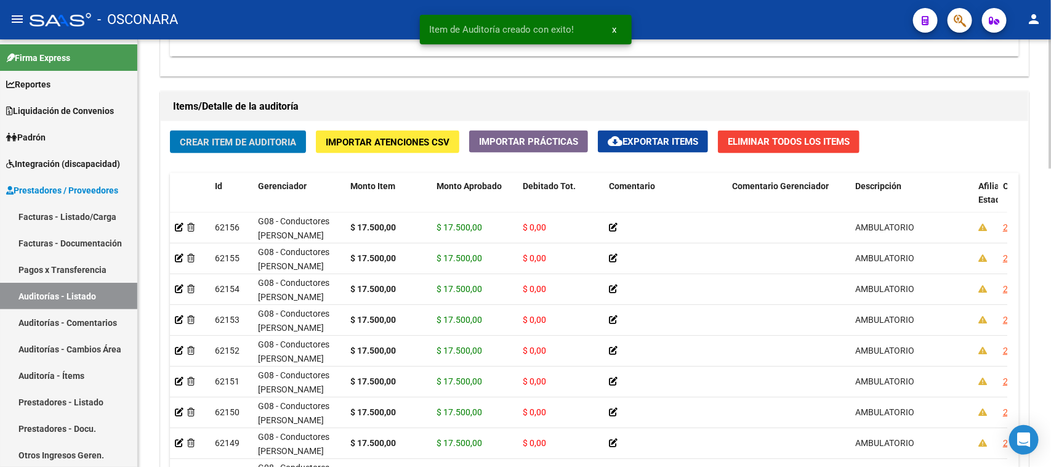
click at [224, 139] on span "Crear Item de Auditoria" at bounding box center [238, 142] width 116 height 11
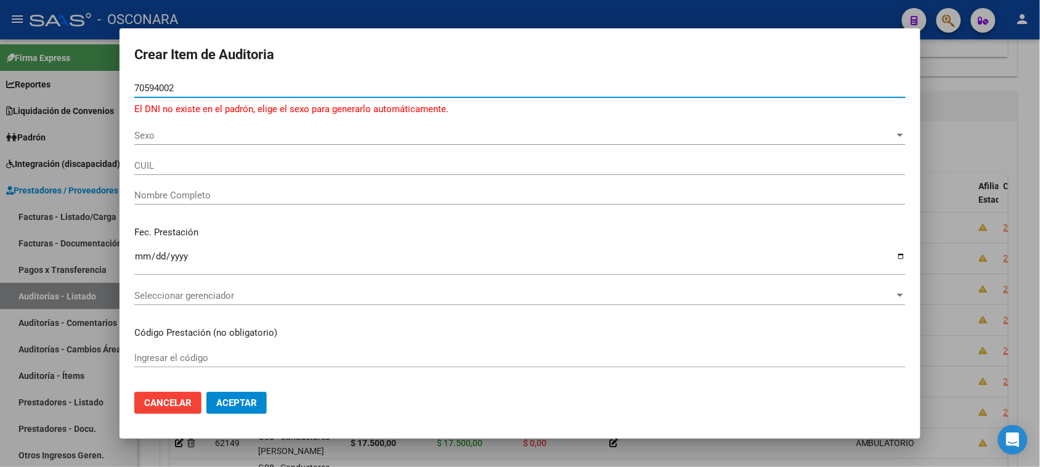
drag, startPoint x: 184, startPoint y: 87, endPoint x: 78, endPoint y: 89, distance: 105.3
click at [78, 89] on div "Crear Item de Auditoria 70594002 Nro Documento El DNI no existe en el padrón, e…" at bounding box center [520, 233] width 1040 height 467
click at [146, 137] on span "Sexo" at bounding box center [514, 135] width 760 height 11
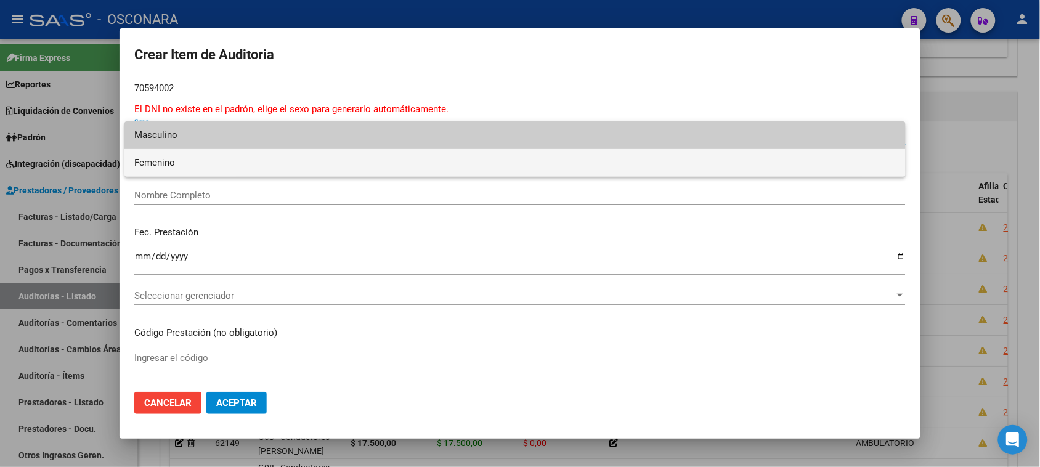
click at [153, 164] on span "Femenino" at bounding box center [514, 163] width 761 height 28
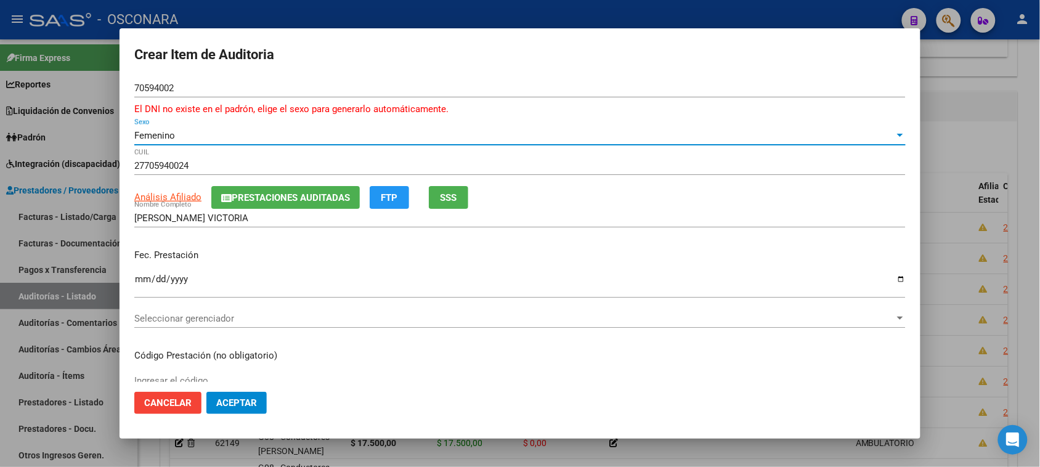
click at [457, 195] on span "SSS" at bounding box center [448, 197] width 17 height 11
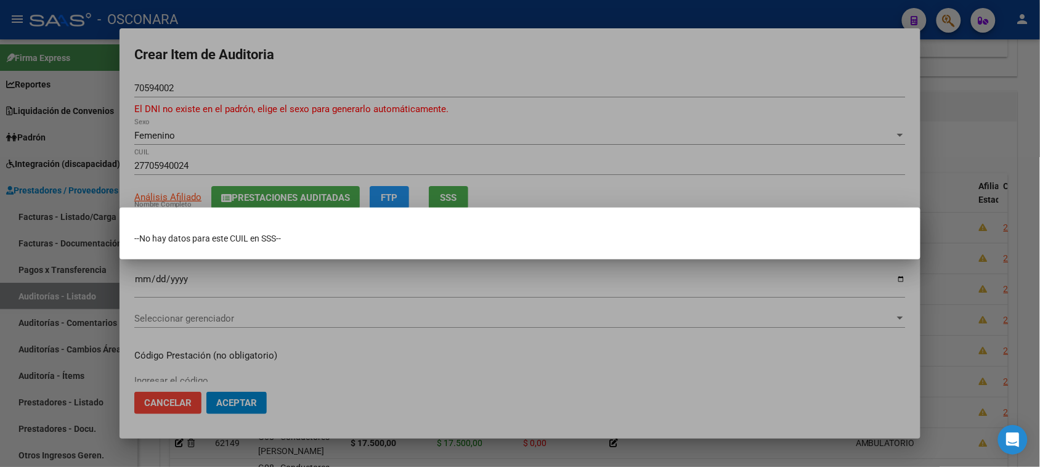
click at [549, 188] on div at bounding box center [520, 233] width 1040 height 467
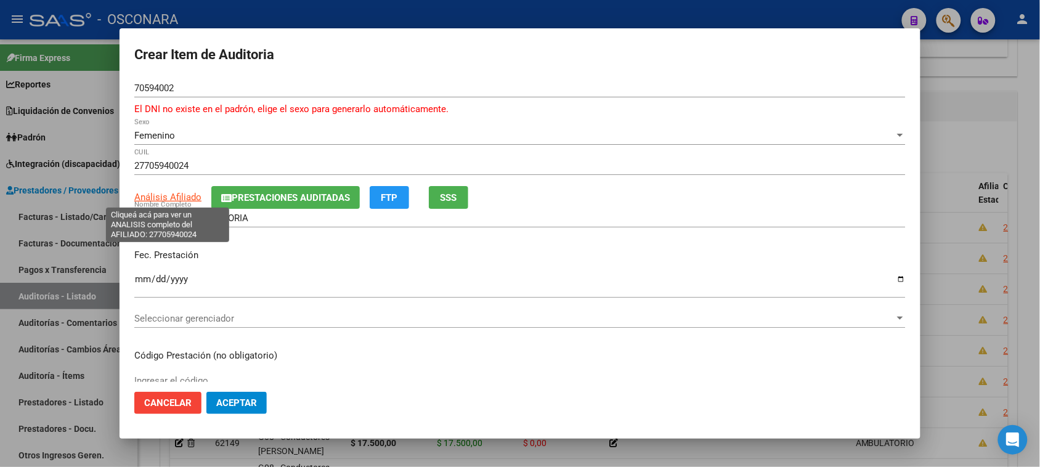
click at [187, 195] on span "Análisis Afiliado" at bounding box center [167, 197] width 67 height 11
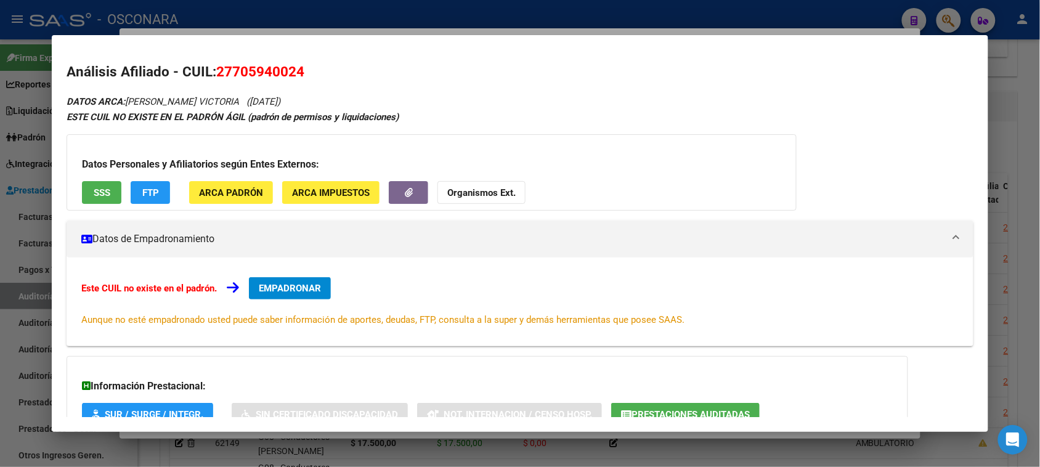
click at [1007, 106] on div at bounding box center [520, 233] width 1040 height 467
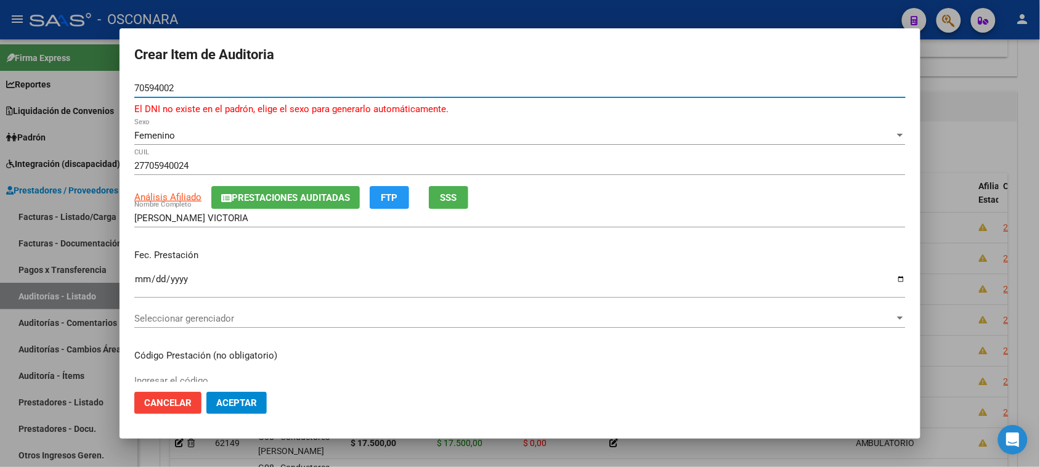
drag, startPoint x: 186, startPoint y: 88, endPoint x: 81, endPoint y: 97, distance: 105.1
click at [121, 90] on mat-dialog-content "70594002 Nro Documento El DNI no existe en el padrón, elige el sexo para genera…" at bounding box center [519, 231] width 801 height 304
click at [136, 278] on input "Ingresar la fecha" at bounding box center [519, 284] width 771 height 20
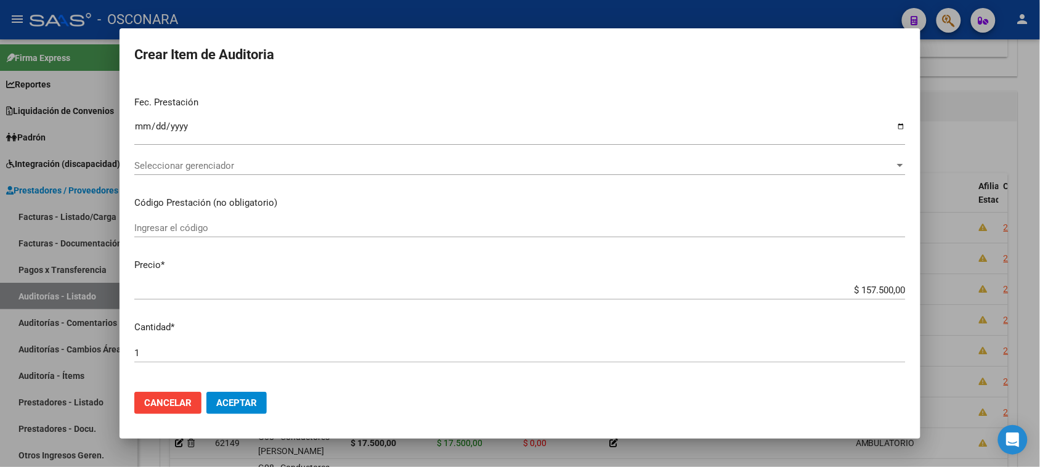
scroll to position [154, 0]
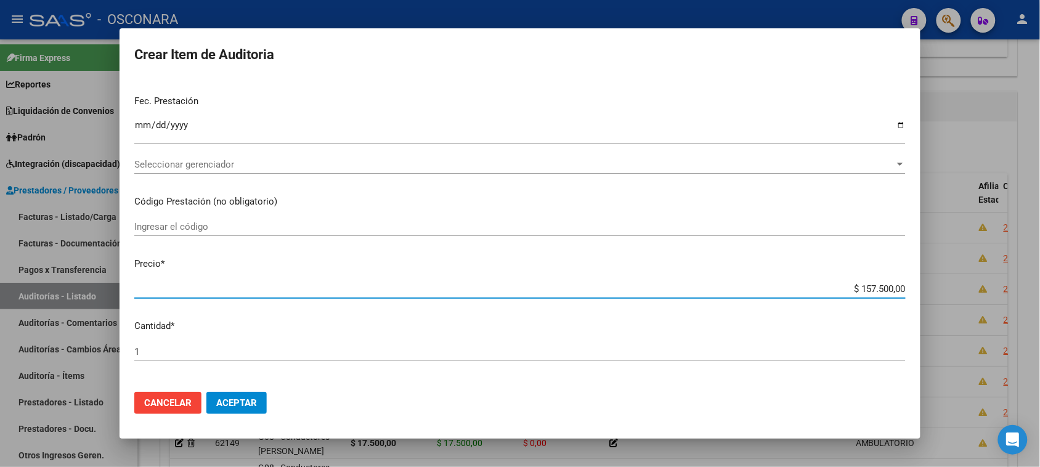
drag, startPoint x: 851, startPoint y: 286, endPoint x: 996, endPoint y: 265, distance: 146.9
click at [1003, 265] on div "Crear Item de Auditoria 70594002 Nro Documento El DNI no existe en el padrón, e…" at bounding box center [520, 233] width 1040 height 467
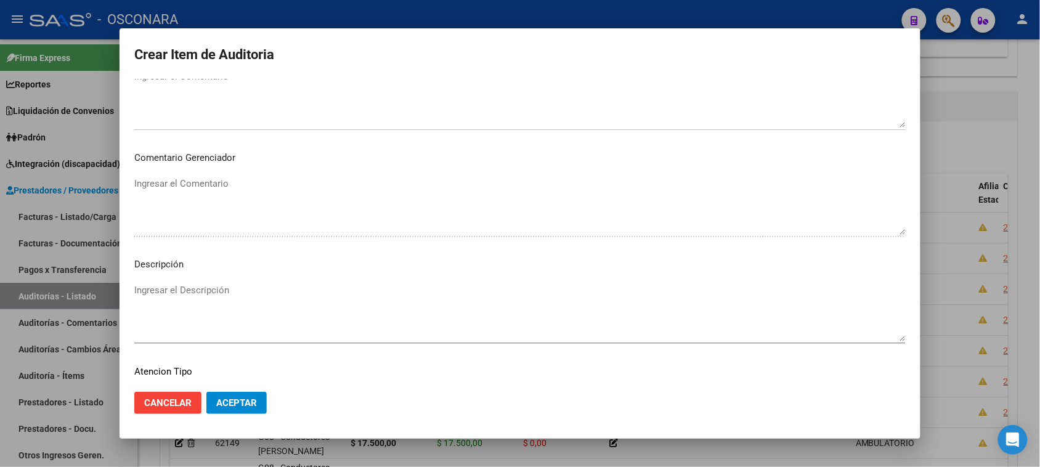
scroll to position [712, 0]
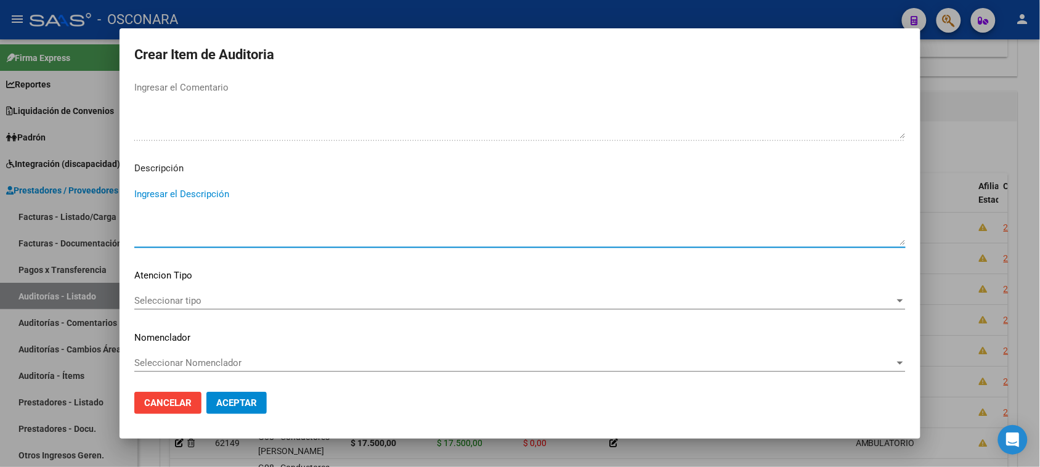
click at [228, 225] on textarea "Ingresar el Descripción" at bounding box center [519, 216] width 771 height 58
drag, startPoint x: 400, startPoint y: 195, endPoint x: 97, endPoint y: 191, distance: 303.6
click at [97, 191] on div "Crear Item de Auditoria 70594002 Nro Documento El DNI no existe en el padrón, e…" at bounding box center [520, 233] width 1040 height 467
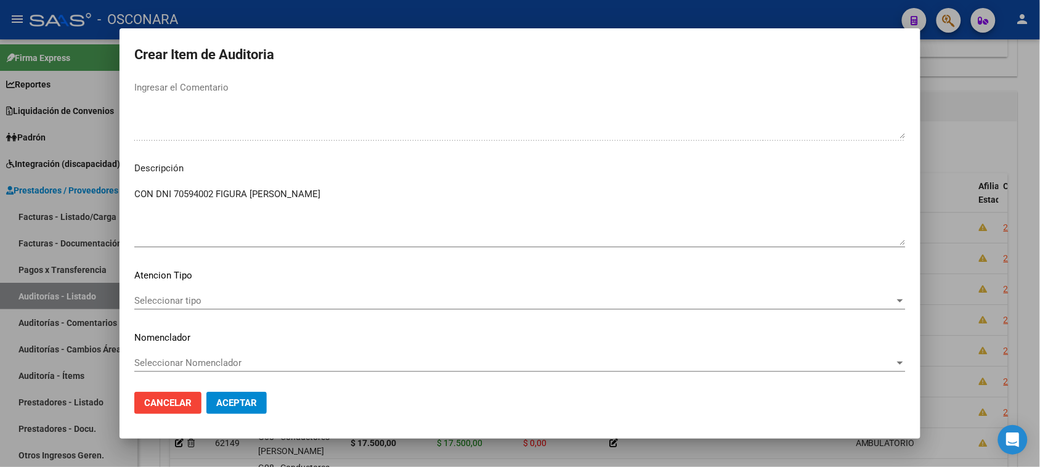
drag, startPoint x: 166, startPoint y: 188, endPoint x: 142, endPoint y: 194, distance: 24.8
click at [143, 193] on textarea "CON DNI 70594002 FIGURA [PERSON_NAME]" at bounding box center [519, 216] width 771 height 58
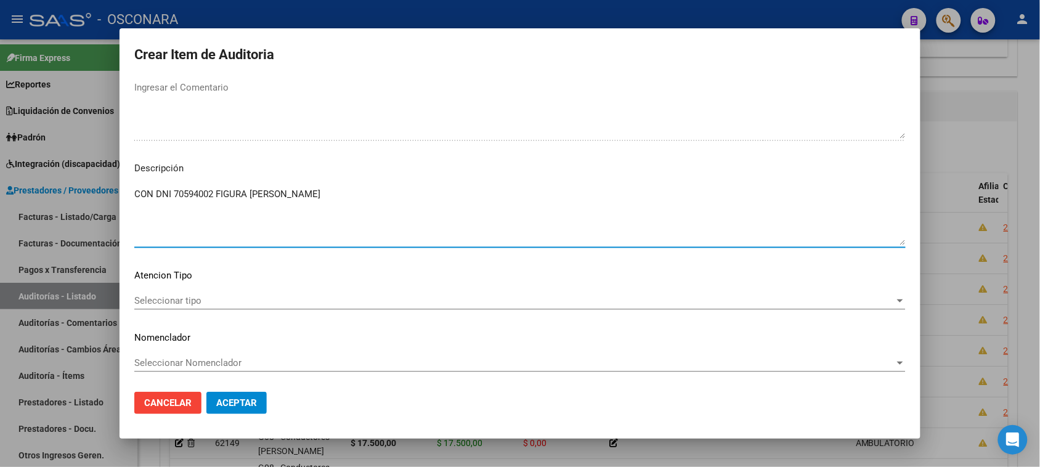
drag, startPoint x: 134, startPoint y: 194, endPoint x: 376, endPoint y: 188, distance: 242.7
click at [376, 188] on textarea "CON DNI 70594002 FIGURA [PERSON_NAME]" at bounding box center [519, 216] width 771 height 58
click at [383, 192] on textarea "CON DNI 70594002 FIGURA [PERSON_NAME]" at bounding box center [519, 216] width 771 height 58
drag, startPoint x: 382, startPoint y: 192, endPoint x: 148, endPoint y: 195, distance: 234.0
click at [148, 195] on textarea "CON DNI 70594002 FIGURA [PERSON_NAME]" at bounding box center [519, 216] width 771 height 58
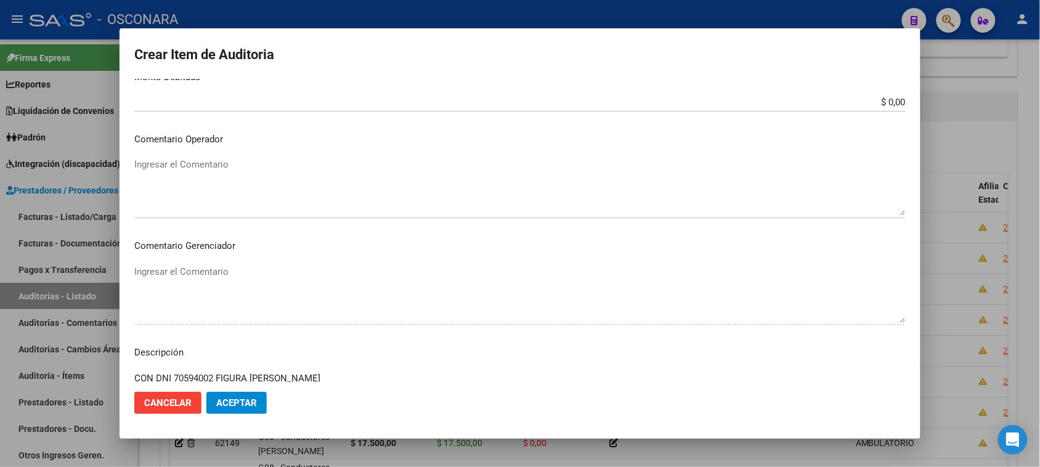
scroll to position [481, 0]
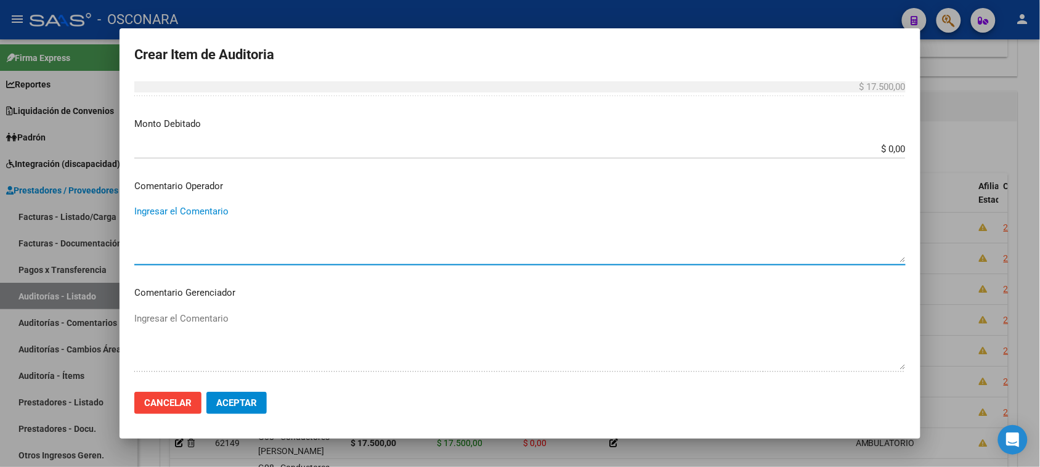
paste textarea "CON DNI 70594002 FIGURA [PERSON_NAME]"
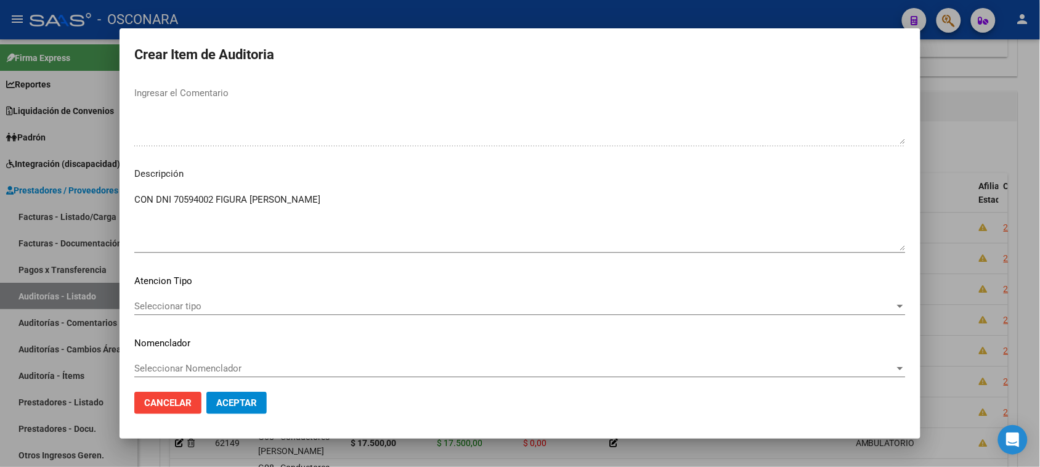
scroll to position [712, 0]
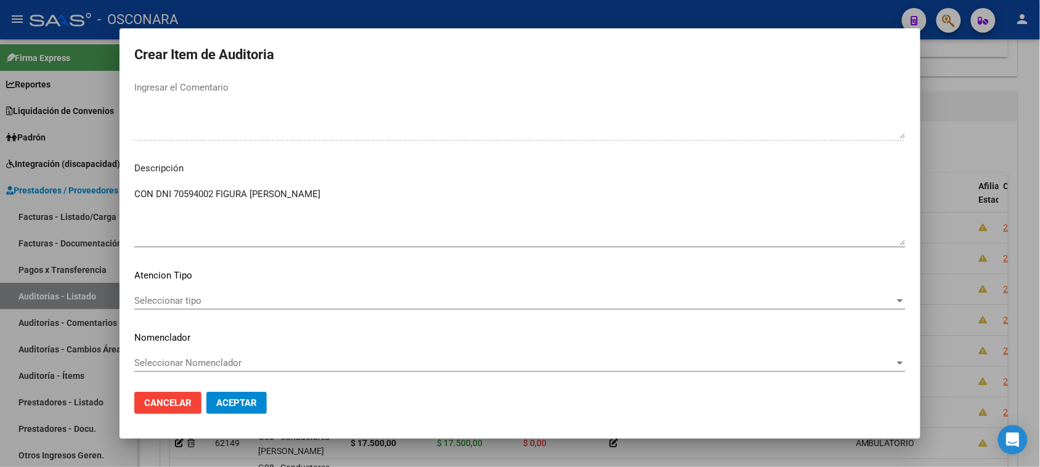
click at [179, 305] on span "Seleccionar tipo" at bounding box center [514, 300] width 760 height 11
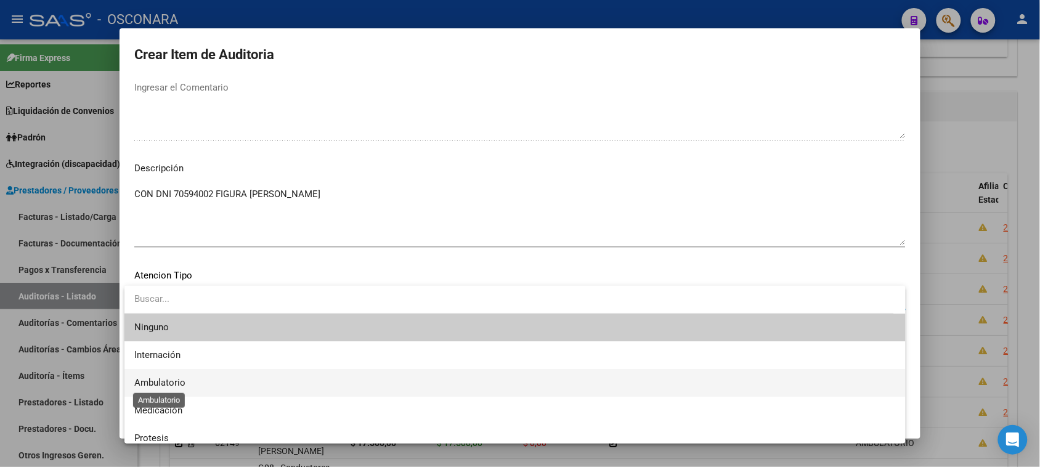
drag, startPoint x: 179, startPoint y: 380, endPoint x: 233, endPoint y: 393, distance: 55.7
click at [179, 380] on span "Ambulatorio" at bounding box center [159, 382] width 51 height 11
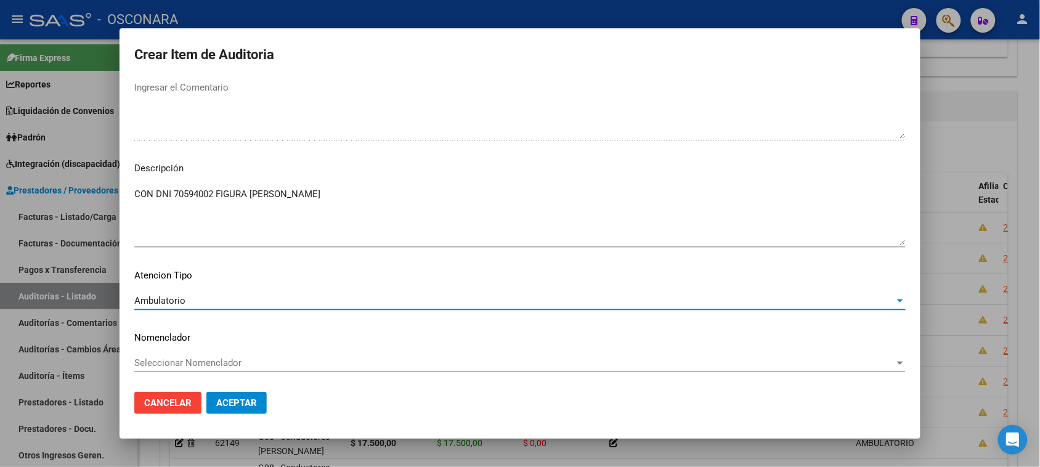
click at [244, 397] on span "Aceptar" at bounding box center [236, 402] width 41 height 11
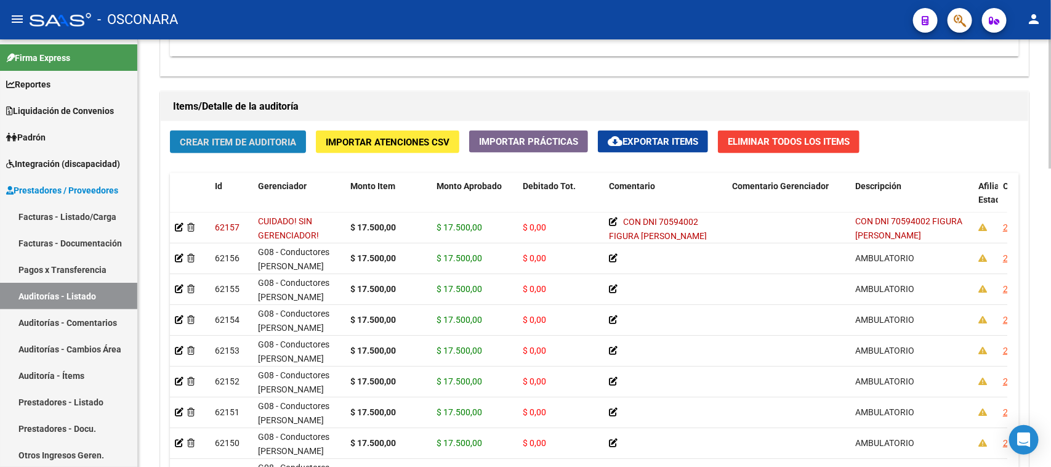
click at [222, 137] on span "Crear Item de Auditoria" at bounding box center [238, 142] width 116 height 11
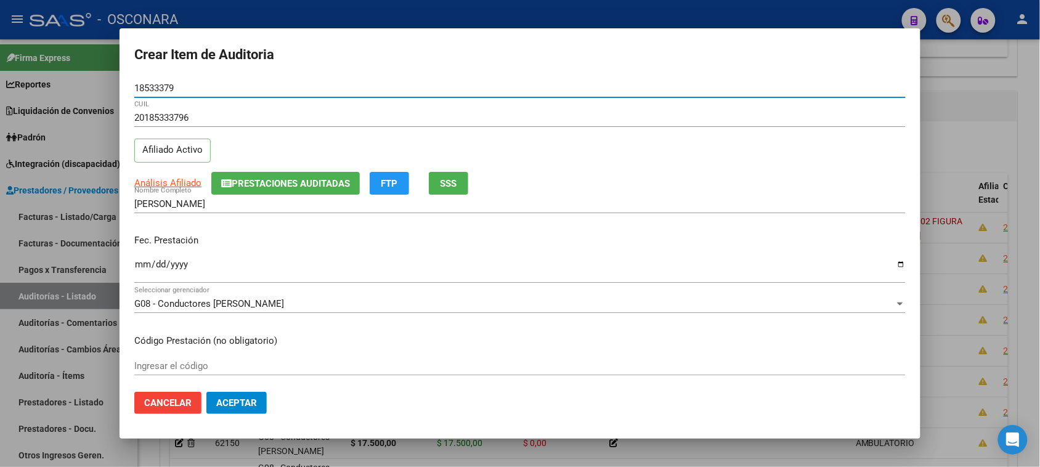
click at [142, 263] on input "Ingresar la fecha" at bounding box center [519, 269] width 771 height 20
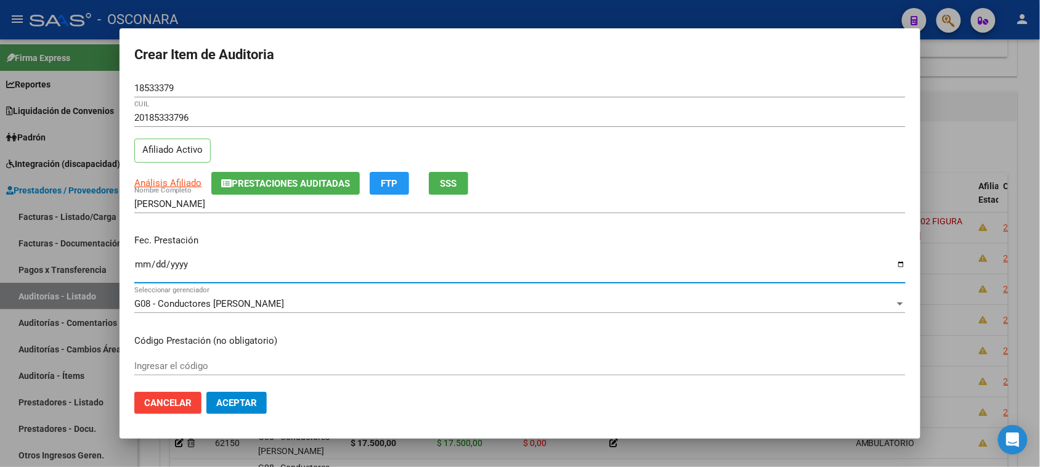
click at [451, 184] on span "SSS" at bounding box center [448, 183] width 17 height 11
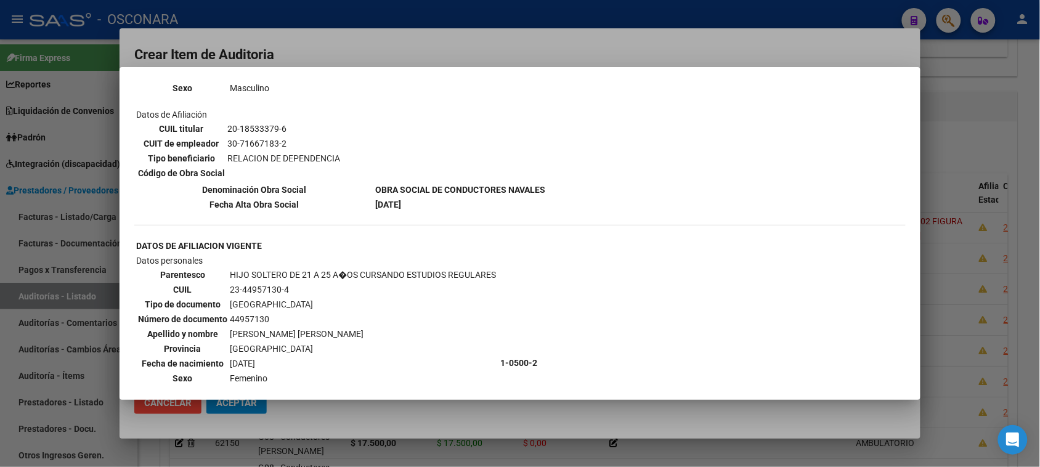
scroll to position [924, 0]
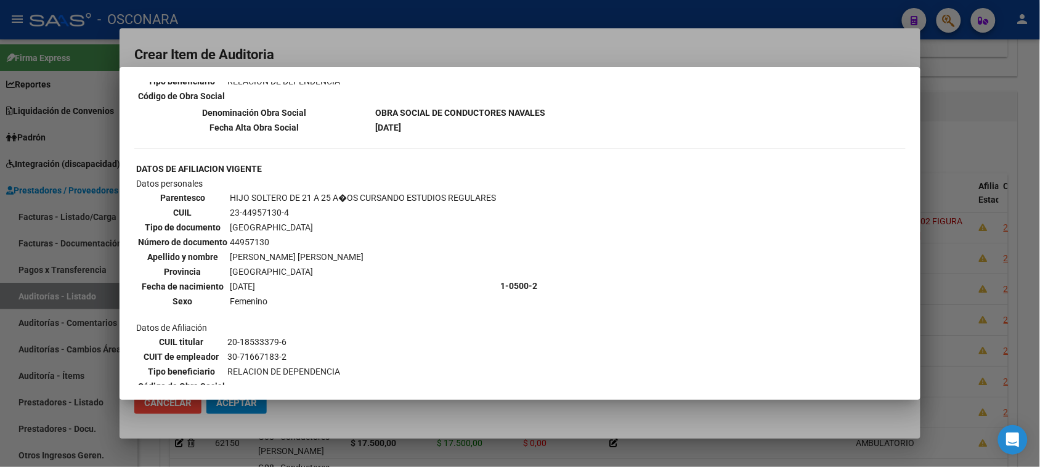
drag, startPoint x: 228, startPoint y: 210, endPoint x: 265, endPoint y: 209, distance: 37.0
click at [265, 235] on td "44957130" at bounding box center [362, 242] width 267 height 14
click at [947, 124] on div at bounding box center [520, 233] width 1040 height 467
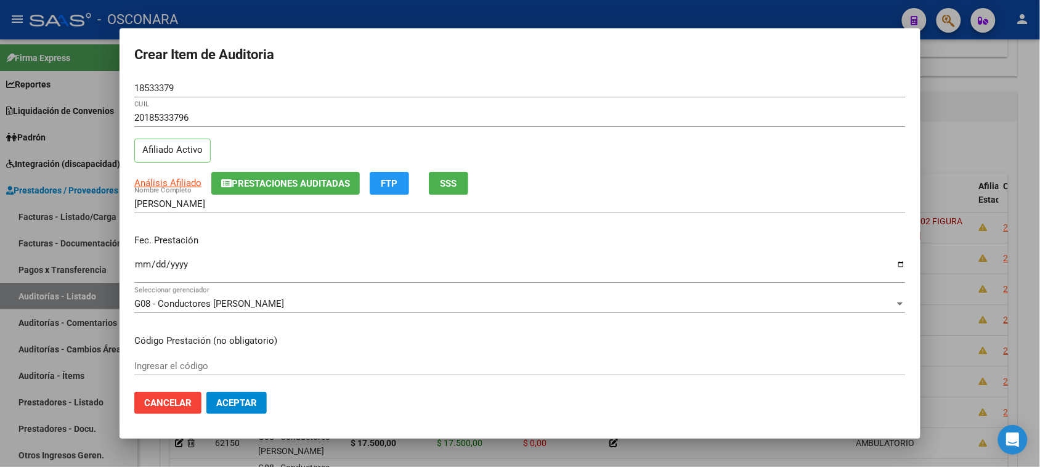
click at [136, 263] on input "Ingresar la fecha" at bounding box center [519, 269] width 771 height 20
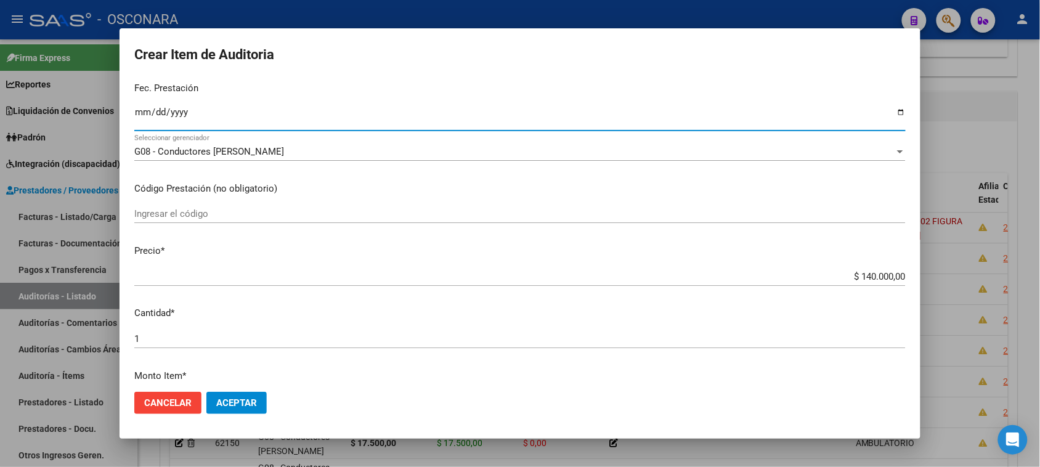
scroll to position [154, 0]
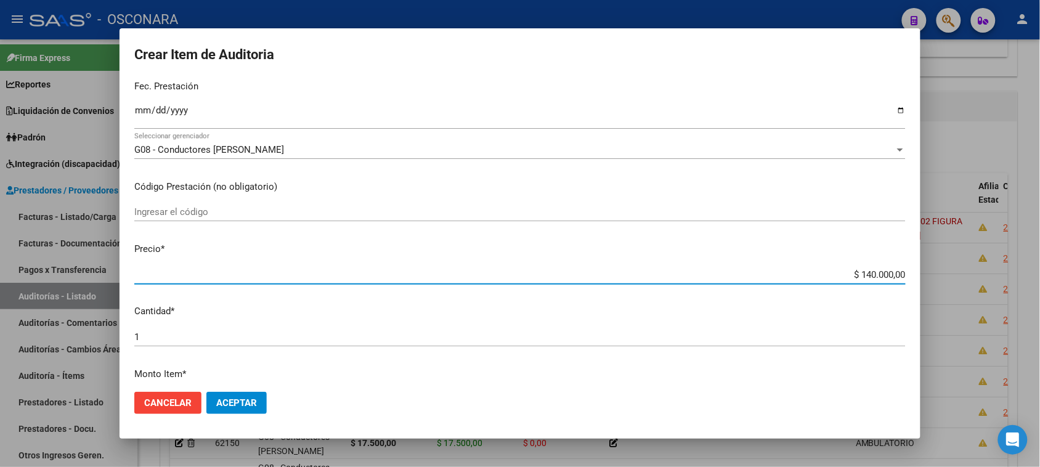
drag, startPoint x: 850, startPoint y: 269, endPoint x: 944, endPoint y: 265, distance: 93.7
click at [944, 265] on div "Crear Item de Auditoria 18533379 Nro Documento 20185333796 CUIL Afiliado Activo…" at bounding box center [520, 233] width 1040 height 467
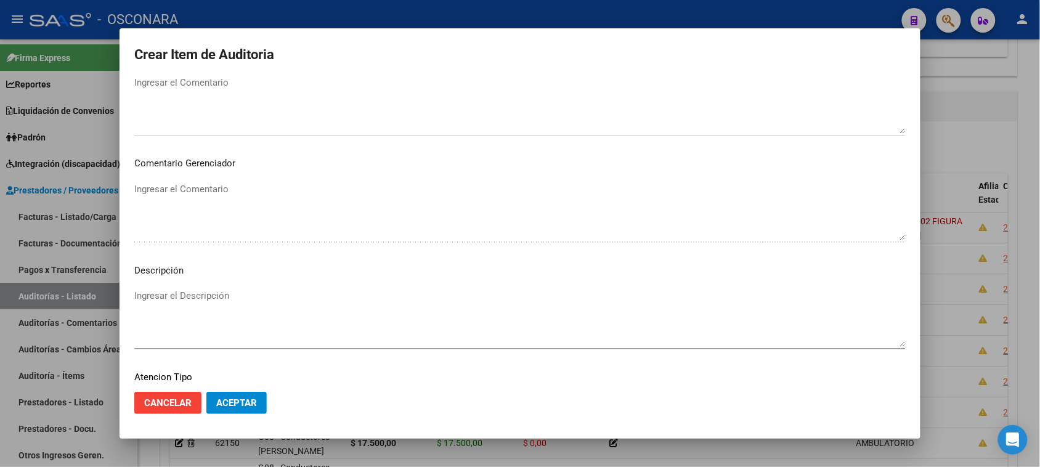
scroll to position [698, 0]
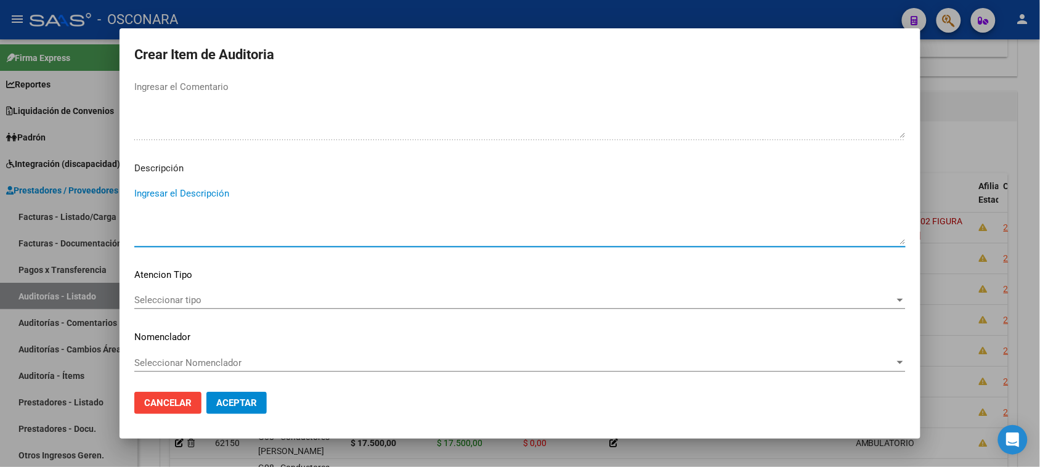
click at [172, 206] on textarea "Ingresar el Descripción" at bounding box center [519, 216] width 771 height 58
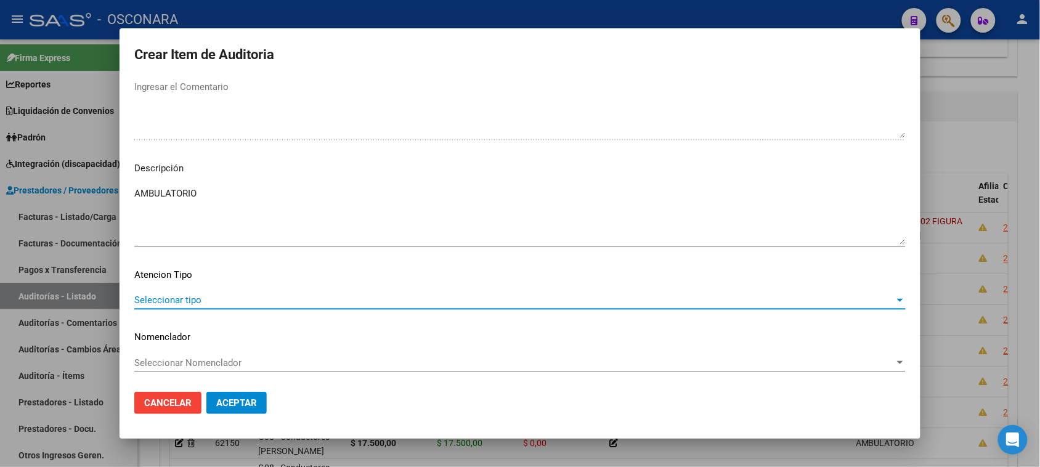
click at [188, 300] on span "Seleccionar tipo" at bounding box center [514, 299] width 760 height 11
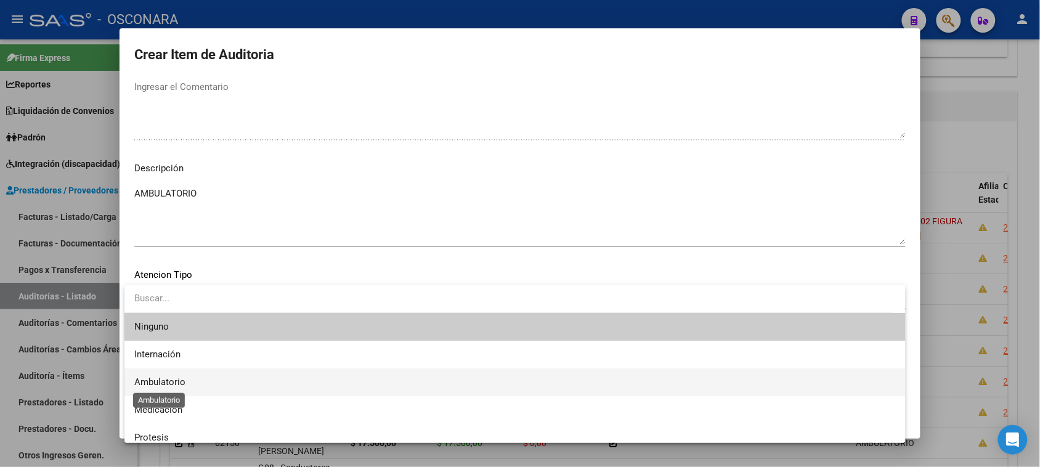
drag, startPoint x: 171, startPoint y: 389, endPoint x: 200, endPoint y: 386, distance: 29.7
click at [171, 387] on span "Ambulatorio" at bounding box center [514, 382] width 761 height 28
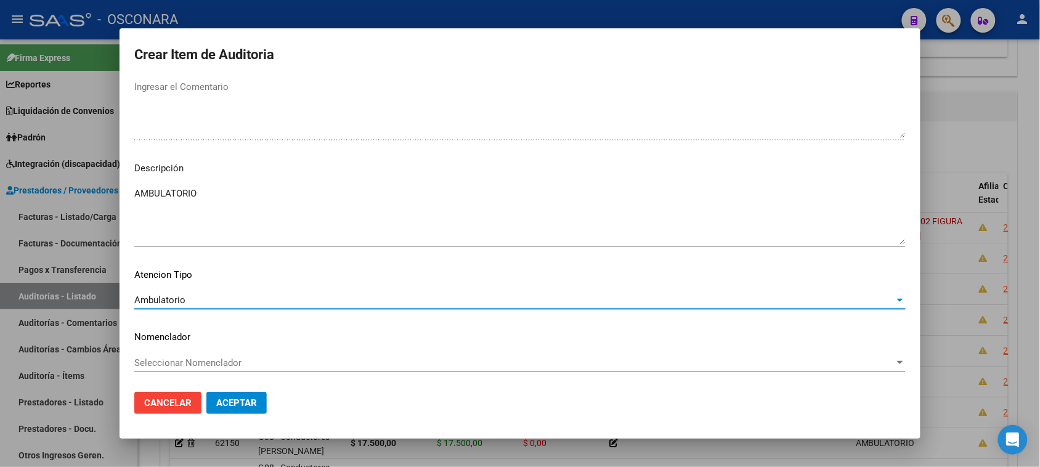
click at [231, 402] on span "Aceptar" at bounding box center [236, 402] width 41 height 11
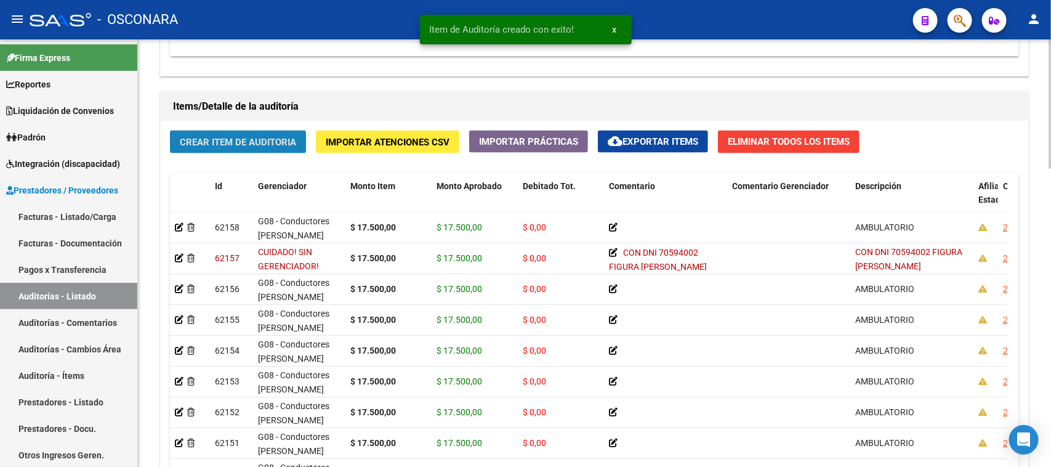
click at [237, 139] on span "Crear Item de Auditoria" at bounding box center [238, 142] width 116 height 11
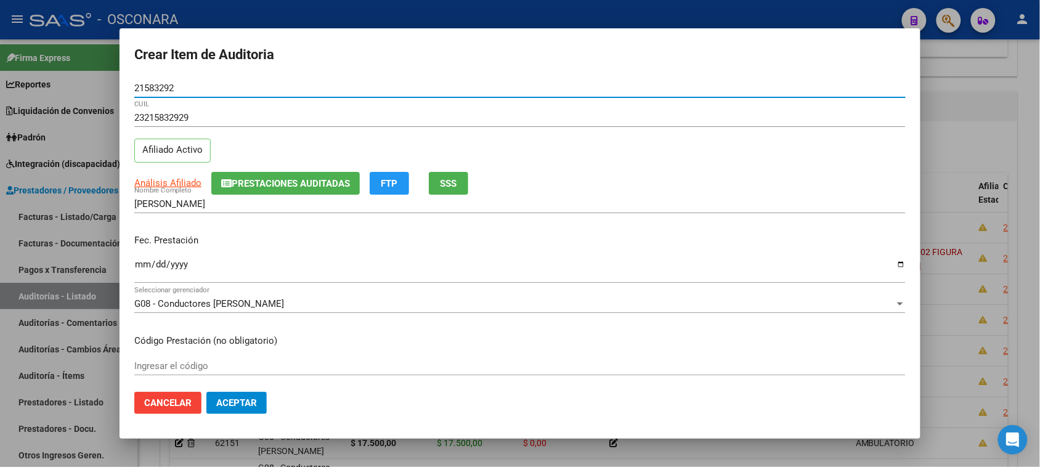
click at [140, 260] on input "Ingresar la fecha" at bounding box center [519, 269] width 771 height 20
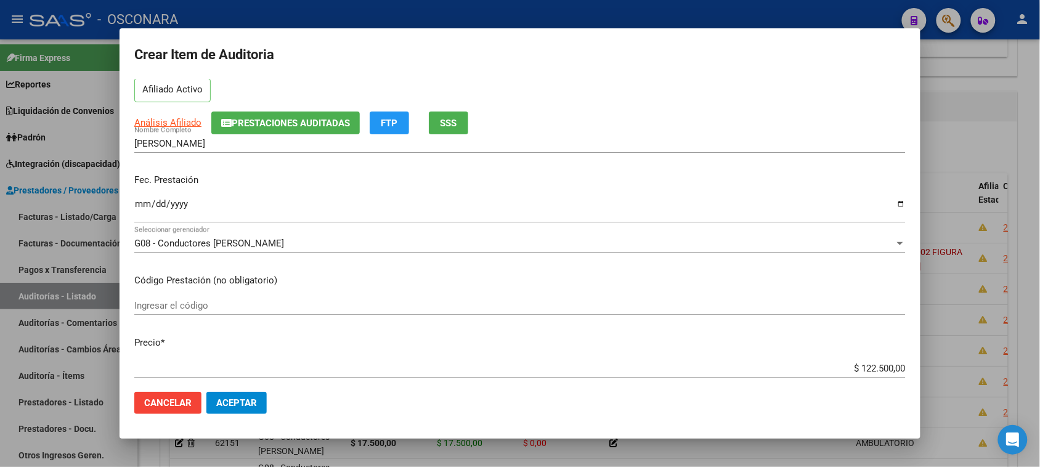
scroll to position [77, 0]
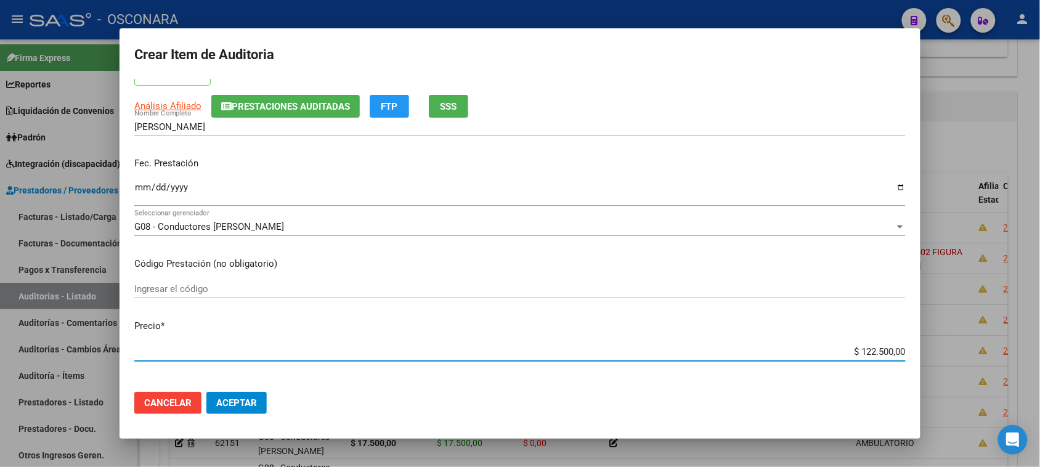
drag, startPoint x: 850, startPoint y: 352, endPoint x: 1051, endPoint y: 309, distance: 204.7
click at [1040, 309] on html "menu - OSCONARA person Firma Express Reportes Padrón Traspasos x O.S. Traspasos…" at bounding box center [520, 233] width 1040 height 467
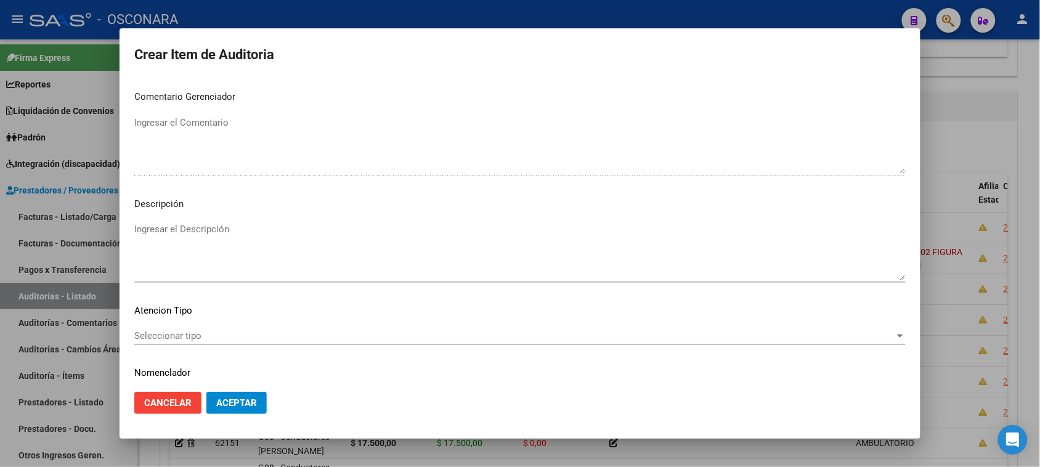
scroll to position [698, 0]
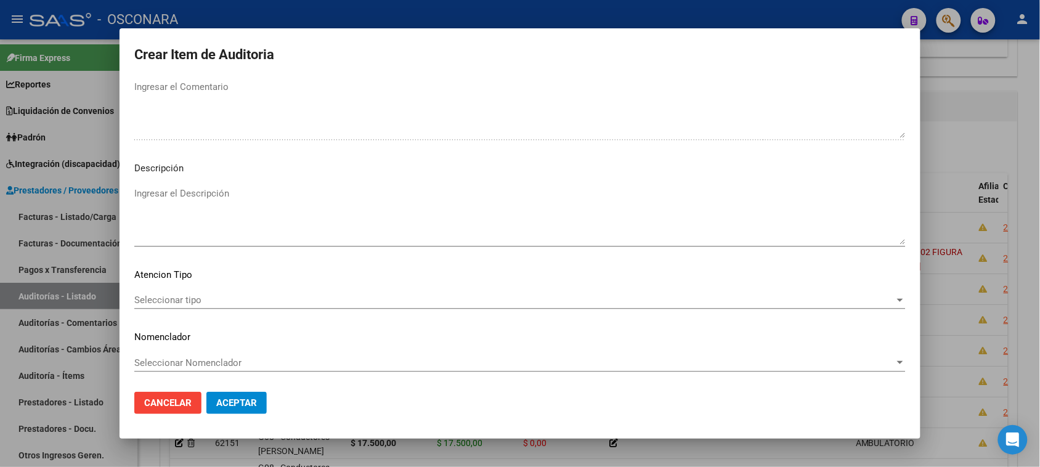
click at [216, 211] on textarea "Ingresar el Descripción" at bounding box center [519, 216] width 771 height 58
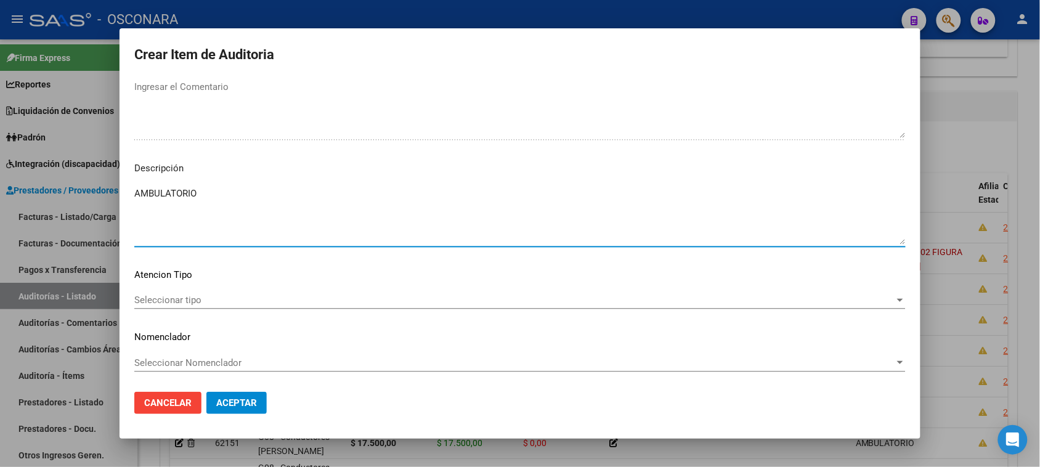
click at [190, 304] on span "Seleccionar tipo" at bounding box center [514, 299] width 760 height 11
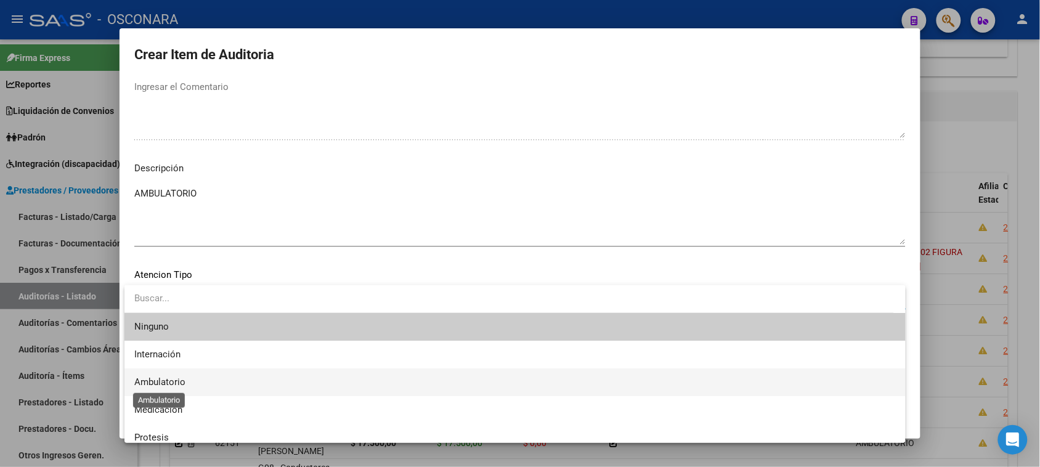
click at [177, 376] on span "Ambulatorio" at bounding box center [159, 381] width 51 height 11
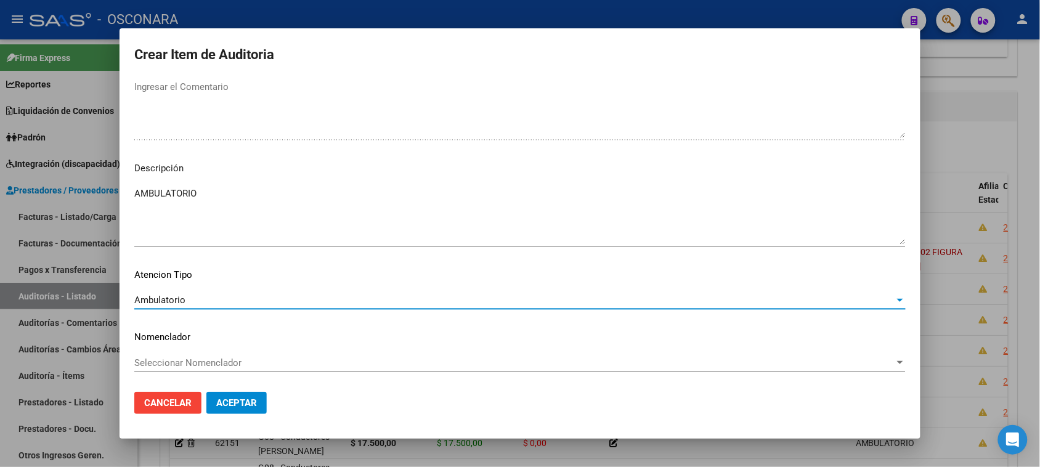
click at [244, 398] on span "Aceptar" at bounding box center [236, 402] width 41 height 11
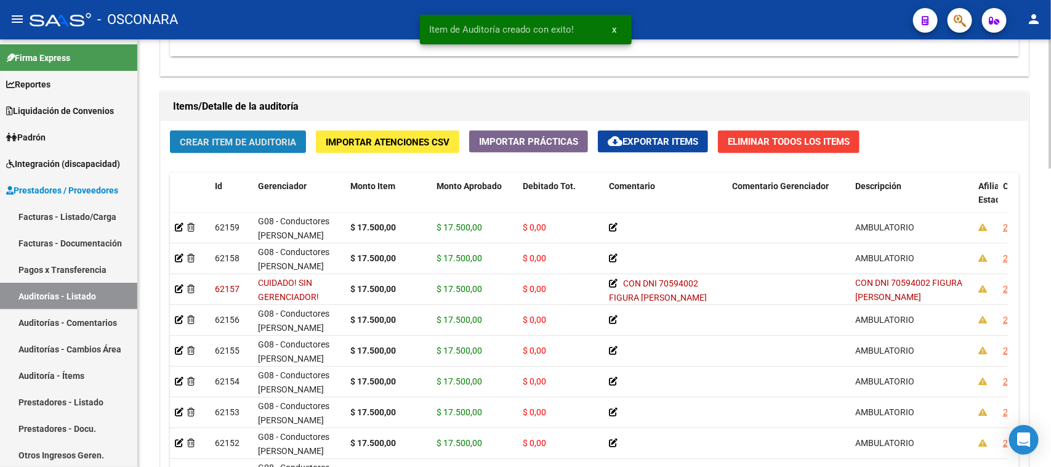
click at [260, 134] on button "Crear Item de Auditoria" at bounding box center [238, 142] width 136 height 23
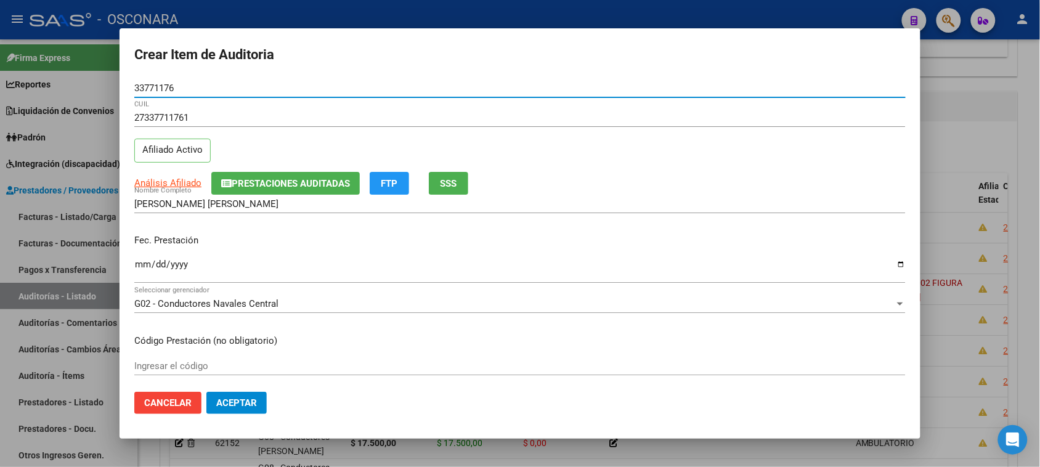
click at [134, 266] on input "Ingresar la fecha" at bounding box center [519, 269] width 771 height 20
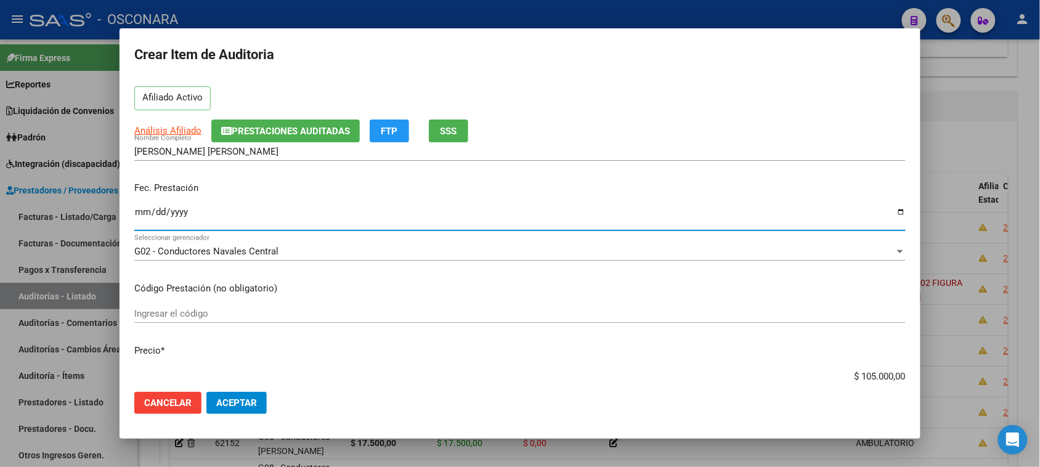
scroll to position [77, 0]
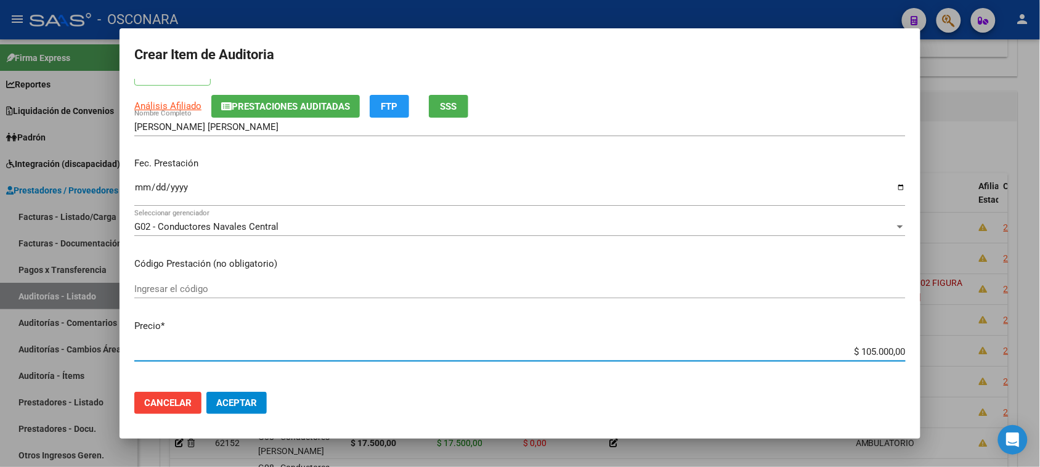
drag, startPoint x: 850, startPoint y: 352, endPoint x: 976, endPoint y: 345, distance: 125.8
click at [976, 345] on div "Crear Item de Auditoria 33771176 Nro Documento 27337711761 CUIL Afiliado Activo…" at bounding box center [520, 233] width 1040 height 467
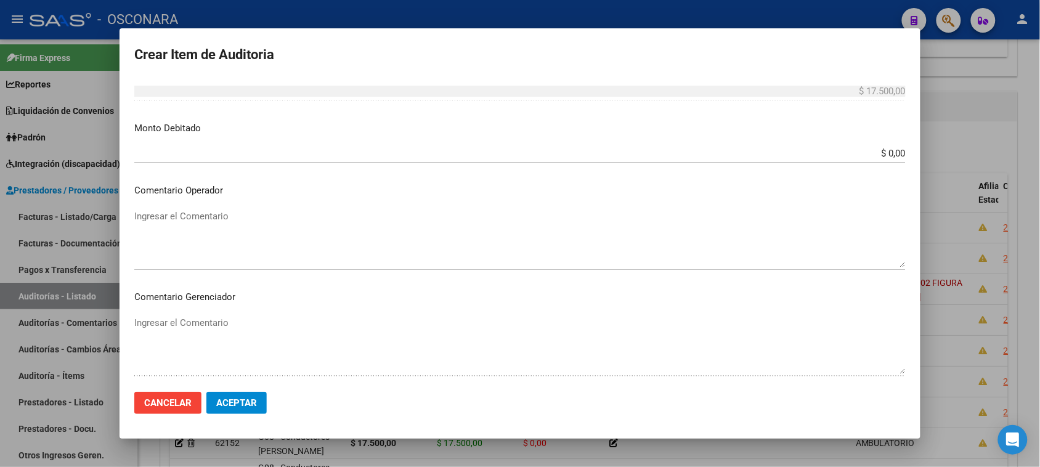
scroll to position [698, 0]
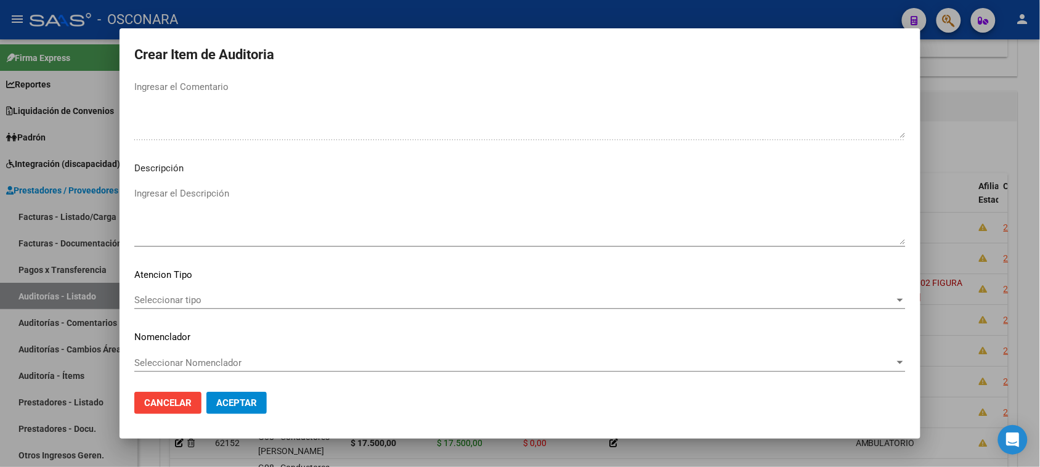
click at [187, 197] on textarea "Ingresar el Descripción" at bounding box center [519, 216] width 771 height 58
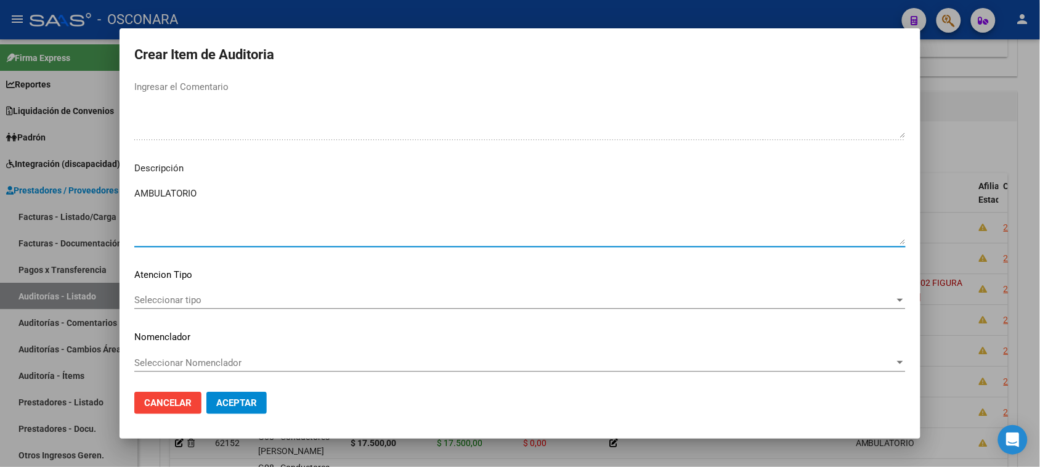
click at [169, 305] on div "Seleccionar tipo Seleccionar tipo" at bounding box center [519, 300] width 771 height 18
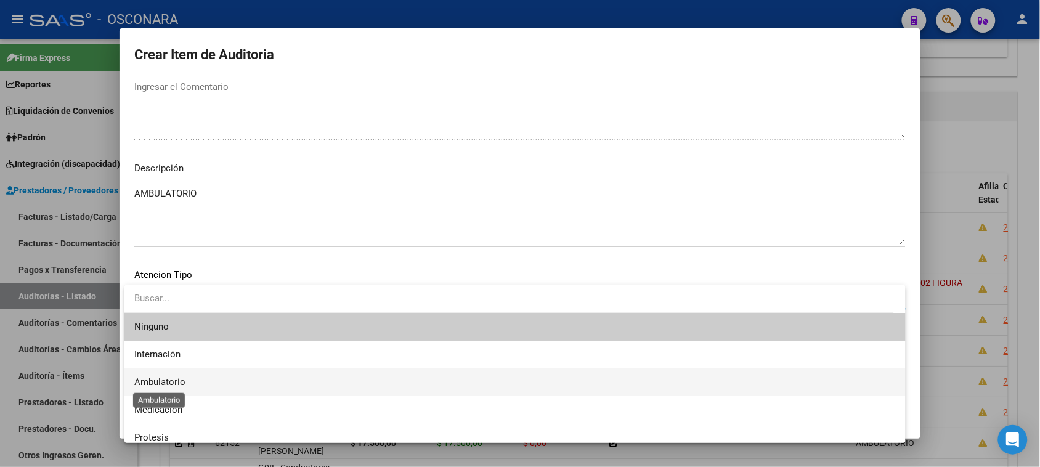
click at [171, 379] on span "Ambulatorio" at bounding box center [159, 381] width 51 height 11
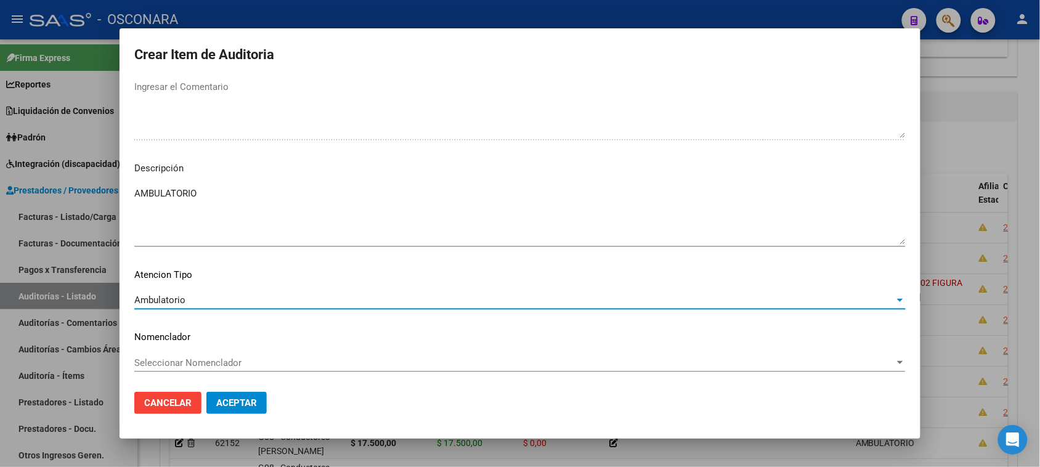
click at [245, 401] on span "Aceptar" at bounding box center [236, 402] width 41 height 11
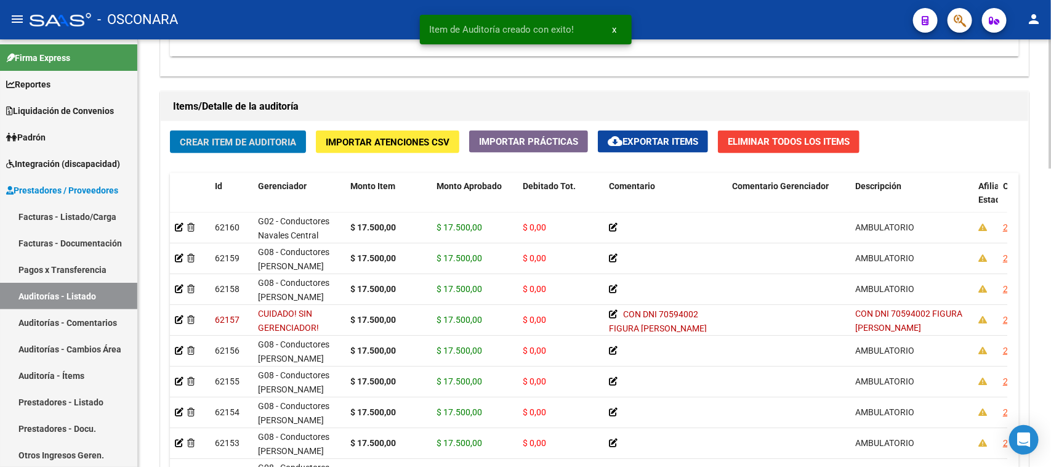
click at [228, 121] on div "Crear Item de Auditoria Importar Atenciones CSV Importar Prácticas cloud_downlo…" at bounding box center [595, 320] width 868 height 398
click at [228, 140] on span "Crear Item de Auditoria" at bounding box center [238, 142] width 116 height 11
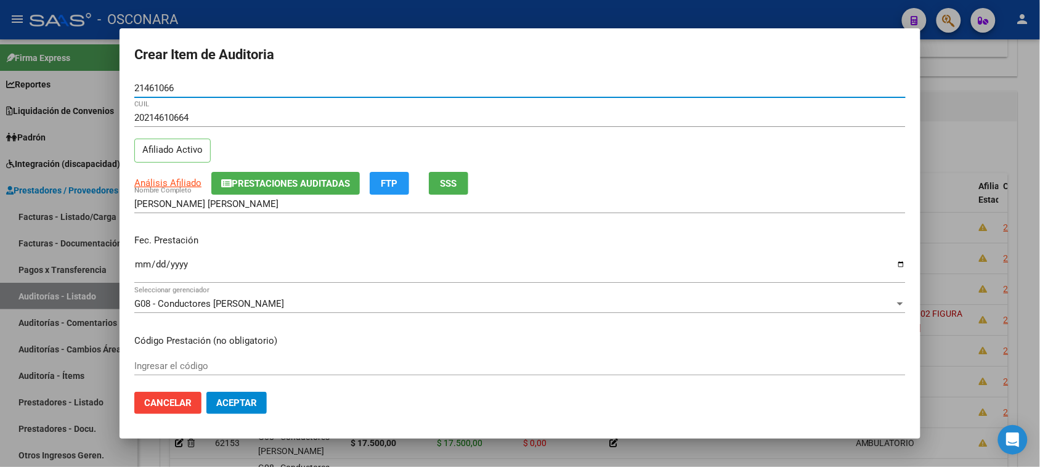
click at [143, 265] on input "Ingresar la fecha" at bounding box center [519, 269] width 771 height 20
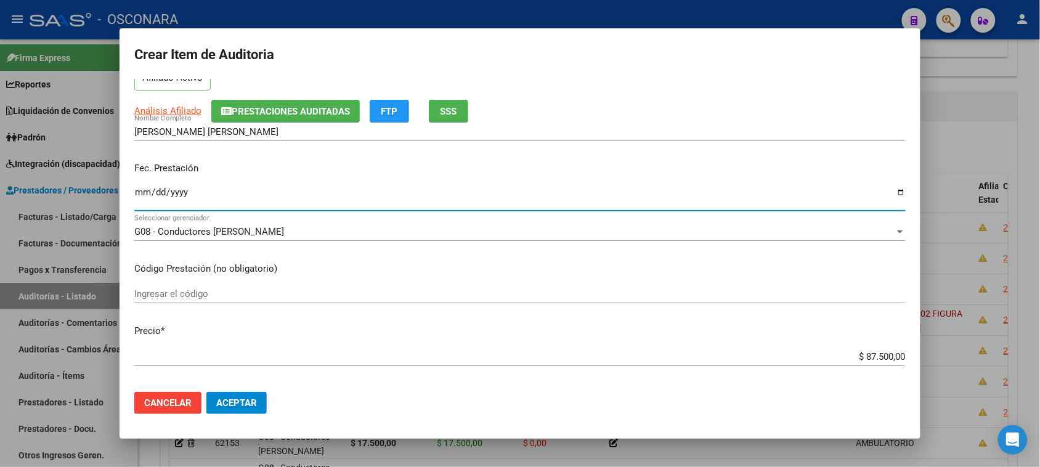
scroll to position [154, 0]
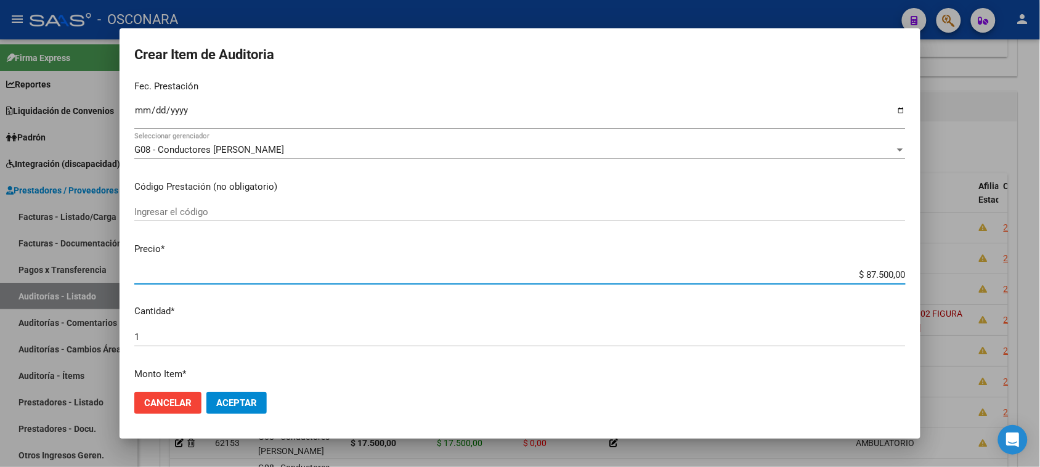
drag, startPoint x: 854, startPoint y: 272, endPoint x: 1011, endPoint y: 259, distance: 158.2
click at [1011, 259] on div "Crear Item de Auditoria 21461066 Nro Documento 20214610664 CUIL Afiliado Activo…" at bounding box center [520, 233] width 1040 height 467
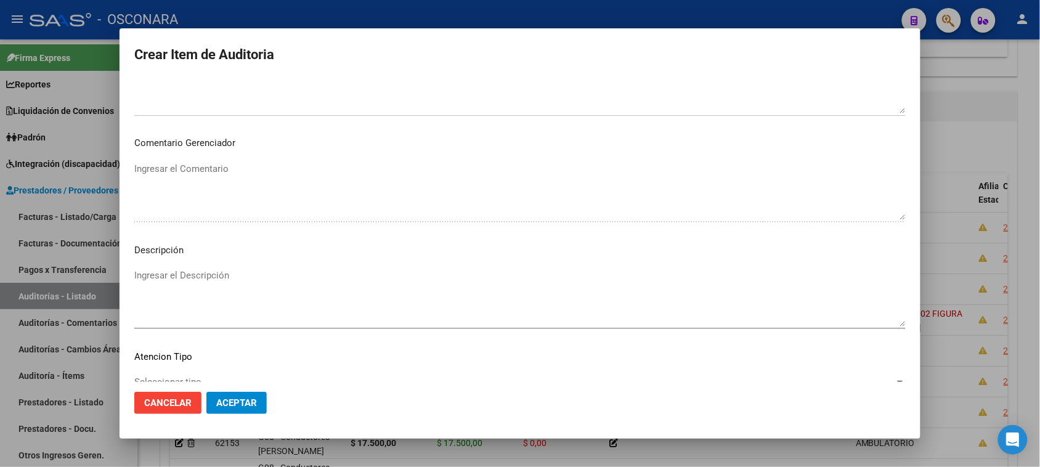
scroll to position [698, 0]
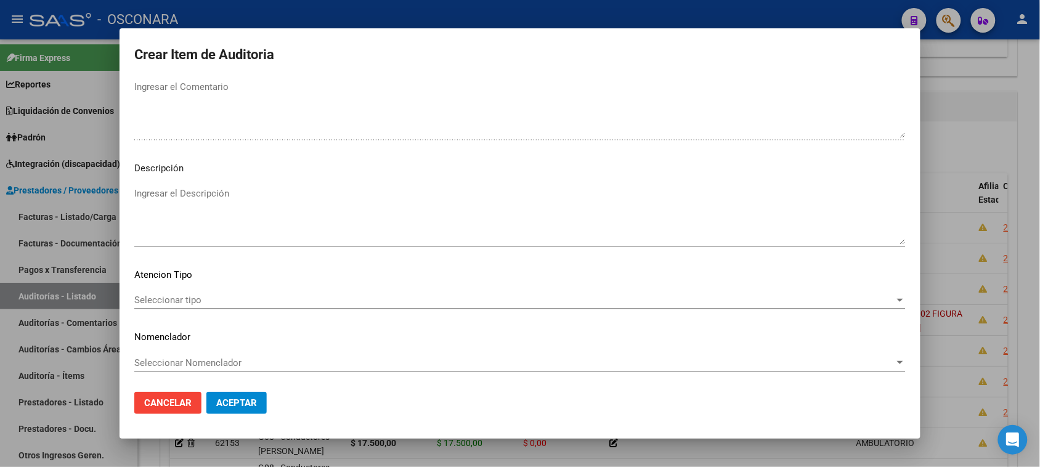
click at [220, 203] on textarea "Ingresar el Descripción" at bounding box center [519, 216] width 771 height 58
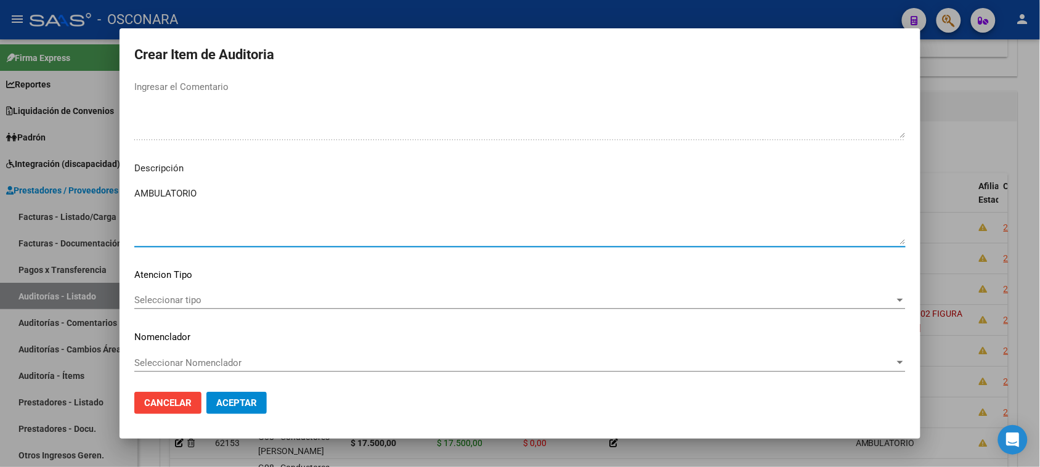
click at [164, 297] on span "Seleccionar tipo" at bounding box center [514, 299] width 760 height 11
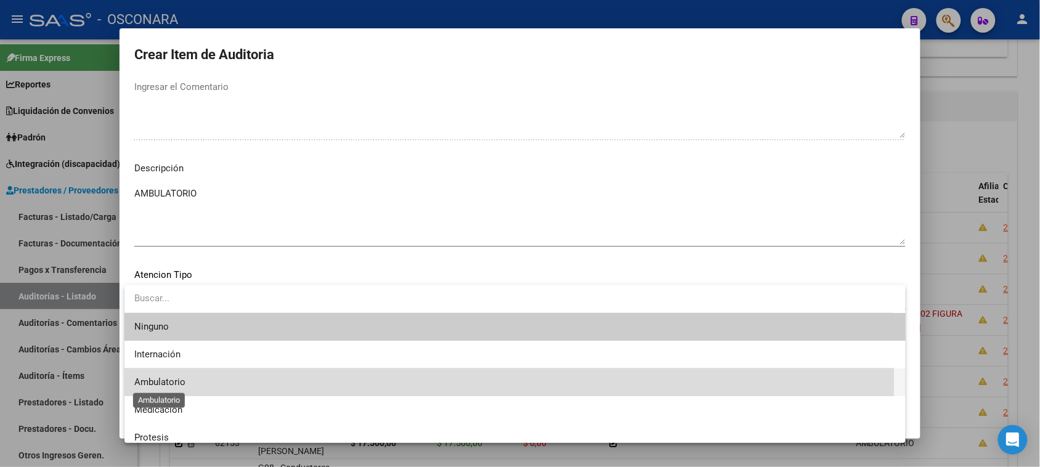
click at [179, 379] on span "Ambulatorio" at bounding box center [159, 381] width 51 height 11
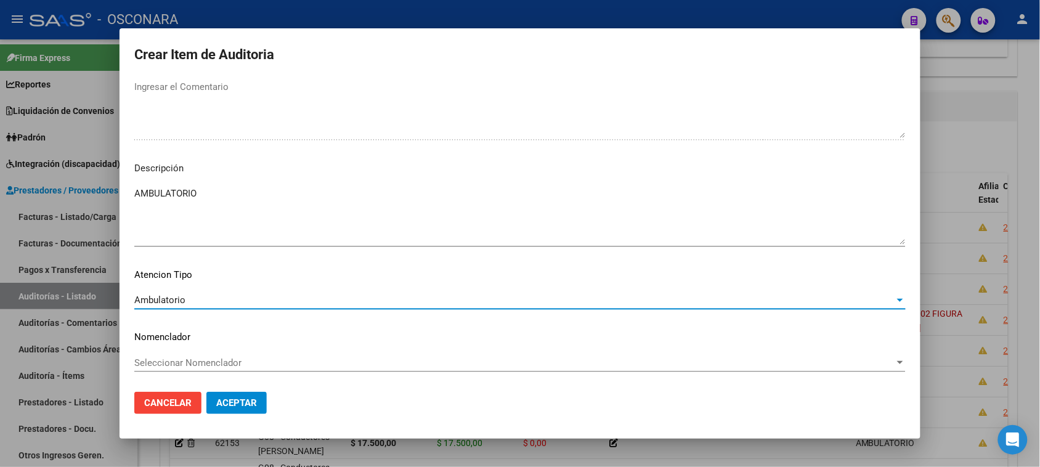
click at [232, 398] on span "Aceptar" at bounding box center [236, 402] width 41 height 11
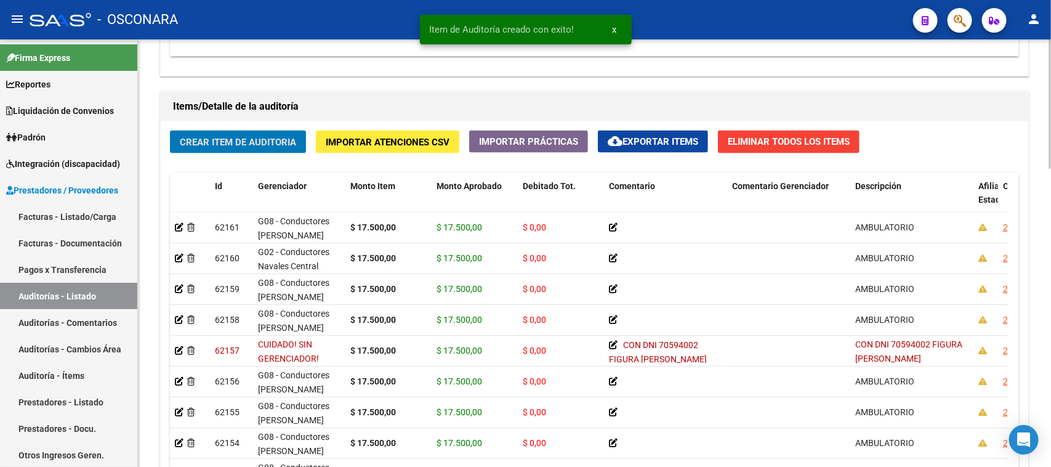
click at [229, 142] on span "Crear Item de Auditoria" at bounding box center [238, 142] width 116 height 11
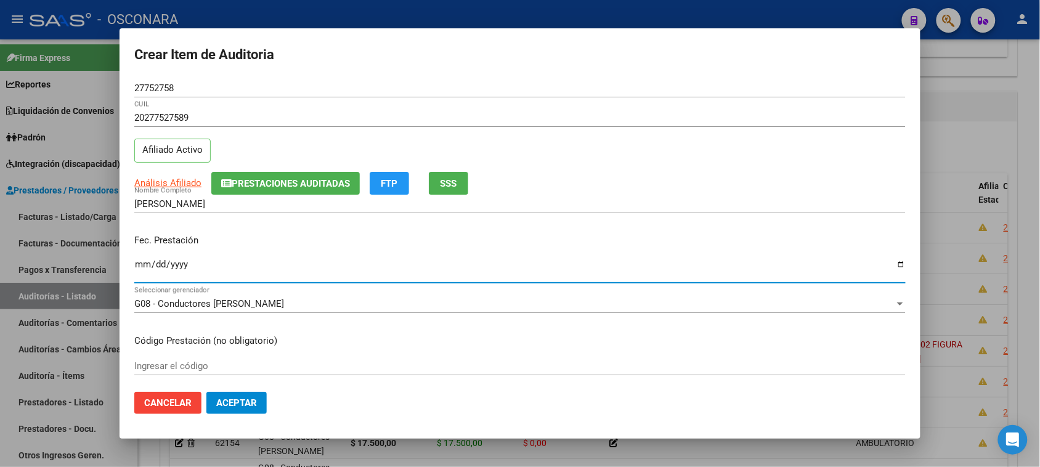
click at [145, 267] on input "Ingresar la fecha" at bounding box center [519, 269] width 771 height 20
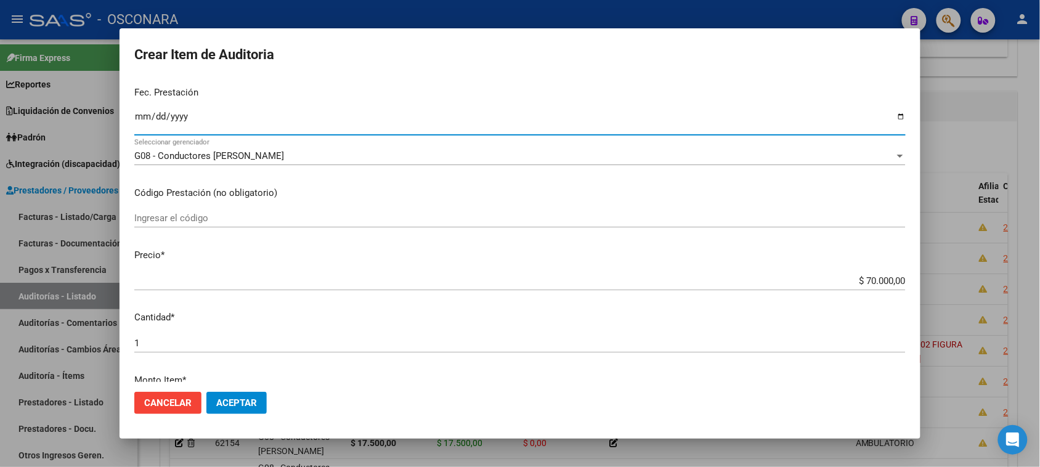
scroll to position [154, 0]
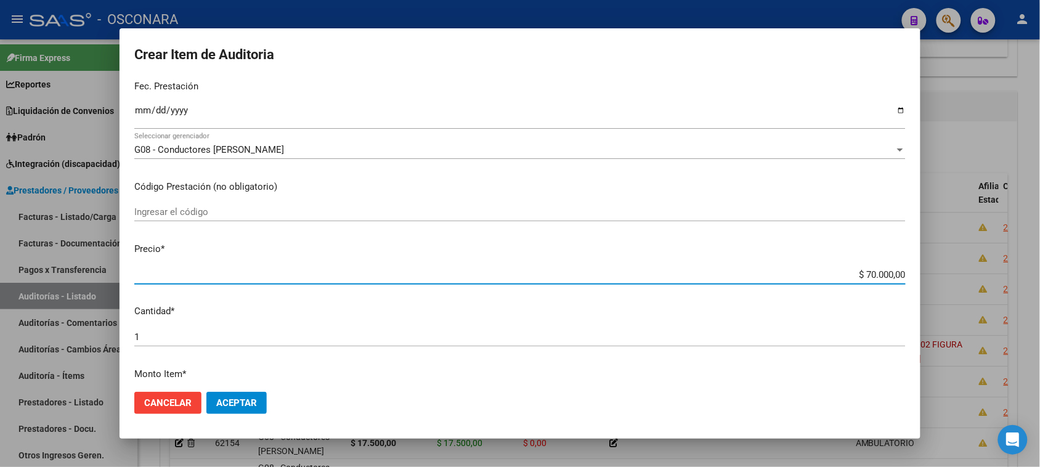
drag, startPoint x: 856, startPoint y: 275, endPoint x: 977, endPoint y: 275, distance: 121.3
click at [977, 275] on div "Crear Item de Auditoria 27752758 Nro Documento 20277527589 CUIL Afiliado Activo…" at bounding box center [520, 233] width 1040 height 467
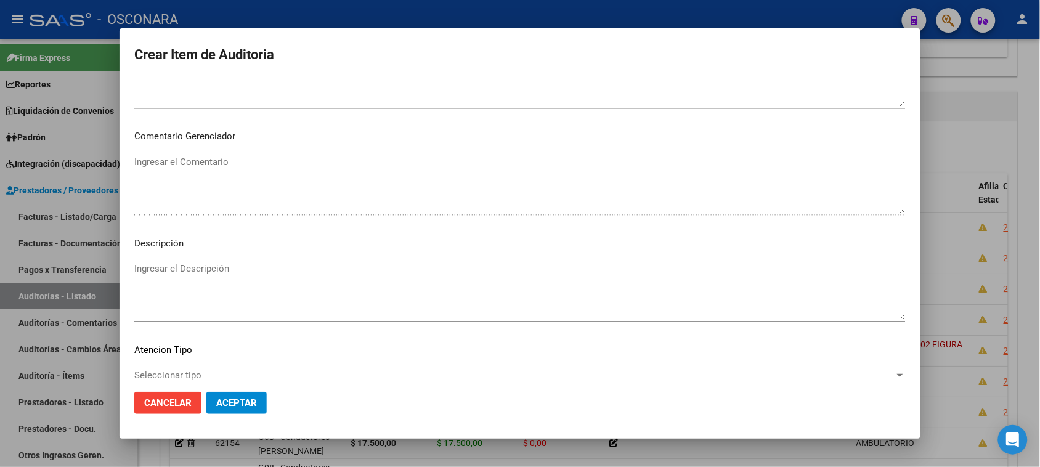
scroll to position [698, 0]
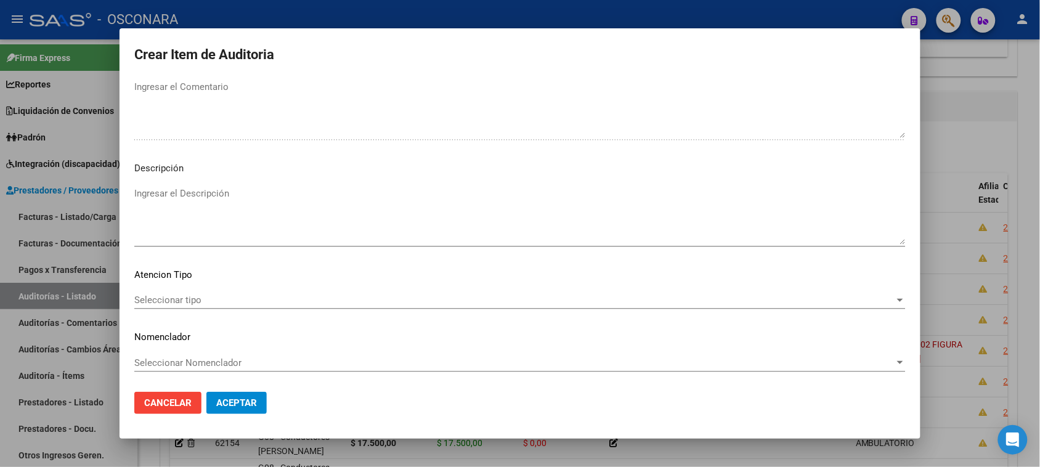
click at [231, 217] on textarea "Ingresar el Descripción" at bounding box center [519, 216] width 771 height 58
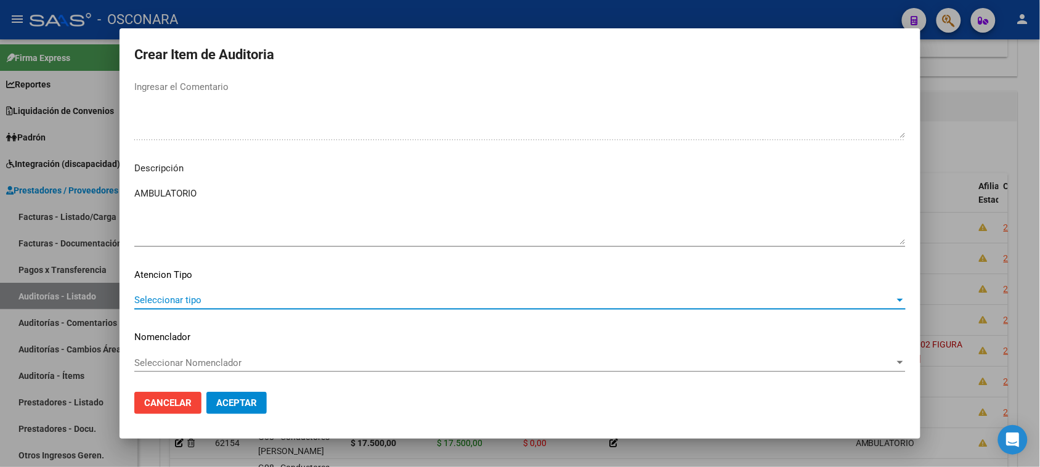
click at [184, 297] on span "Seleccionar tipo" at bounding box center [514, 299] width 760 height 11
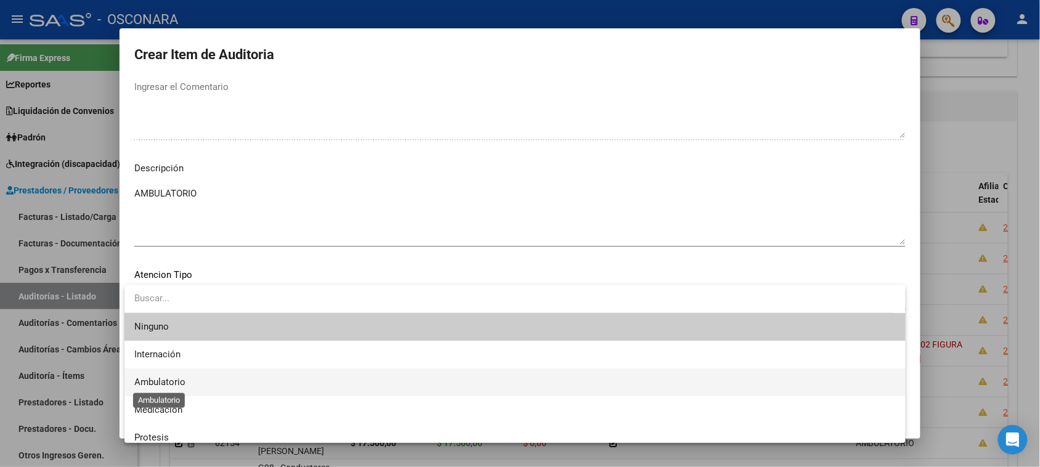
click at [182, 380] on span "Ambulatorio" at bounding box center [159, 381] width 51 height 11
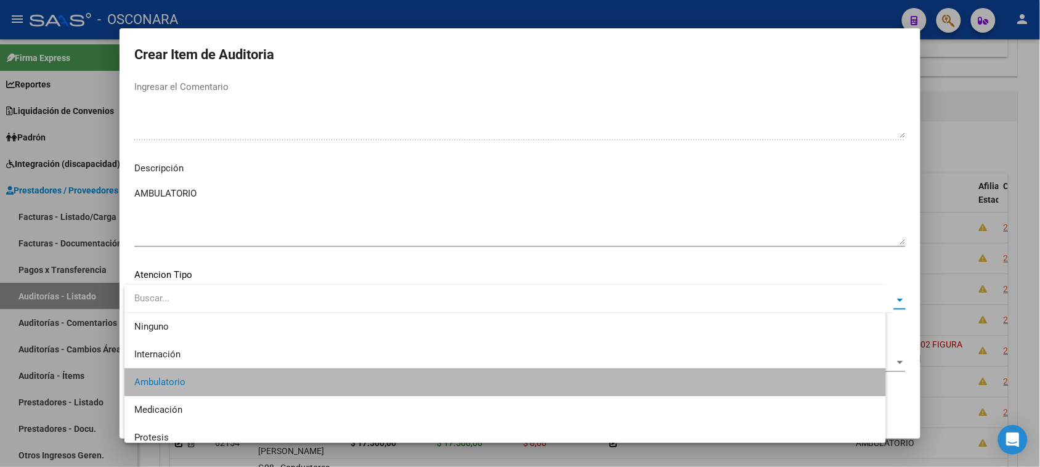
click at [244, 406] on span "Aceptar" at bounding box center [236, 402] width 41 height 11
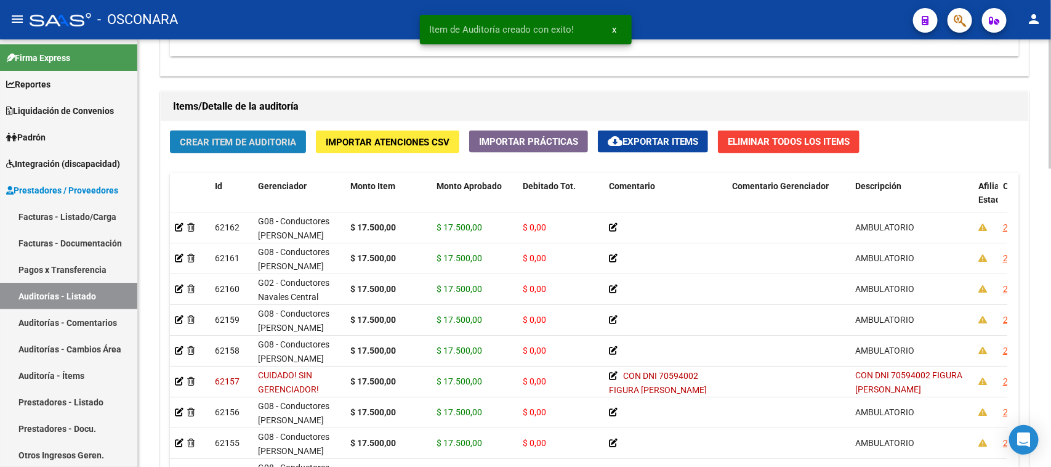
click at [225, 151] on button "Crear Item de Auditoria" at bounding box center [238, 142] width 136 height 23
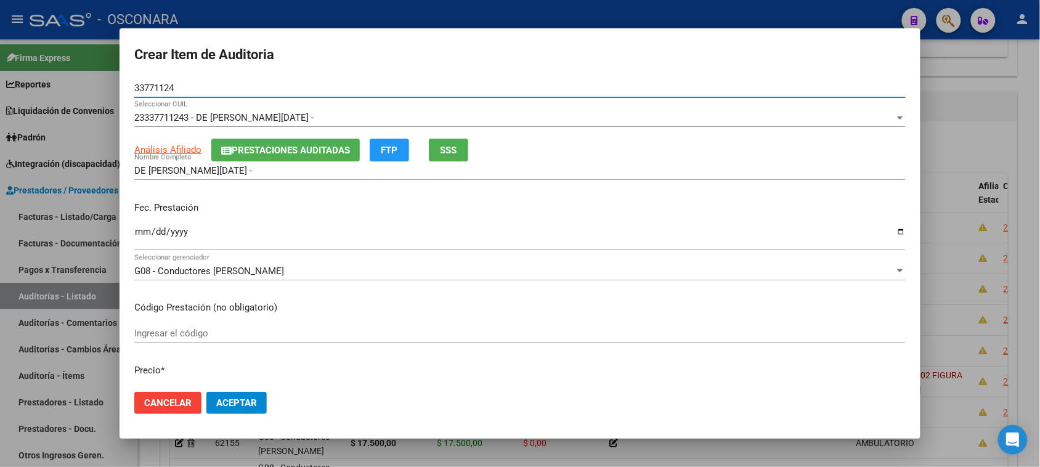
click at [136, 230] on input "Ingresar la fecha" at bounding box center [519, 237] width 771 height 20
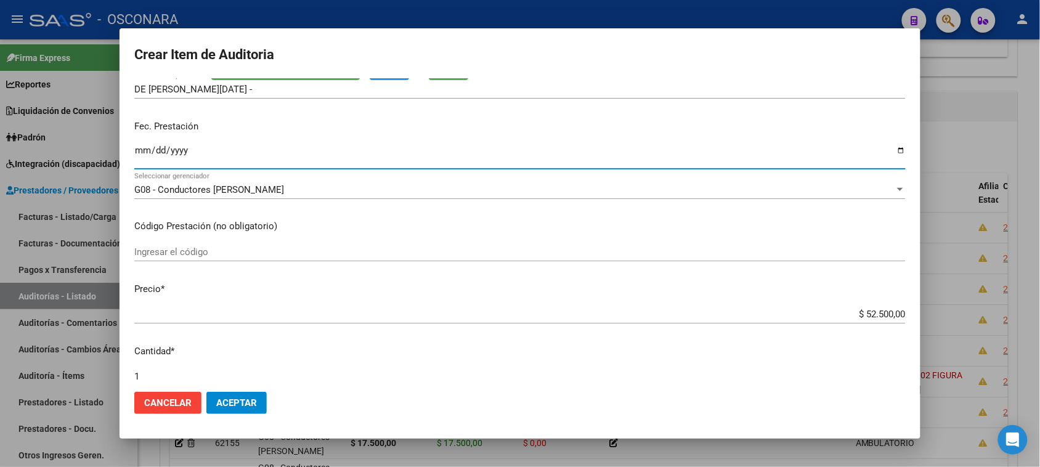
scroll to position [154, 0]
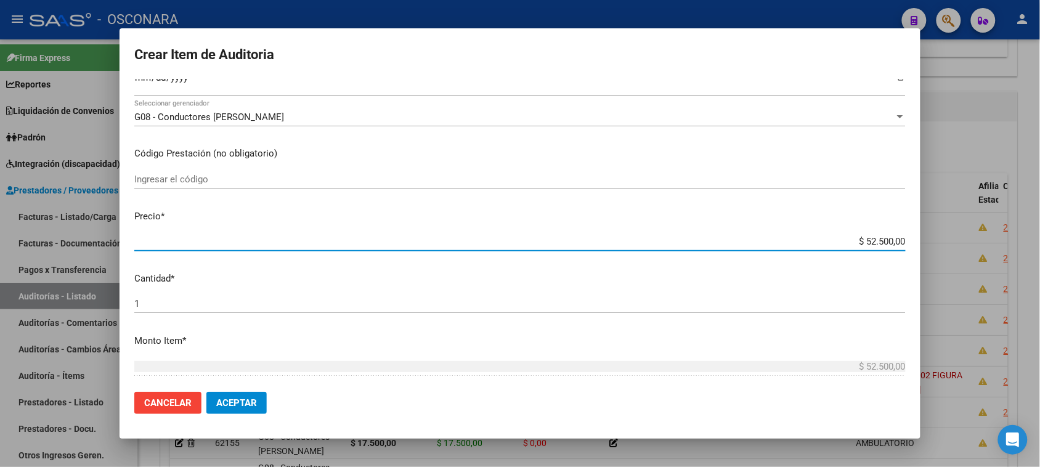
drag, startPoint x: 857, startPoint y: 239, endPoint x: 1051, endPoint y: 212, distance: 195.2
click at [1040, 224] on html "menu - OSCONARA person Firma Express Reportes Padrón Traspasos x O.S. Traspasos…" at bounding box center [520, 233] width 1040 height 467
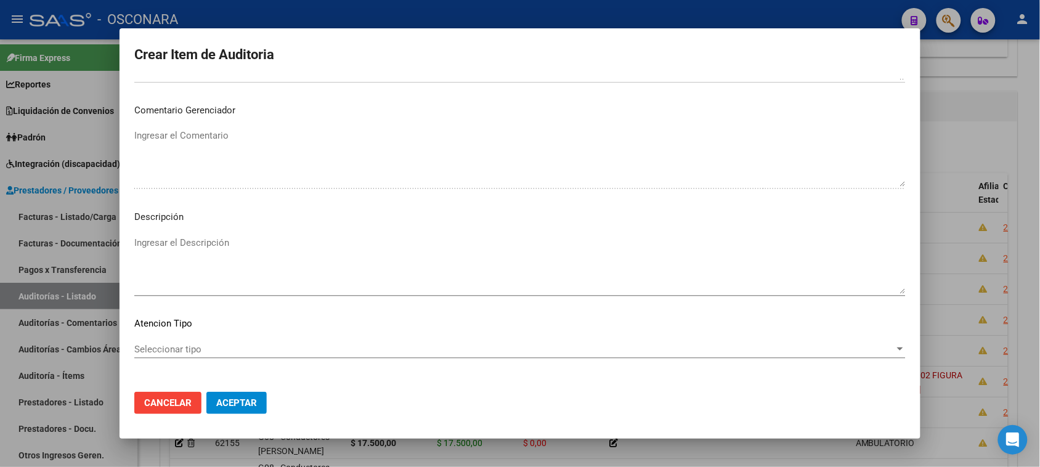
scroll to position [665, 0]
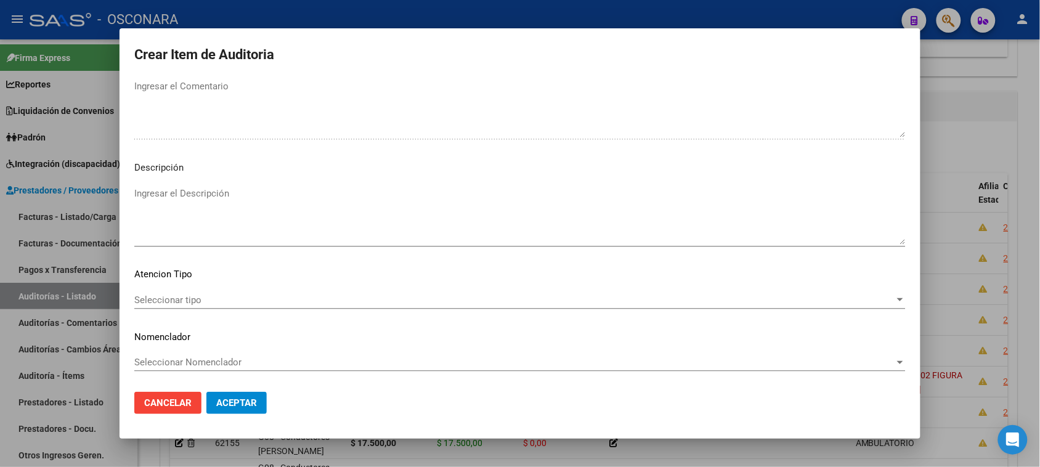
click at [207, 216] on textarea "Ingresar el Descripción" at bounding box center [519, 216] width 771 height 58
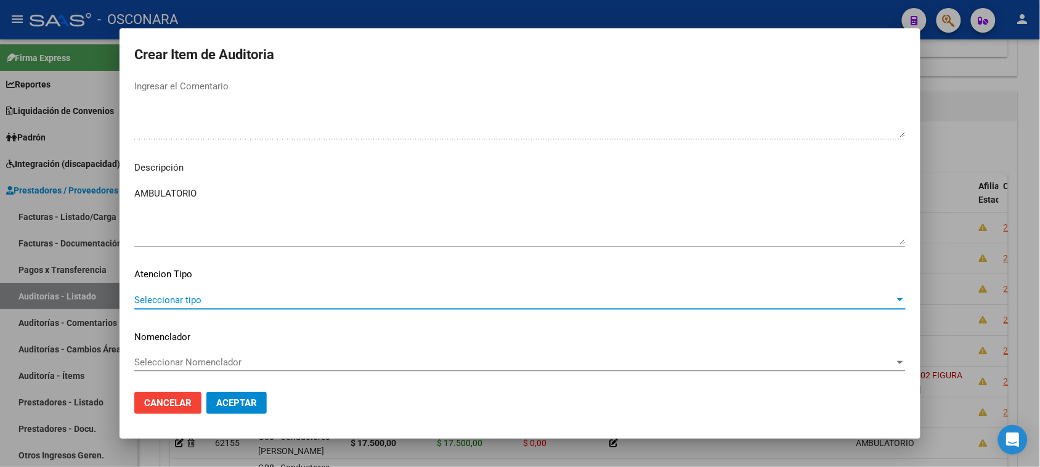
click at [161, 299] on span "Seleccionar tipo" at bounding box center [514, 299] width 760 height 11
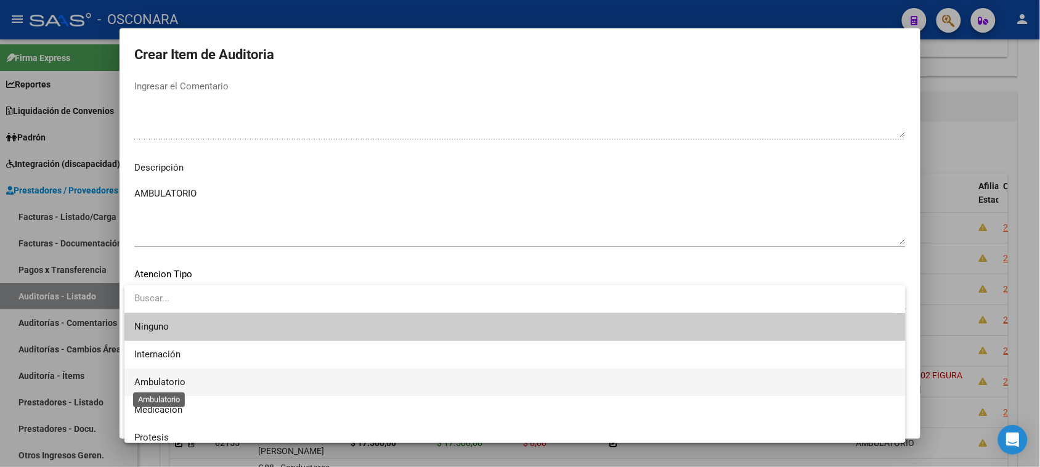
click at [170, 383] on span "Ambulatorio" at bounding box center [159, 381] width 51 height 11
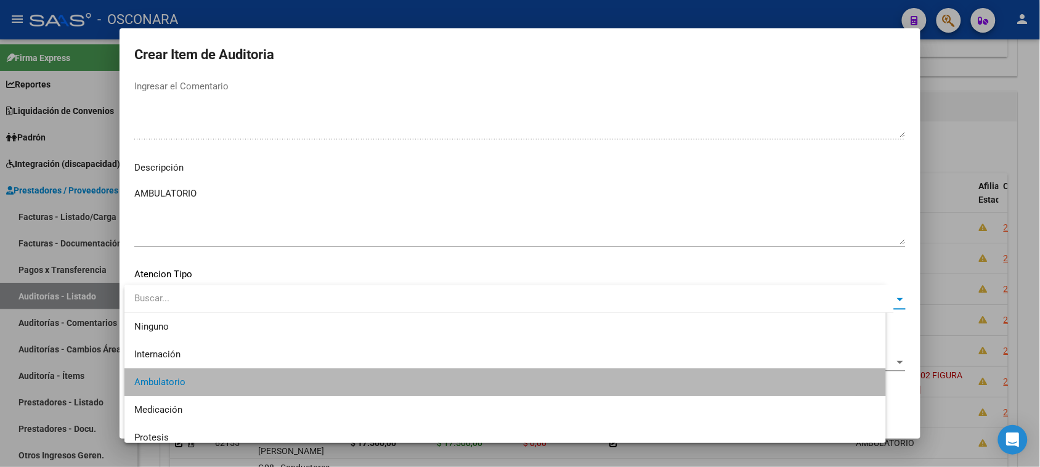
click at [217, 399] on span "Aceptar" at bounding box center [236, 402] width 41 height 11
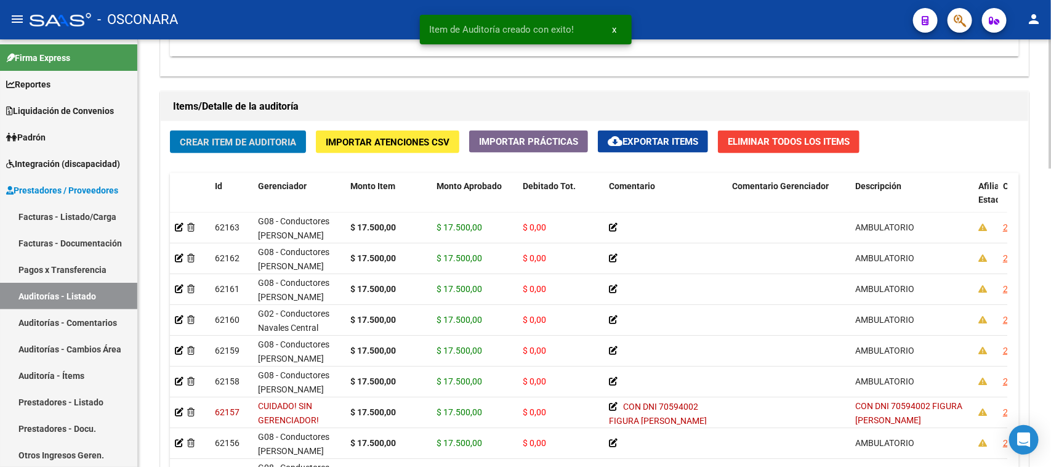
click at [220, 143] on span "Crear Item de Auditoria" at bounding box center [238, 142] width 116 height 11
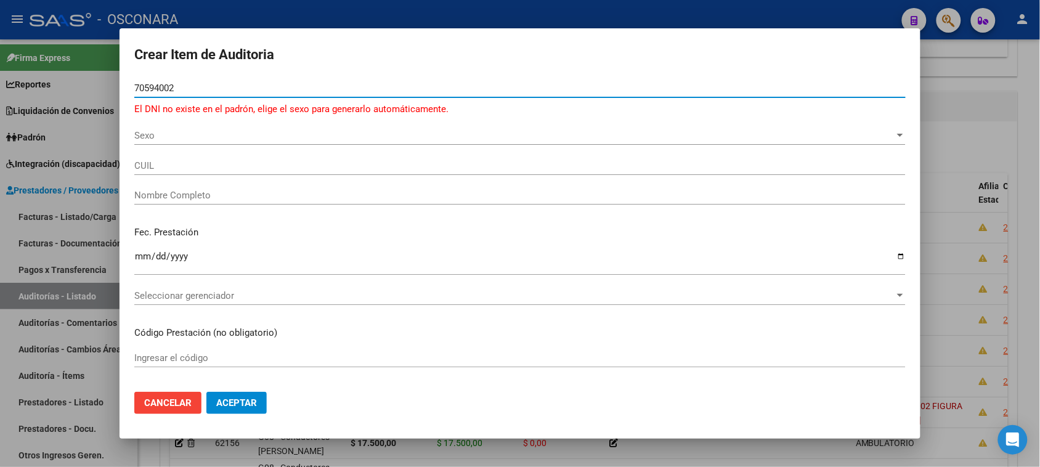
click at [160, 147] on div "Sexo Sexo" at bounding box center [519, 141] width 771 height 30
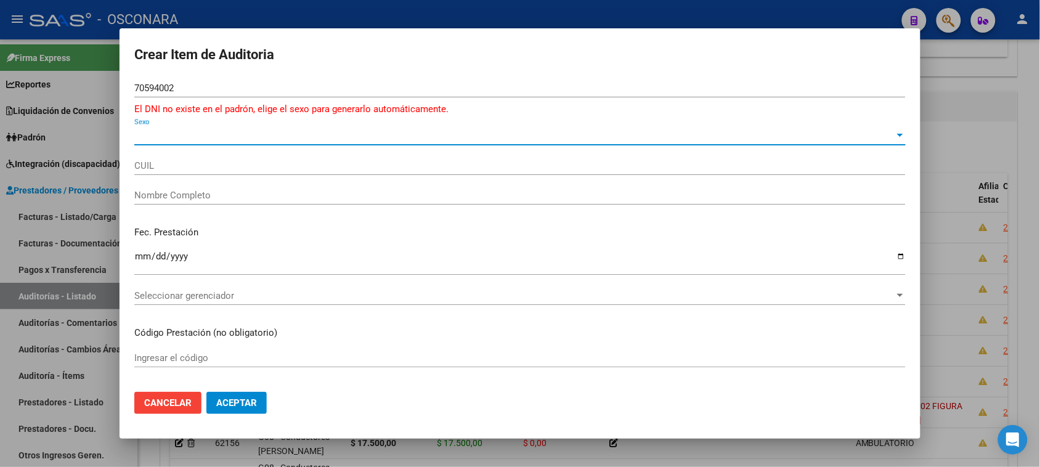
click at [169, 136] on span "Sexo" at bounding box center [514, 135] width 760 height 11
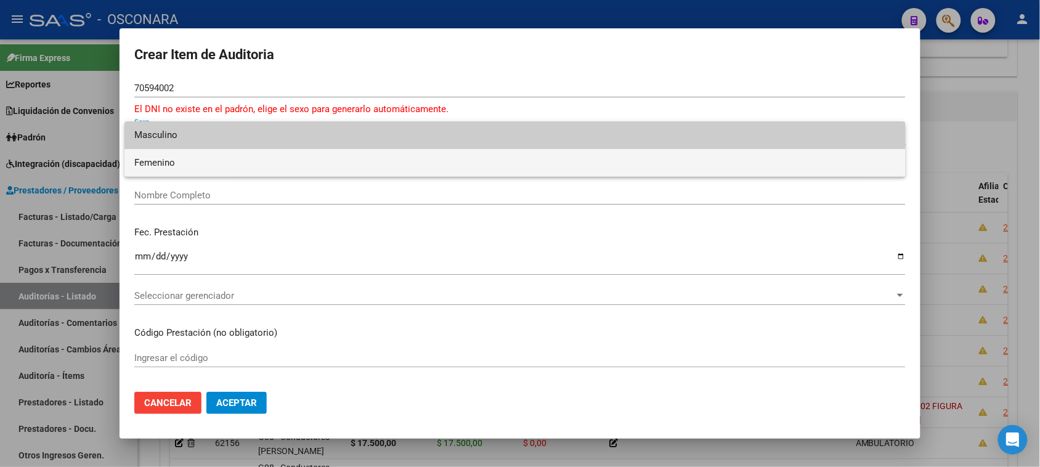
click at [164, 163] on span "Femenino" at bounding box center [514, 163] width 761 height 28
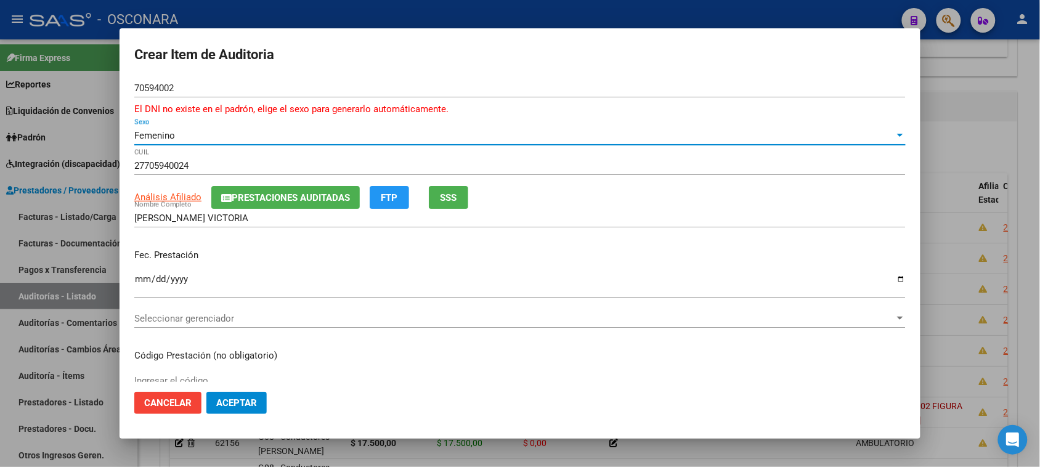
click at [137, 281] on input "Ingresar la fecha" at bounding box center [519, 284] width 771 height 20
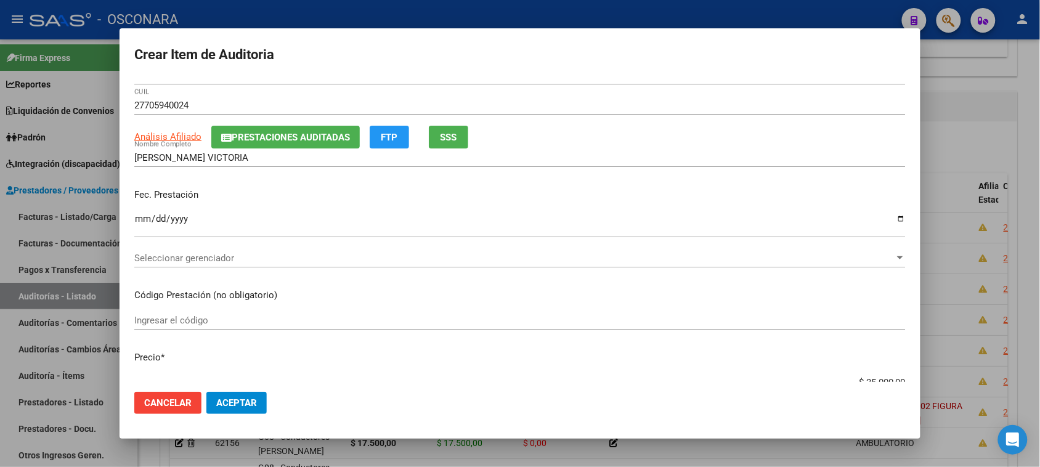
scroll to position [77, 0]
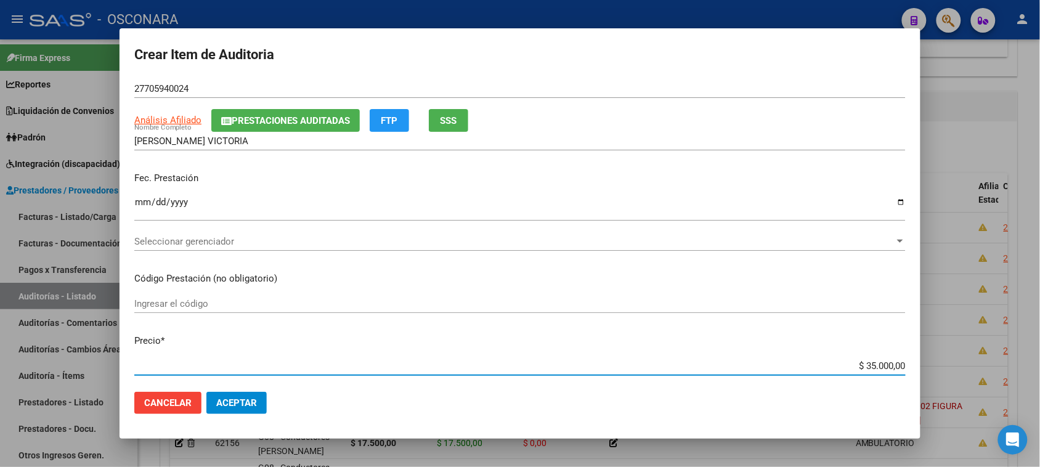
drag, startPoint x: 854, startPoint y: 367, endPoint x: 1051, endPoint y: 355, distance: 197.4
click at [1040, 359] on html "menu - OSCONARA person Firma Express Reportes Padrón Traspasos x O.S. Traspasos…" at bounding box center [520, 233] width 1040 height 467
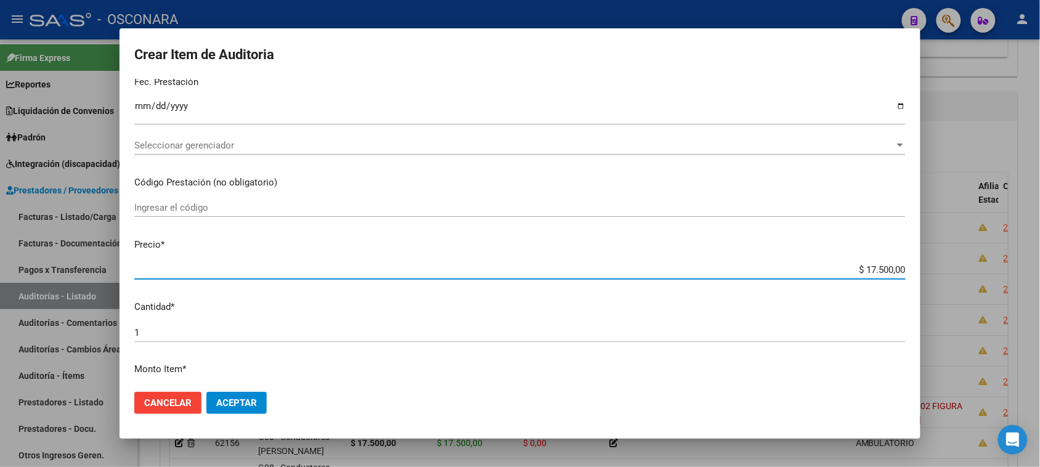
scroll to position [315, 0]
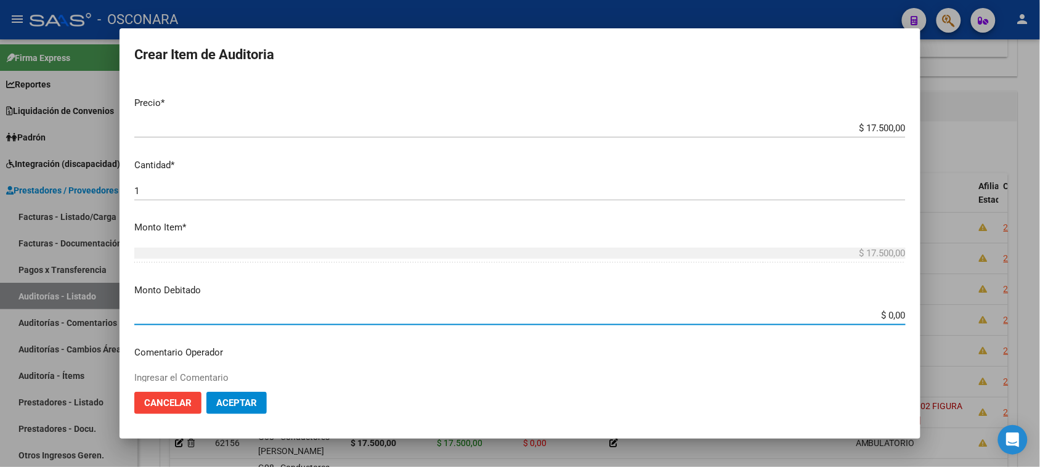
click at [878, 312] on input "$ 0,00" at bounding box center [519, 315] width 771 height 11
drag, startPoint x: 878, startPoint y: 312, endPoint x: 948, endPoint y: 312, distance: 70.2
click at [948, 312] on div "Crear Item de Auditoria 70594002 Nro Documento El DNI no existe en el padrón, e…" at bounding box center [520, 233] width 1040 height 467
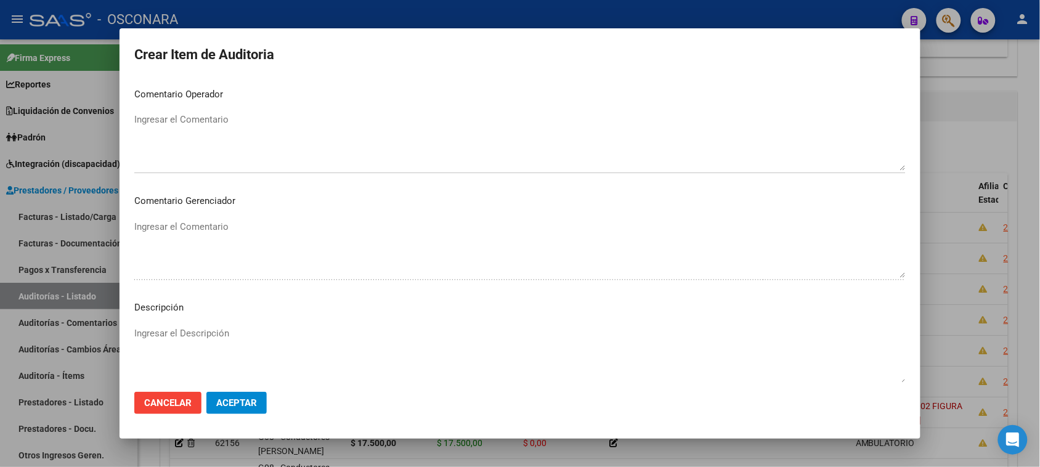
scroll to position [546, 0]
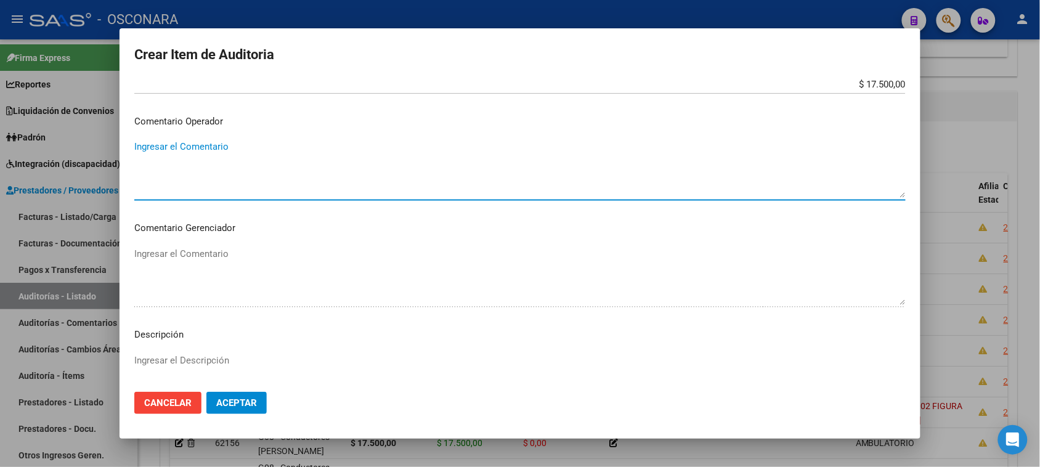
click at [182, 165] on textarea "Ingresar el Comentario" at bounding box center [519, 169] width 771 height 58
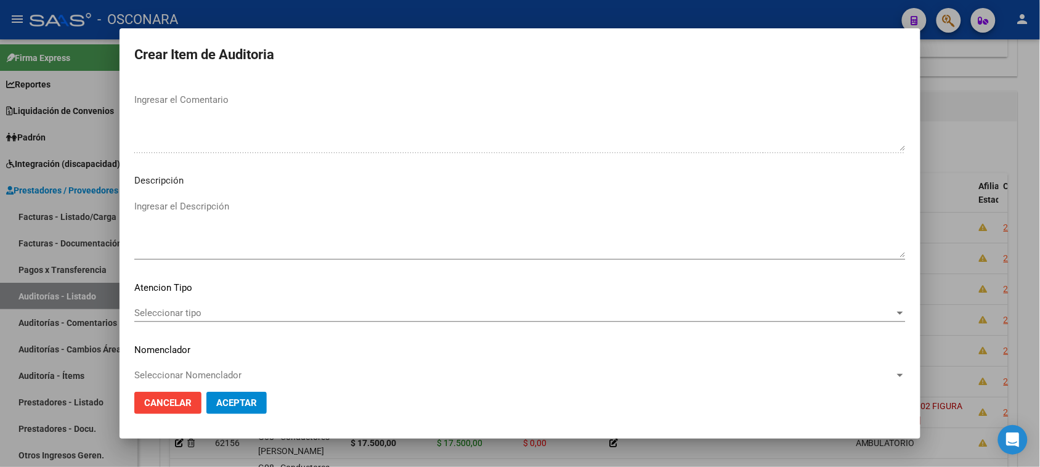
click at [168, 230] on textarea "Ingresar el Descripción" at bounding box center [519, 229] width 771 height 58
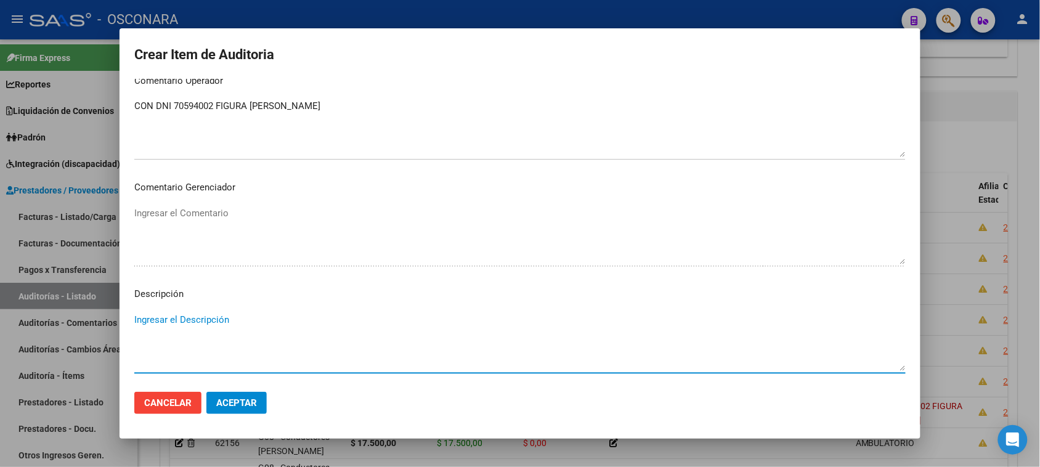
scroll to position [469, 0]
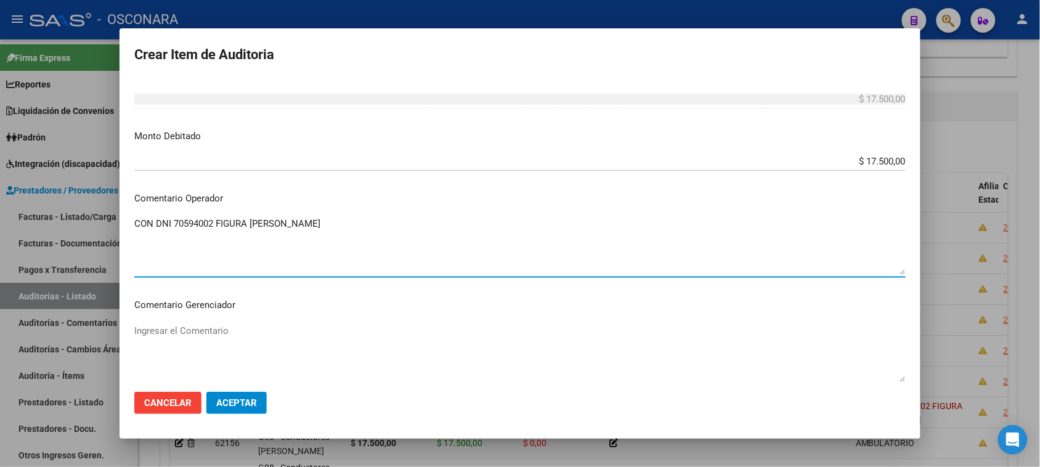
drag, startPoint x: 341, startPoint y: 228, endPoint x: 167, endPoint y: 231, distance: 173.7
click at [70, 224] on div "Crear Item de Auditoria 70594002 Nro Documento El DNI no existe en el padrón, e…" at bounding box center [520, 233] width 1040 height 467
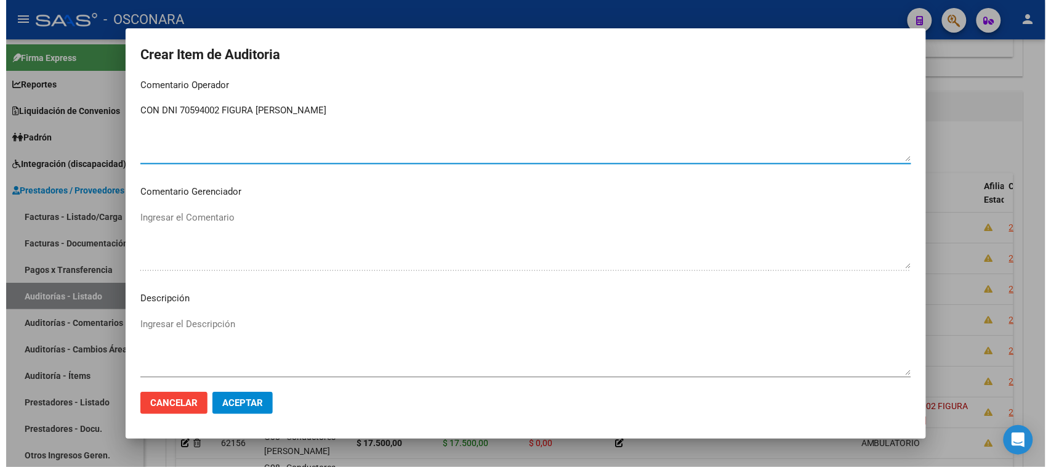
scroll to position [712, 0]
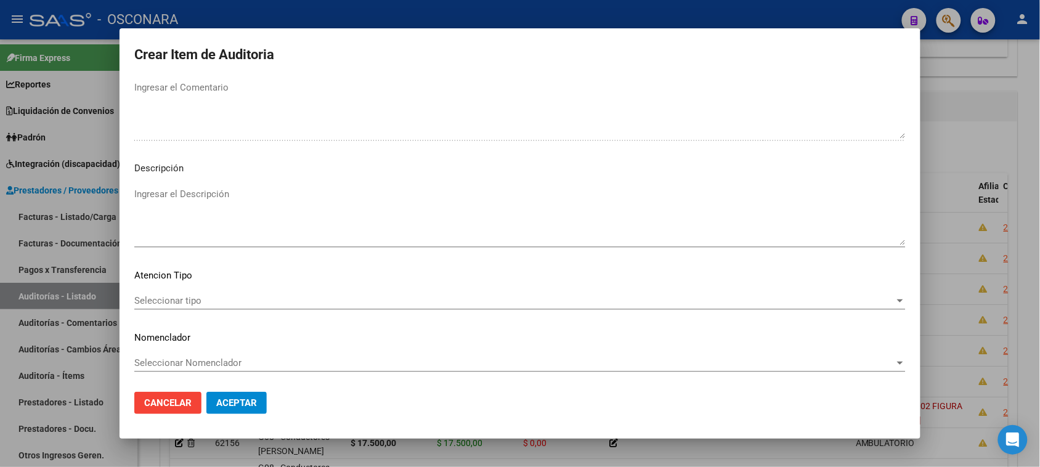
click at [164, 204] on textarea "Ingresar el Descripción" at bounding box center [519, 216] width 771 height 58
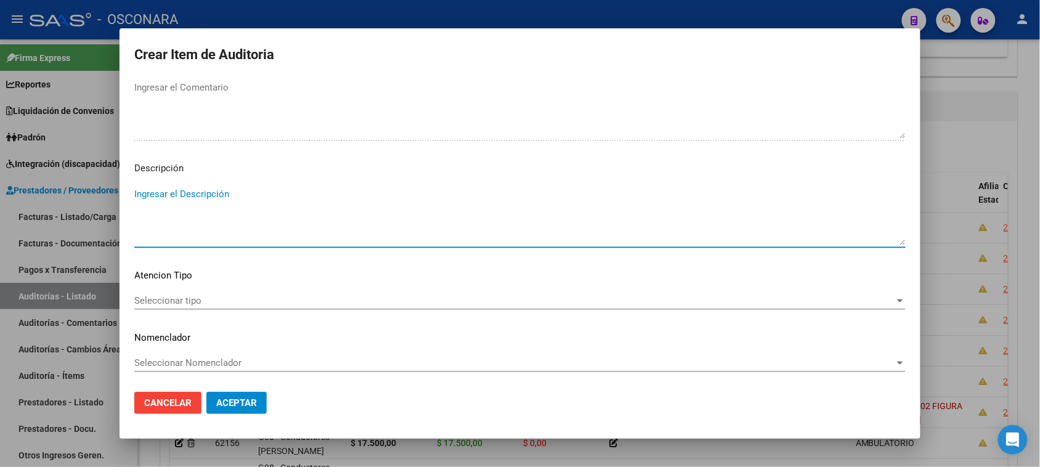
paste textarea "CON DNI 70594002 FIGURA [PERSON_NAME]"
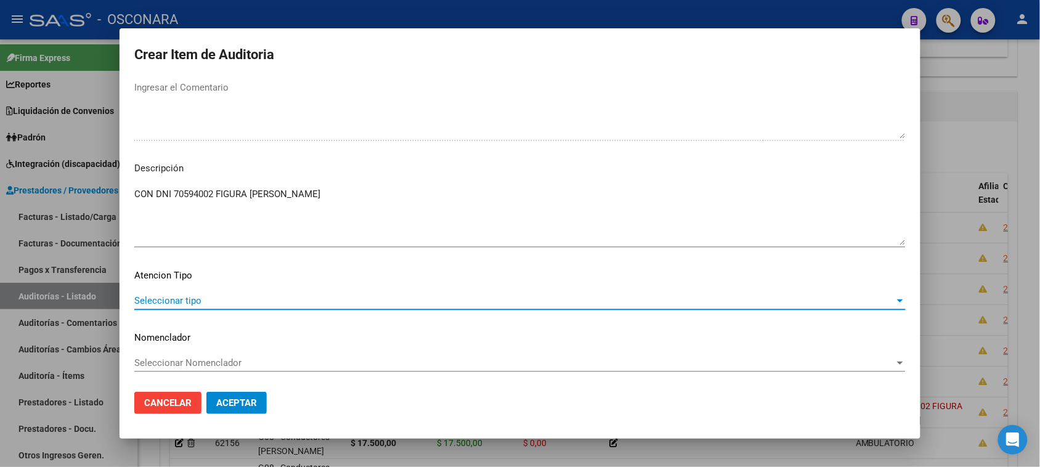
click at [167, 305] on span "Seleccionar tipo" at bounding box center [514, 300] width 760 height 11
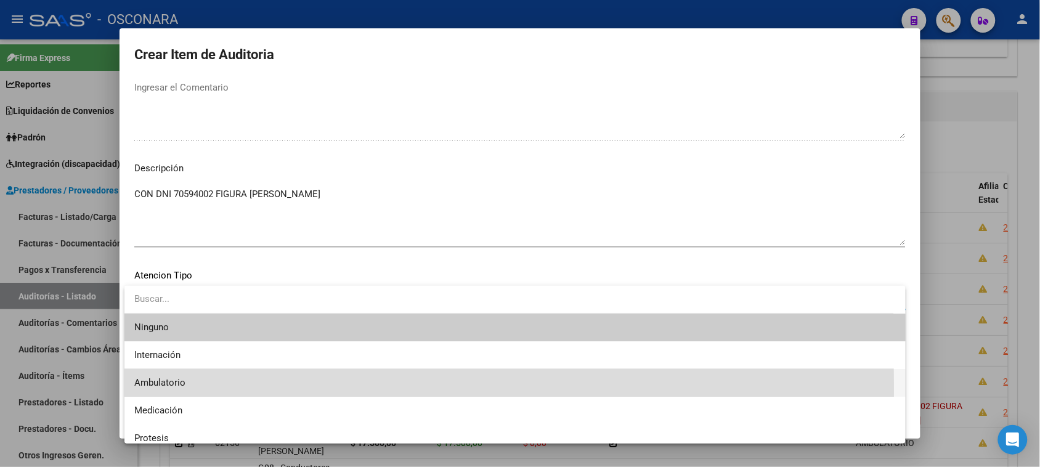
drag, startPoint x: 177, startPoint y: 390, endPoint x: 191, endPoint y: 386, distance: 14.0
click at [179, 389] on span "Ambulatorio" at bounding box center [514, 383] width 761 height 28
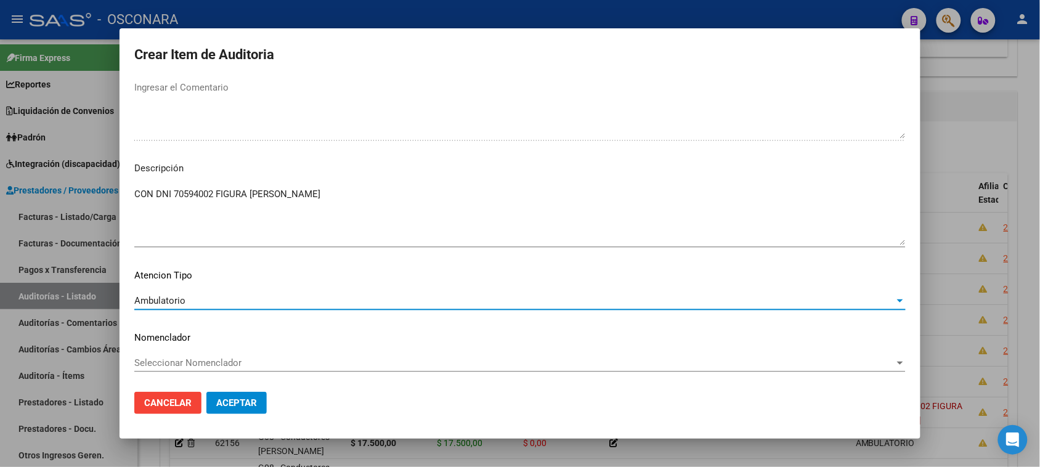
click at [262, 413] on button "Aceptar" at bounding box center [236, 403] width 60 height 22
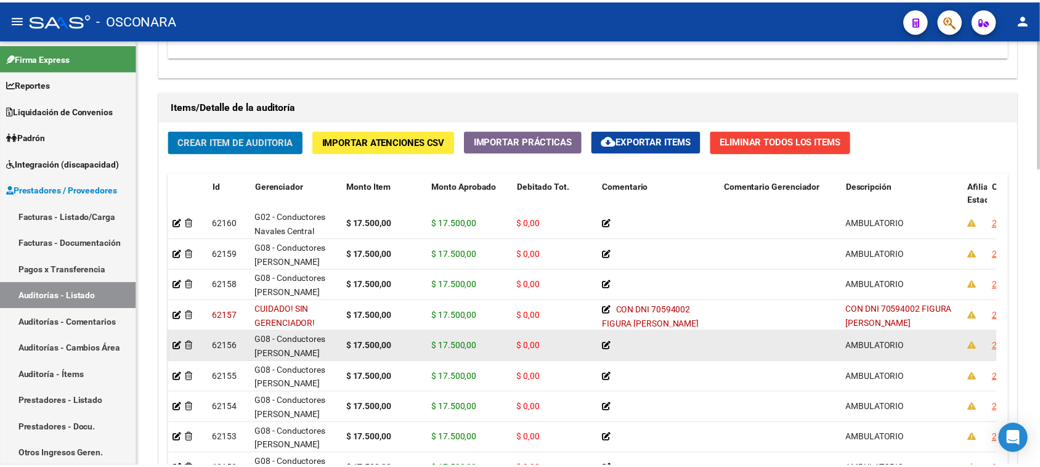
scroll to position [154, 0]
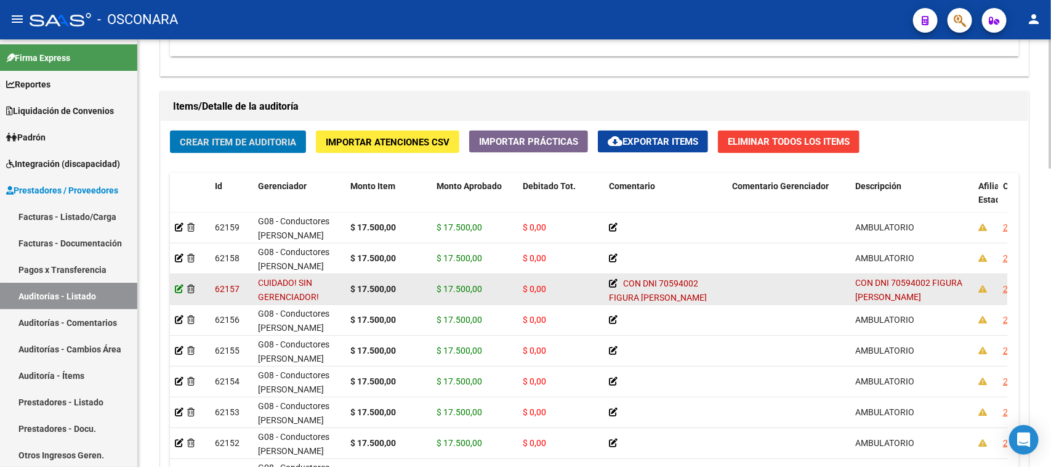
click at [177, 287] on icon at bounding box center [179, 289] width 9 height 9
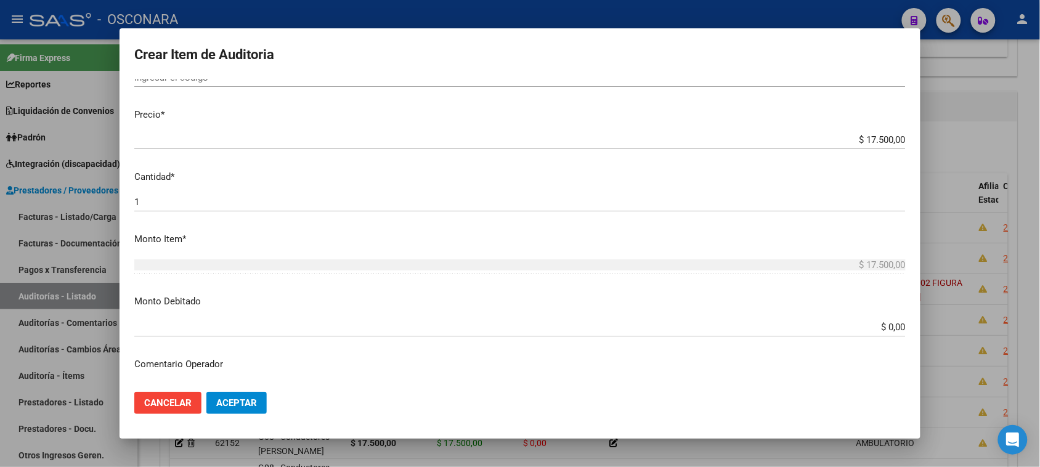
scroll to position [308, 0]
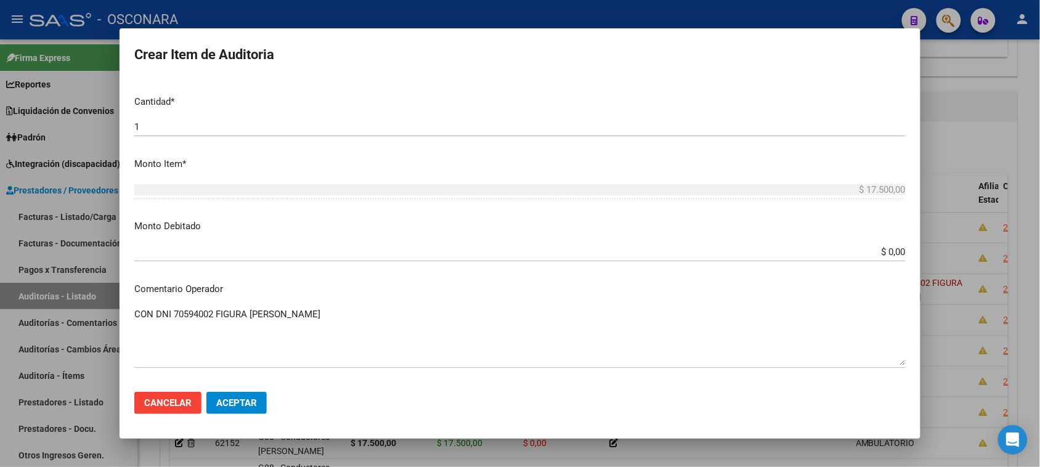
drag, startPoint x: 879, startPoint y: 250, endPoint x: 943, endPoint y: 247, distance: 64.1
click at [943, 247] on div "Crear Item de Auditoria 70594002 Nro Documento 27705940024 [PERSON_NAME] VICTOR…" at bounding box center [520, 233] width 1040 height 467
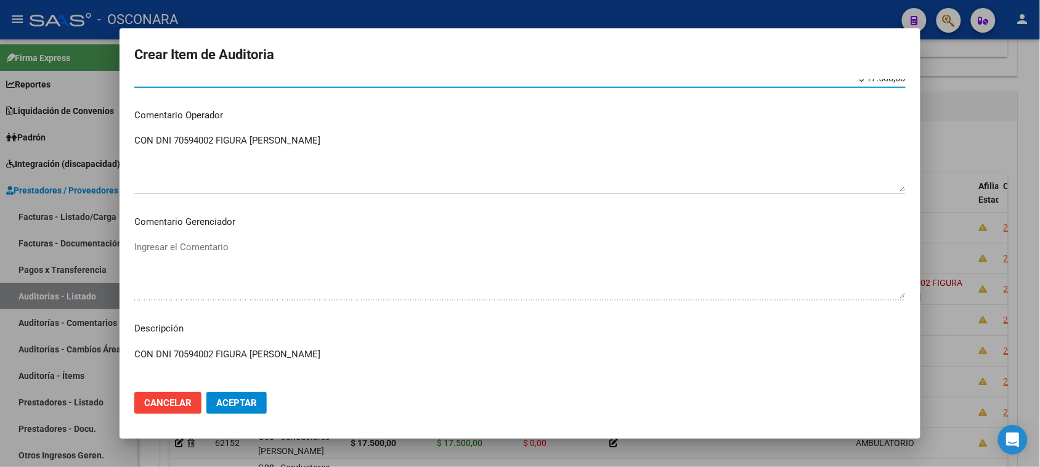
scroll to position [642, 0]
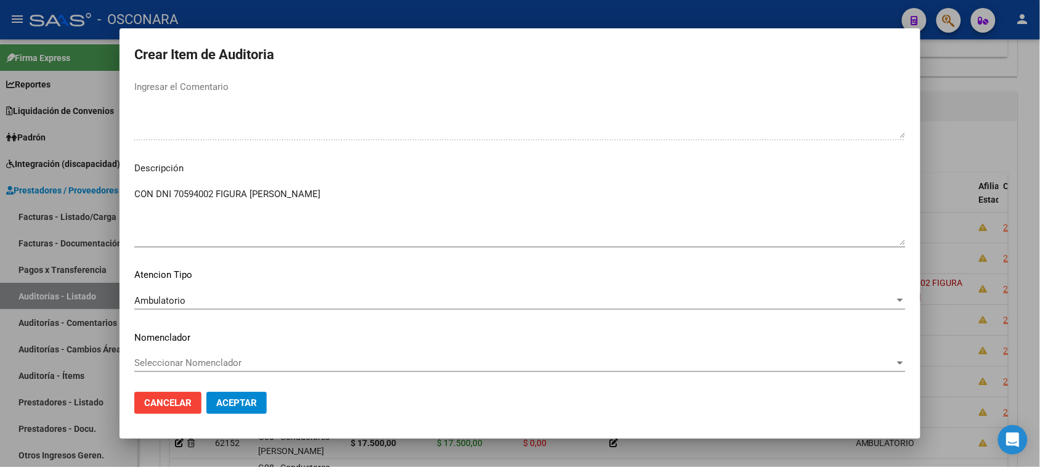
click at [251, 406] on span "Aceptar" at bounding box center [236, 402] width 41 height 11
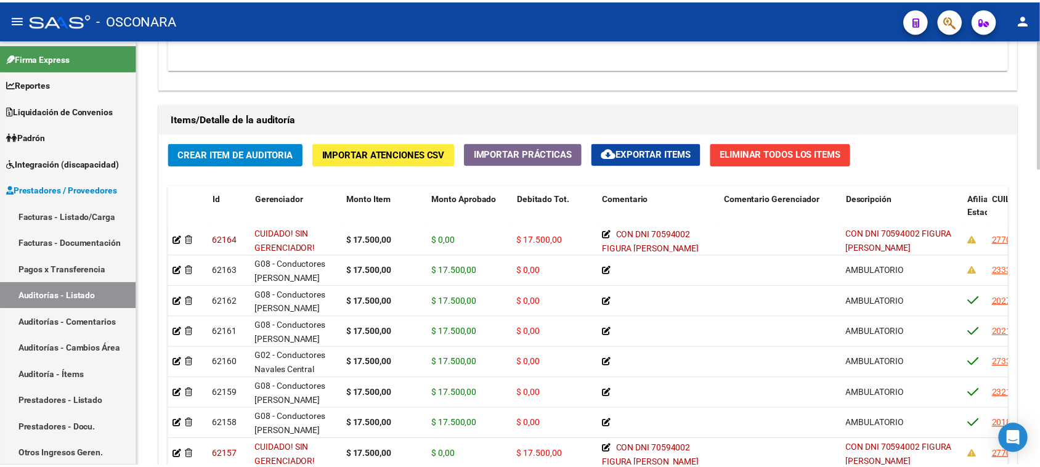
scroll to position [770, 0]
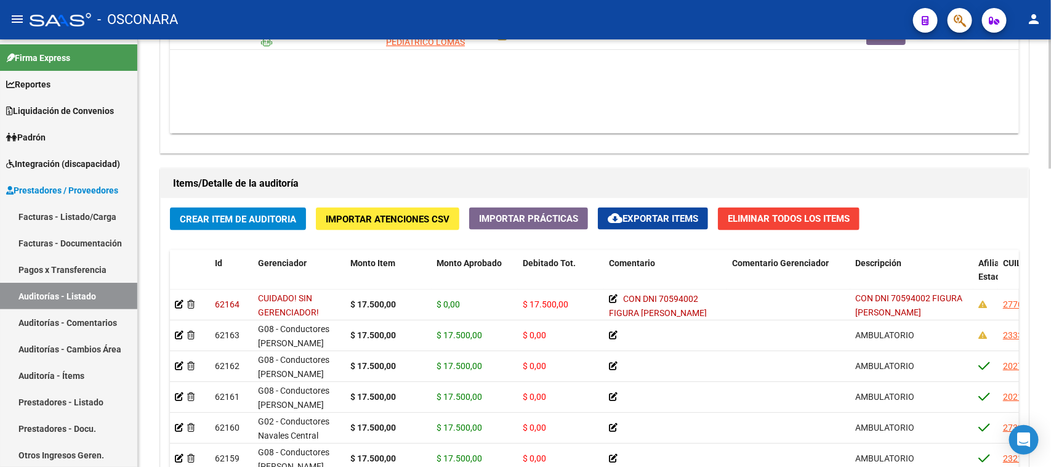
click at [252, 217] on span "Crear Item de Auditoria" at bounding box center [238, 219] width 116 height 11
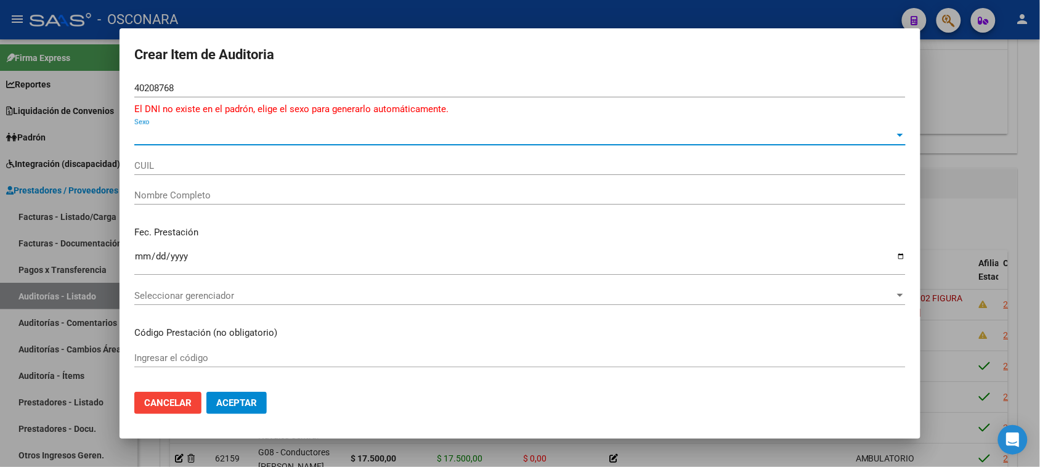
click at [167, 133] on span "Sexo" at bounding box center [514, 135] width 760 height 11
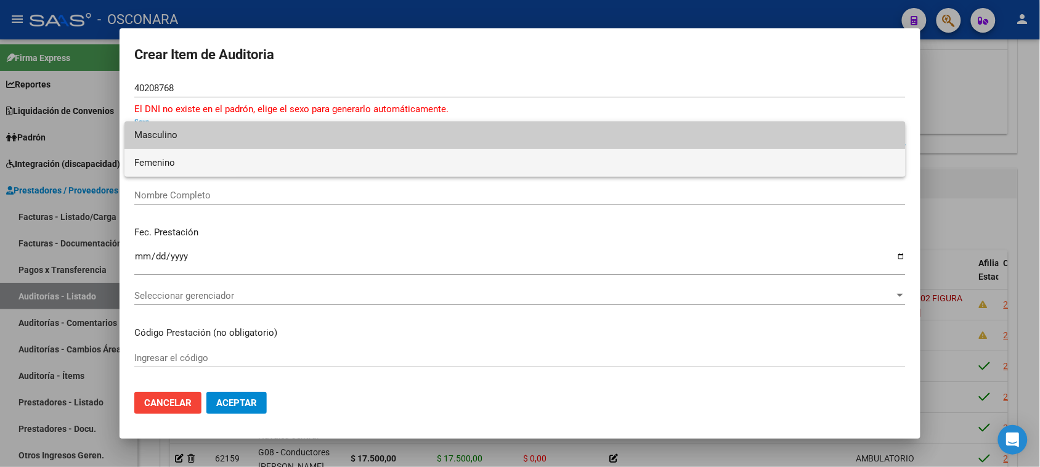
click at [177, 163] on span "Femenino" at bounding box center [514, 163] width 761 height 28
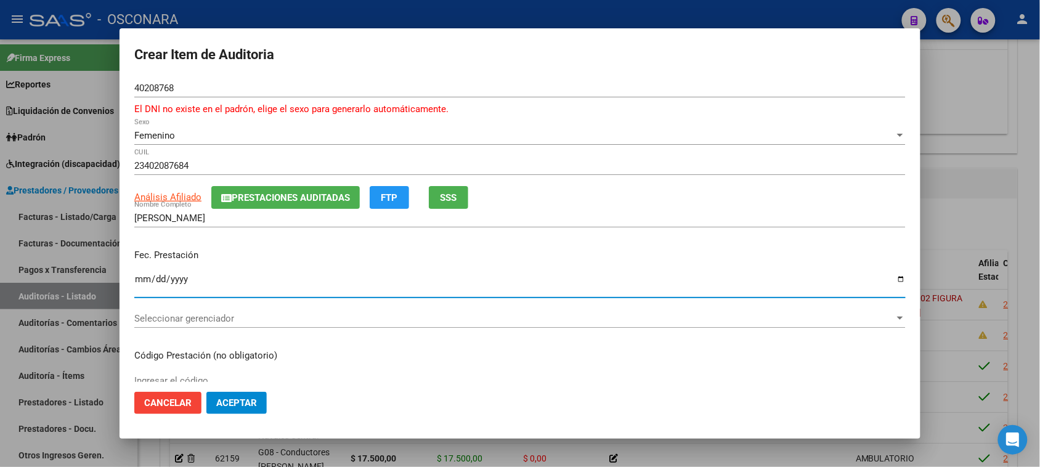
click at [140, 278] on input "Ingresar la fecha" at bounding box center [519, 284] width 771 height 20
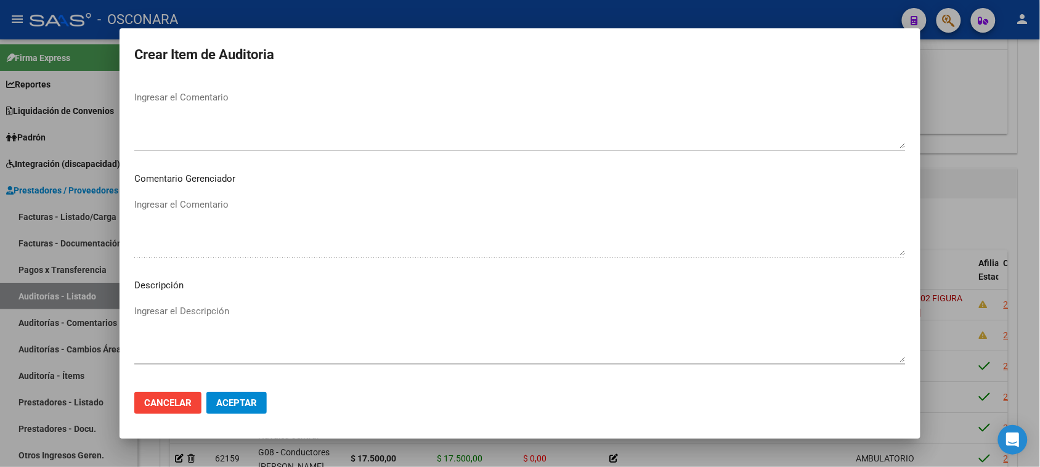
scroll to position [559, 0]
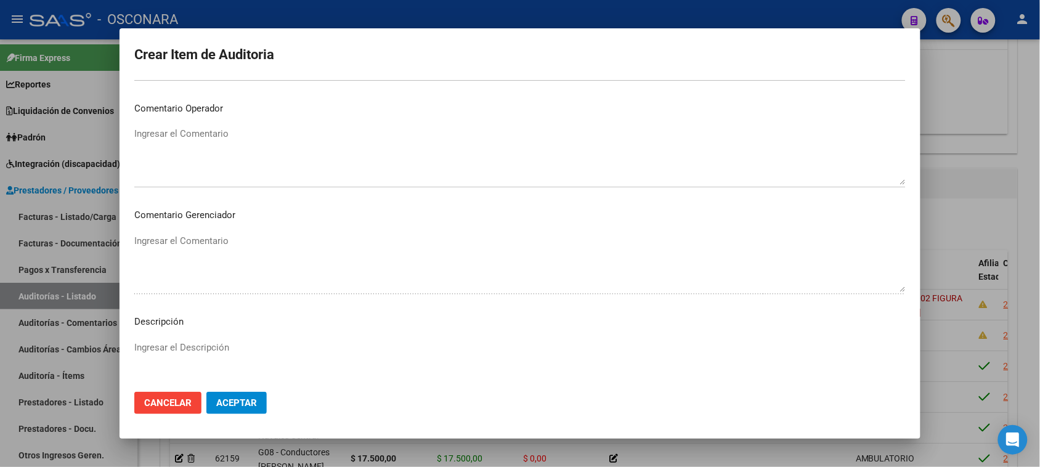
click at [188, 150] on textarea "Ingresar el Comentario" at bounding box center [519, 156] width 771 height 58
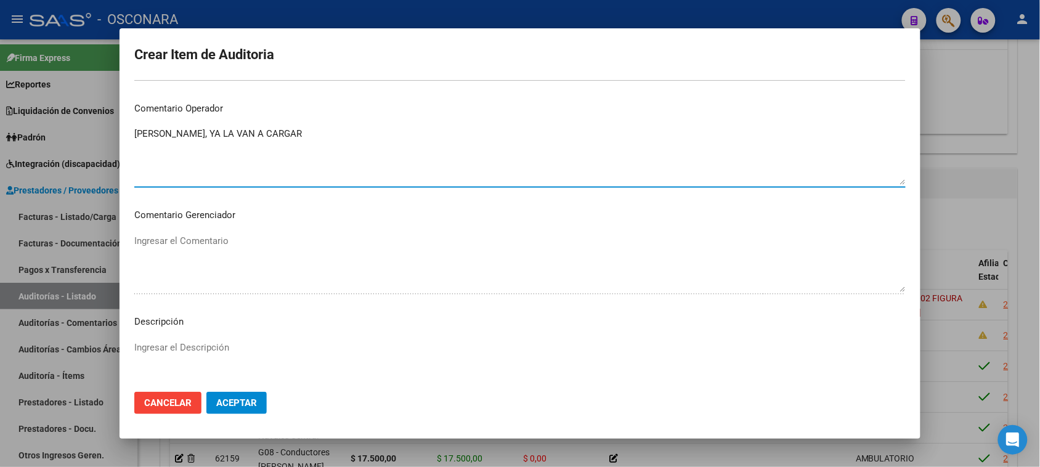
click at [185, 339] on div "Ingresar el Descripción" at bounding box center [519, 369] width 771 height 63
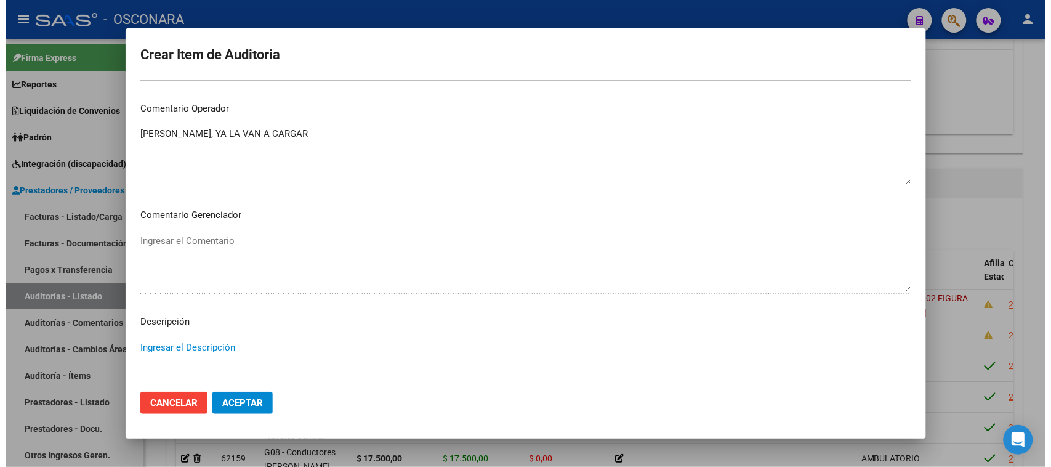
scroll to position [712, 0]
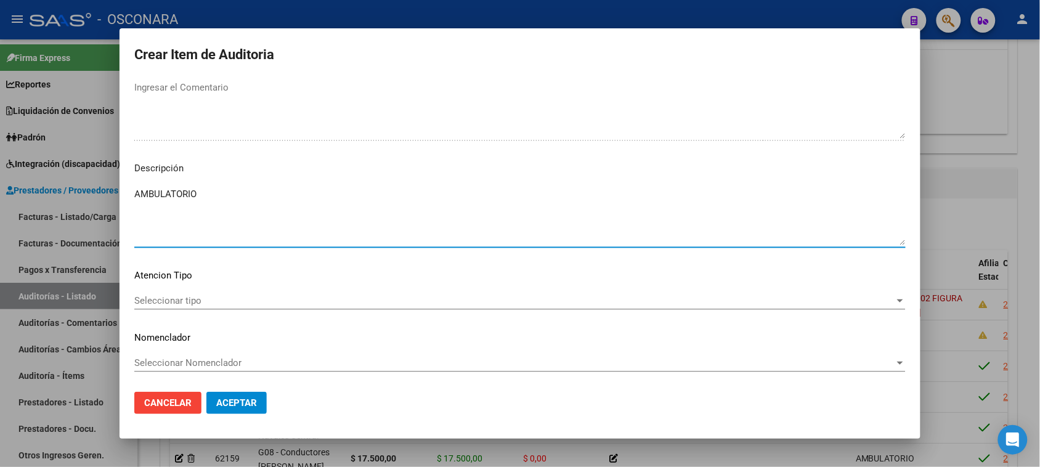
click at [182, 299] on span "Seleccionar tipo" at bounding box center [514, 300] width 760 height 11
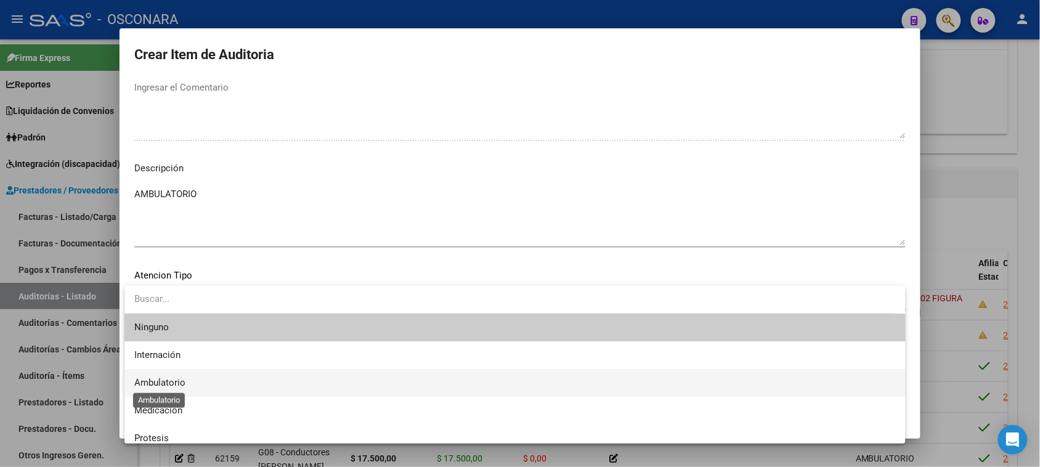
click at [171, 379] on span "Ambulatorio" at bounding box center [159, 382] width 51 height 11
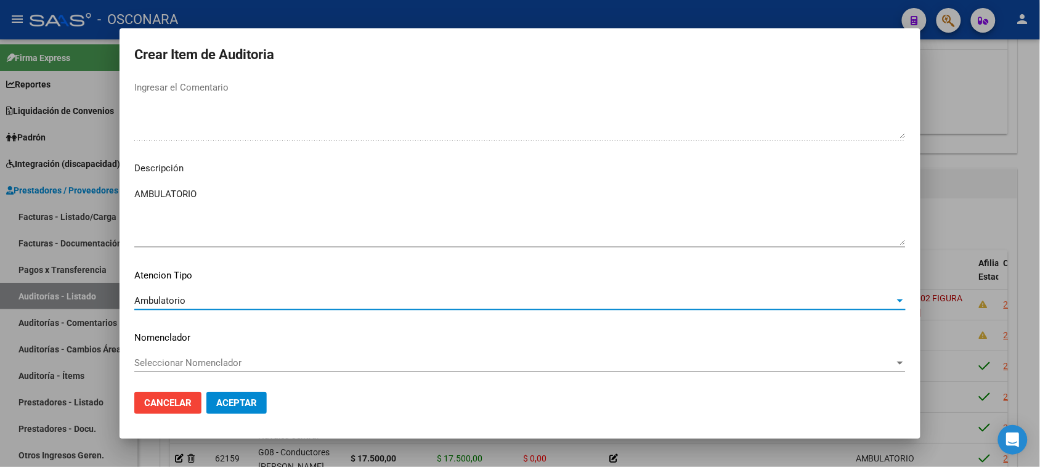
click at [238, 402] on span "Aceptar" at bounding box center [236, 402] width 41 height 11
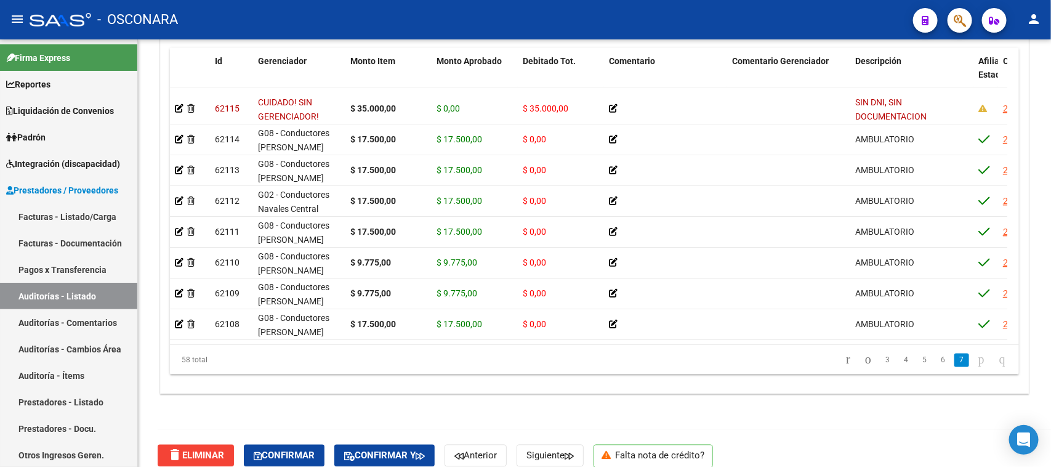
scroll to position [986, 0]
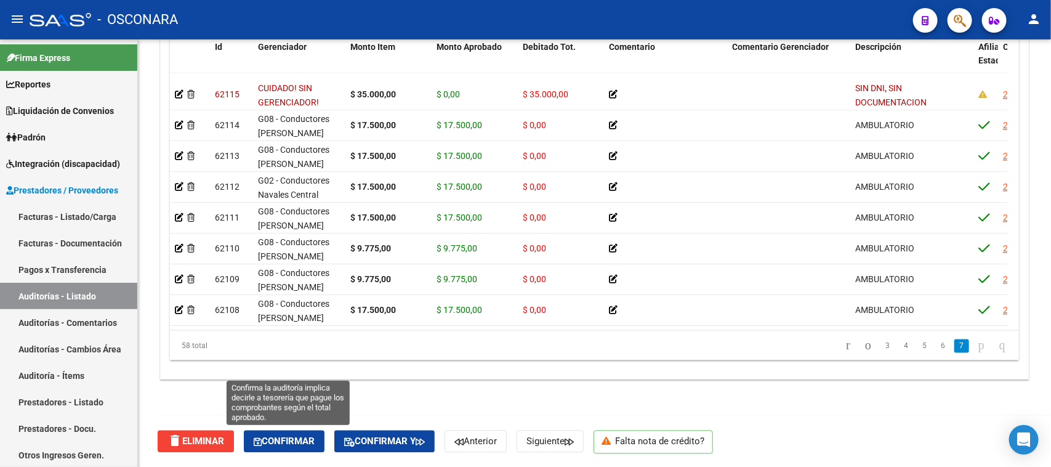
click at [314, 439] on span "Confirmar" at bounding box center [284, 441] width 61 height 11
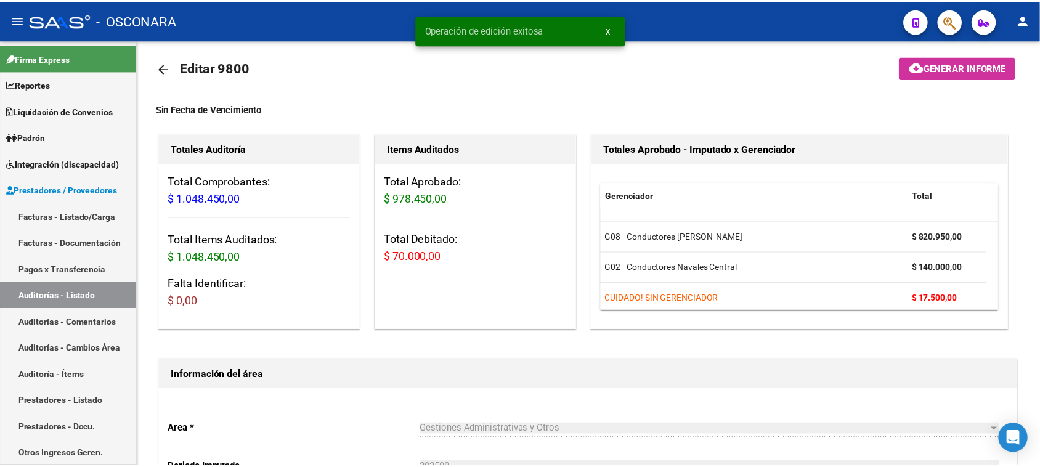
scroll to position [0, 0]
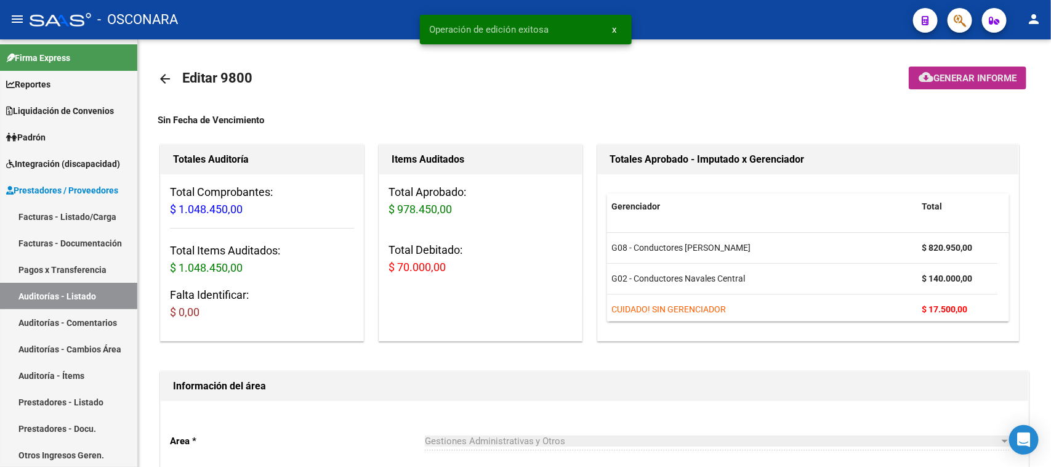
click at [935, 67] on button "cloud_download Generar informe" at bounding box center [968, 78] width 118 height 23
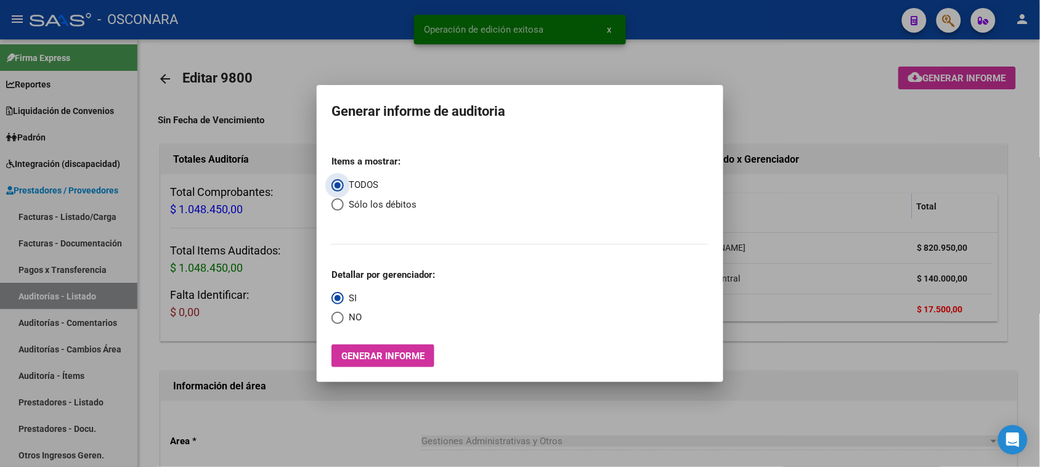
click at [392, 360] on span "Generar informe" at bounding box center [382, 355] width 83 height 11
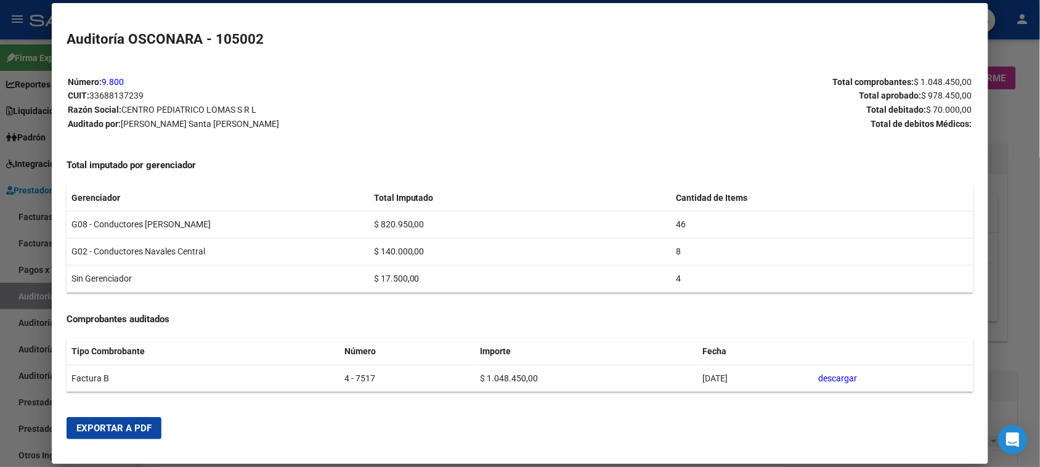
click at [109, 432] on span "Exportar a PDF" at bounding box center [113, 427] width 75 height 11
